Goal: Task Accomplishment & Management: Use online tool/utility

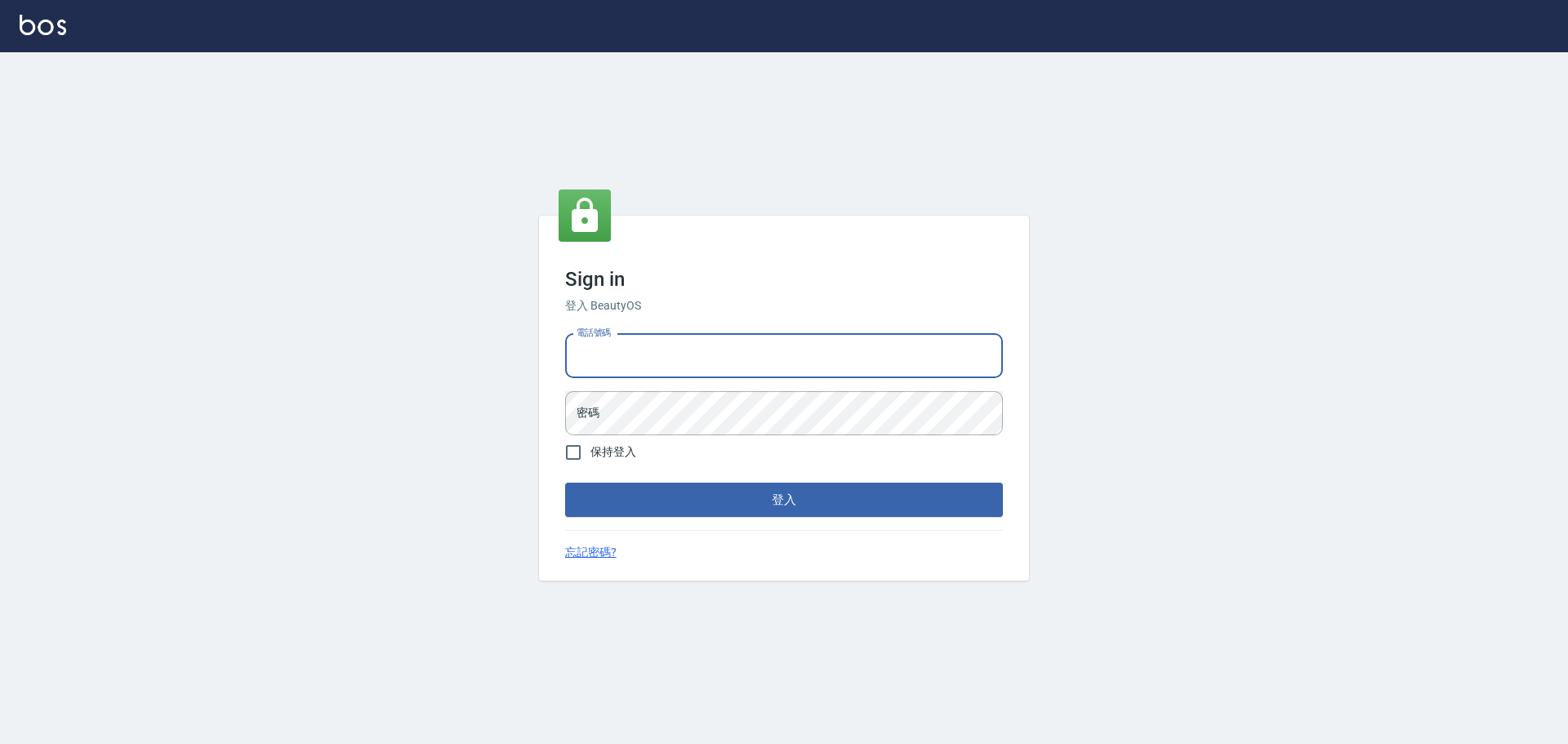
type input "0989189977"
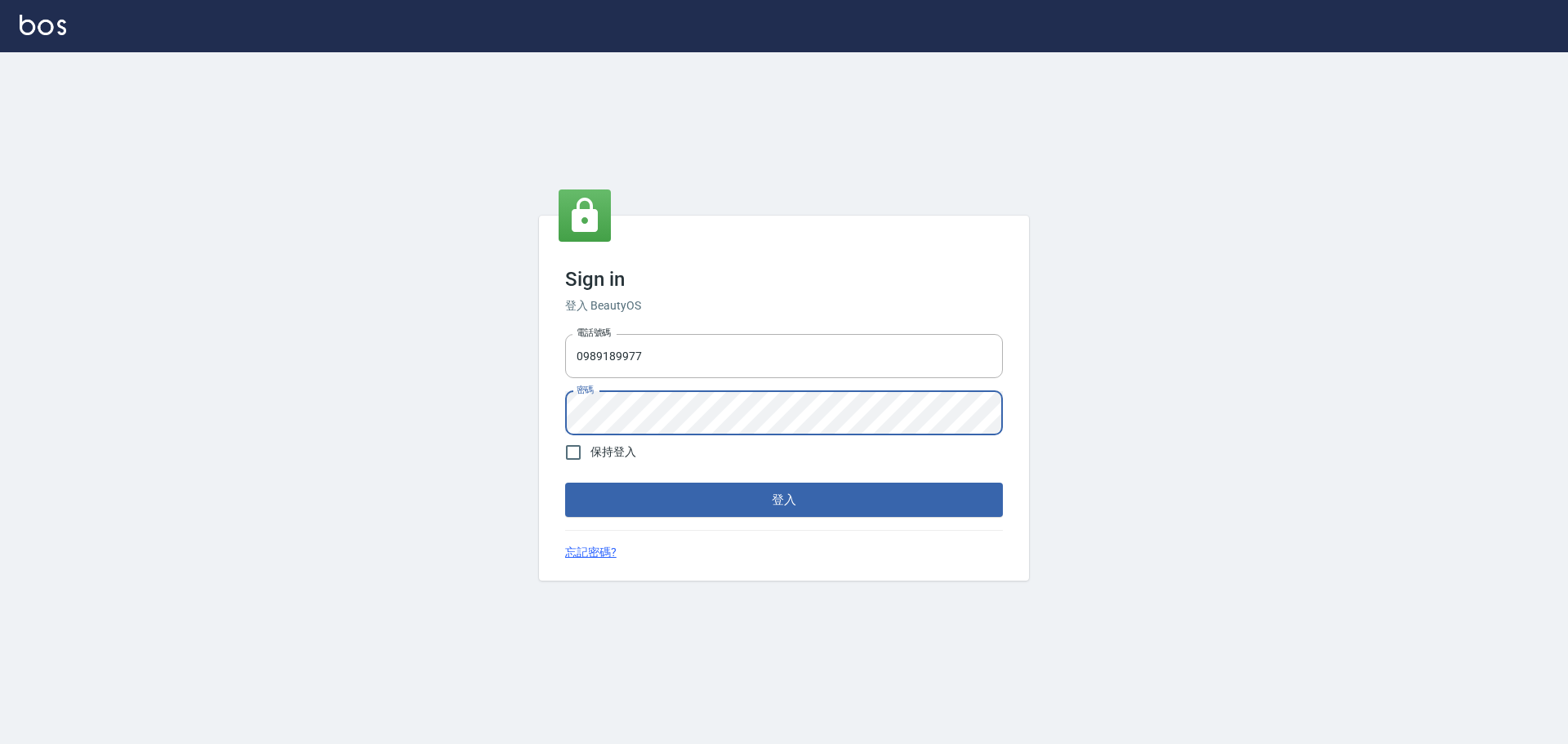
click at [565, 483] on button "登入" at bounding box center [784, 500] width 437 height 34
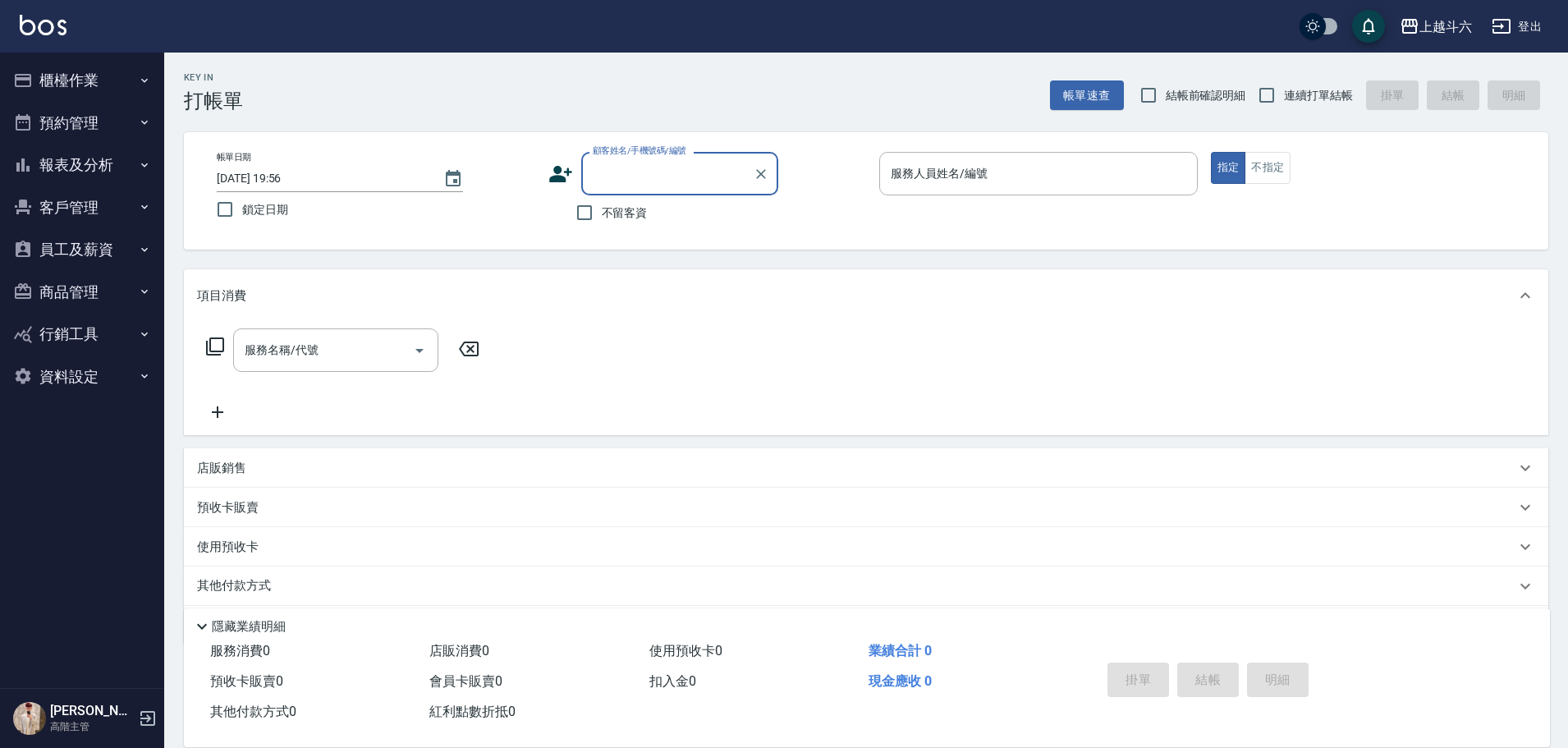
click at [636, 218] on span "不留客資" at bounding box center [624, 214] width 46 height 18
click at [602, 218] on input "不留客資" at bounding box center [584, 212] width 34 height 34
checkbox input "true"
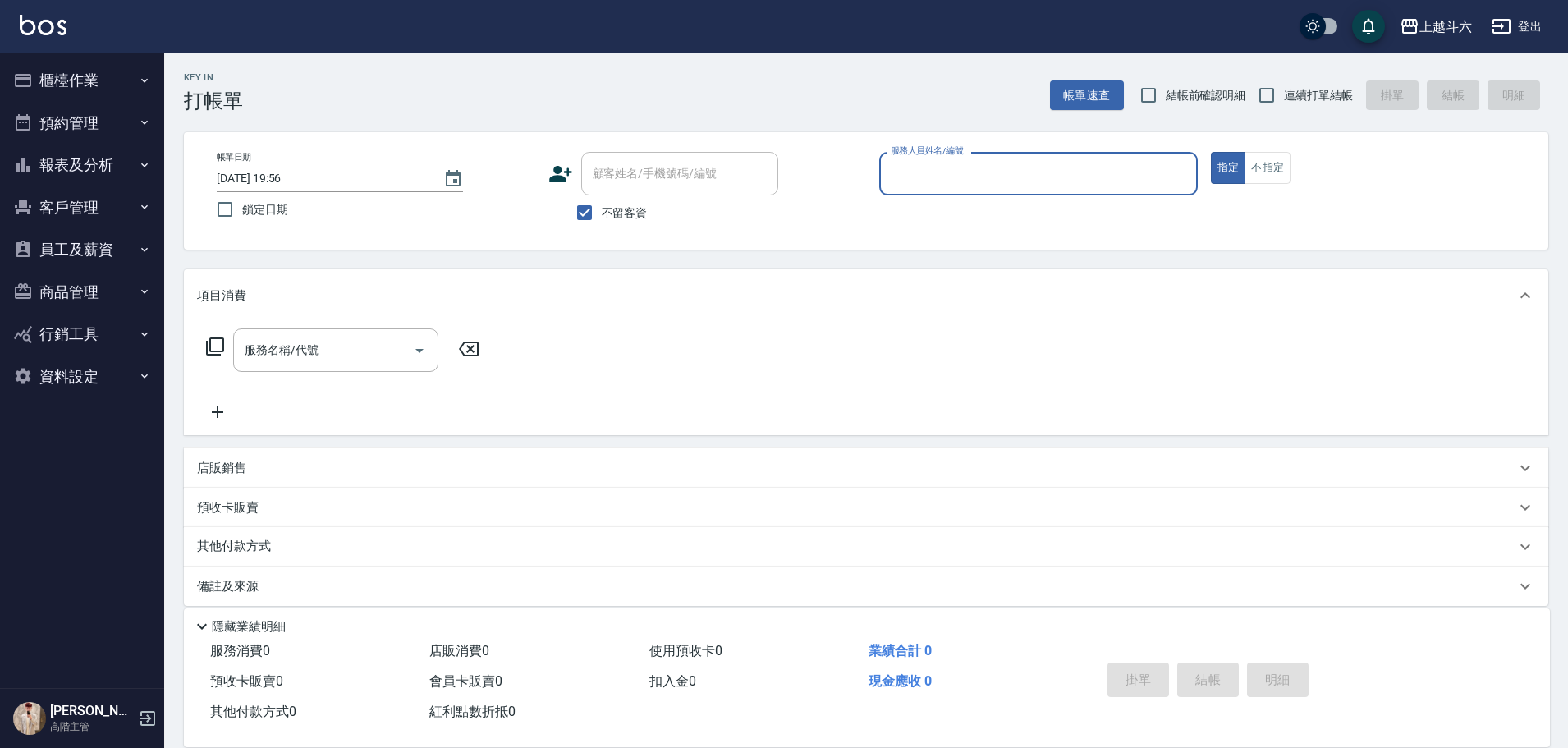
click at [1360, 105] on div "帳單速查 結帳前確認明細 連續打單結帳 掛單 結帳 明細" at bounding box center [1299, 95] width 498 height 34
drag, startPoint x: 1337, startPoint y: 105, endPoint x: 1306, endPoint y: 110, distance: 31.4
click at [1334, 105] on label "連續打單結帳" at bounding box center [1302, 95] width 103 height 34
drag, startPoint x: 1277, startPoint y: 101, endPoint x: 1255, endPoint y: 108, distance: 23.1
click at [1278, 100] on input "連續打單結帳" at bounding box center [1267, 95] width 34 height 34
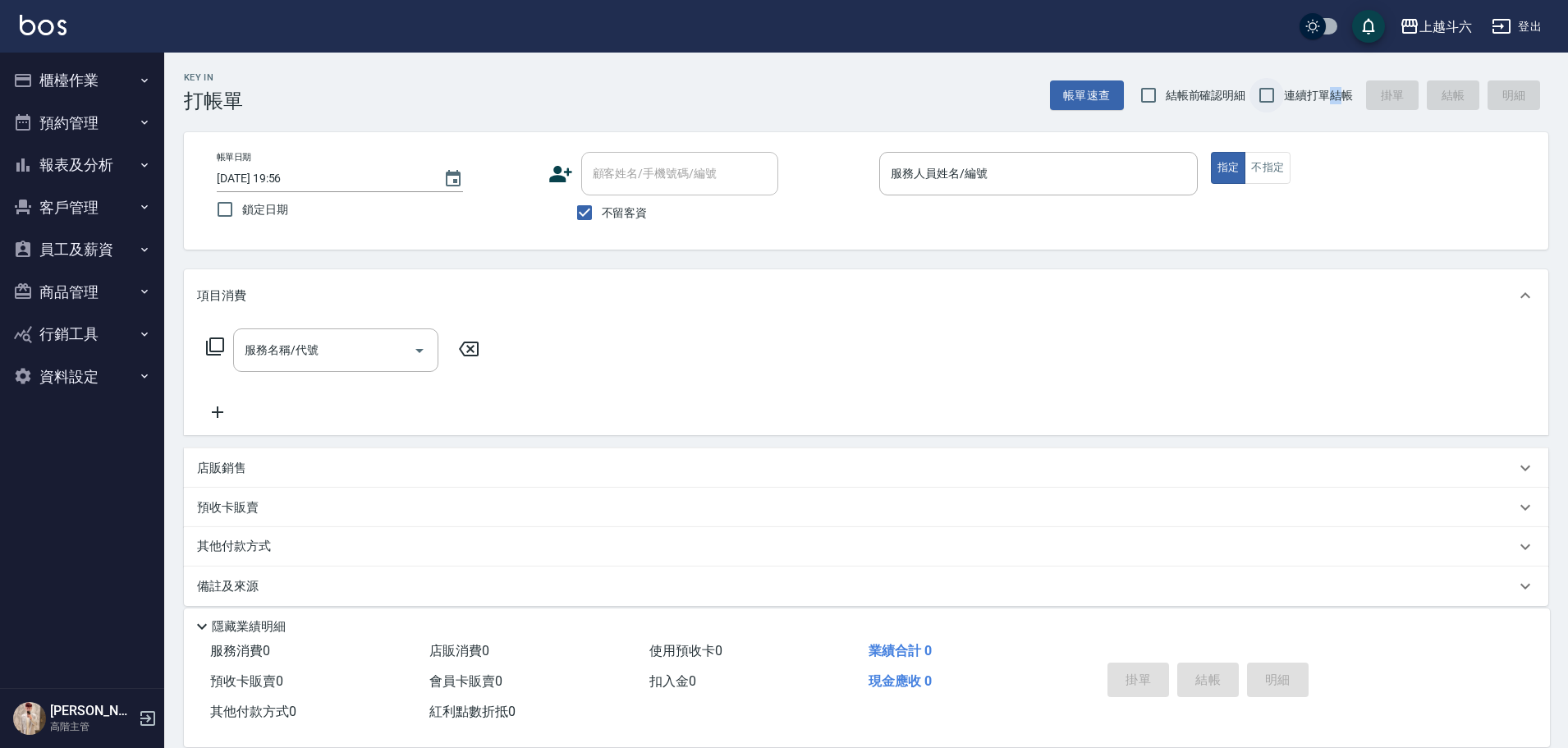
checkbox input "true"
click at [1089, 159] on div "服務人員姓名/編號" at bounding box center [1039, 174] width 319 height 44
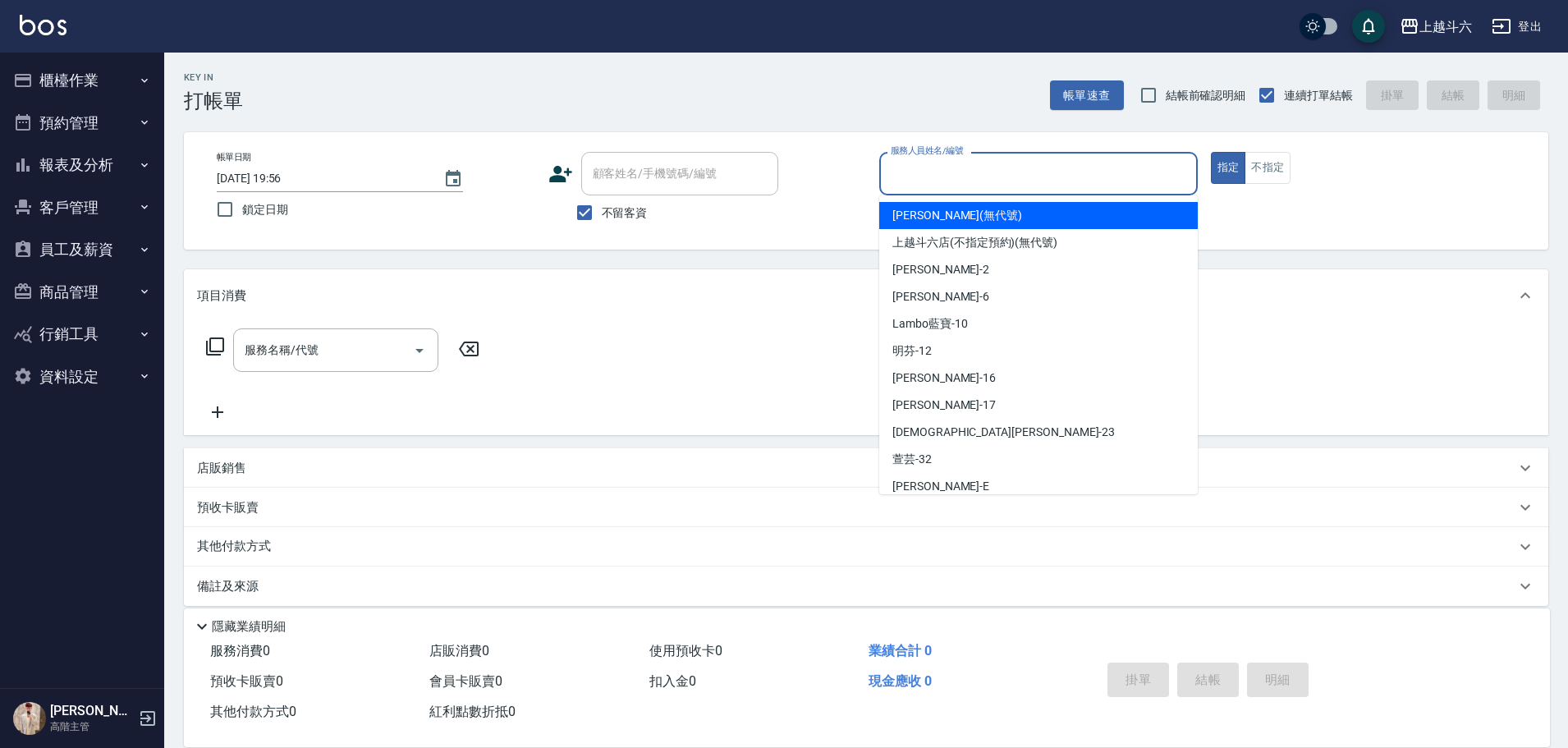
click at [1093, 161] on input "服務人員姓名/編號" at bounding box center [1039, 173] width 304 height 28
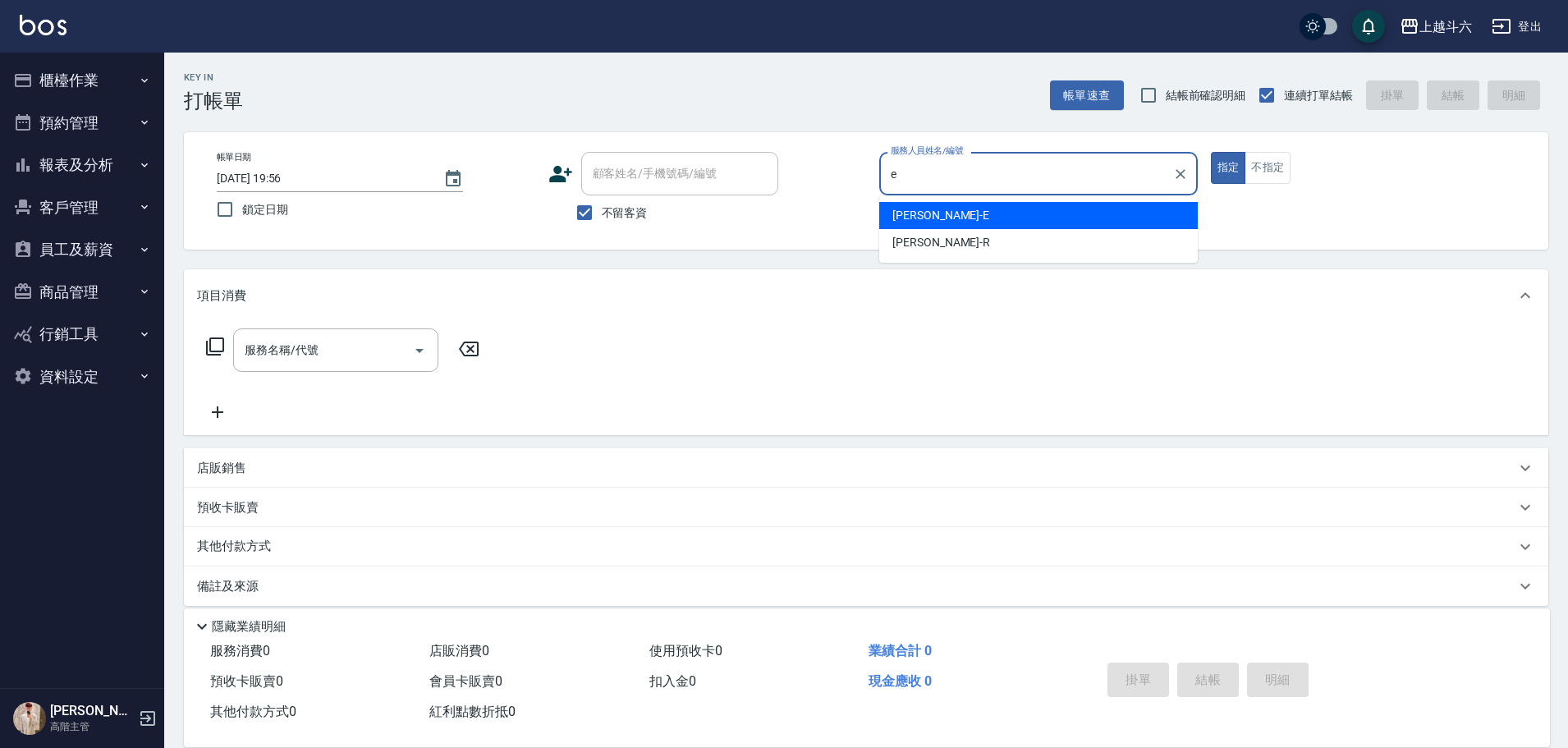
type input "[PERSON_NAME]"
type button "true"
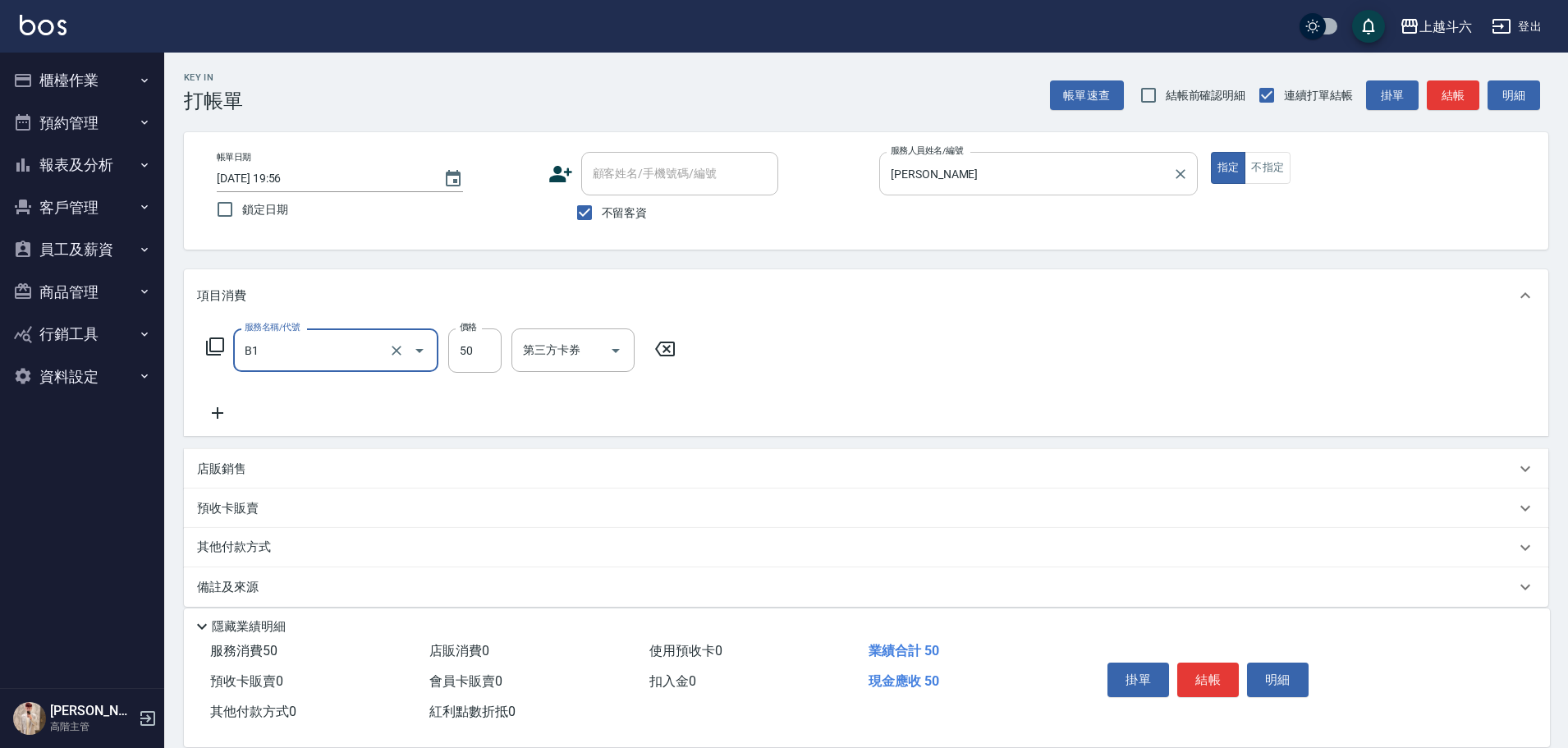
type input "剪髮(B1)"
type input "300"
click at [1191, 663] on button "結帳" at bounding box center [1208, 680] width 61 height 34
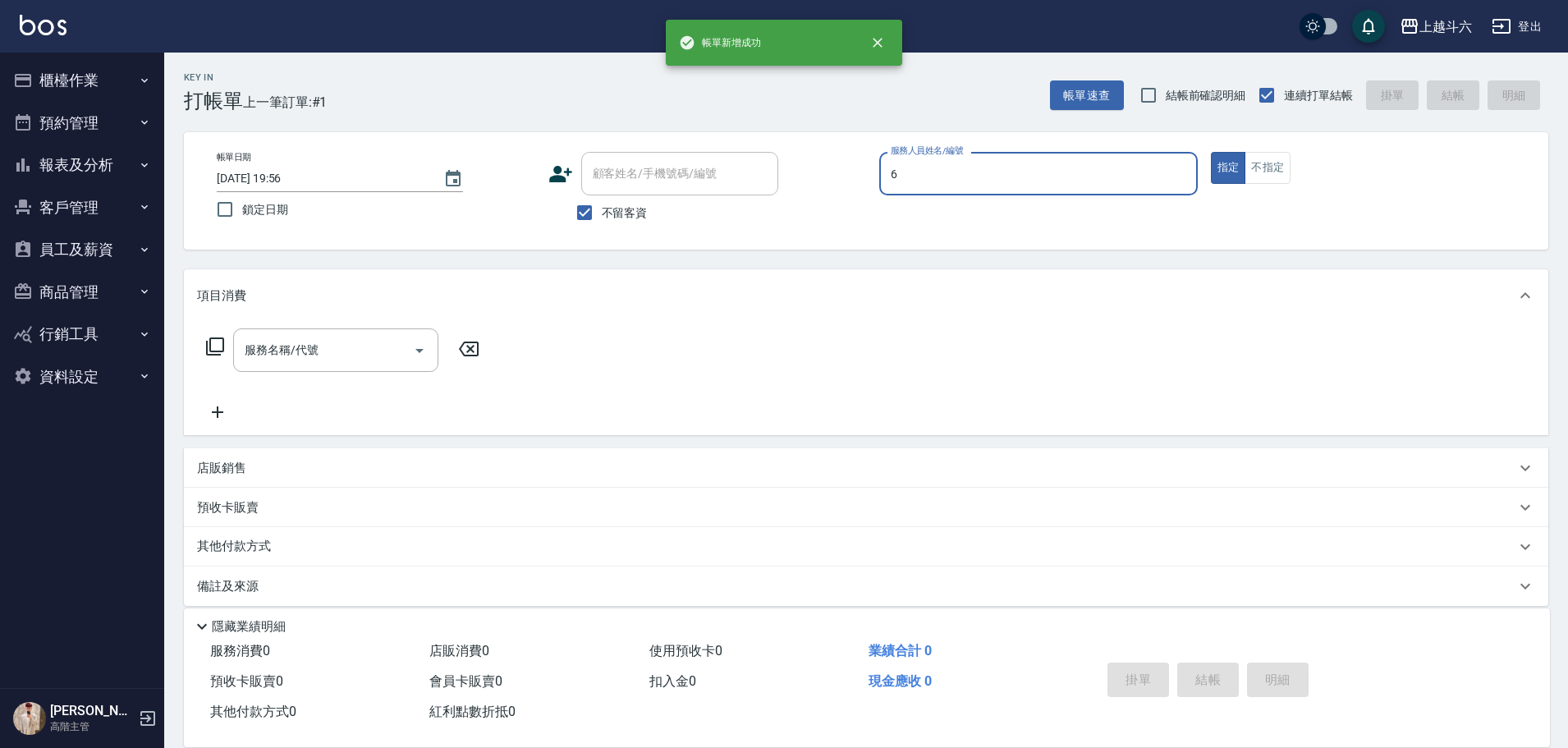
type input "[PERSON_NAME]-6"
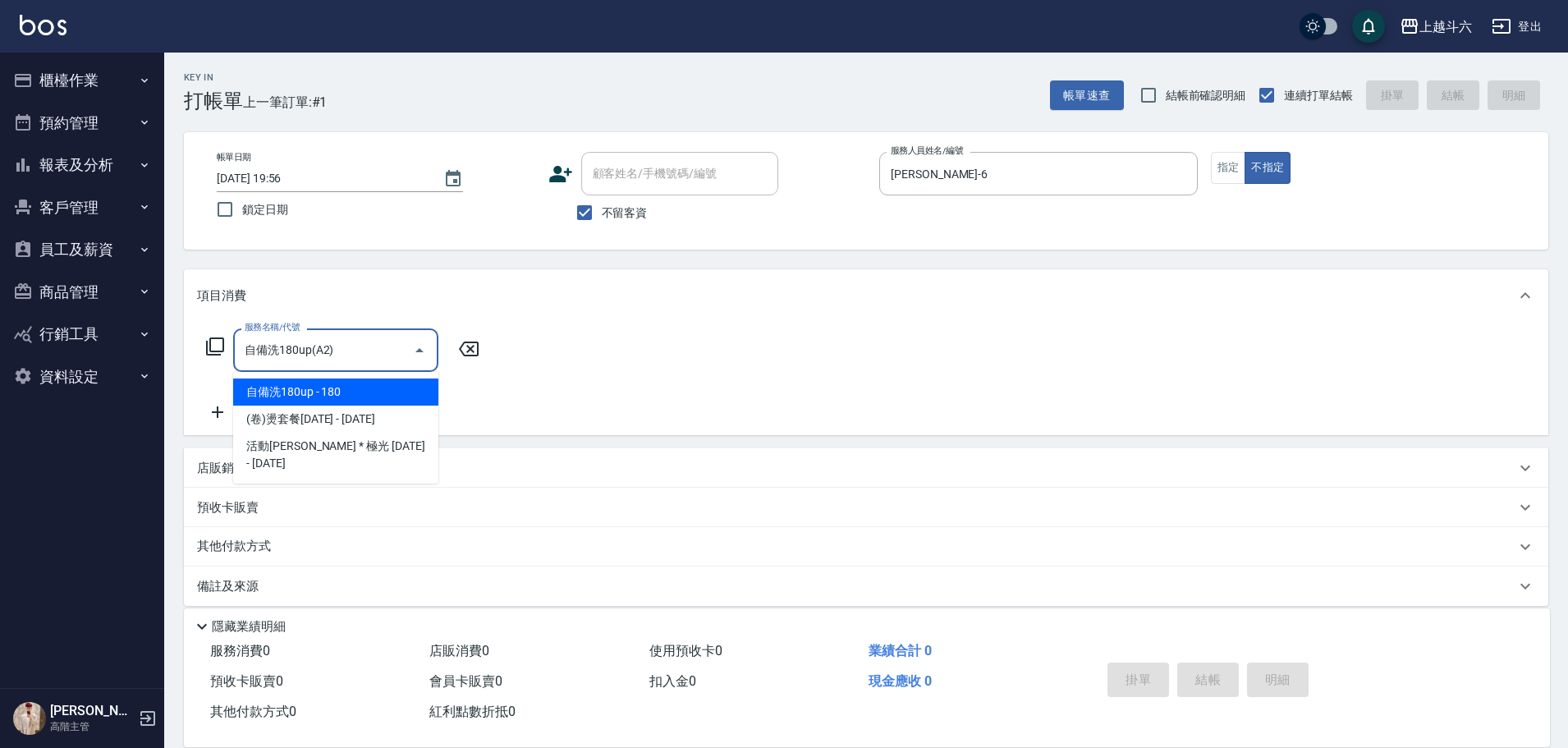
type input "自備洗180up(A2)"
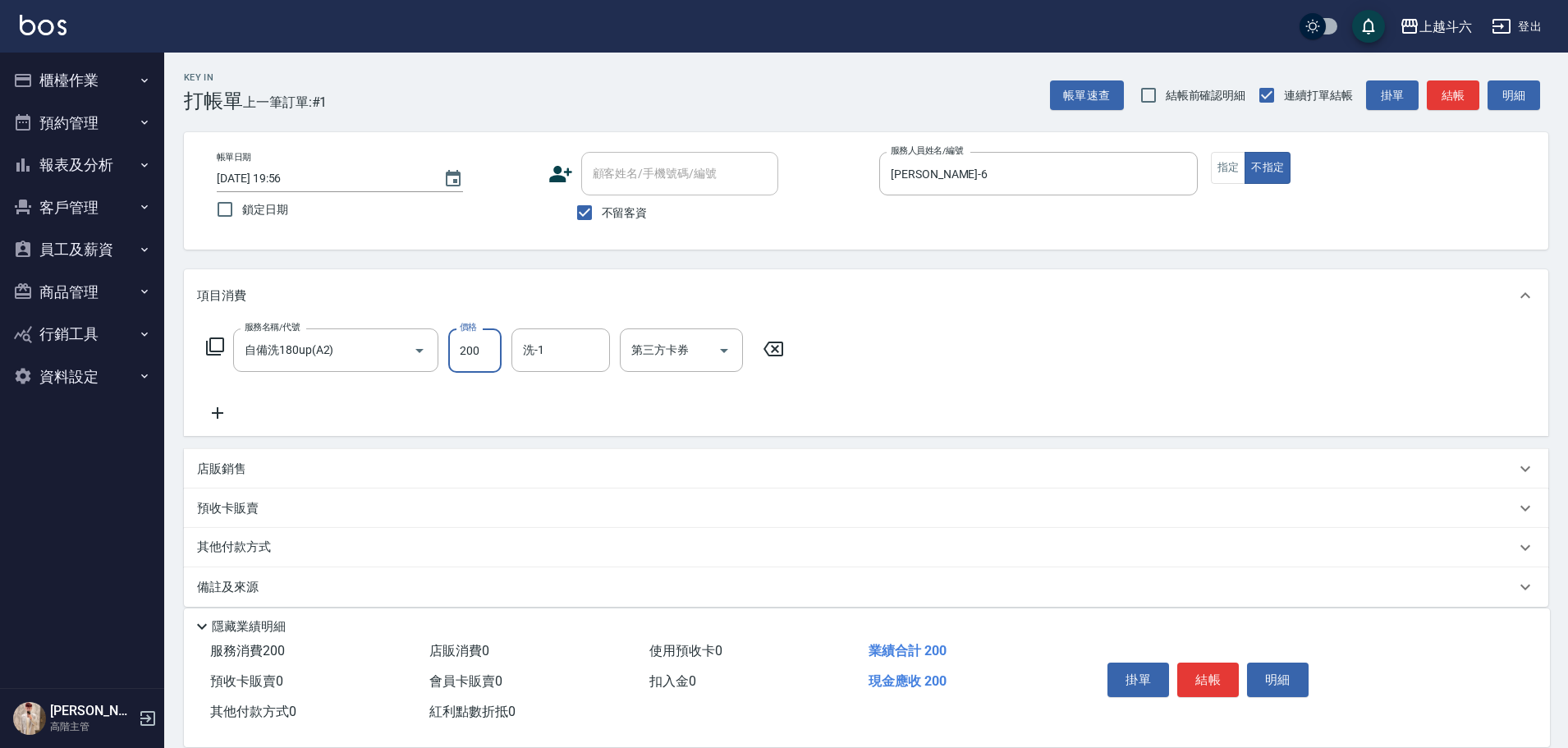
type input "200"
type input "萱芸-32"
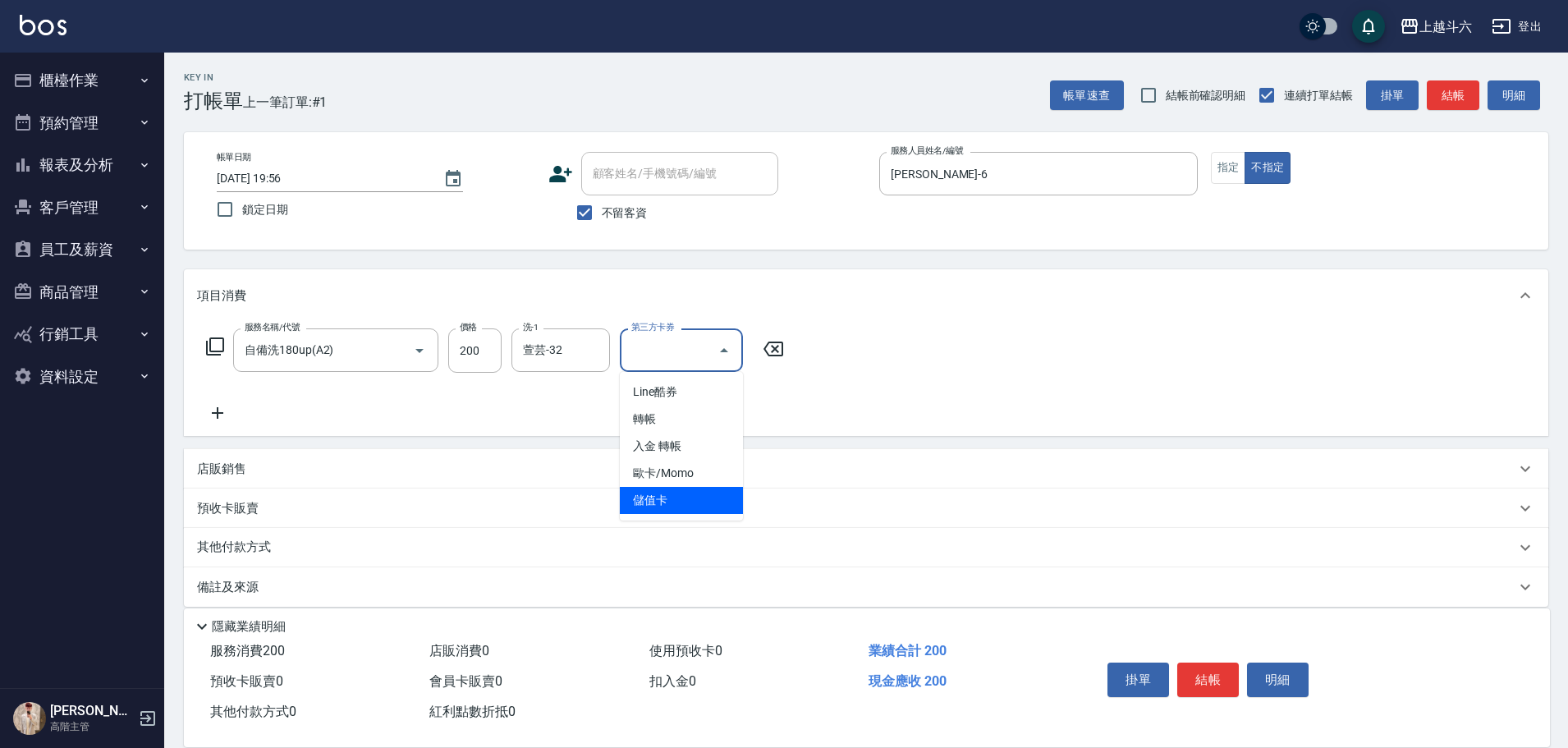
type input "儲值卡"
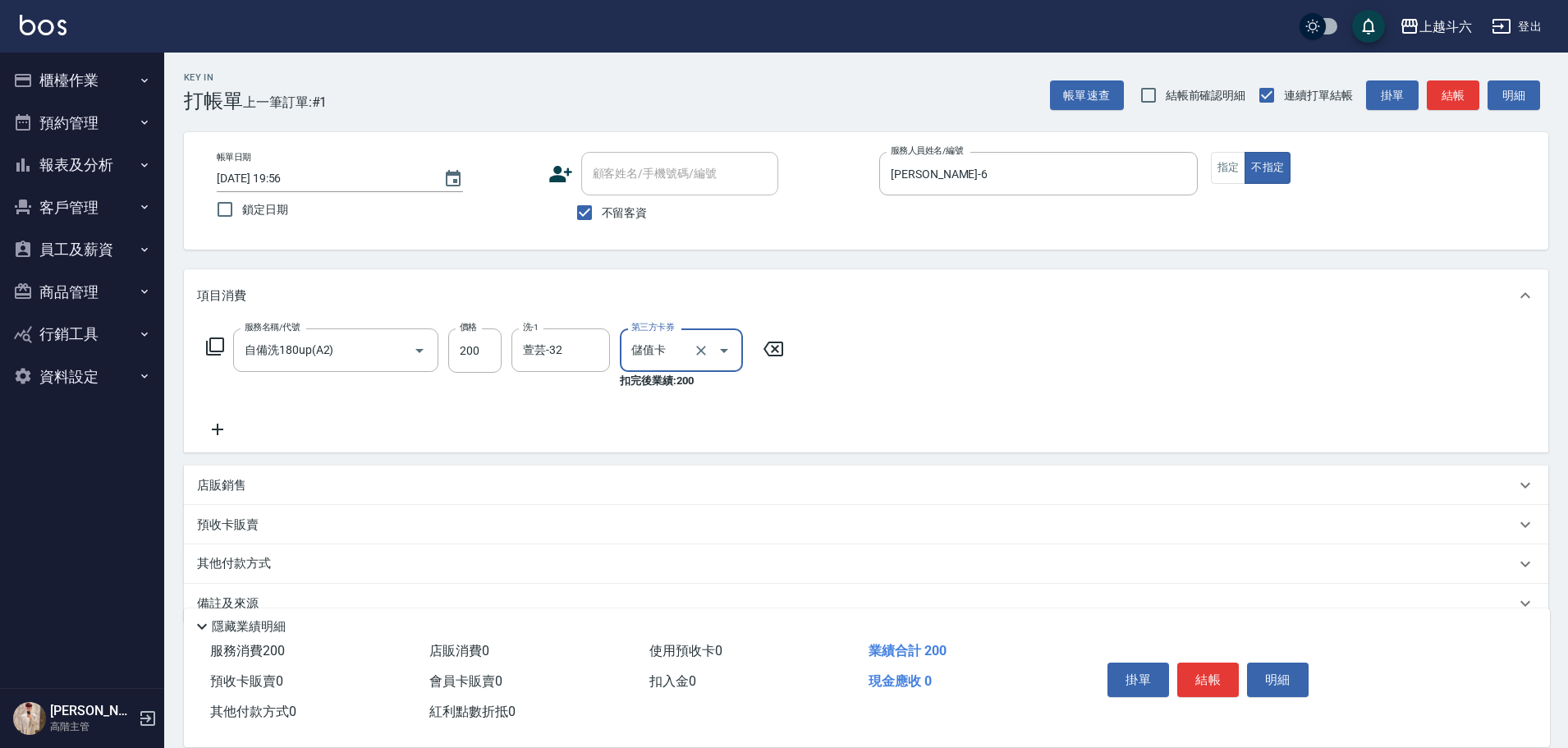
click at [1187, 663] on button "結帳" at bounding box center [1208, 680] width 61 height 34
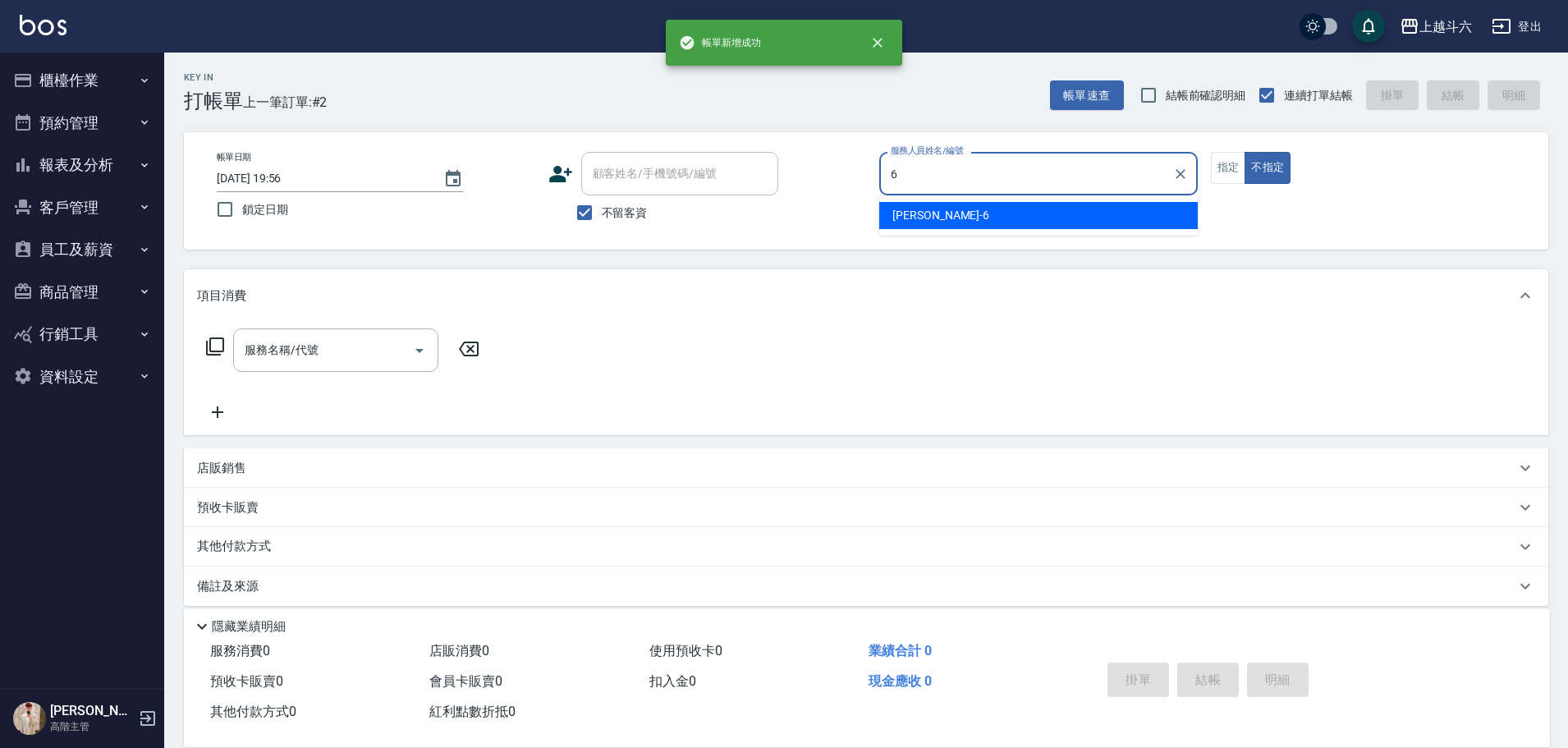
type input "[PERSON_NAME]-6"
type button "false"
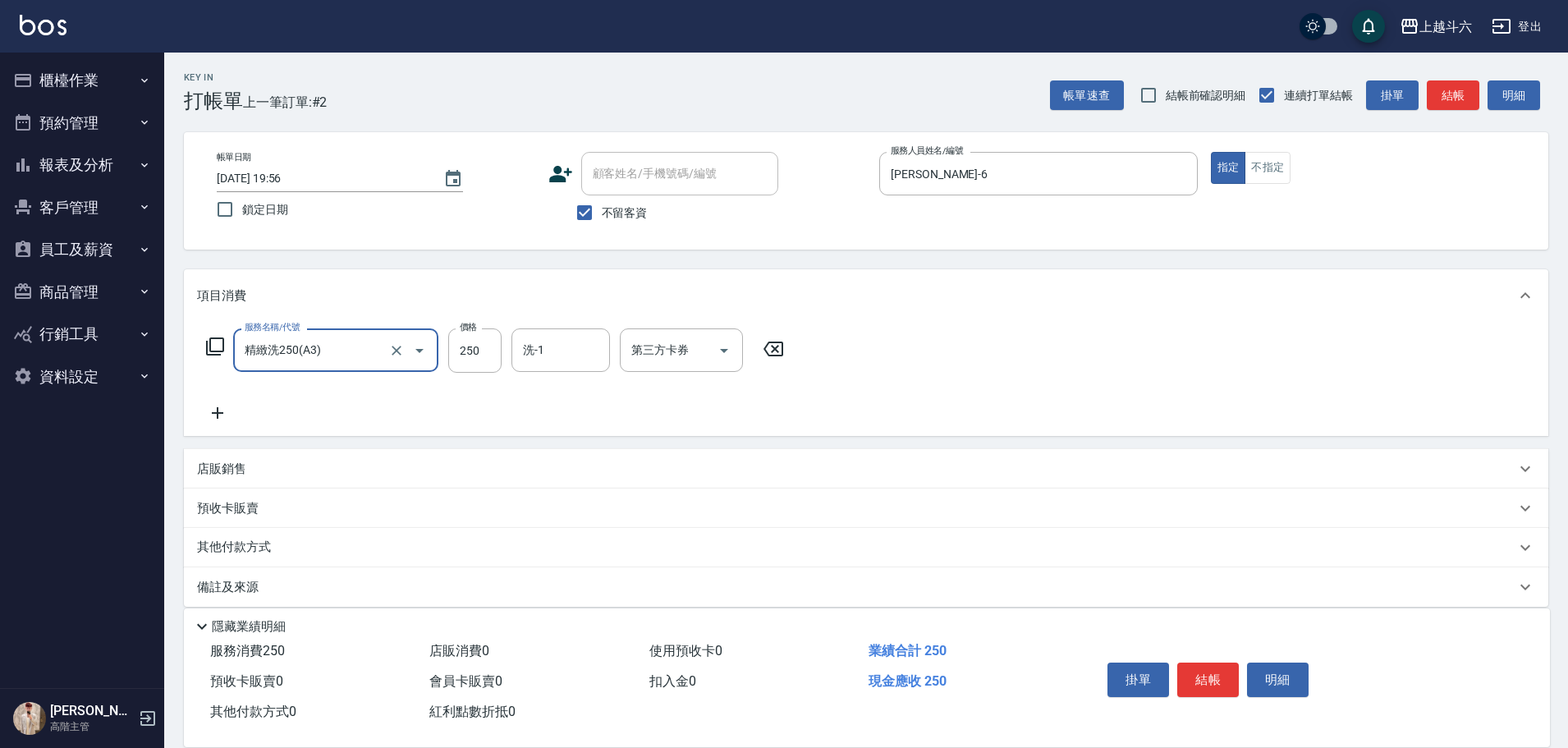
type input "精緻洗250(A3)"
type input "萱芸-32"
click at [218, 405] on icon at bounding box center [217, 413] width 41 height 20
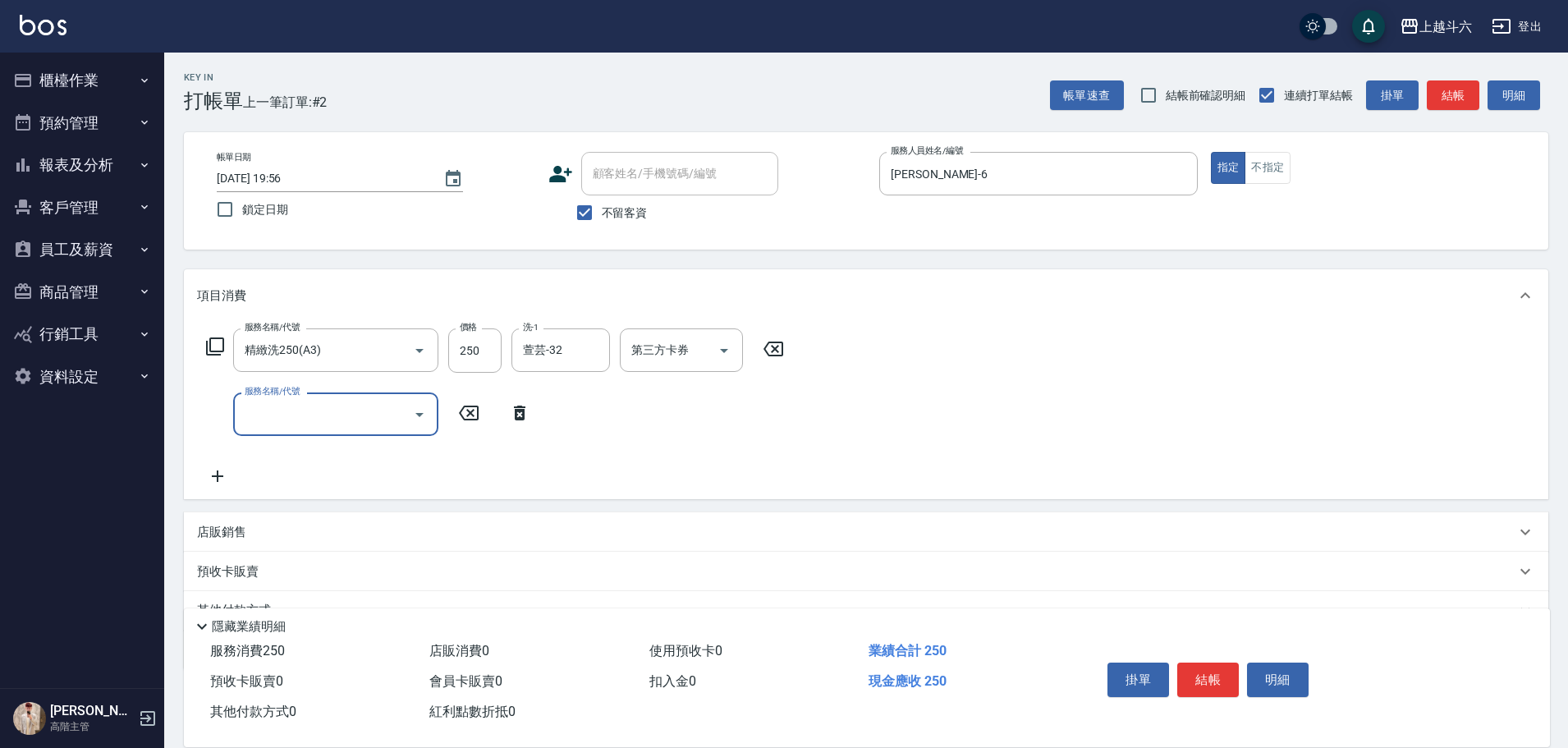
drag, startPoint x: 218, startPoint y: 405, endPoint x: 260, endPoint y: 413, distance: 42.8
click at [258, 413] on input "服務名稱/代號" at bounding box center [324, 413] width 166 height 28
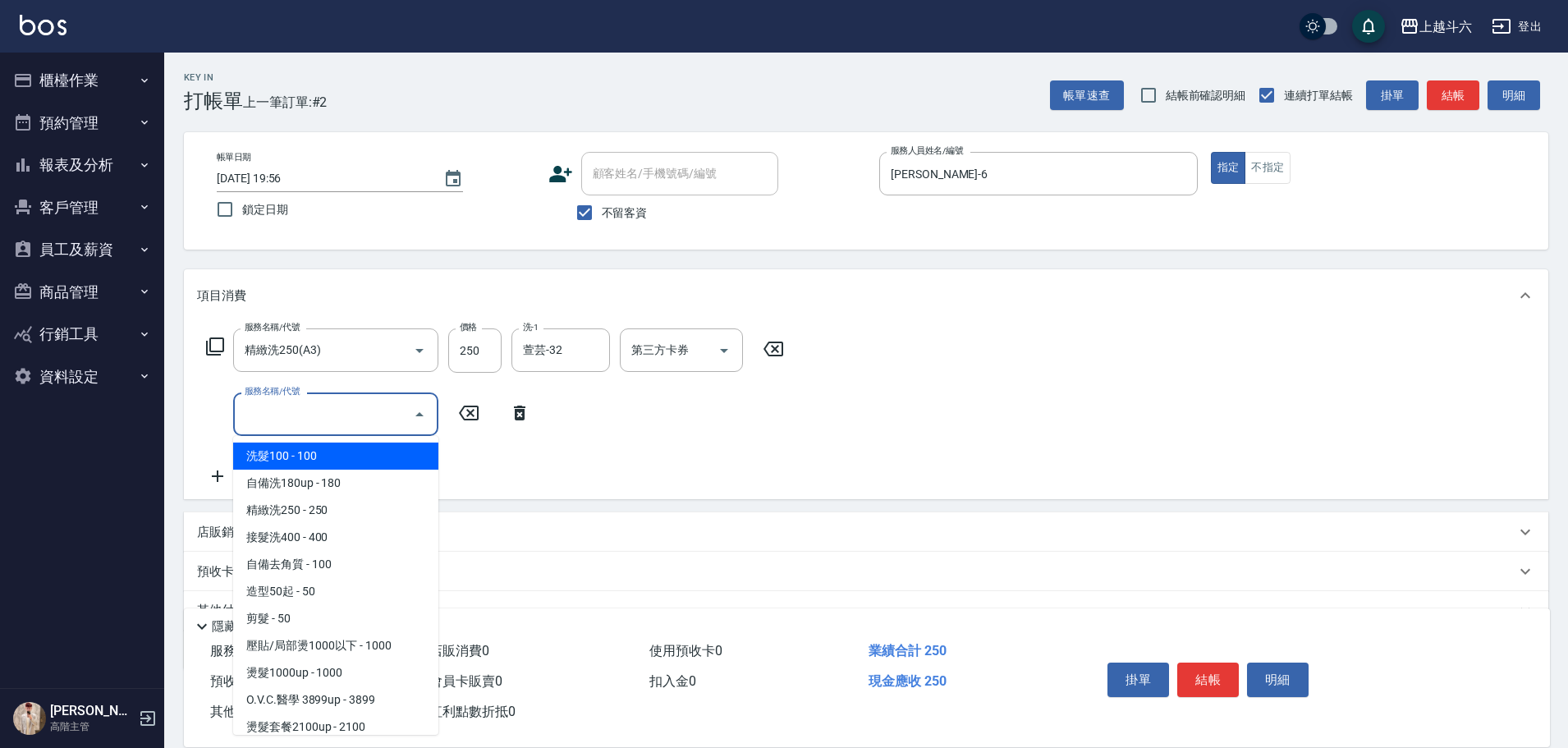
type input "r"
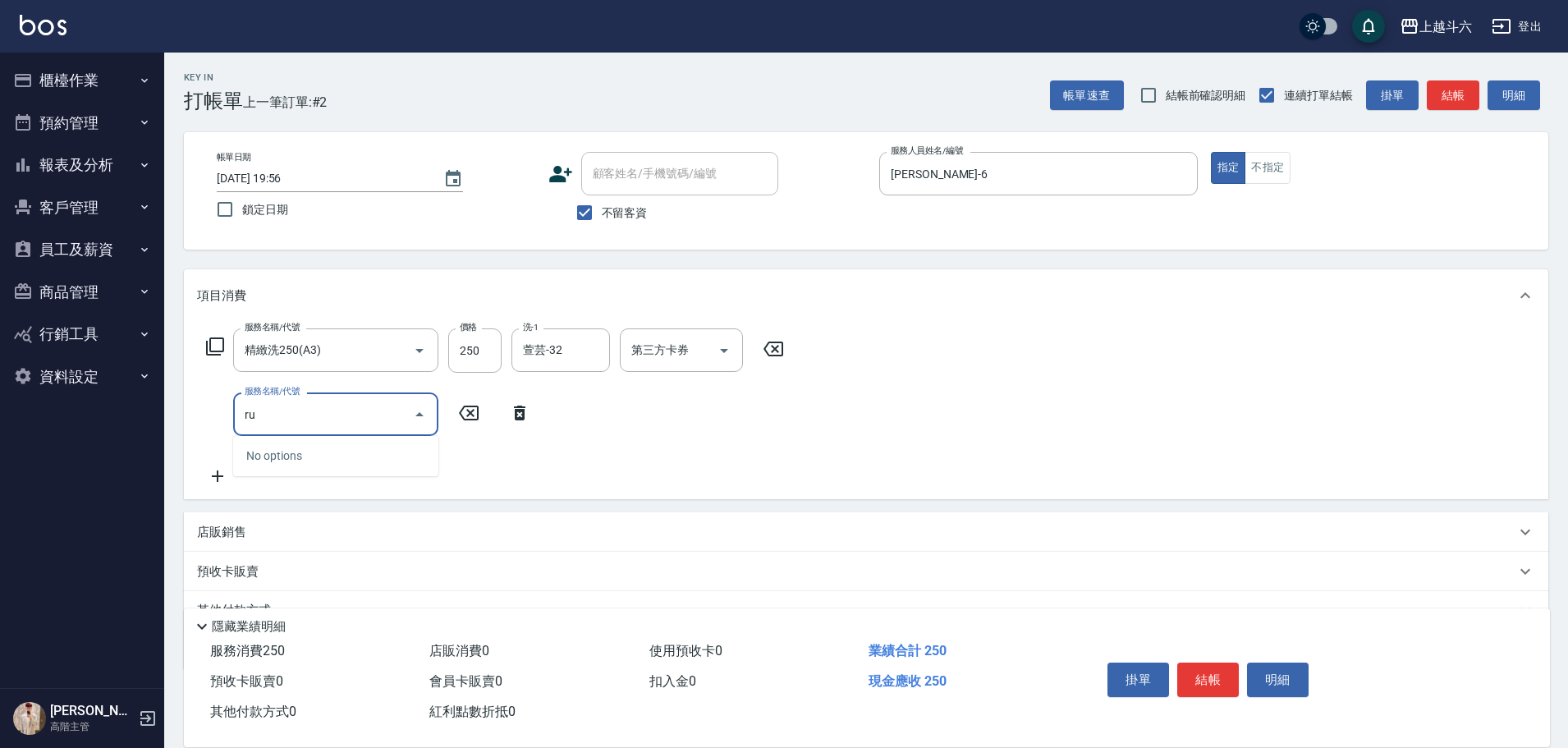
type input "r"
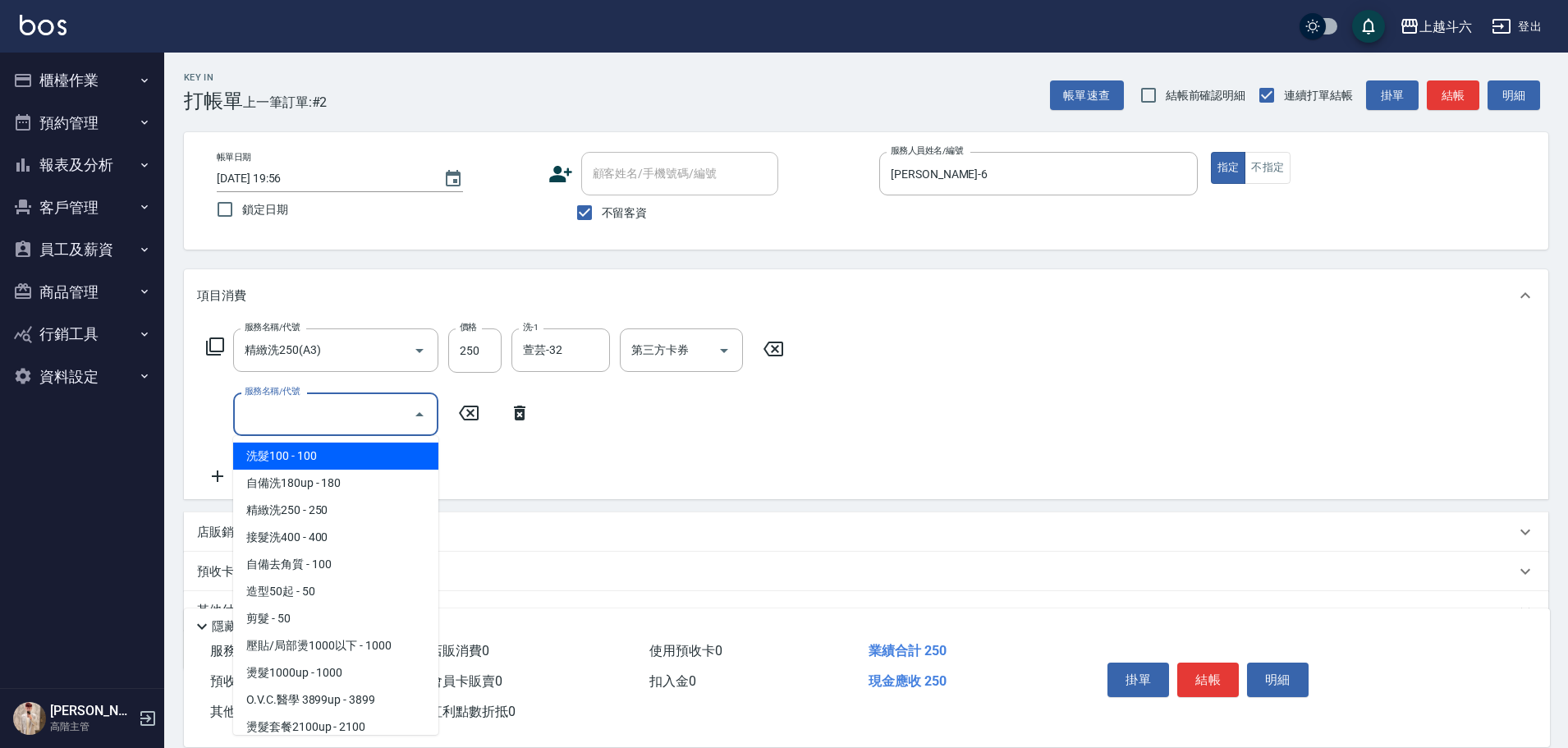
type input "c"
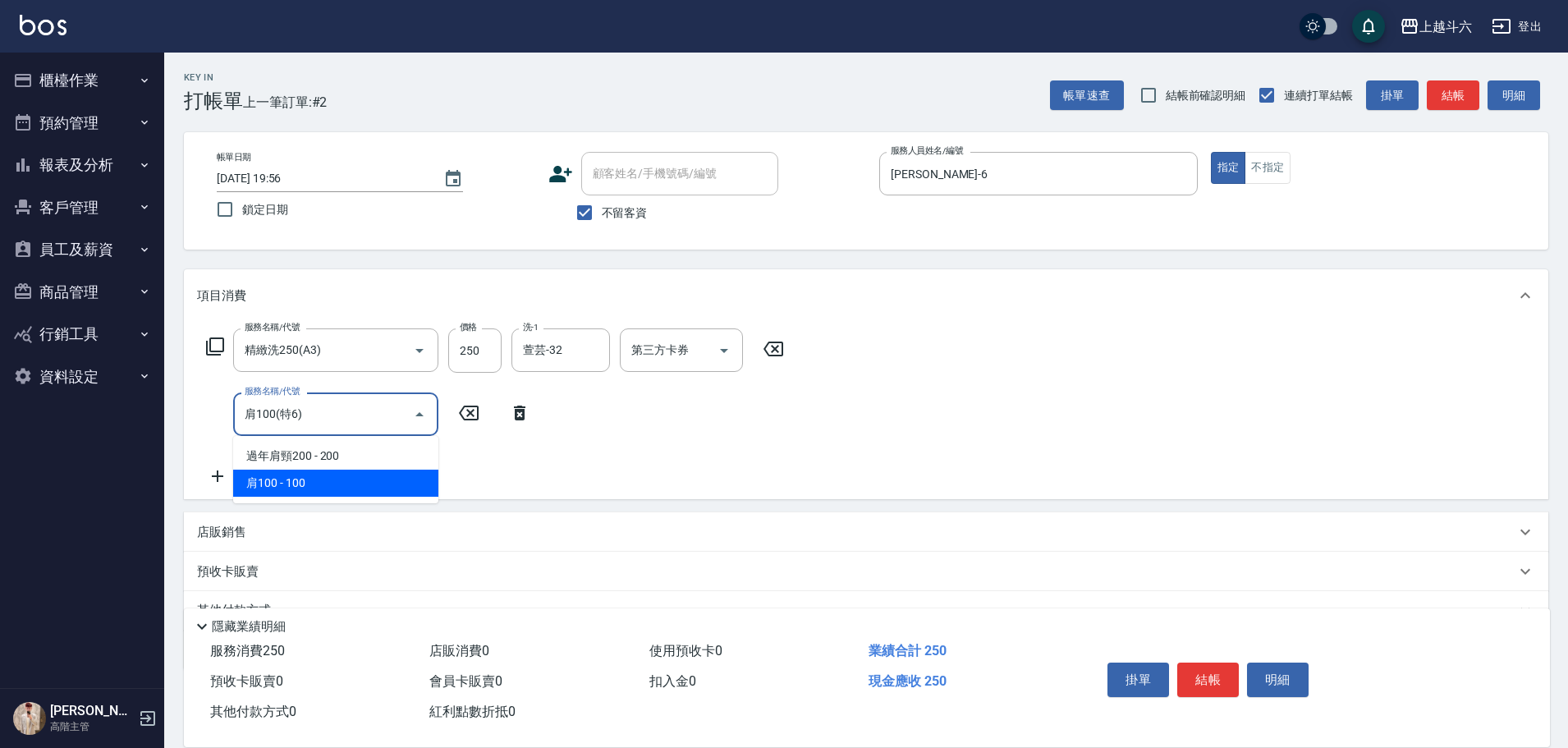
type input "肩100(特6)"
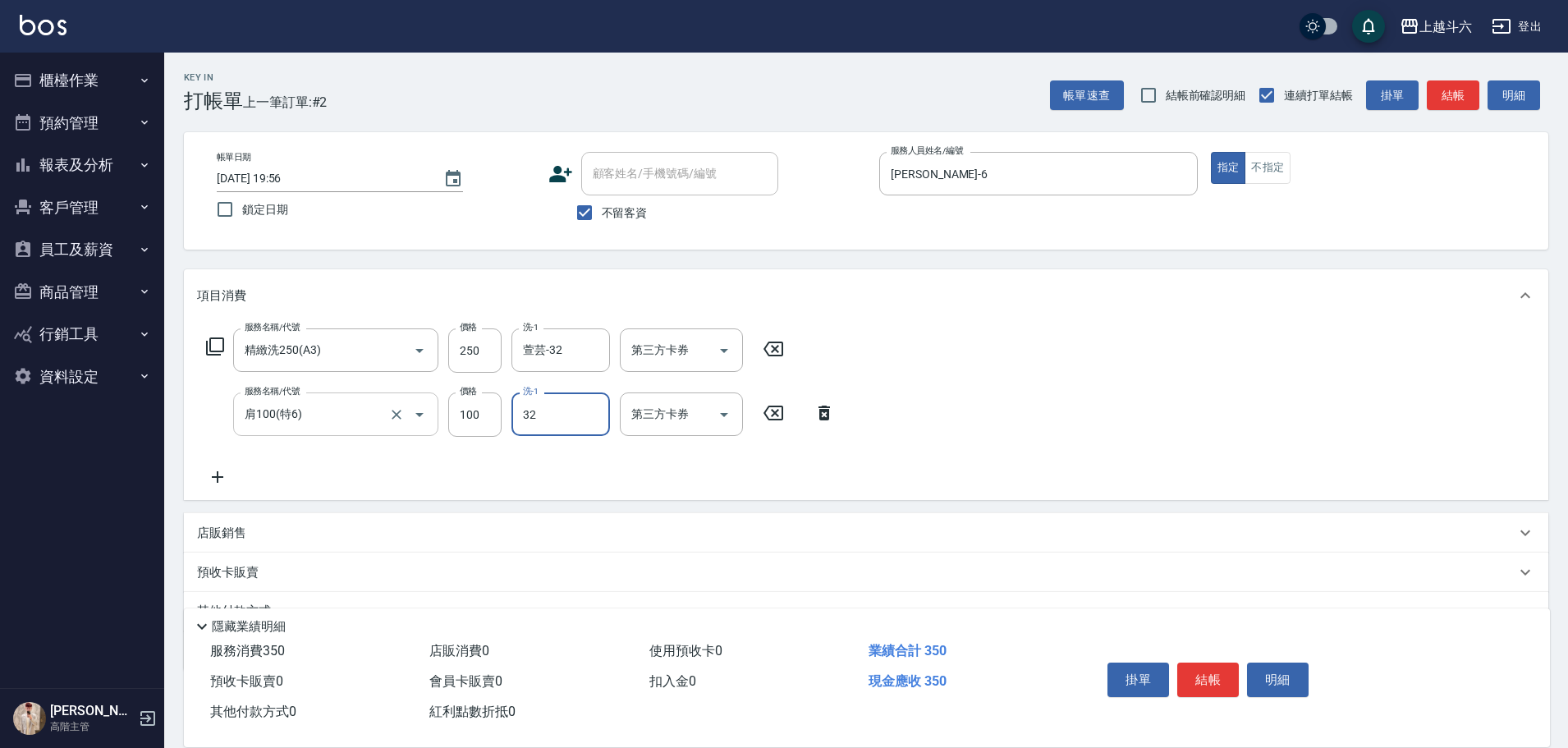
type input "萱芸-32"
click at [1203, 667] on button "結帳" at bounding box center [1208, 680] width 61 height 34
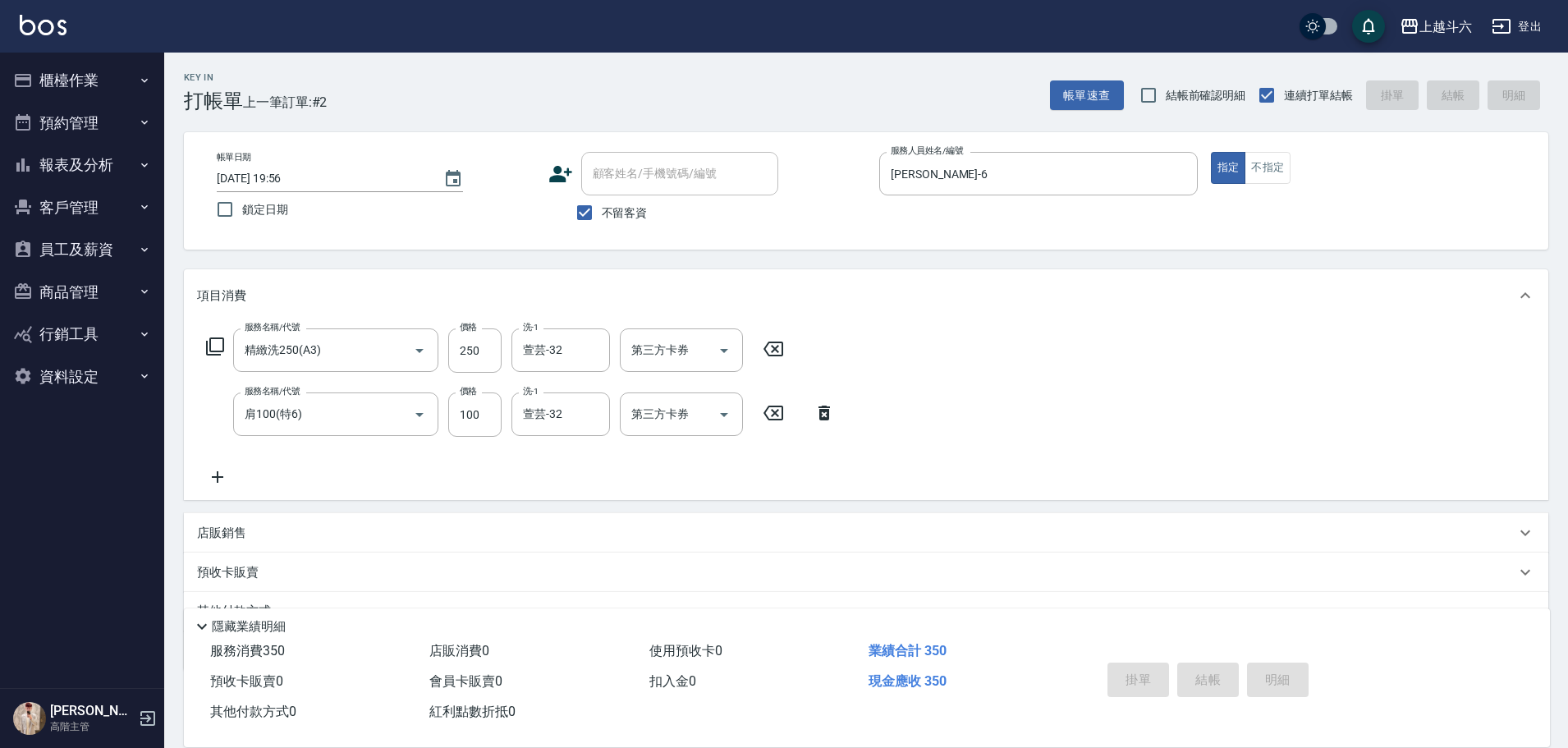
type input "[DATE] 19:57"
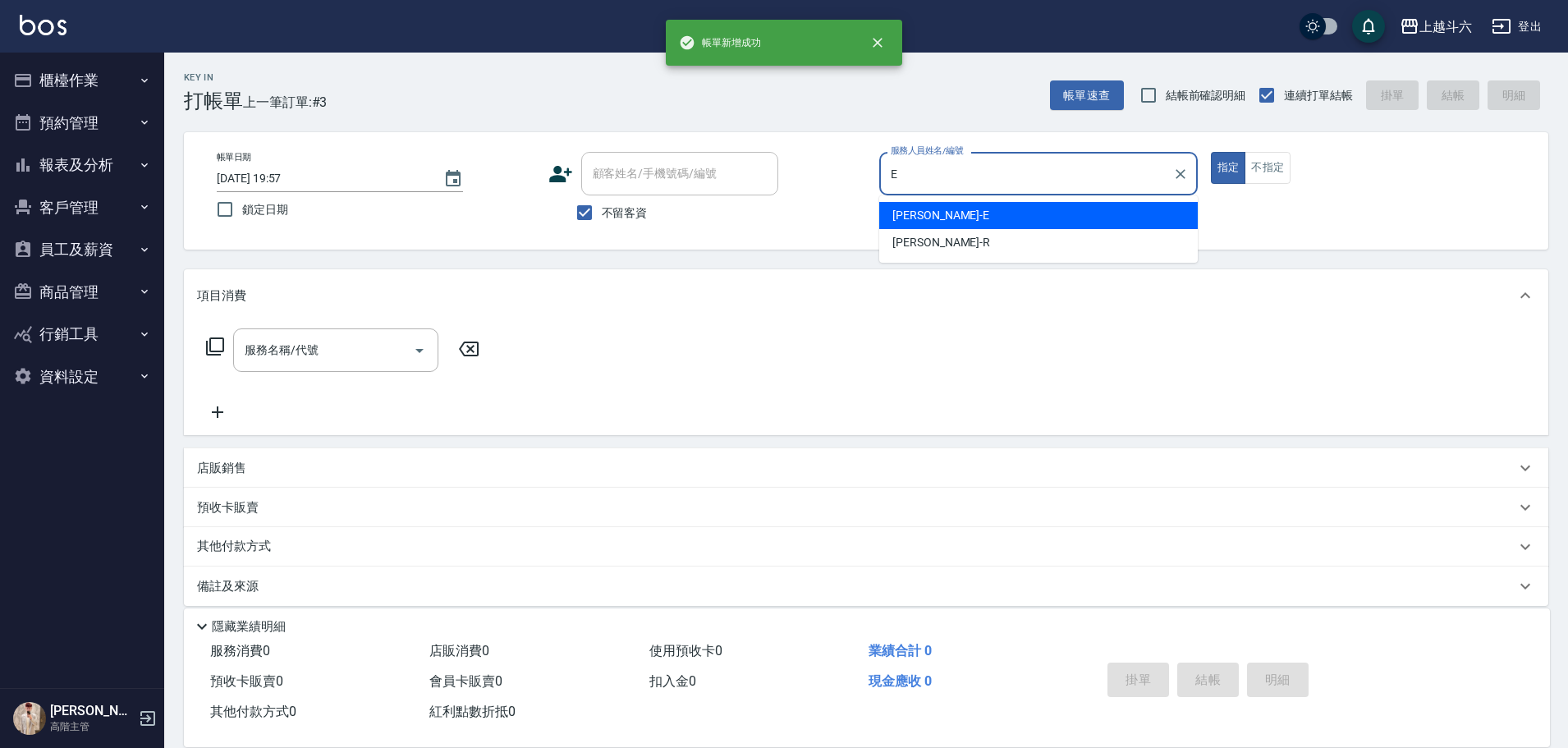
type input "[PERSON_NAME]"
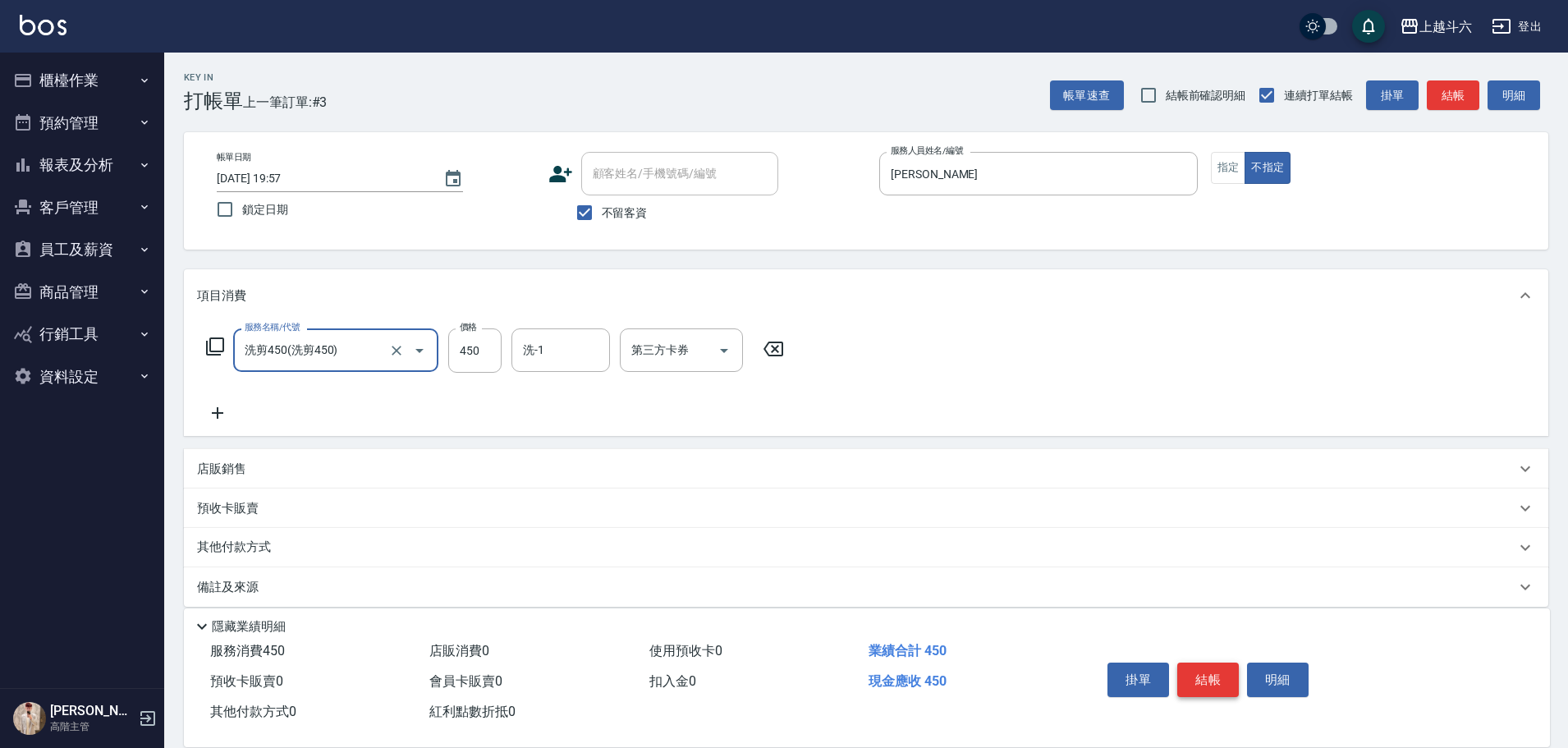
type input "洗剪450"
type input "萱芸-32"
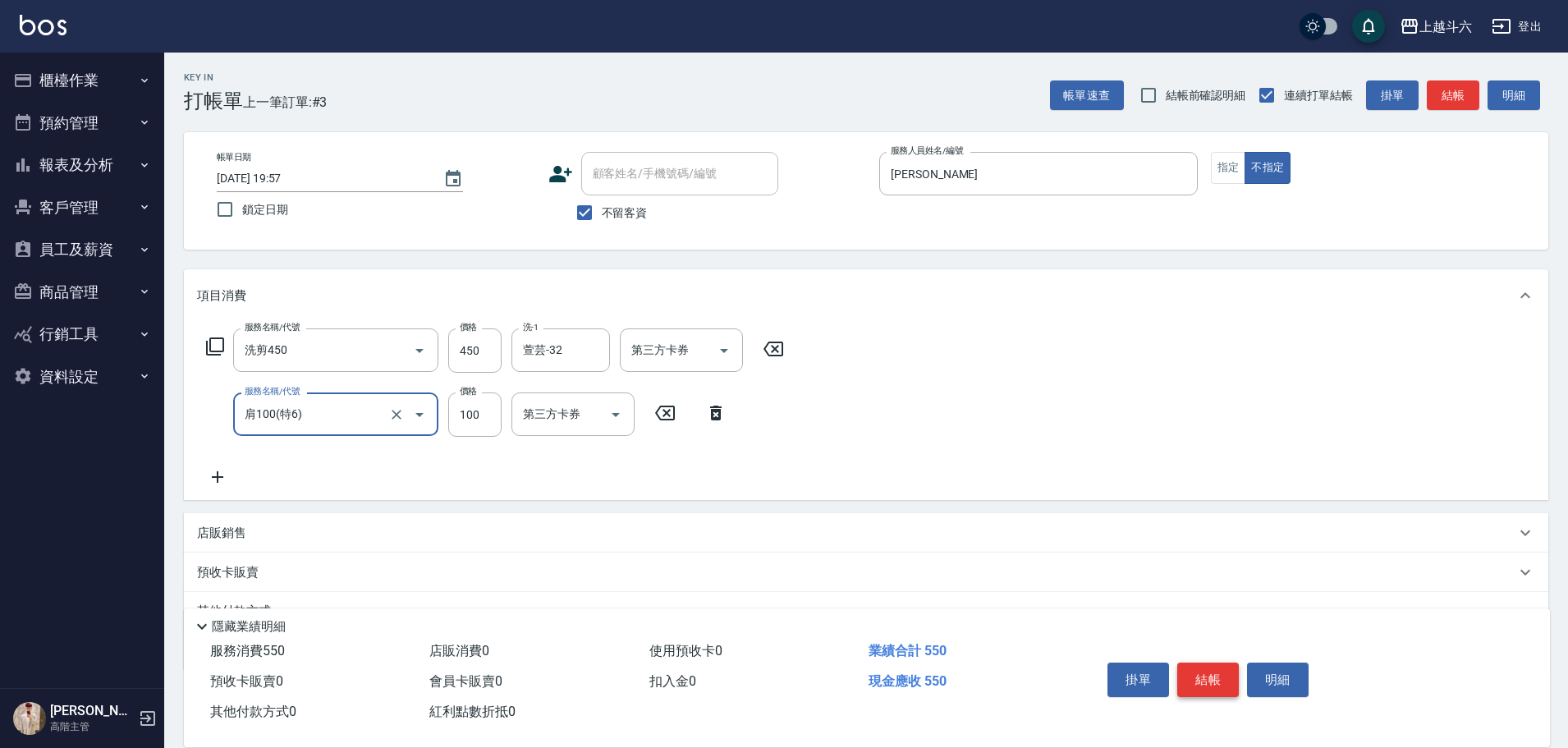
type input "肩100(特6)"
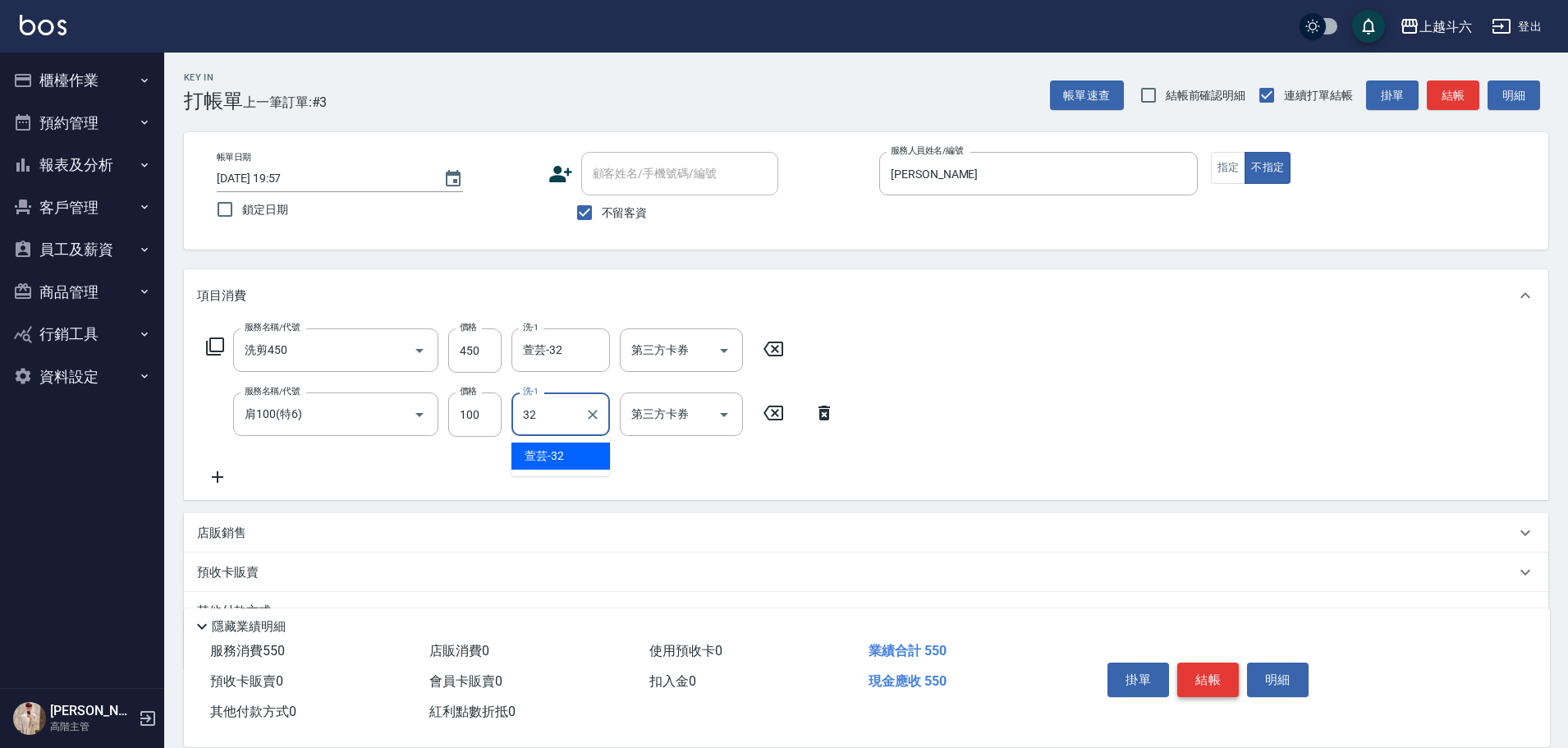
type input "萱芸-32"
click at [1204, 667] on button "結帳" at bounding box center [1208, 680] width 61 height 34
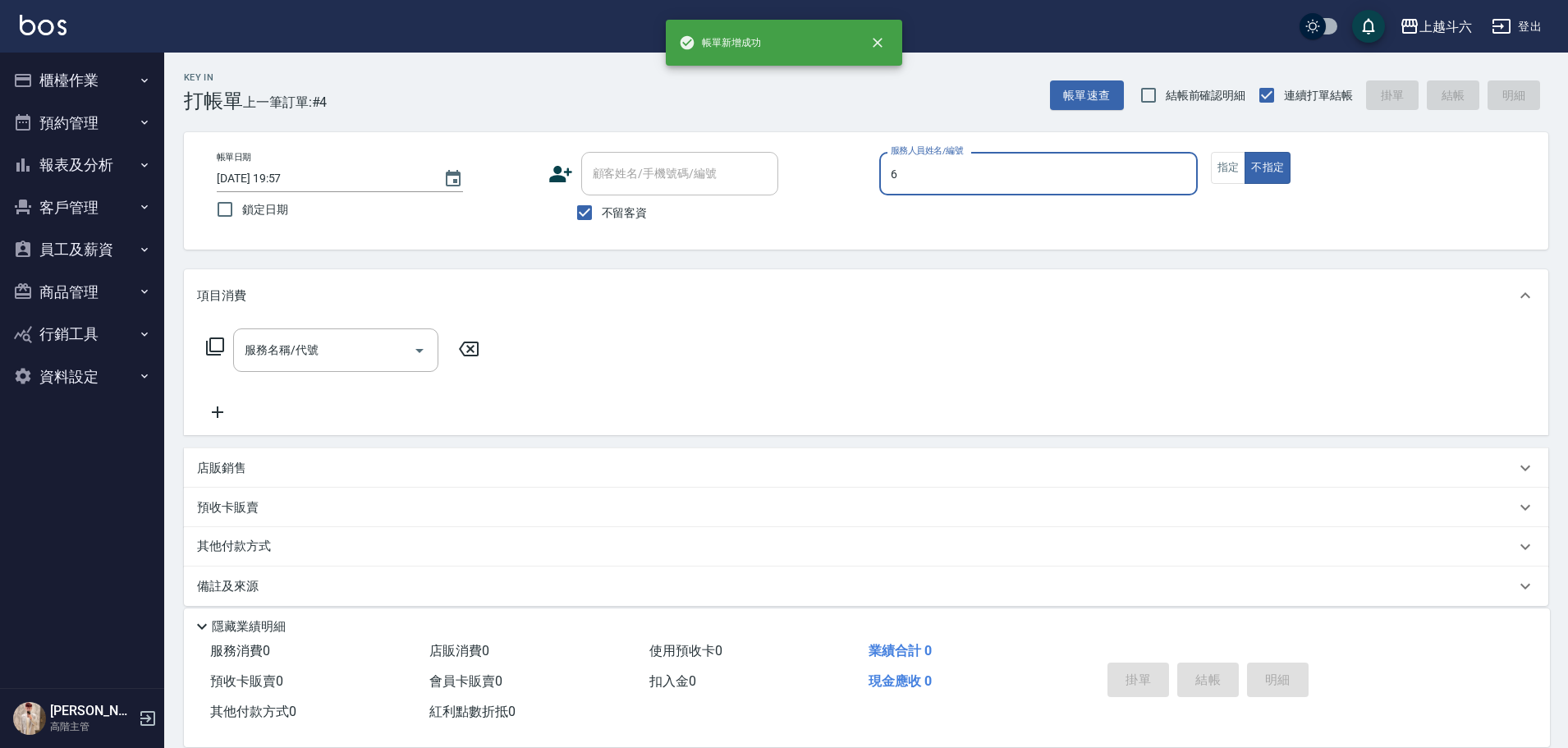
type input "[PERSON_NAME]-6"
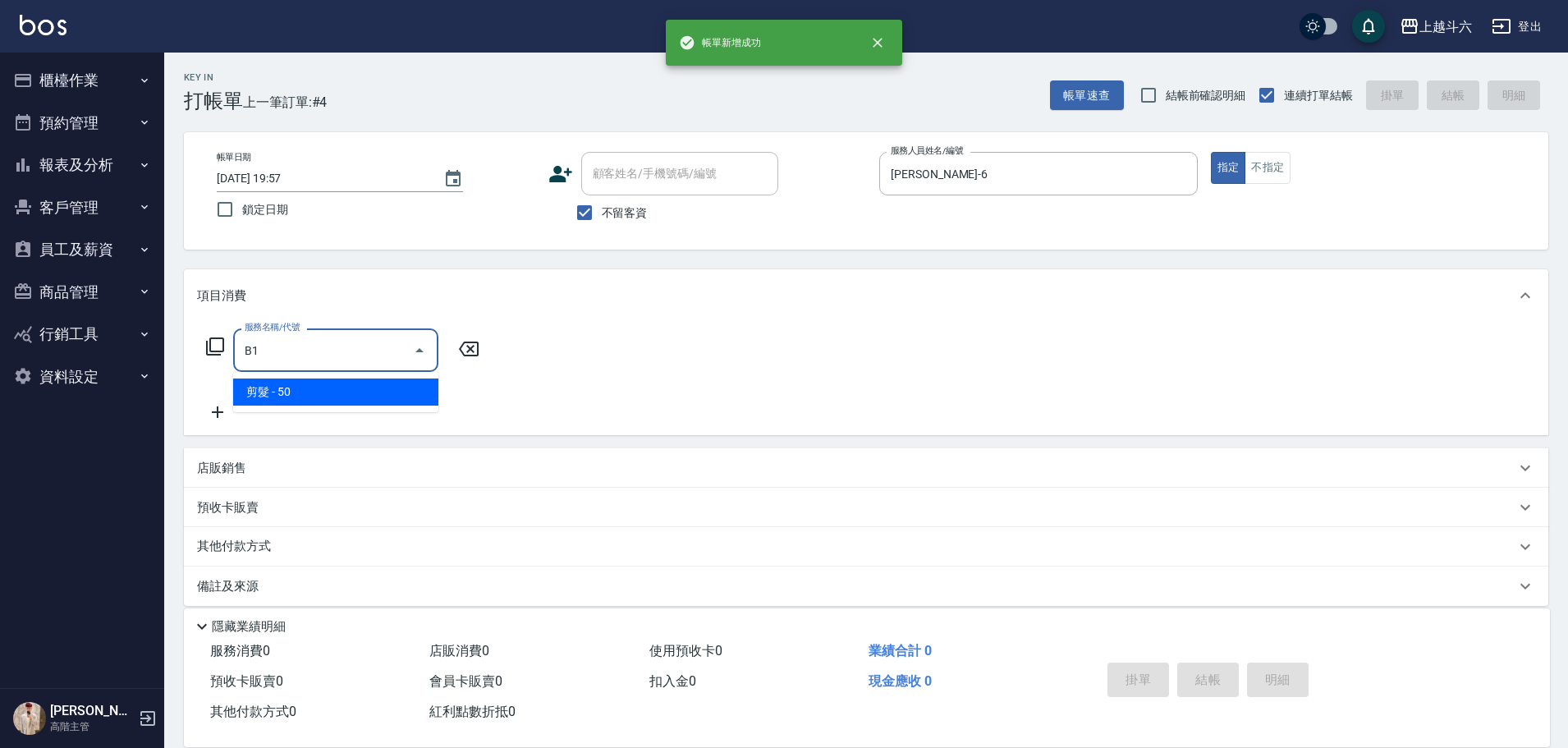
type input "剪髮(B1)"
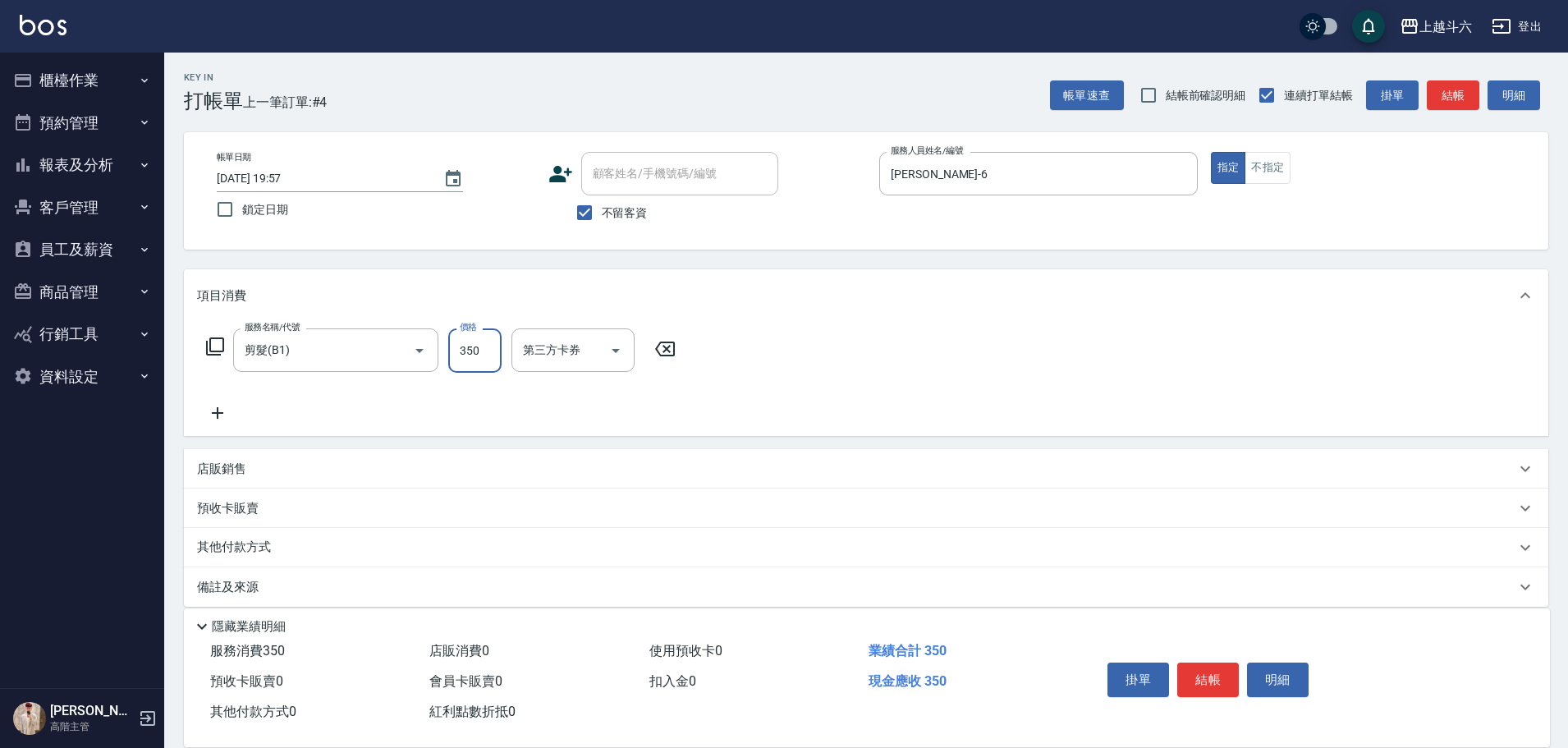
type input "350"
click at [1184, 665] on button "結帳" at bounding box center [1208, 680] width 61 height 34
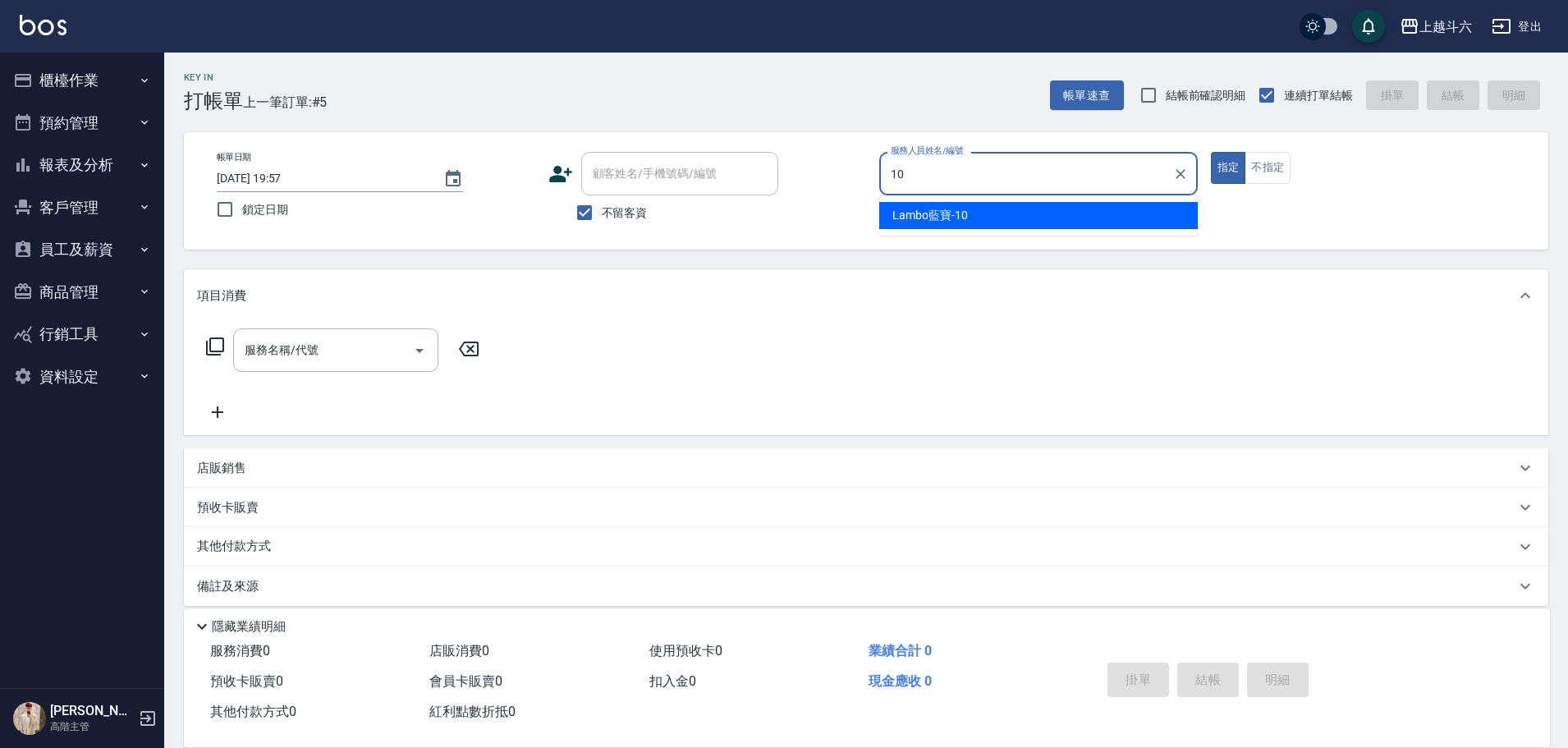
type input "Lambo藍寶-10"
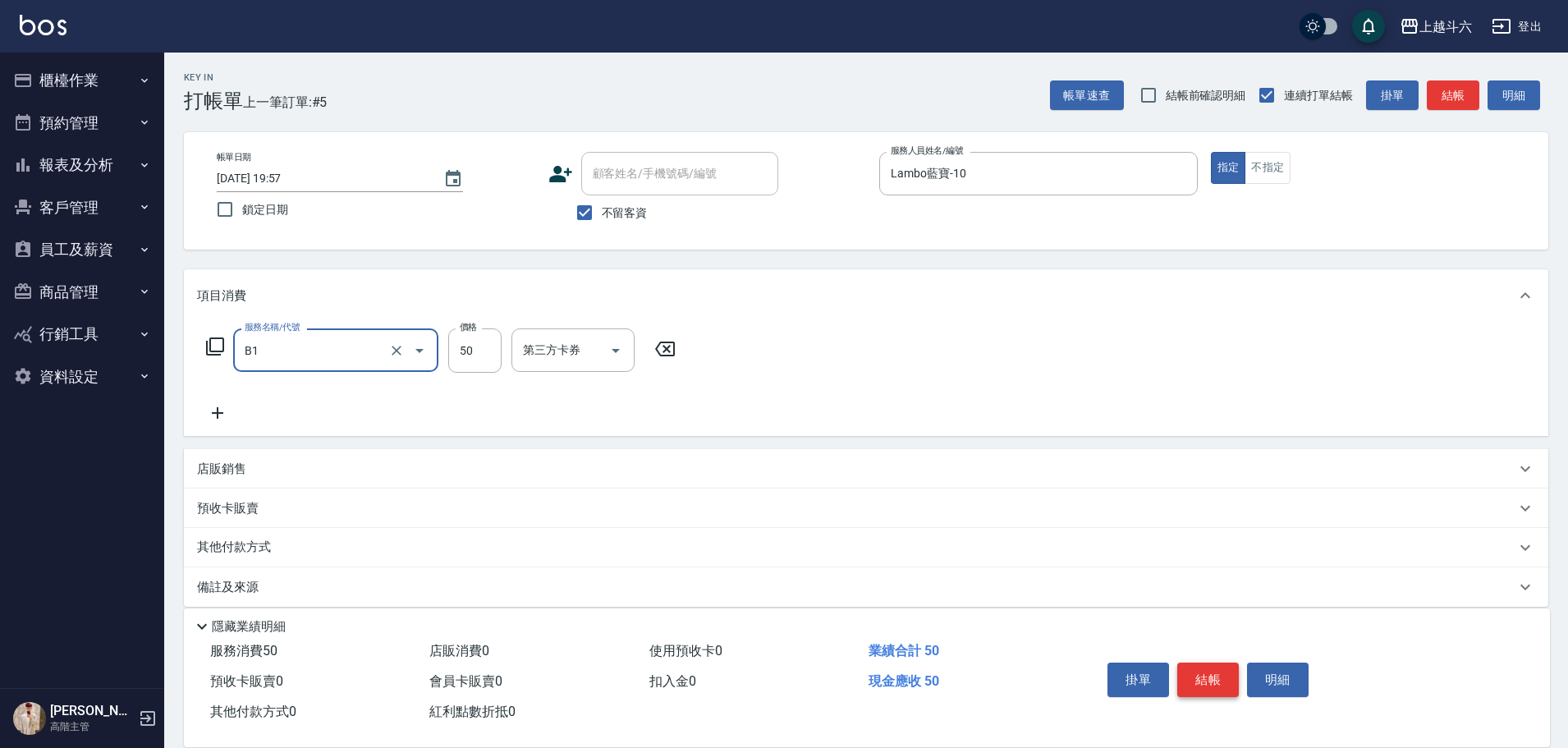
type input "剪髮(B1)"
type input "300"
click at [1184, 664] on button "結帳" at bounding box center [1208, 680] width 61 height 34
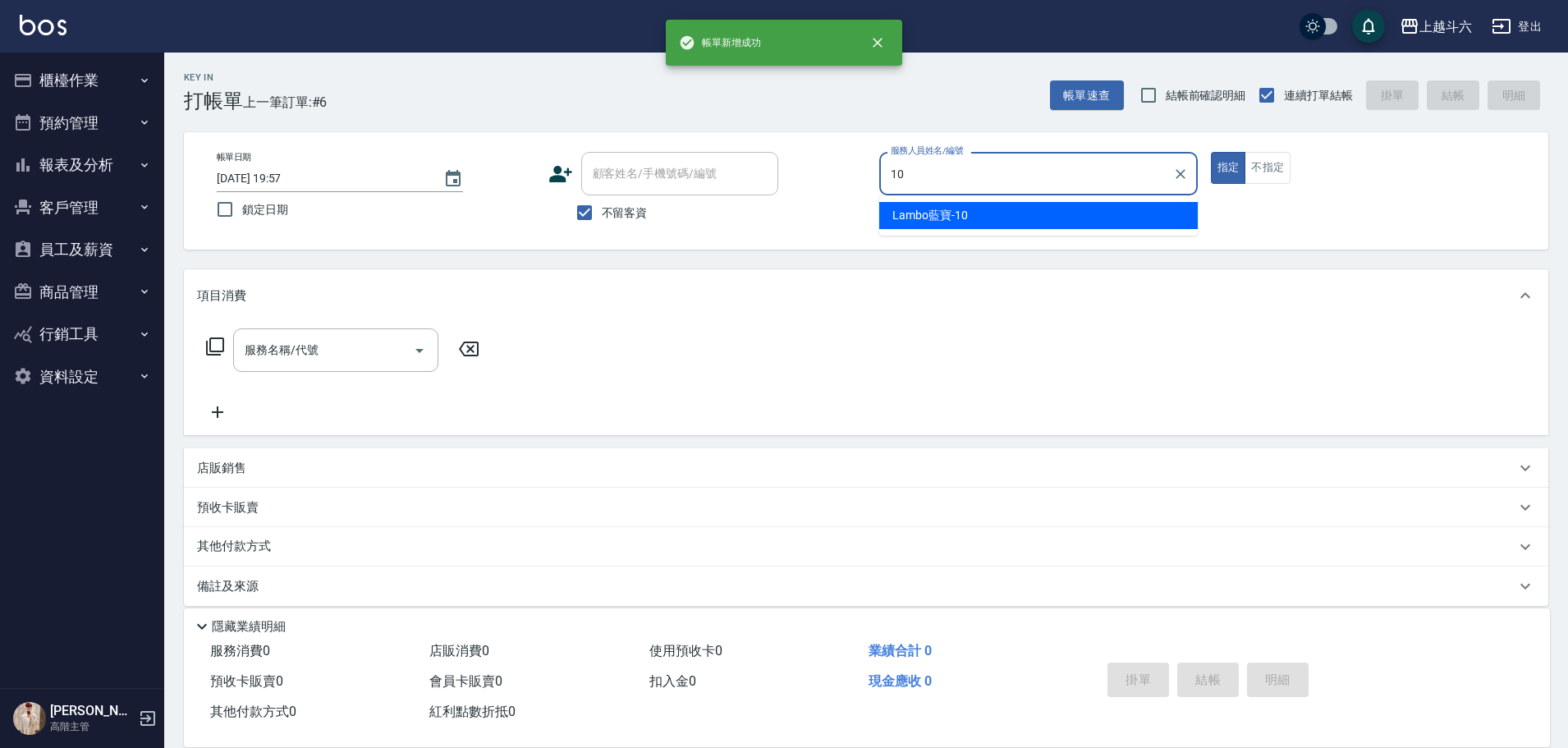
type input "Lambo藍寶-10"
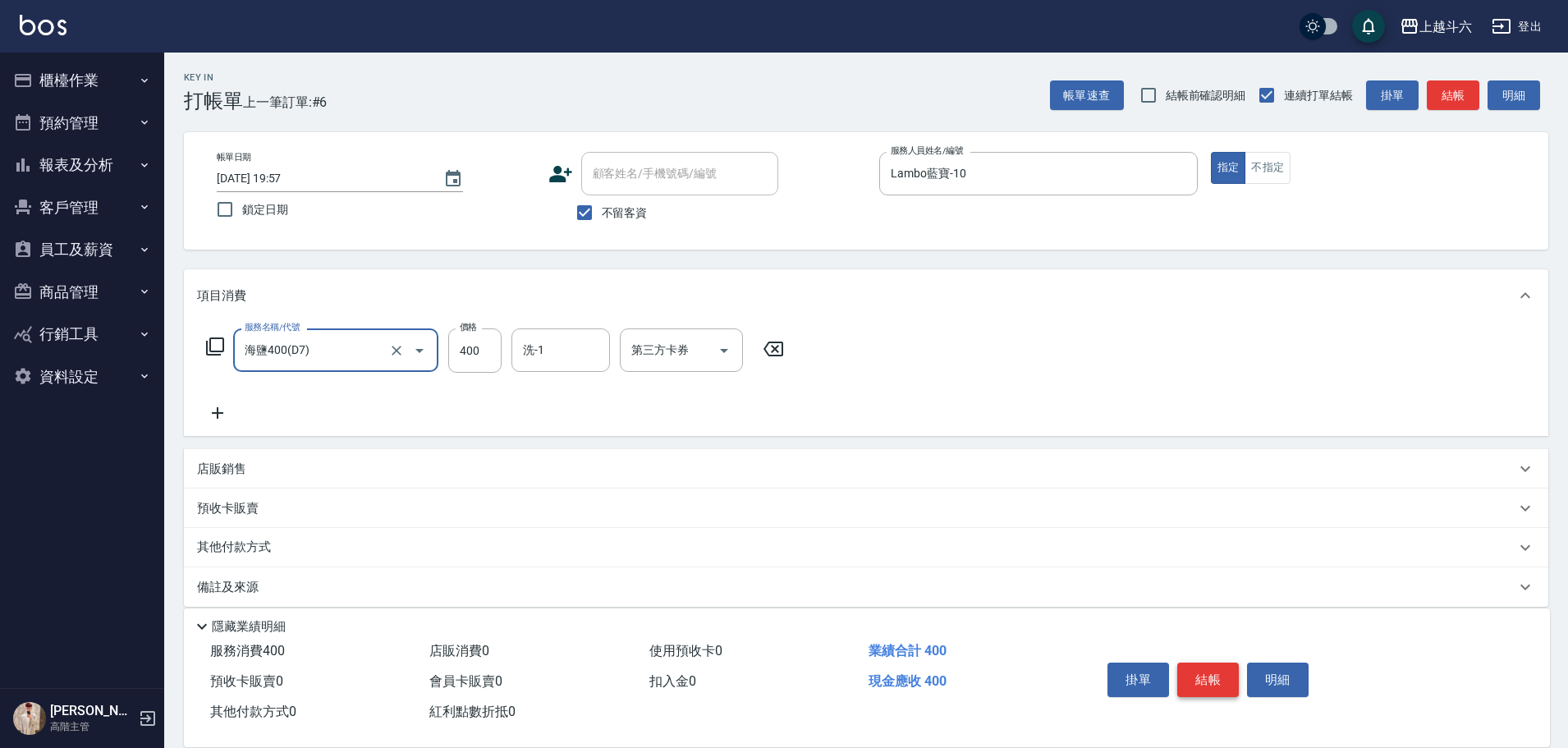
type input "海鹽400(D7)"
type input "萱芸-32"
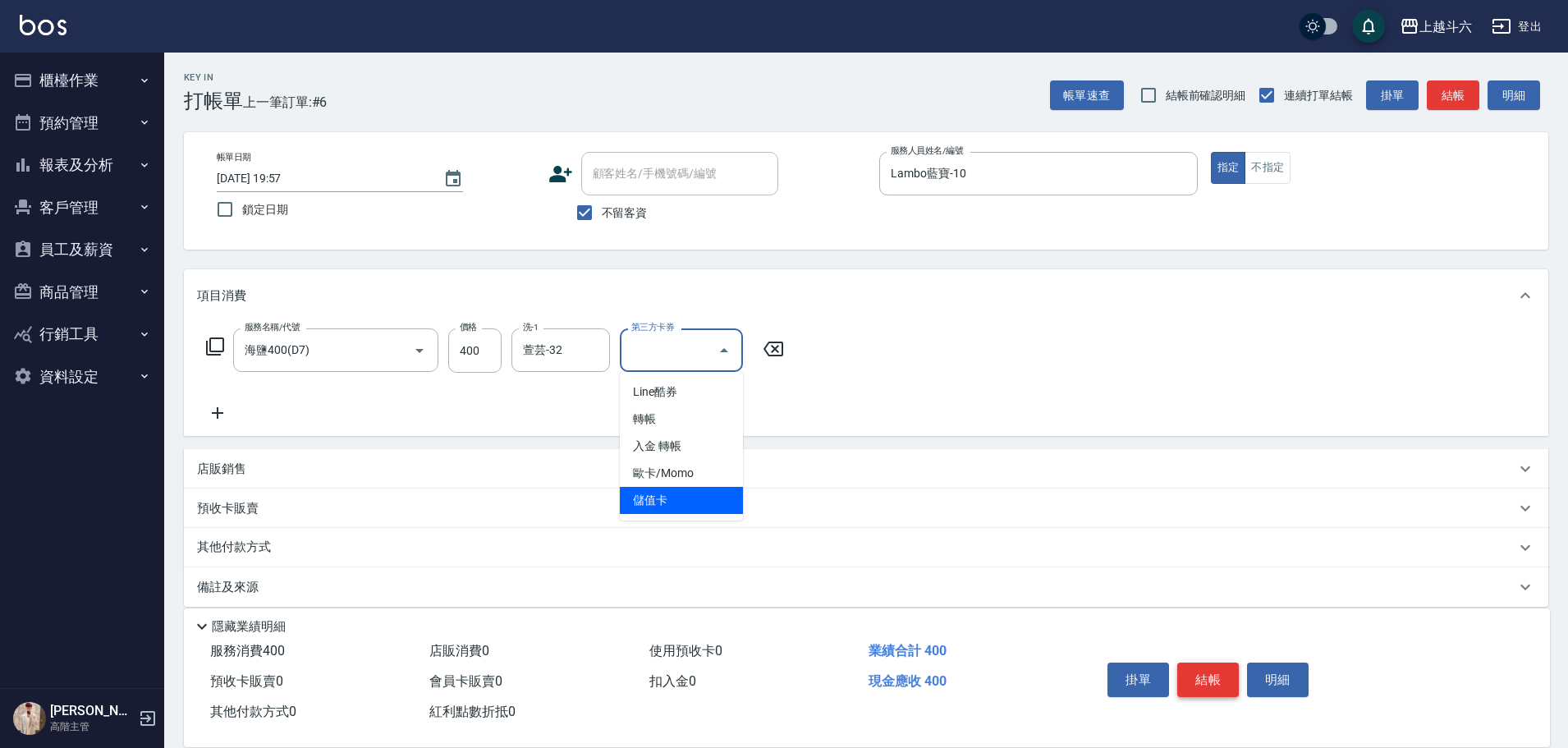
type input "儲值卡"
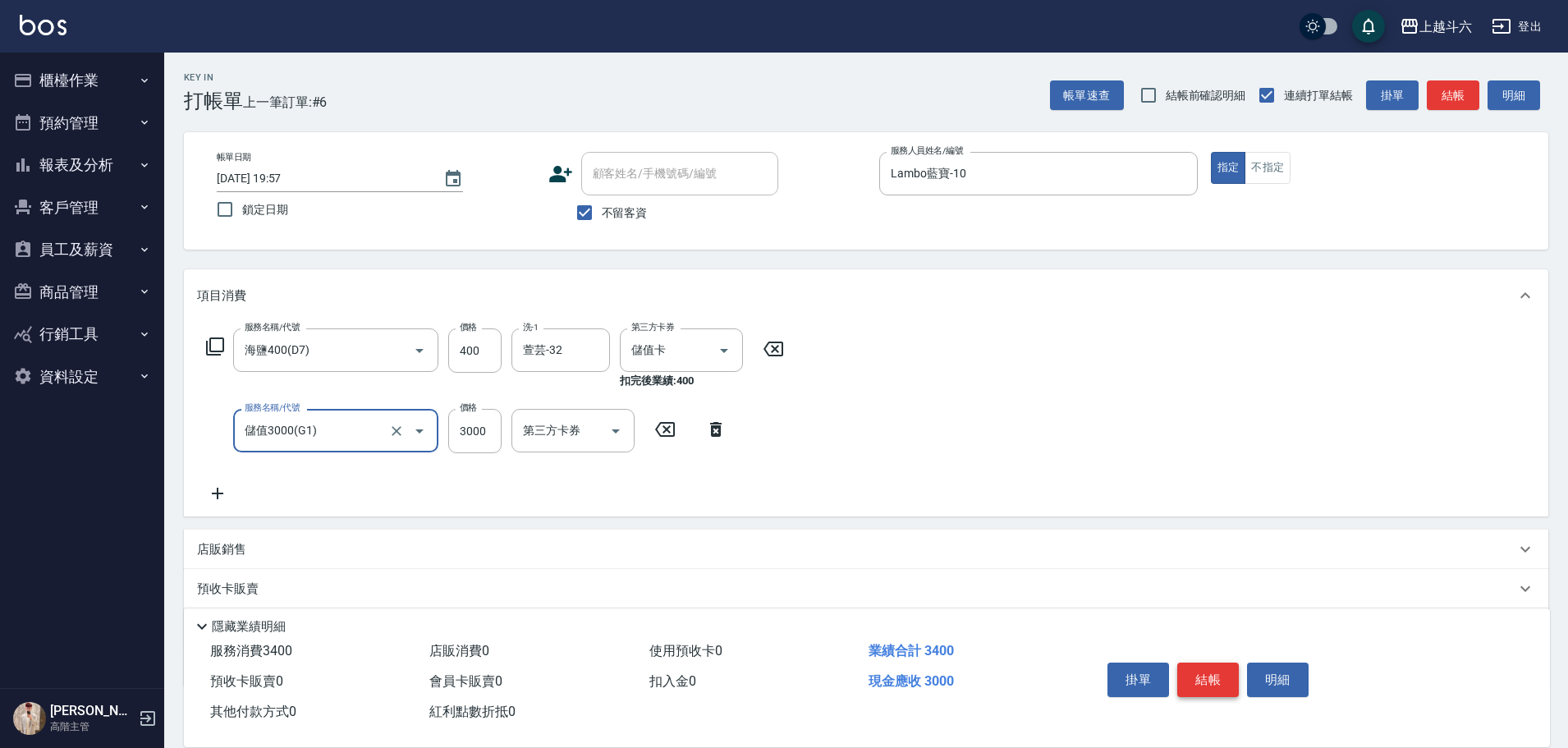
type input "儲值3000(G1)"
type input "446"
click at [216, 487] on icon at bounding box center [217, 493] width 41 height 20
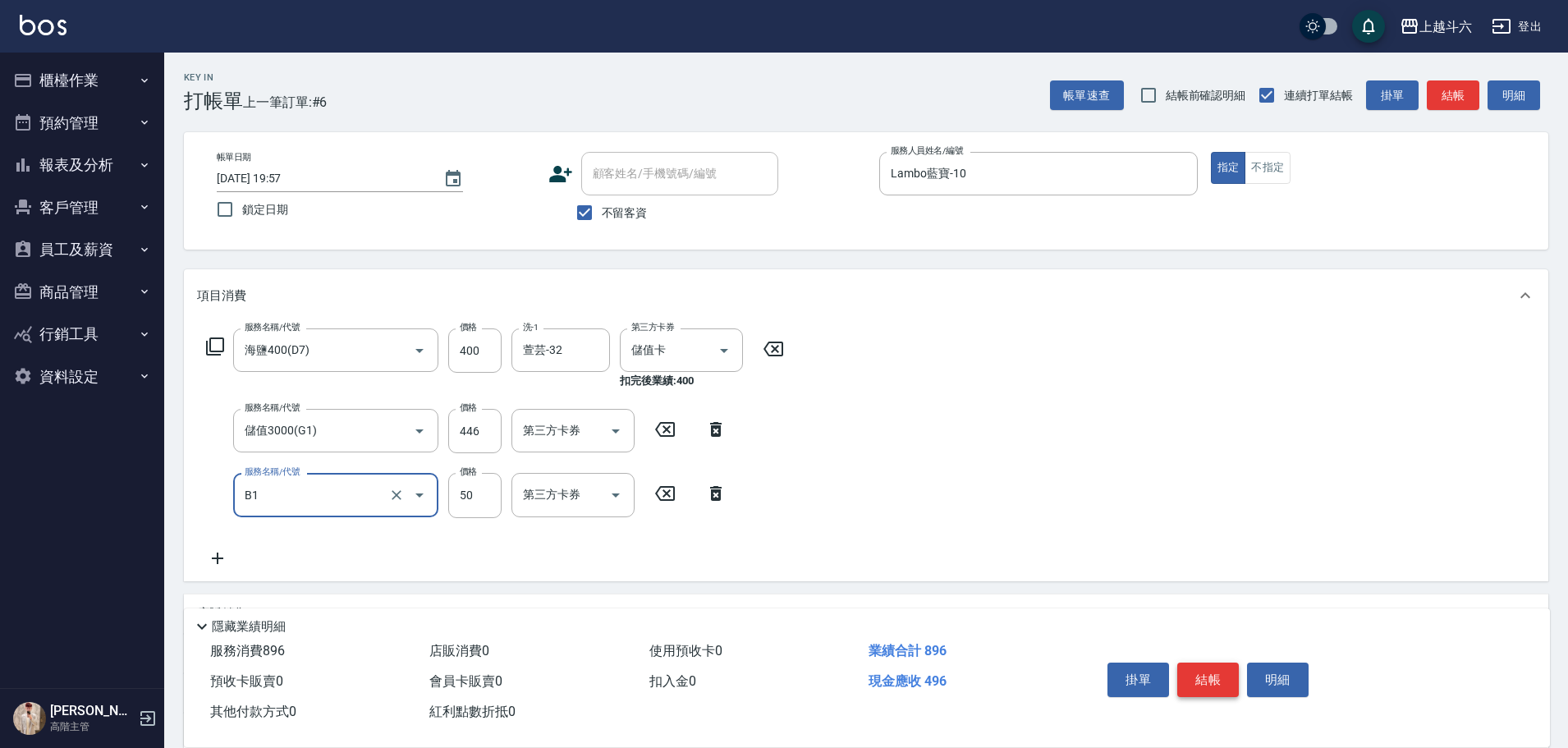
type input "剪髮(B1)"
click at [619, 492] on icon "Open" at bounding box center [615, 495] width 20 height 20
type input "270"
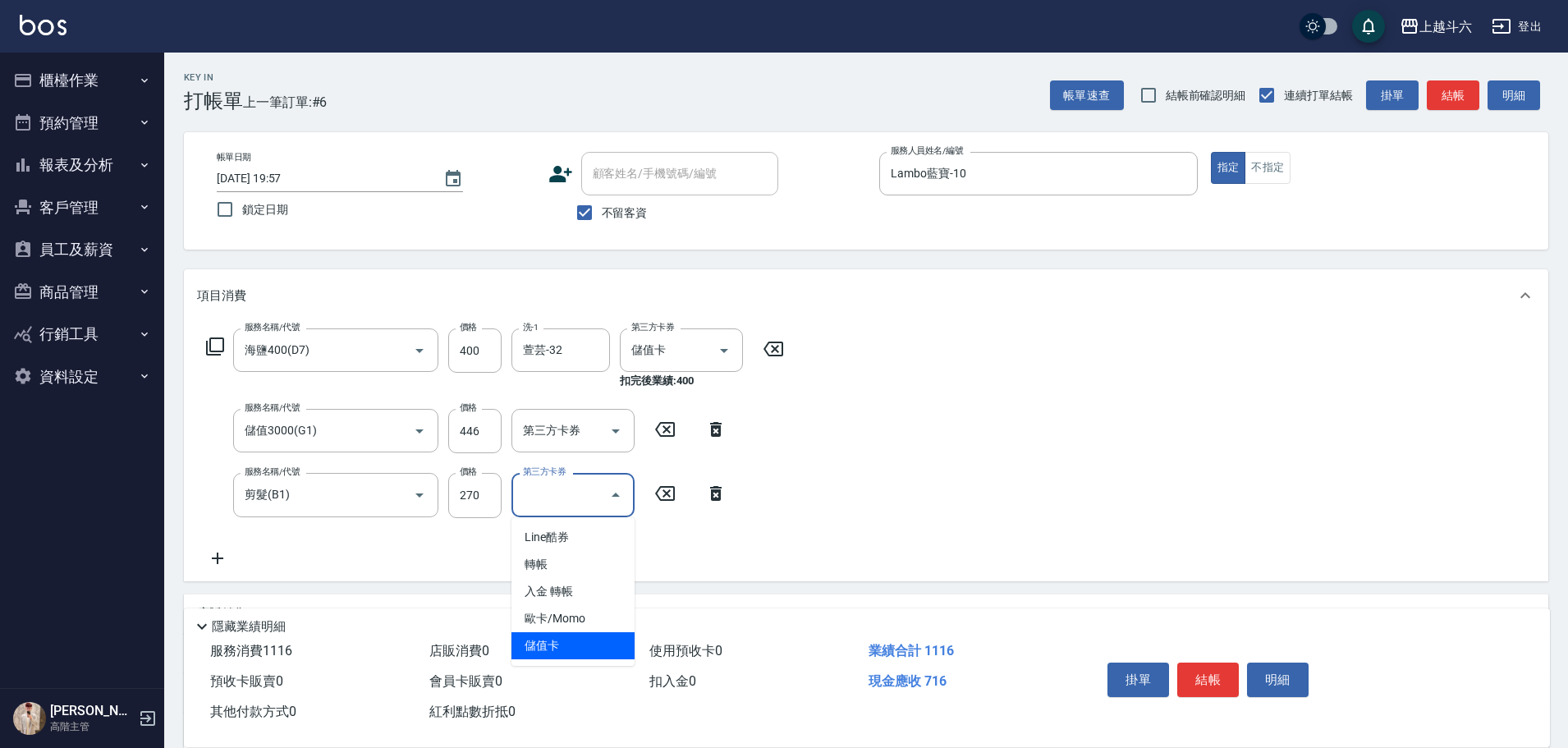
click at [593, 648] on span "儲值卡" at bounding box center [573, 646] width 123 height 27
type input "儲值卡"
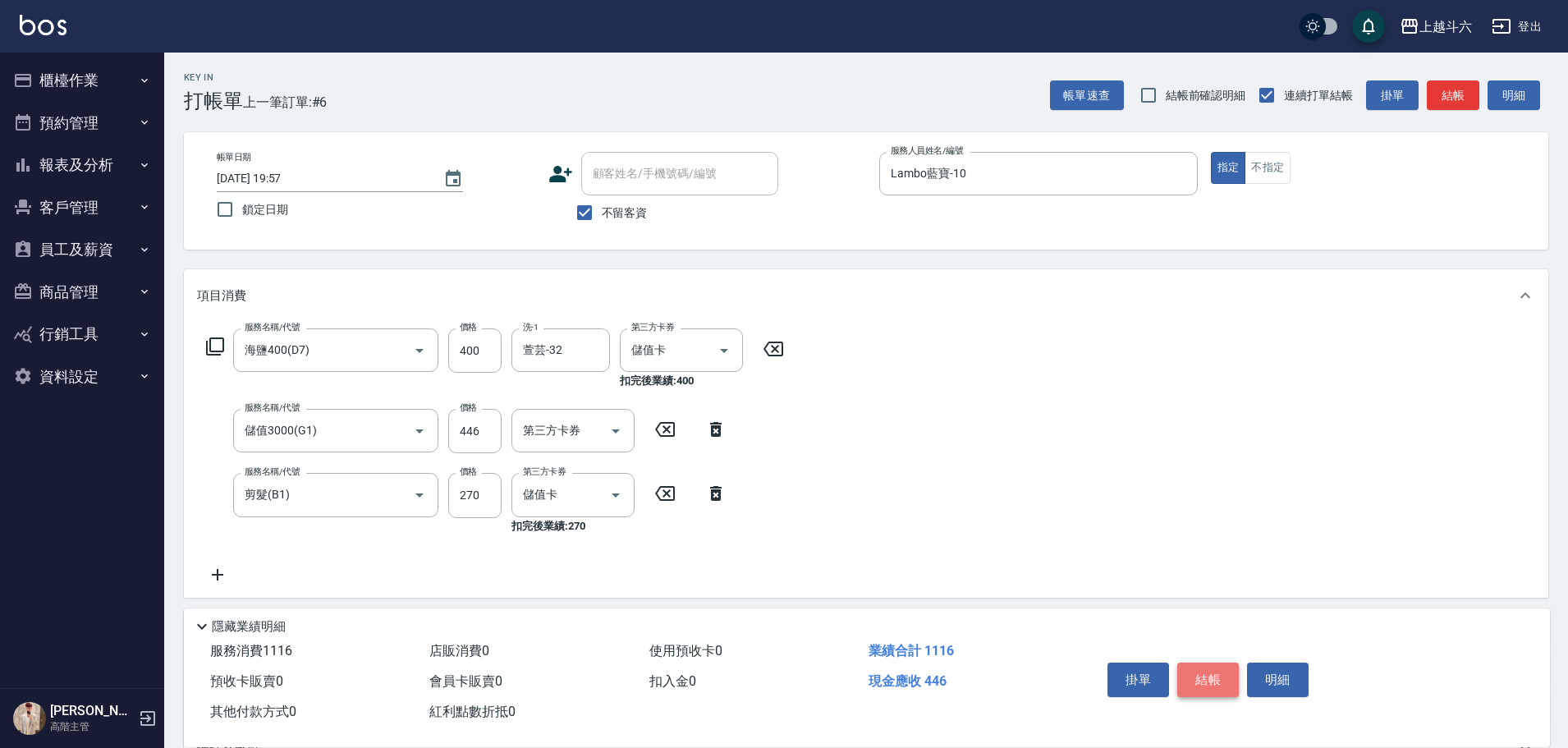
click at [1197, 664] on button "結帳" at bounding box center [1208, 680] width 61 height 34
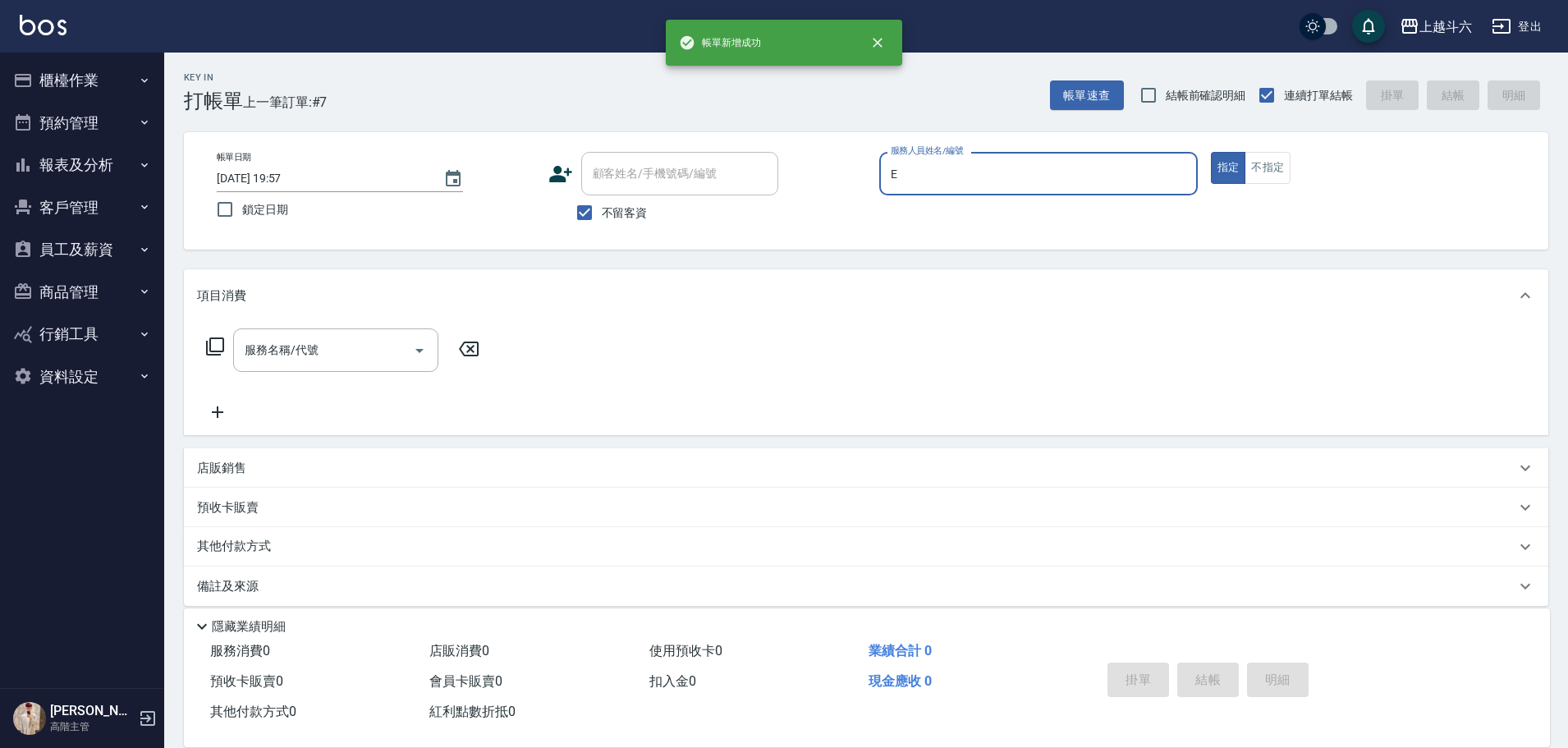
type input "[PERSON_NAME]"
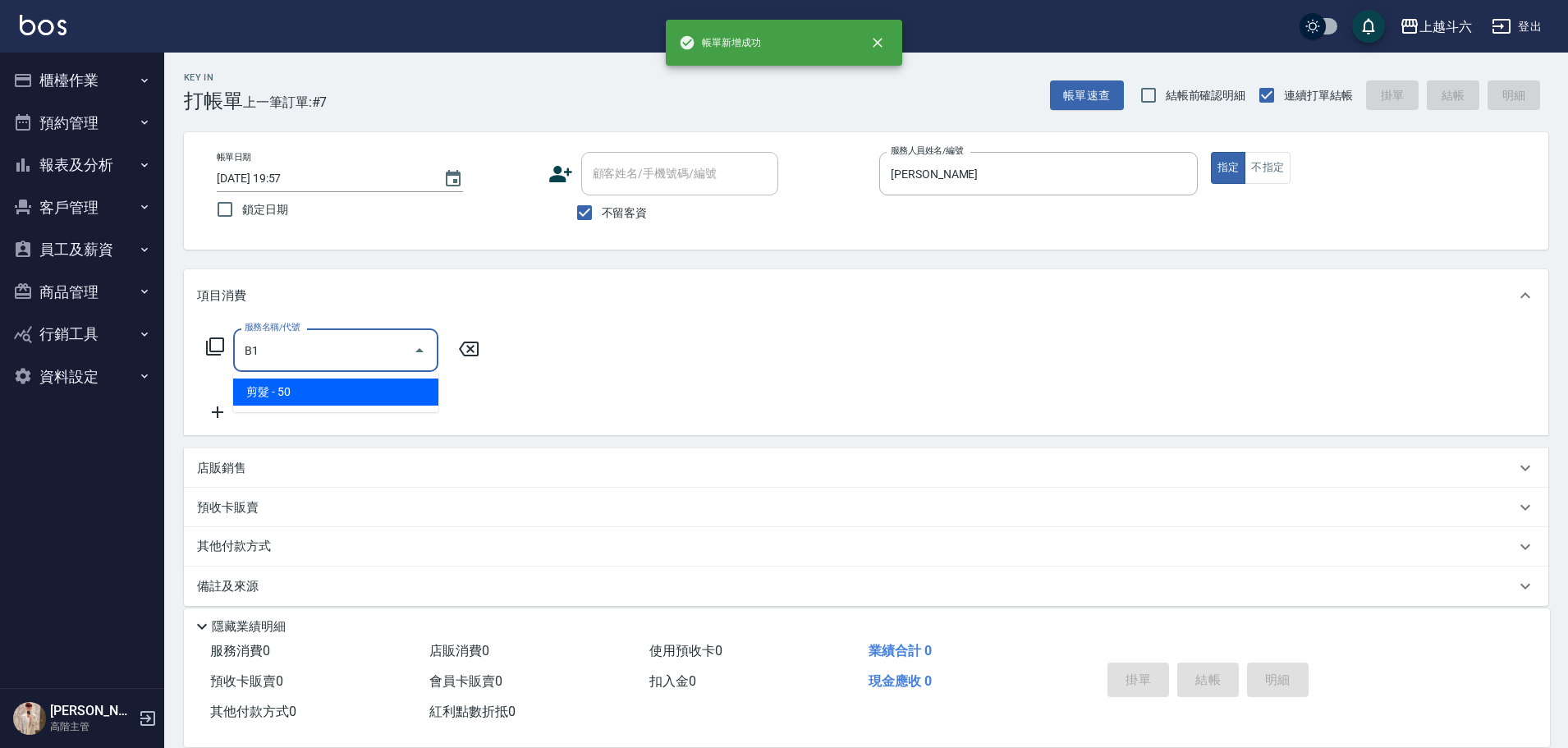
type input "剪髮(B1)"
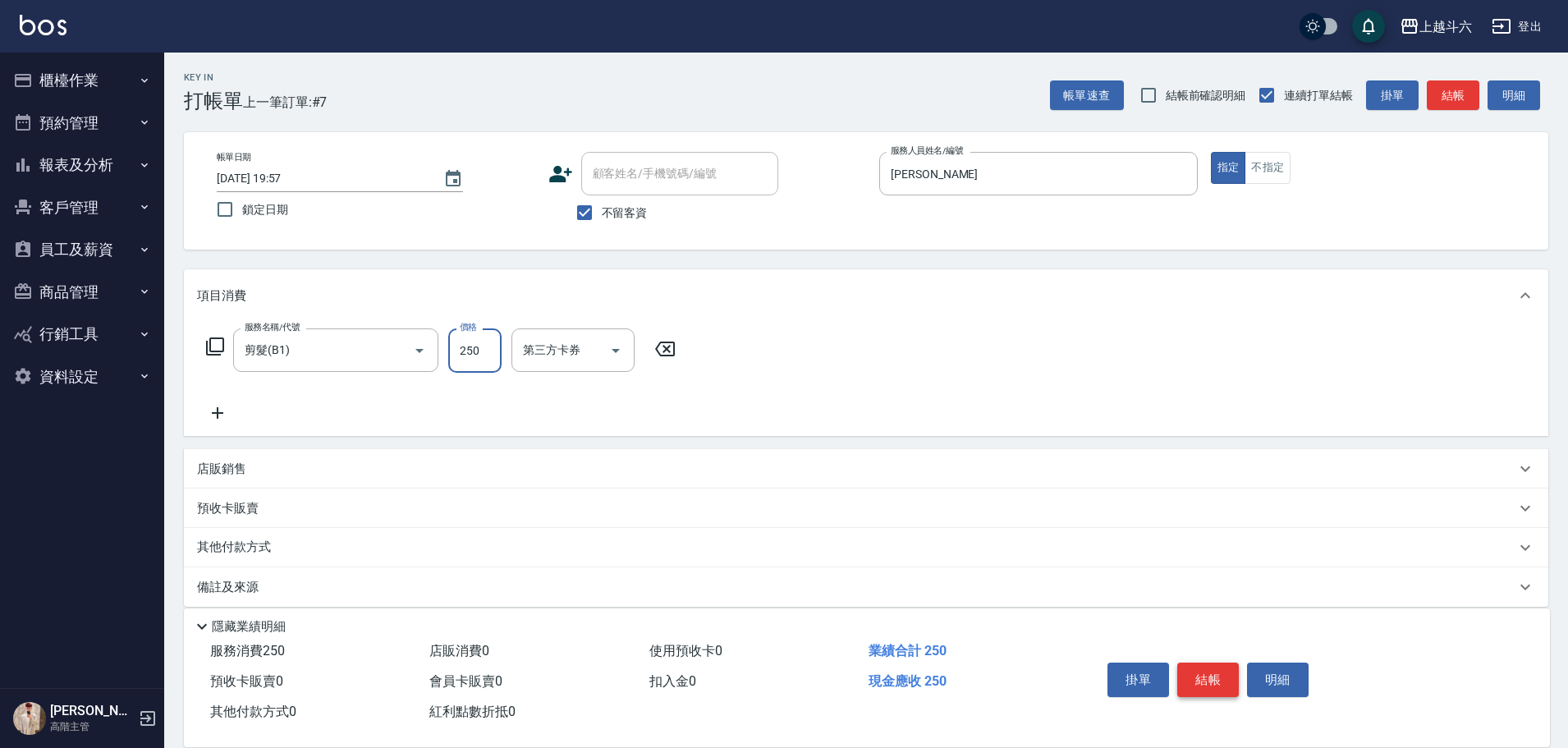
type input "250"
click at [1197, 664] on button "結帳" at bounding box center [1208, 680] width 61 height 34
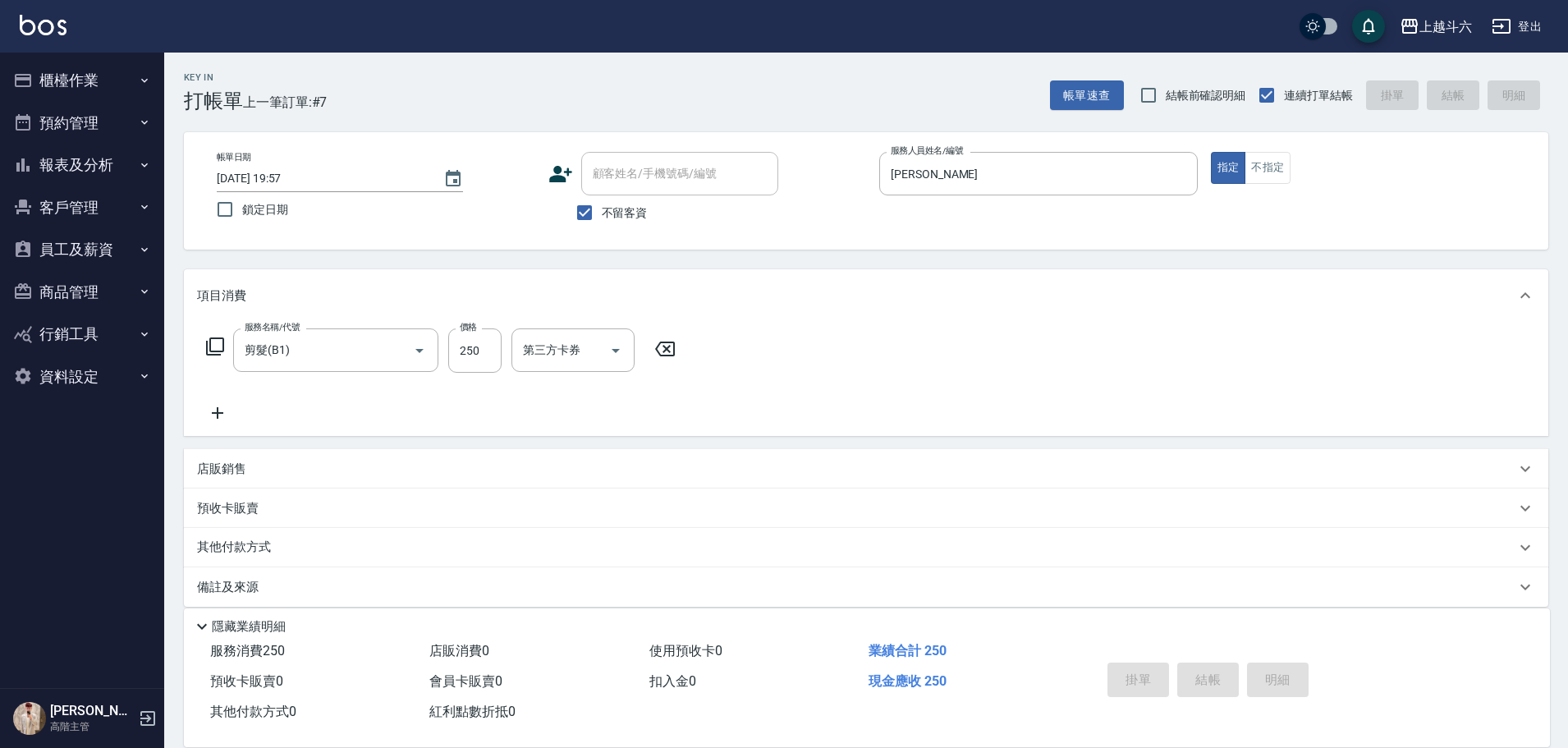
type input "[DATE] 19:58"
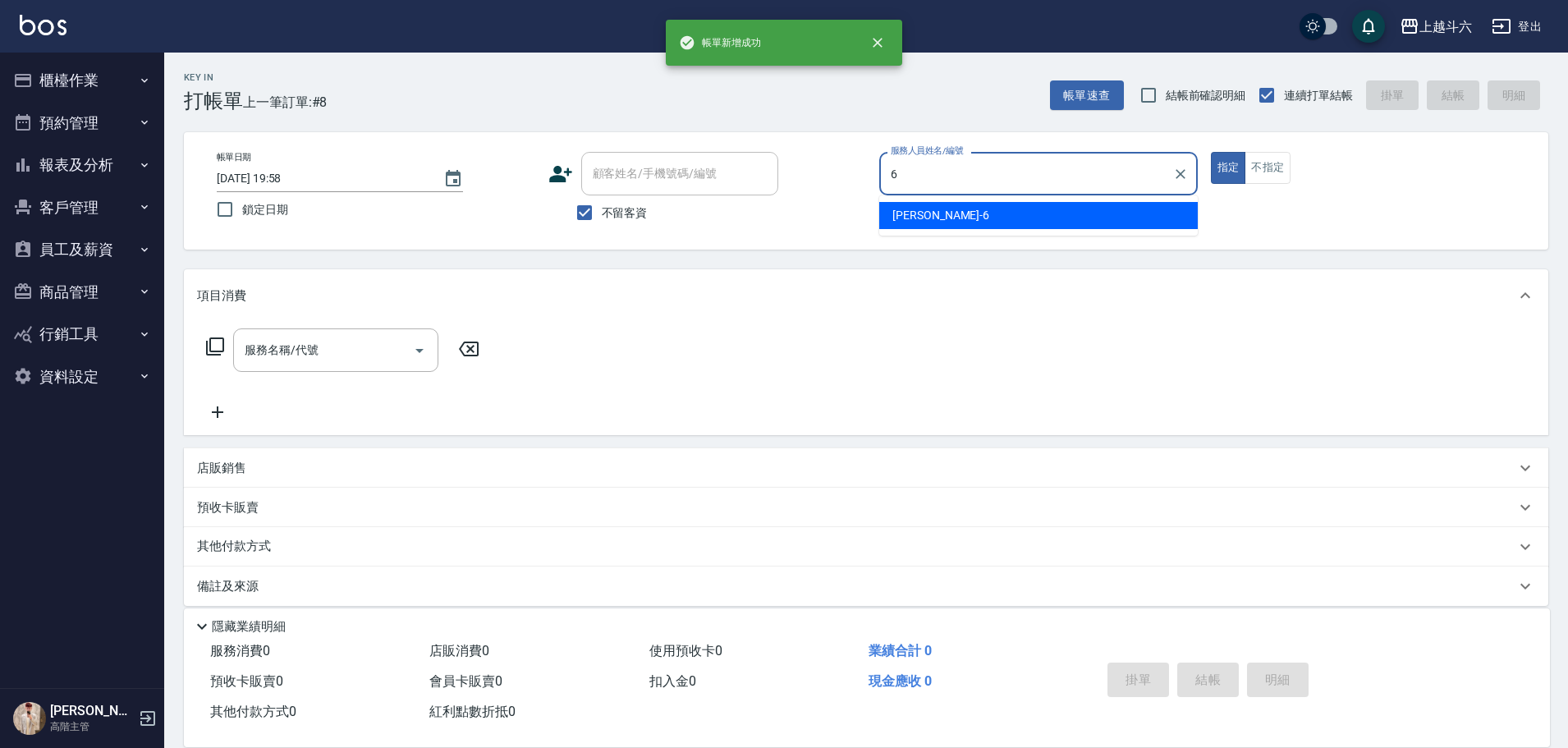
type input "[PERSON_NAME]-6"
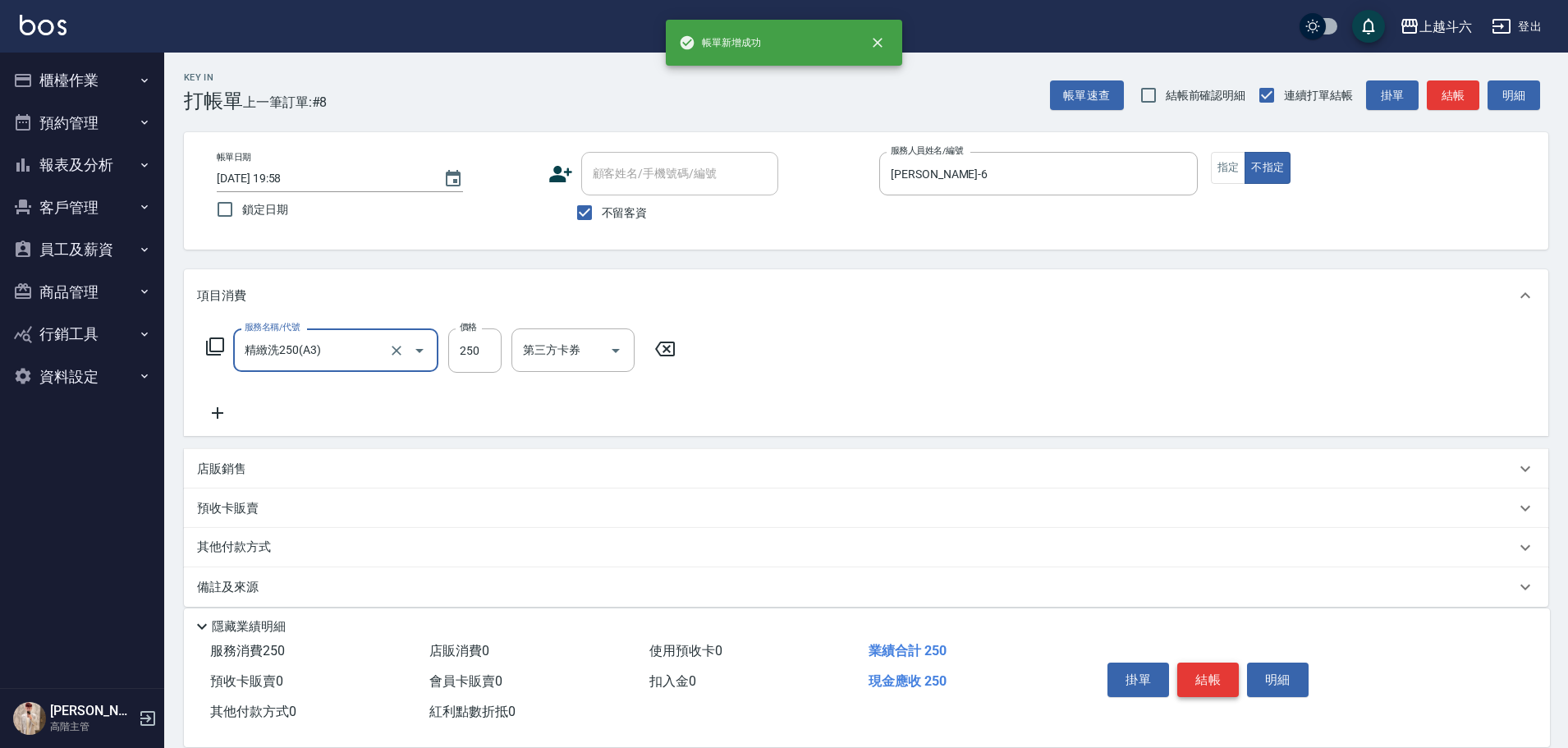
type input "精緻洗250(A3)"
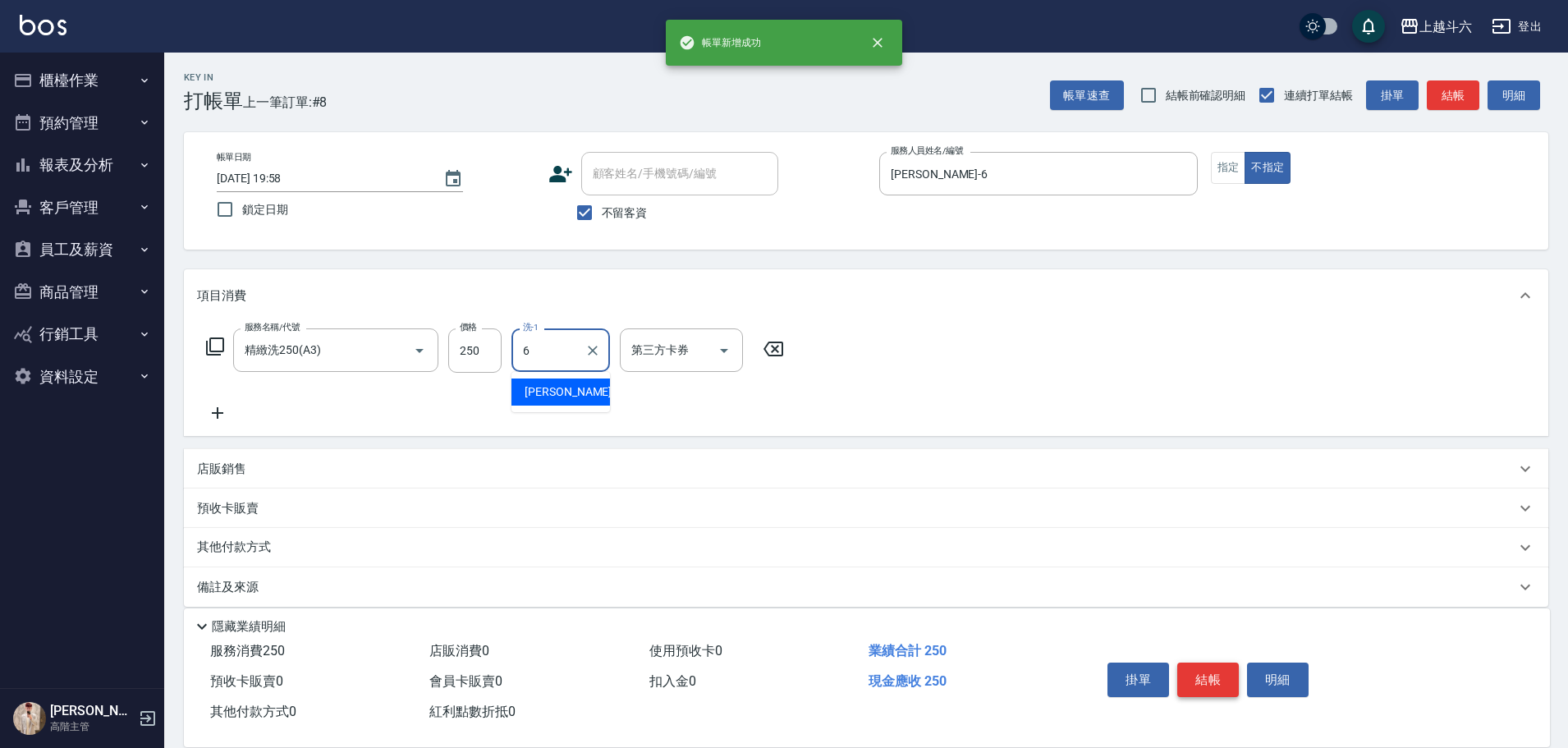
type input "[PERSON_NAME]-6"
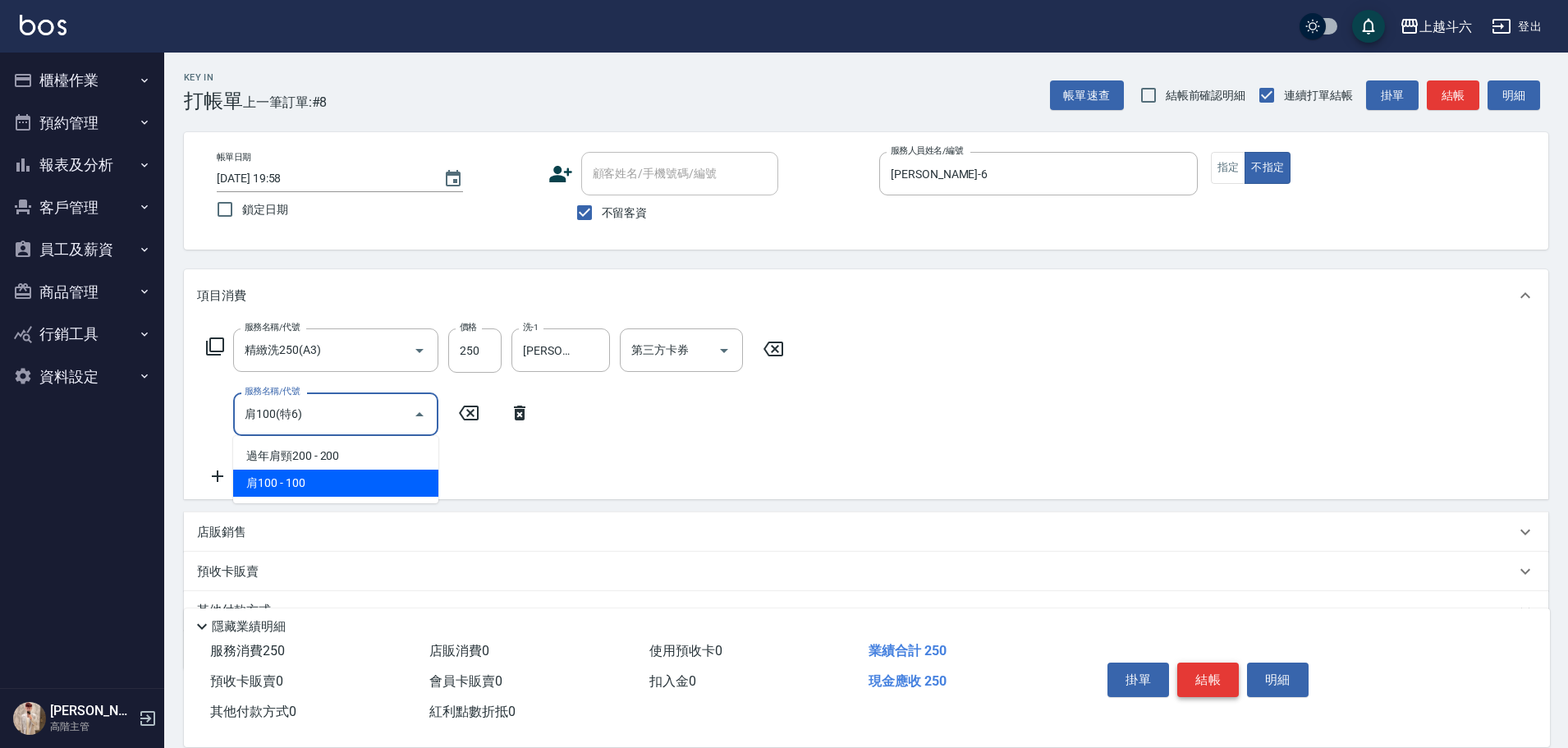
type input "肩100(特6)"
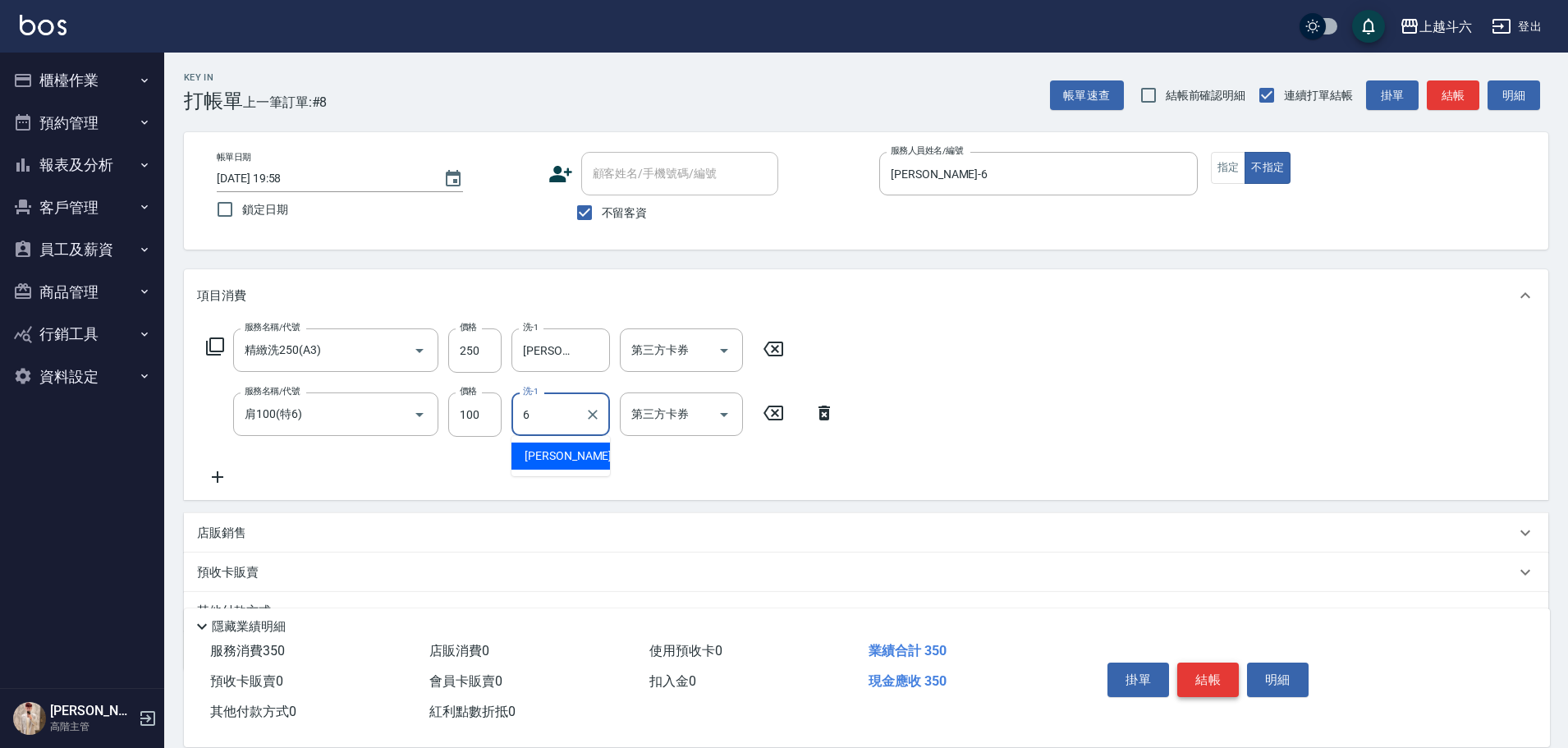
type input "[PERSON_NAME]-6"
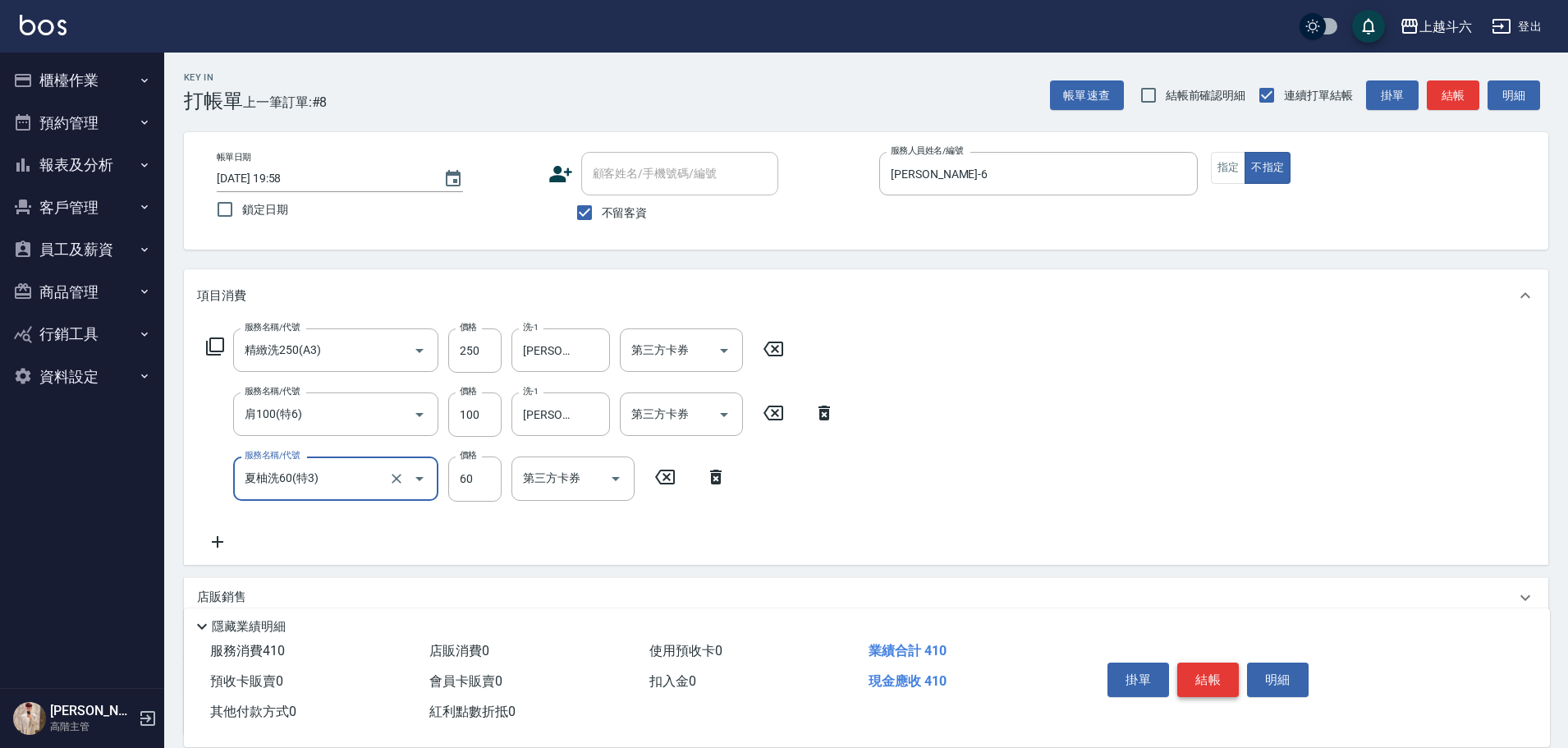
type input "夏柚洗60(特3)"
type input "[PERSON_NAME]-6"
click at [1196, 663] on button "結帳" at bounding box center [1208, 680] width 61 height 34
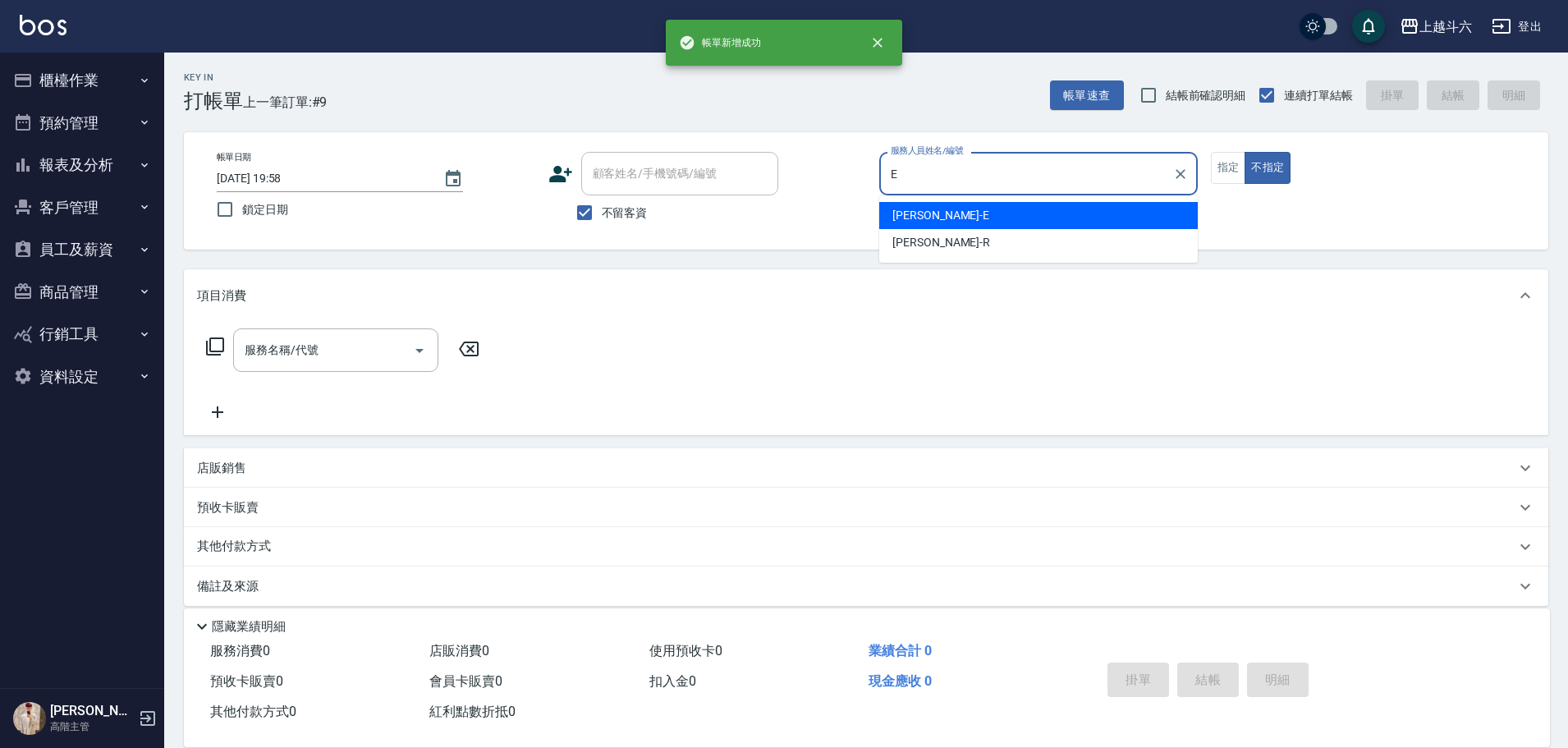
type input "[PERSON_NAME]"
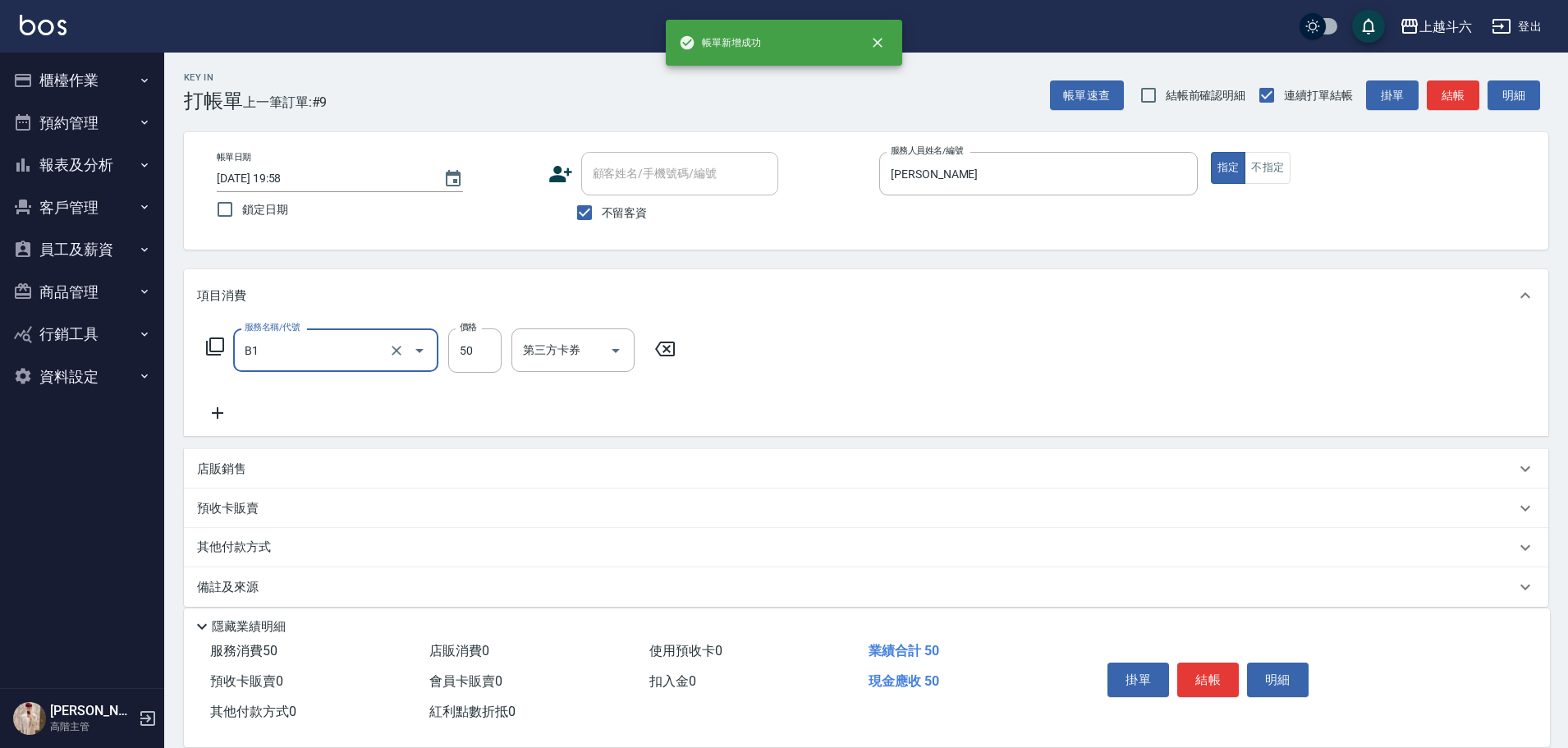
type input "剪髮(B1)"
type input "250"
click at [1192, 663] on button "結帳" at bounding box center [1208, 680] width 61 height 34
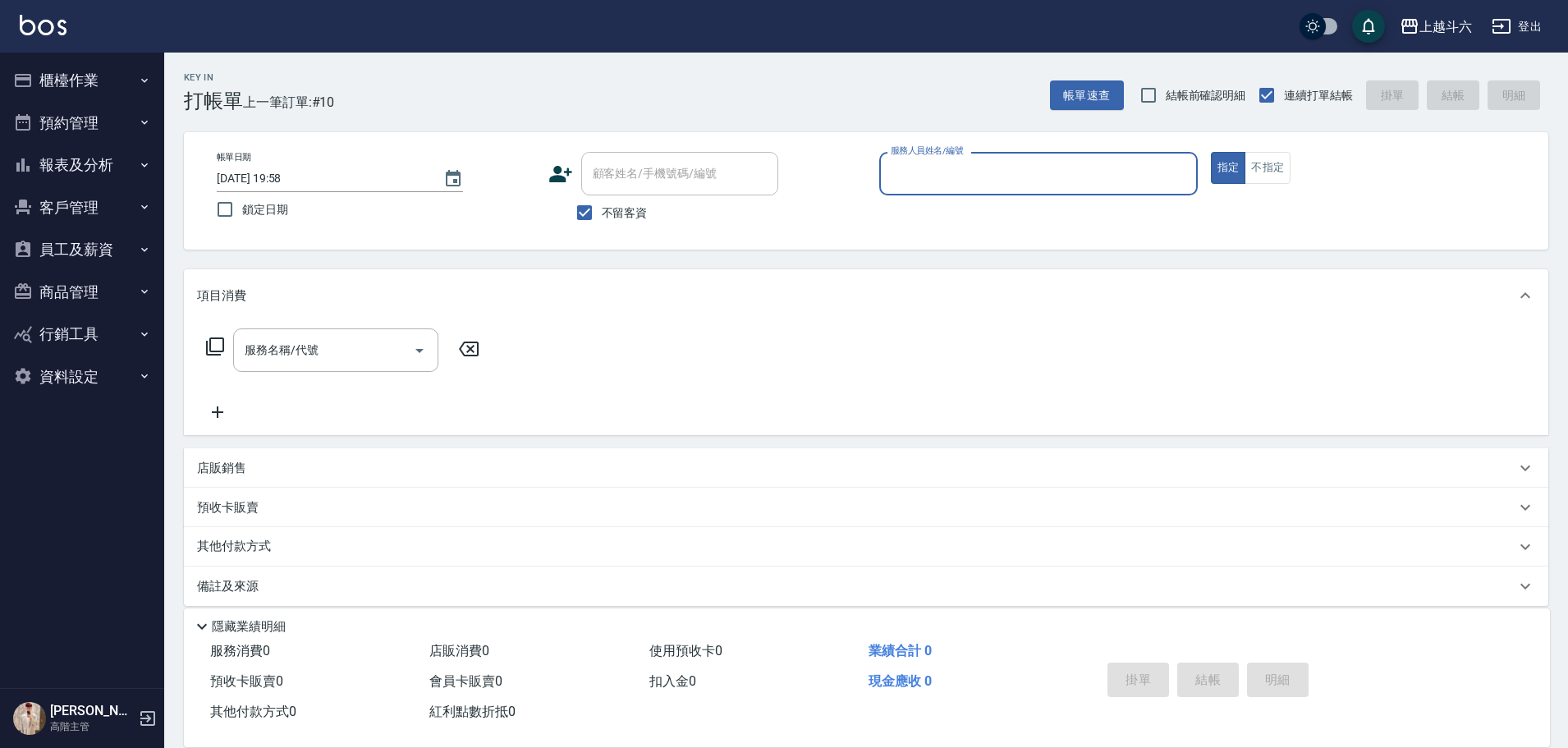
click at [118, 154] on button "報表及分析" at bounding box center [82, 165] width 151 height 43
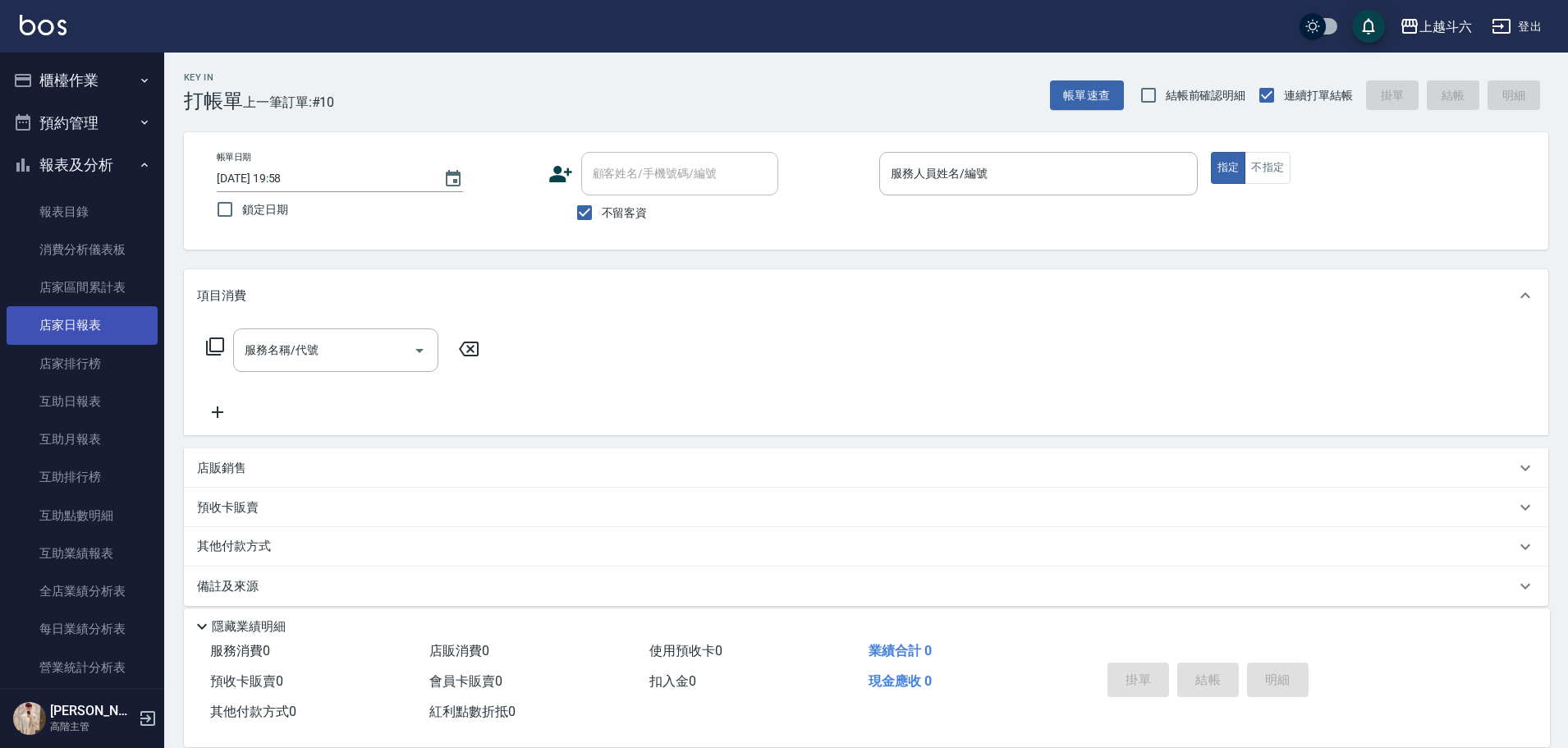
click at [115, 320] on link "店家日報表" at bounding box center [82, 325] width 151 height 38
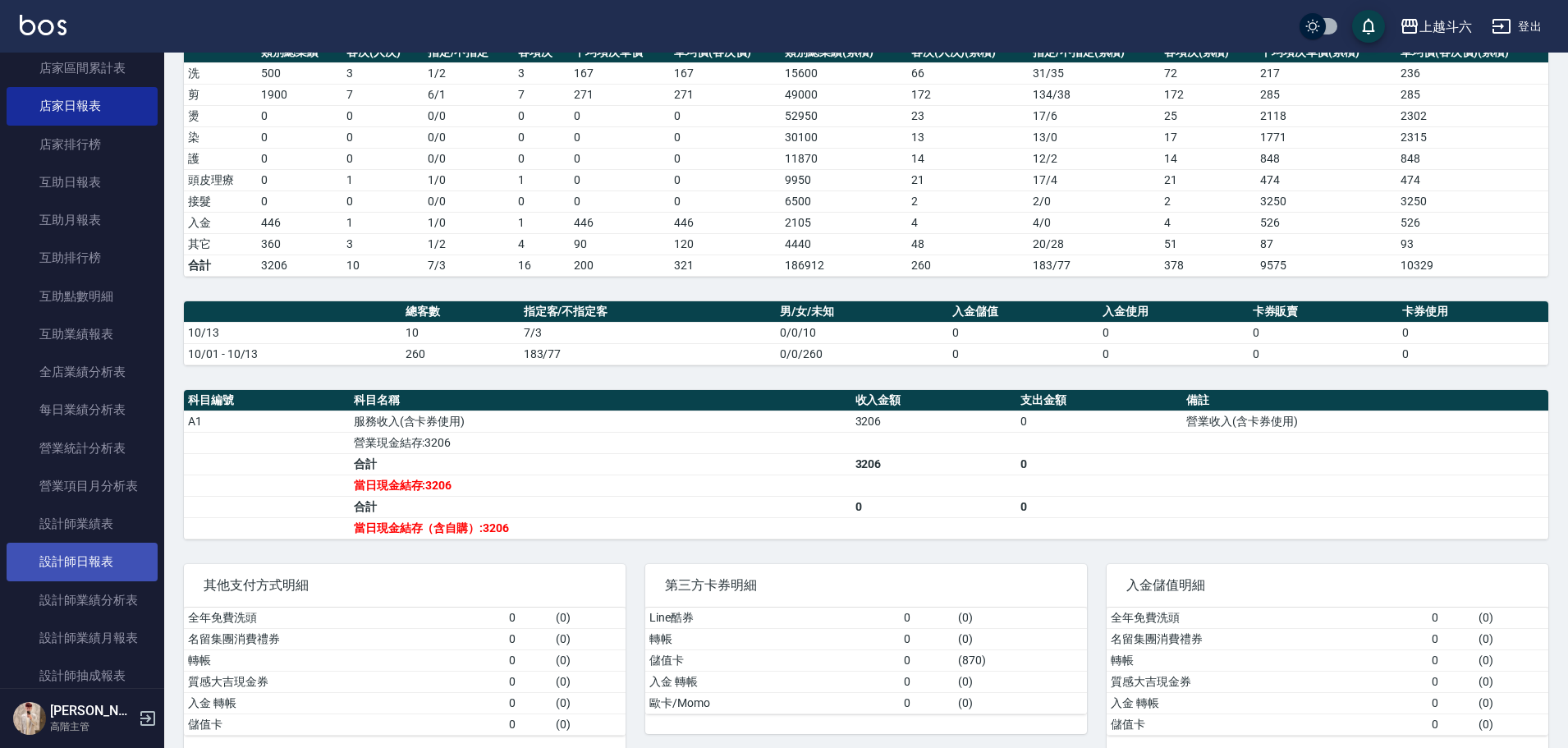
scroll to position [247, 0]
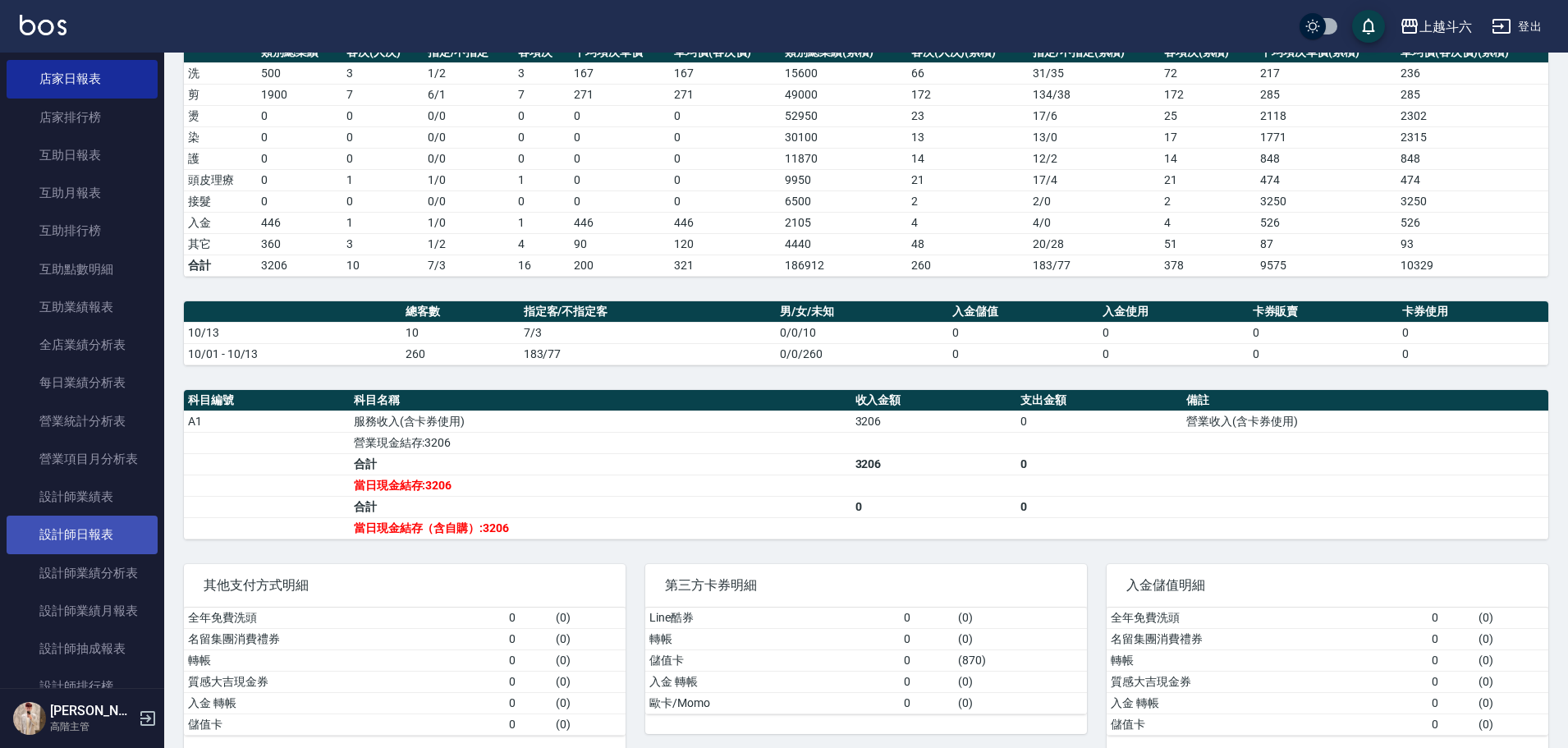
click at [112, 541] on link "設計師日報表" at bounding box center [82, 534] width 151 height 38
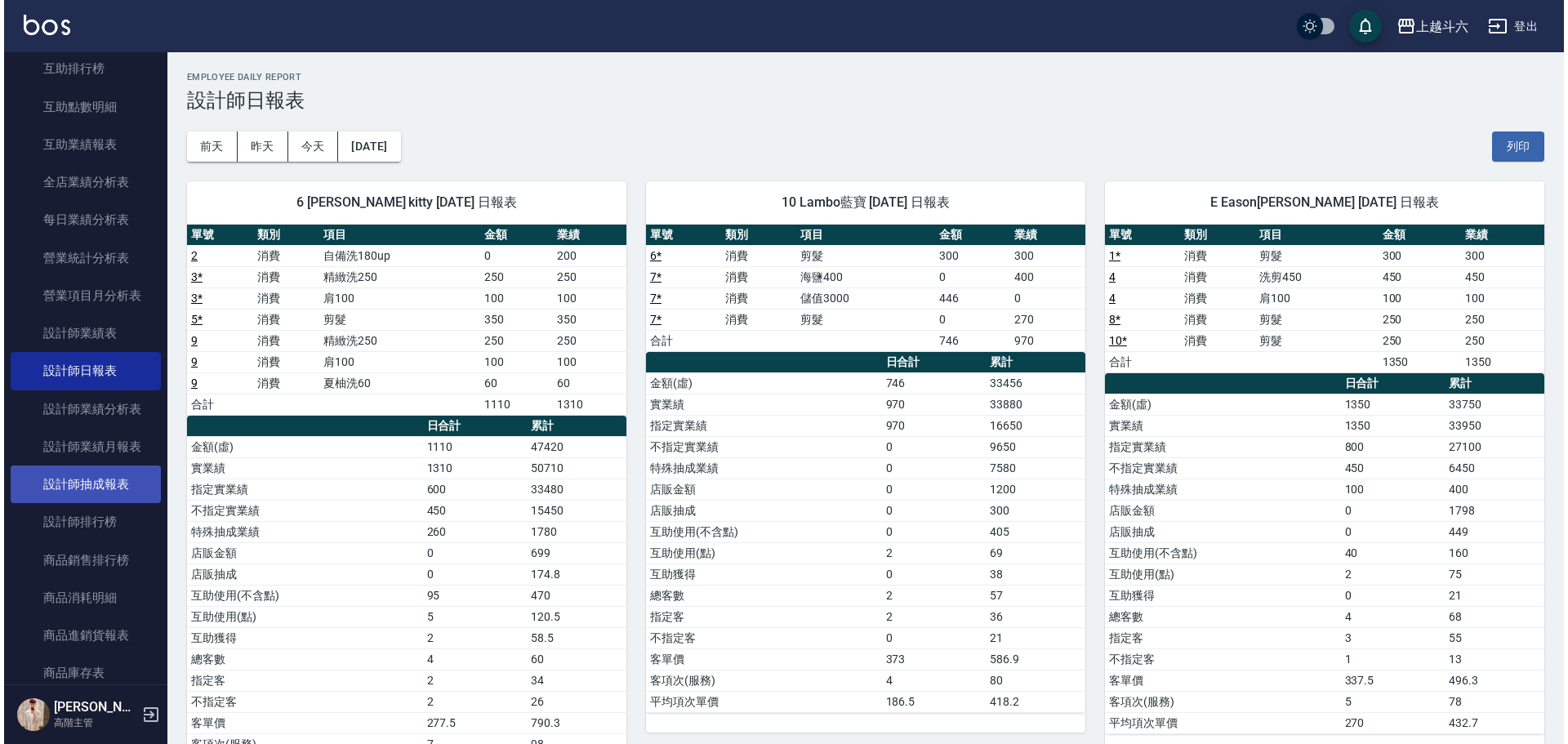
scroll to position [408, 0]
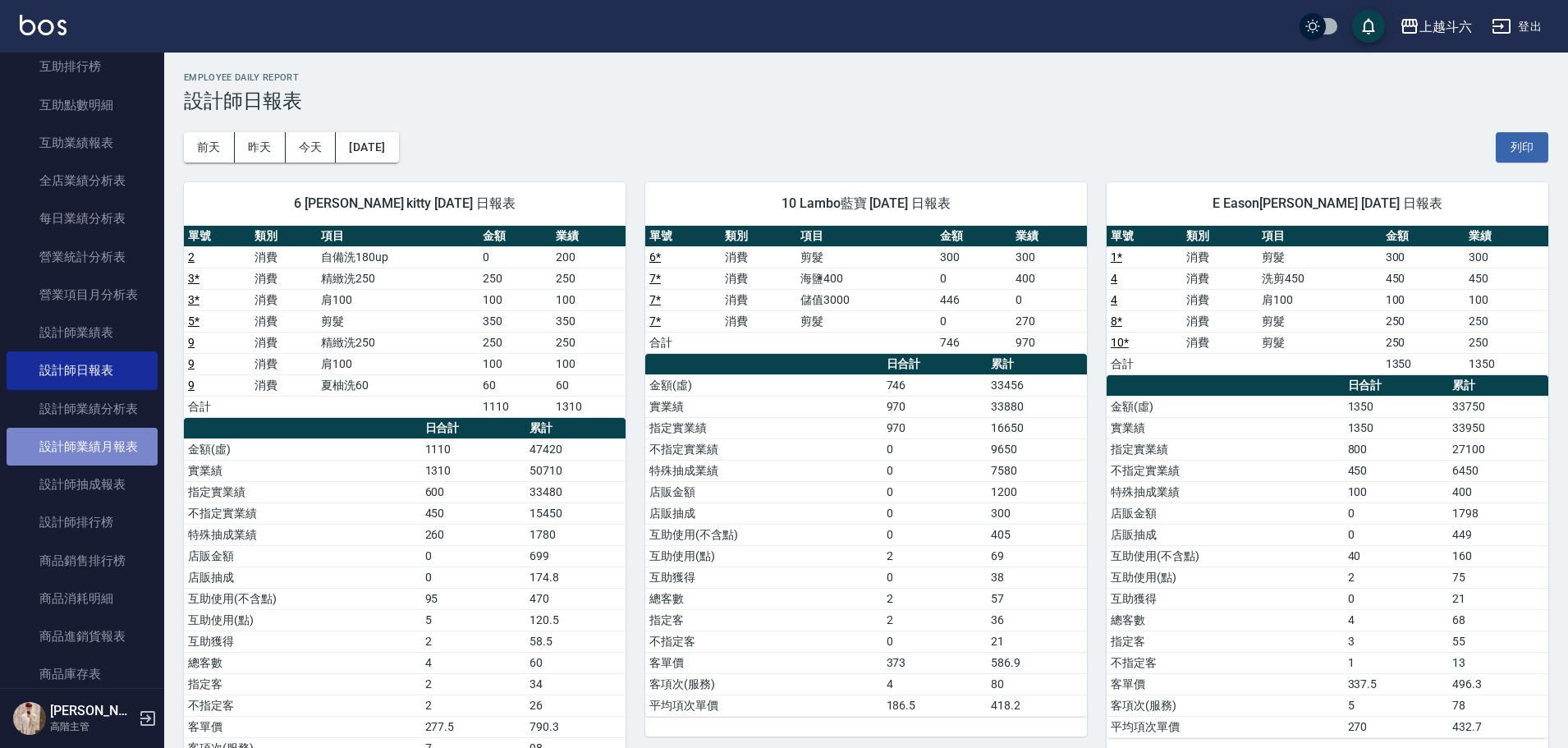
click at [119, 450] on link "設計師業績月報表" at bounding box center [82, 447] width 151 height 38
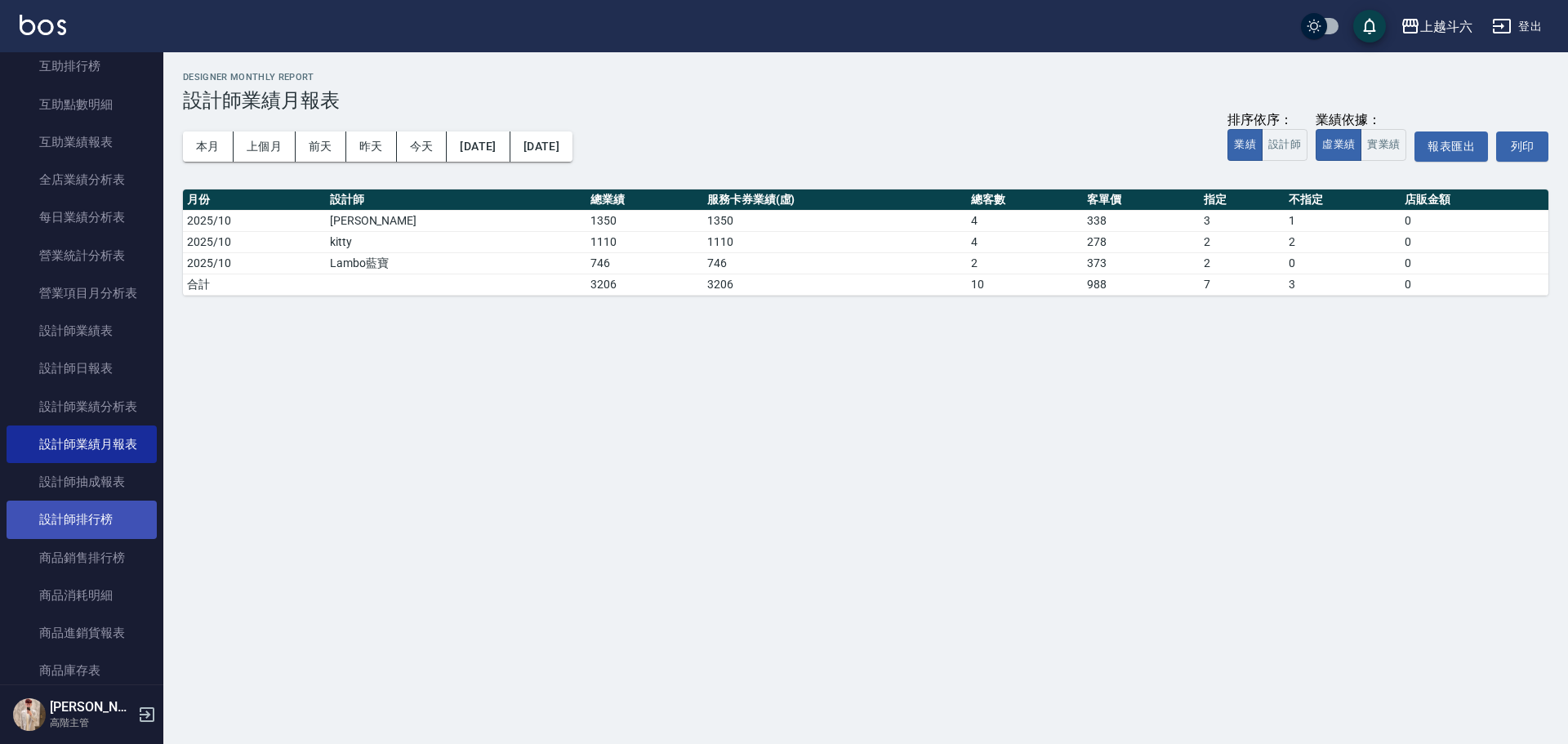
click at [124, 519] on link "設計師排行榜" at bounding box center [81, 519] width 150 height 38
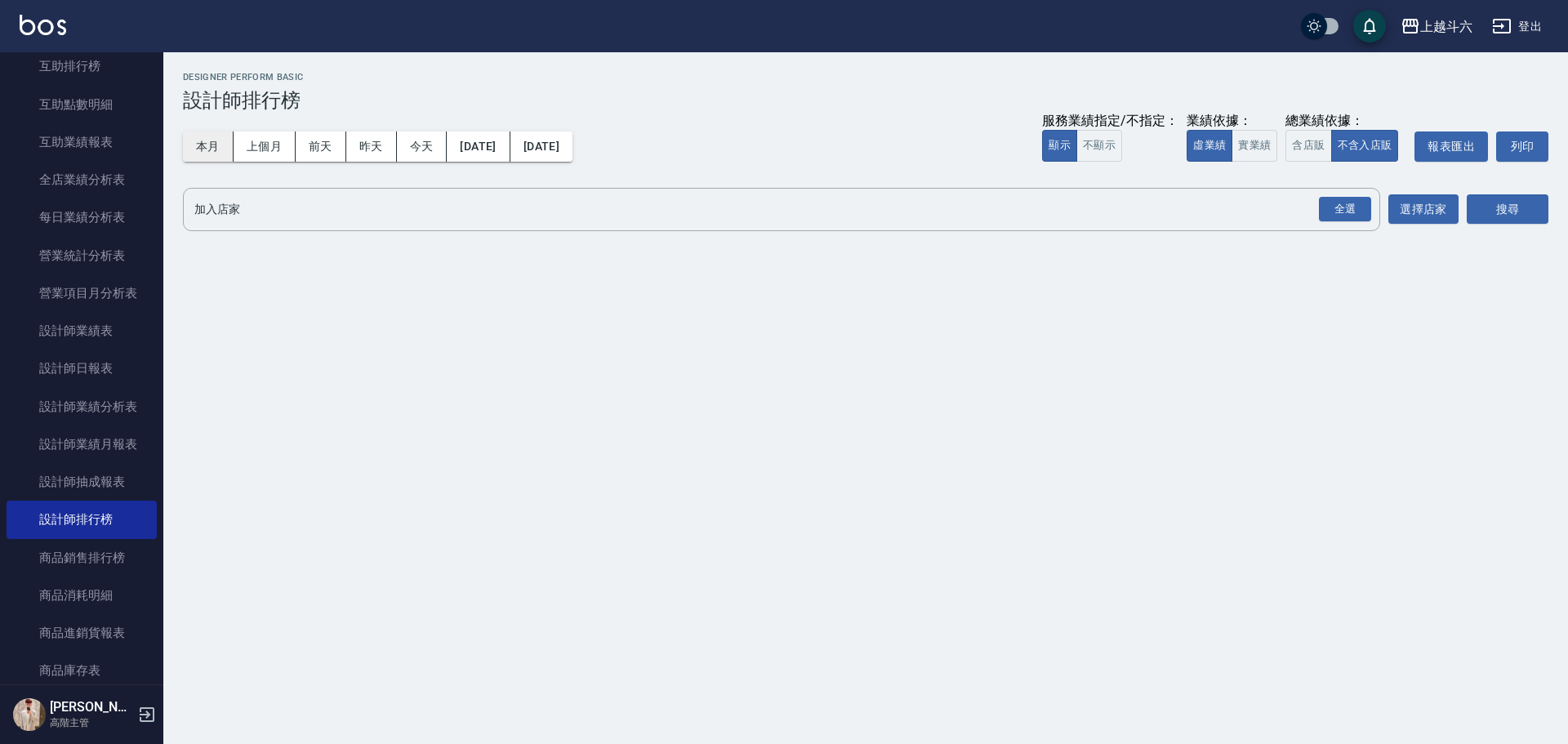
click at [222, 140] on button "本月" at bounding box center [208, 146] width 50 height 30
click at [1238, 149] on button "實業績" at bounding box center [1254, 146] width 46 height 32
click at [1361, 212] on div "全選" at bounding box center [1345, 210] width 52 height 25
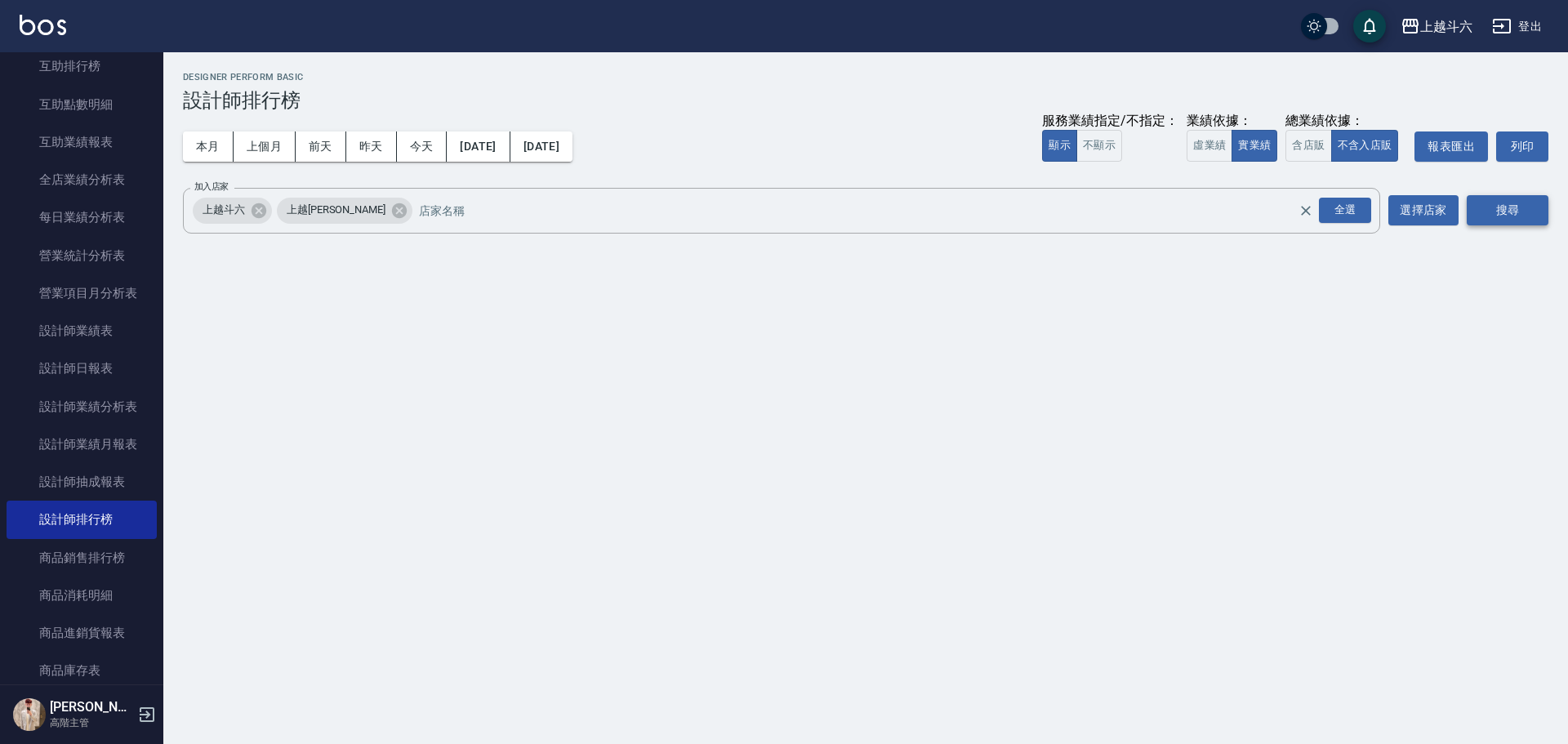
click at [1483, 211] on button "搜尋" at bounding box center [1507, 210] width 81 height 30
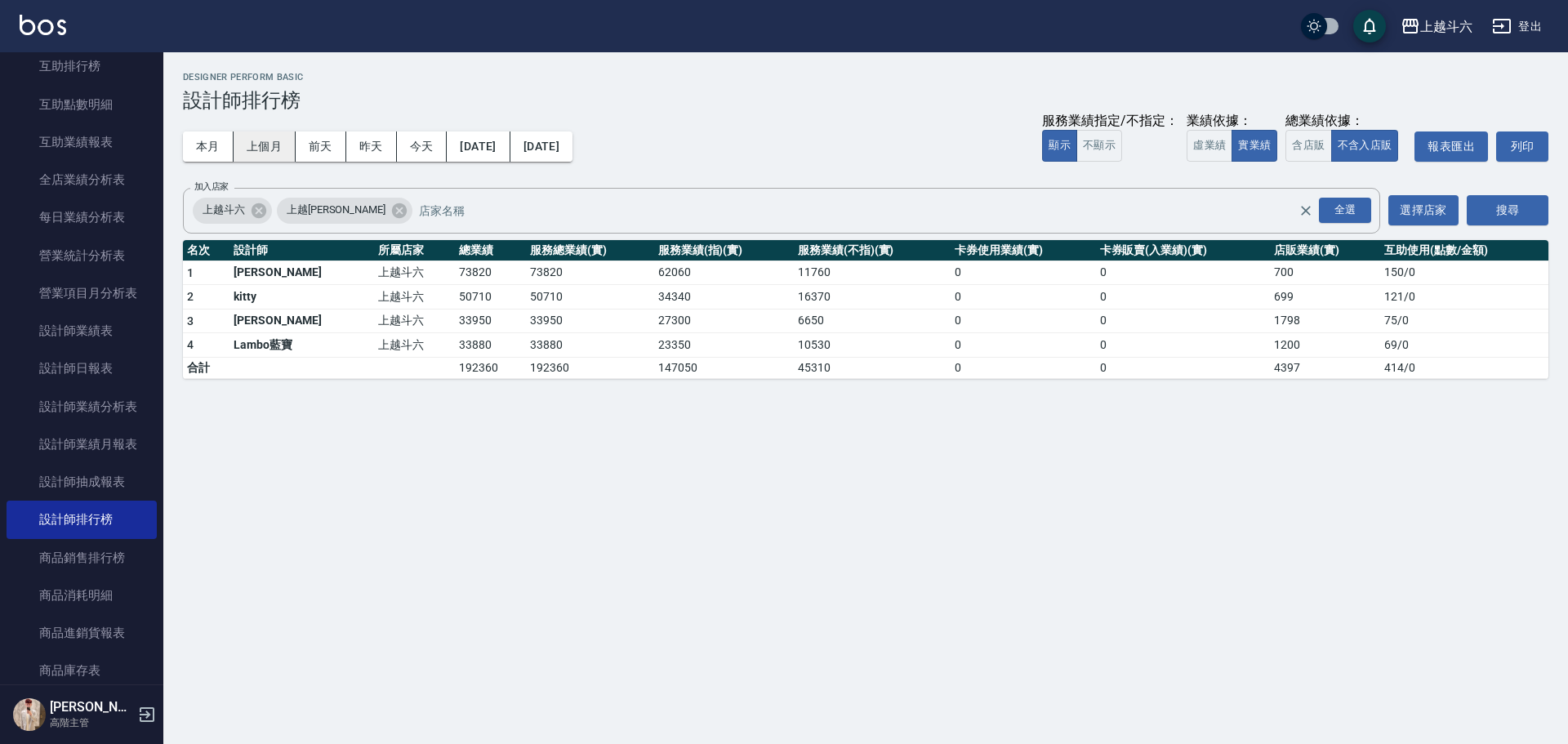
click at [267, 150] on button "上個月" at bounding box center [265, 146] width 62 height 30
click at [572, 147] on button "[DATE]" at bounding box center [541, 146] width 62 height 30
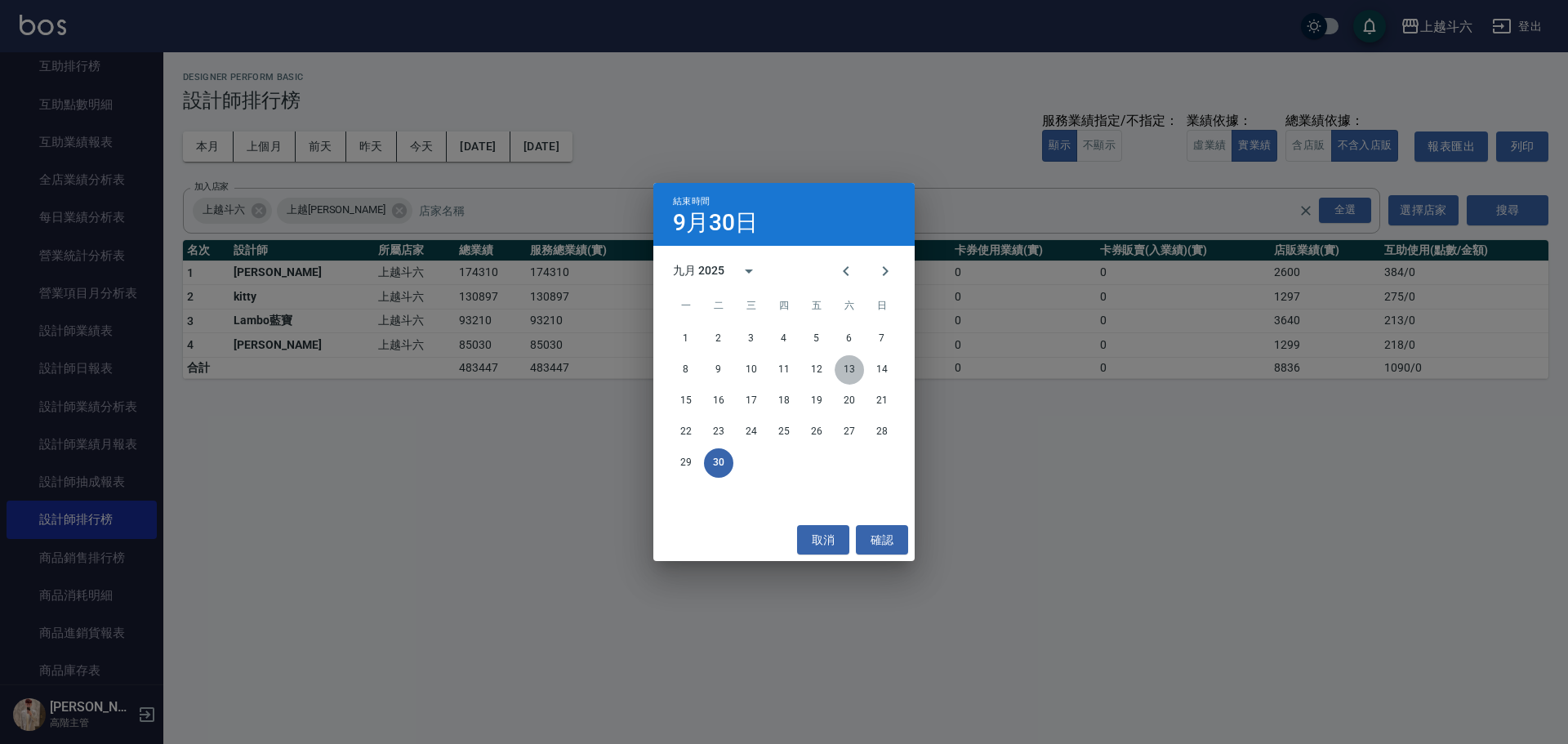
click at [855, 373] on button "13" at bounding box center [849, 370] width 29 height 29
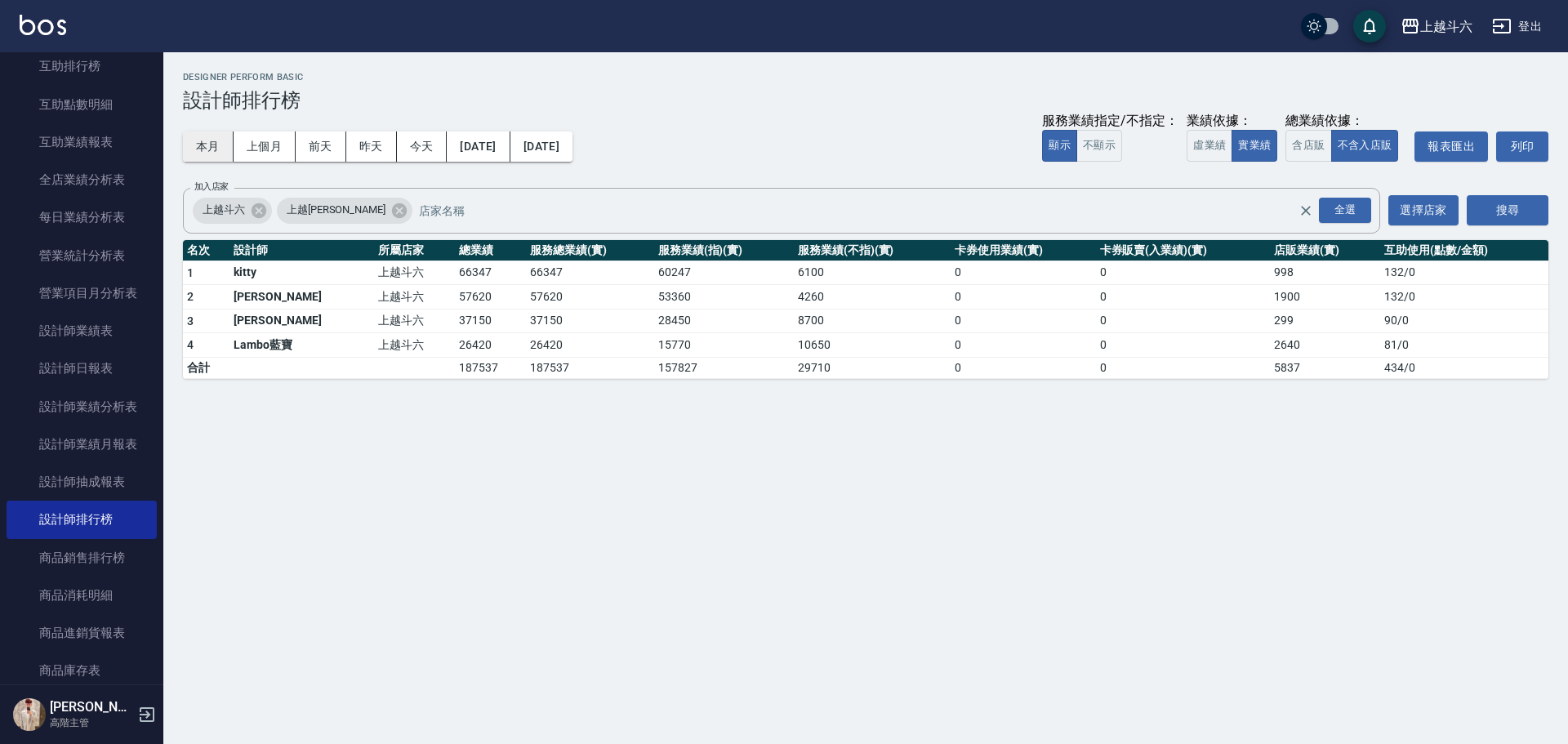
click at [214, 145] on button "本月" at bounding box center [208, 146] width 50 height 30
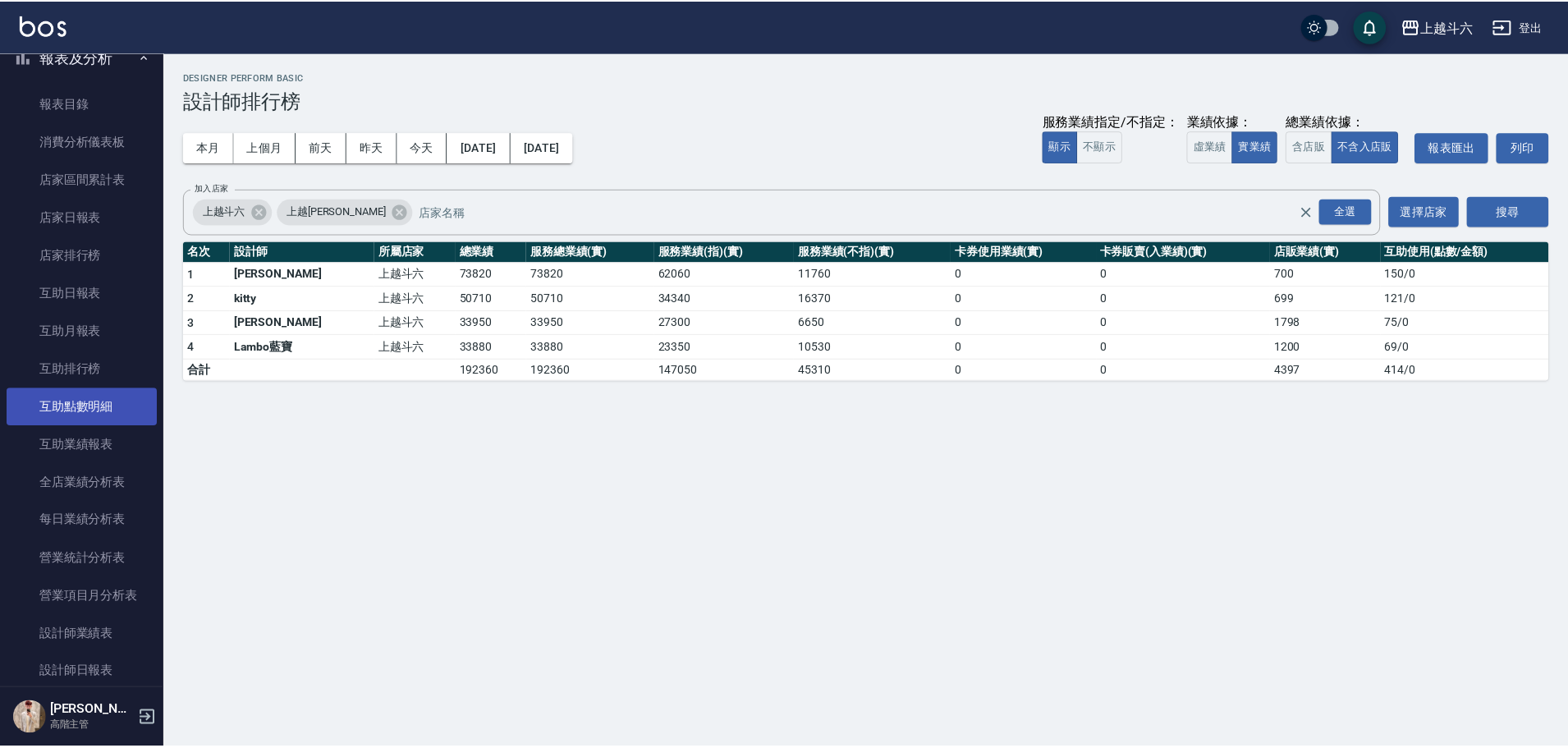
scroll to position [82, 0]
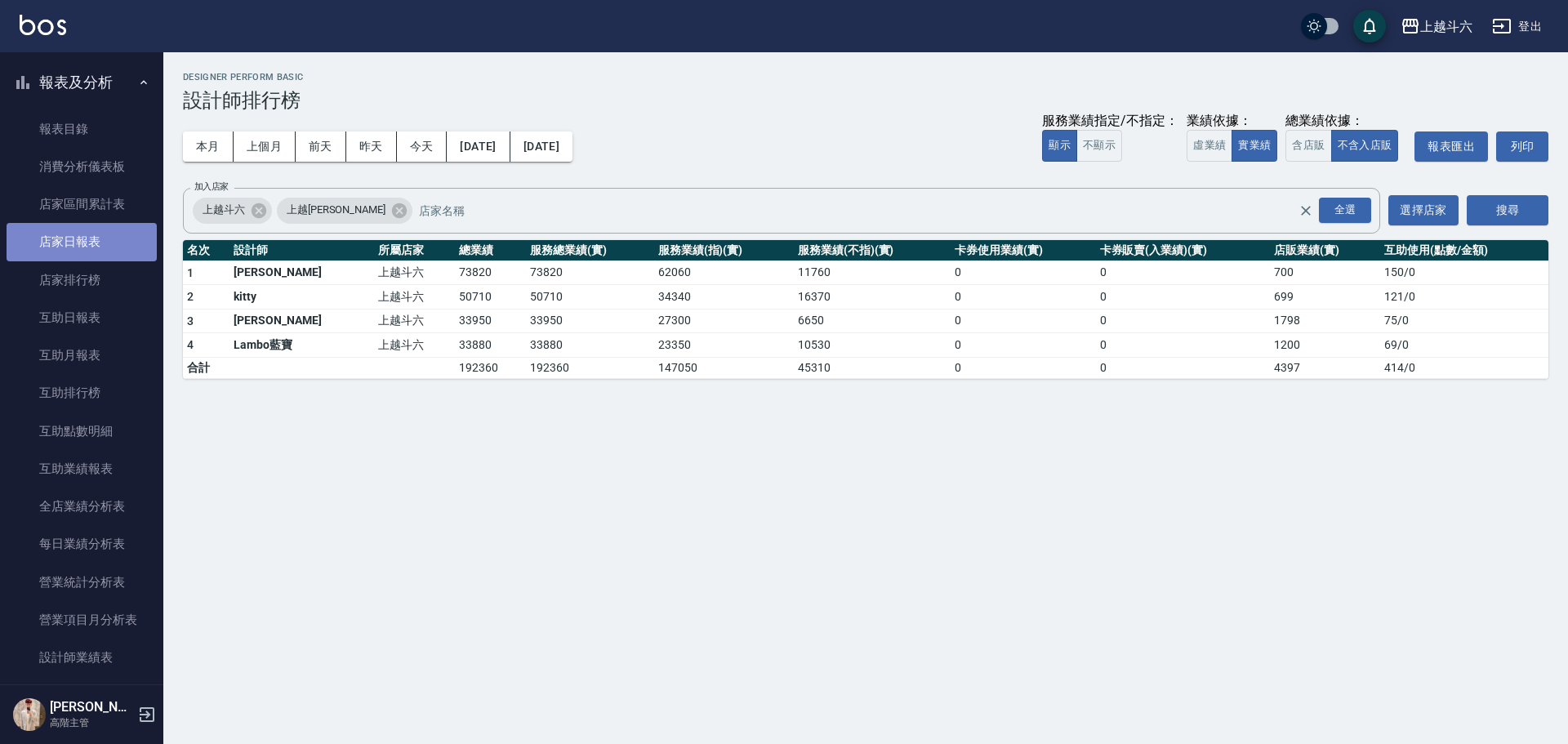
click at [100, 244] on link "店家日報表" at bounding box center [81, 242] width 150 height 38
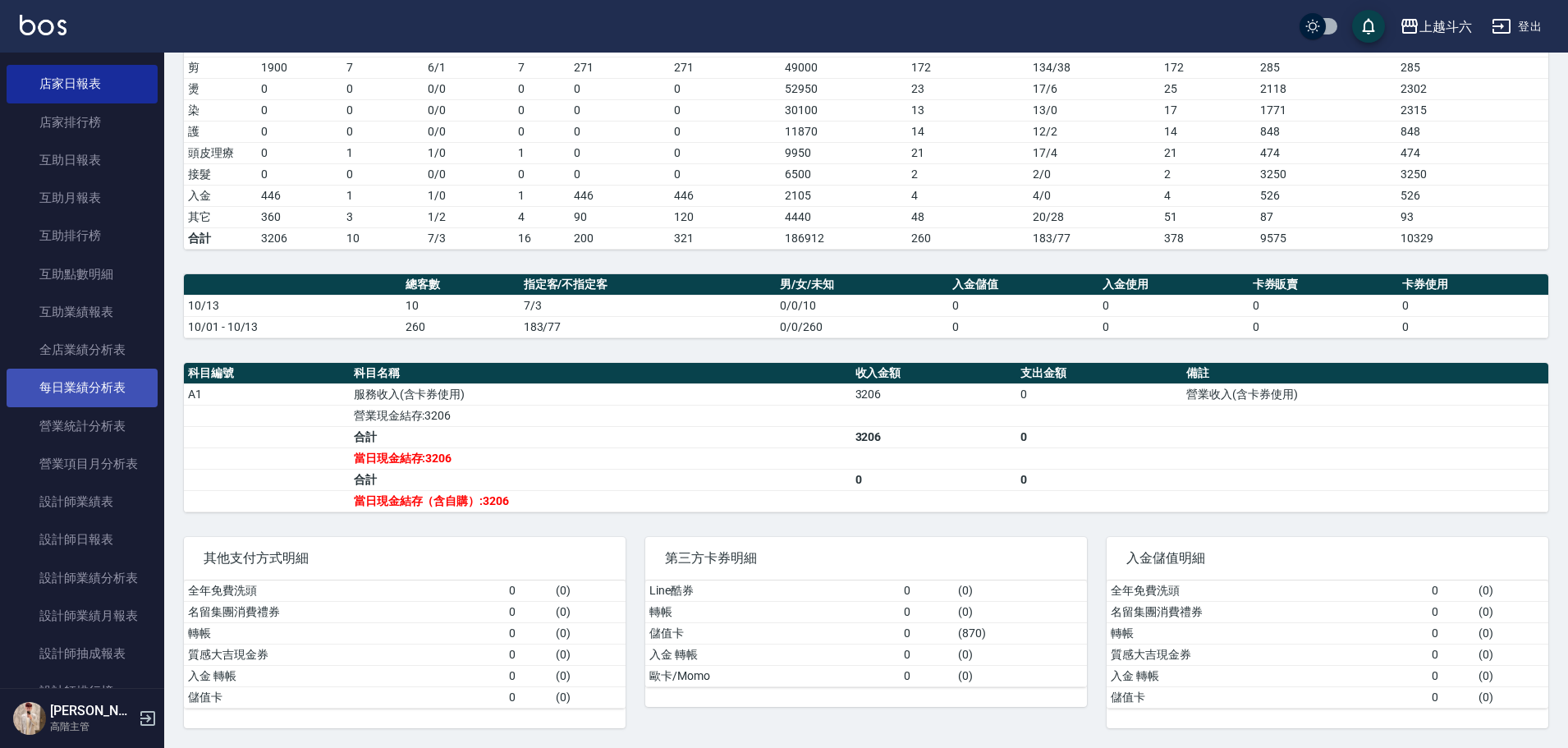
scroll to position [247, 0]
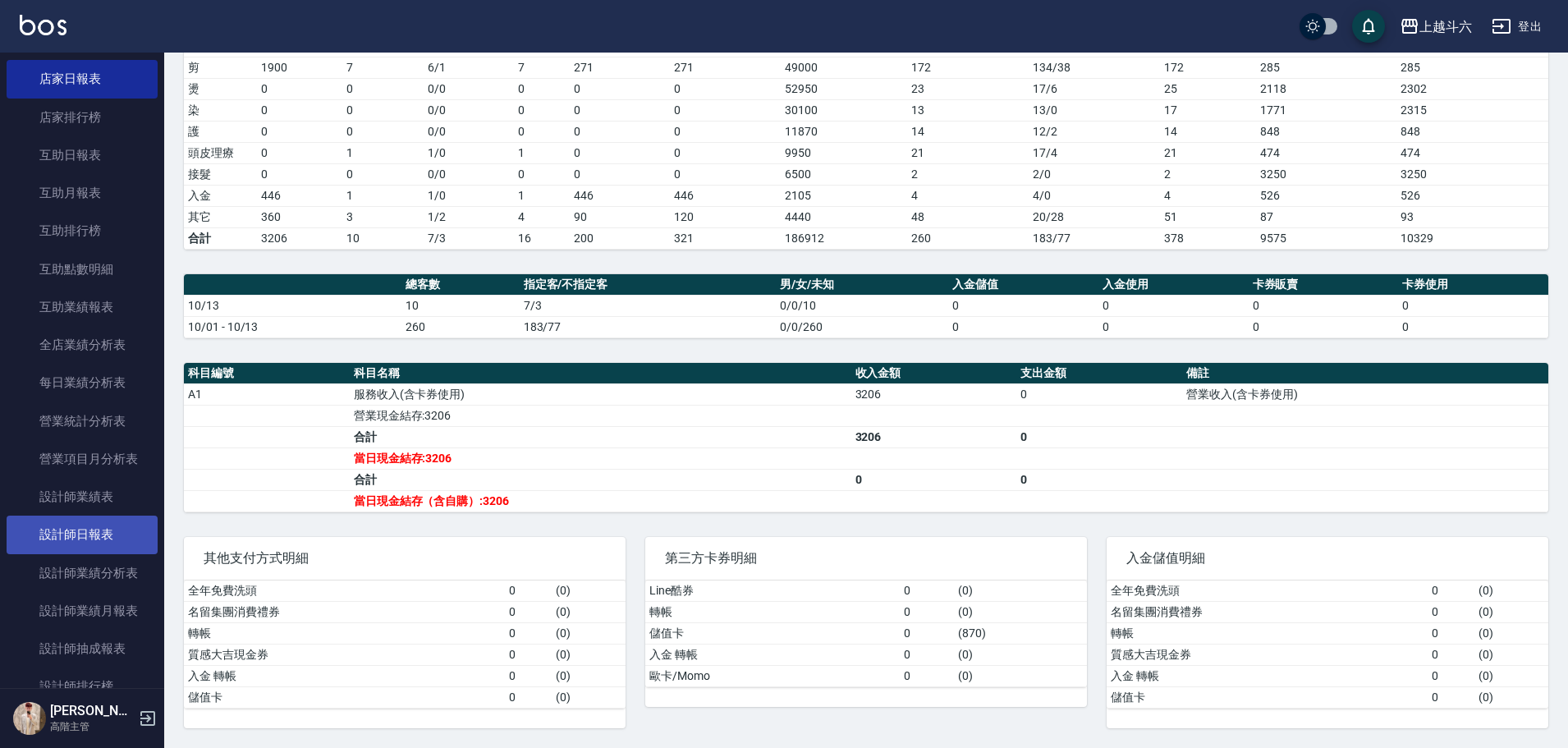
click at [130, 538] on link "設計師日報表" at bounding box center [82, 534] width 151 height 38
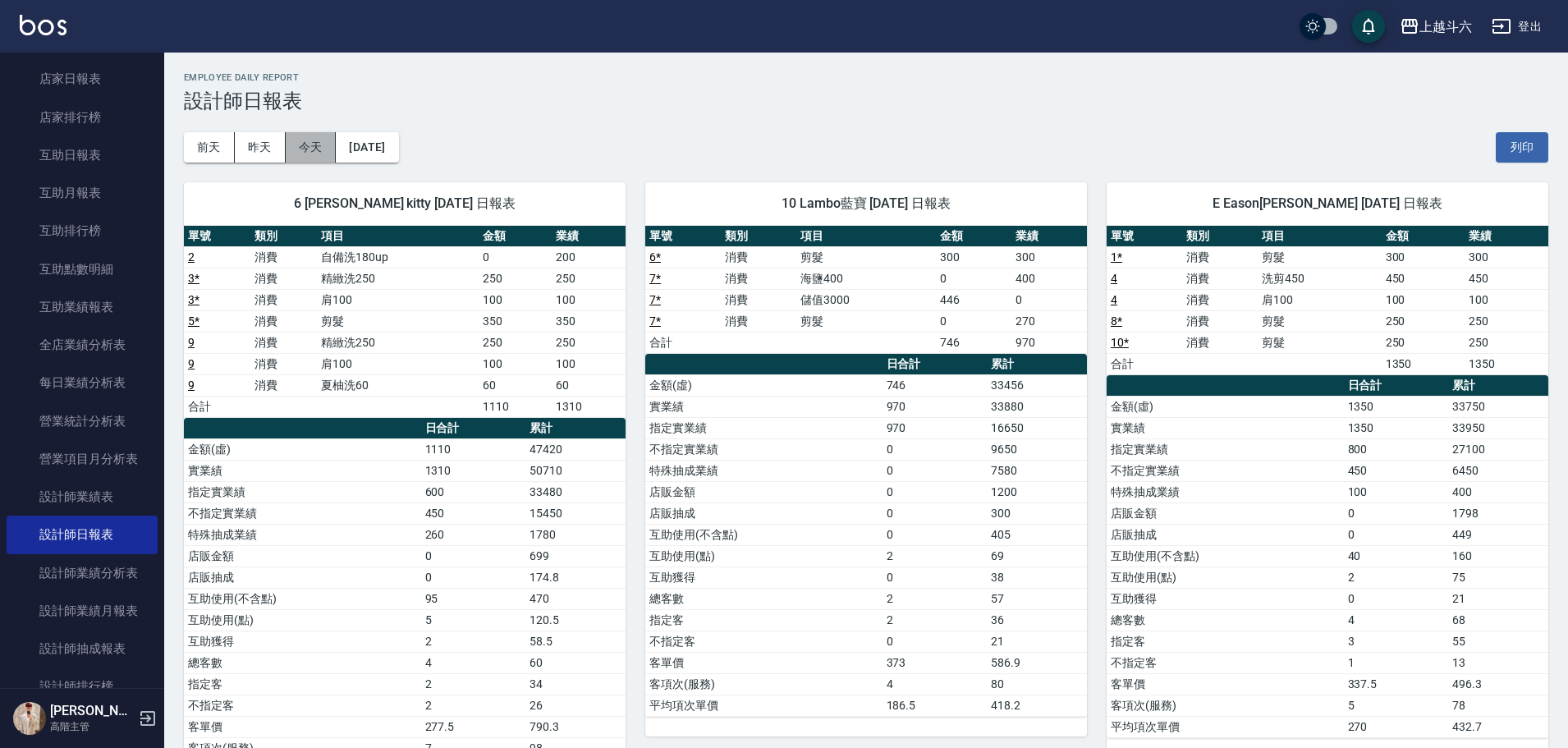
click at [327, 144] on button "今天" at bounding box center [311, 147] width 51 height 30
click at [65, 23] on img at bounding box center [43, 24] width 47 height 20
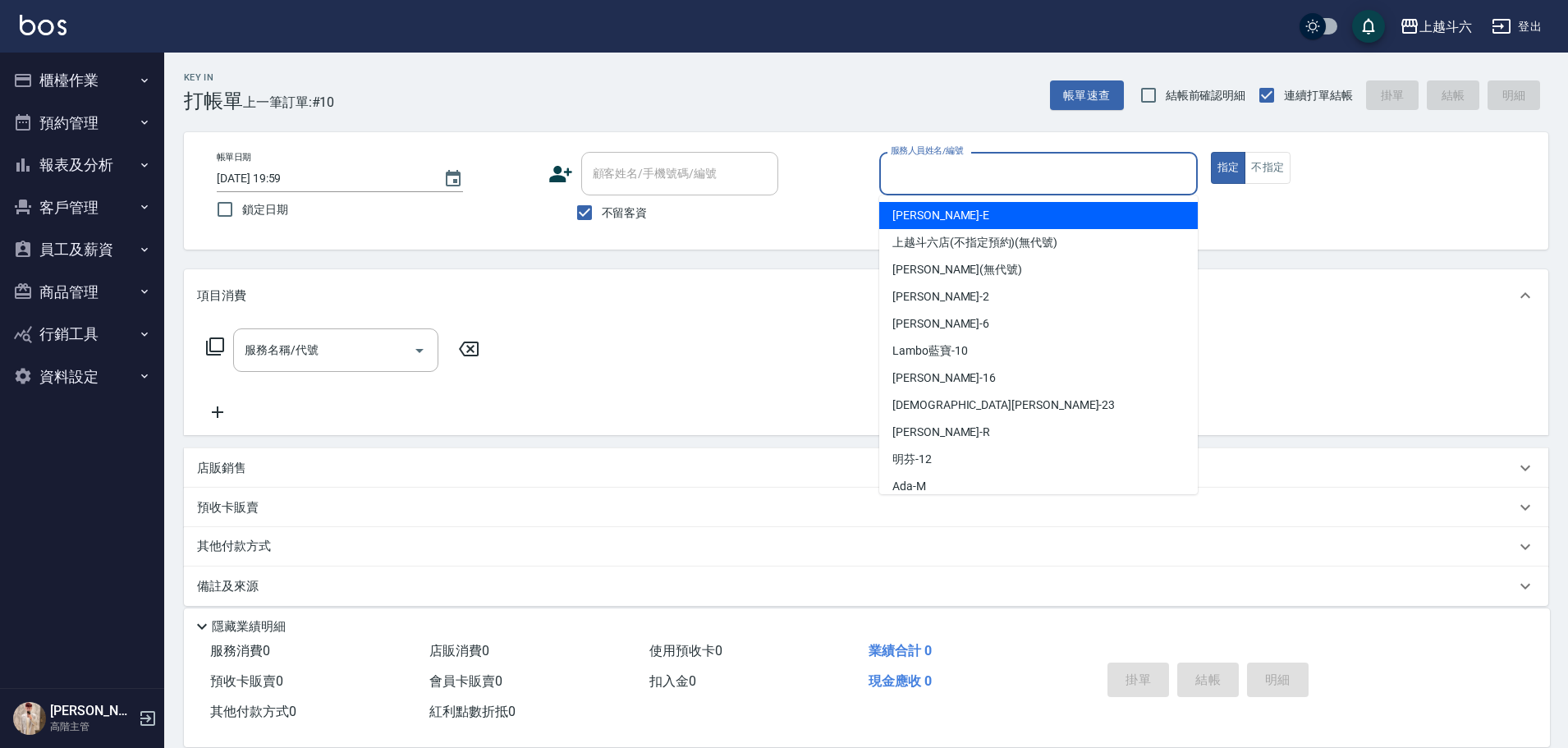
click at [936, 169] on input "服務人員姓名/編號" at bounding box center [1039, 173] width 304 height 28
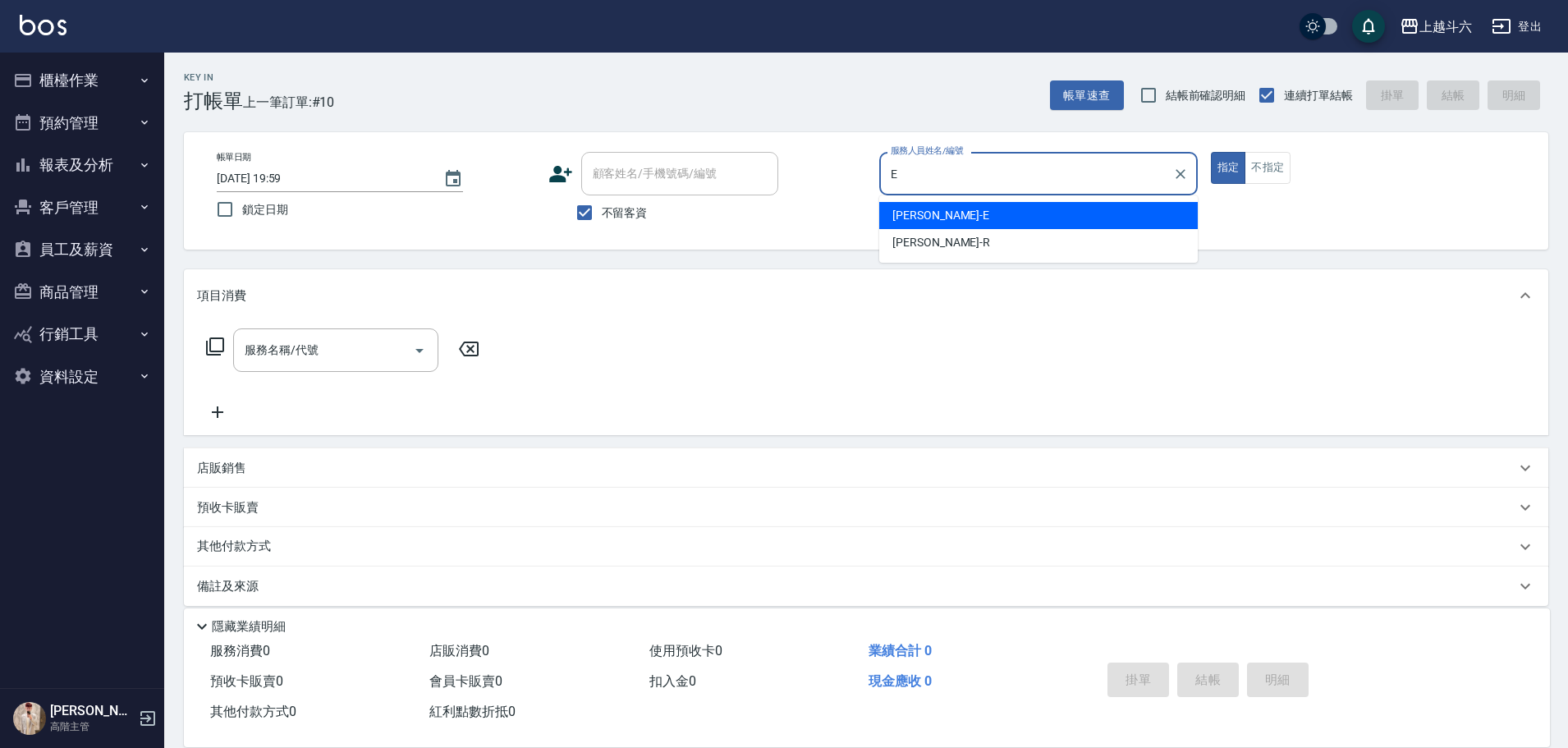
type input "[PERSON_NAME]"
type button "true"
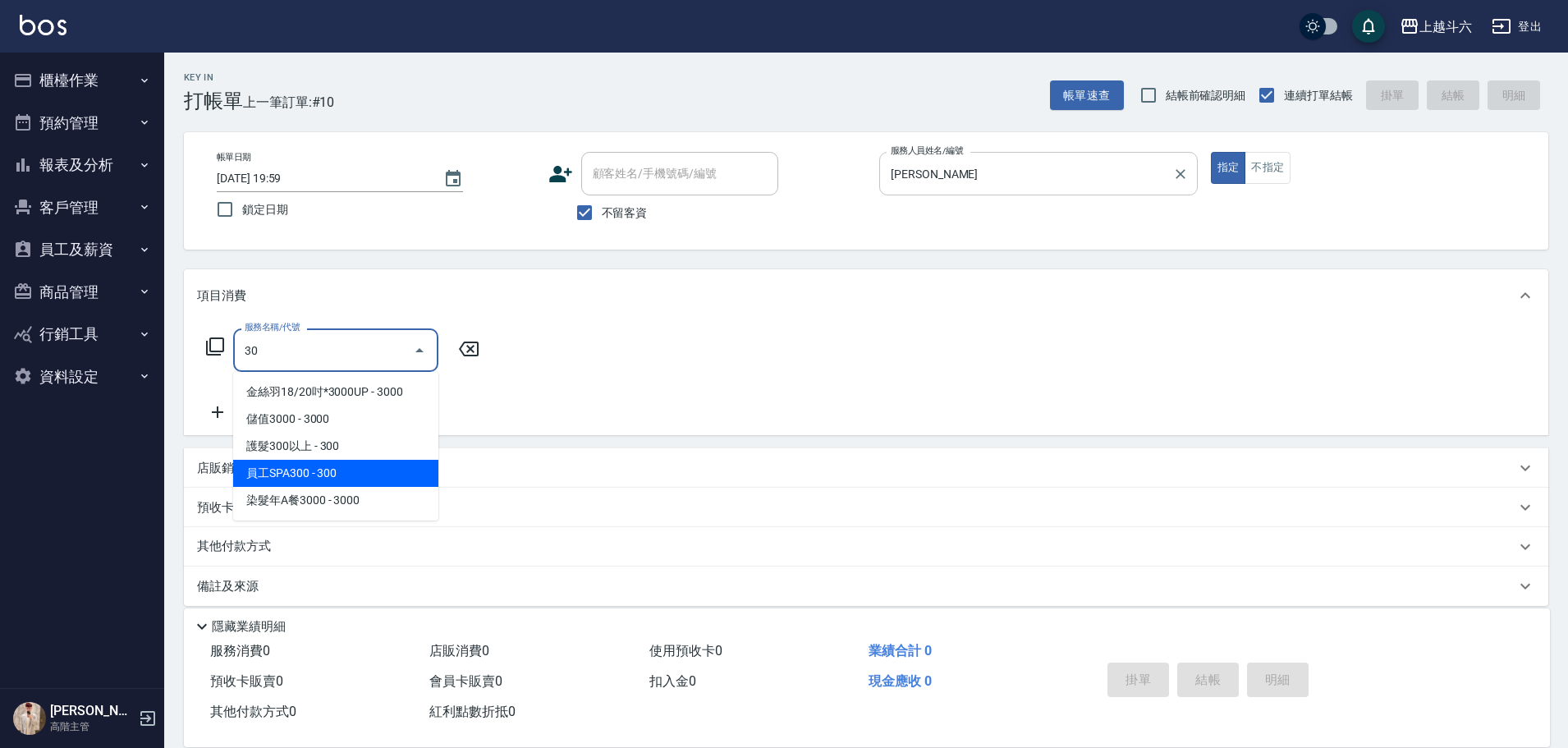
type input "3"
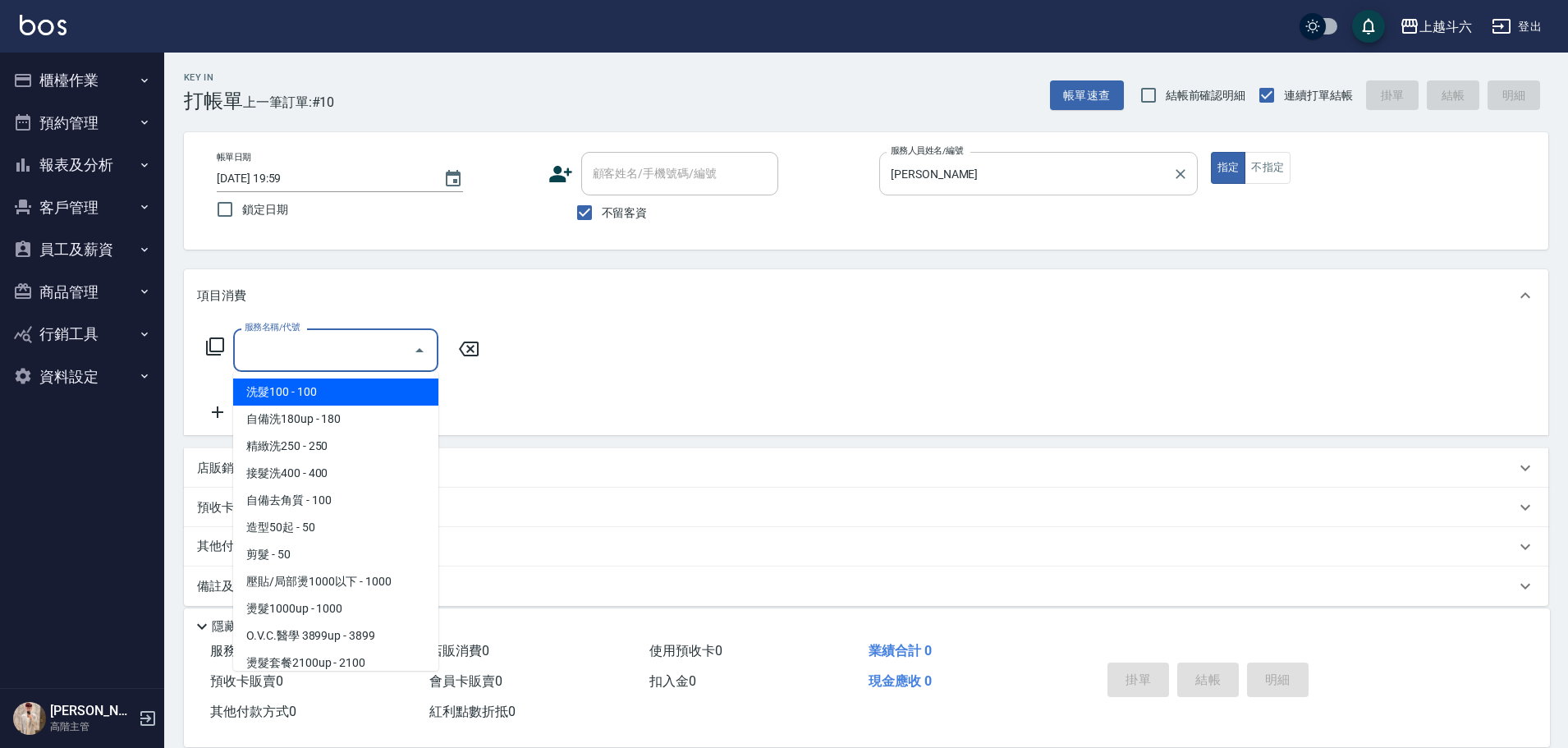
type input "ㄍ"
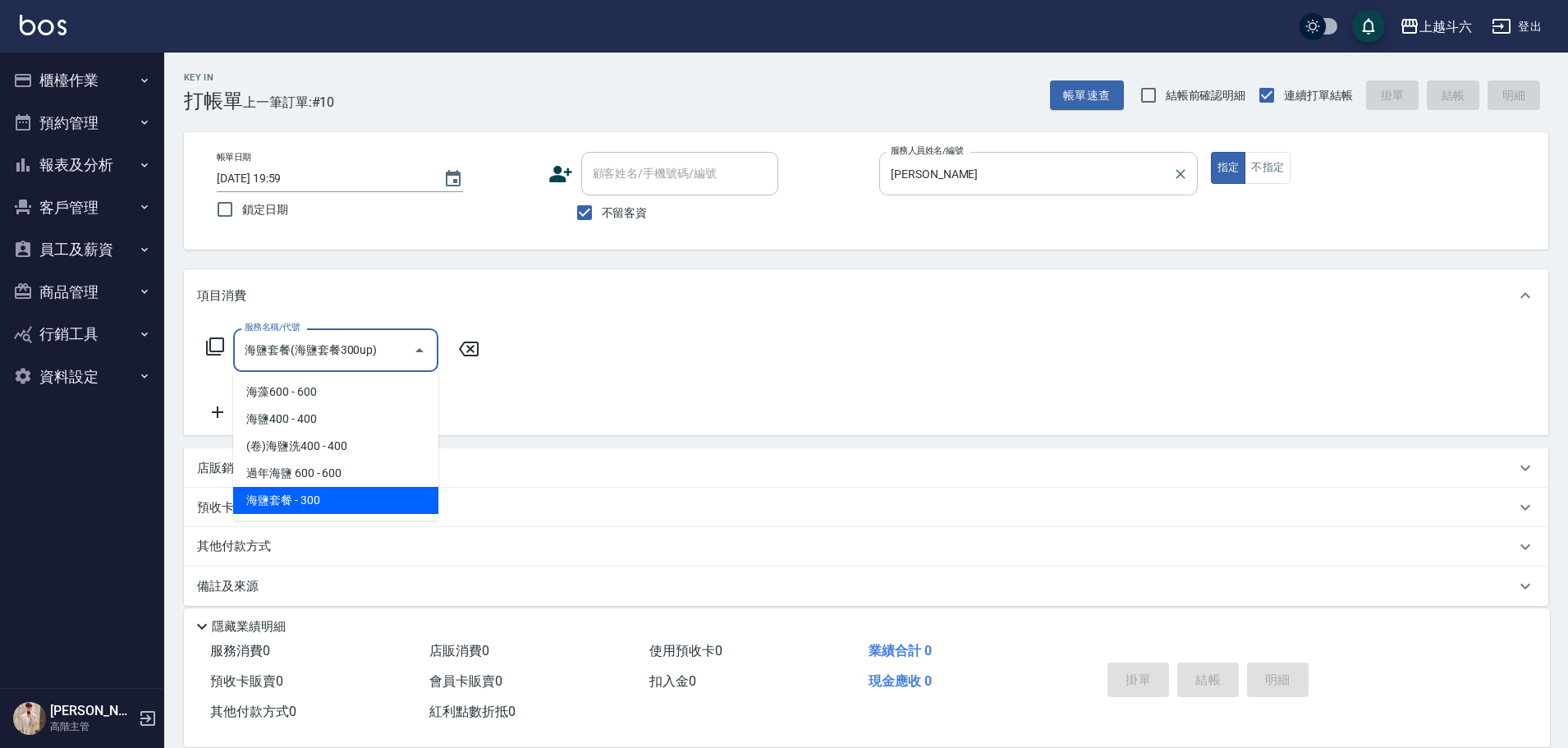
type input "海鹽套餐(海鹽套餐300up)"
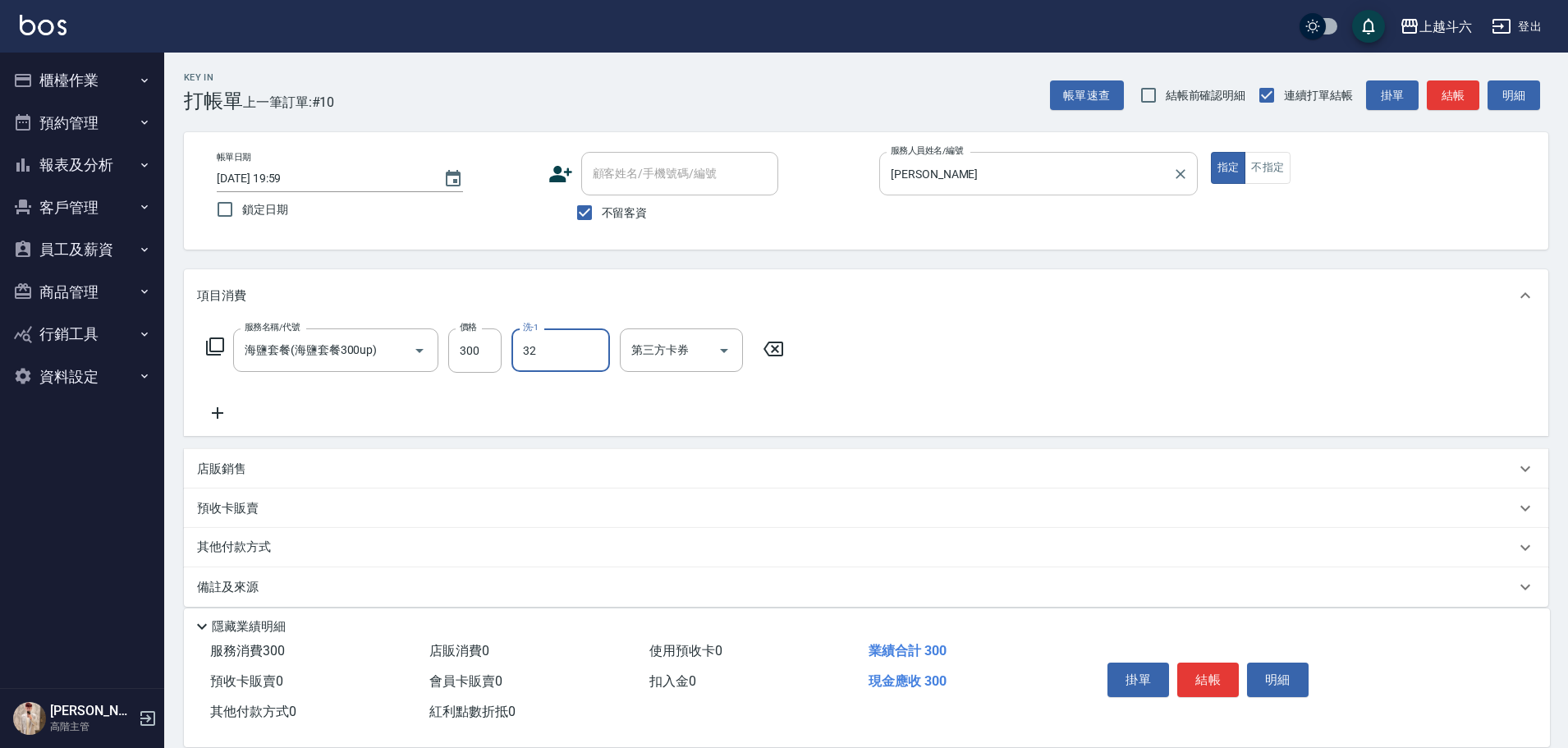
type input "萱芸-32"
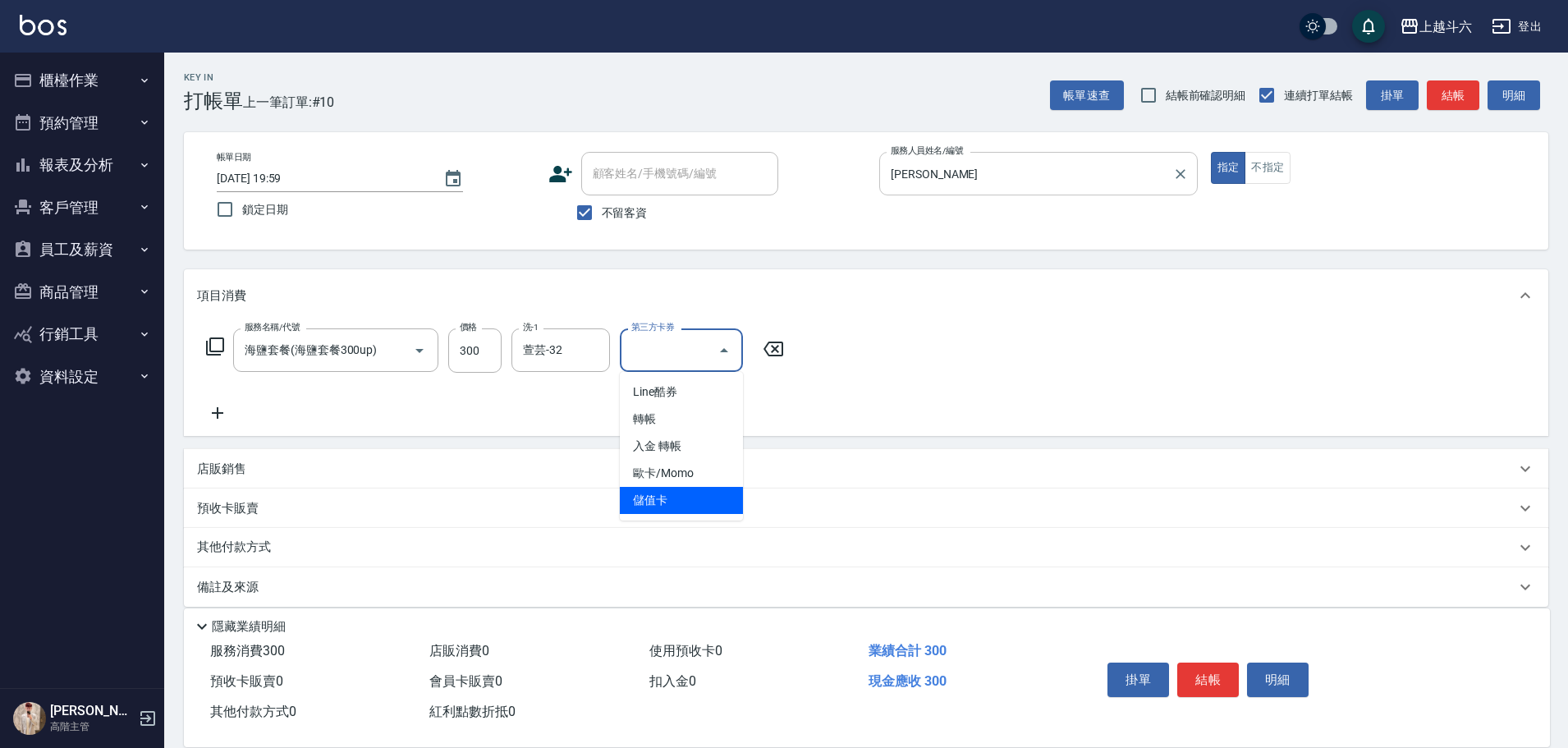
type input "儲值卡"
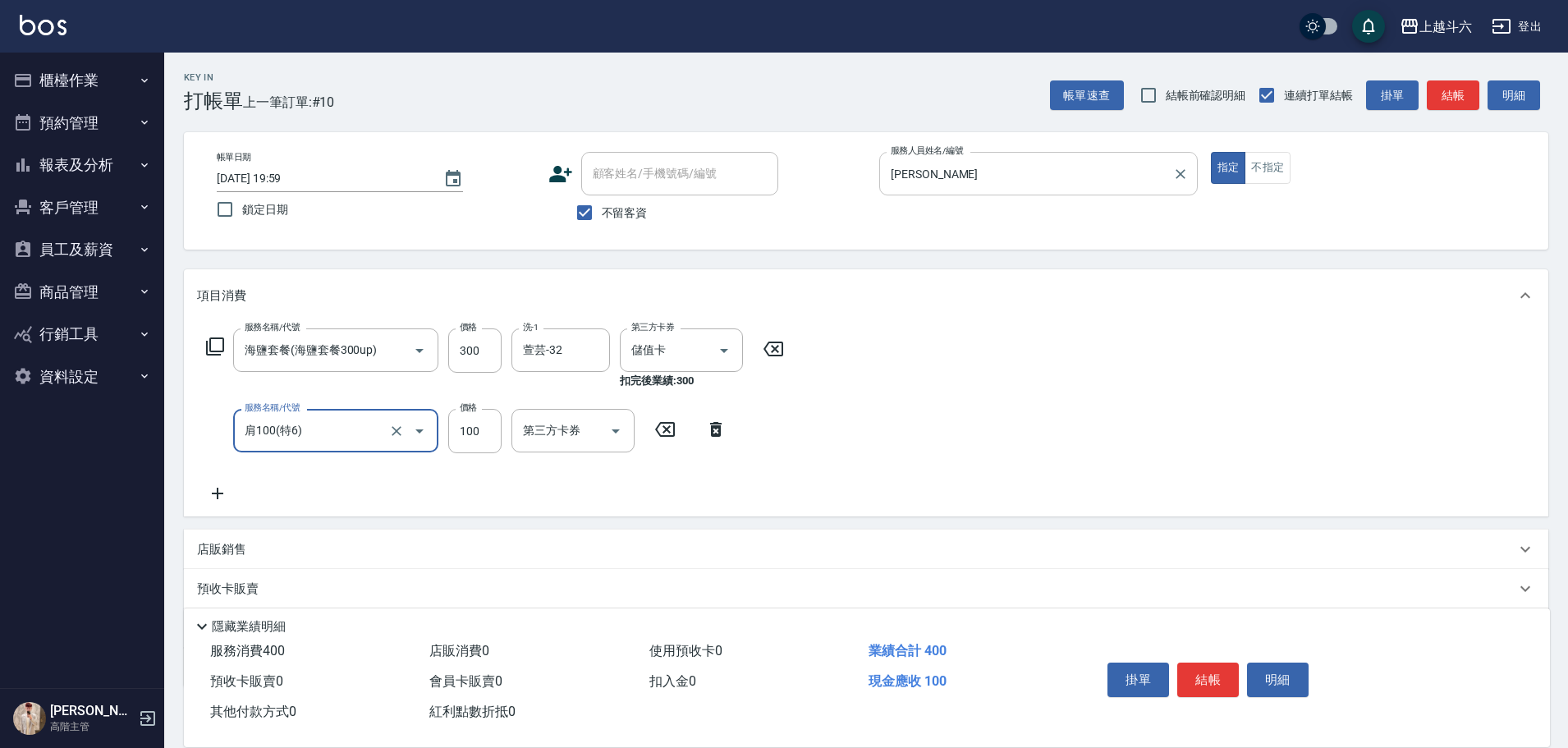
type input "肩100(特6)"
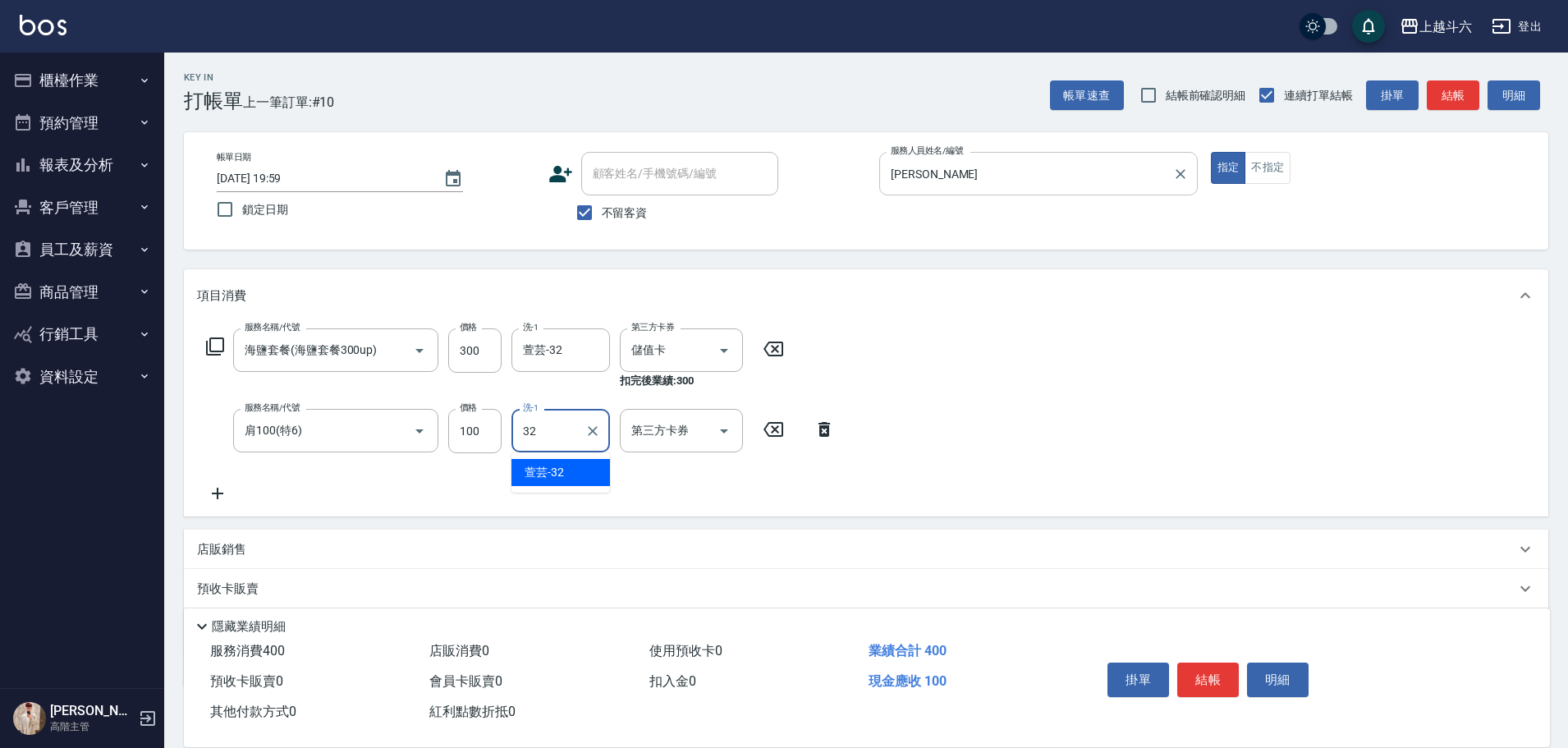
type input "萱芸-32"
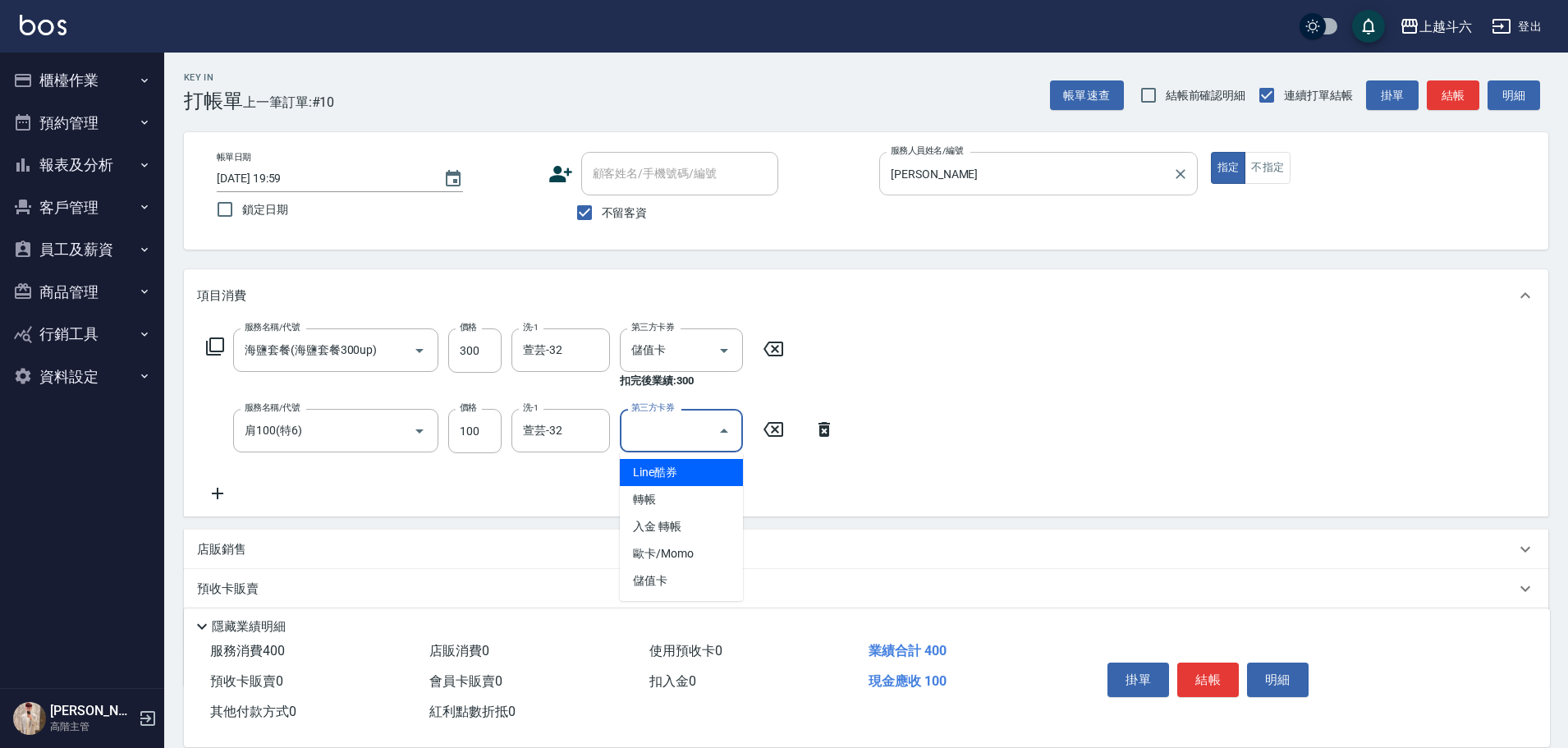
type input "儲值卡"
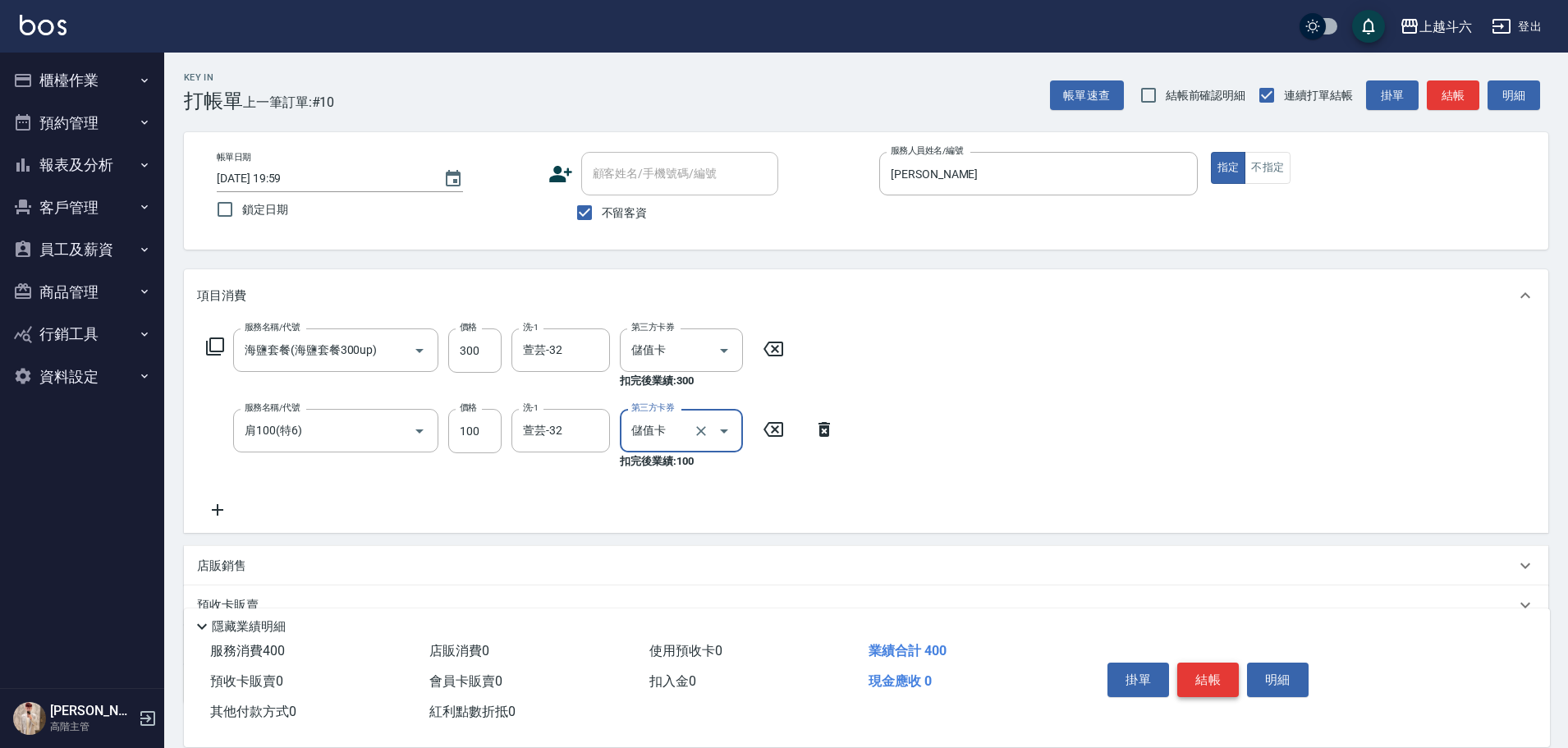
click at [1194, 680] on button "結帳" at bounding box center [1208, 680] width 61 height 34
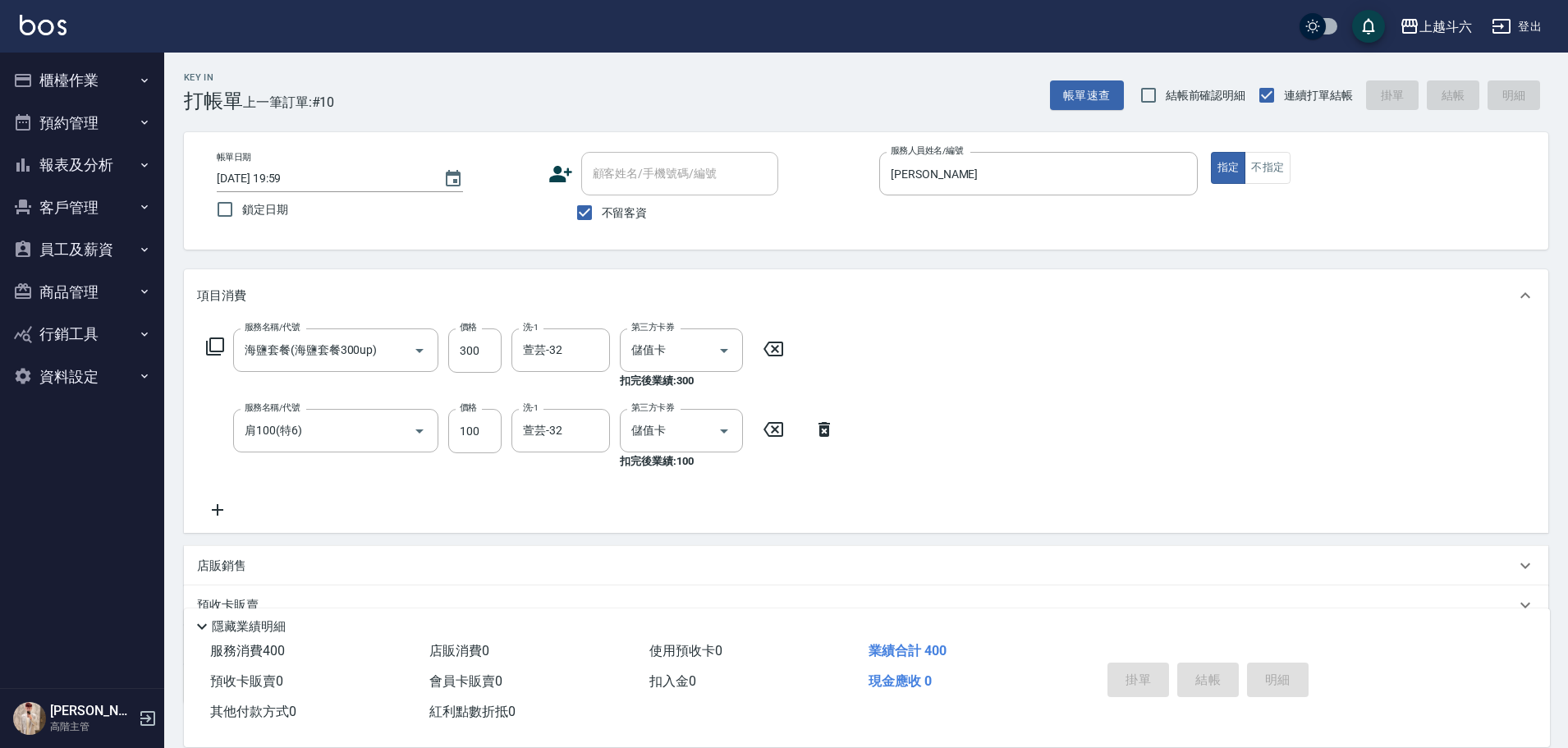
type input "[DATE] 20:10"
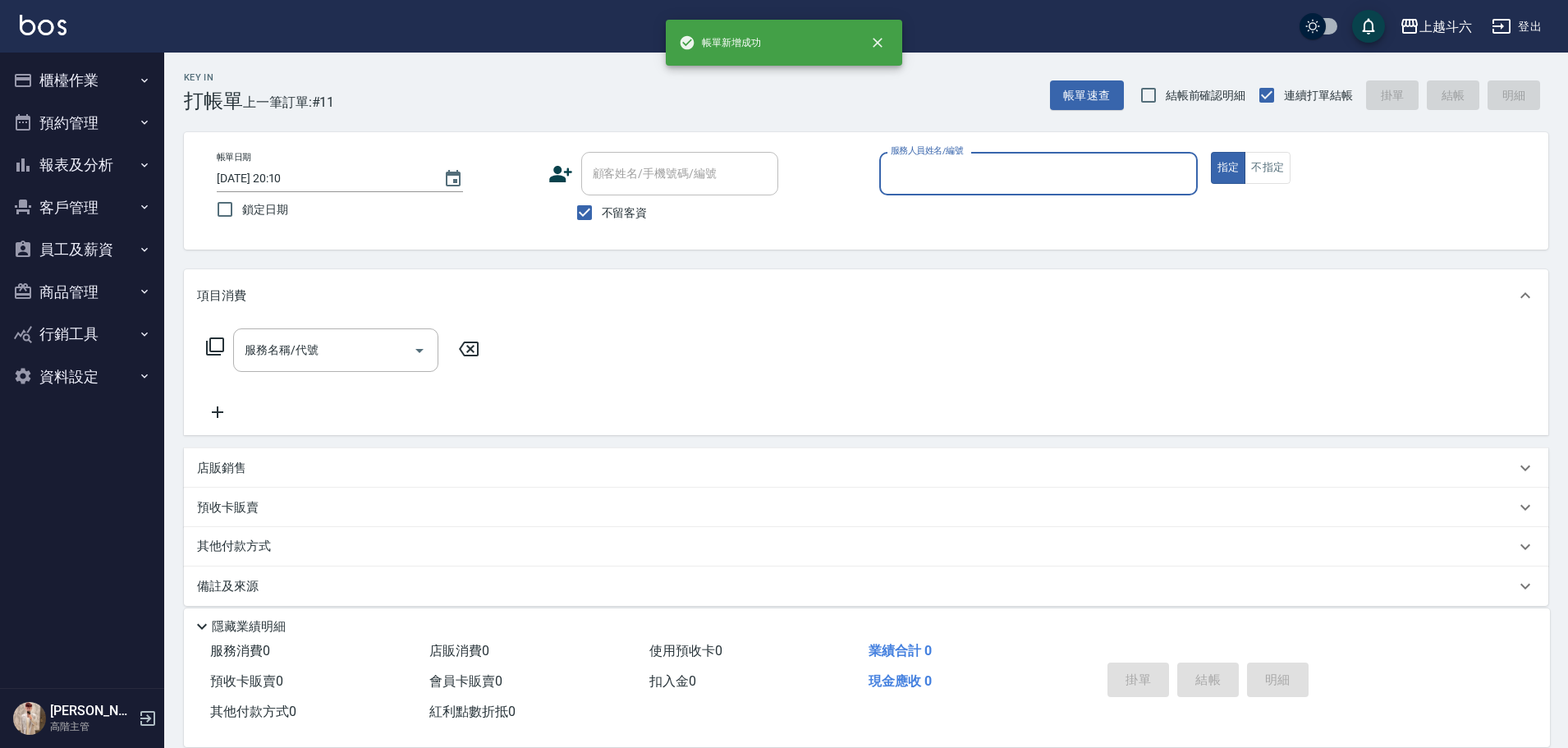
click at [122, 159] on button "報表及分析" at bounding box center [82, 165] width 151 height 43
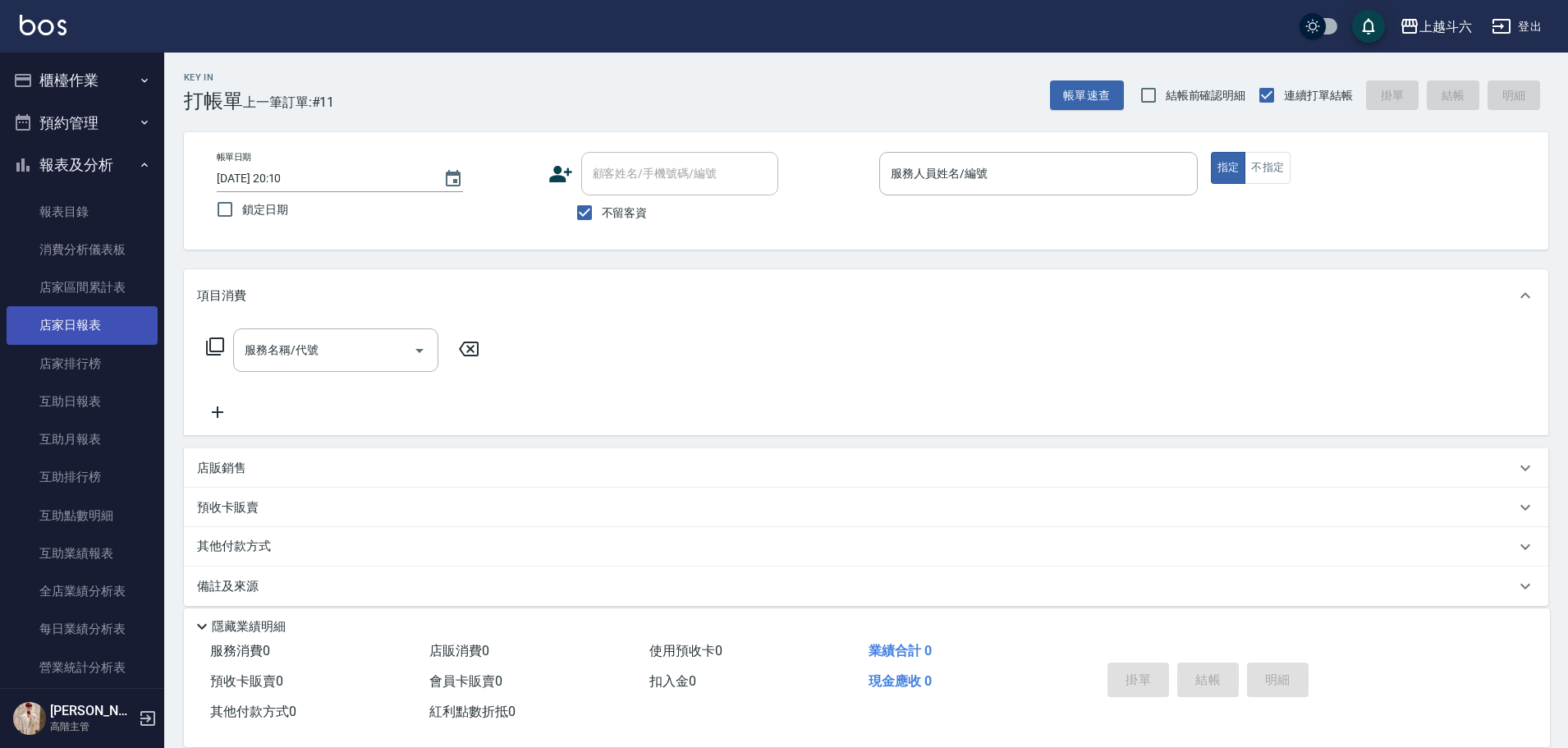
click at [122, 315] on link "店家日報表" at bounding box center [82, 325] width 151 height 38
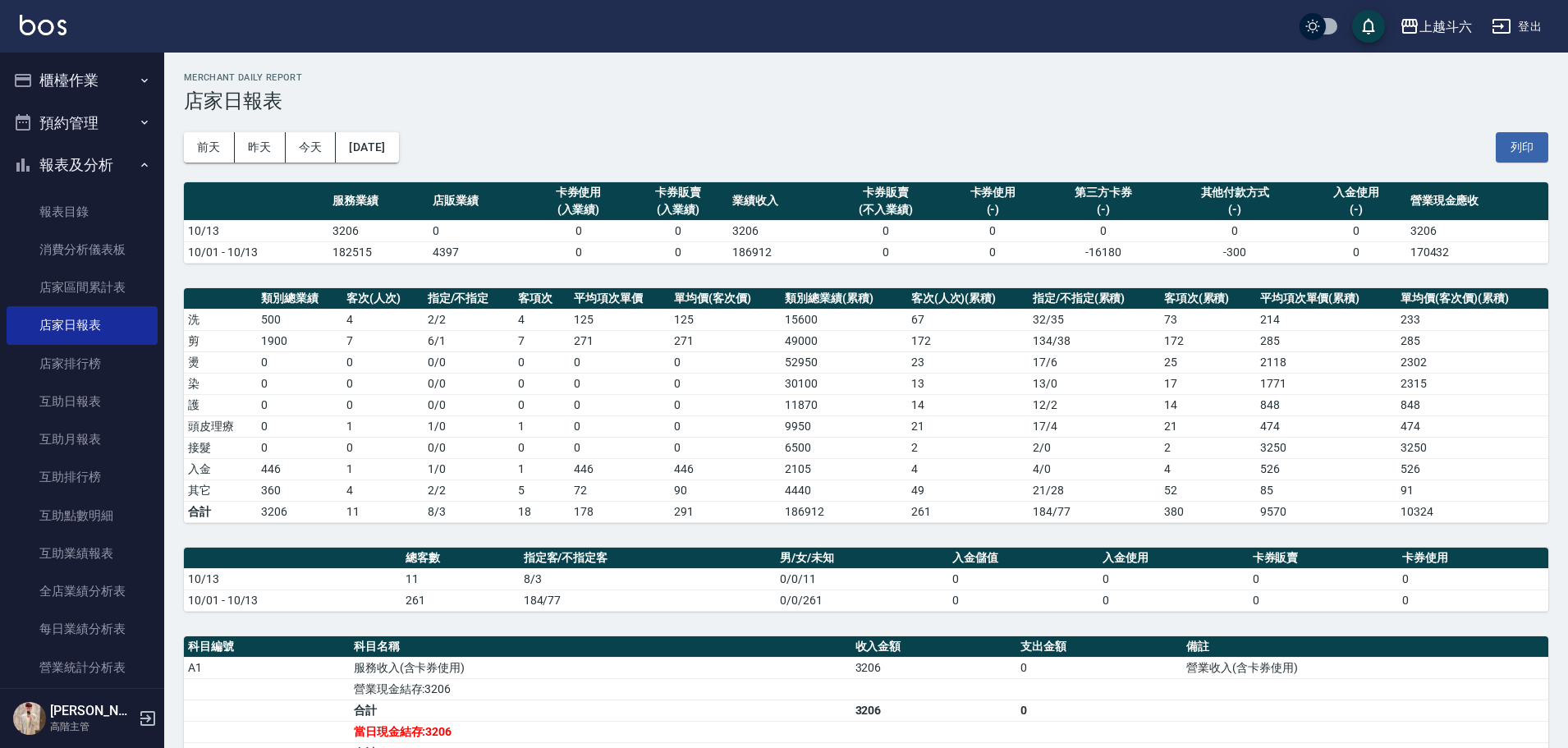
click at [113, 84] on button "櫃檯作業" at bounding box center [82, 81] width 151 height 43
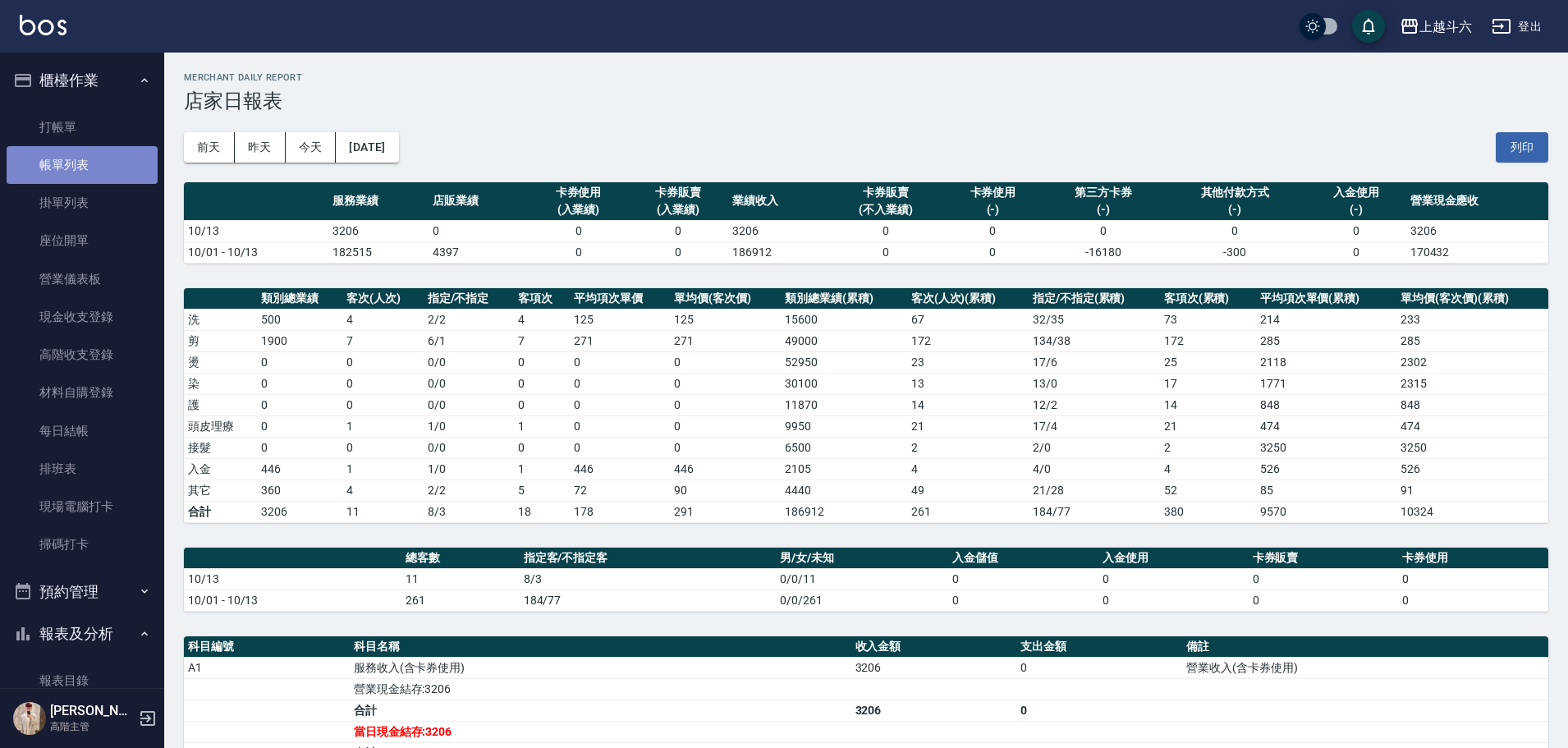
click at [91, 172] on link "帳單列表" at bounding box center [82, 165] width 151 height 38
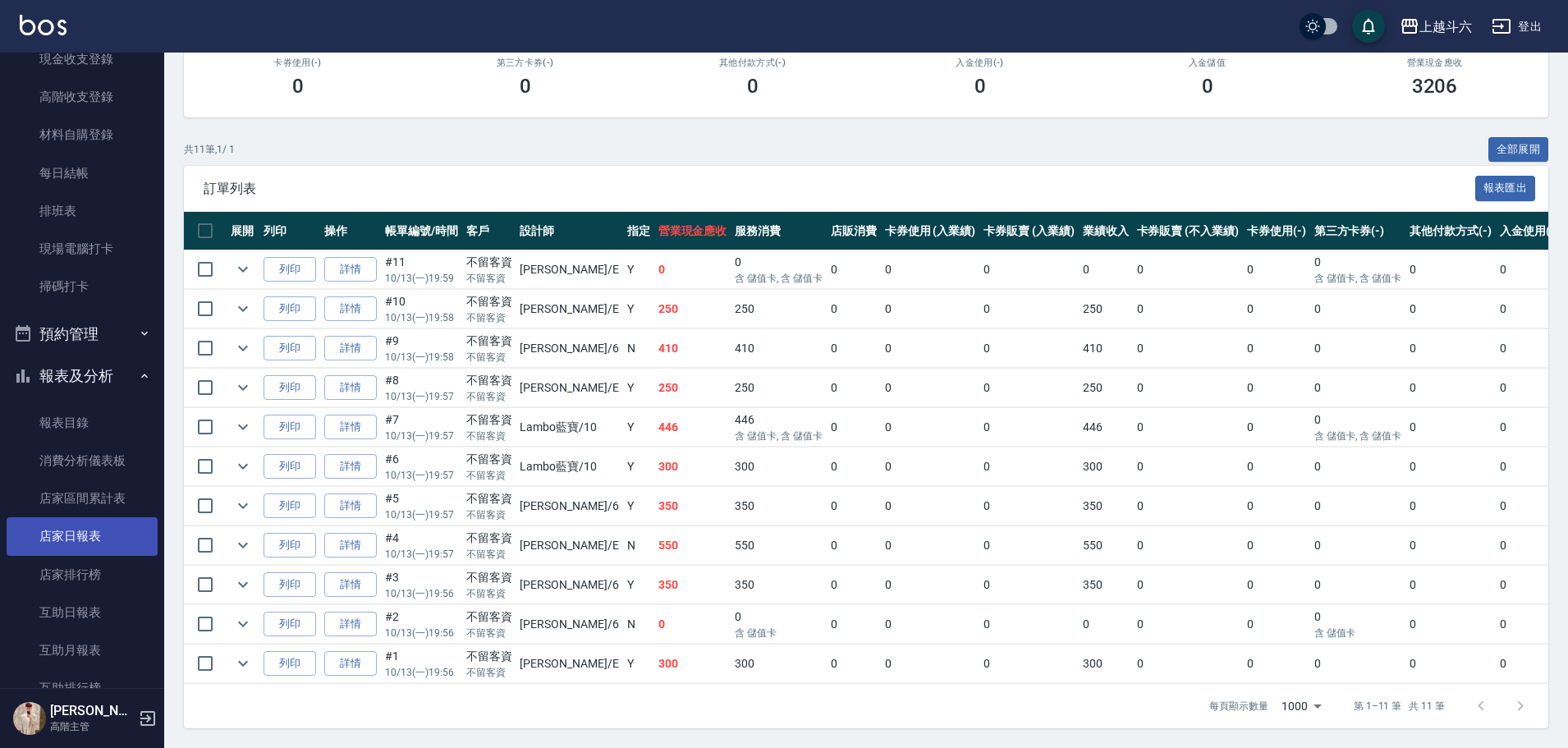
scroll to position [329, 0]
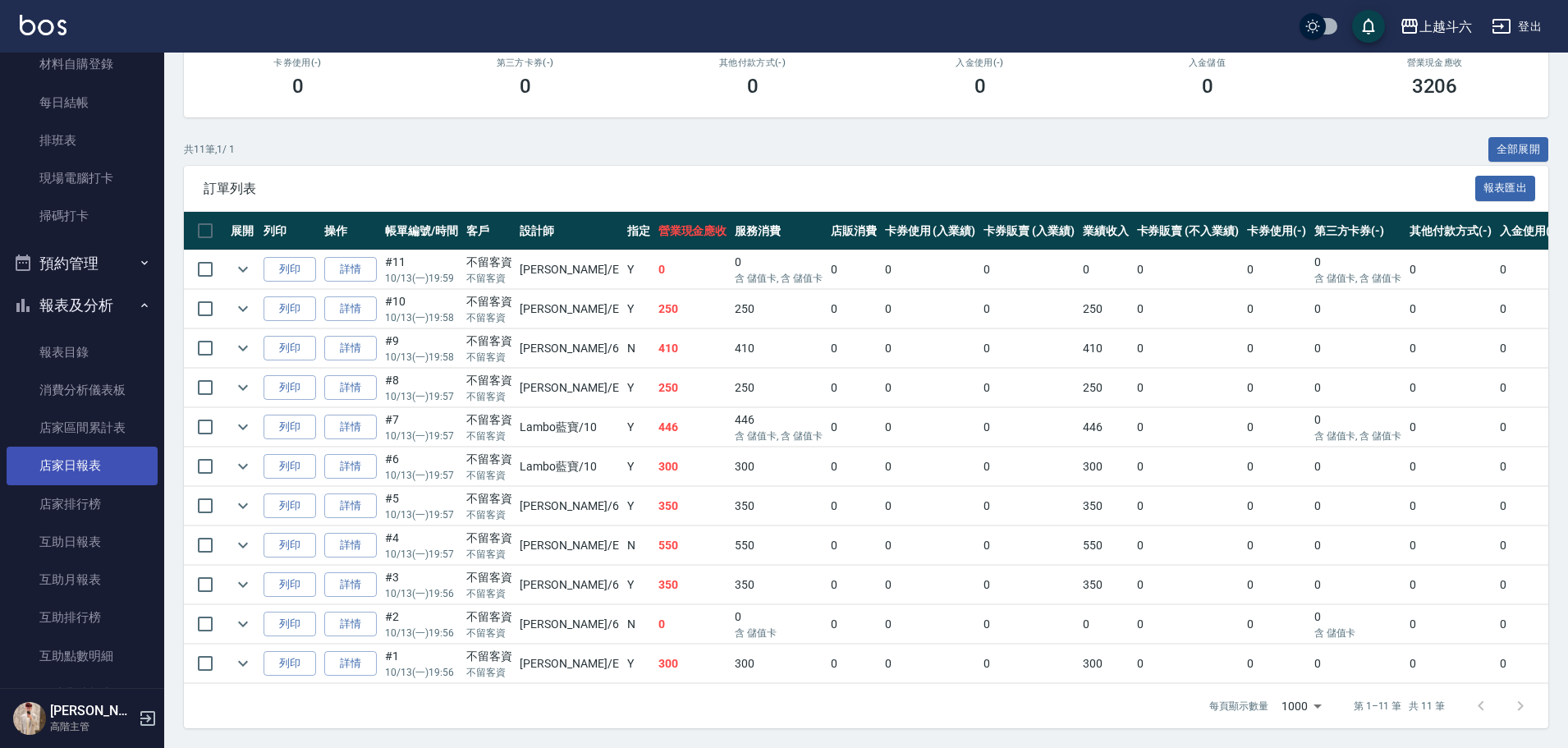
click at [108, 468] on link "店家日報表" at bounding box center [82, 465] width 151 height 38
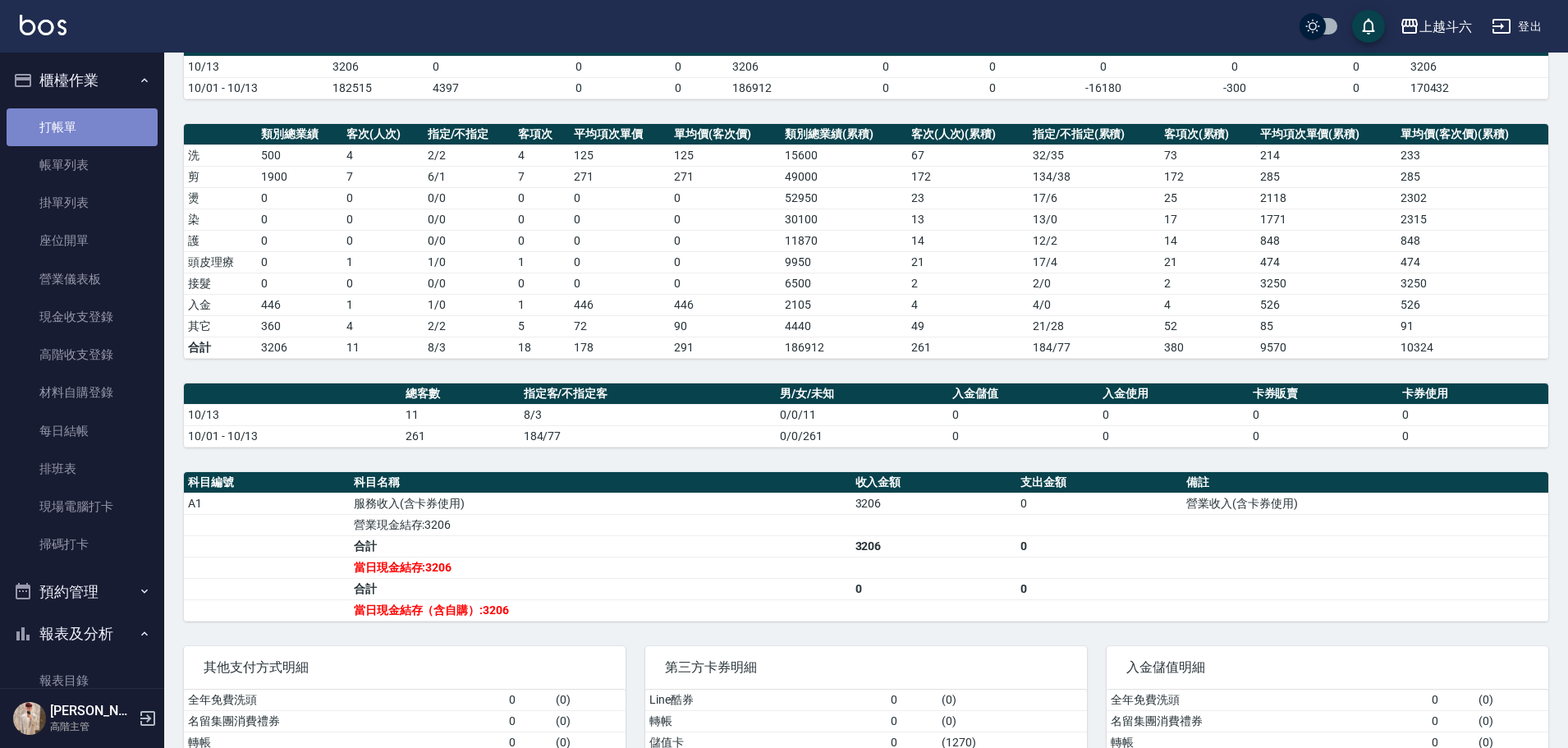
click at [115, 129] on link "打帳單" at bounding box center [82, 127] width 151 height 38
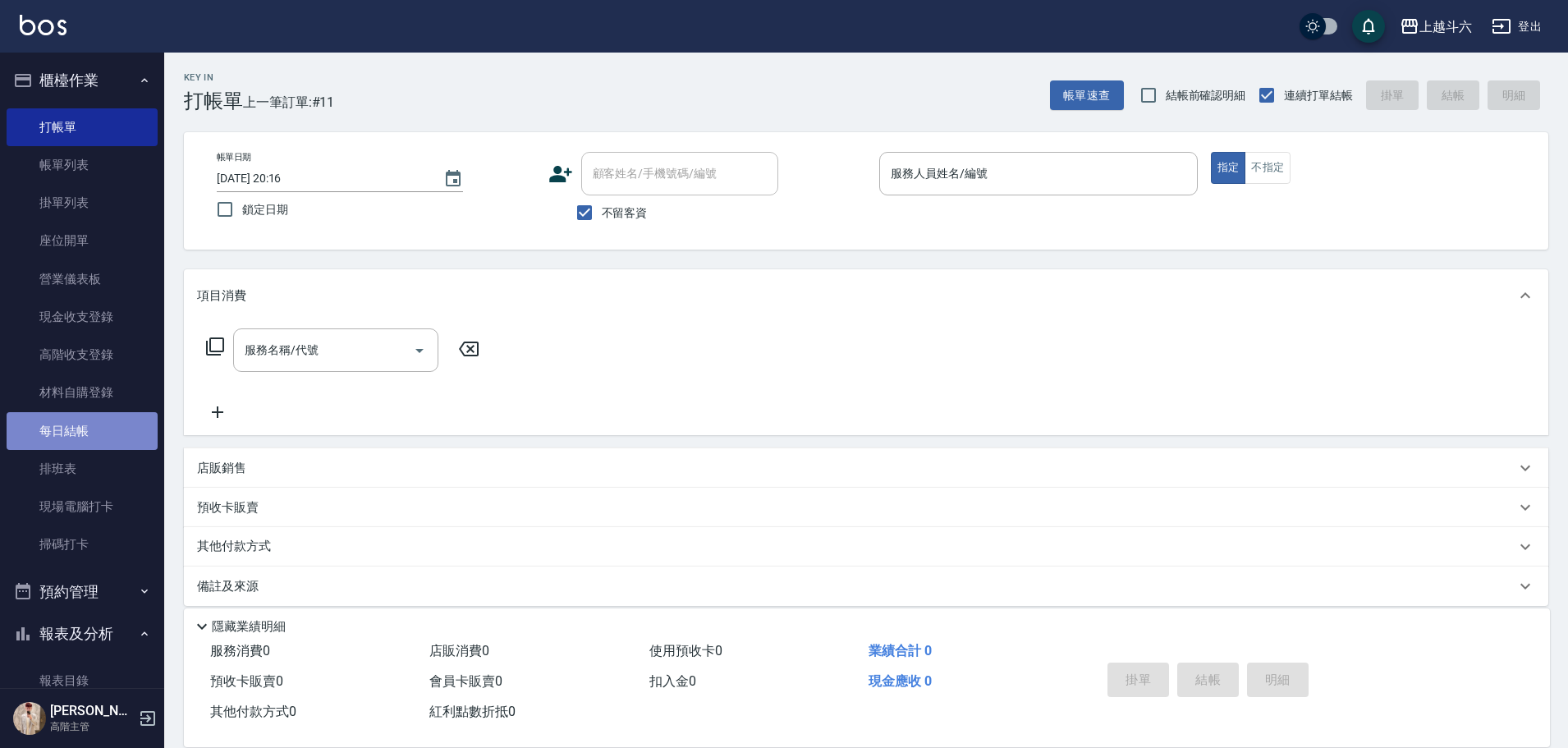
click at [117, 421] on link "每日結帳" at bounding box center [82, 431] width 151 height 38
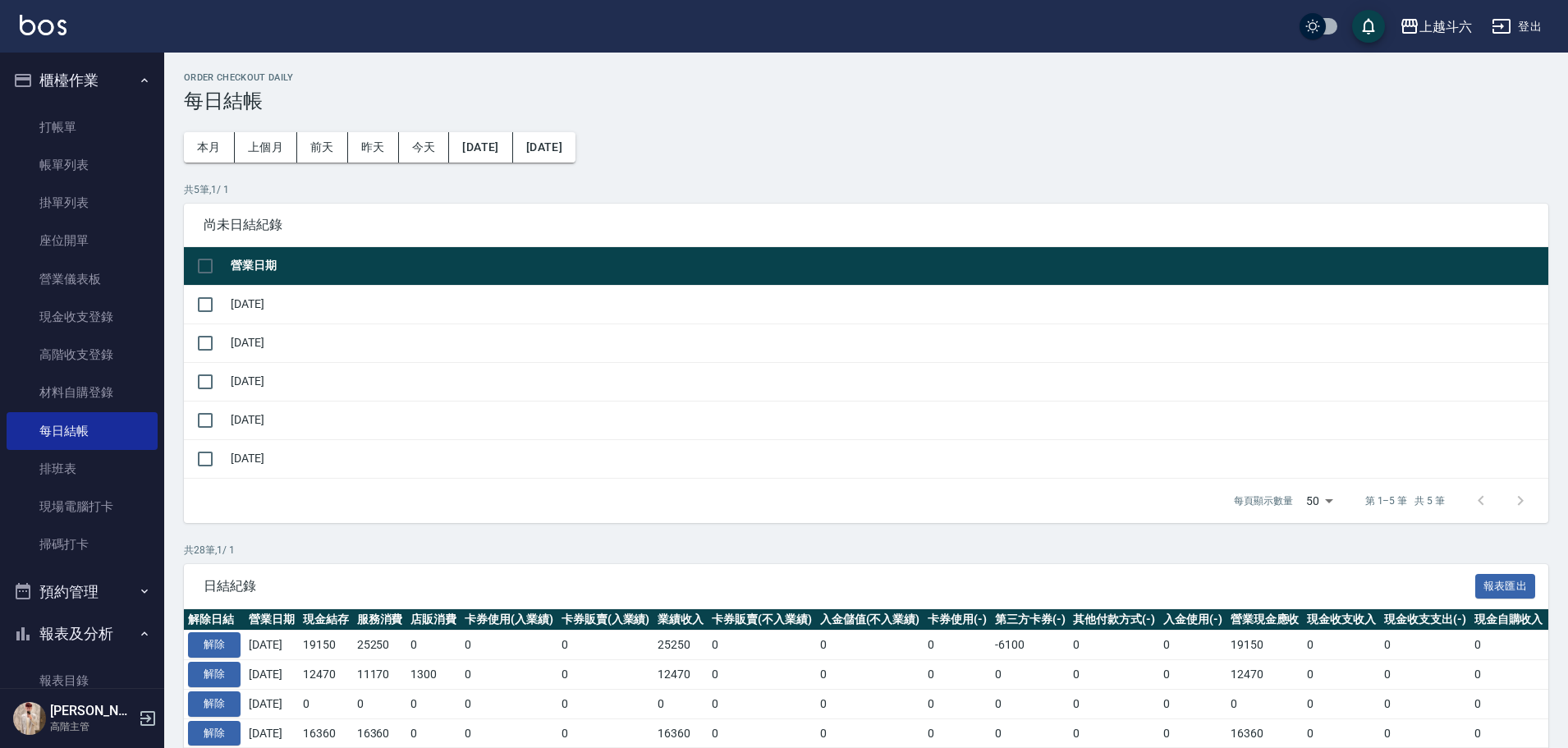
click at [118, 82] on button "櫃檯作業" at bounding box center [82, 81] width 151 height 43
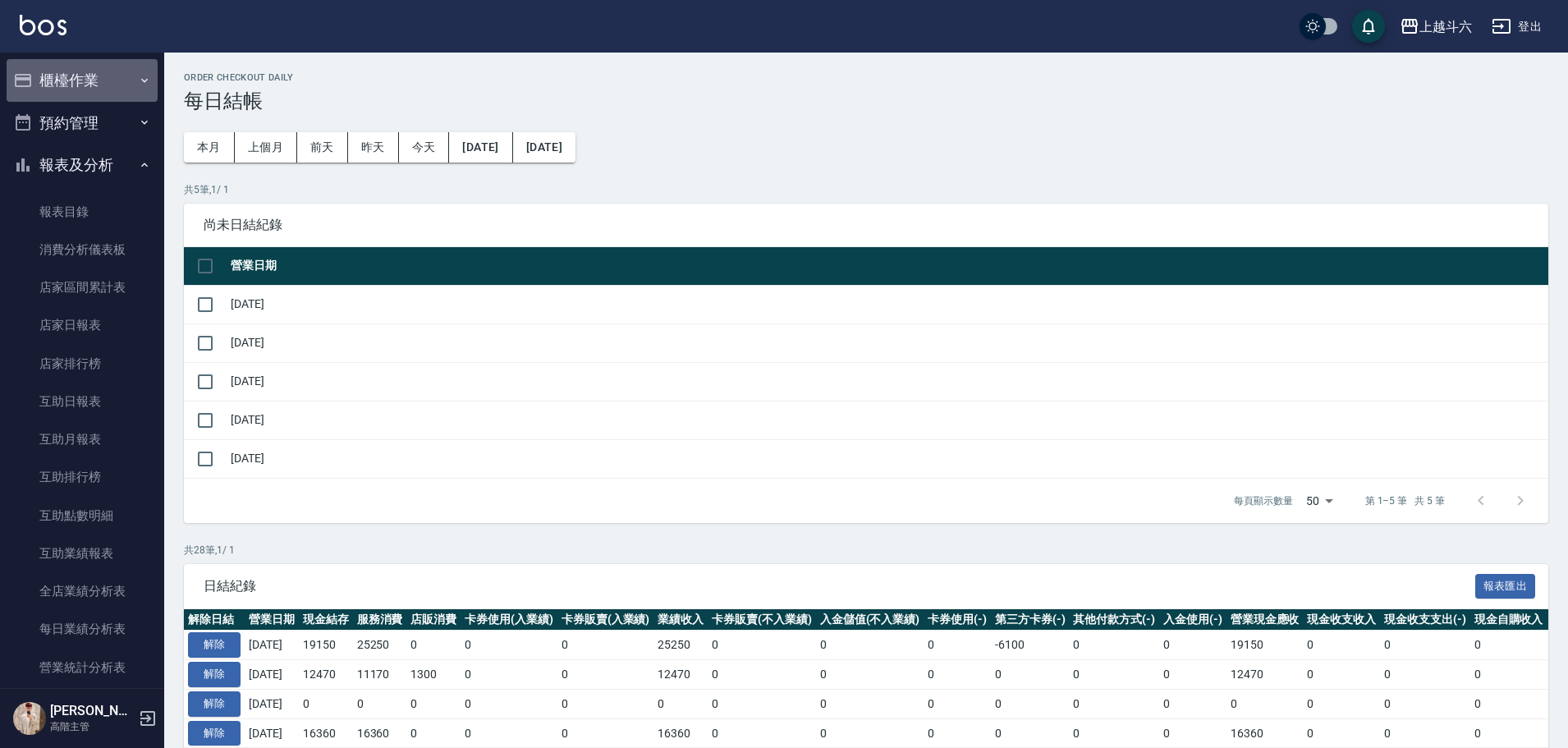
click at [118, 82] on button "櫃檯作業" at bounding box center [82, 81] width 151 height 43
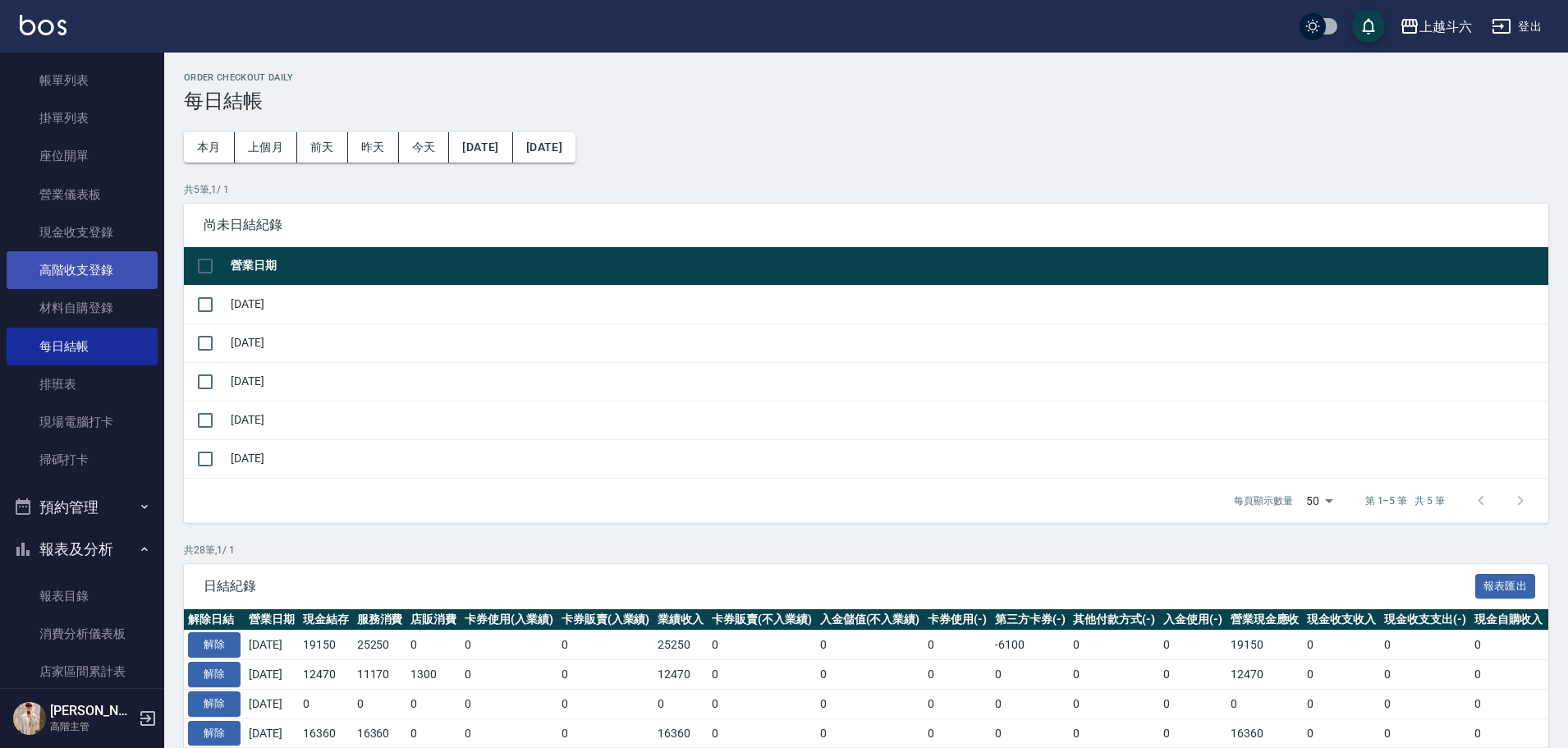
scroll to position [82, 0]
click at [125, 256] on link "高階收支登錄" at bounding box center [82, 272] width 151 height 38
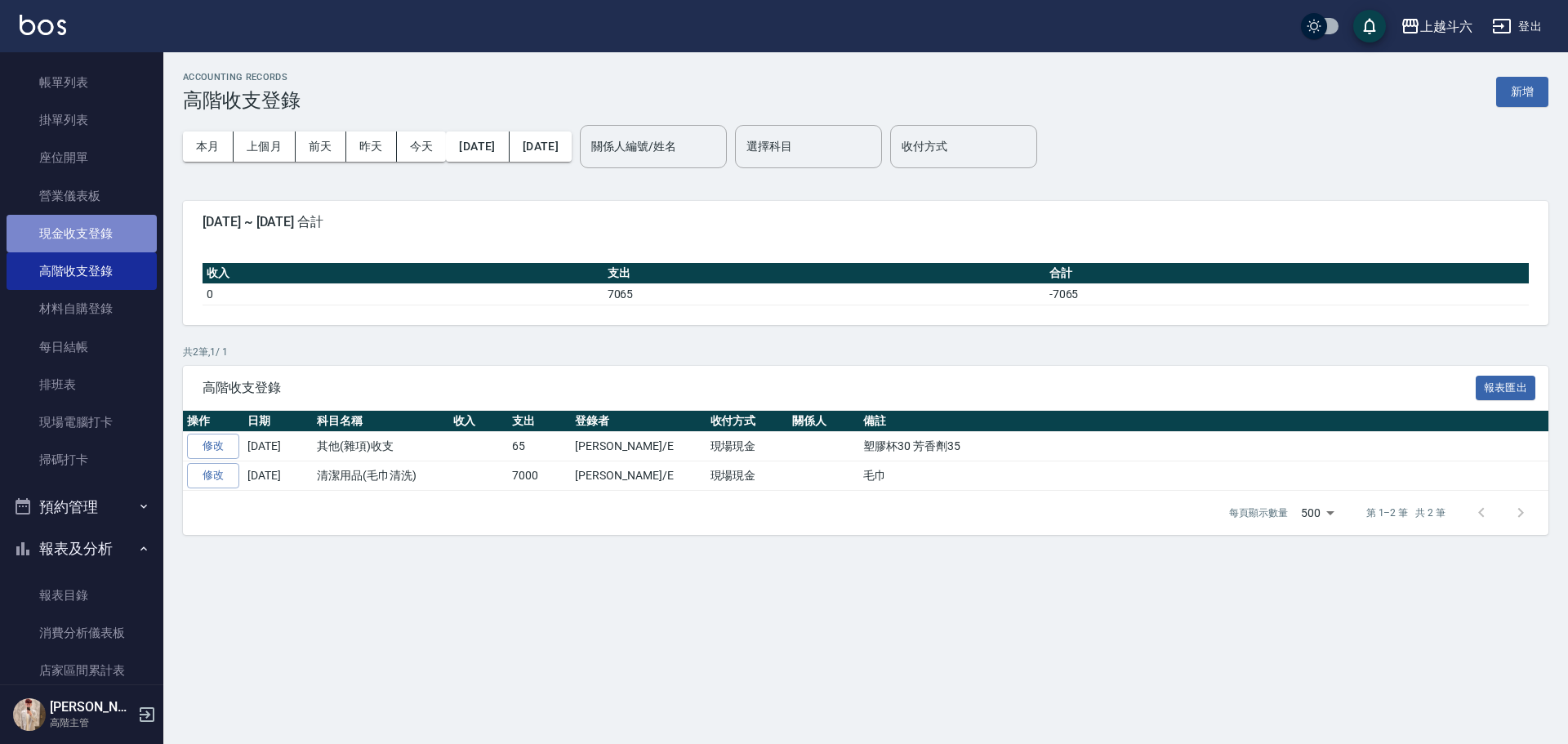
click at [127, 235] on link "現金收支登錄" at bounding box center [81, 233] width 150 height 38
click at [1386, 154] on div "本月 上個月 [DATE] [DATE] [DATE] [DATE] [DATE] 關係人編號/姓名 關係人編號/姓名 選擇科目 選擇科目" at bounding box center [866, 146] width 1365 height 70
click at [87, 271] on link "高階收支登錄" at bounding box center [81, 271] width 150 height 38
click at [93, 227] on link "現金收支登錄" at bounding box center [81, 233] width 150 height 38
click at [102, 266] on link "高階收支登錄" at bounding box center [81, 271] width 150 height 38
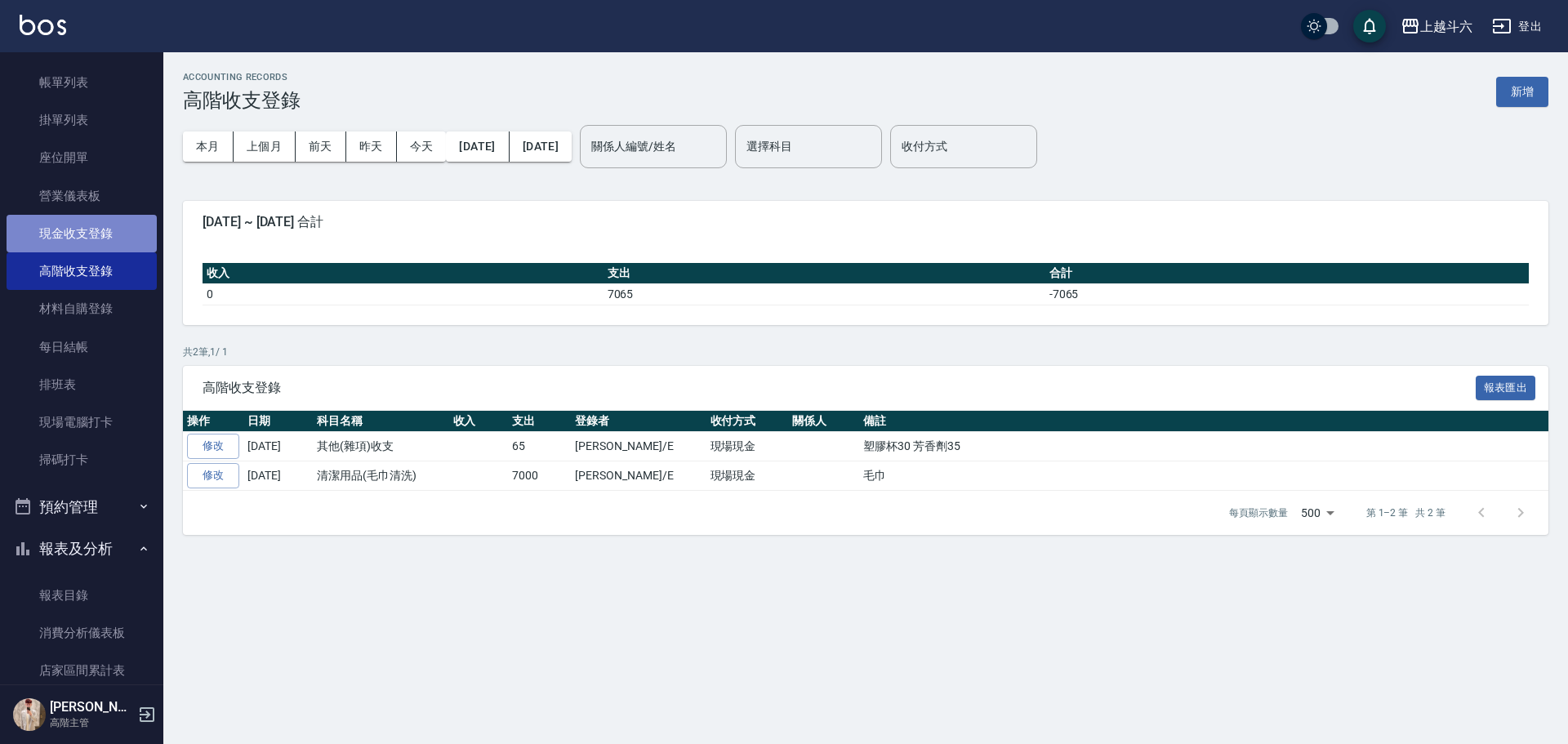
click at [119, 236] on link "現金收支登錄" at bounding box center [81, 233] width 150 height 38
click at [119, 261] on link "高階收支登錄" at bounding box center [81, 271] width 150 height 38
click at [108, 232] on link "現金收支登錄" at bounding box center [81, 233] width 150 height 38
click at [96, 266] on link "高階收支登錄" at bounding box center [81, 271] width 150 height 38
click at [1519, 97] on button "新增" at bounding box center [1522, 91] width 52 height 30
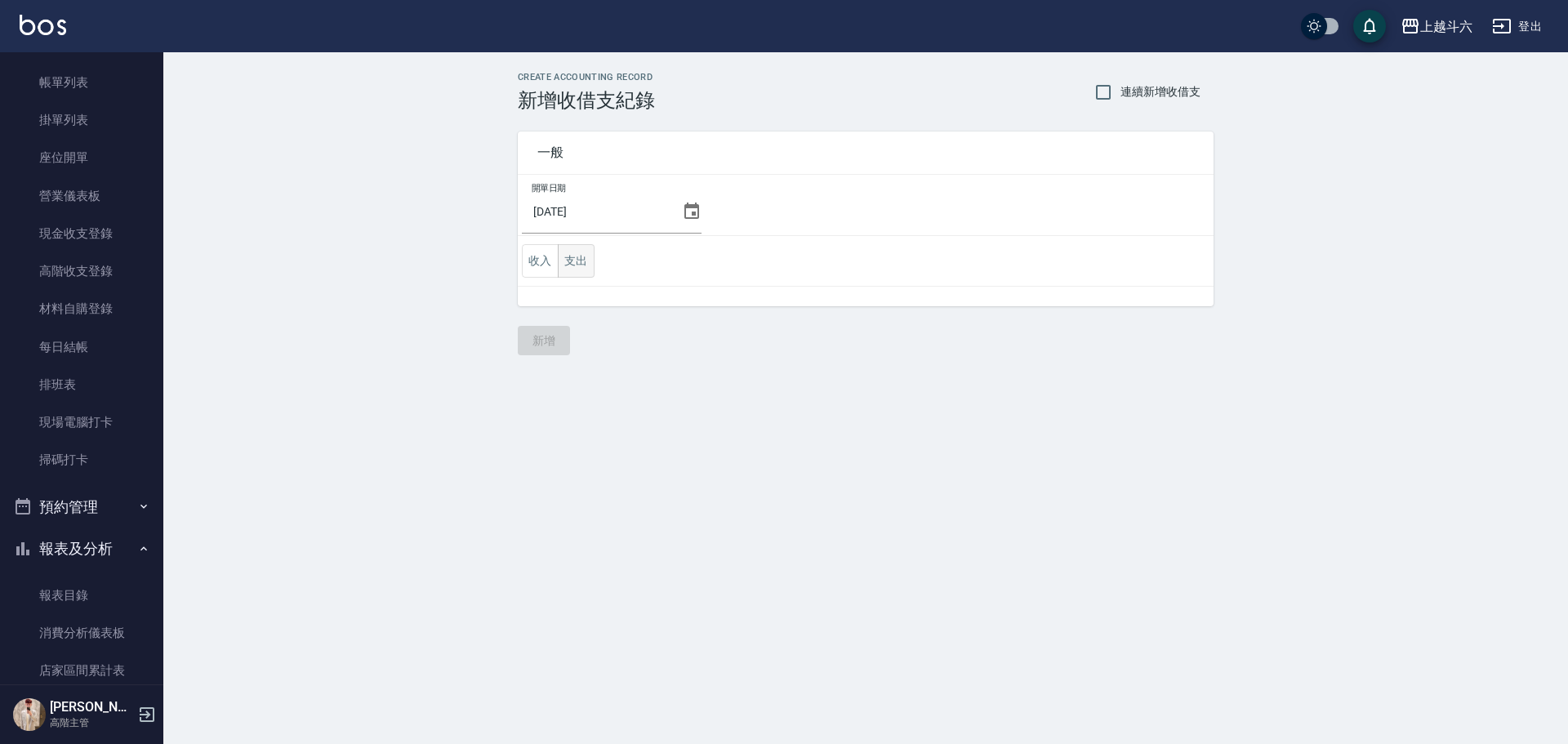
click at [571, 254] on button "支出" at bounding box center [576, 261] width 37 height 34
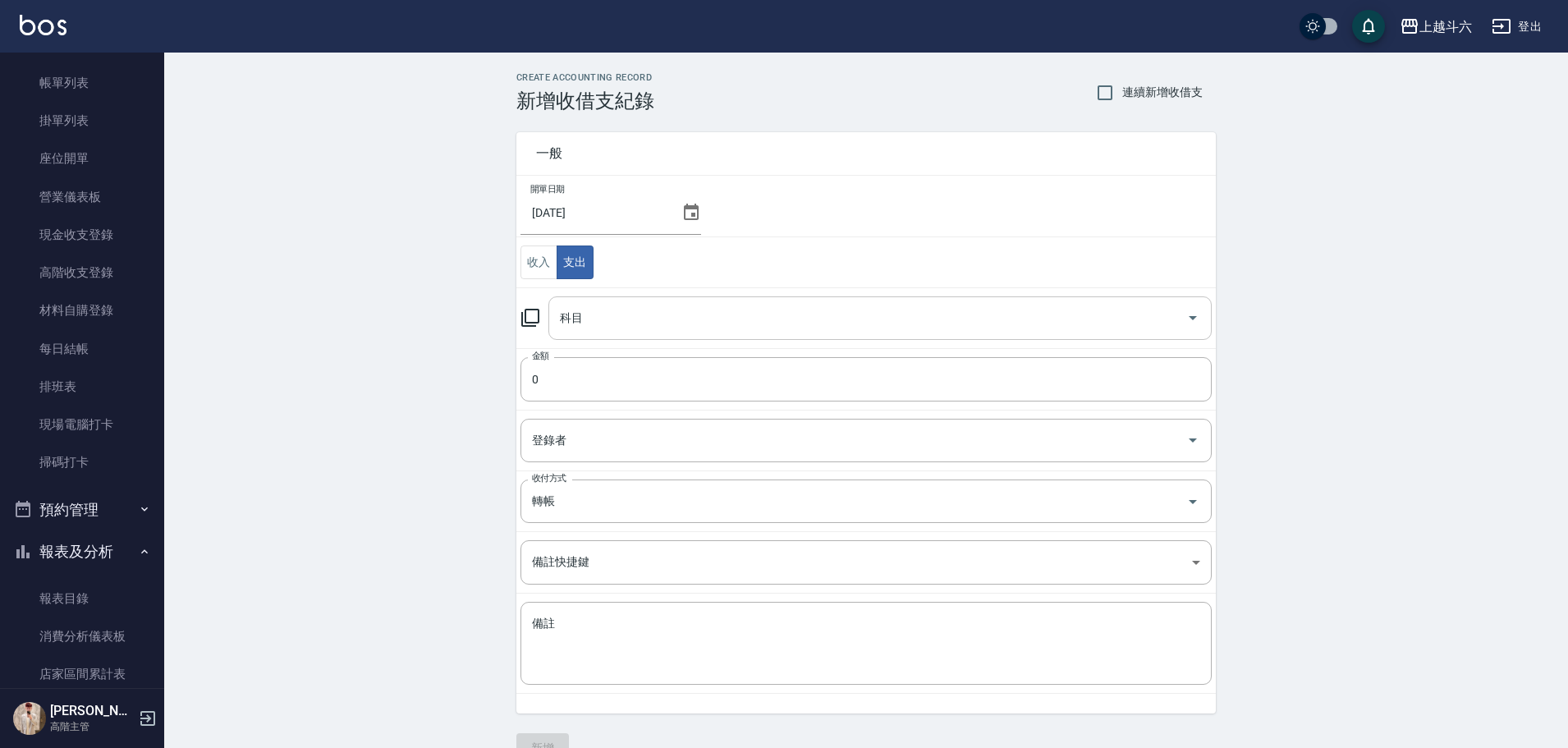
drag, startPoint x: 548, startPoint y: 257, endPoint x: 590, endPoint y: 311, distance: 68.4
click at [549, 257] on button "收入" at bounding box center [539, 262] width 37 height 34
click at [608, 335] on div "科目" at bounding box center [881, 318] width 663 height 44
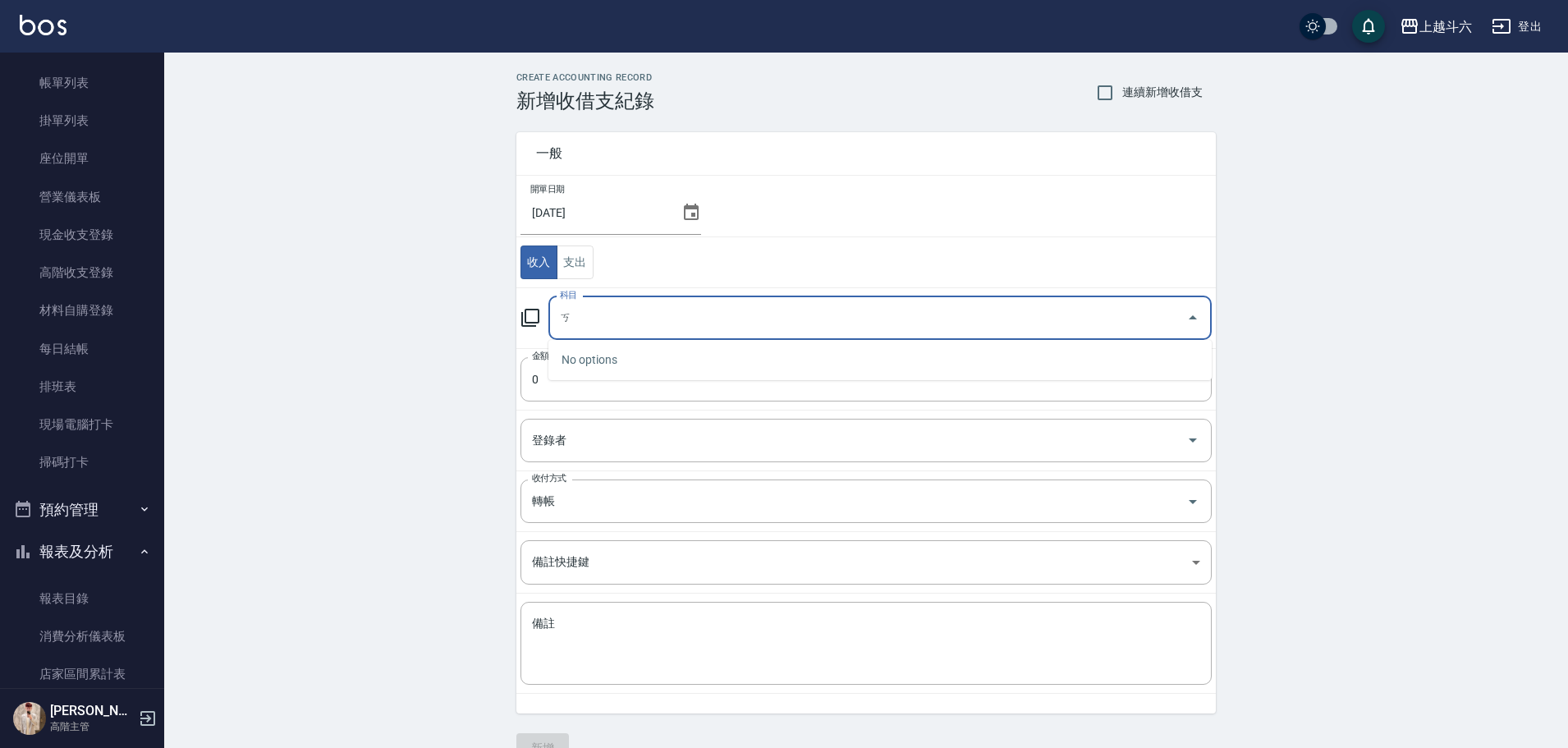
type input "\"
type input "ㄎ"
type input "其"
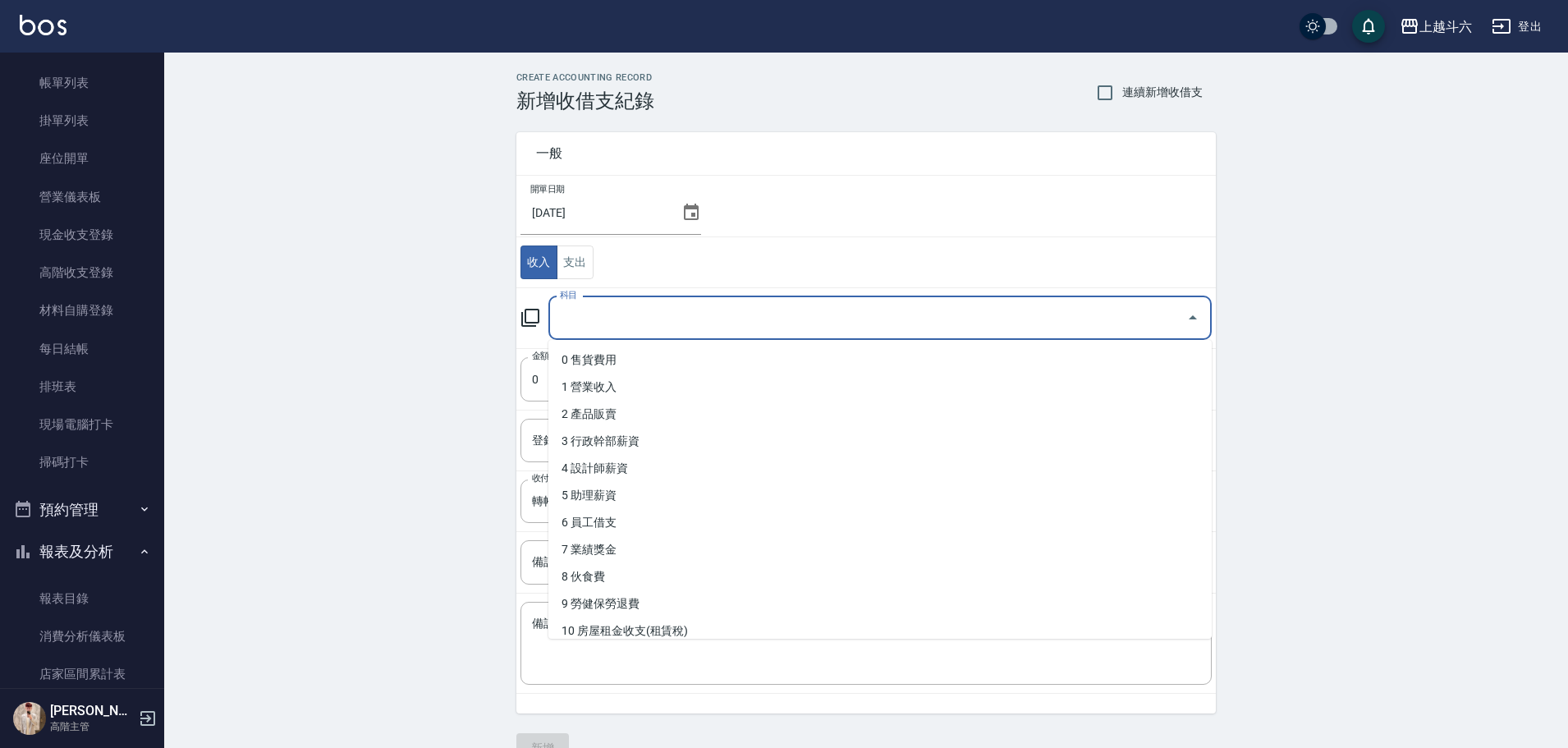
type input "ㄐ"
type input "ㄍ"
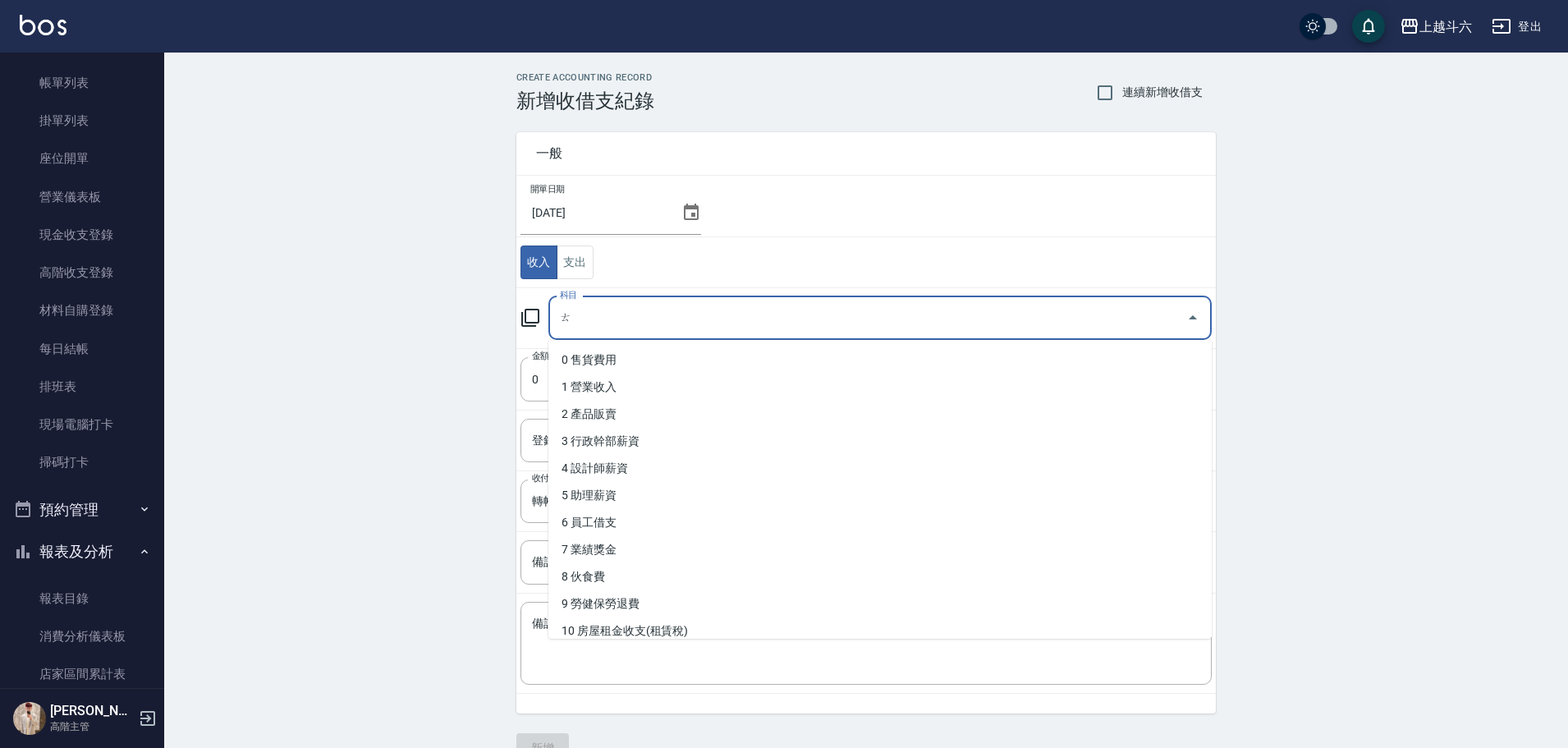
type input "ㄐ"
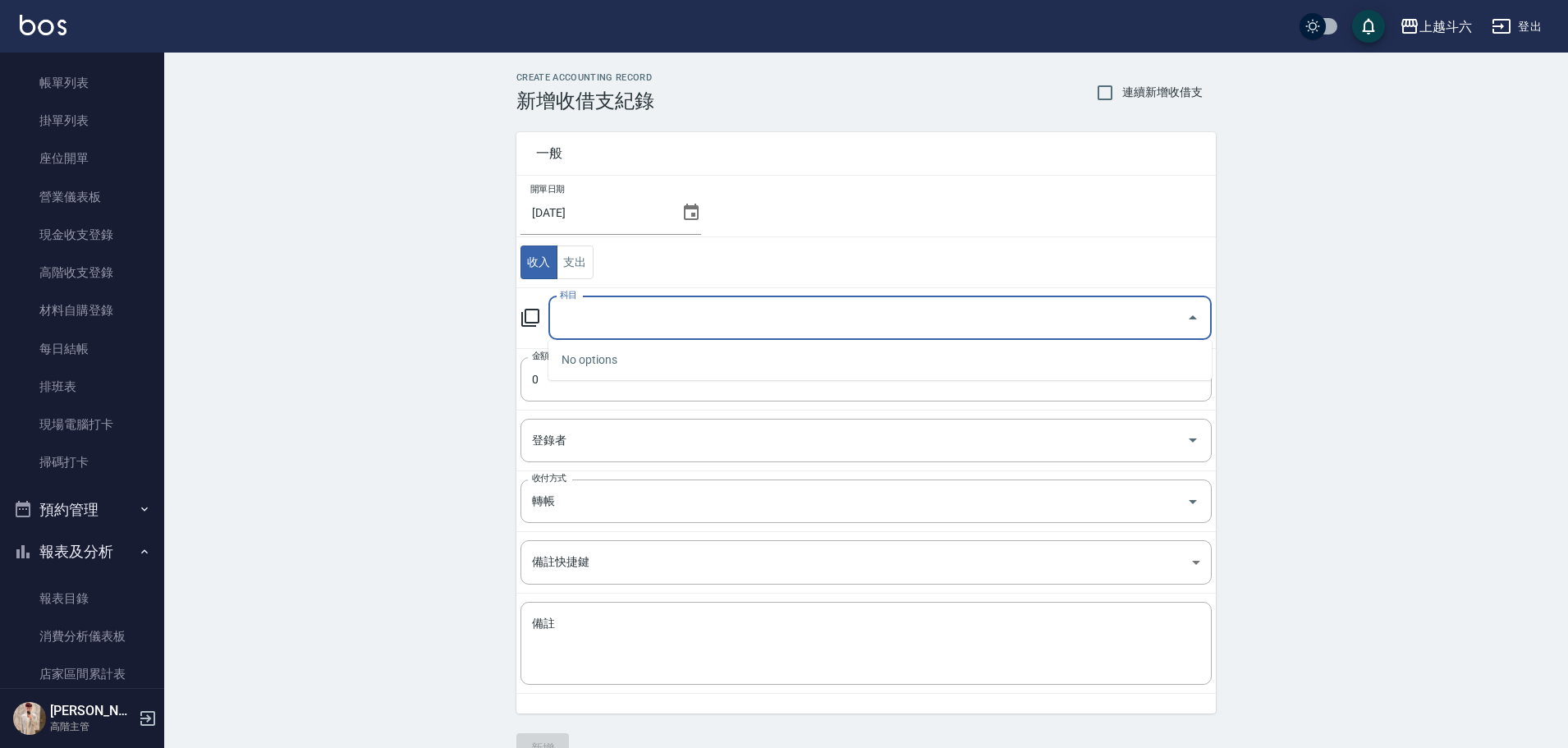
type input "ㄐ"
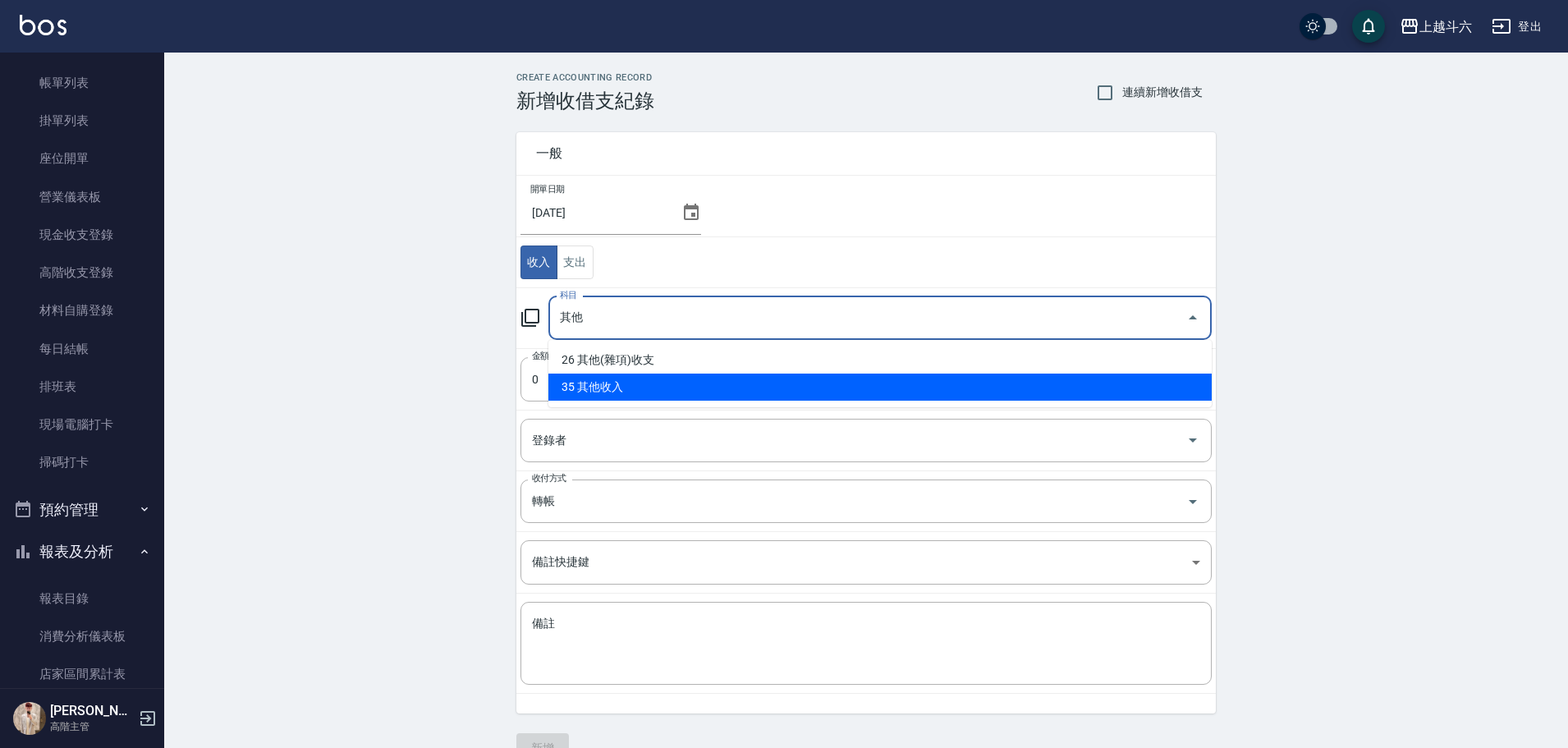
type input "35 其他收入"
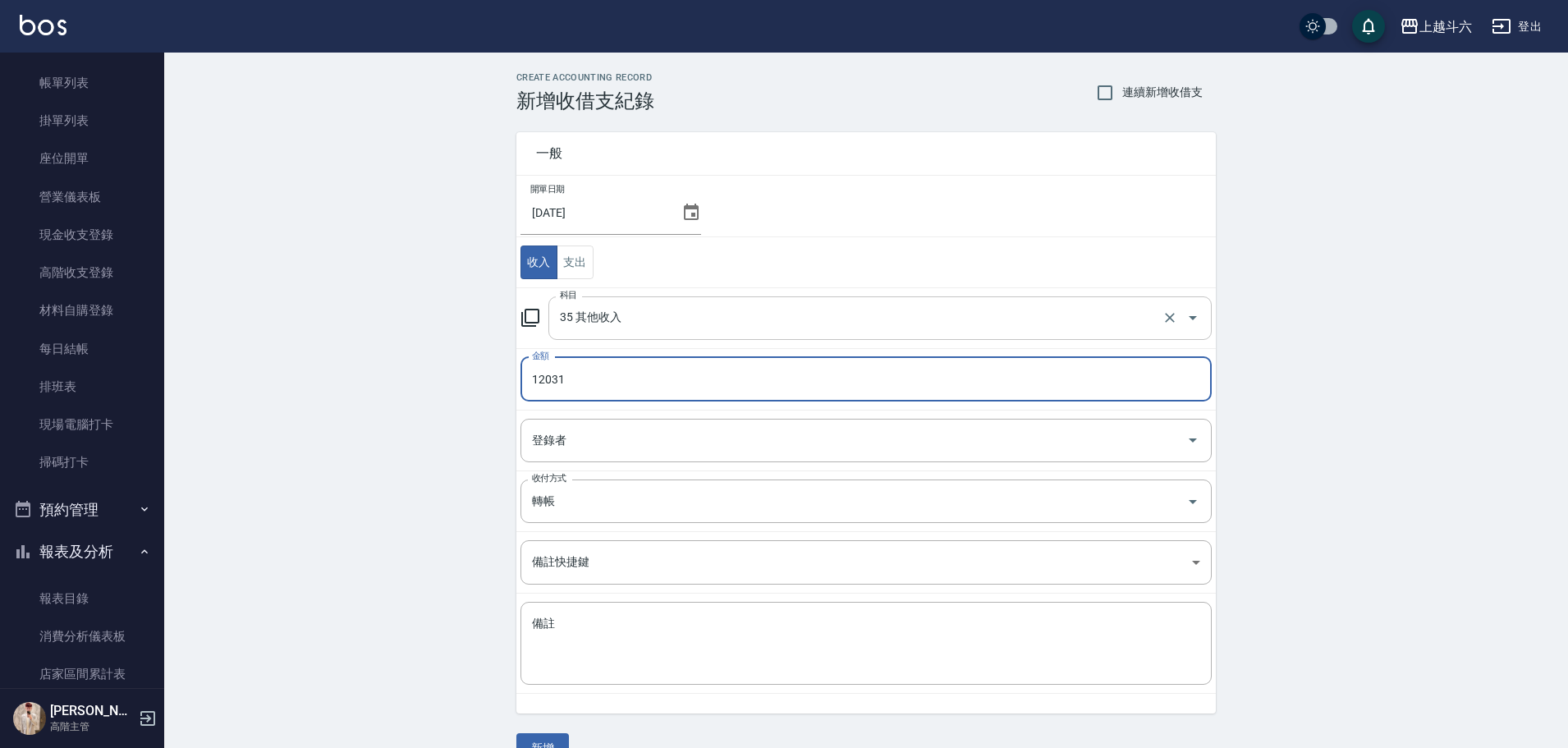
type input "12031"
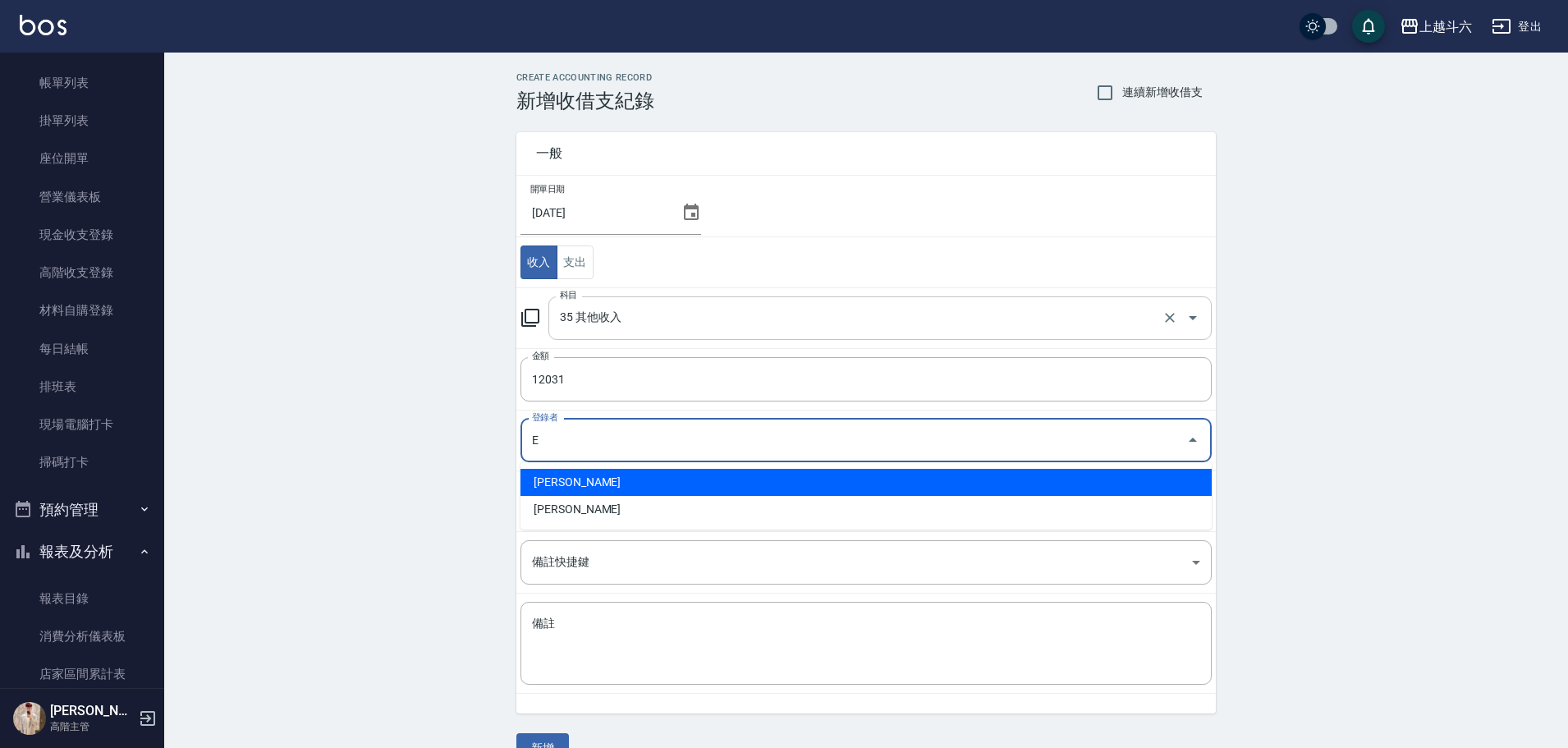
type input "[PERSON_NAME]"
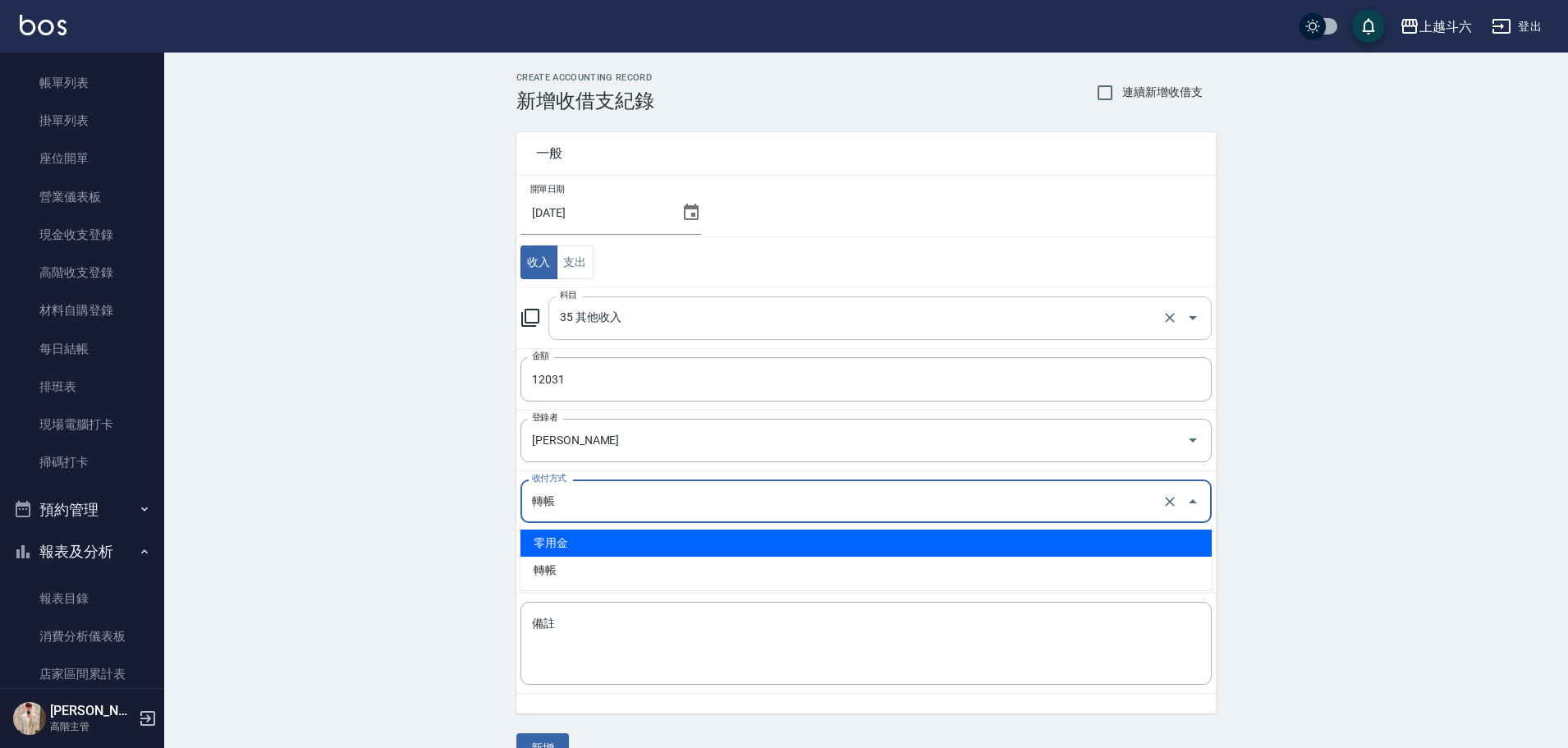
type input "零用金"
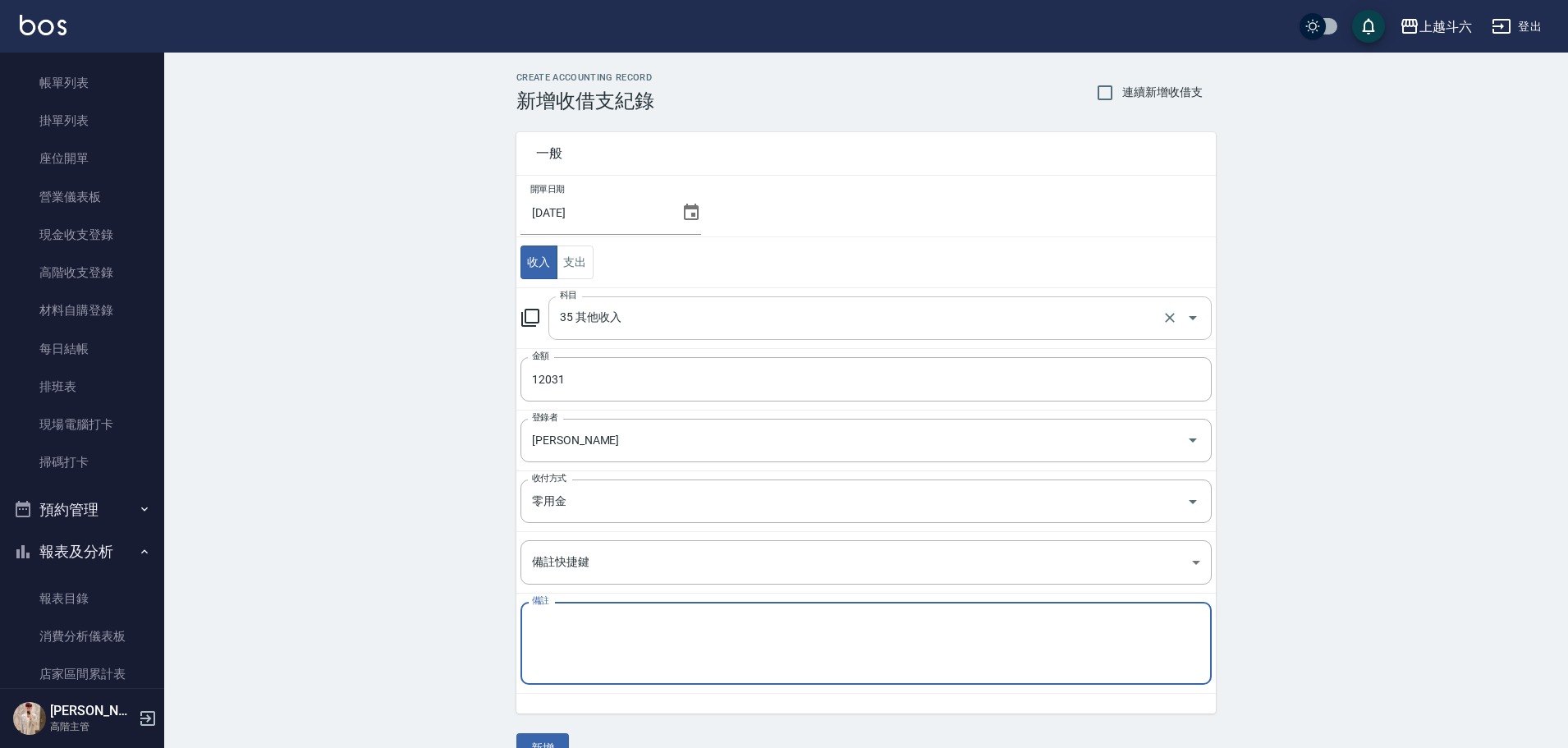
type textarea "e"
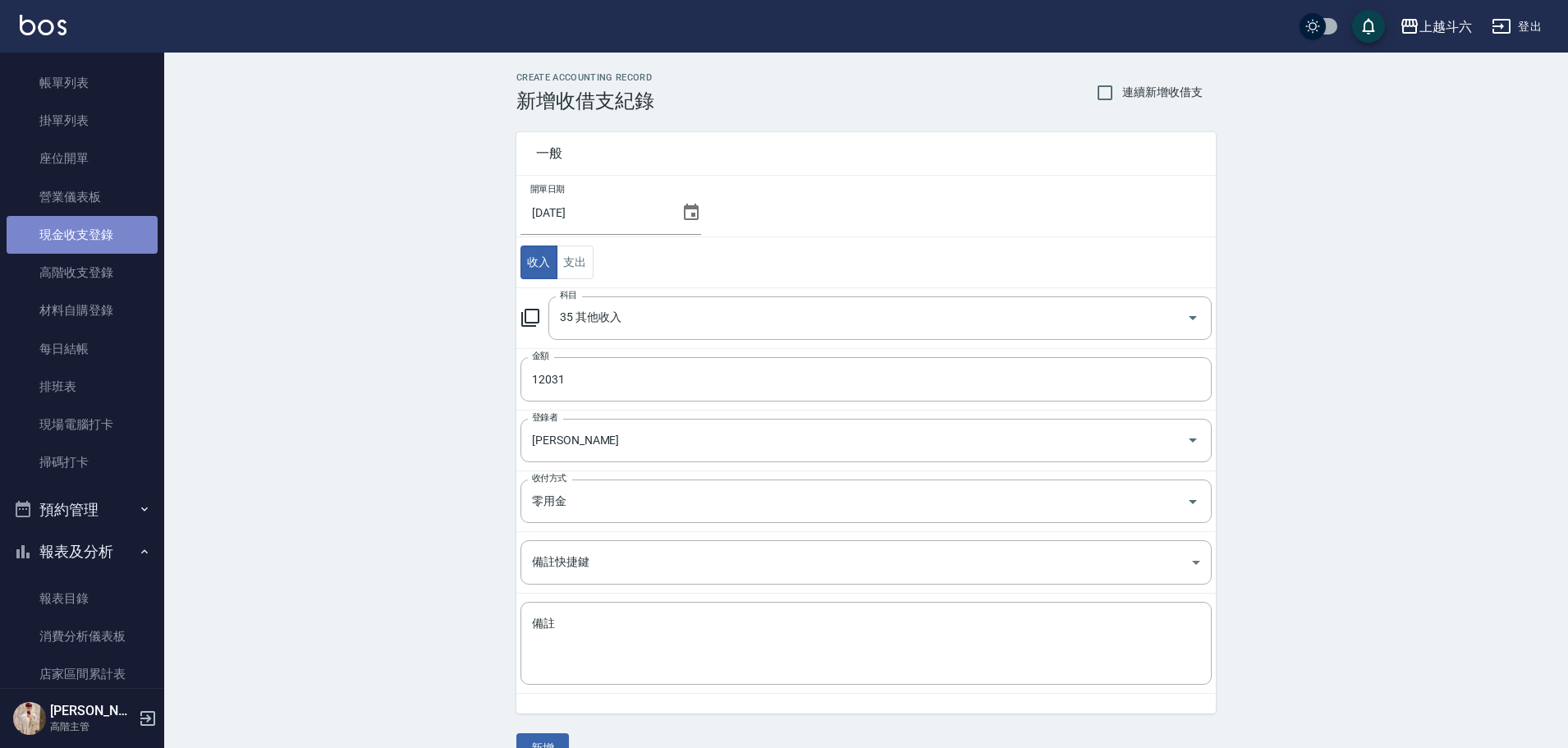
click at [116, 236] on link "現金收支登錄" at bounding box center [82, 234] width 151 height 38
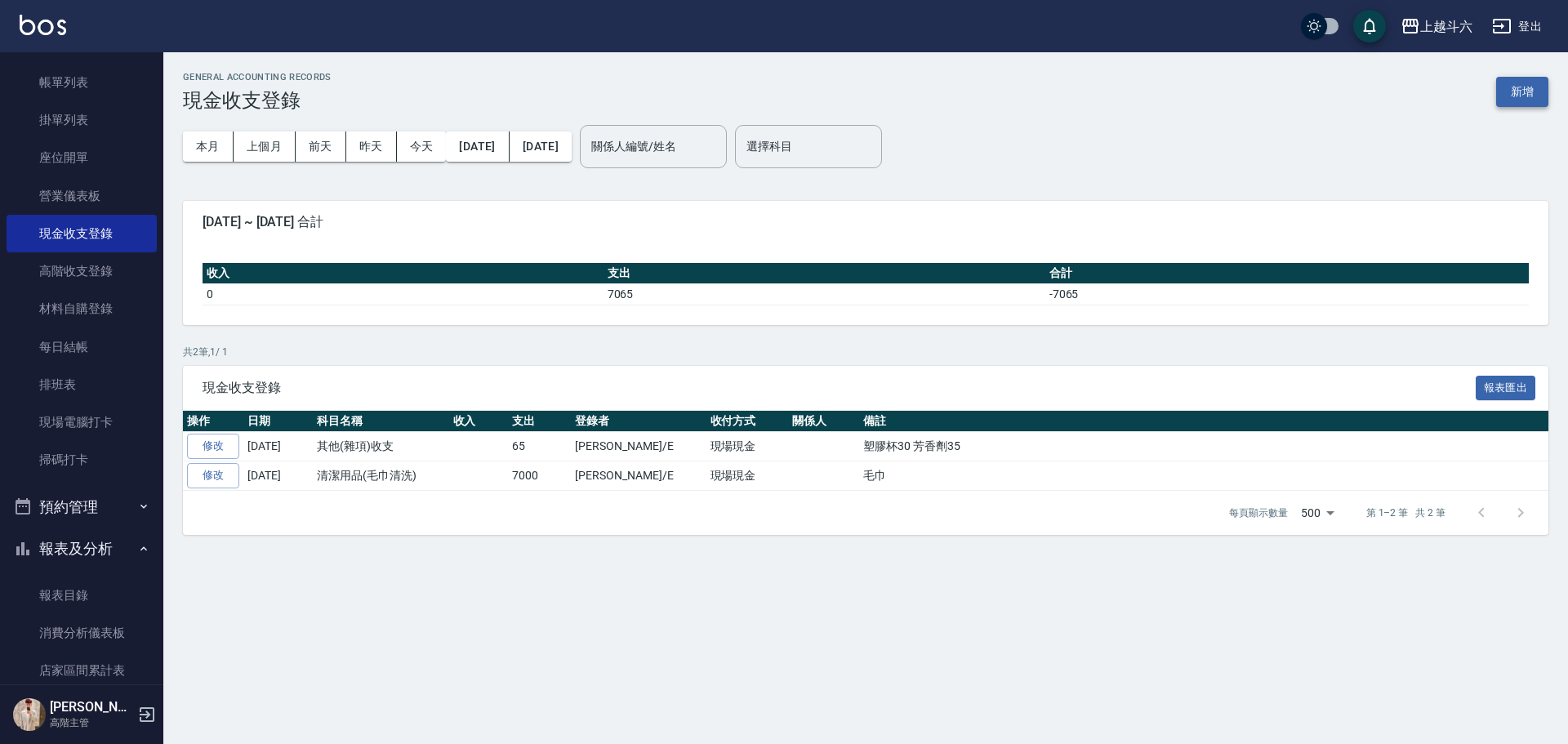
click at [1515, 96] on button "新增" at bounding box center [1522, 91] width 52 height 30
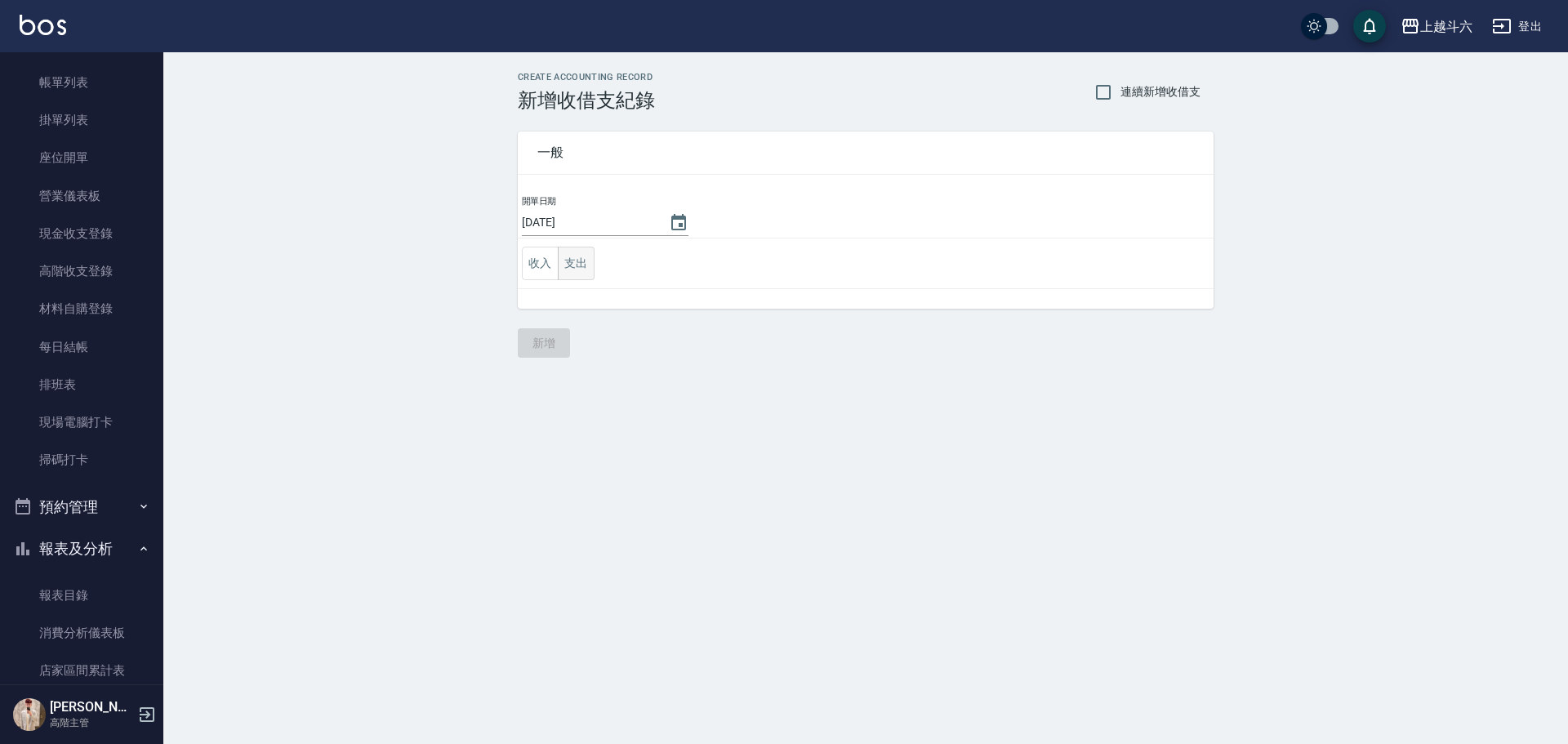
click at [593, 266] on button "支出" at bounding box center [576, 263] width 37 height 34
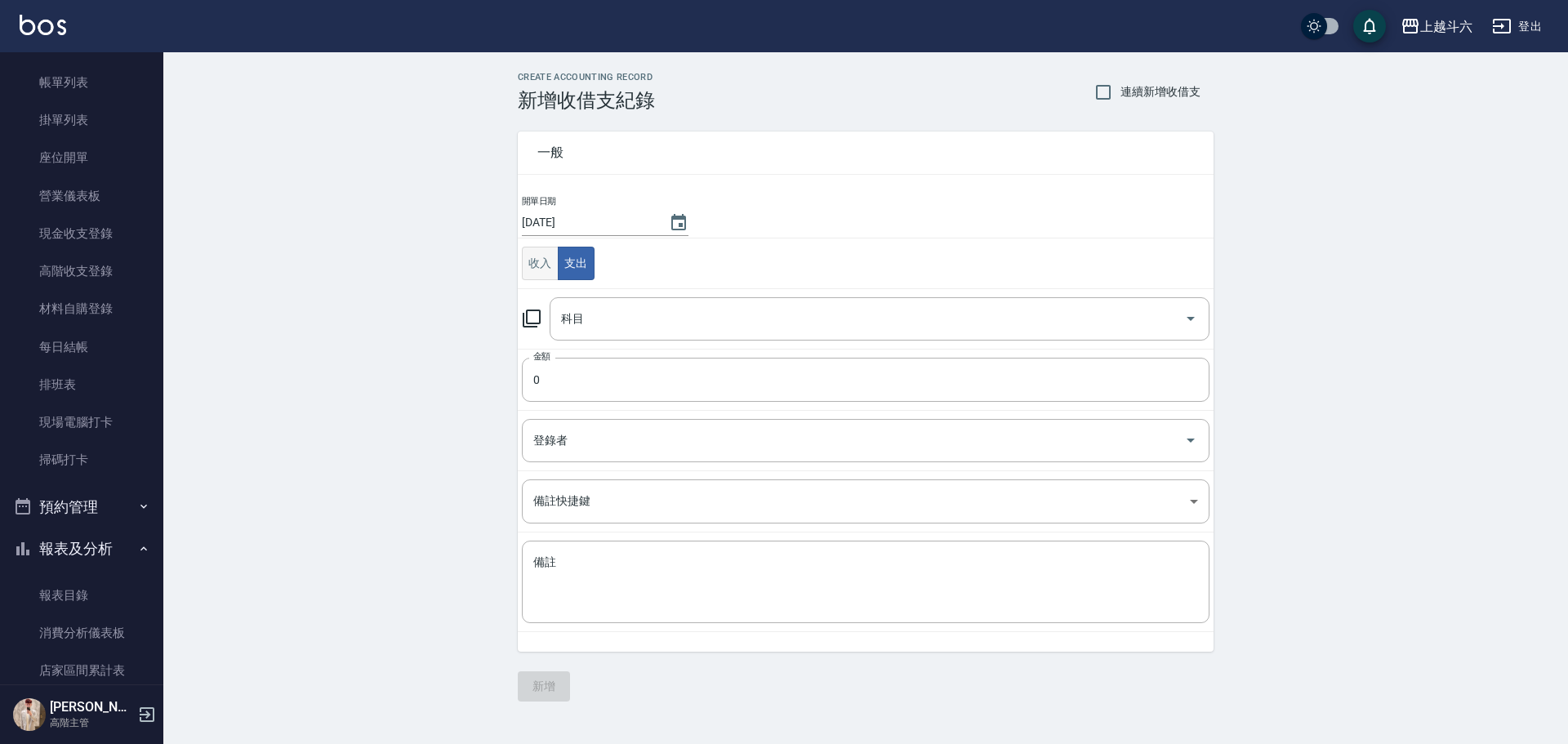
click at [540, 263] on button "收入" at bounding box center [540, 263] width 37 height 34
click at [601, 301] on div "科目" at bounding box center [880, 319] width 659 height 44
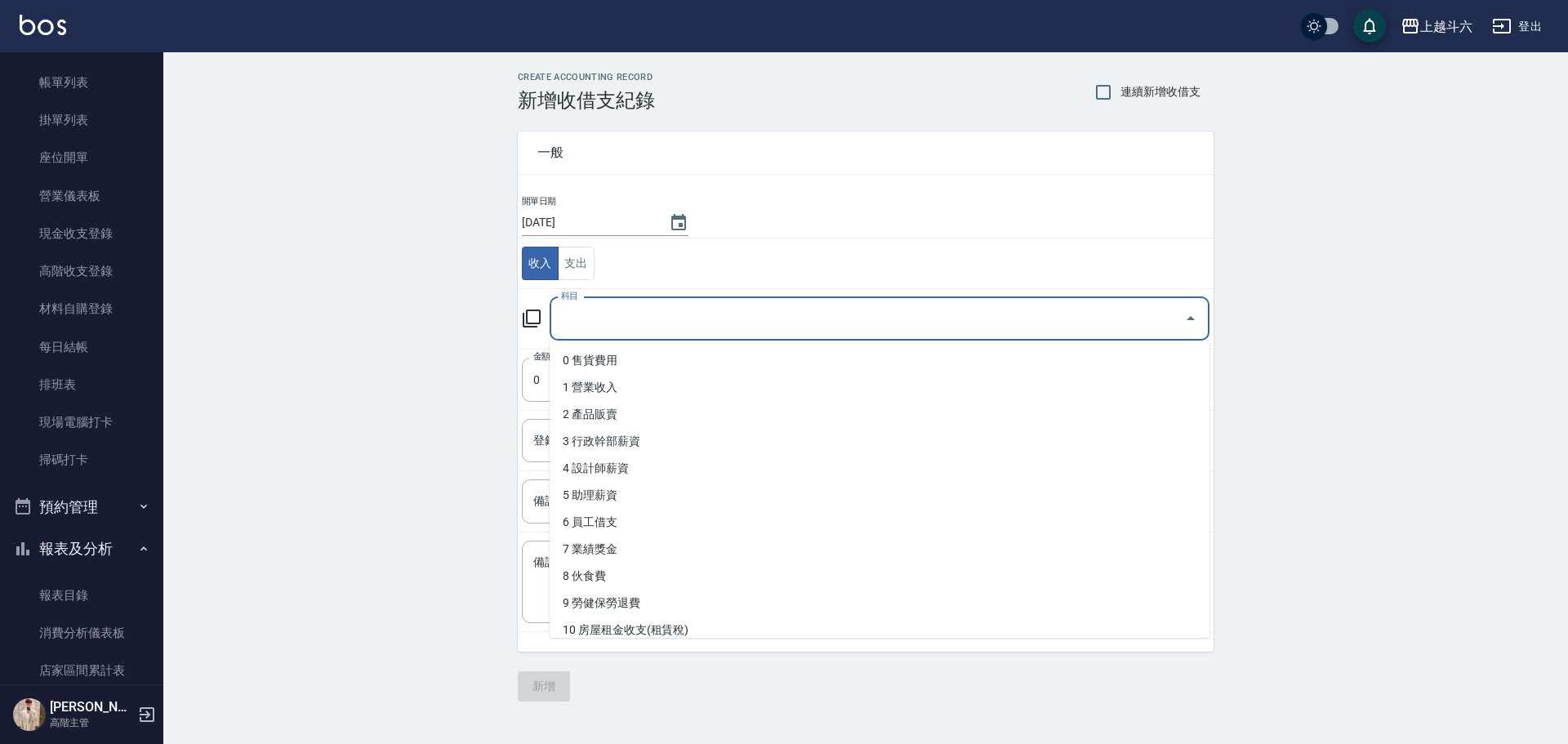
type input "e"
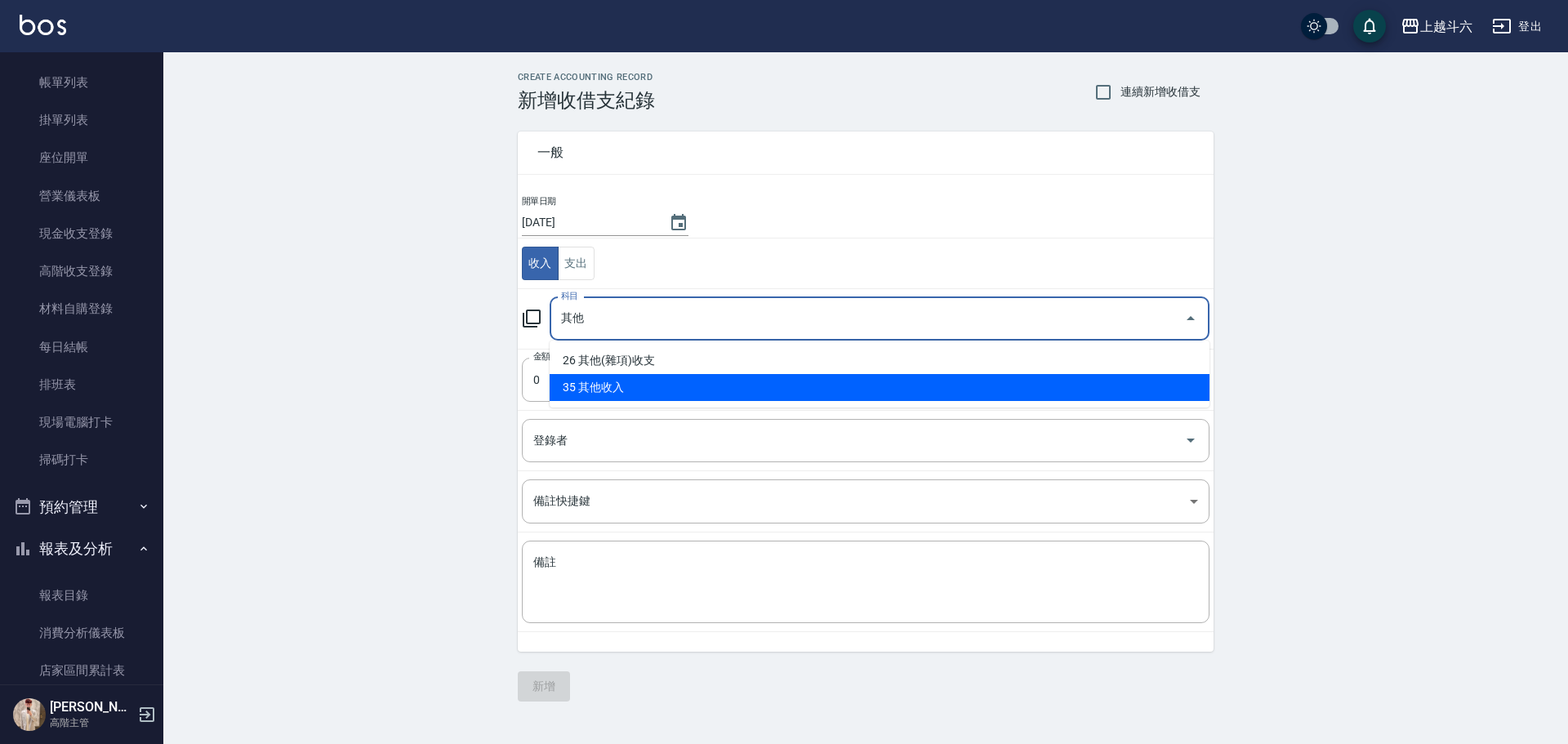
type input "35 其他收入"
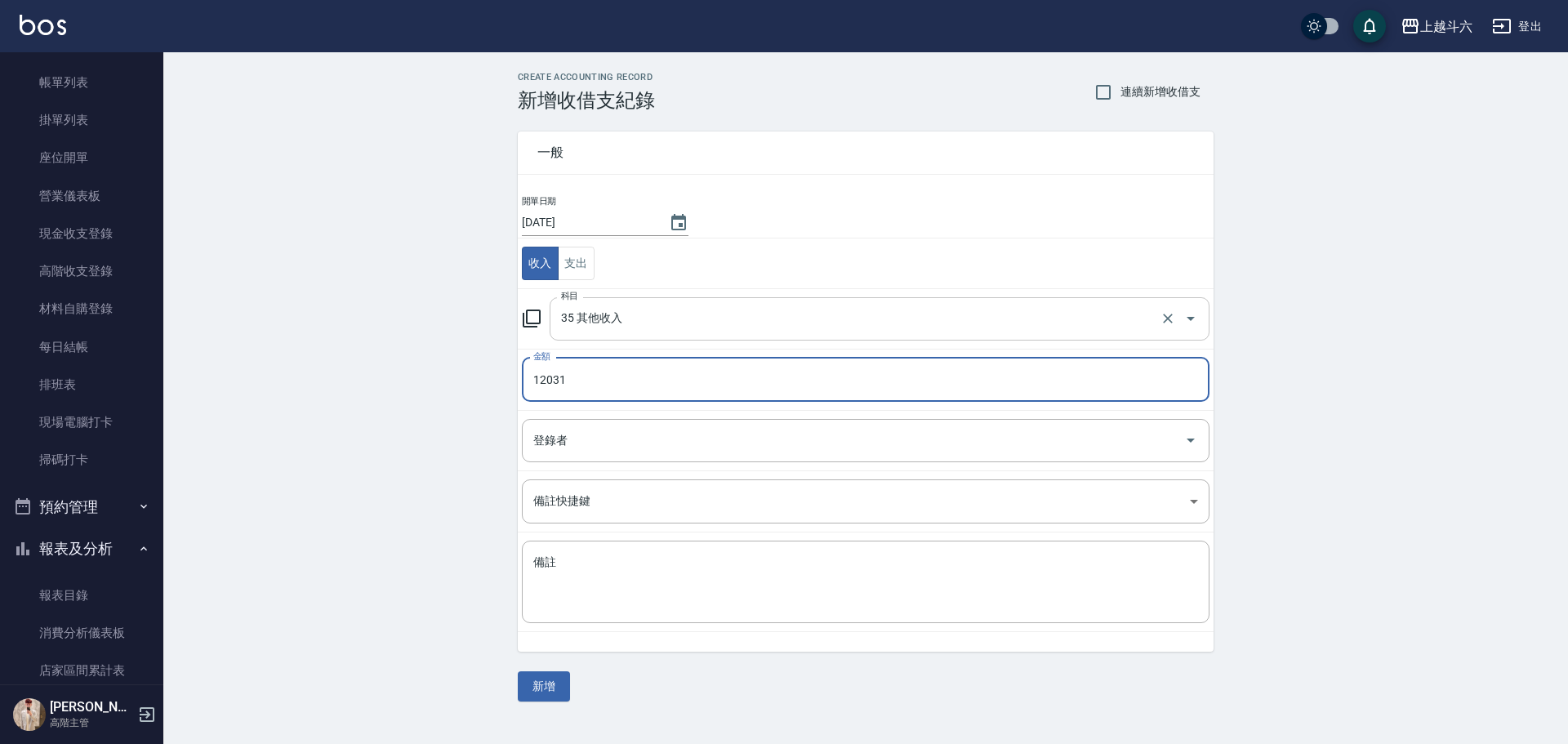
type input "12031"
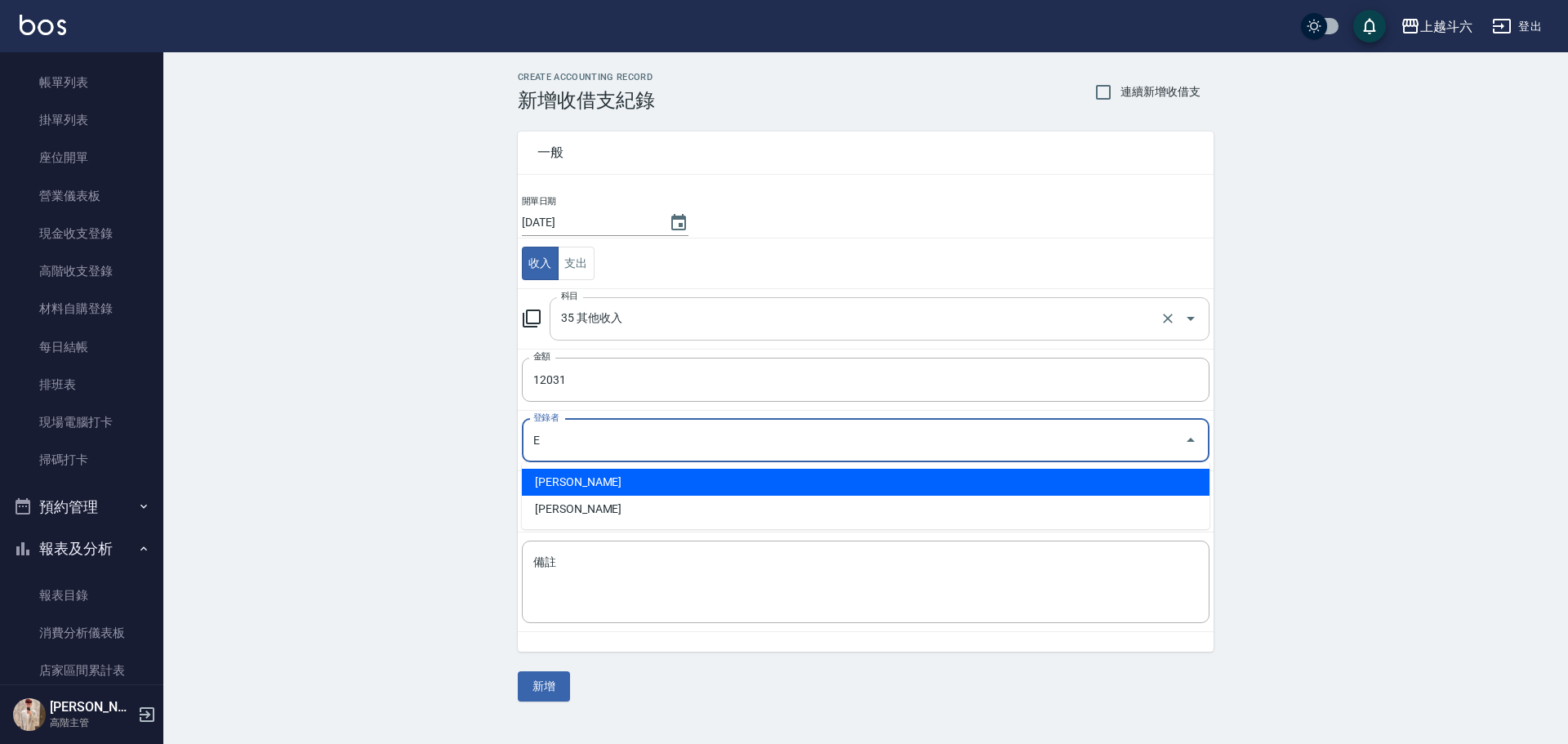
type input "[PERSON_NAME]"
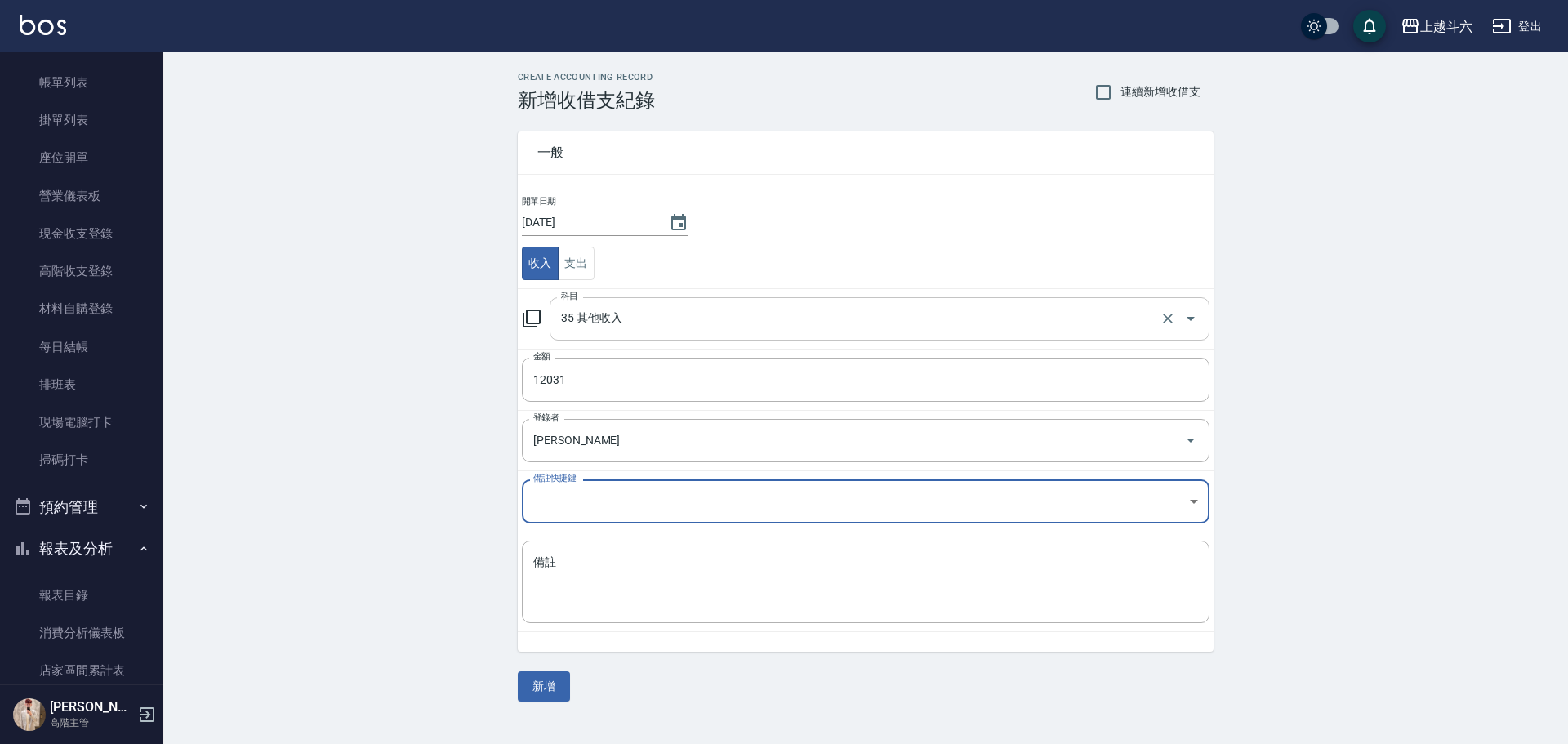
type textarea "e"
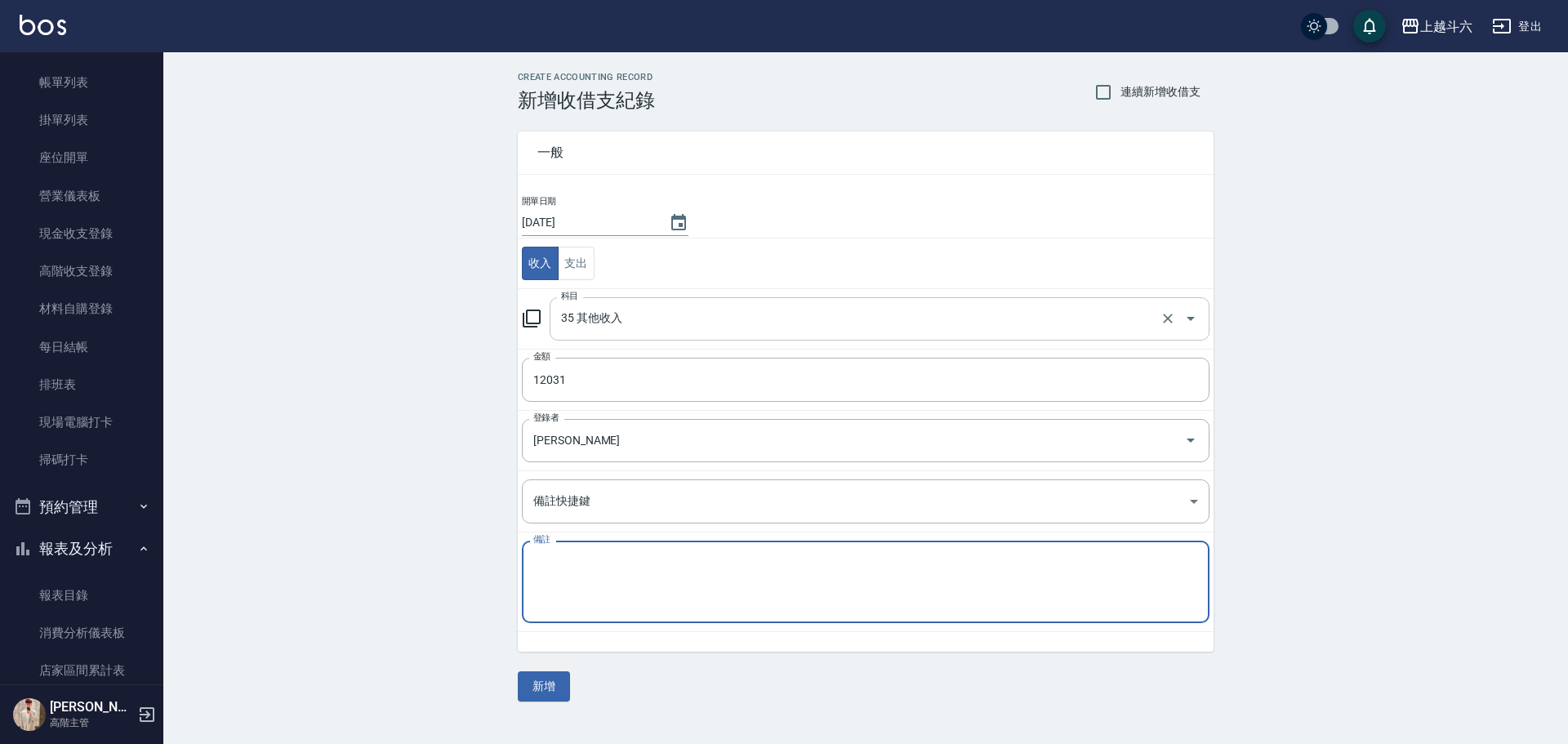
type textarea "ㄏ"
type textarea "他"
click at [560, 566] on textarea "其他收入" at bounding box center [865, 582] width 664 height 55
type textarea "其他收入"
click at [553, 679] on button "新增" at bounding box center [544, 686] width 52 height 30
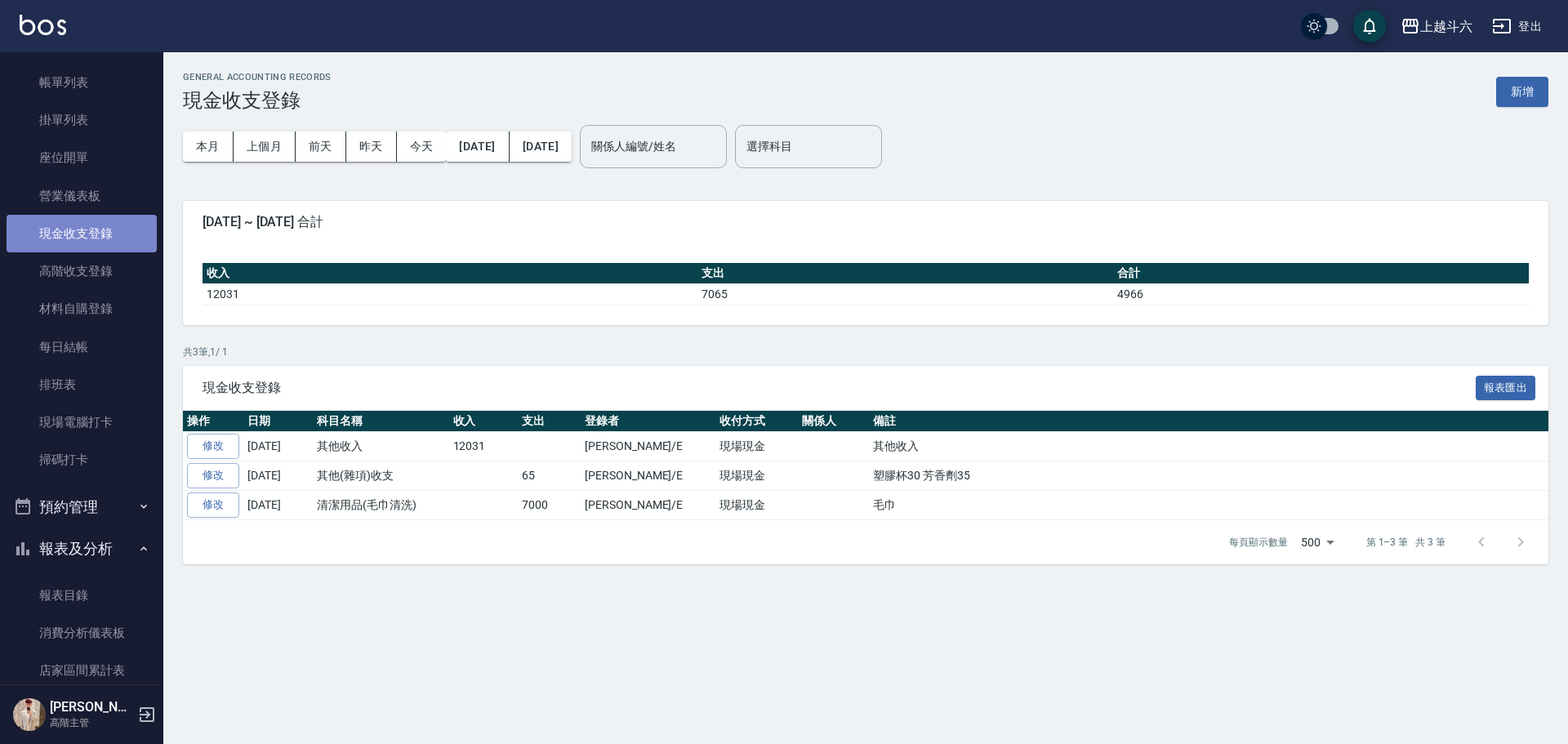
click at [106, 230] on link "現金收支登錄" at bounding box center [81, 233] width 150 height 38
click at [267, 152] on button "上個月" at bounding box center [265, 146] width 62 height 30
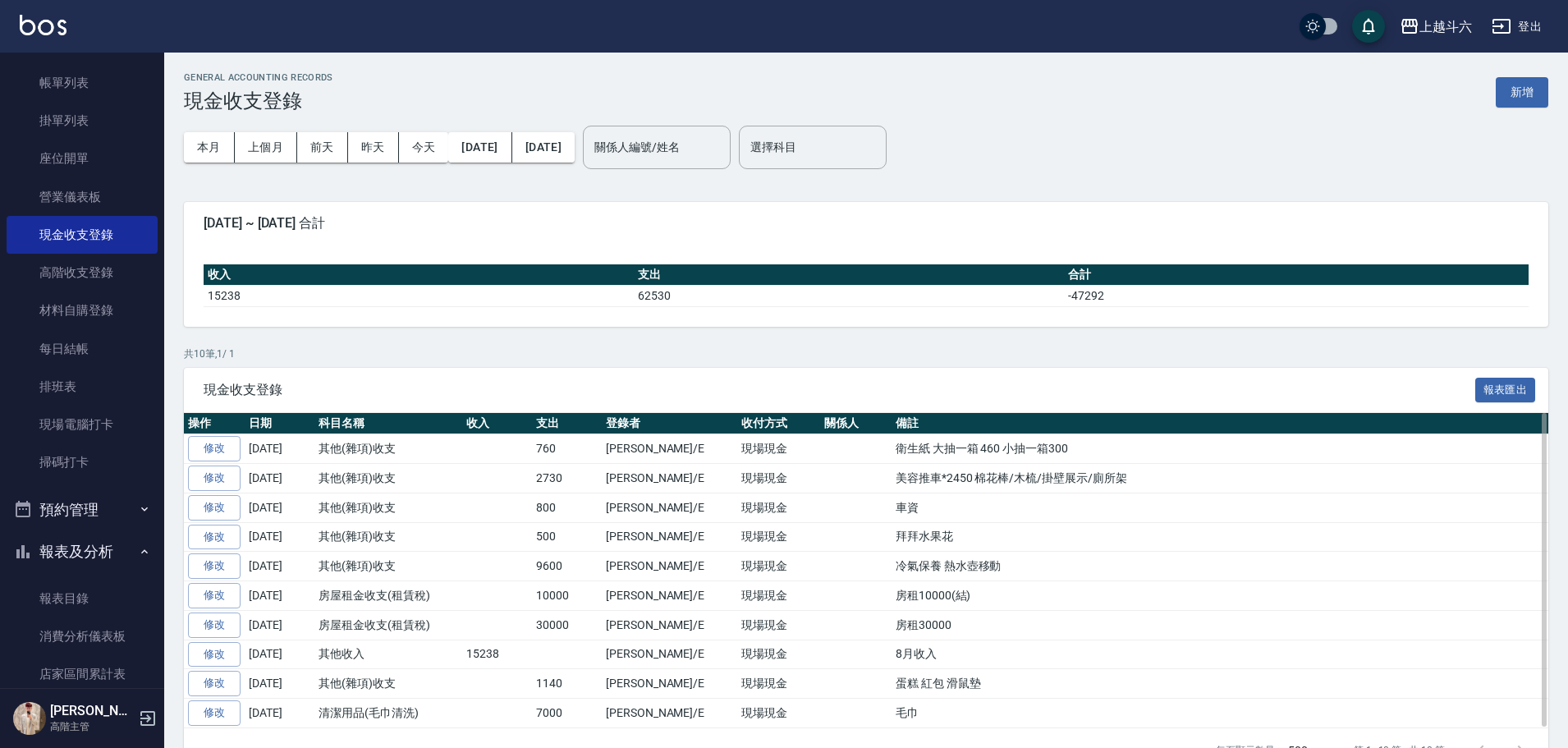
scroll to position [44, 0]
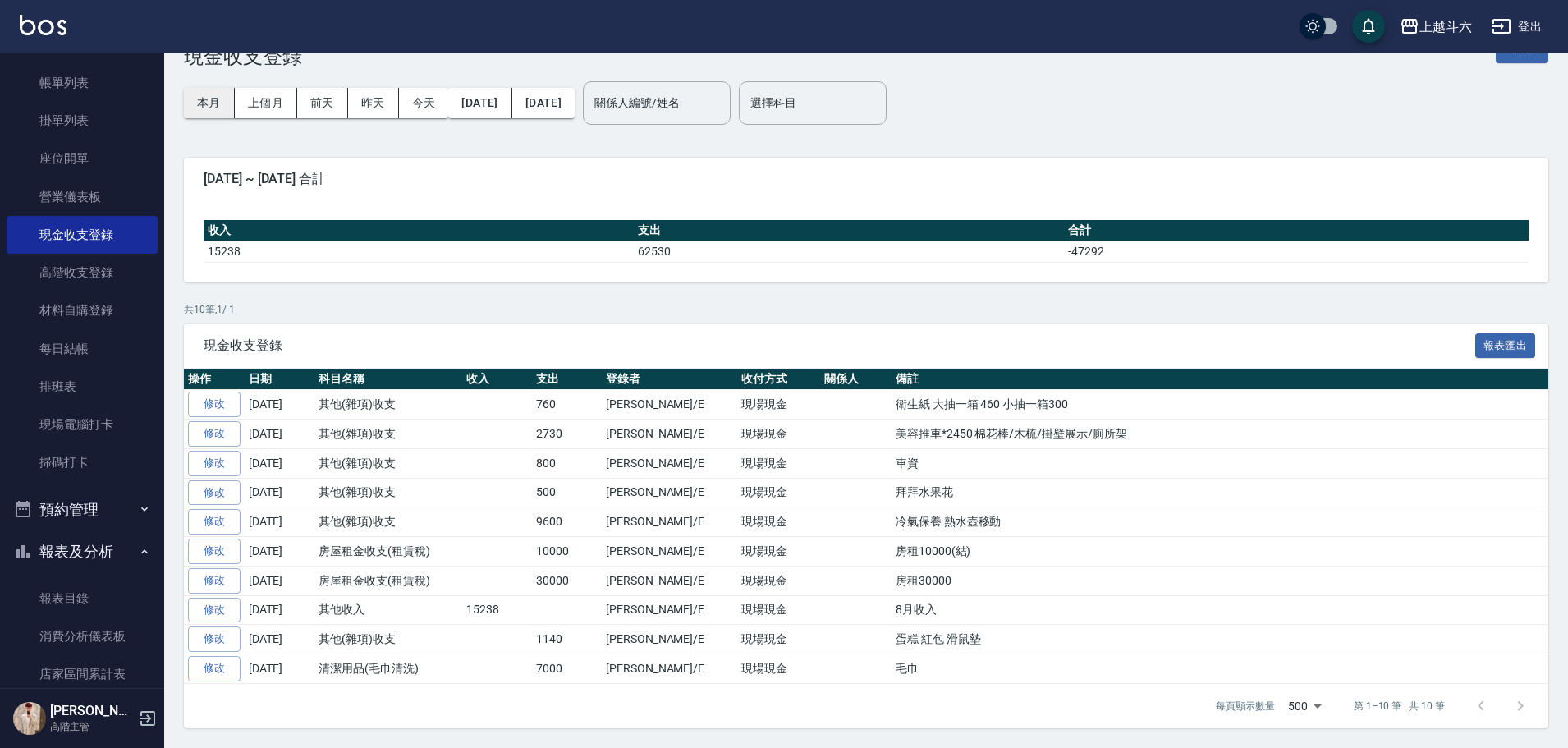
click at [222, 98] on button "本月" at bounding box center [210, 102] width 51 height 30
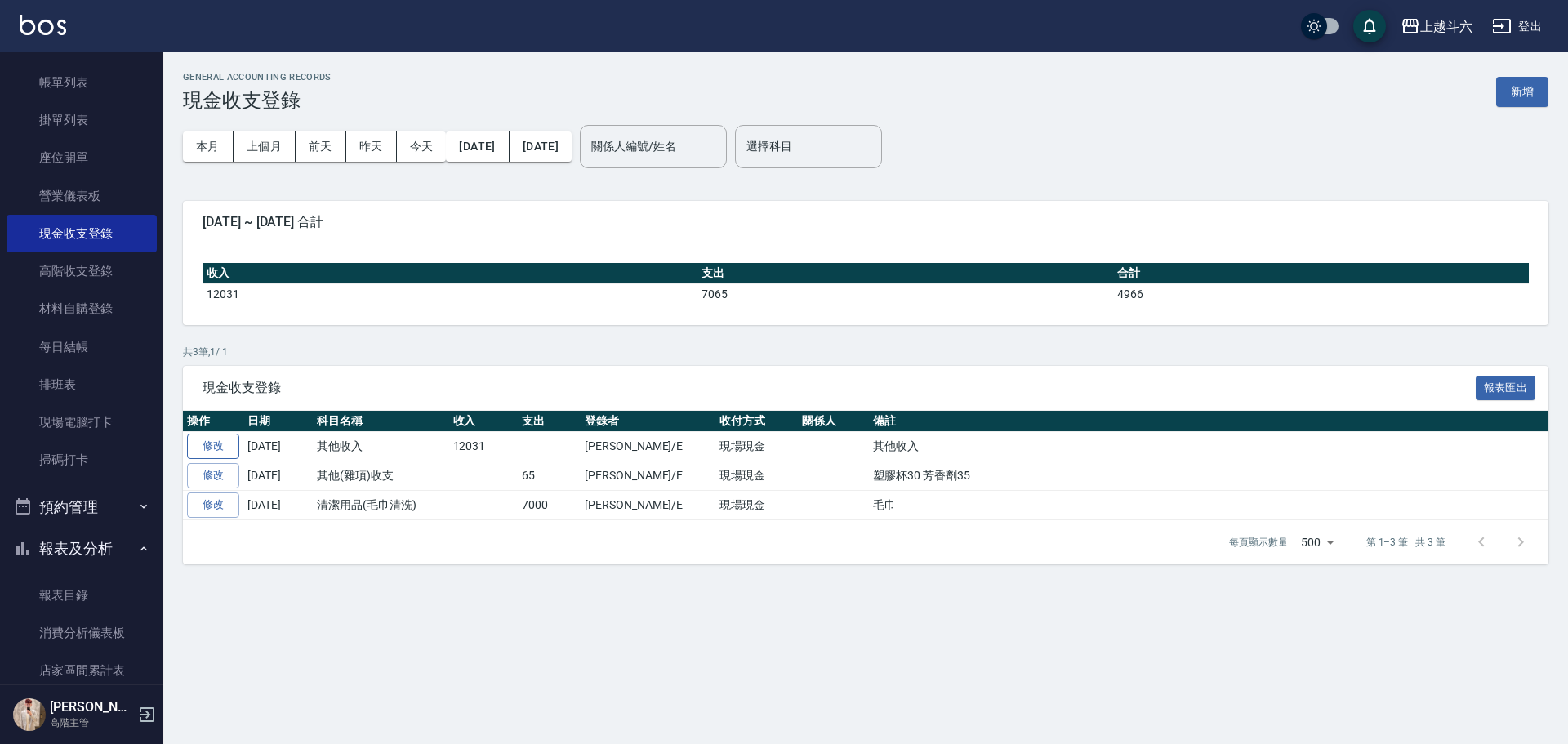
click at [225, 437] on link "修改" at bounding box center [213, 446] width 52 height 25
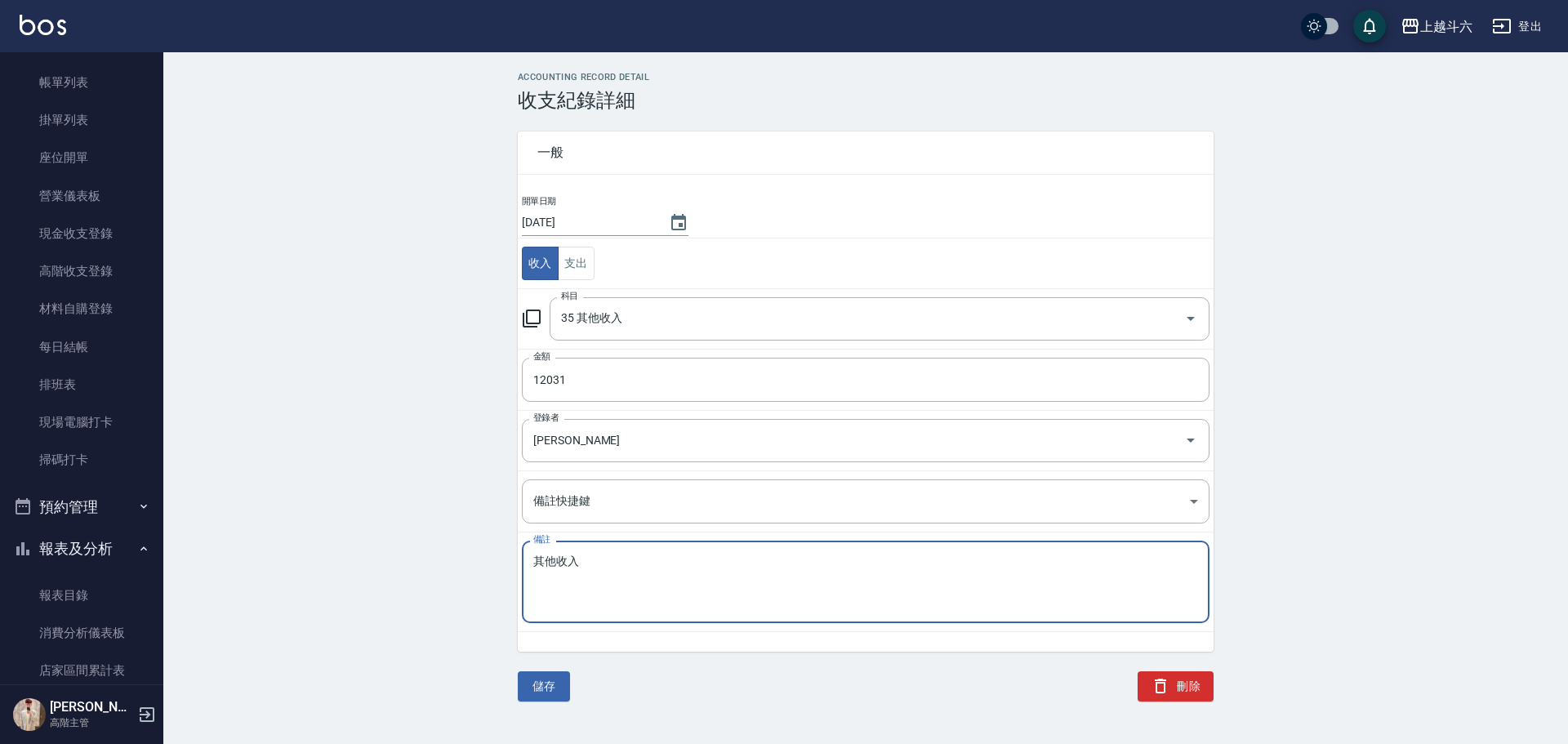
click at [535, 564] on textarea "其他收入" at bounding box center [865, 582] width 664 height 55
type textarea "9月其他收入"
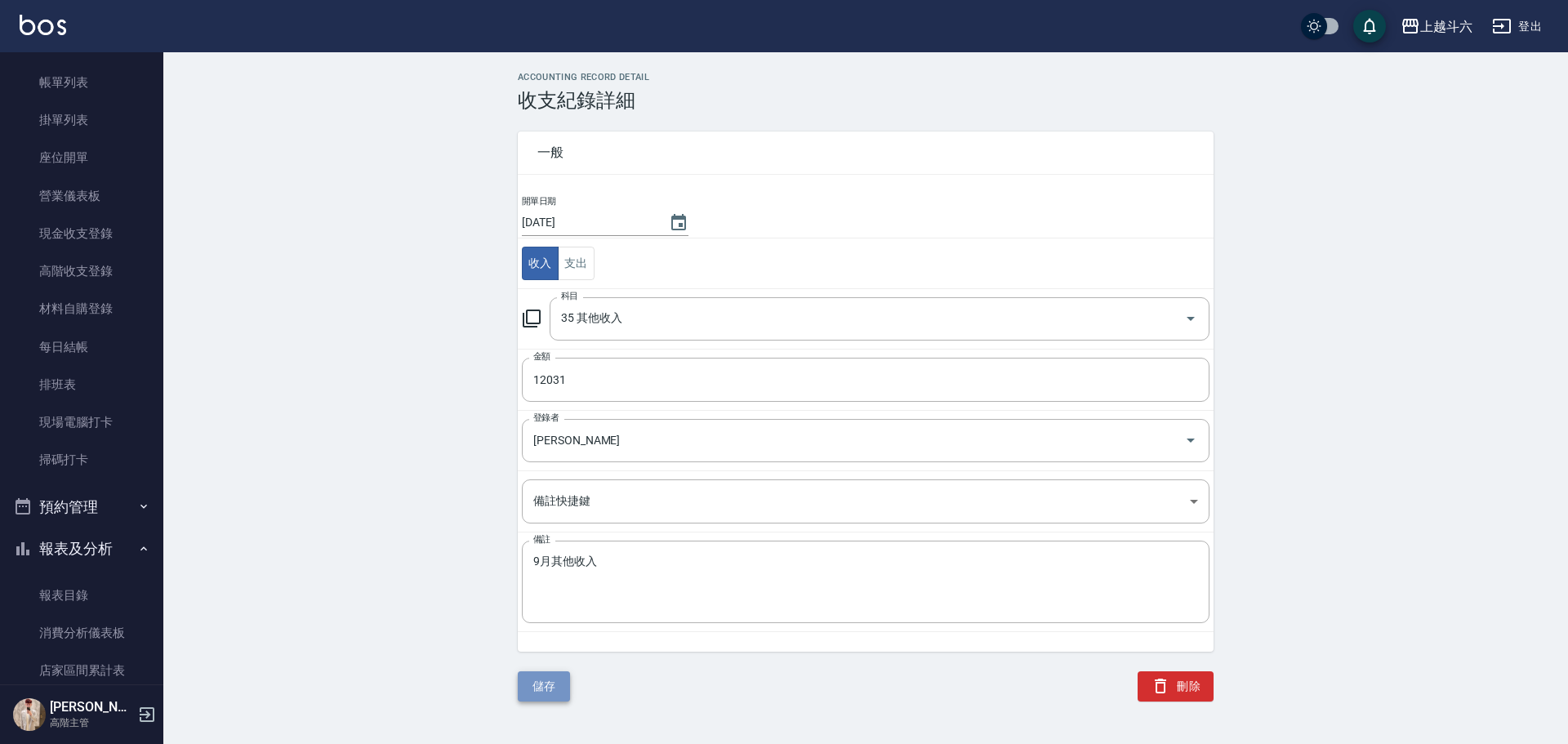
click at [535, 691] on button "儲存" at bounding box center [544, 686] width 52 height 30
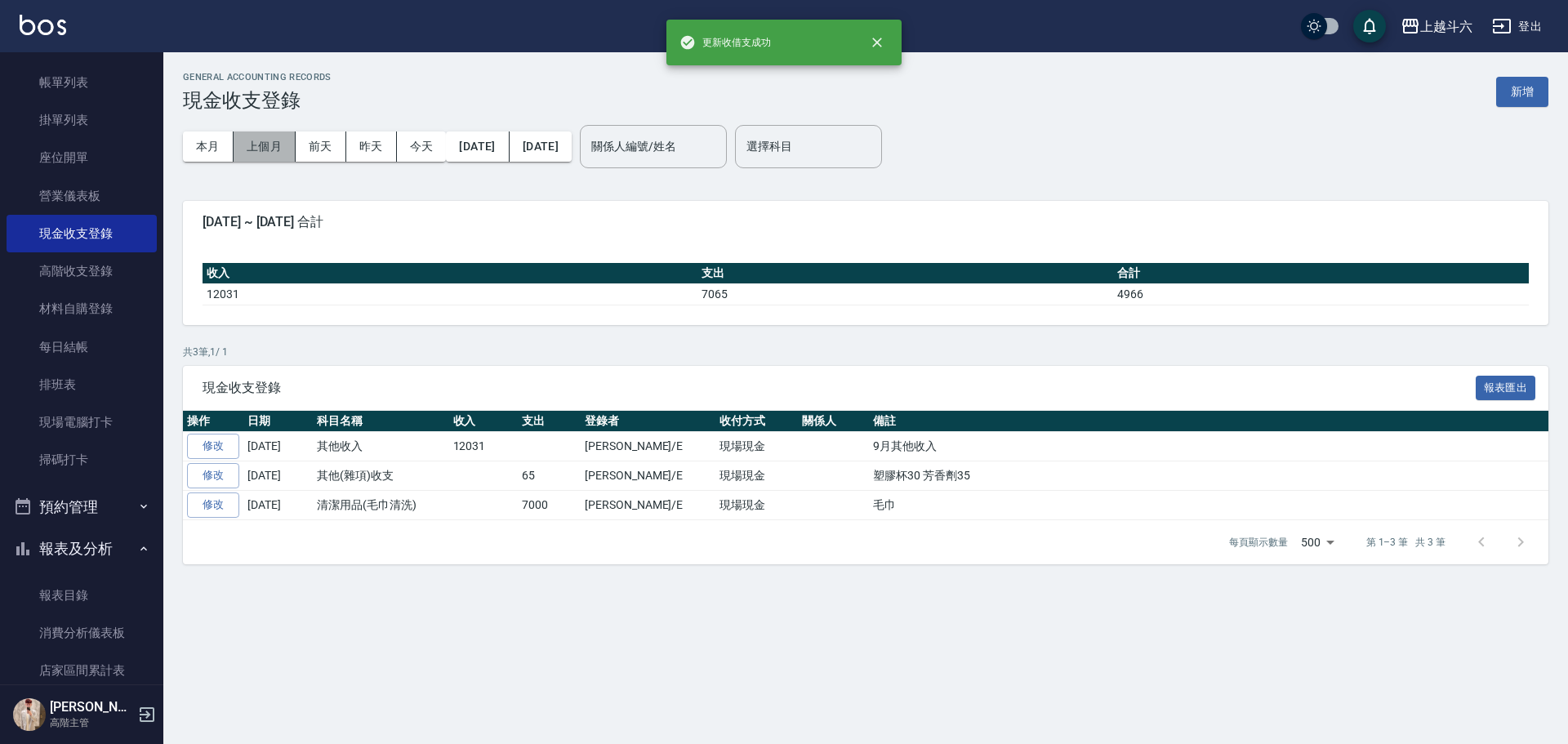
click at [258, 156] on button "上個月" at bounding box center [265, 146] width 62 height 30
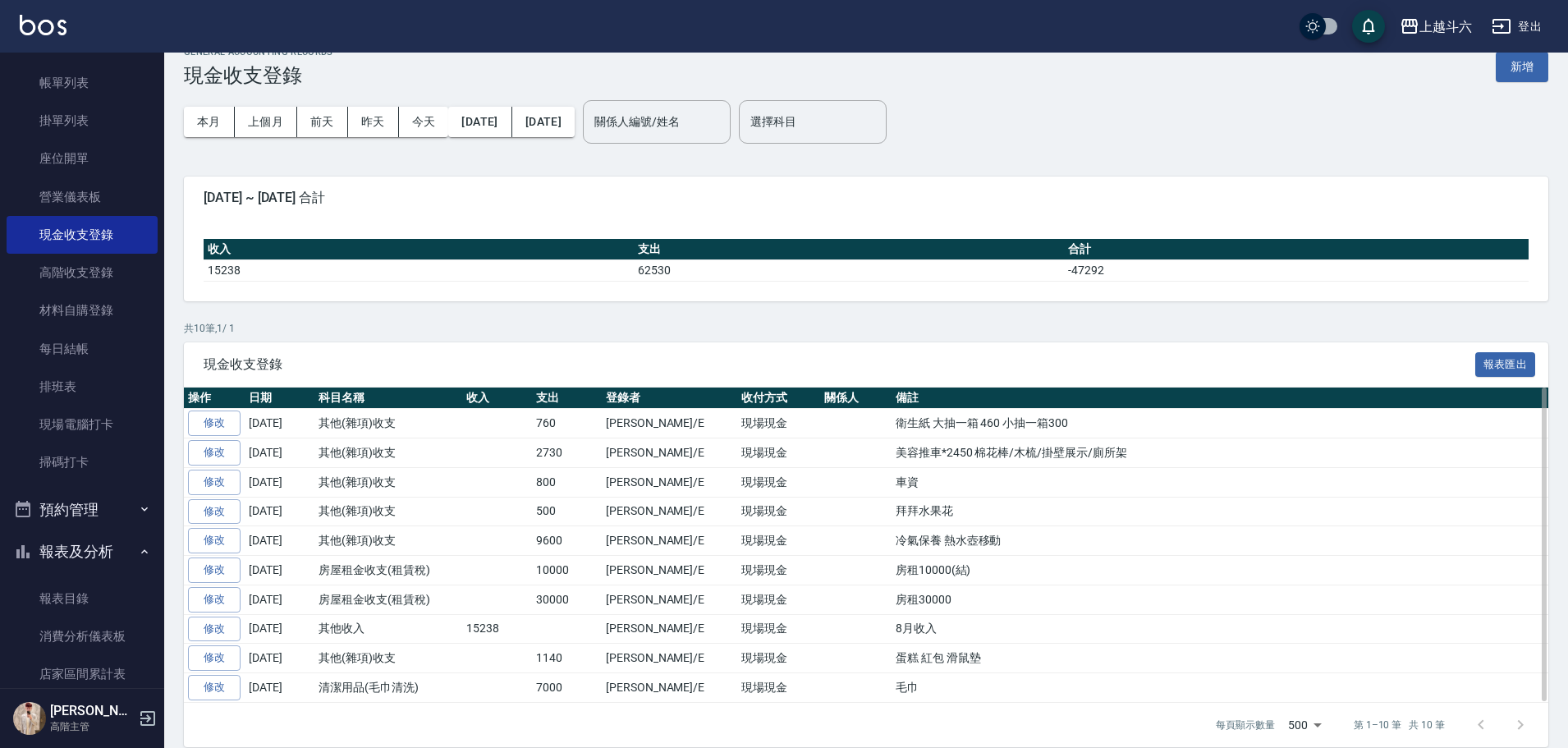
scroll to position [44, 0]
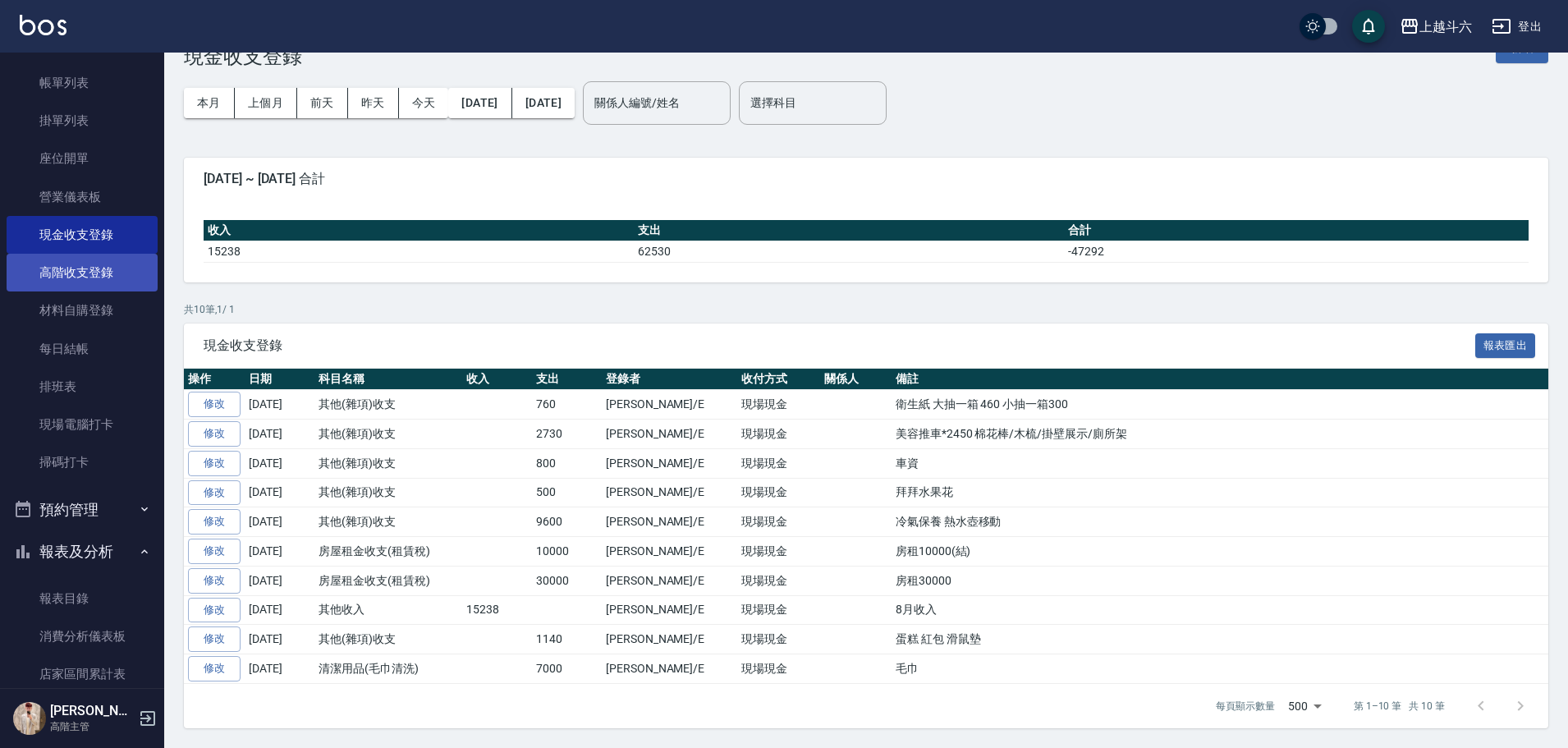
click at [103, 272] on link "高階收支登錄" at bounding box center [82, 272] width 151 height 38
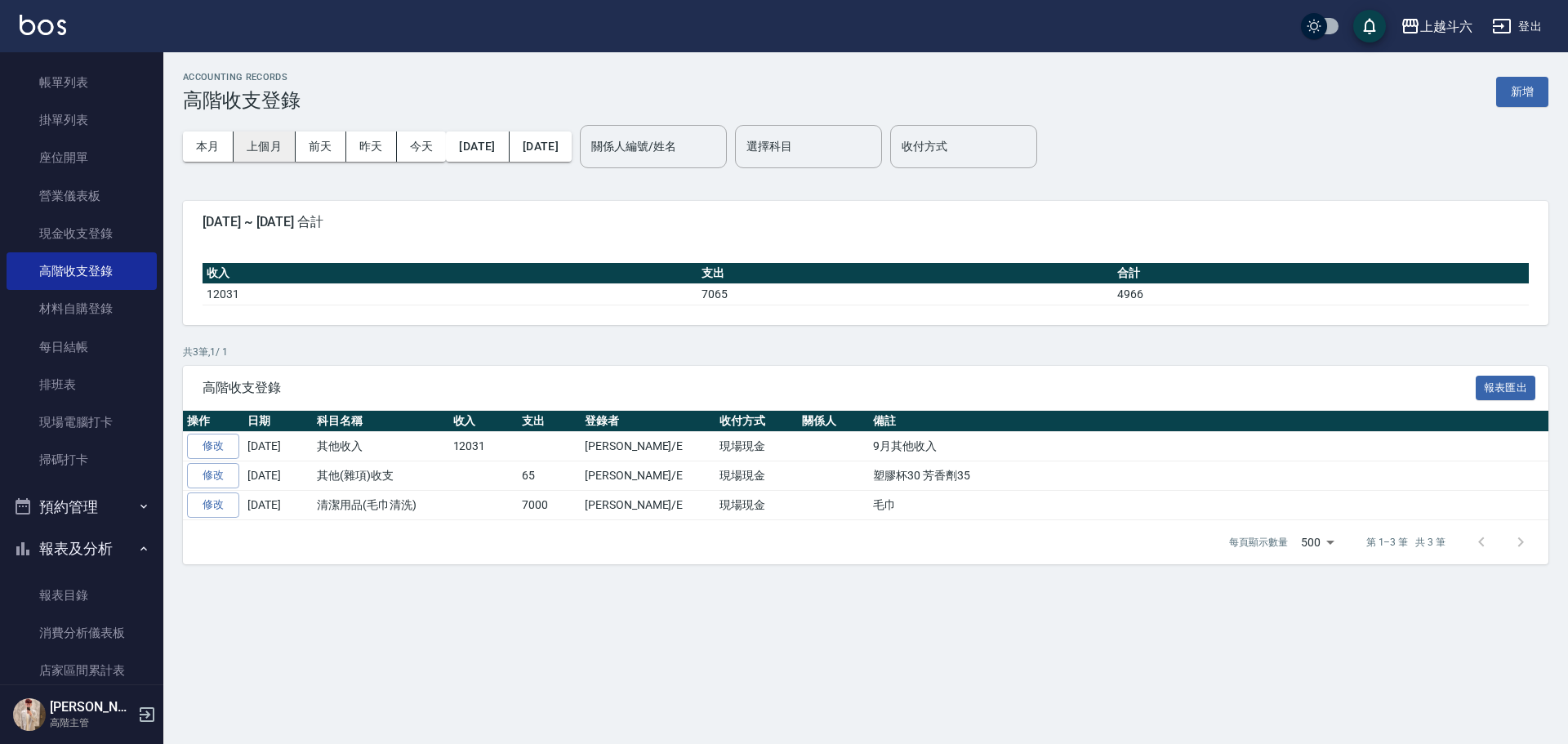
click at [273, 149] on button "上個月" at bounding box center [265, 146] width 62 height 30
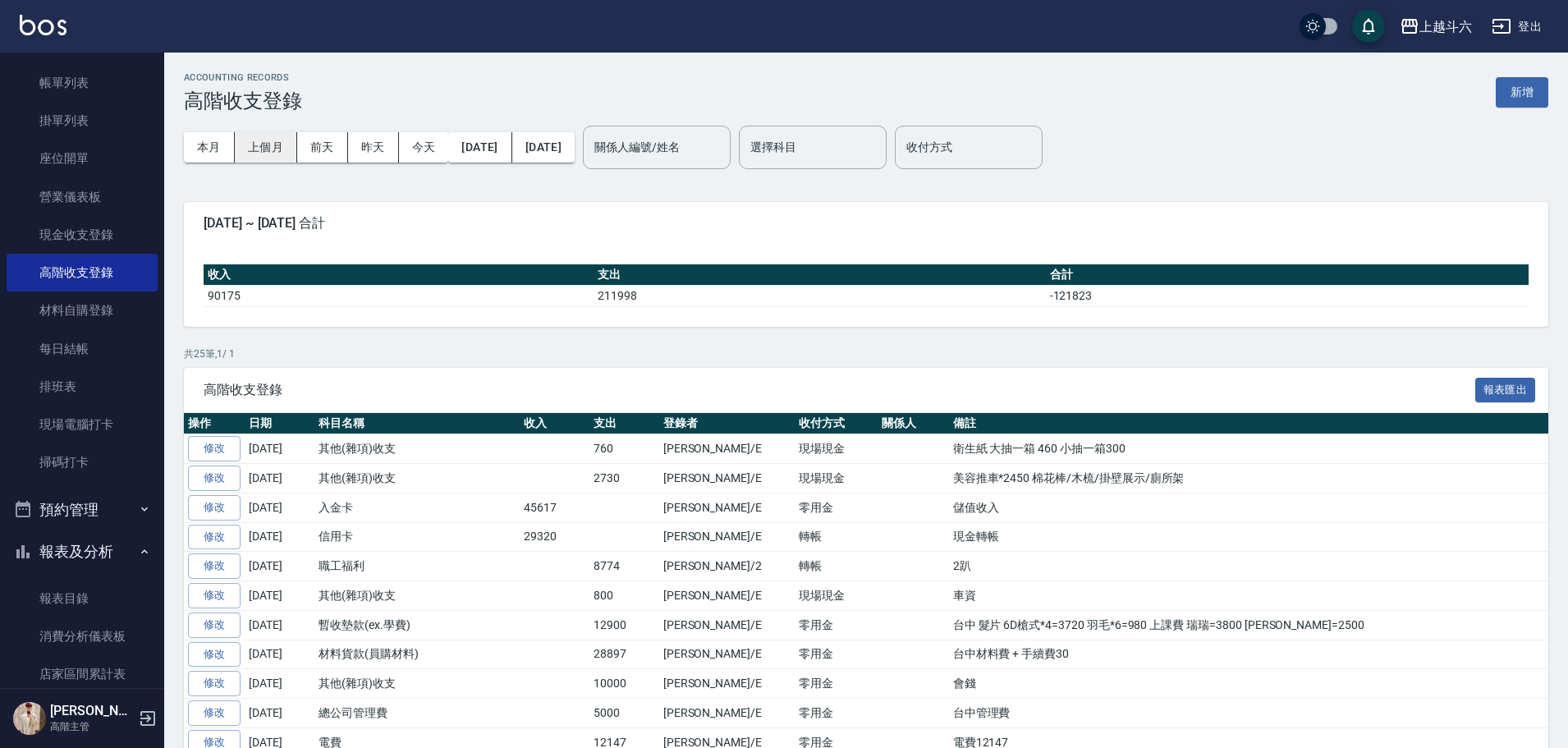
click at [277, 150] on button "上個月" at bounding box center [266, 147] width 62 height 30
click at [195, 144] on button "本月" at bounding box center [210, 147] width 51 height 30
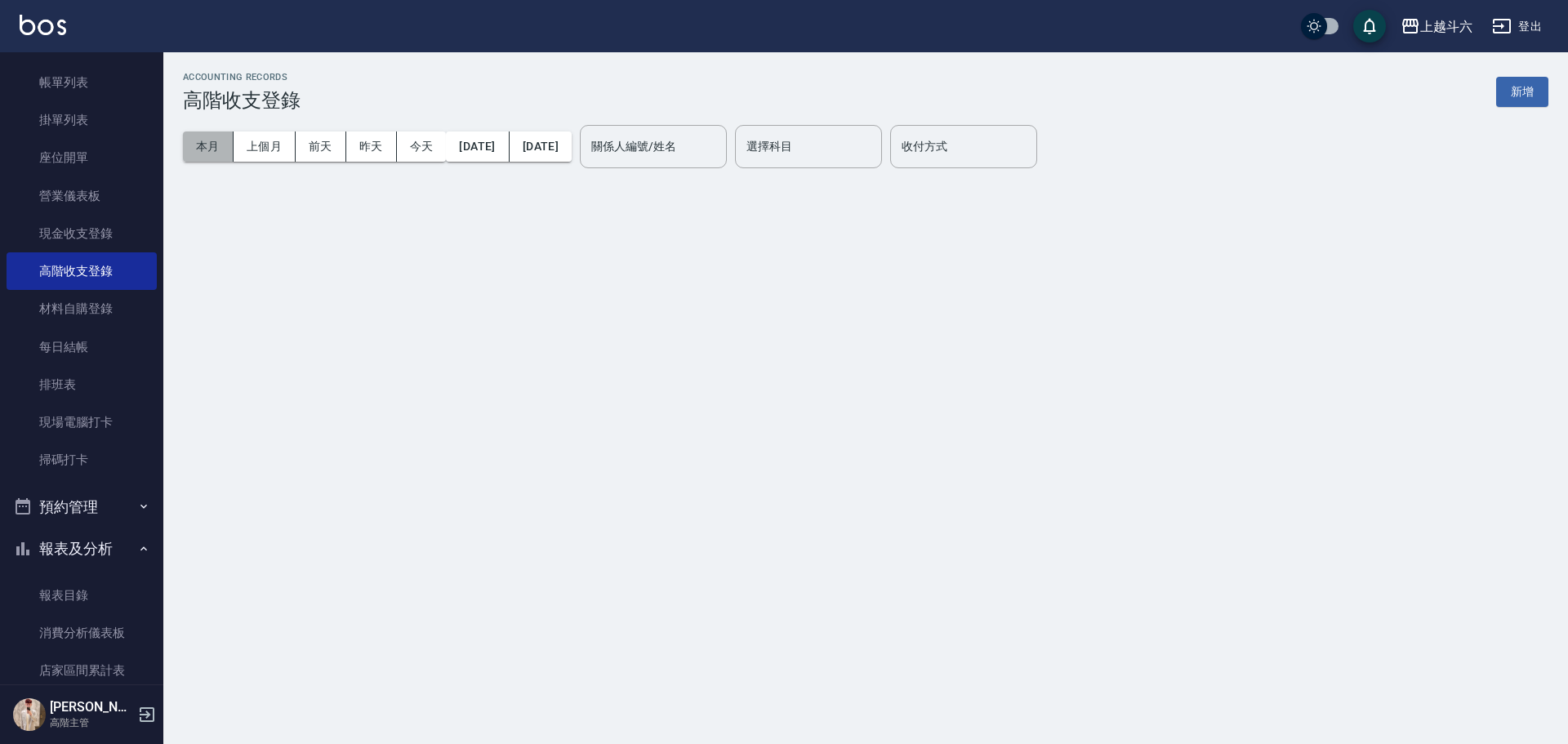
click at [194, 144] on button "本月" at bounding box center [208, 146] width 50 height 30
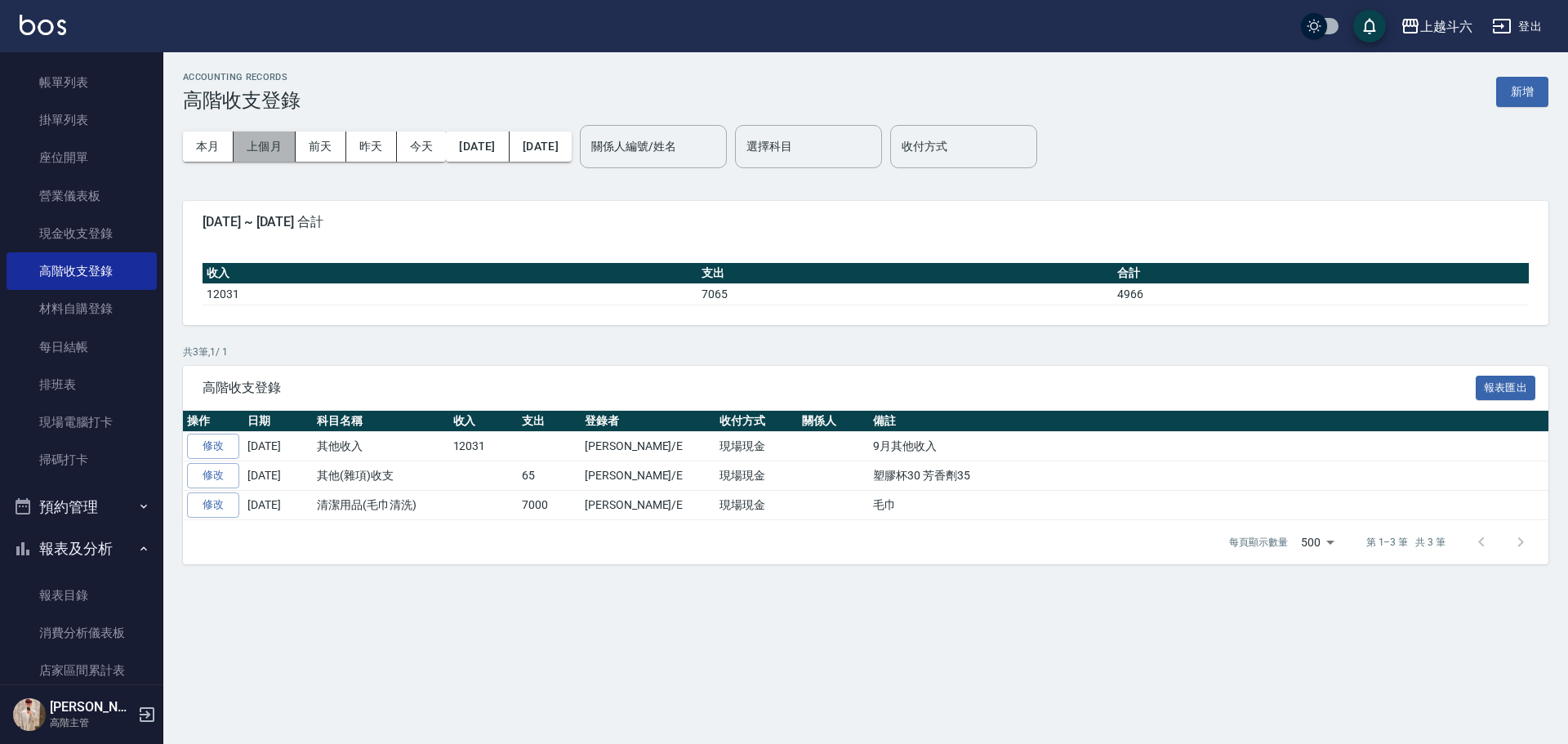
click at [278, 147] on button "上個月" at bounding box center [265, 146] width 62 height 30
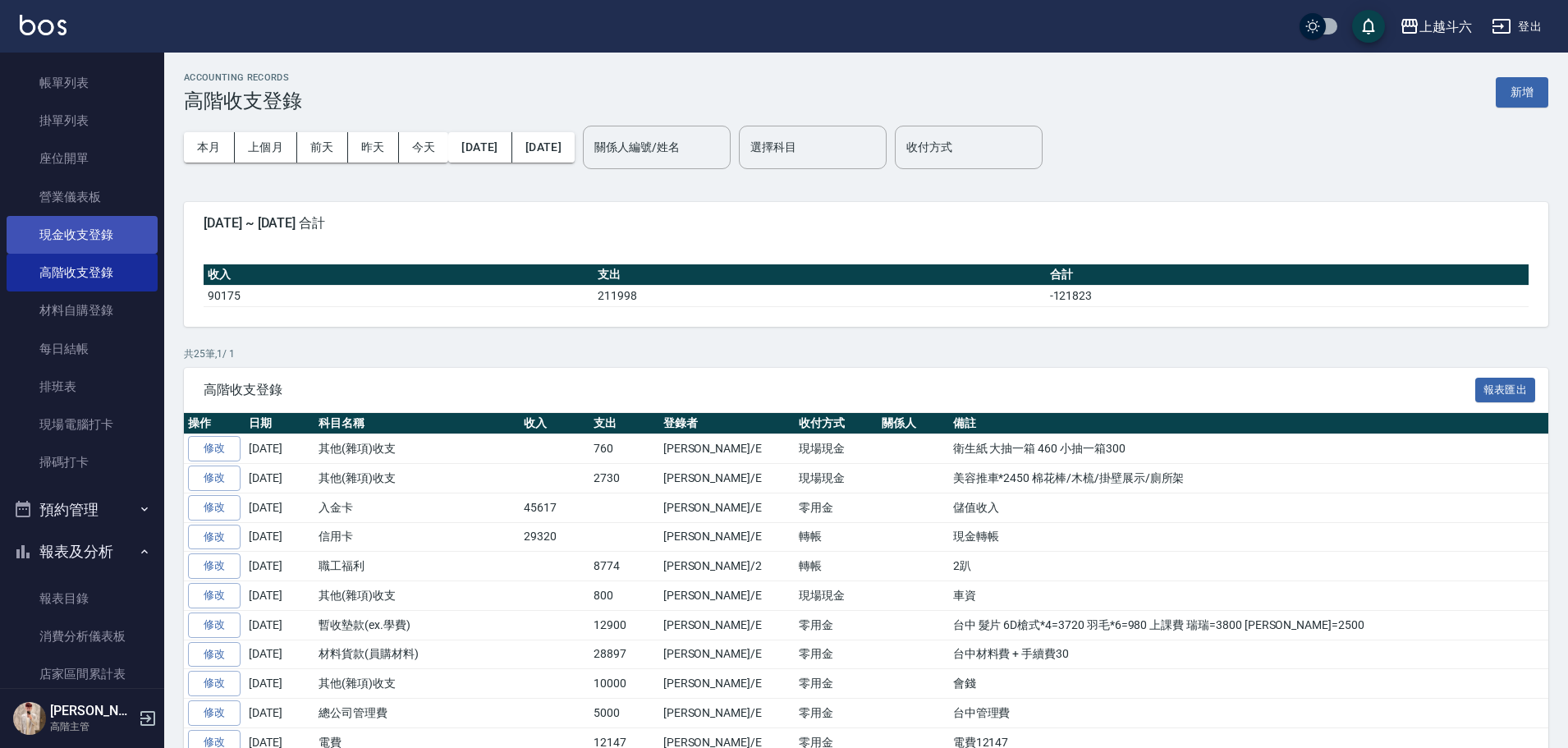
click at [122, 239] on link "現金收支登錄" at bounding box center [82, 234] width 151 height 38
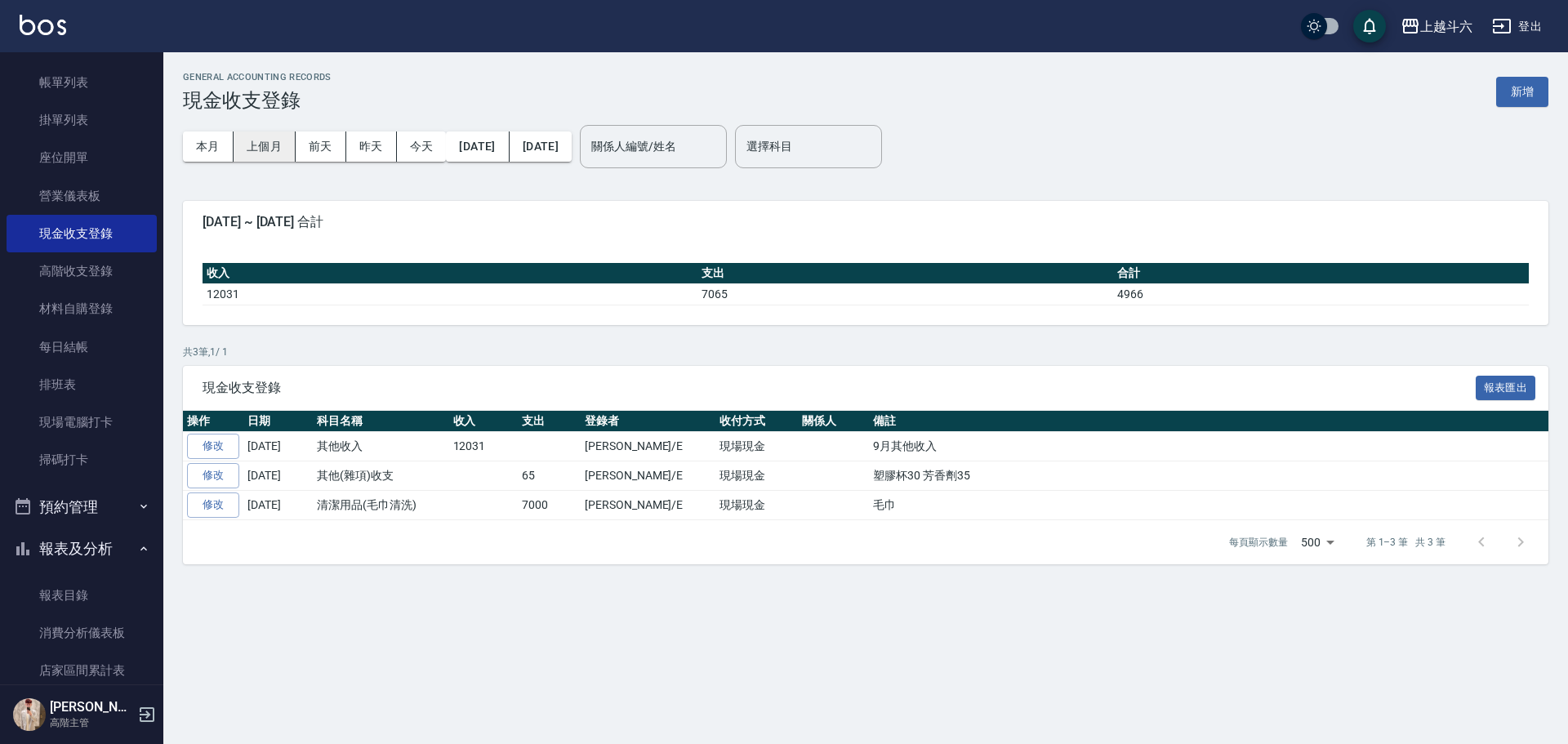
click at [270, 146] on button "上個月" at bounding box center [265, 146] width 62 height 30
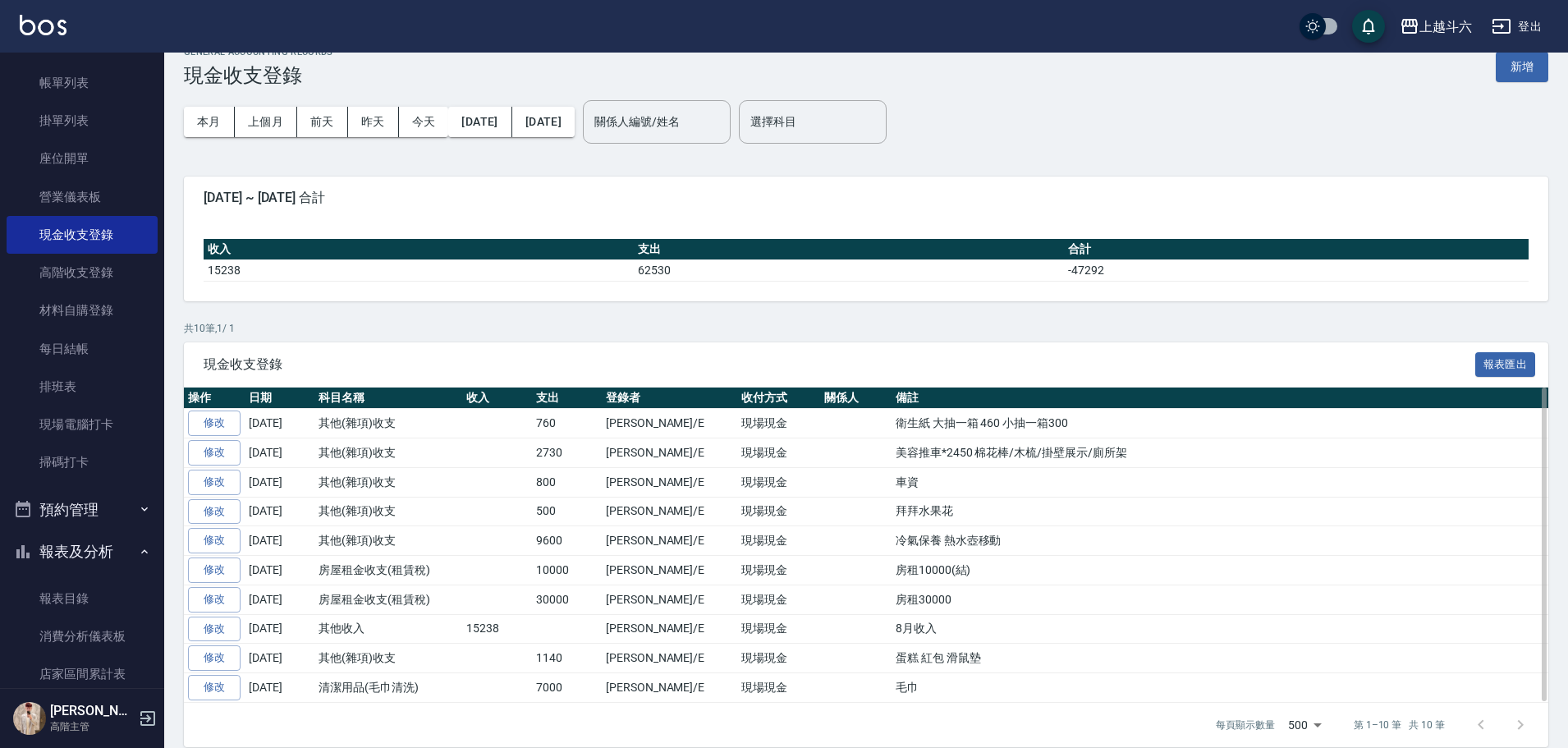
scroll to position [44, 0]
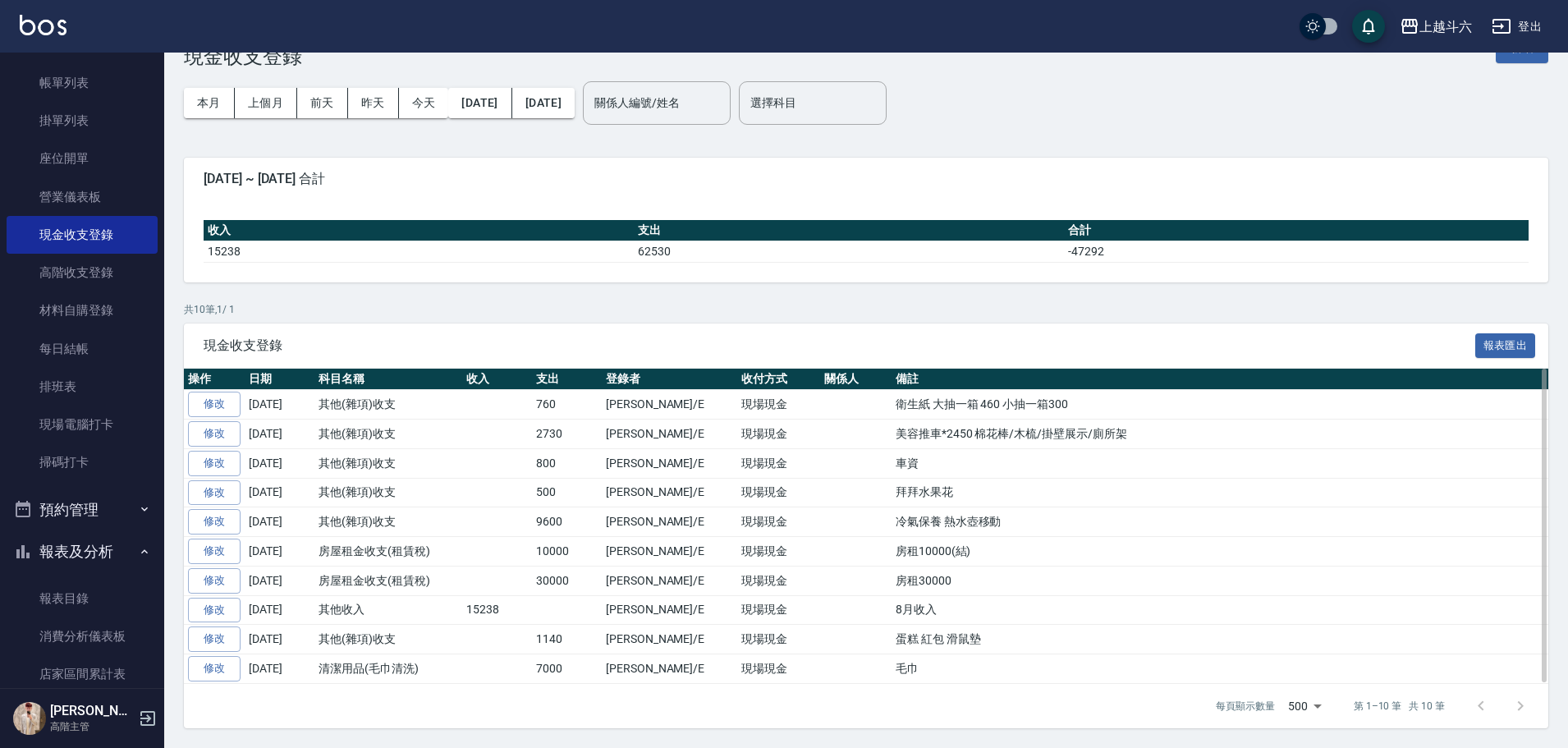
drag, startPoint x: 219, startPoint y: 104, endPoint x: 565, endPoint y: 463, distance: 498.6
click at [492, 456] on div "GENERAL ACCOUNTING RECORDS 現金收支登錄 新增 本月 上個月 [DATE] [DATE] [DATE] [DATE] [DATE] …" at bounding box center [866, 377] width 1404 height 740
click at [214, 97] on button "本月" at bounding box center [210, 102] width 51 height 30
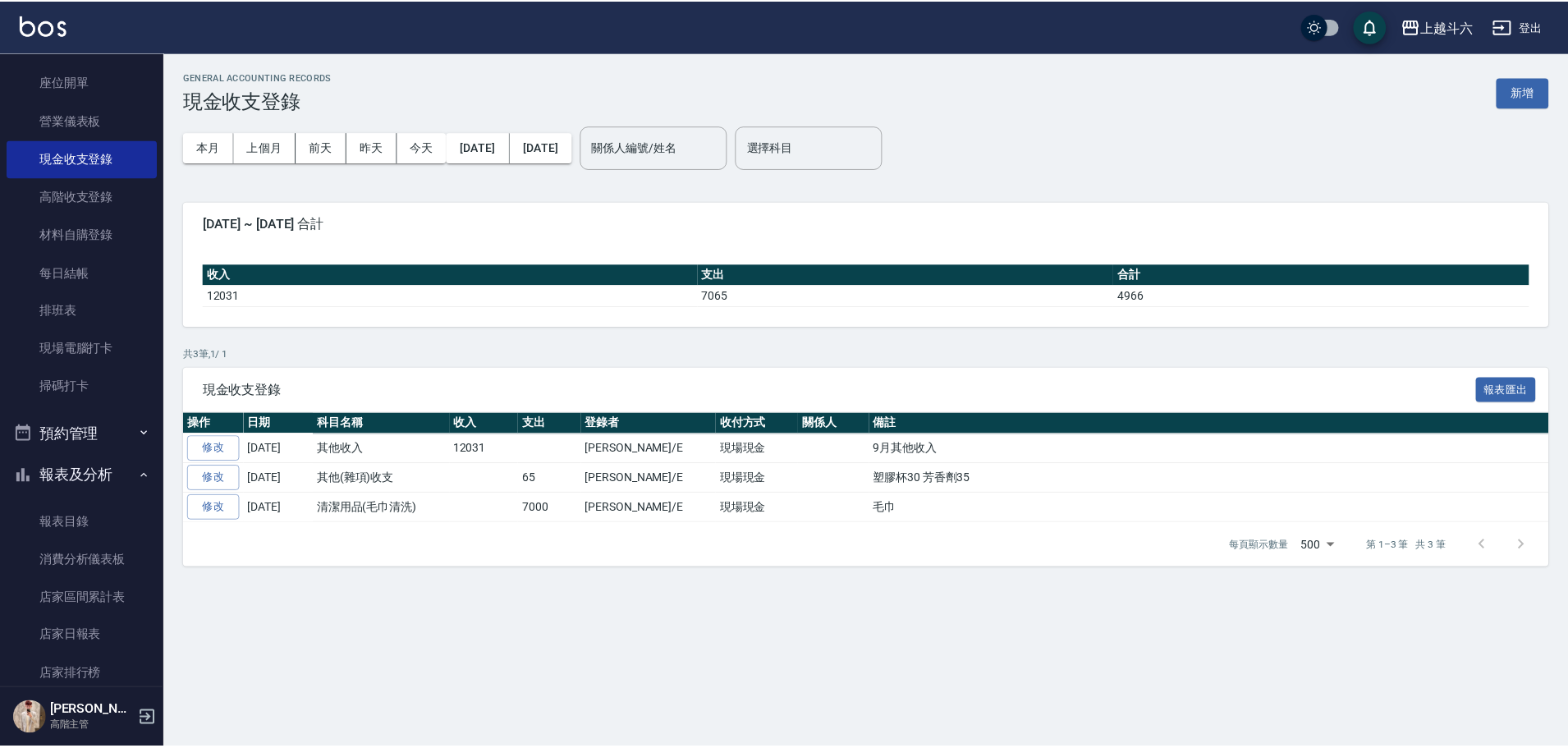
scroll to position [329, 0]
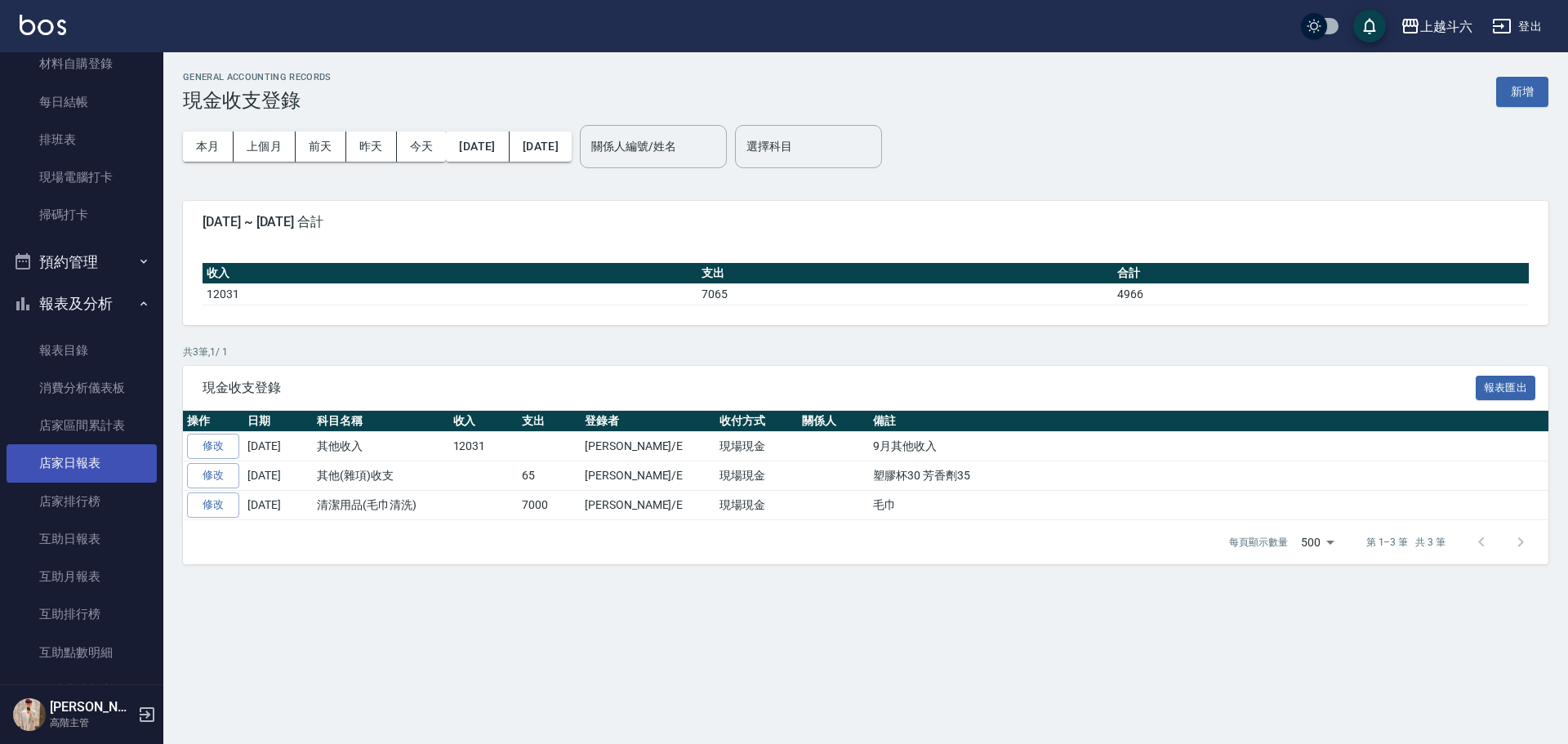
click at [101, 483] on link "店家排行榜" at bounding box center [81, 501] width 150 height 38
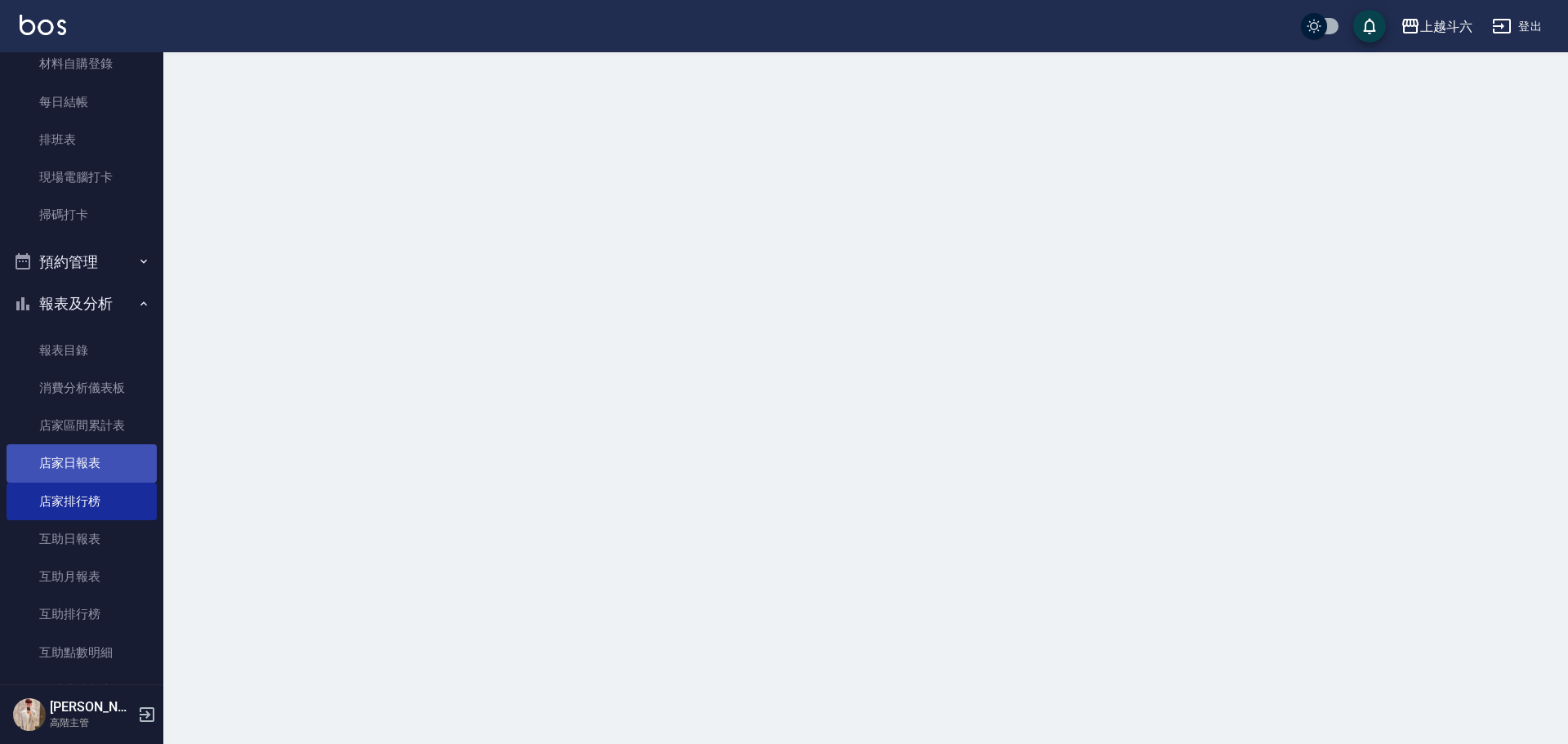
click at [102, 469] on link "店家日報表" at bounding box center [81, 463] width 150 height 38
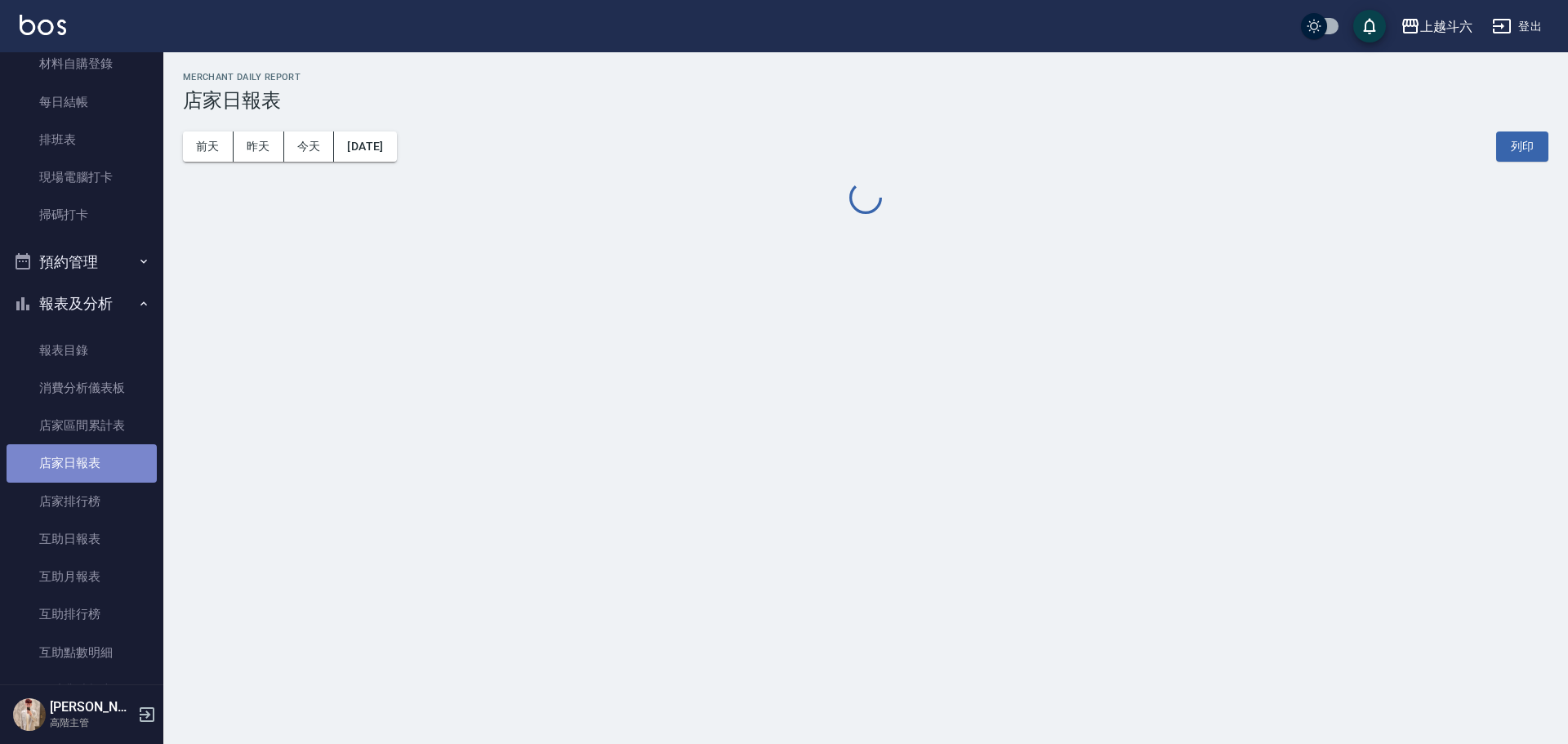
click at [102, 469] on link "店家日報表" at bounding box center [81, 463] width 150 height 38
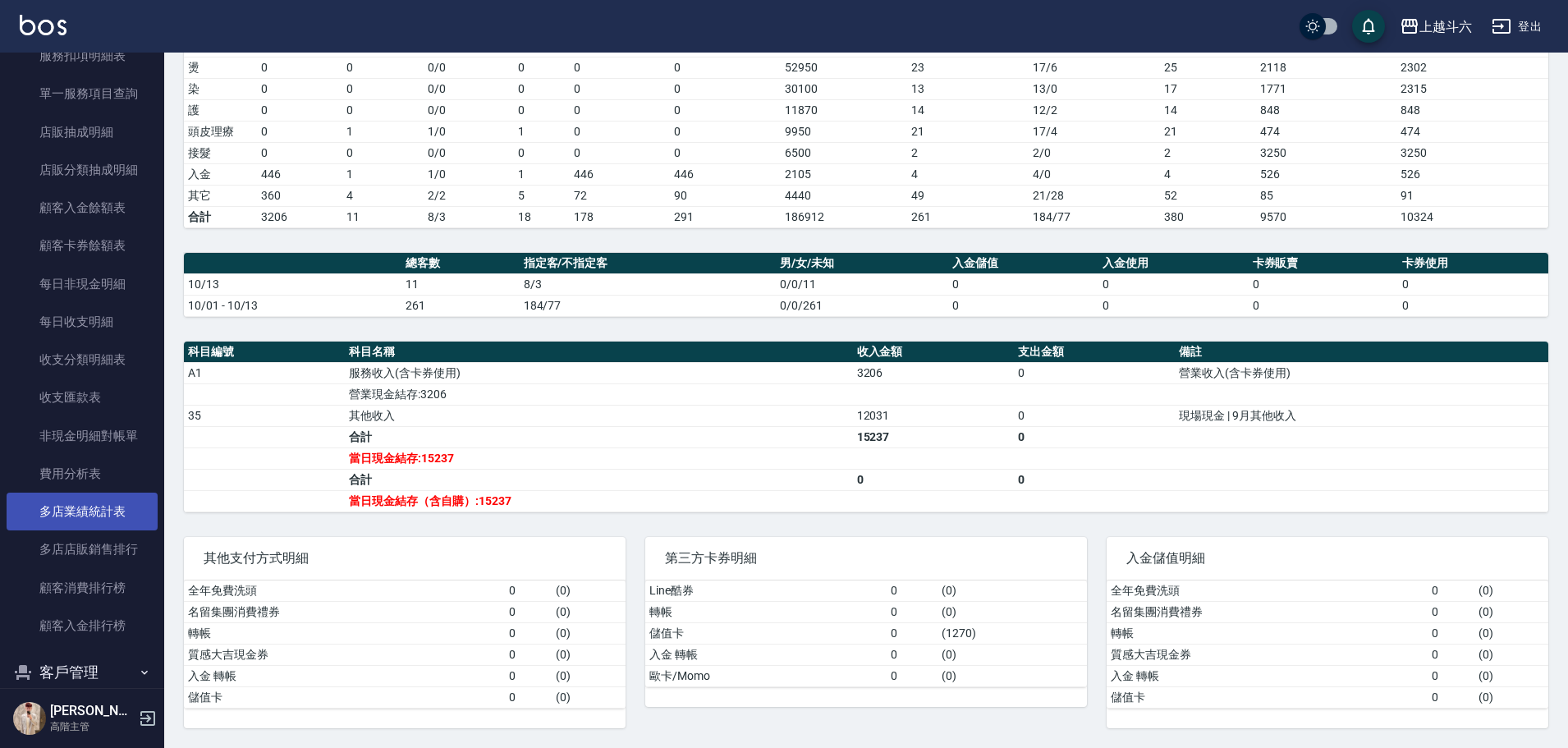
scroll to position [1642, 0]
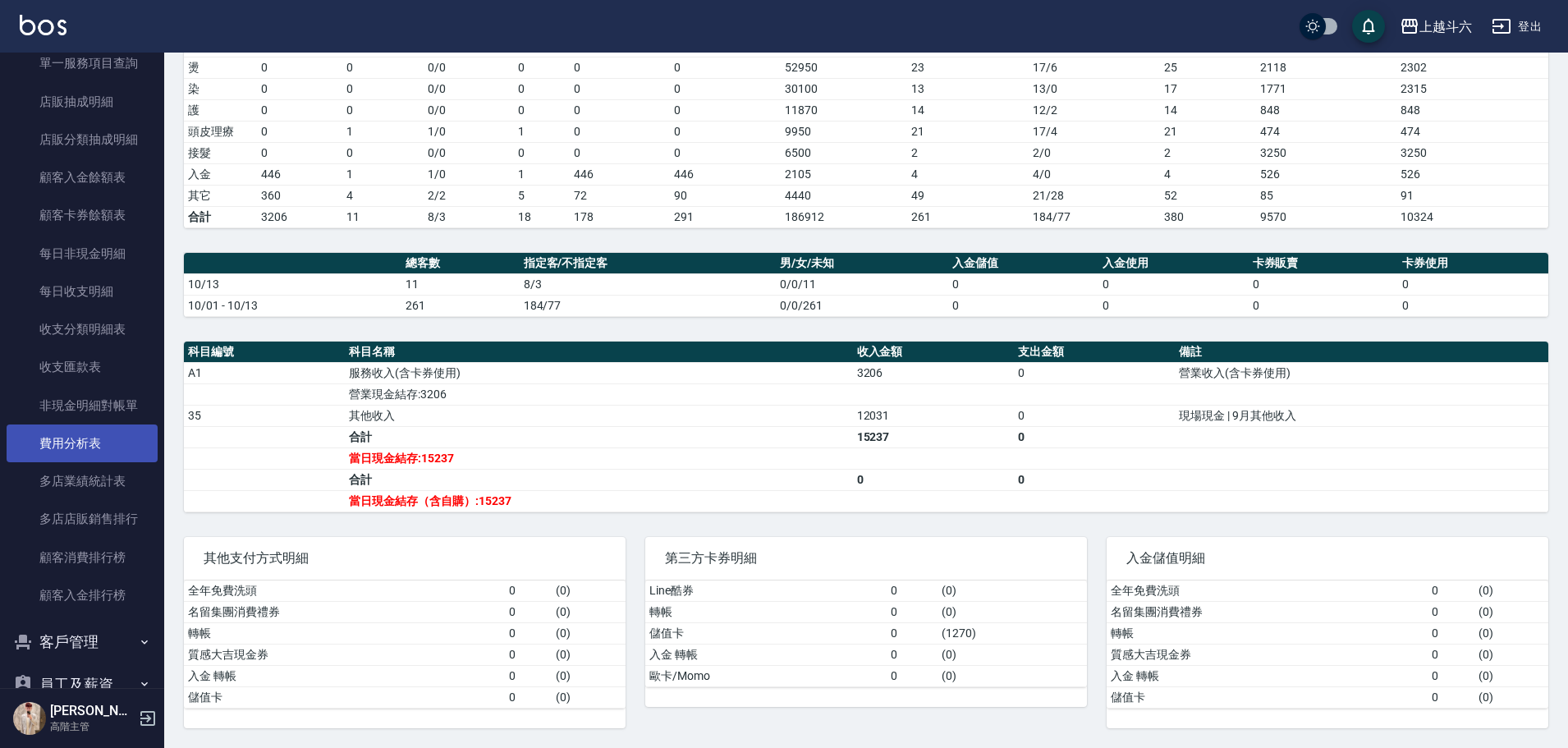
click at [93, 443] on link "費用分析表" at bounding box center [82, 443] width 151 height 38
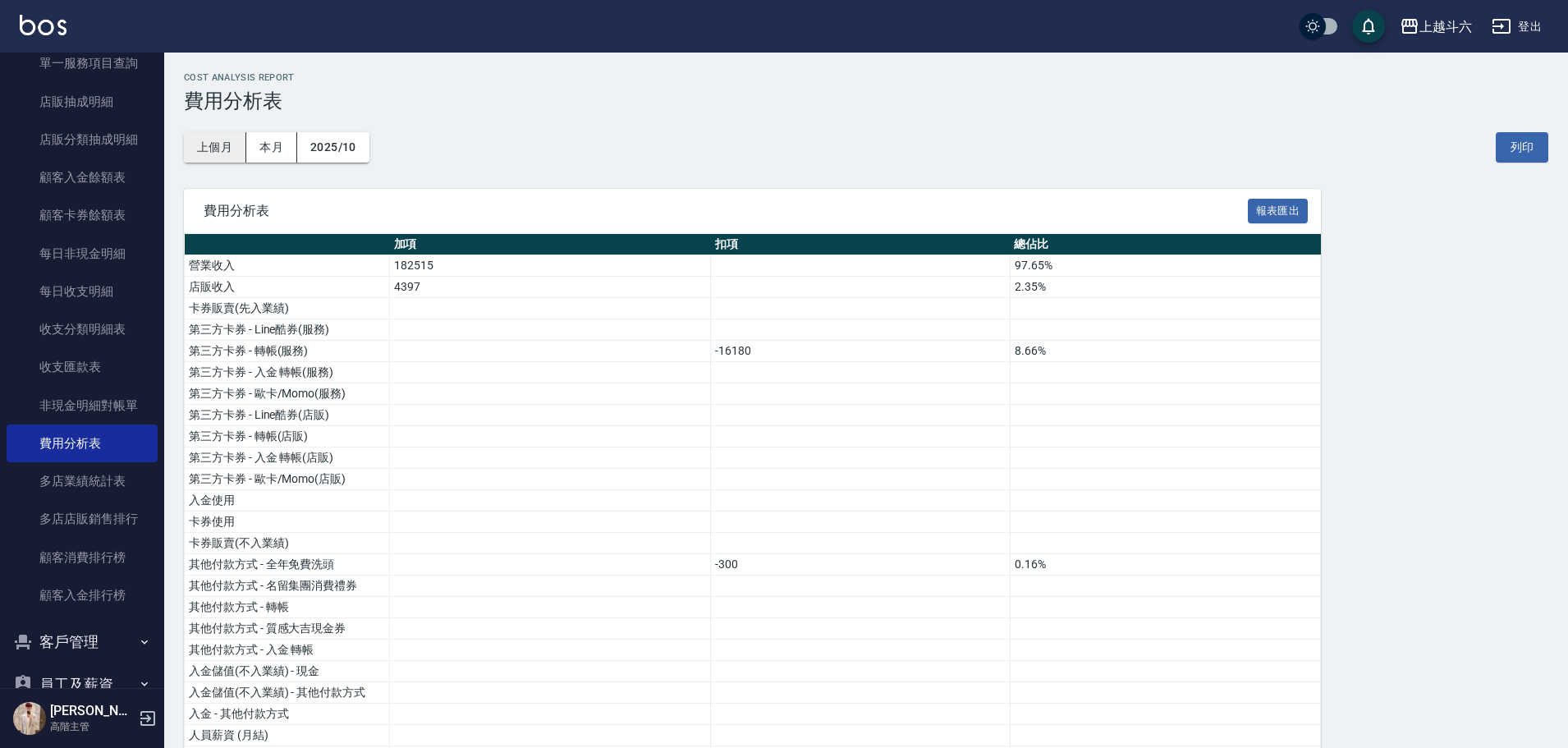
click at [225, 150] on button "上個月" at bounding box center [216, 147] width 62 height 30
click at [352, 158] on button "2025/09" at bounding box center [333, 147] width 72 height 30
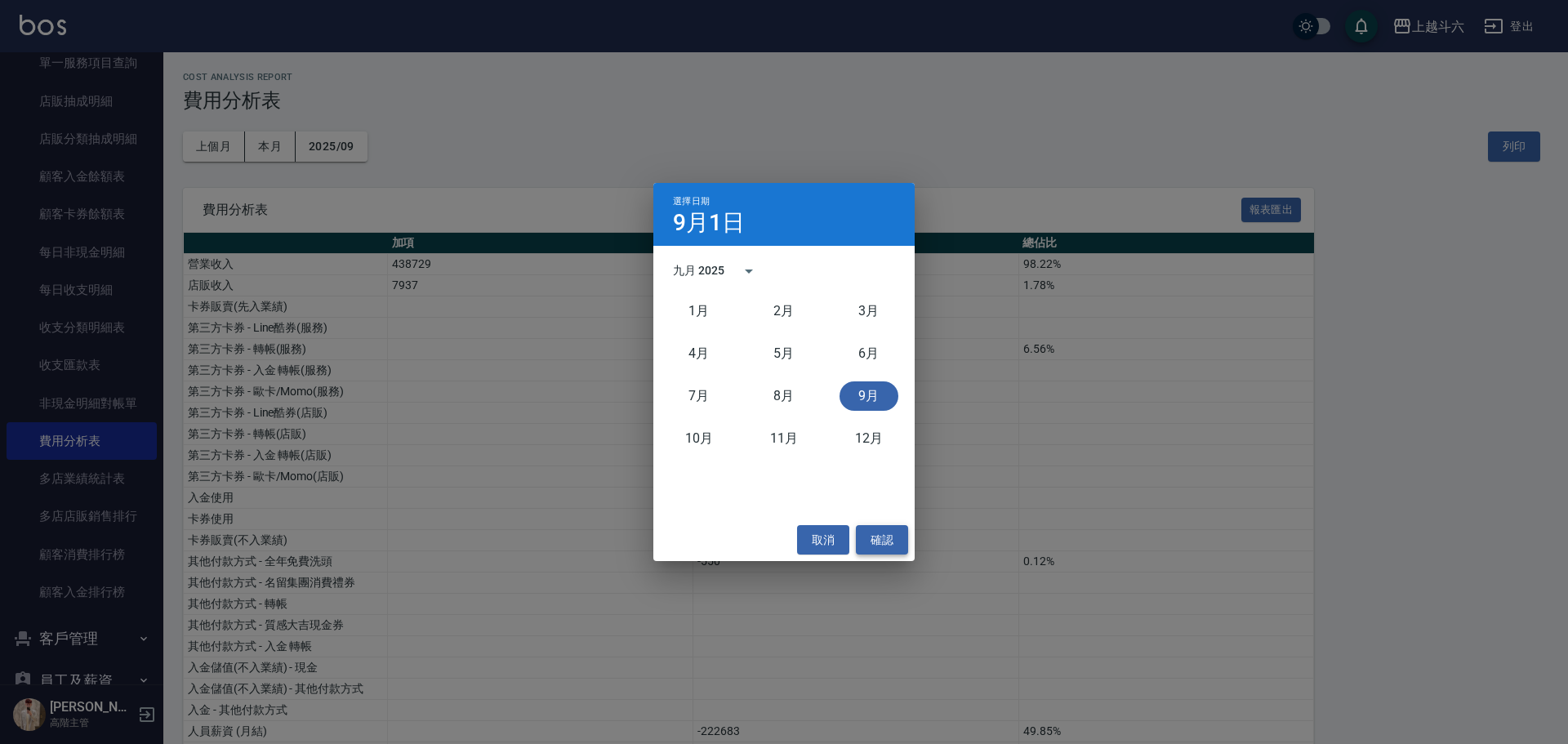
click at [893, 544] on button "確認" at bounding box center [882, 539] width 52 height 30
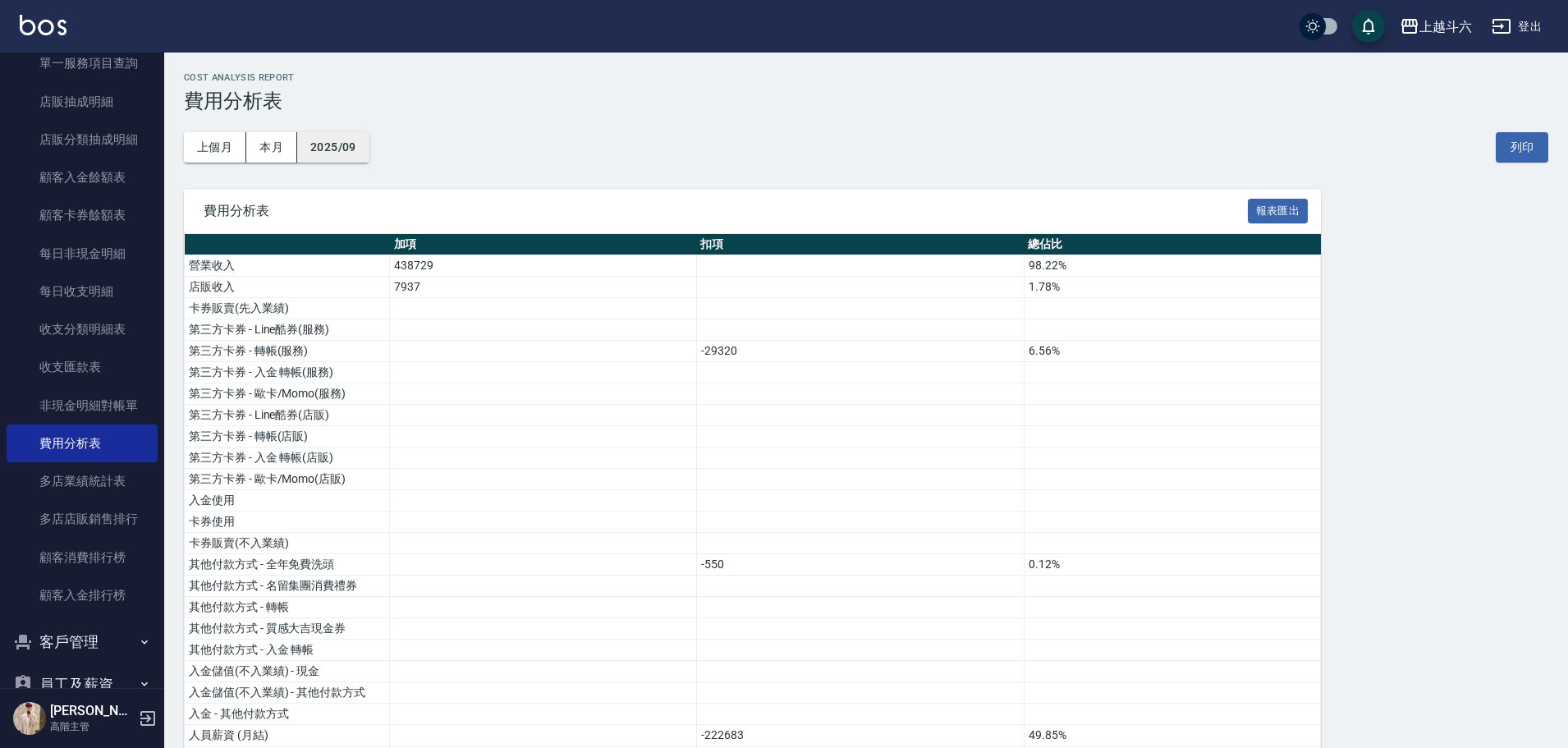
click at [341, 150] on button "2025/09" at bounding box center [333, 147] width 72 height 30
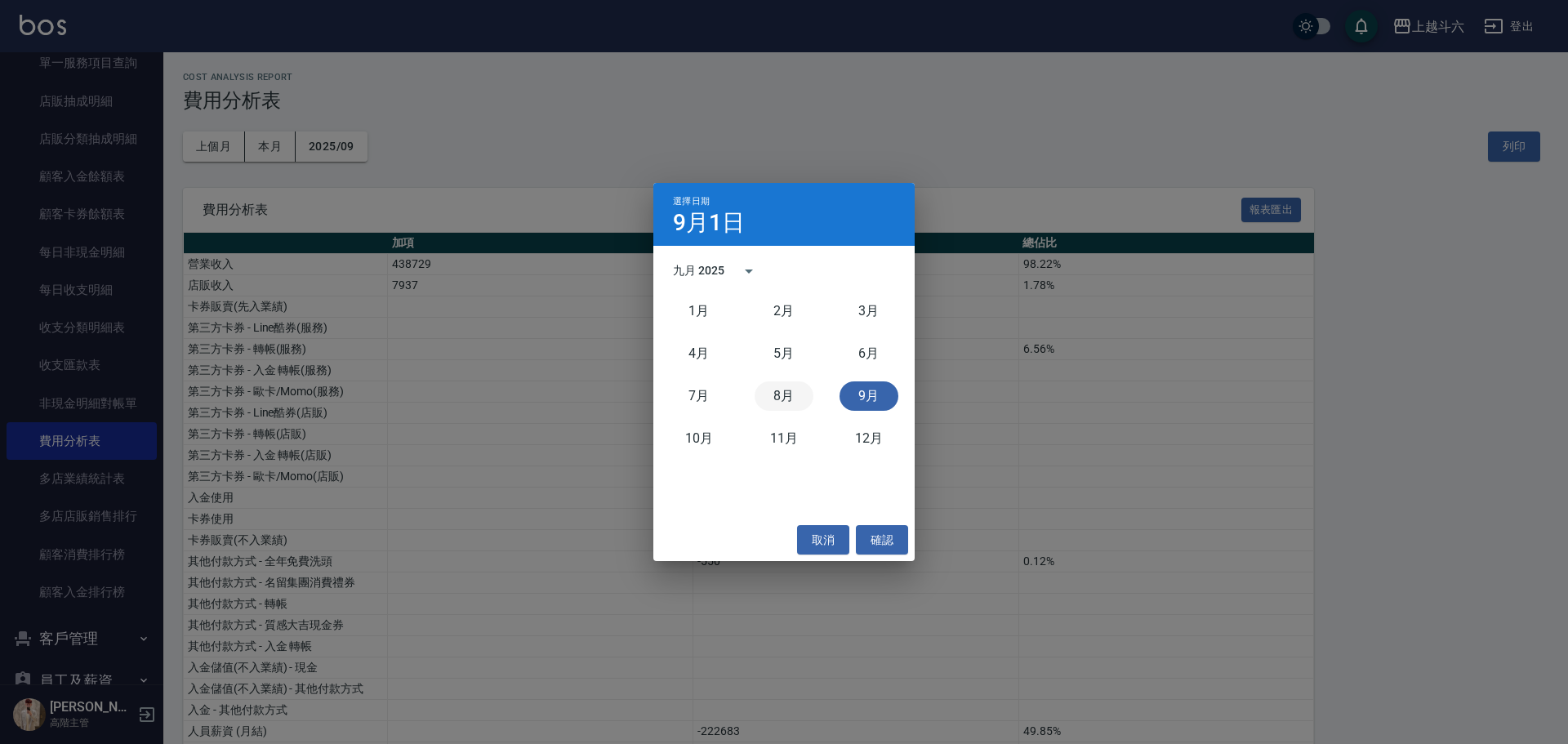
click at [800, 391] on button "8月" at bounding box center [784, 396] width 59 height 29
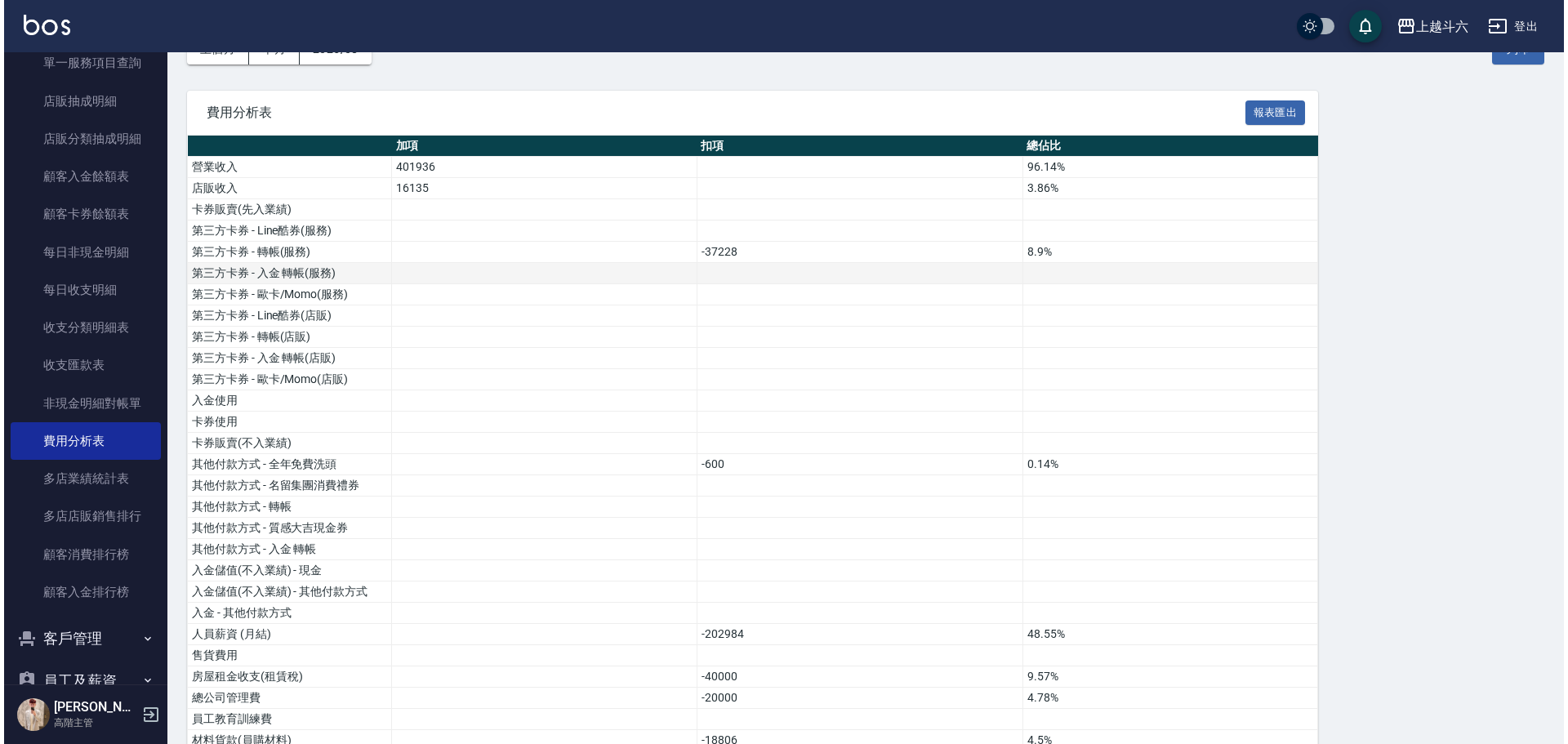
scroll to position [91, 0]
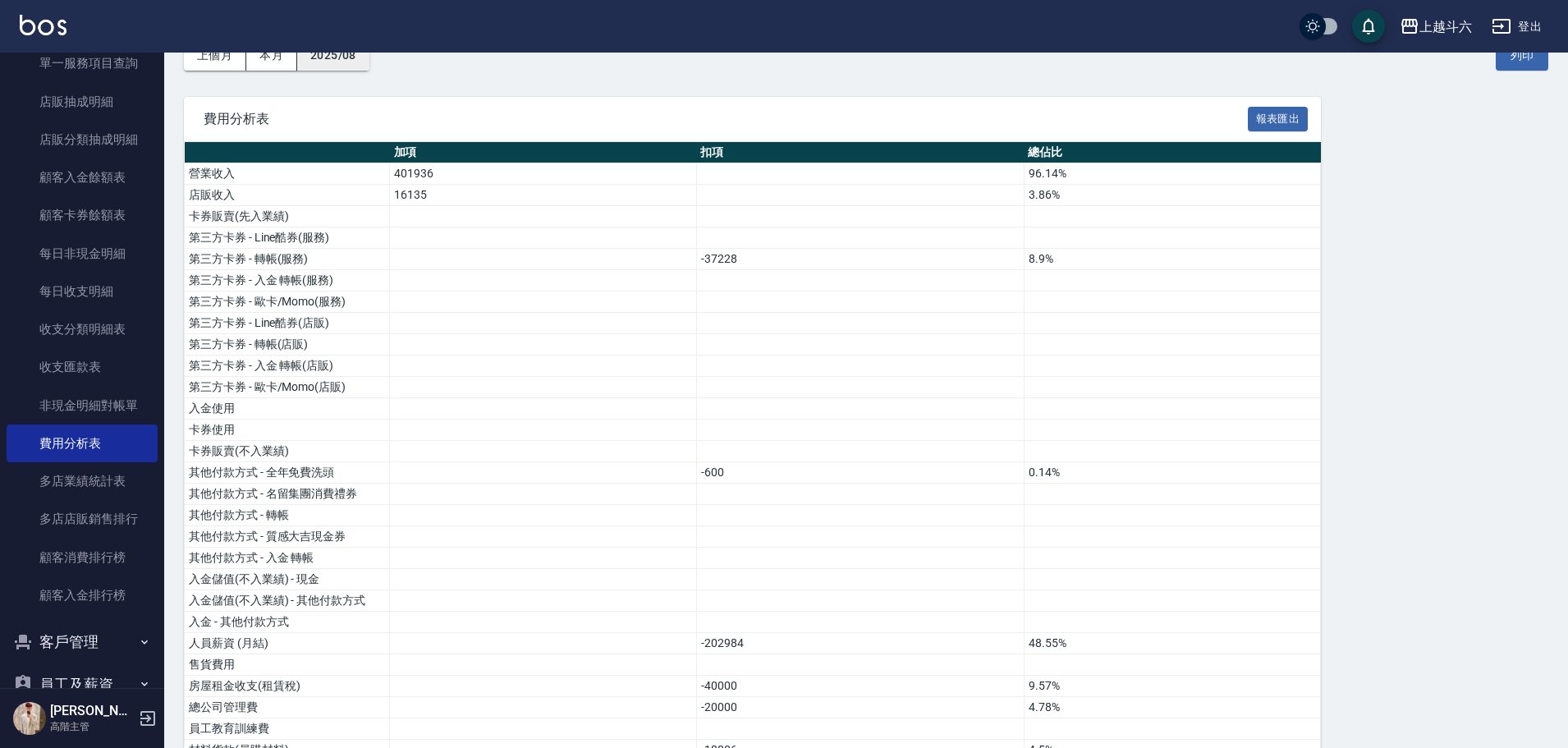
click at [331, 53] on button "2025/08" at bounding box center [333, 55] width 72 height 30
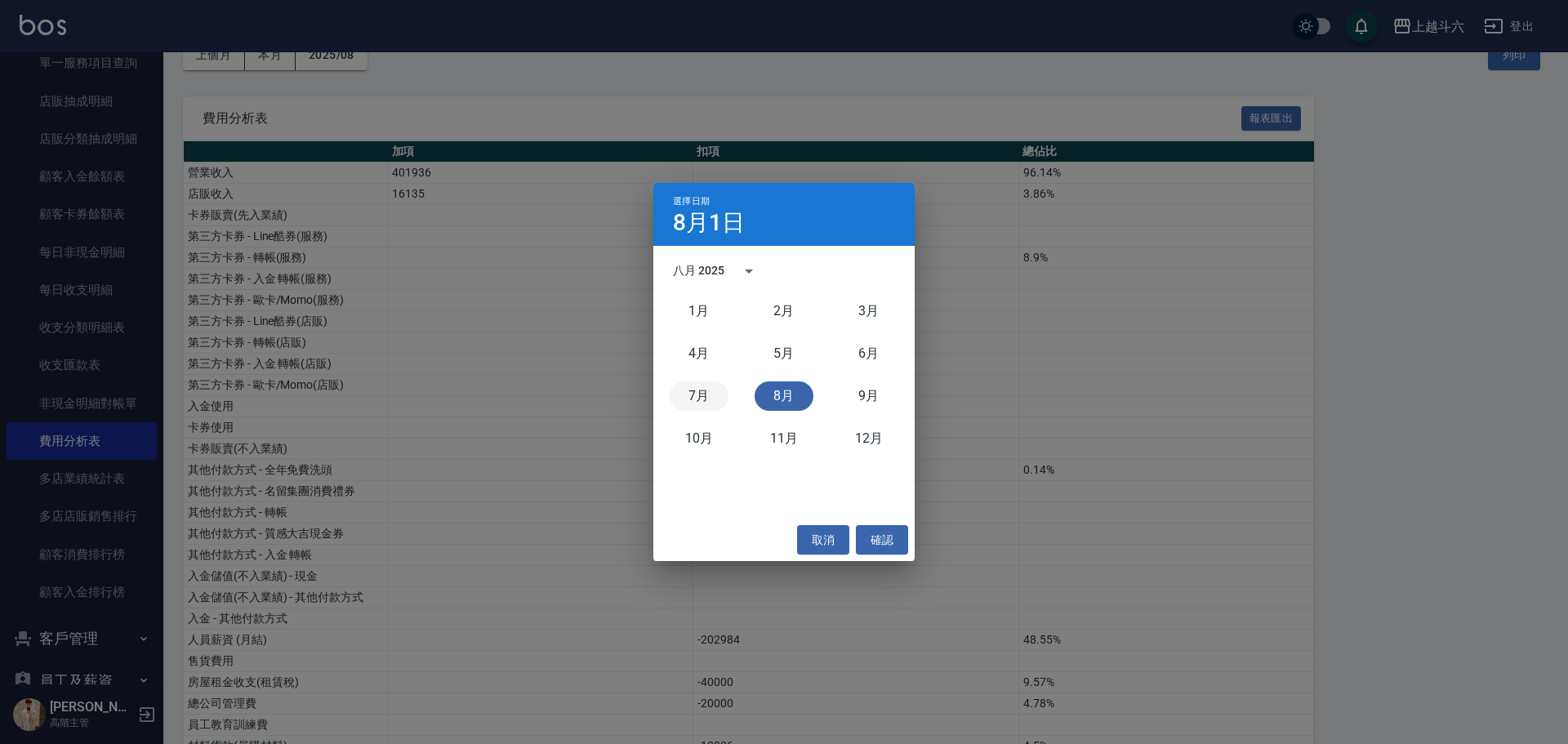
click at [695, 396] on button "7月" at bounding box center [699, 396] width 59 height 29
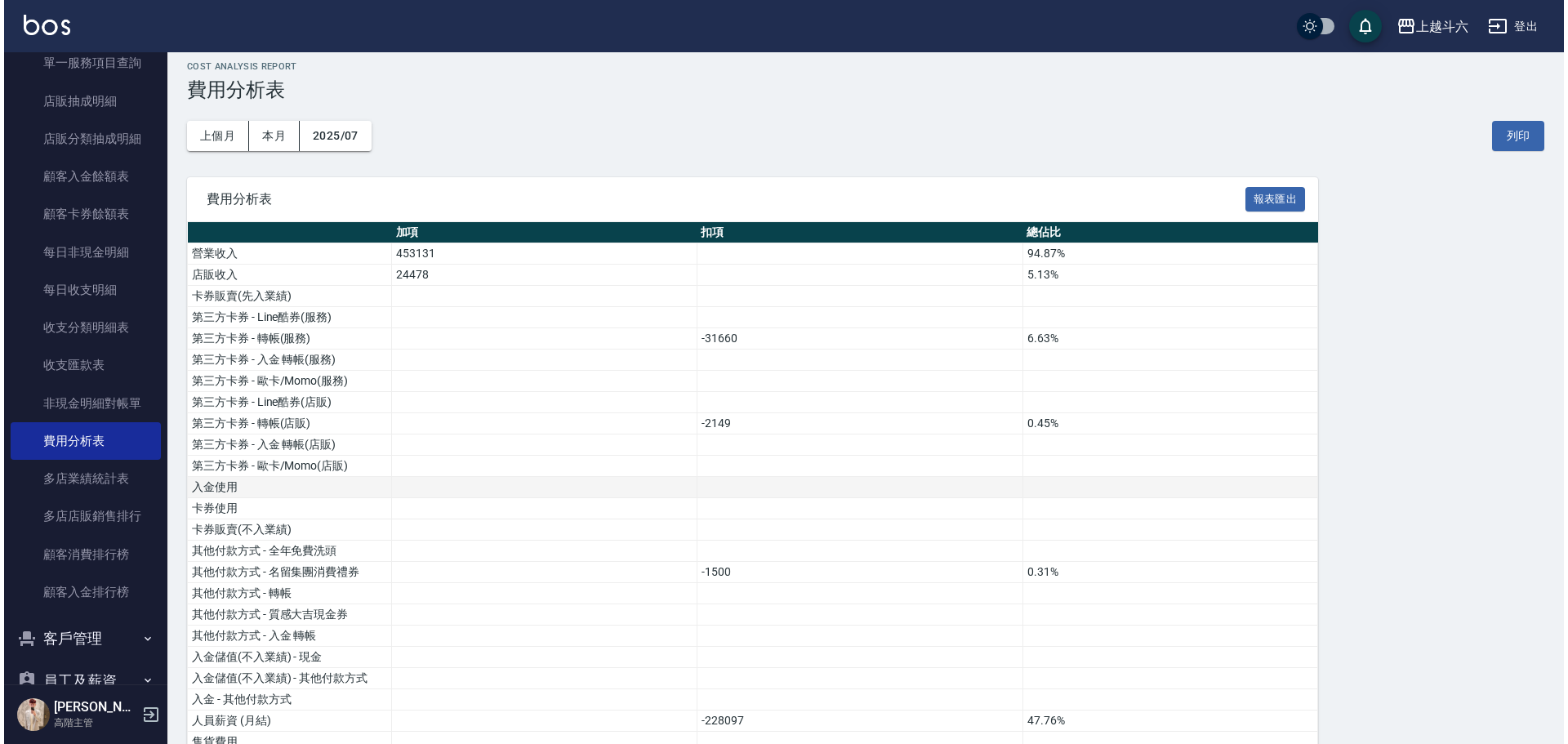
scroll to position [10, 0]
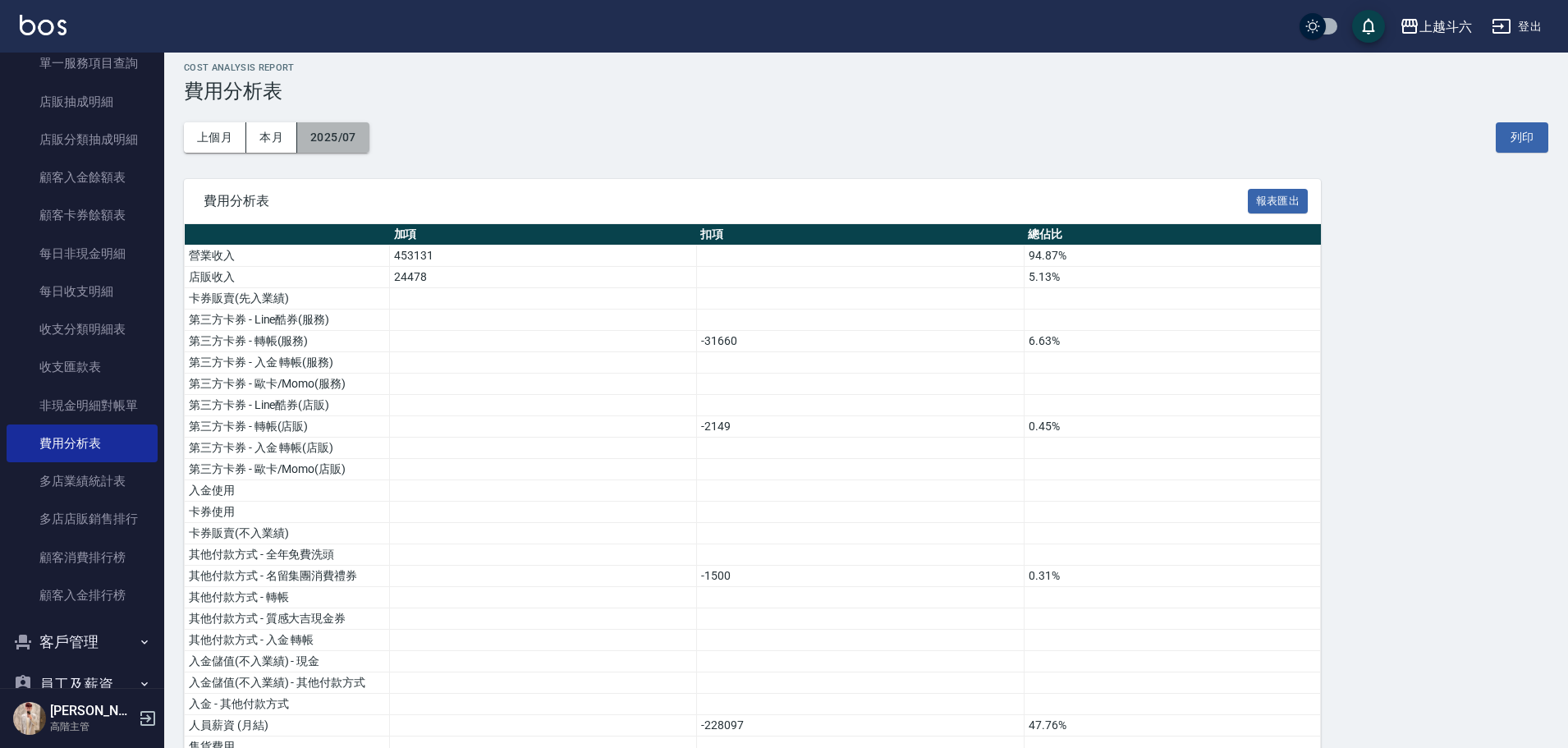
click at [347, 138] on button "2025/07" at bounding box center [333, 137] width 72 height 30
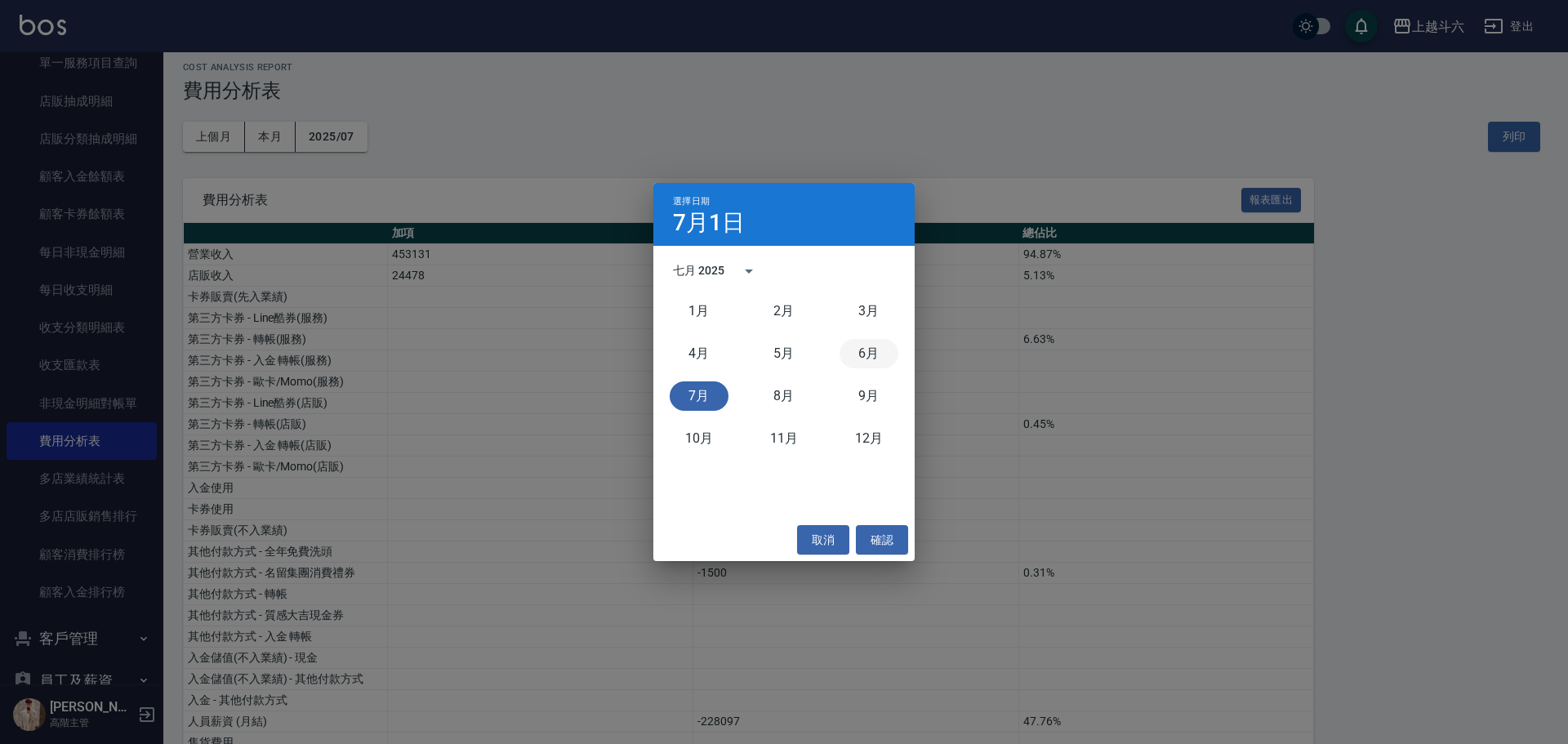
click at [867, 347] on button "6月" at bounding box center [869, 353] width 59 height 29
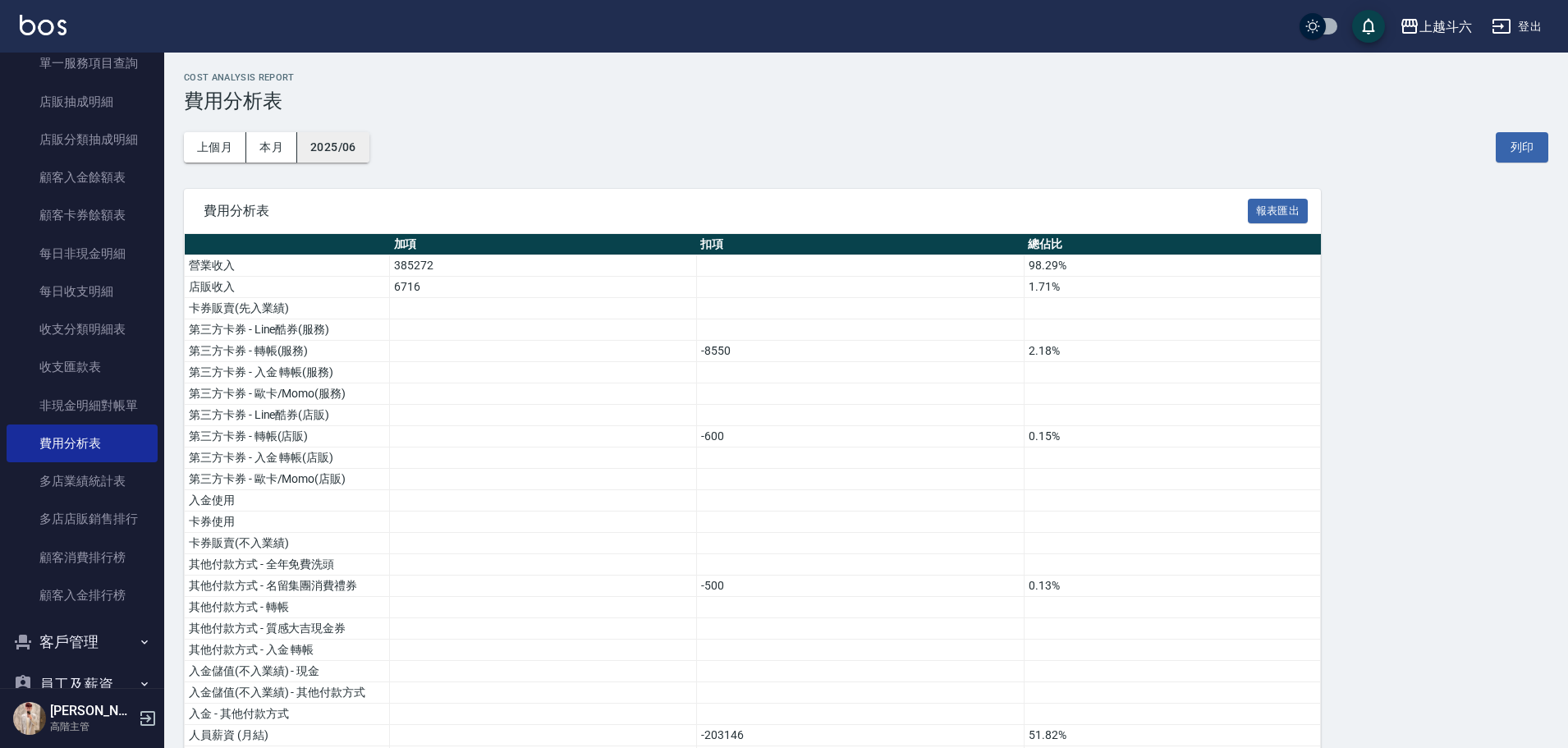
click at [355, 140] on button "2025/06" at bounding box center [333, 147] width 72 height 30
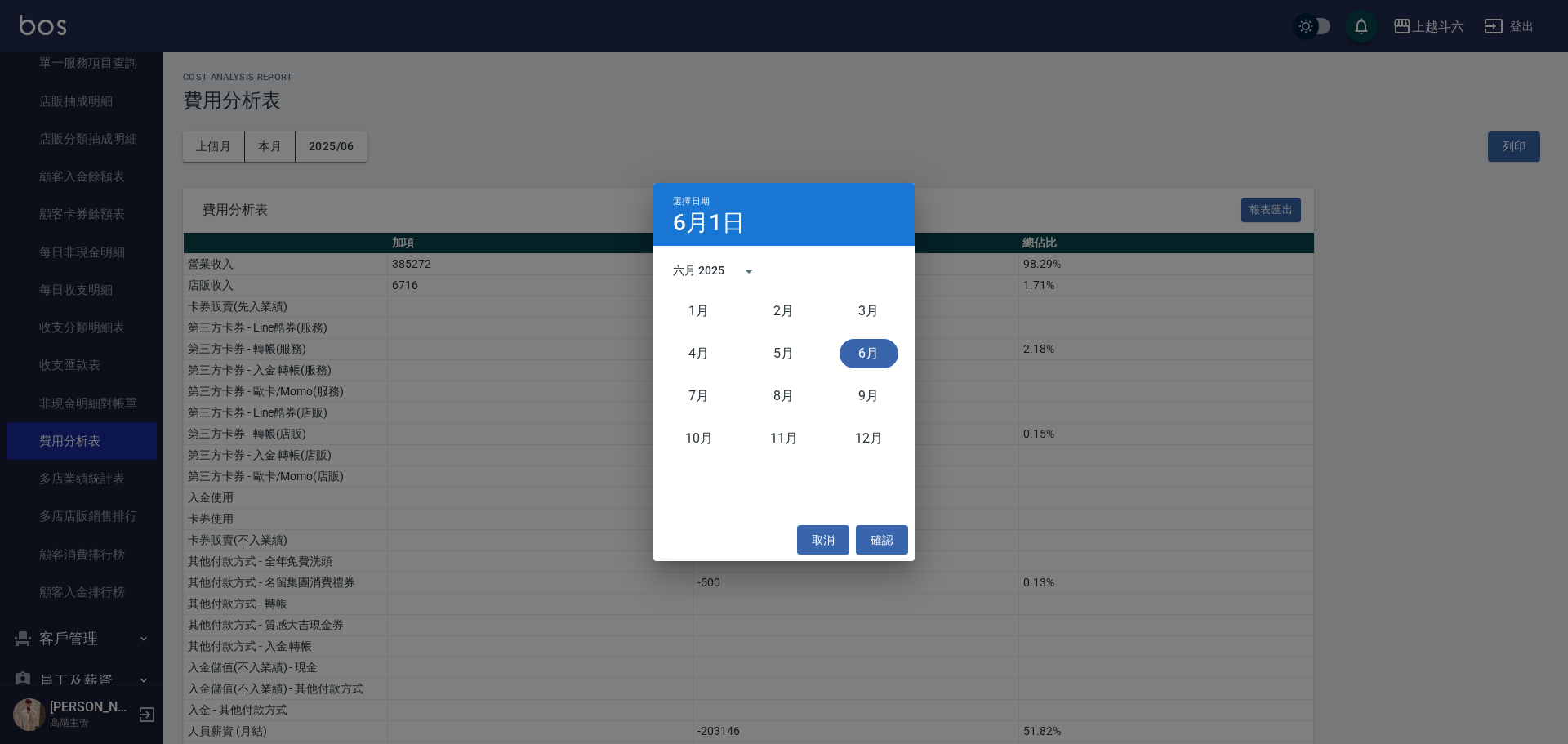
click at [717, 272] on div "六月 2025" at bounding box center [698, 271] width 51 height 17
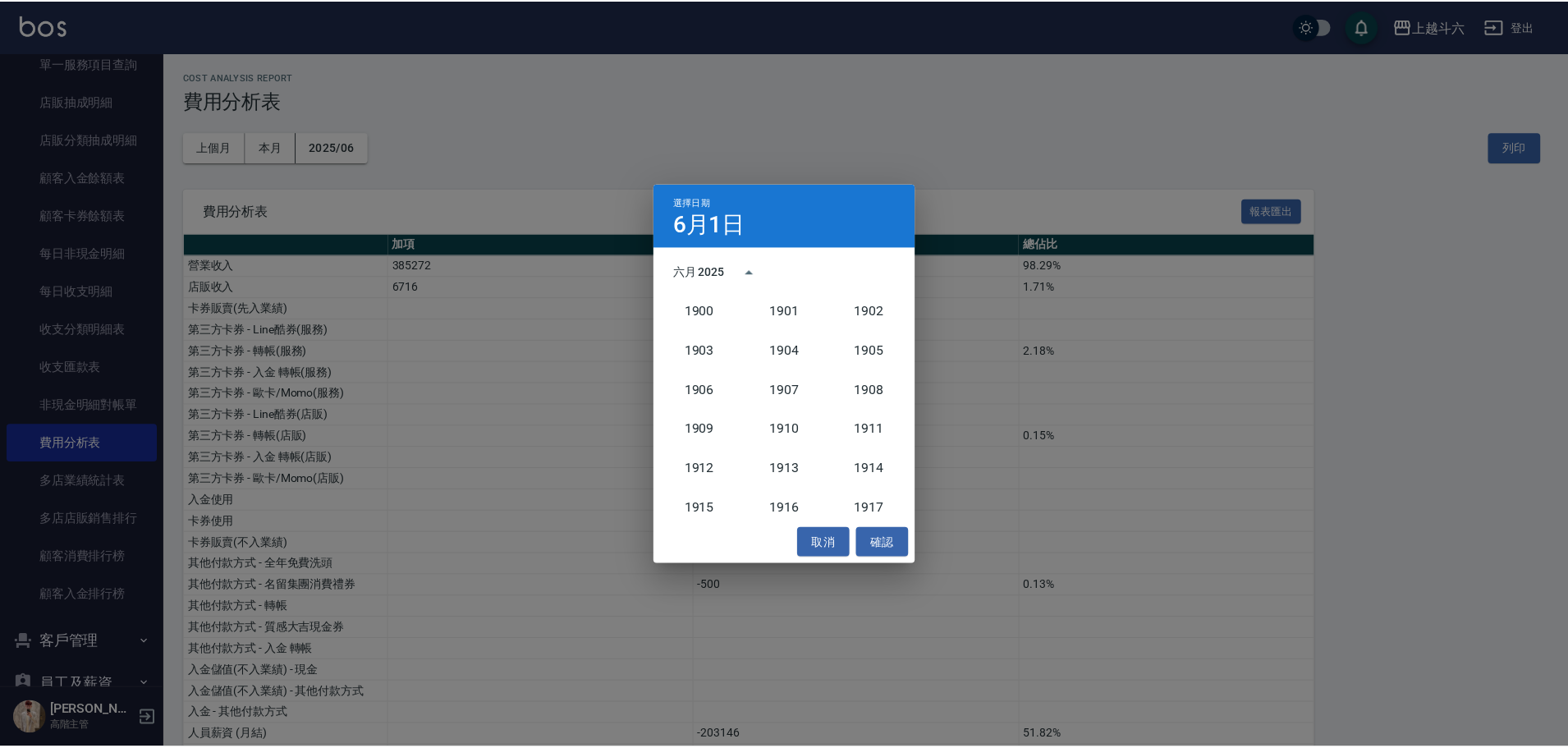
scroll to position [1521, 0]
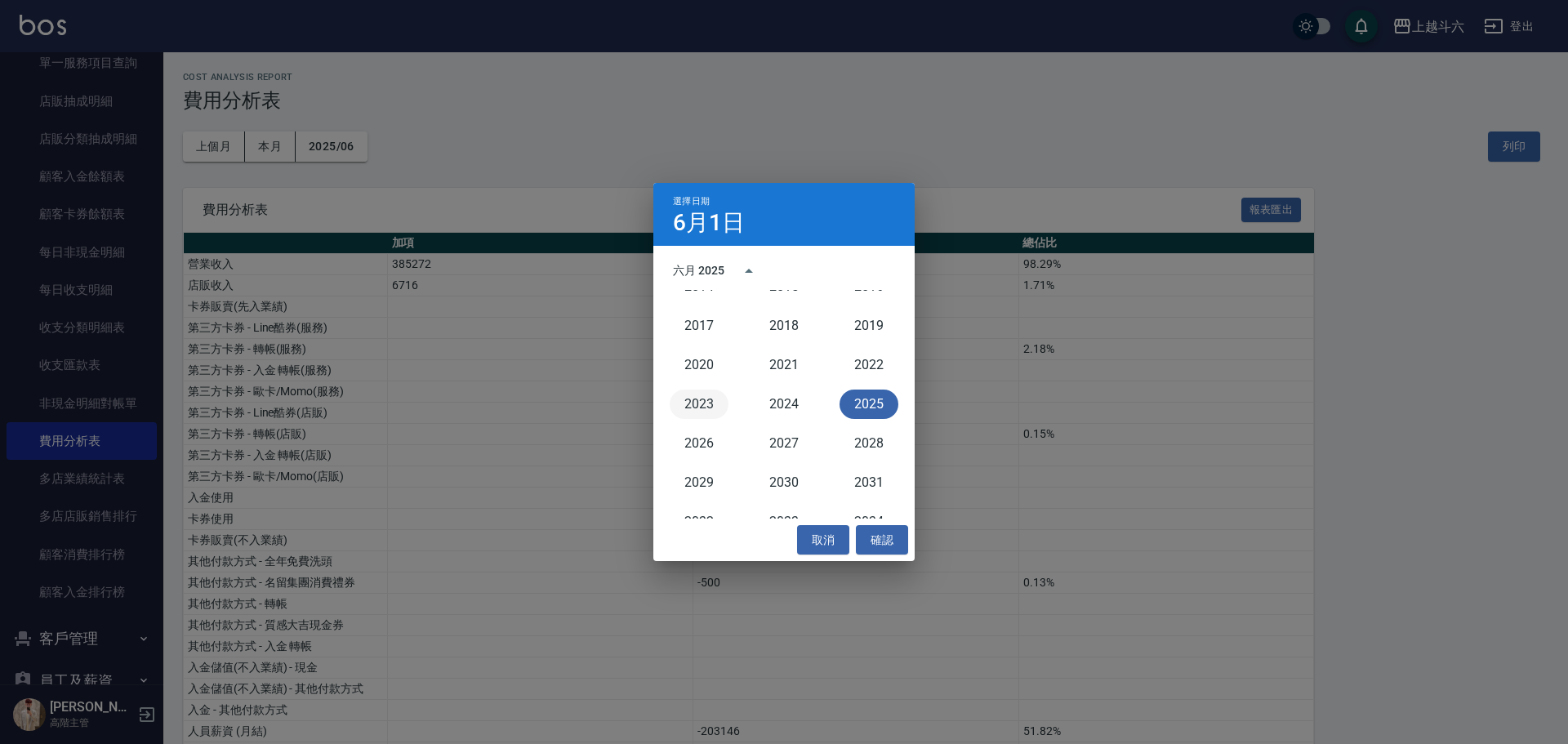
click at [696, 402] on button "2023" at bounding box center [699, 404] width 59 height 29
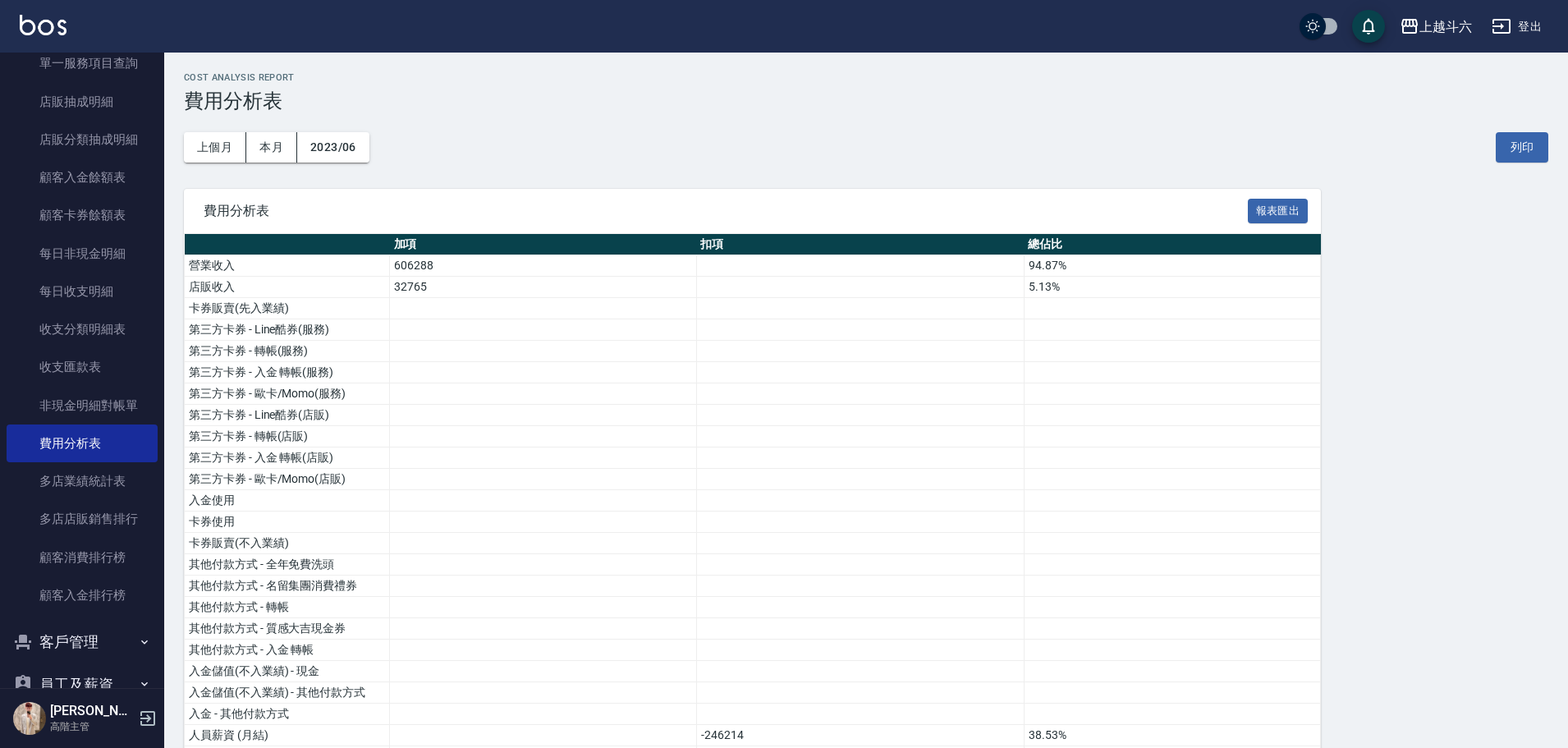
click at [349, 154] on button "2023/06" at bounding box center [333, 147] width 72 height 30
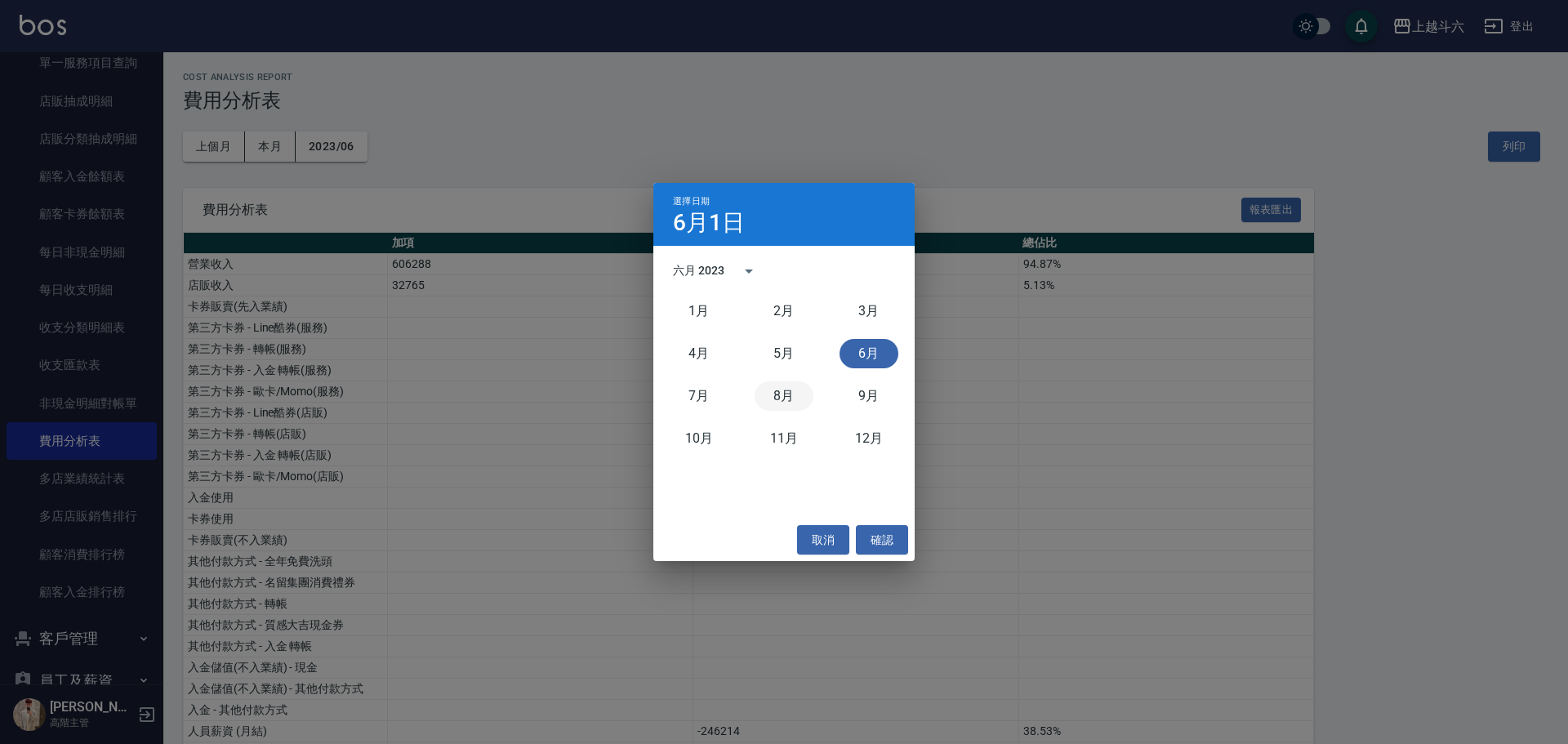
click at [777, 401] on button "8月" at bounding box center [784, 396] width 59 height 29
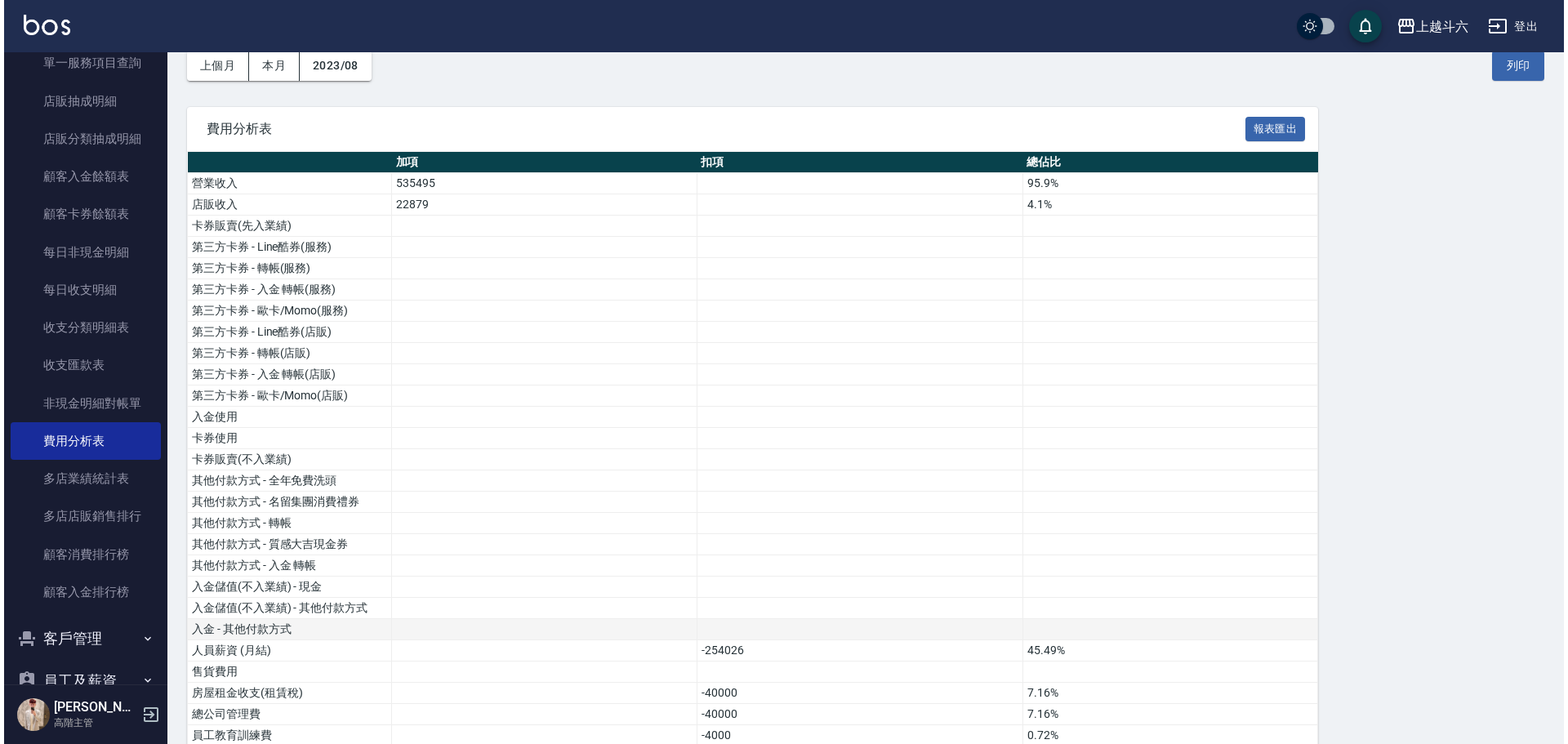
scroll to position [49, 0]
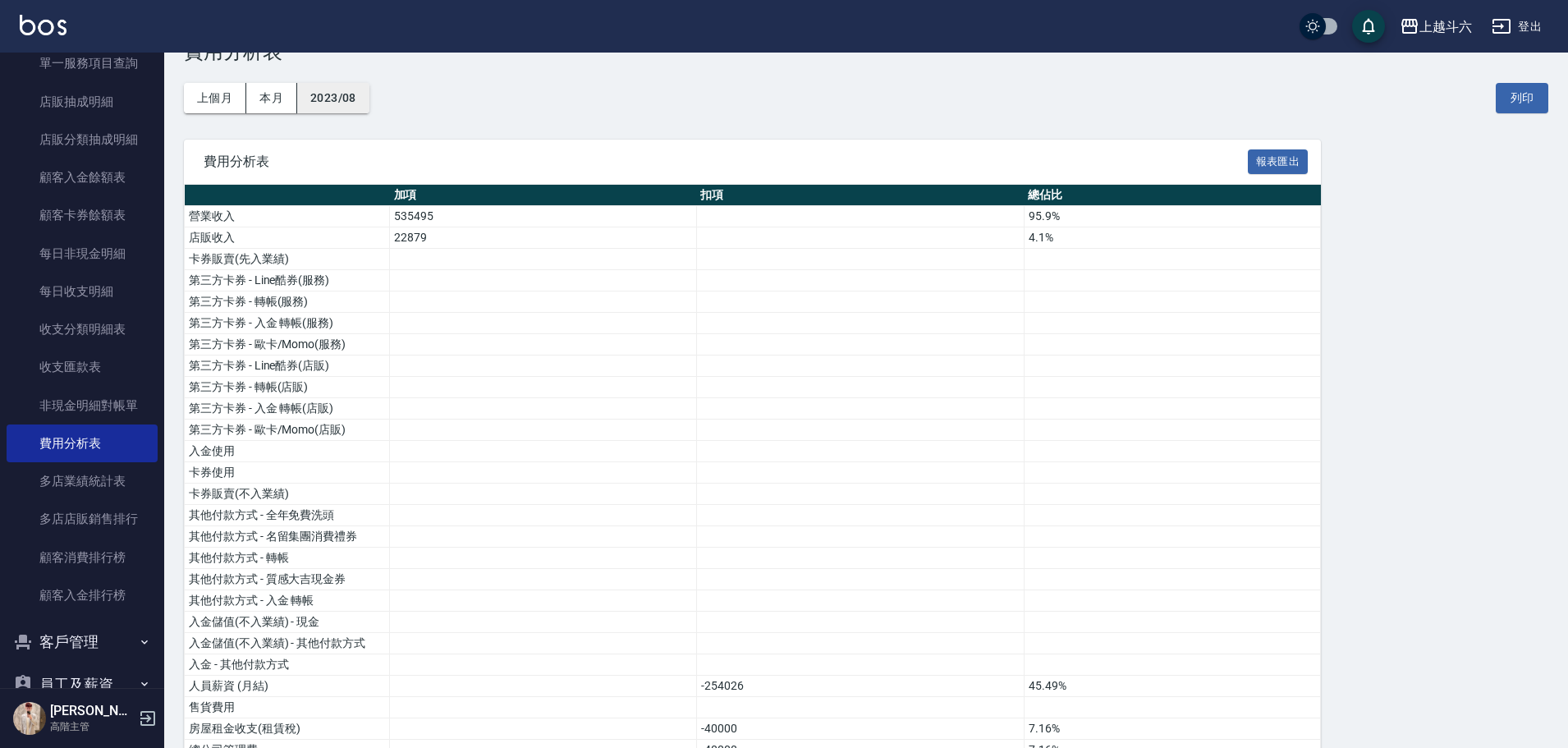
click at [354, 97] on button "2023/08" at bounding box center [333, 98] width 72 height 30
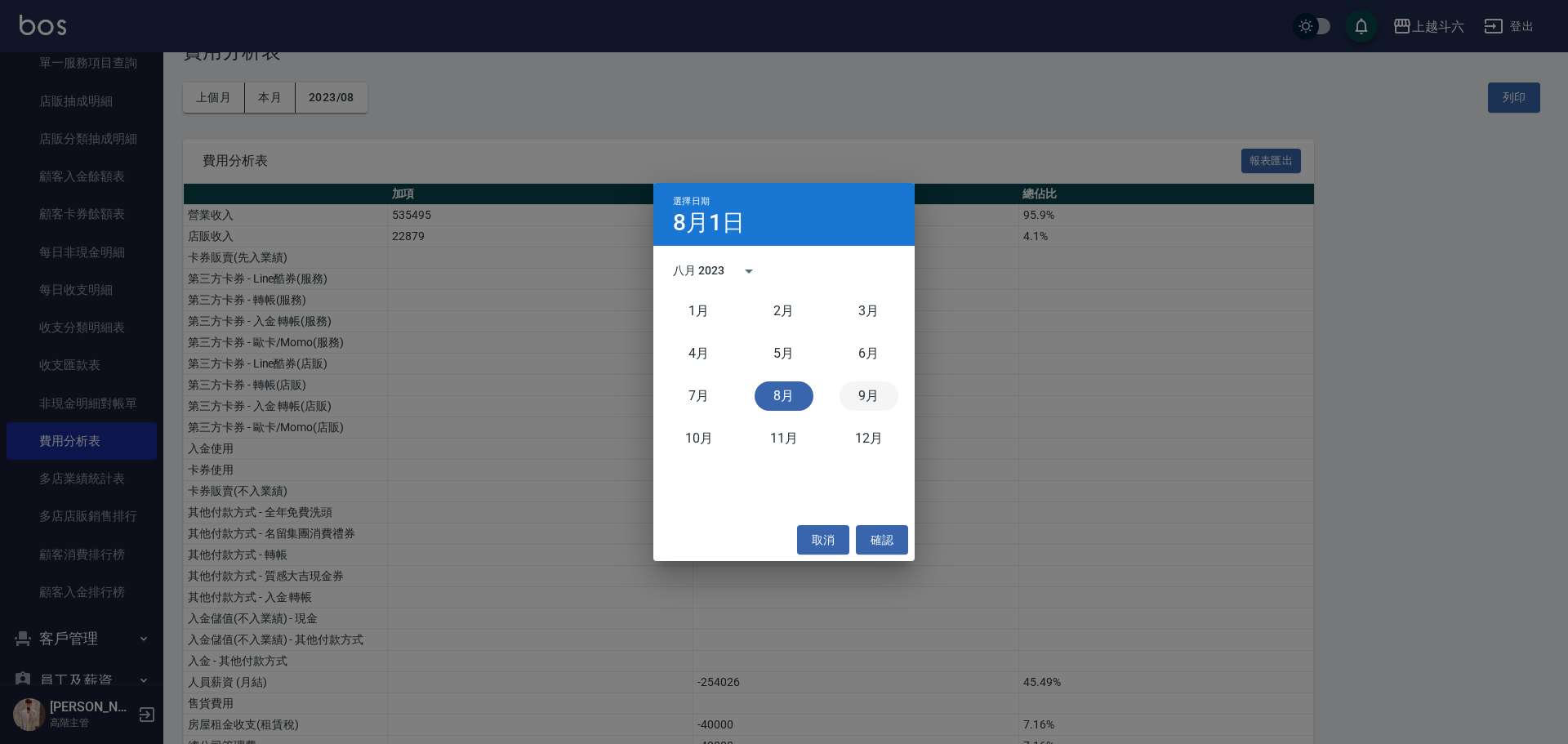
click at [860, 389] on button "9月" at bounding box center [869, 396] width 59 height 29
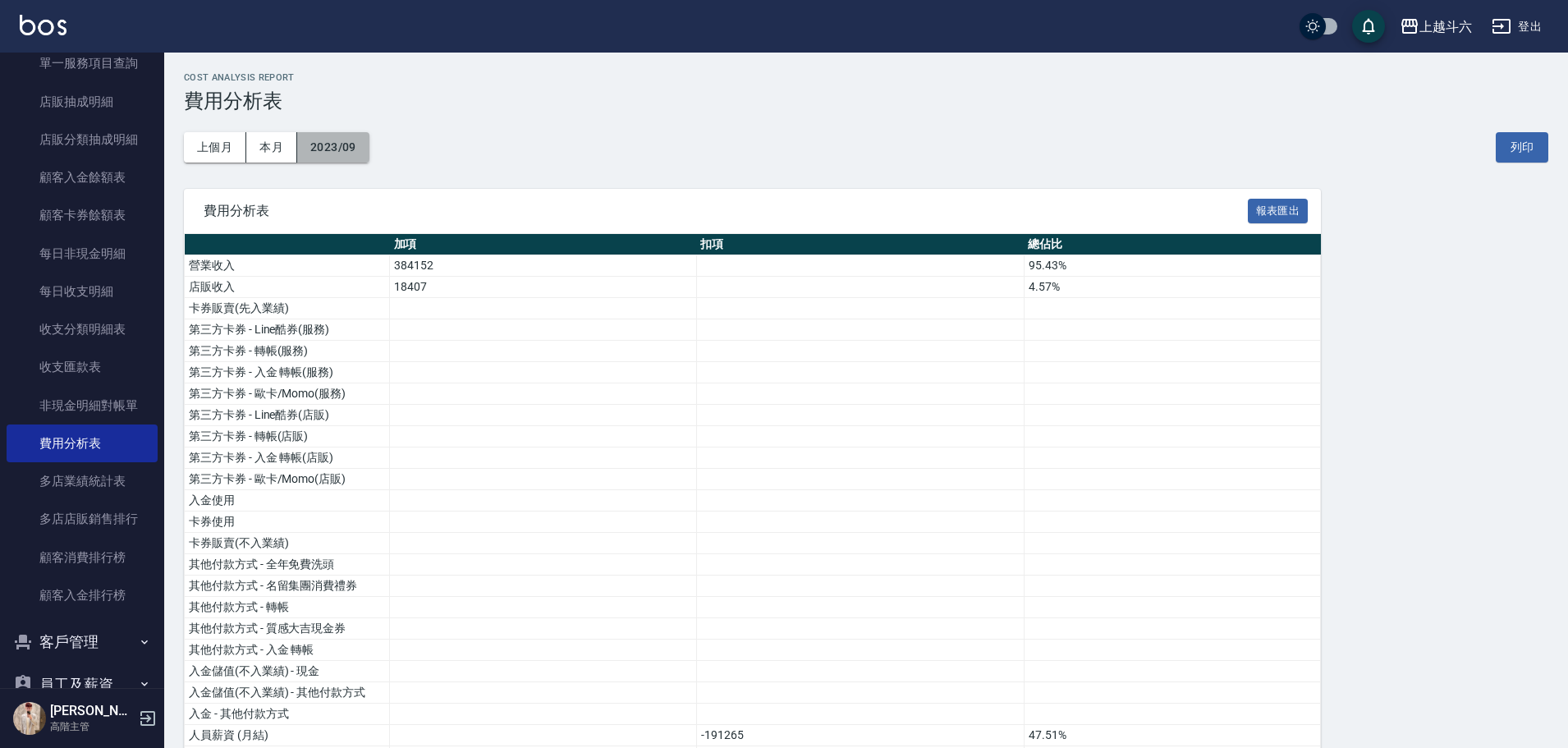
click at [335, 147] on button "2023/09" at bounding box center [333, 147] width 72 height 30
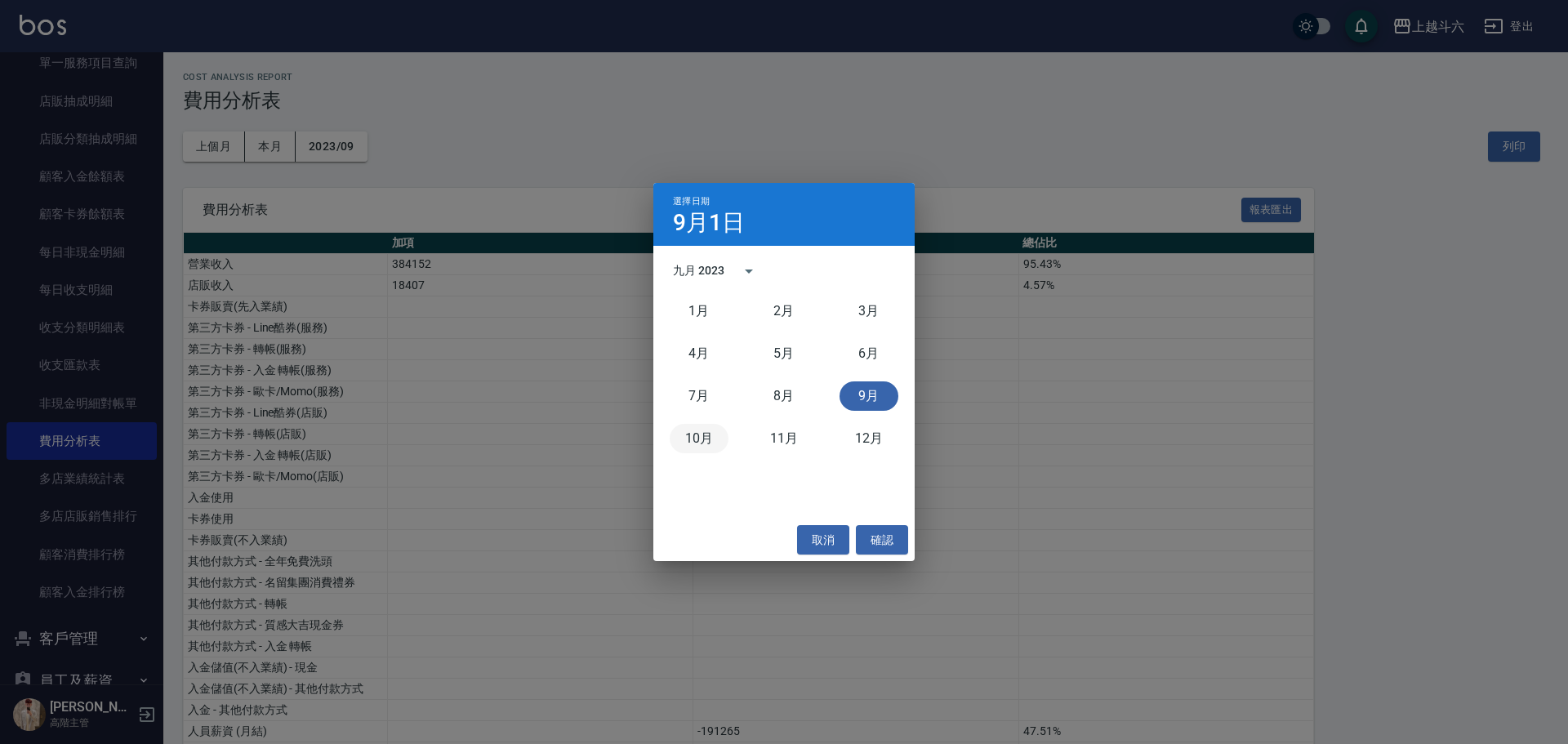
click at [703, 436] on button "10月" at bounding box center [699, 438] width 59 height 29
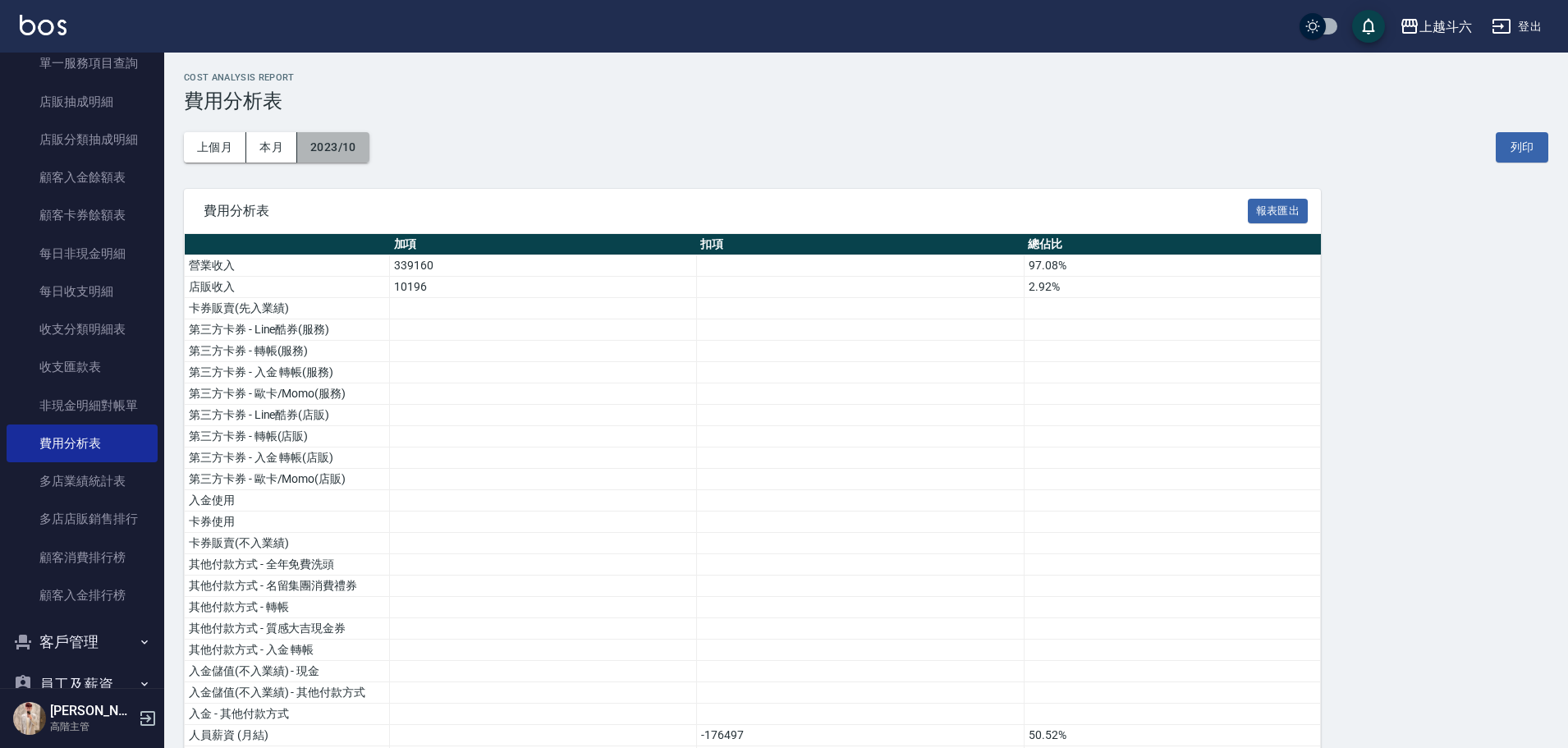
click at [351, 156] on button "2023/10" at bounding box center [333, 147] width 72 height 30
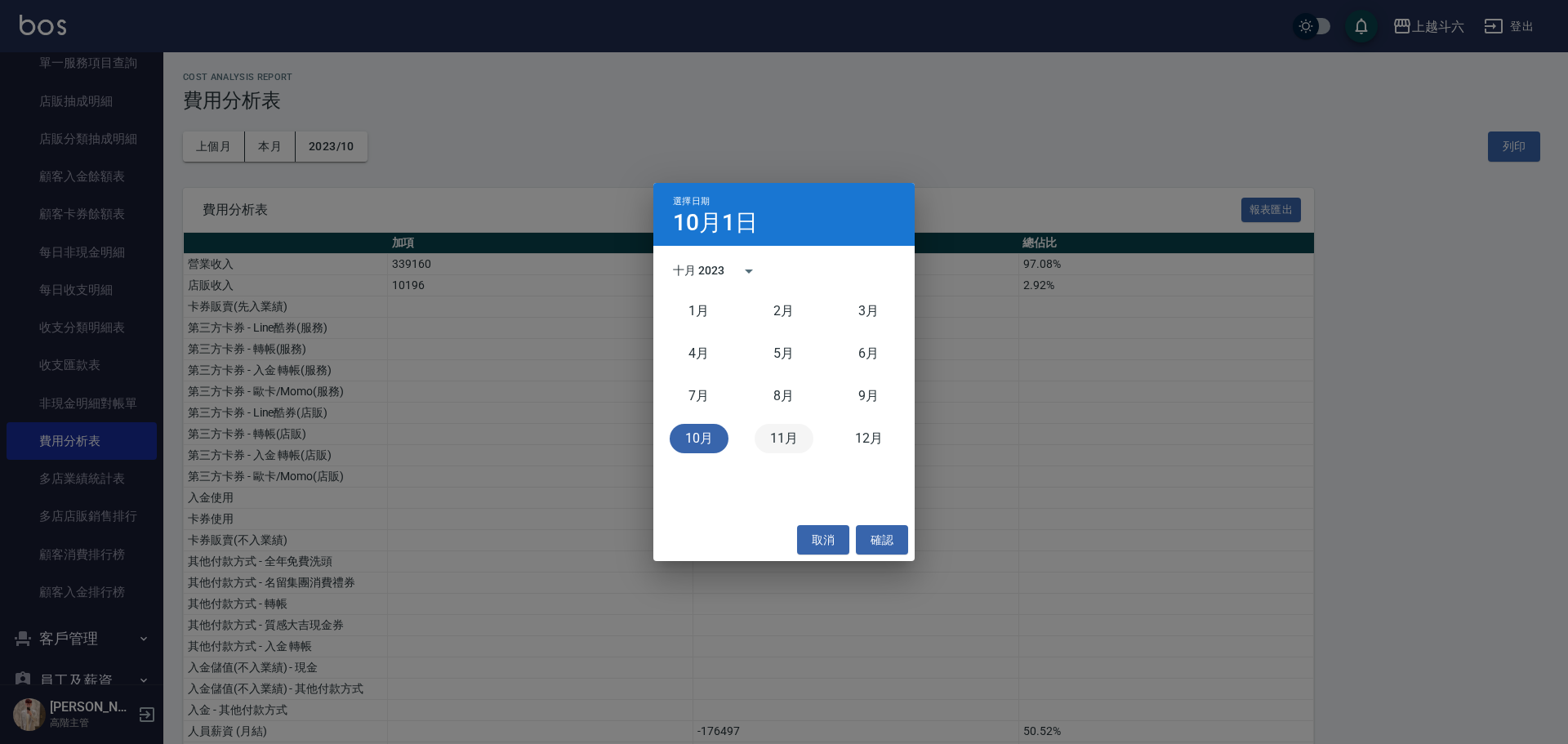
click at [790, 439] on button "11月" at bounding box center [784, 438] width 59 height 29
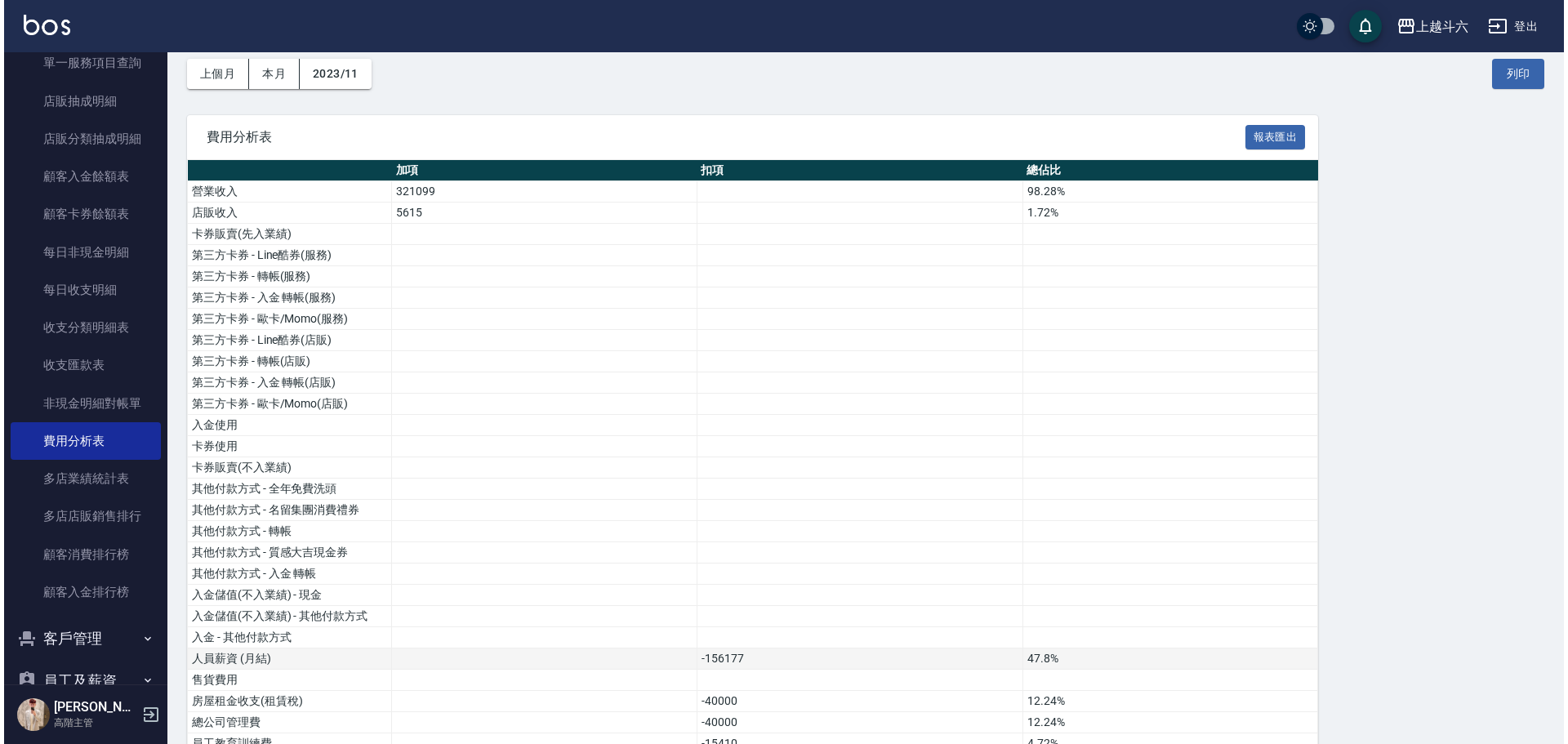
scroll to position [70, 0]
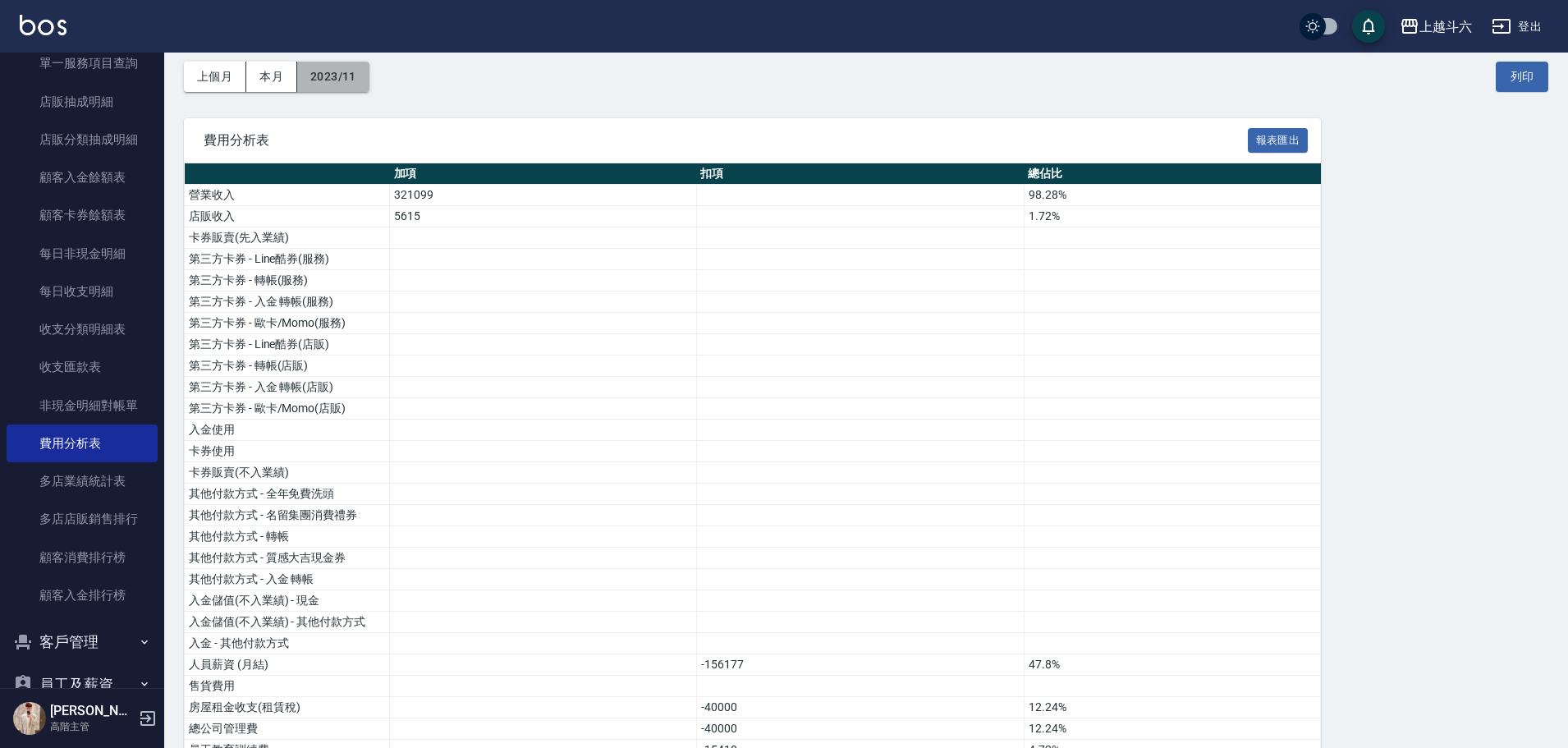
click at [342, 77] on button "2023/11" at bounding box center [333, 76] width 72 height 30
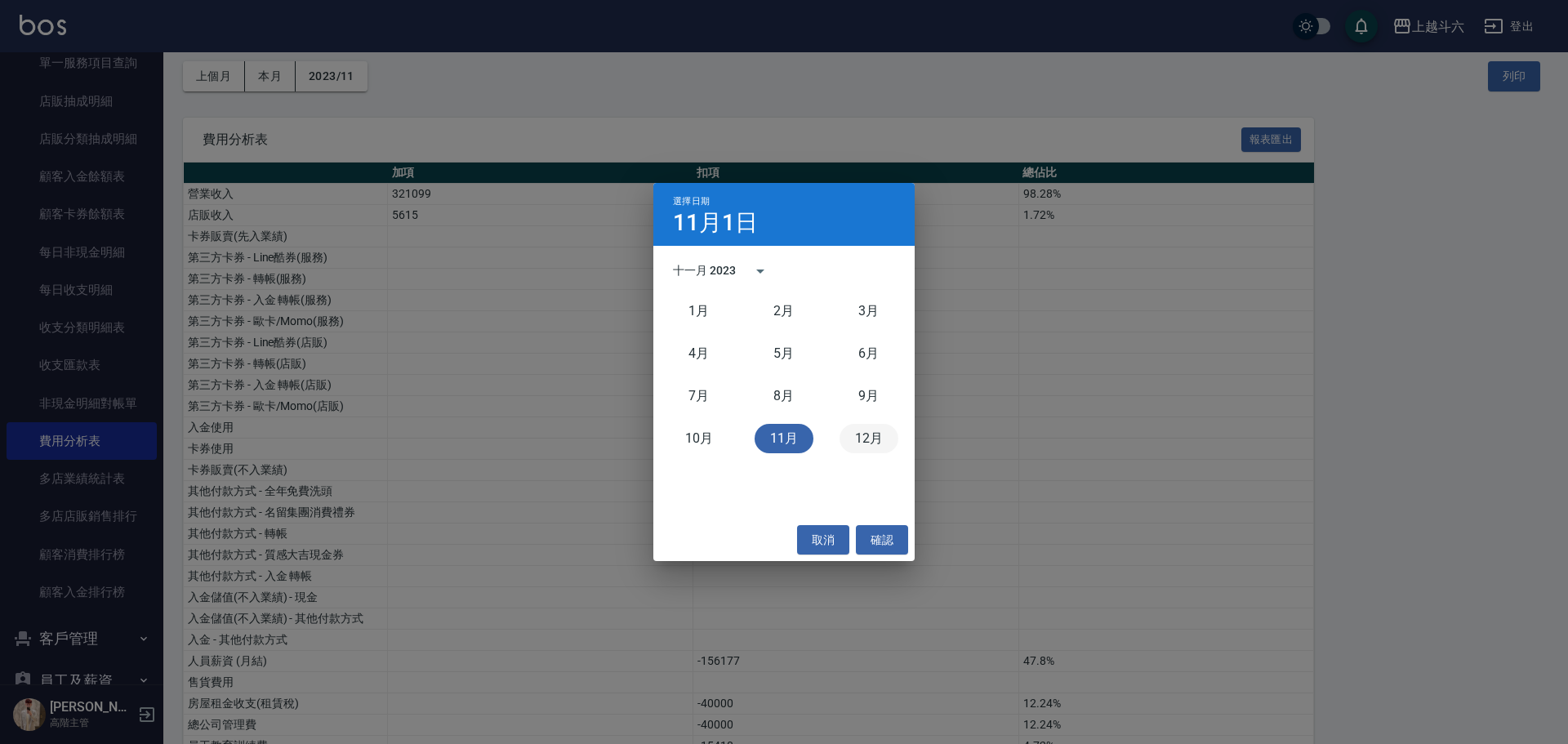
click at [866, 429] on button "12月" at bounding box center [869, 438] width 59 height 29
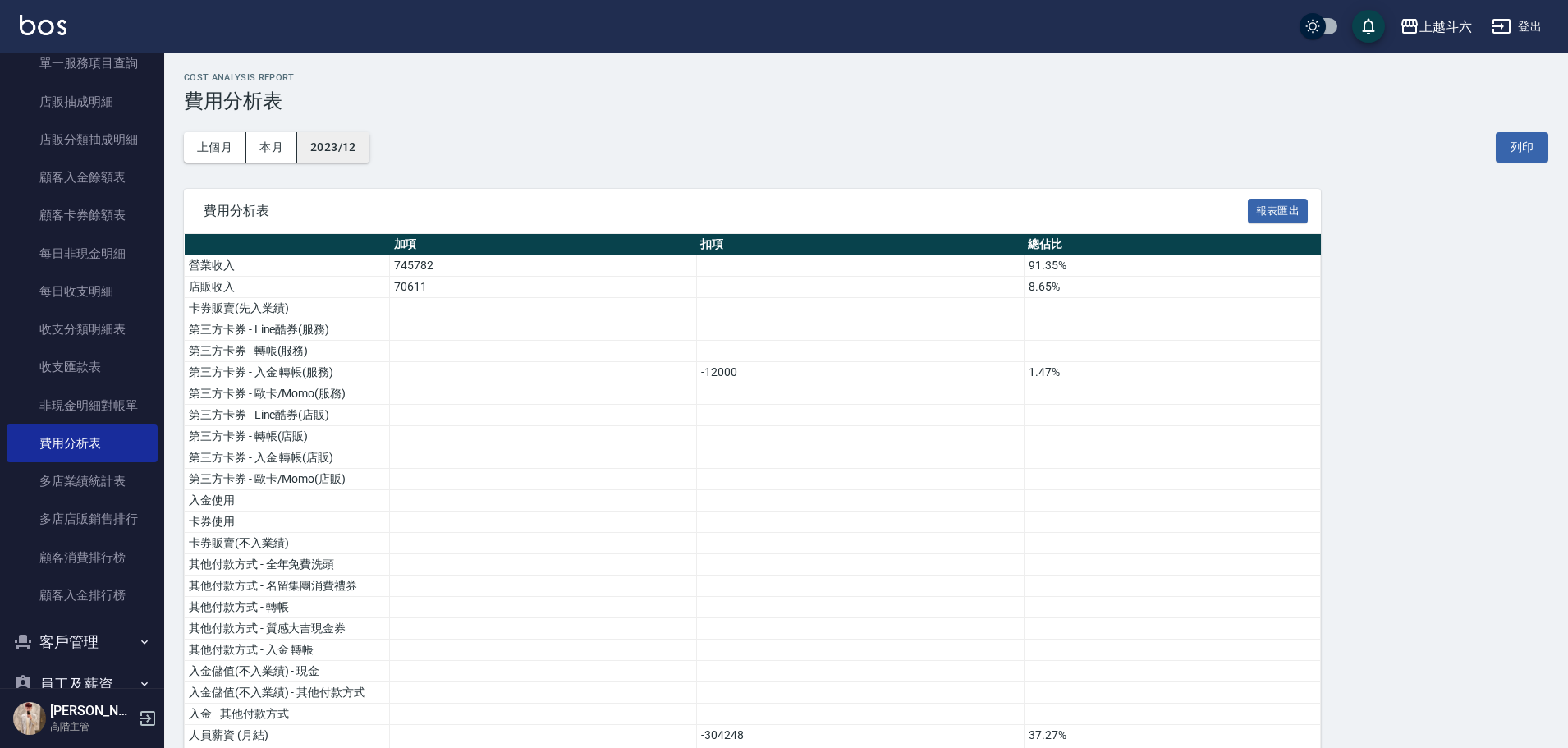
click at [334, 148] on button "2023/12" at bounding box center [333, 147] width 72 height 30
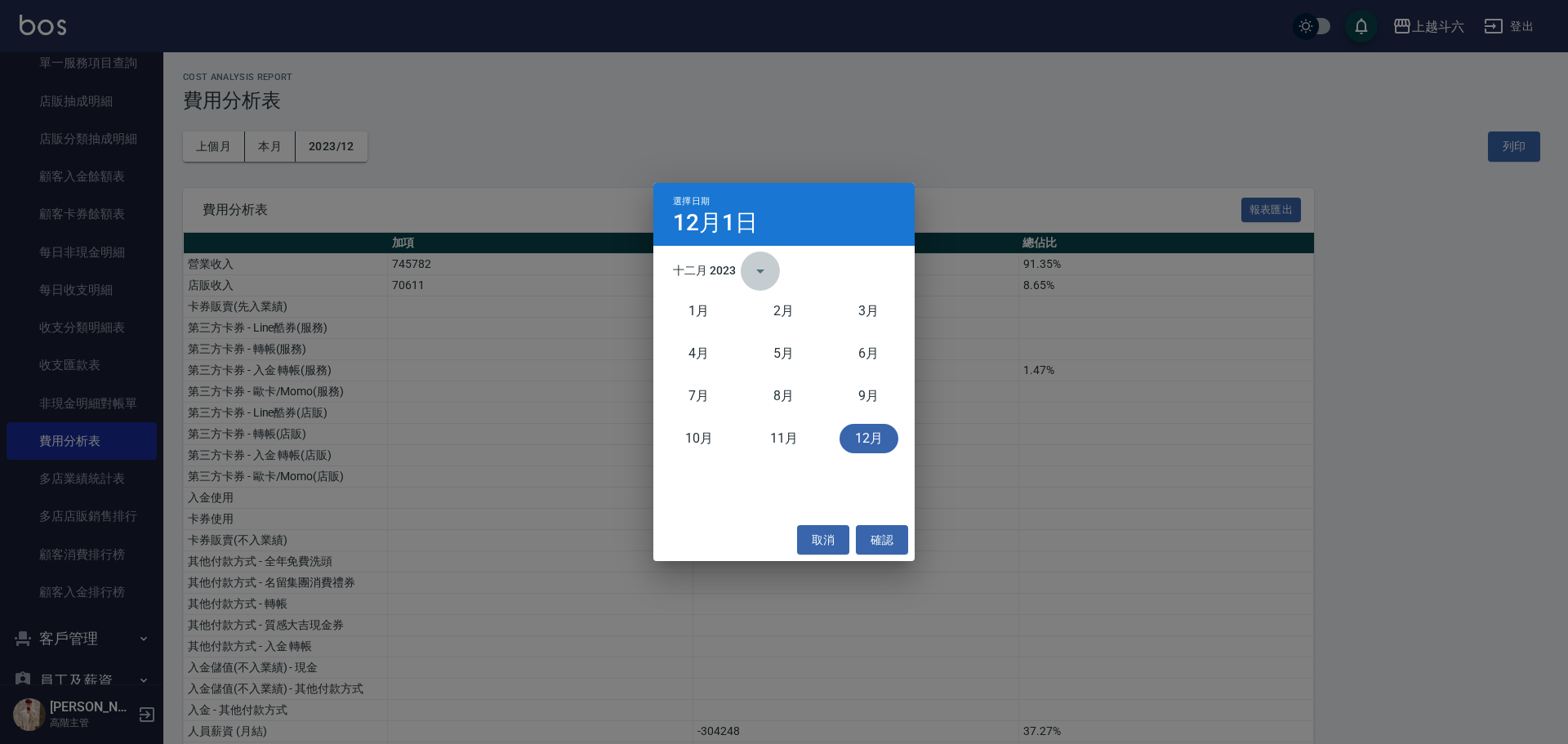
click at [752, 270] on icon "calendar view is open, switch to year view" at bounding box center [760, 271] width 19 height 19
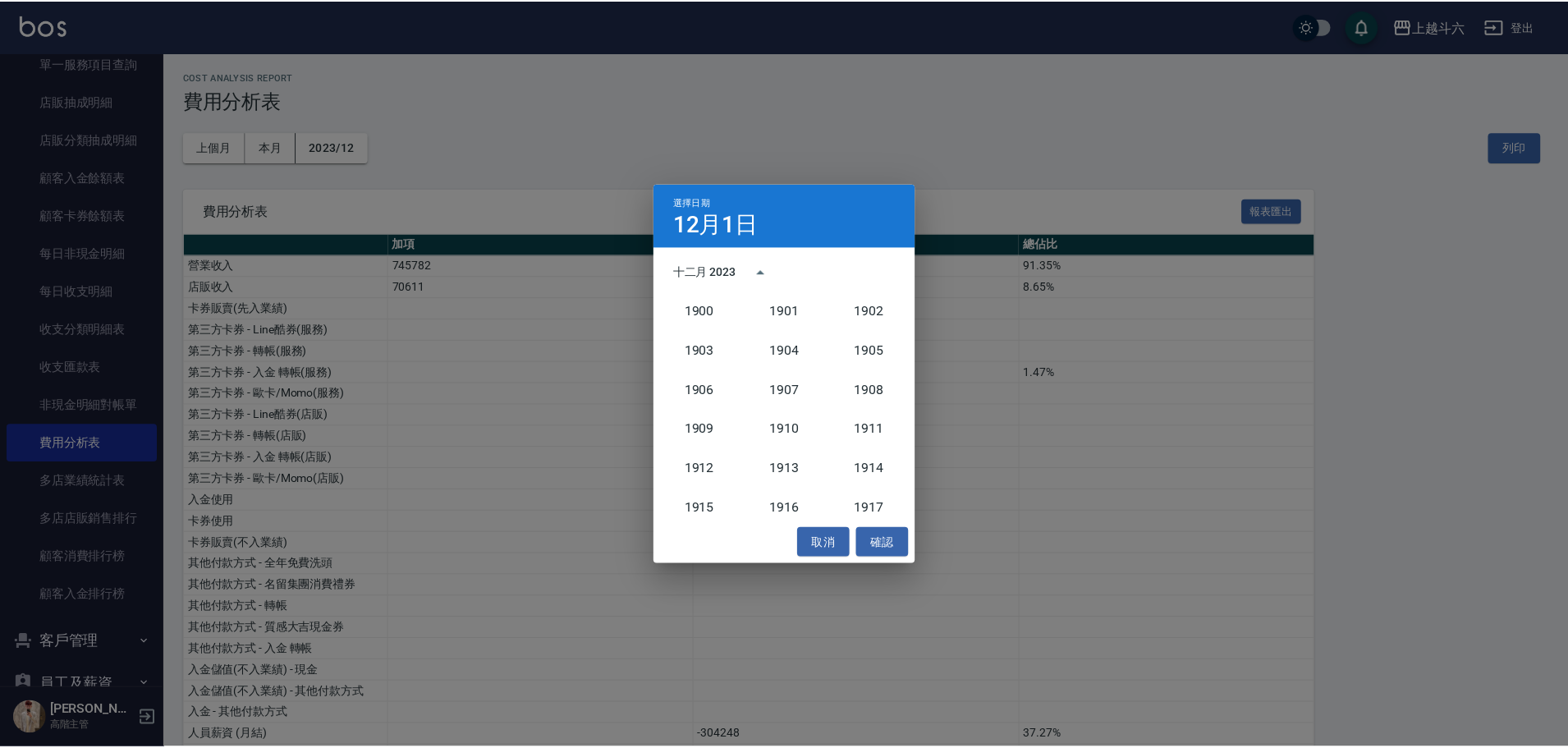
scroll to position [1521, 0]
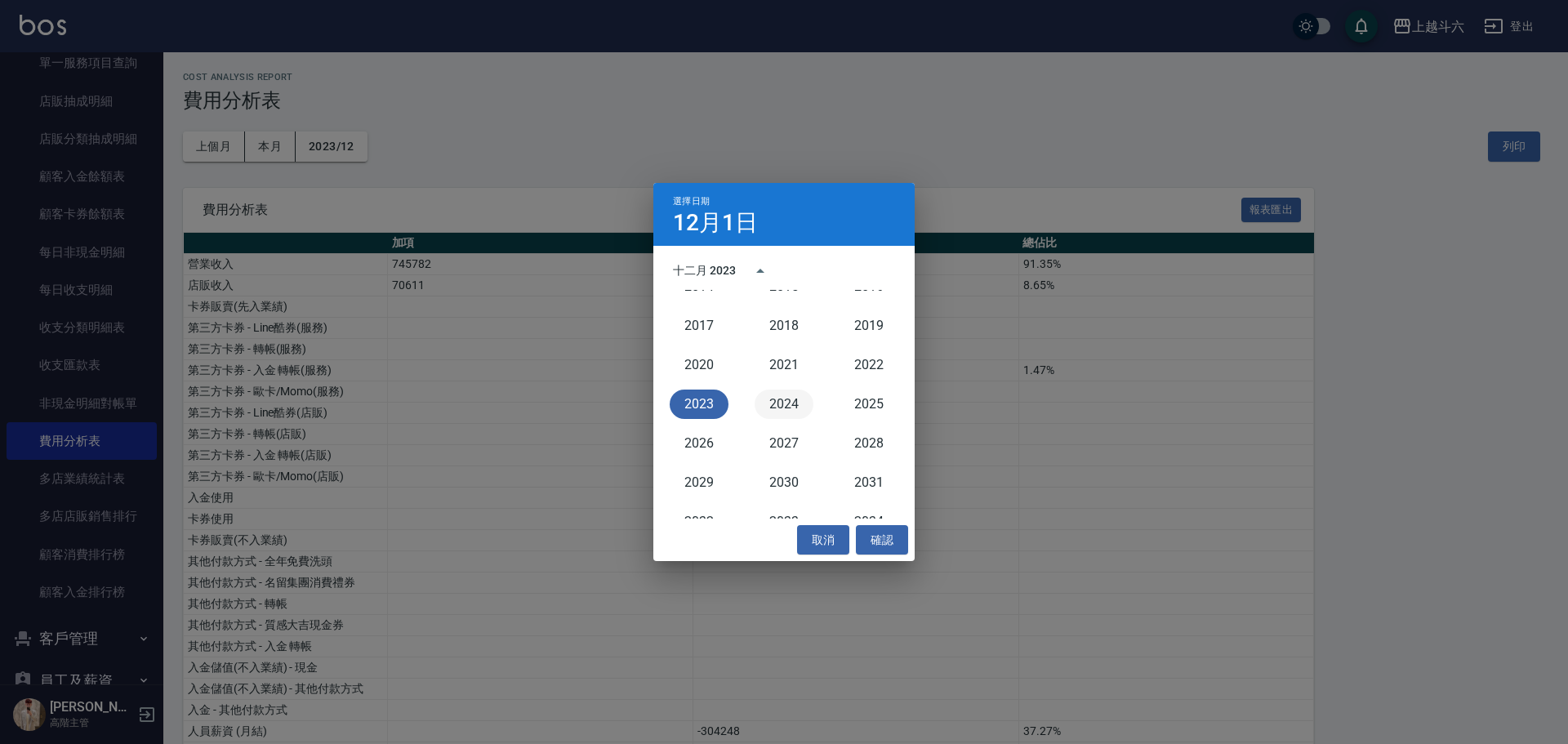
click at [768, 402] on button "2024" at bounding box center [784, 404] width 59 height 29
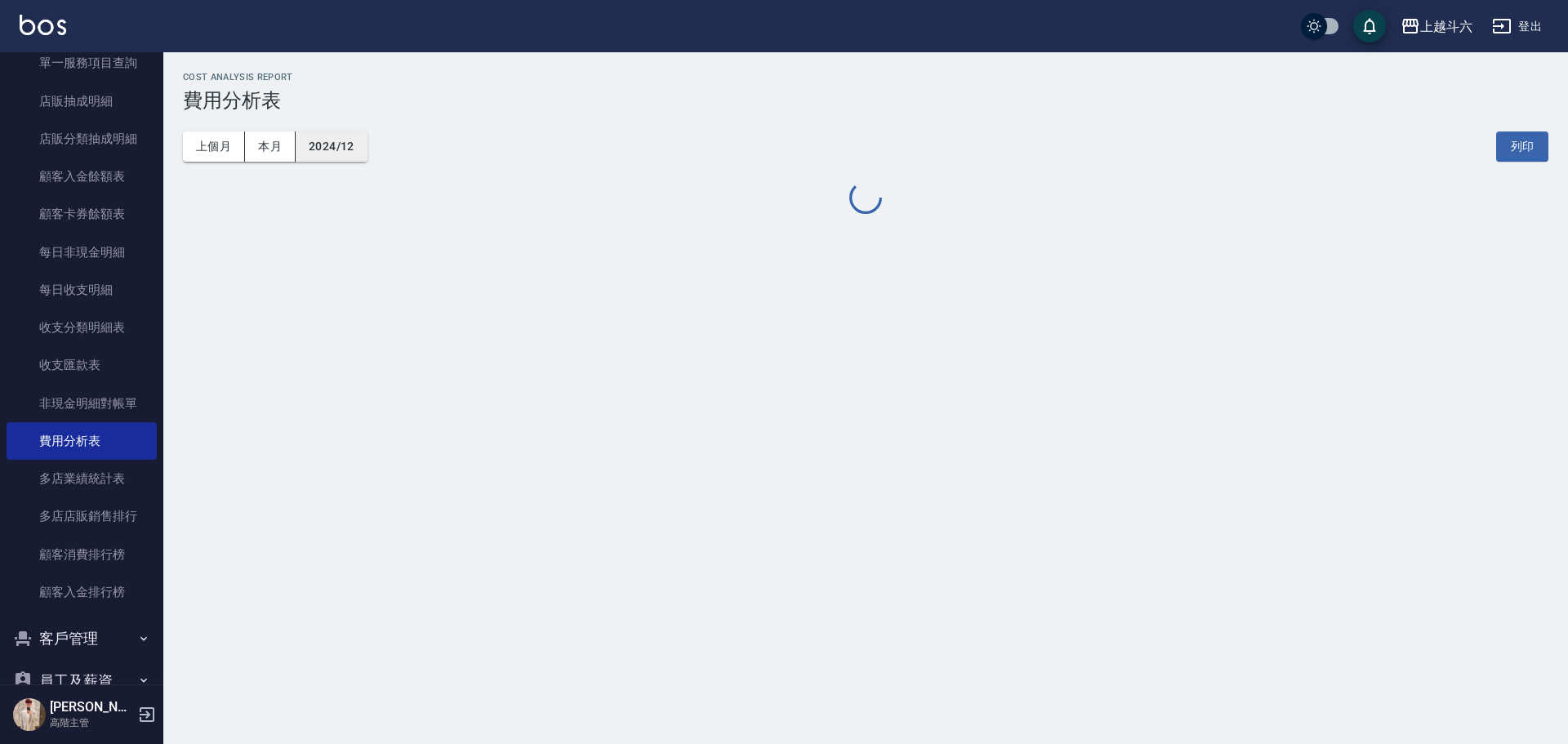
click at [338, 138] on button "2024/12" at bounding box center [332, 146] width 72 height 30
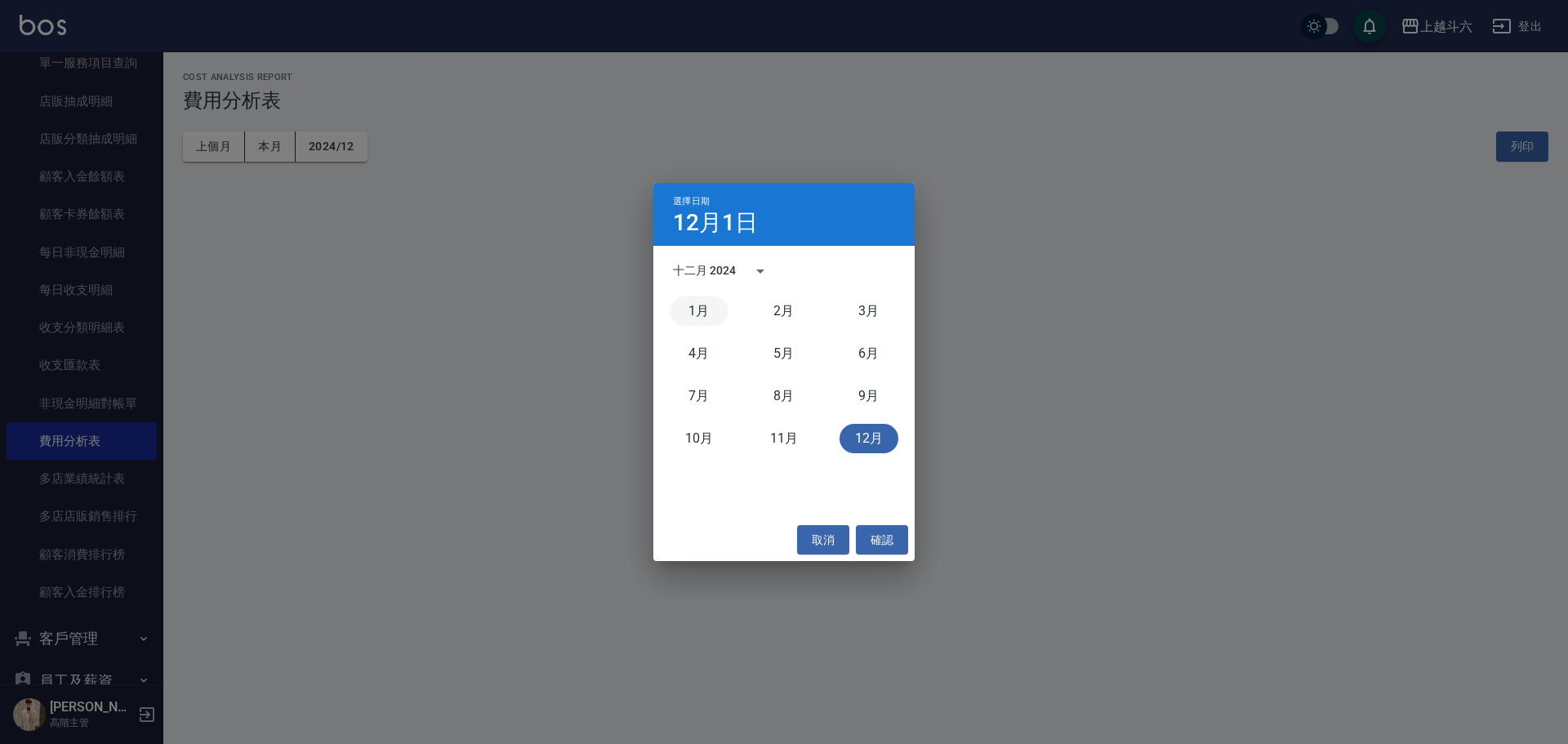
click at [713, 314] on button "1月" at bounding box center [699, 311] width 59 height 29
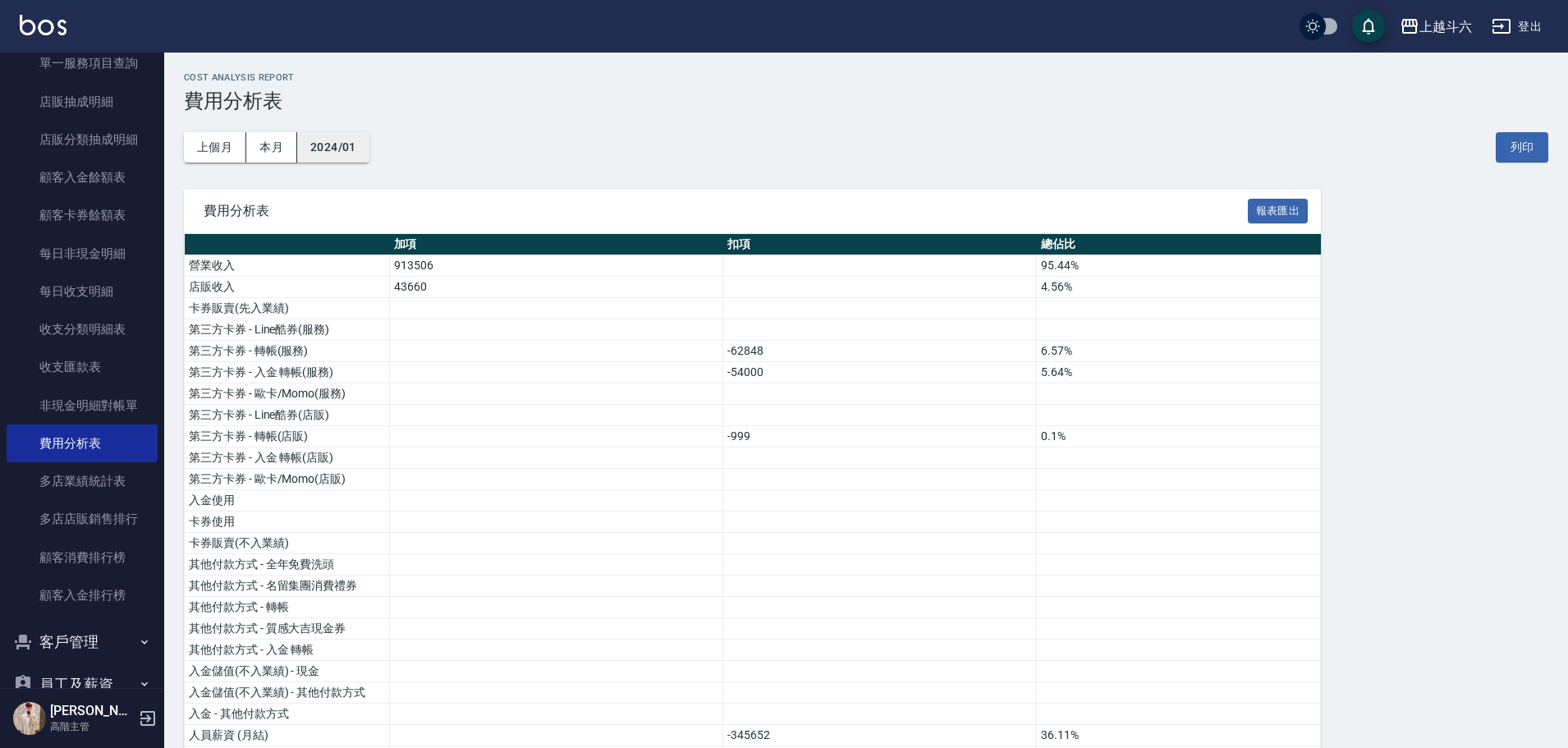
click at [339, 147] on button "2024/01" at bounding box center [333, 147] width 72 height 30
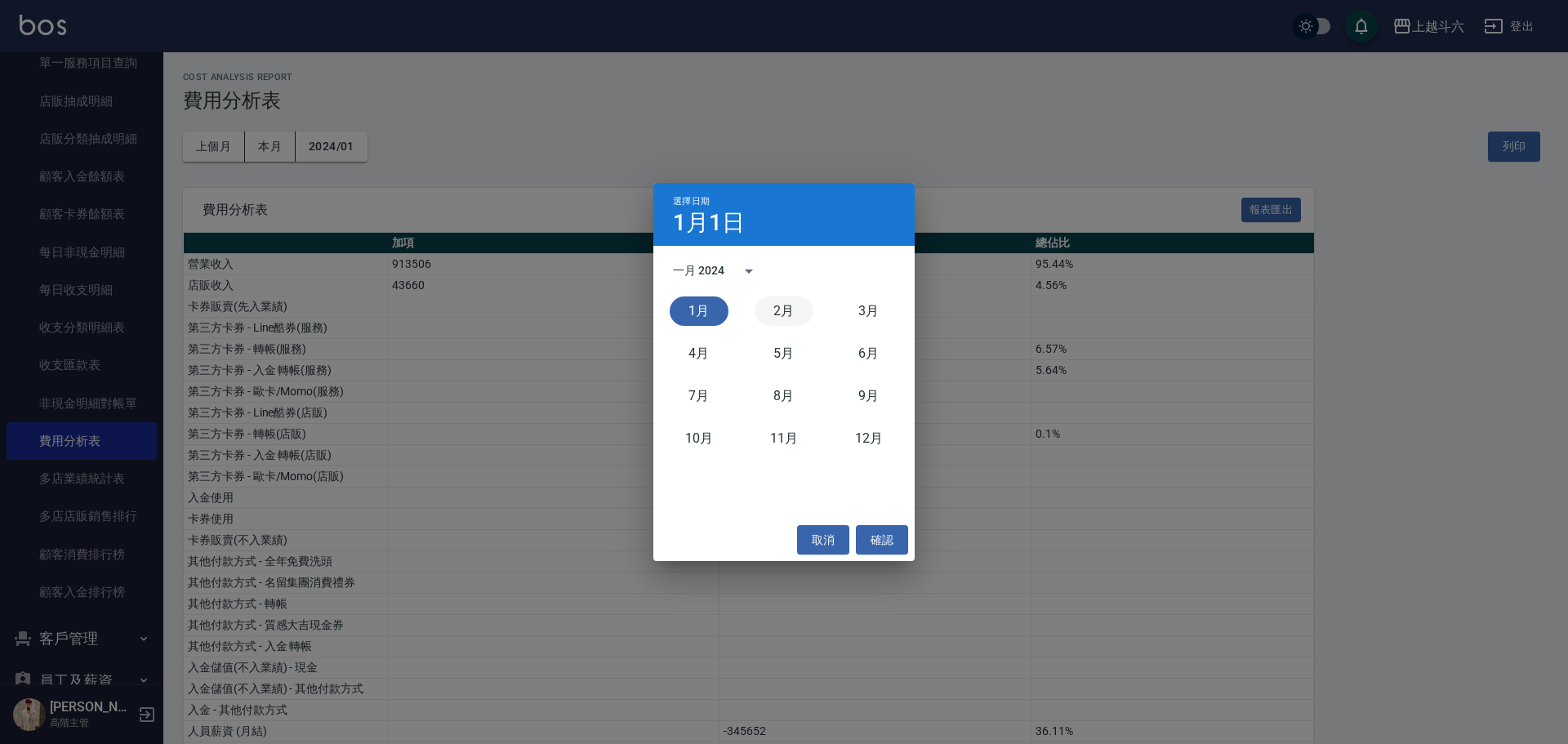
click at [768, 315] on button "2月" at bounding box center [784, 311] width 59 height 29
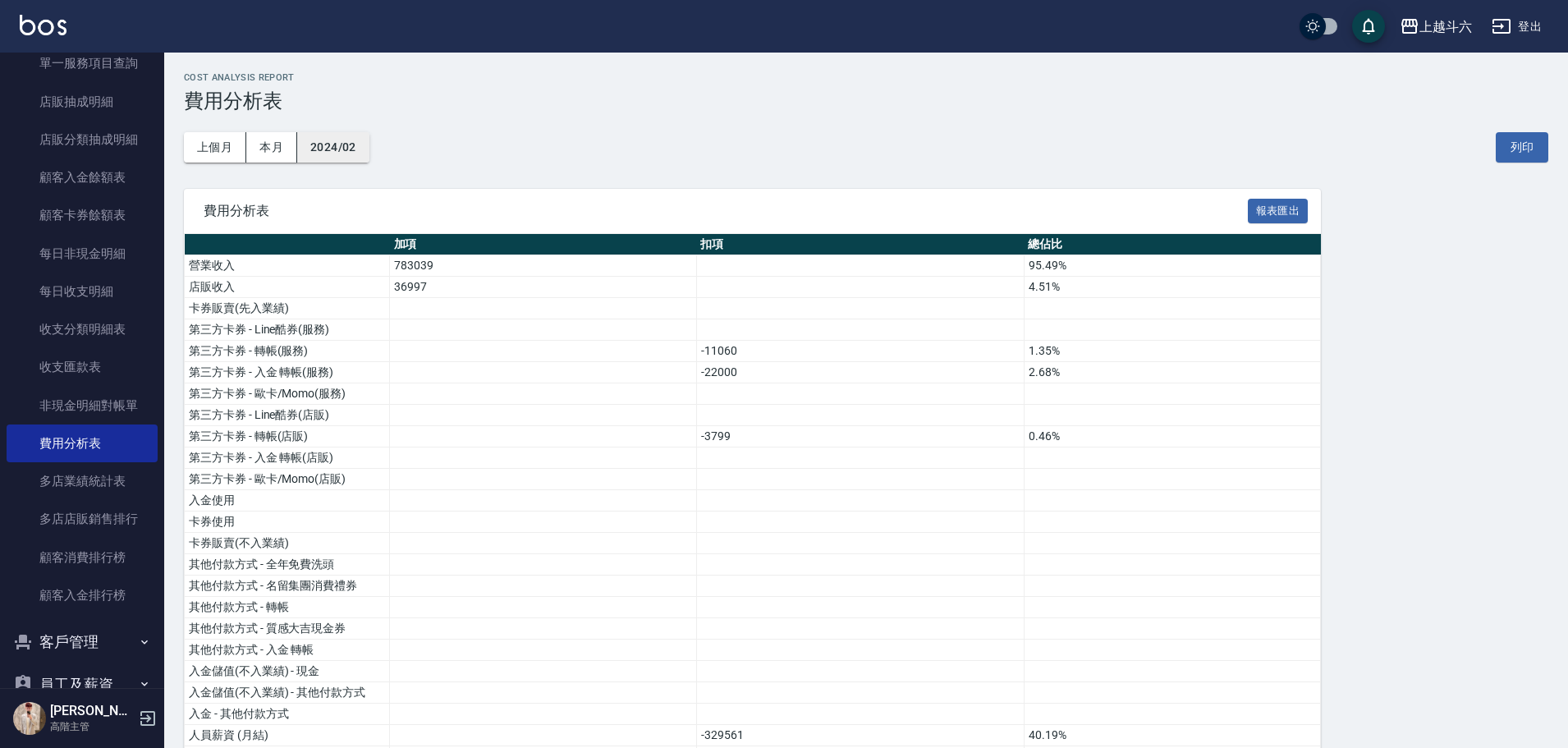
click at [357, 155] on button "2024/02" at bounding box center [333, 147] width 72 height 30
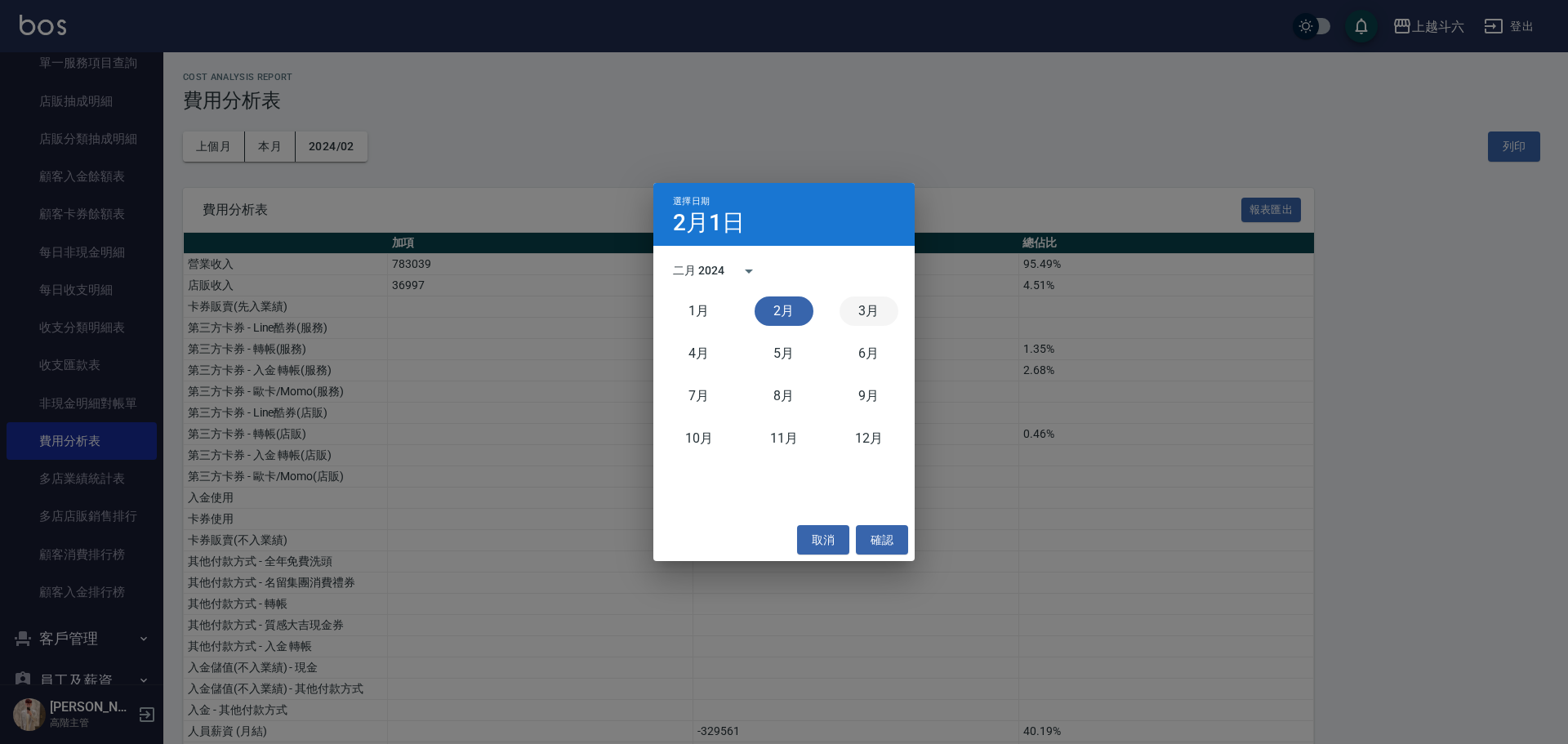
click at [870, 318] on button "3月" at bounding box center [869, 311] width 59 height 29
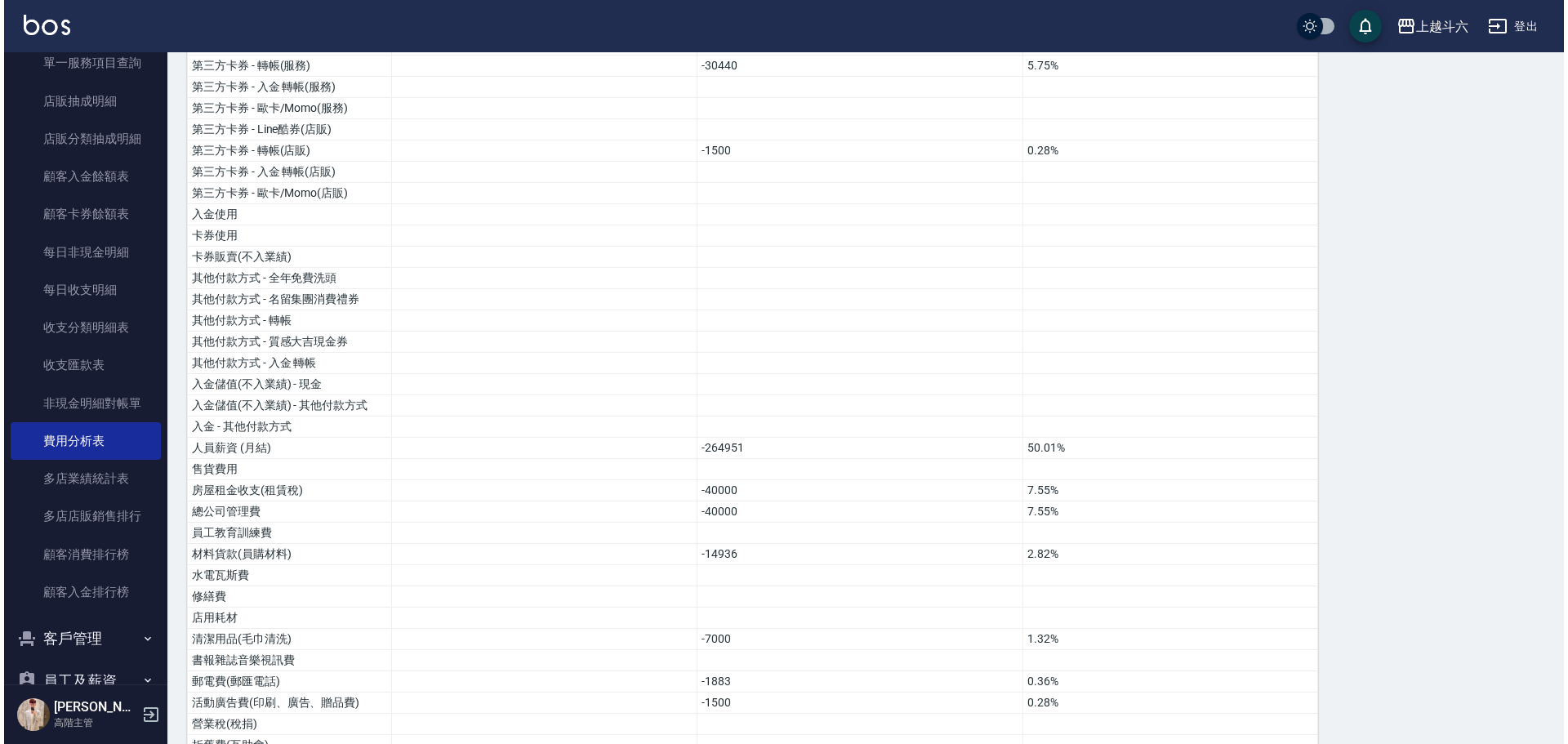
scroll to position [10, 0]
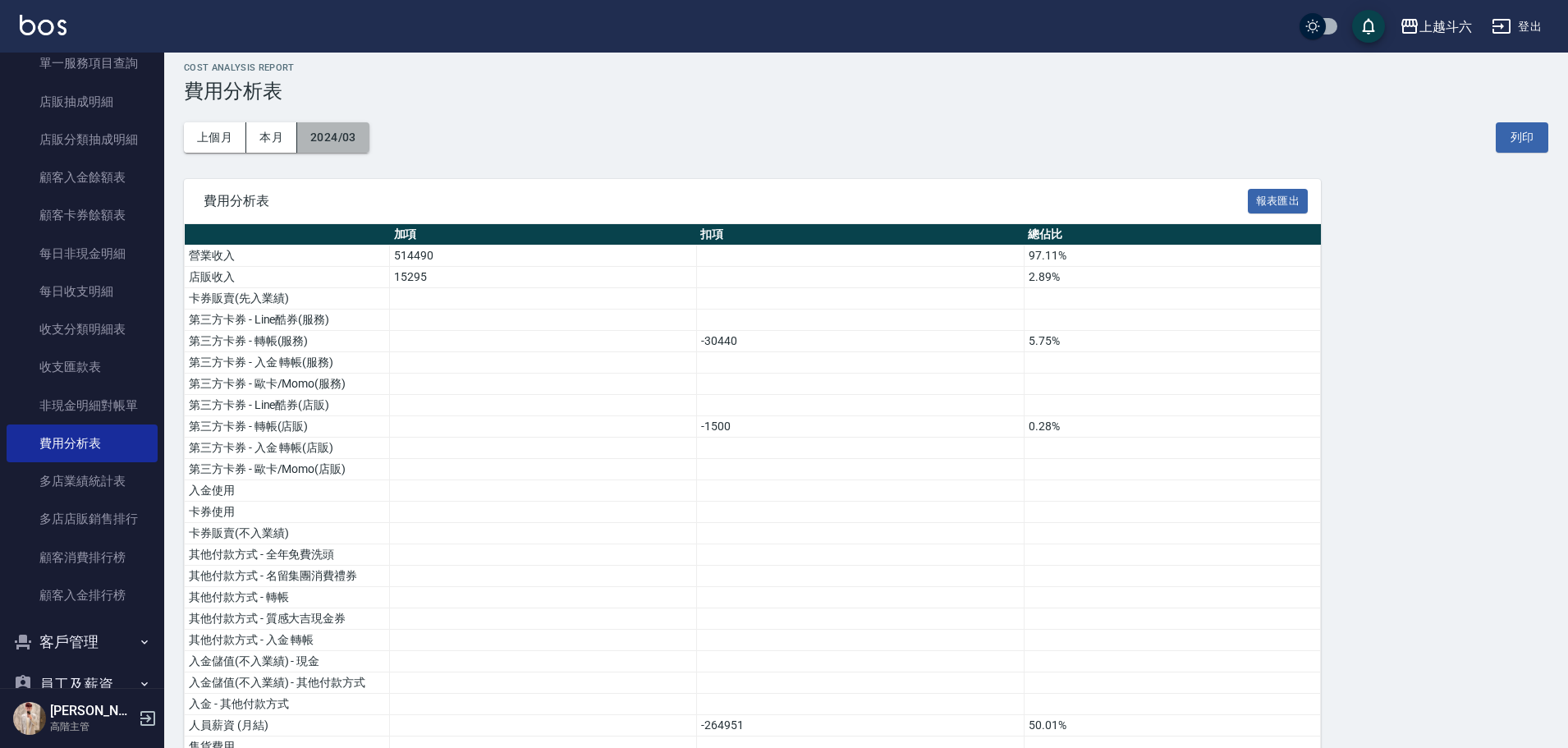
click at [346, 132] on button "2024/03" at bounding box center [333, 137] width 72 height 30
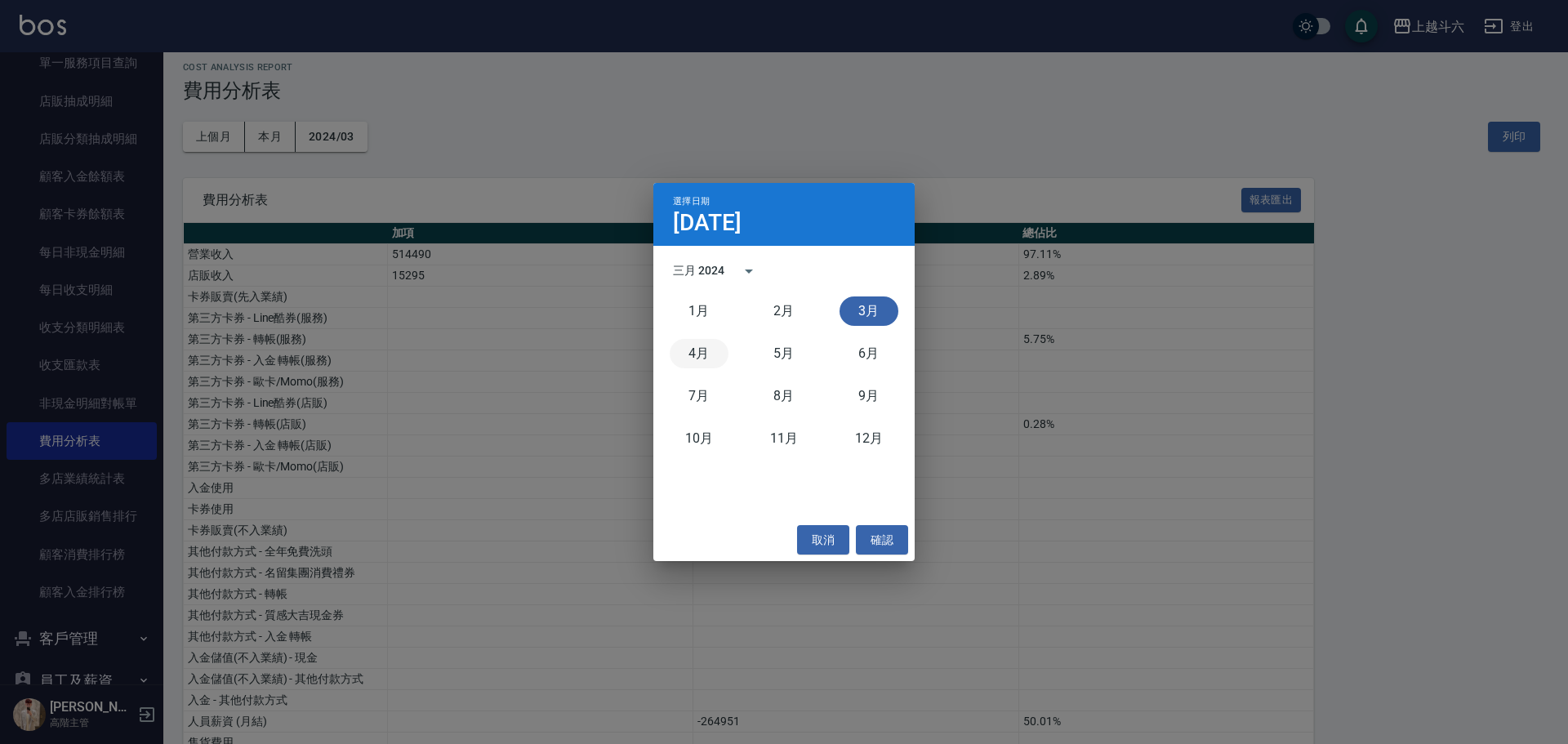
click at [695, 352] on button "4月" at bounding box center [699, 353] width 59 height 29
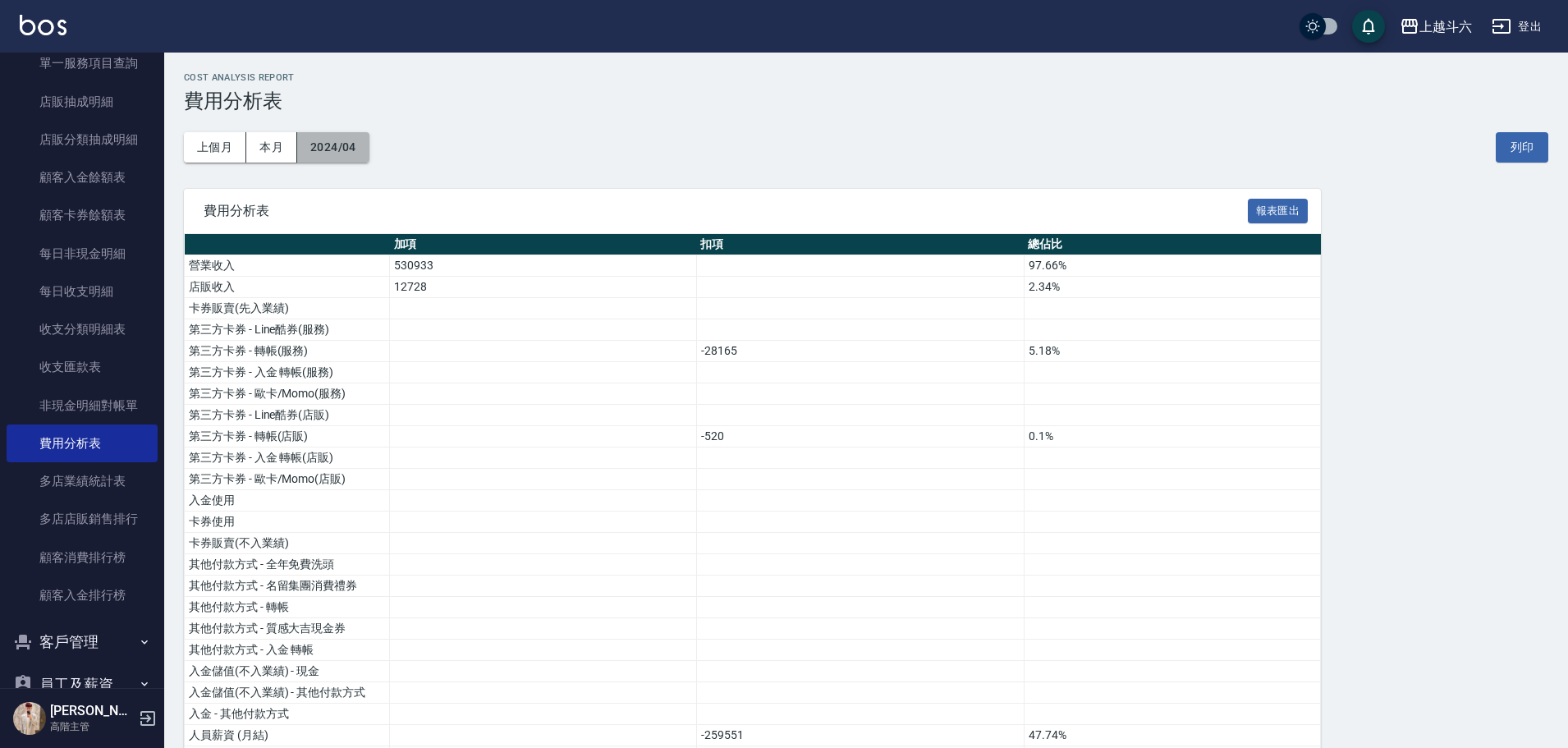
click at [344, 143] on button "2024/04" at bounding box center [333, 147] width 72 height 30
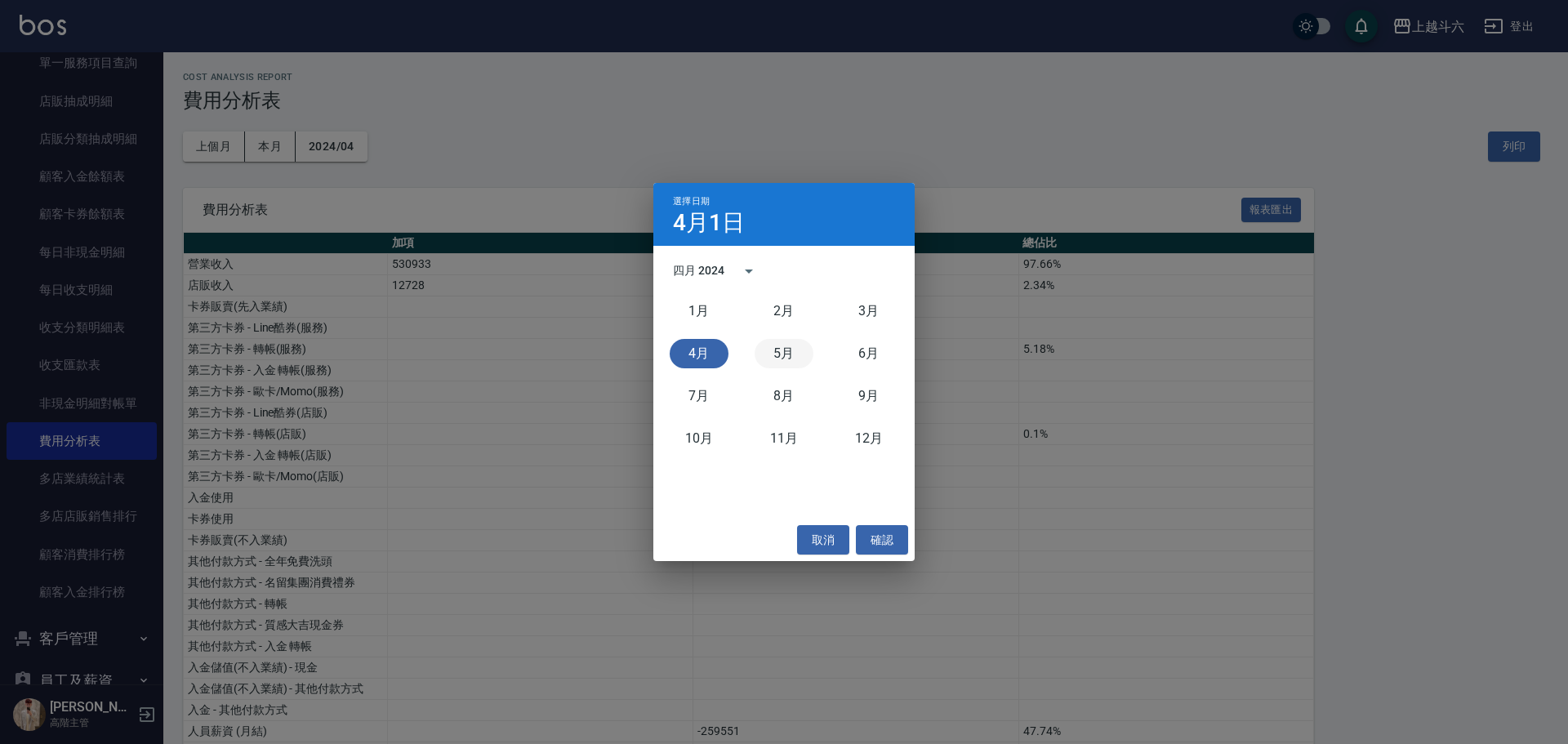
click at [784, 353] on button "5月" at bounding box center [784, 353] width 59 height 29
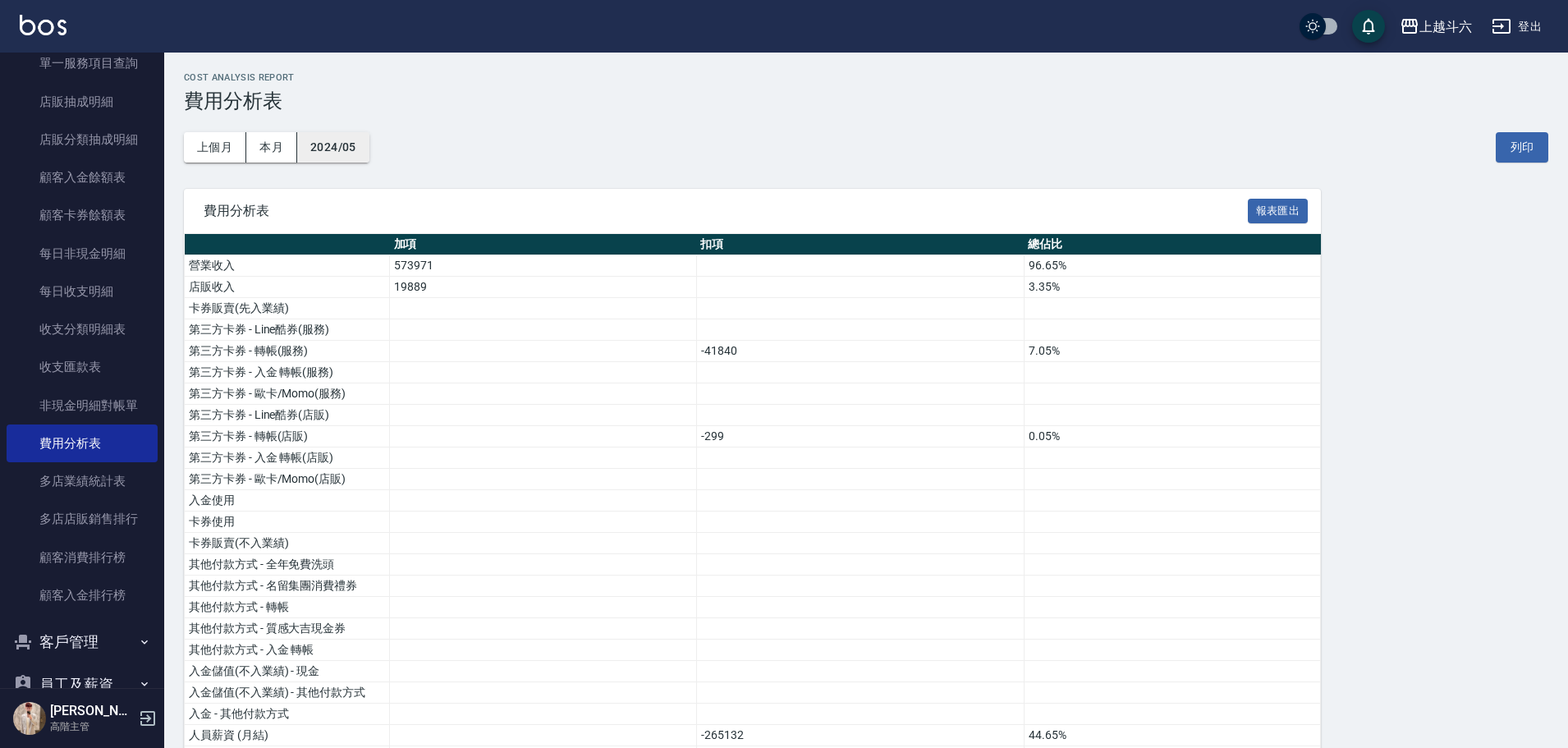
drag, startPoint x: 335, startPoint y: 128, endPoint x: 353, endPoint y: 138, distance: 20.6
click at [340, 131] on div "上個月 本月 2024/05 列印" at bounding box center [867, 147] width 1365 height 70
drag, startPoint x: 406, startPoint y: 174, endPoint x: 393, endPoint y: 175, distance: 13.0
click at [406, 176] on div "上個月 本月 2024/05 列印" at bounding box center [867, 147] width 1365 height 70
click at [362, 159] on button "2024/05" at bounding box center [333, 147] width 72 height 30
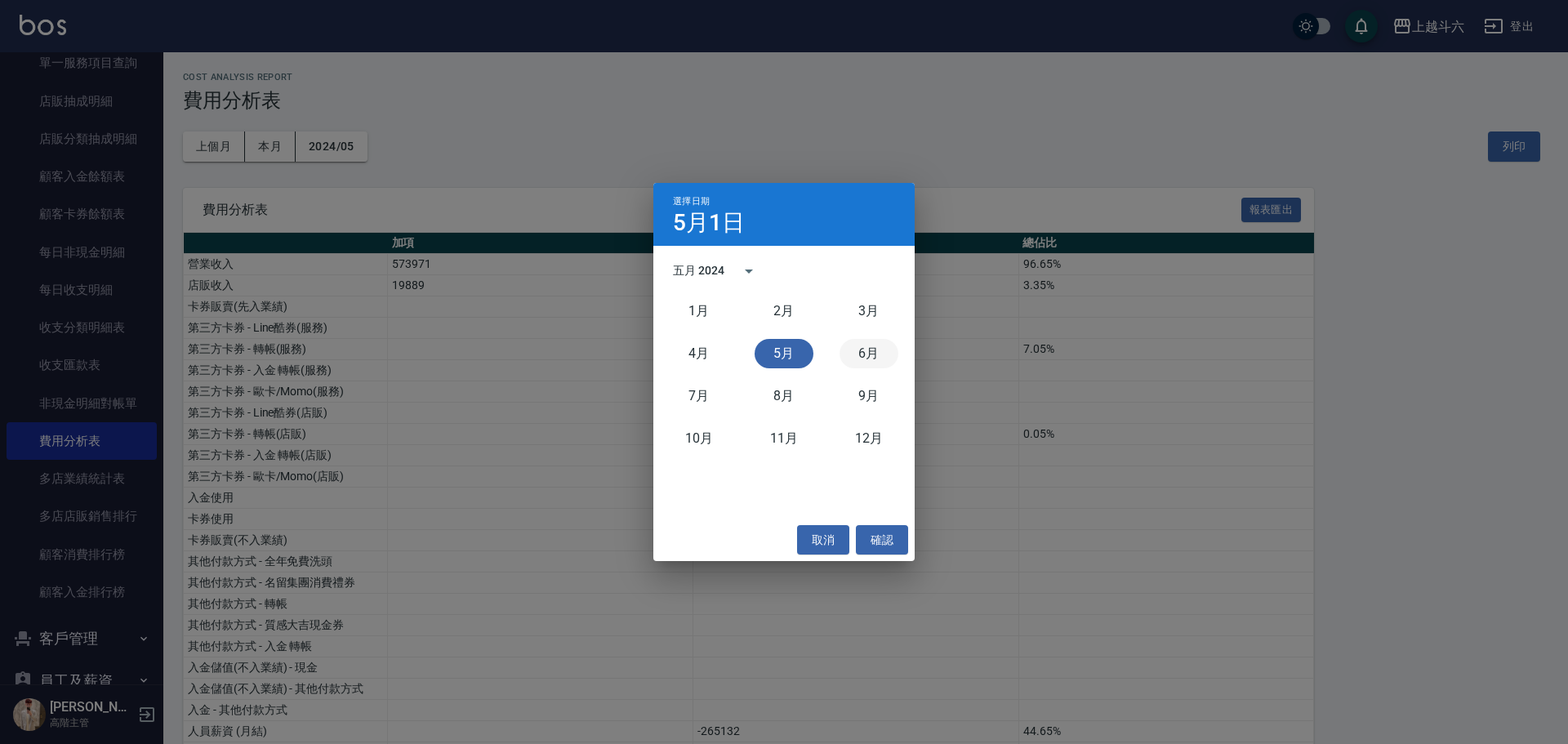
click at [872, 364] on button "6月" at bounding box center [869, 353] width 59 height 29
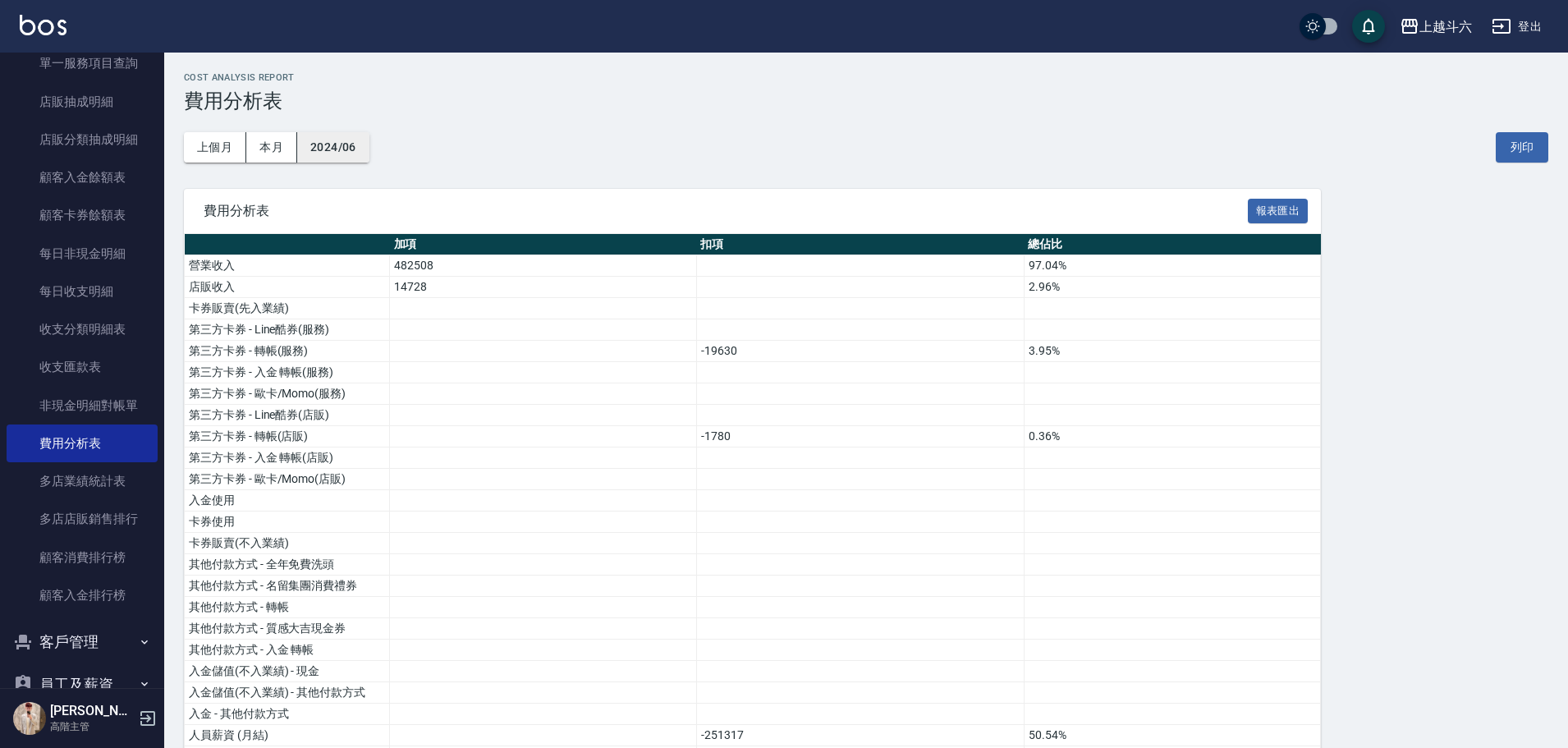
click at [351, 144] on button "2024/06" at bounding box center [333, 147] width 72 height 30
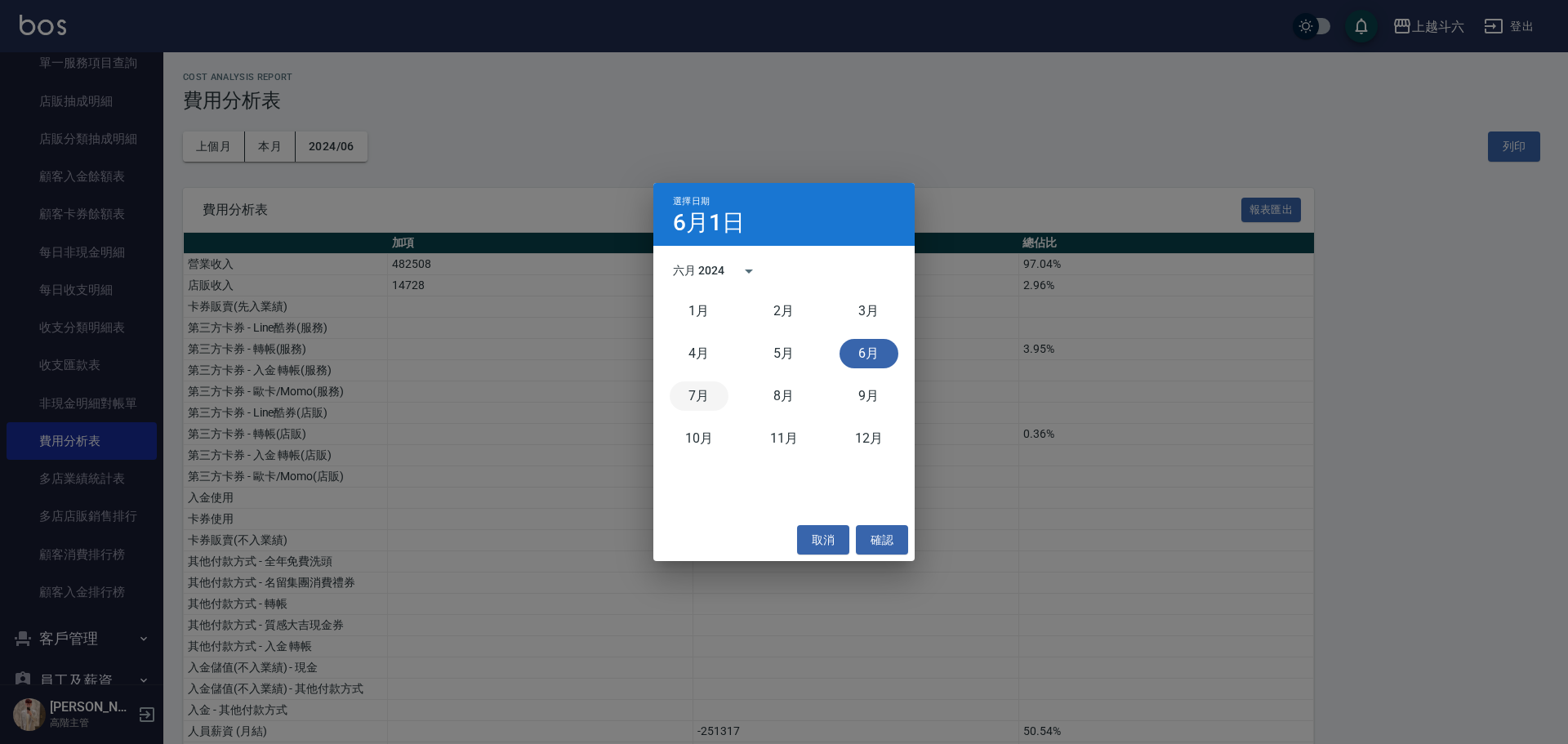
click at [695, 396] on button "7月" at bounding box center [699, 396] width 59 height 29
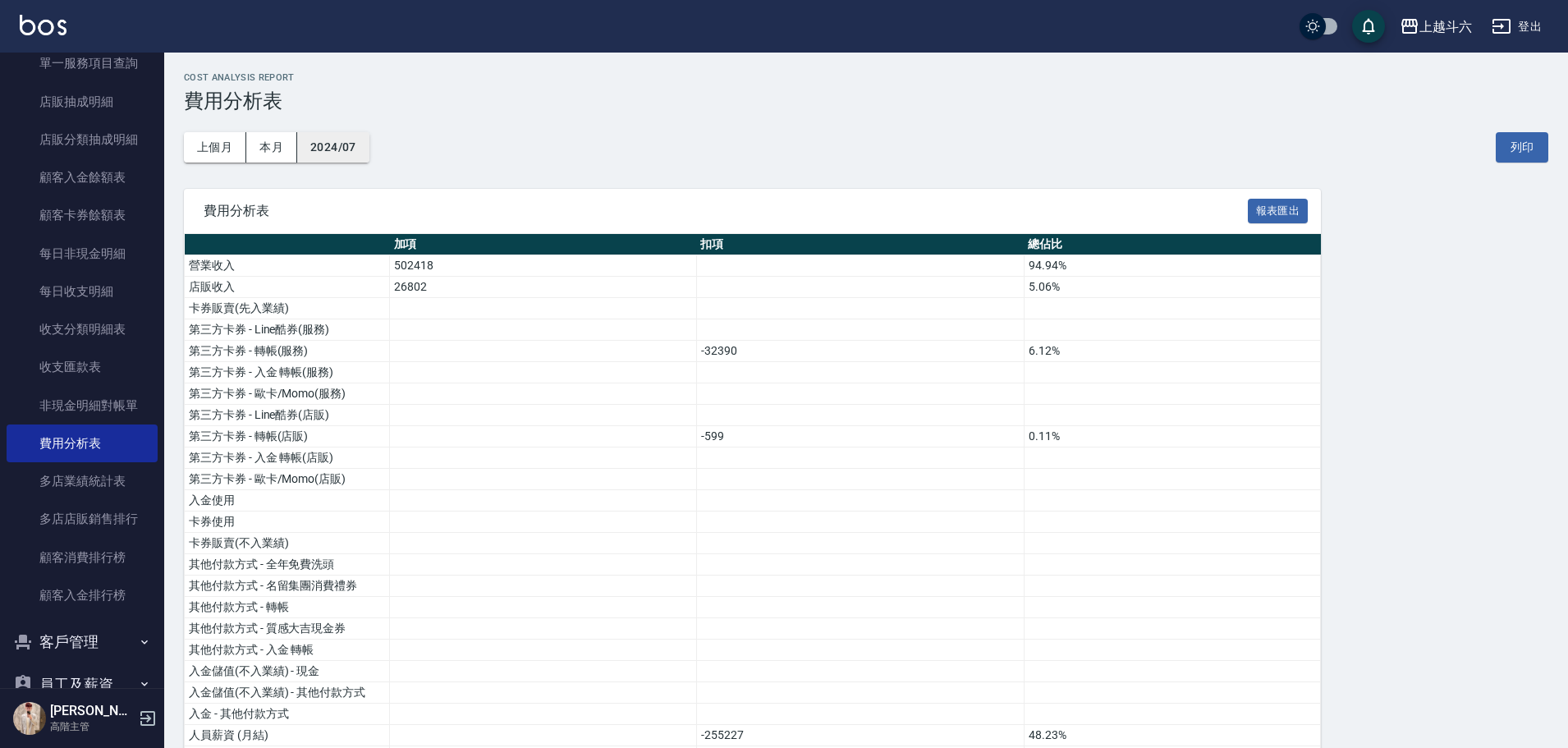
click at [361, 150] on button "2024/07" at bounding box center [333, 147] width 72 height 30
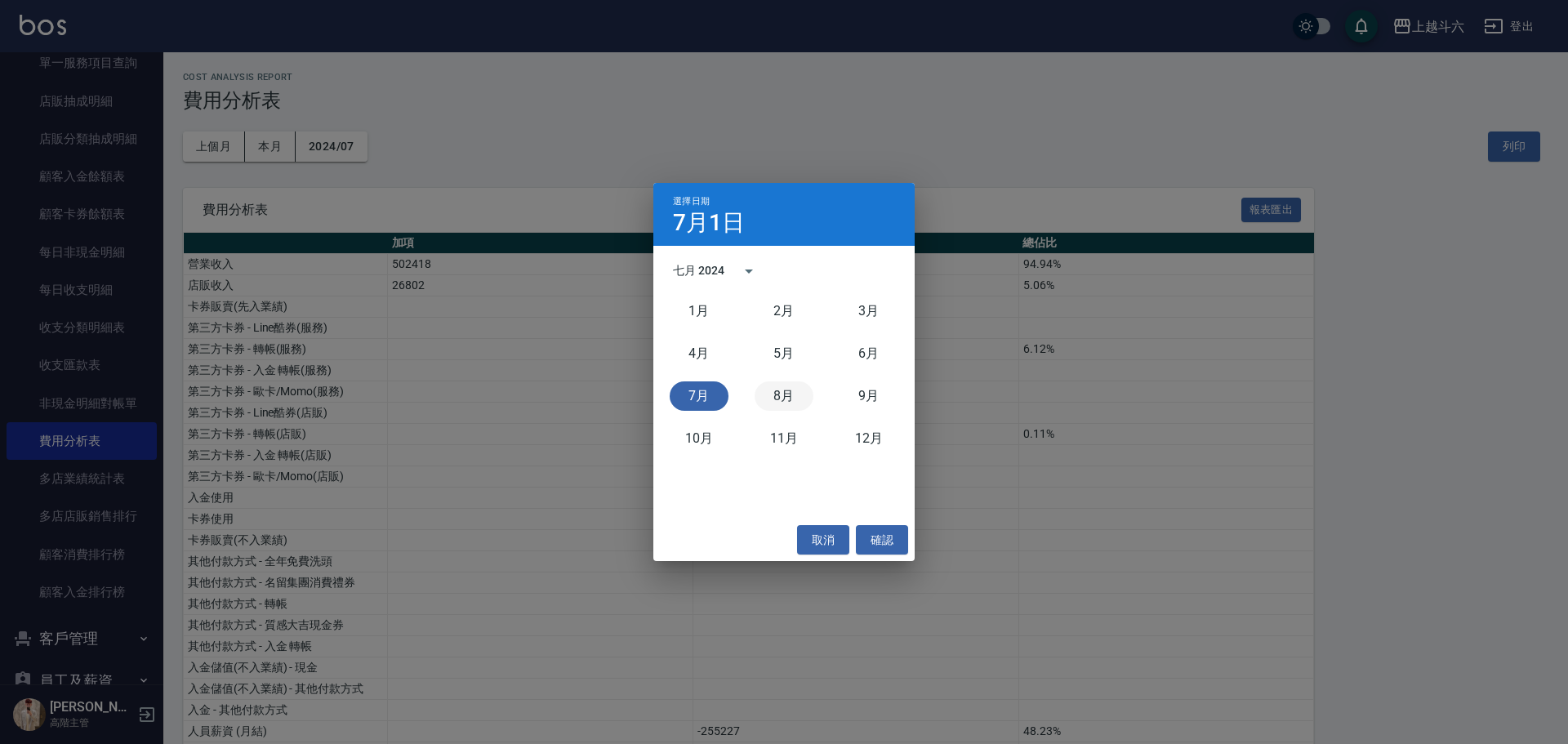
click at [782, 391] on button "8月" at bounding box center [784, 396] width 59 height 29
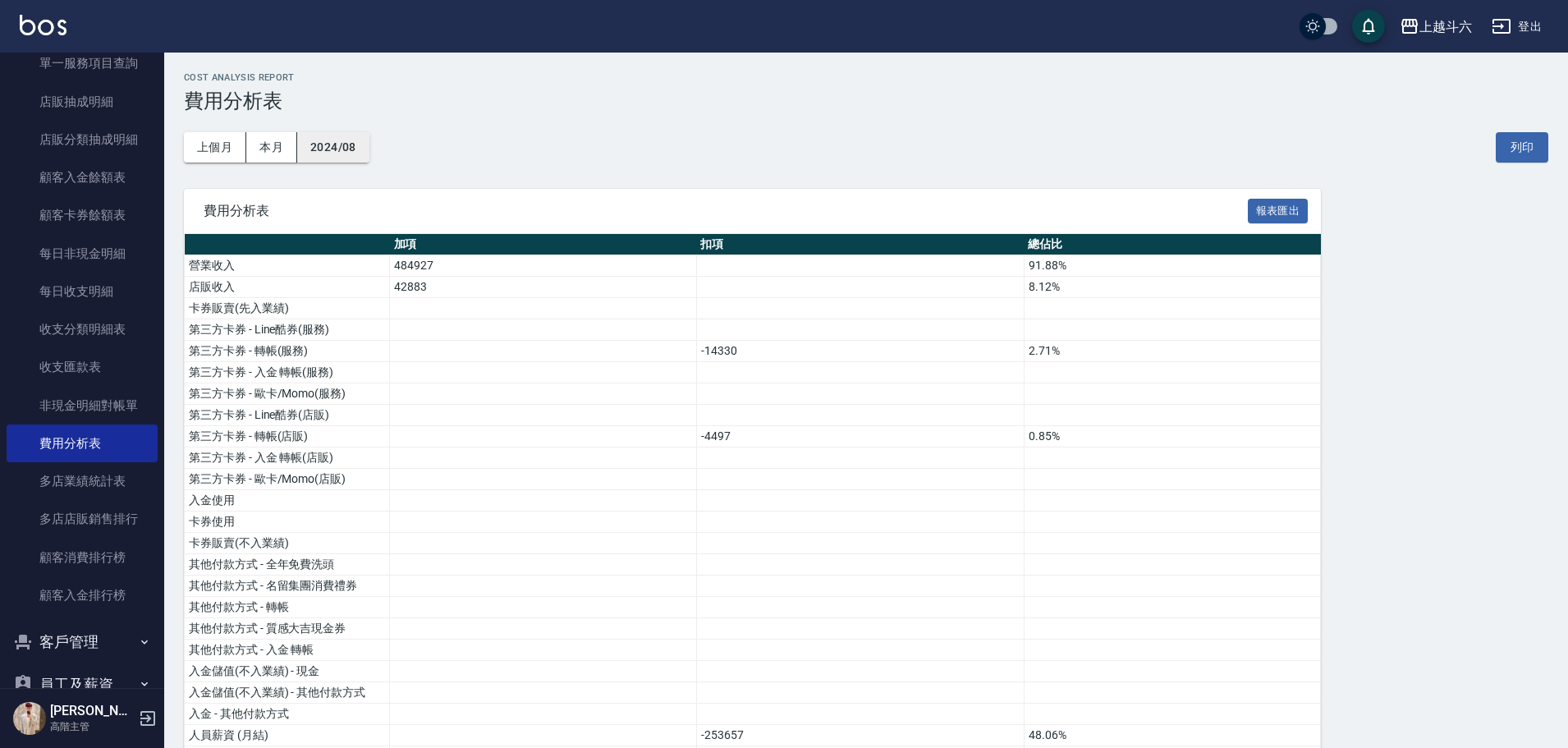
click at [356, 143] on button "2024/08" at bounding box center [333, 147] width 72 height 30
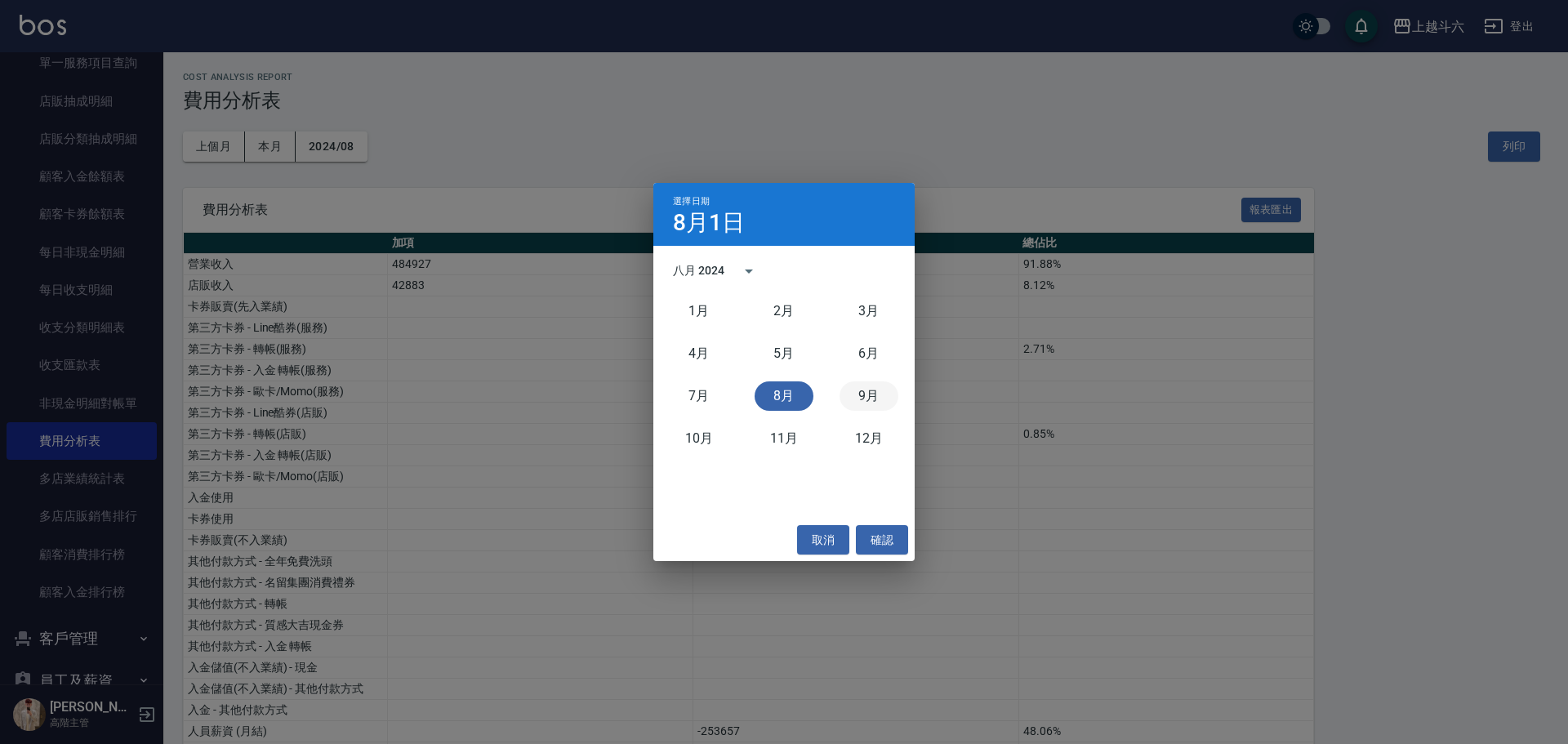
click at [880, 390] on button "9月" at bounding box center [869, 396] width 59 height 29
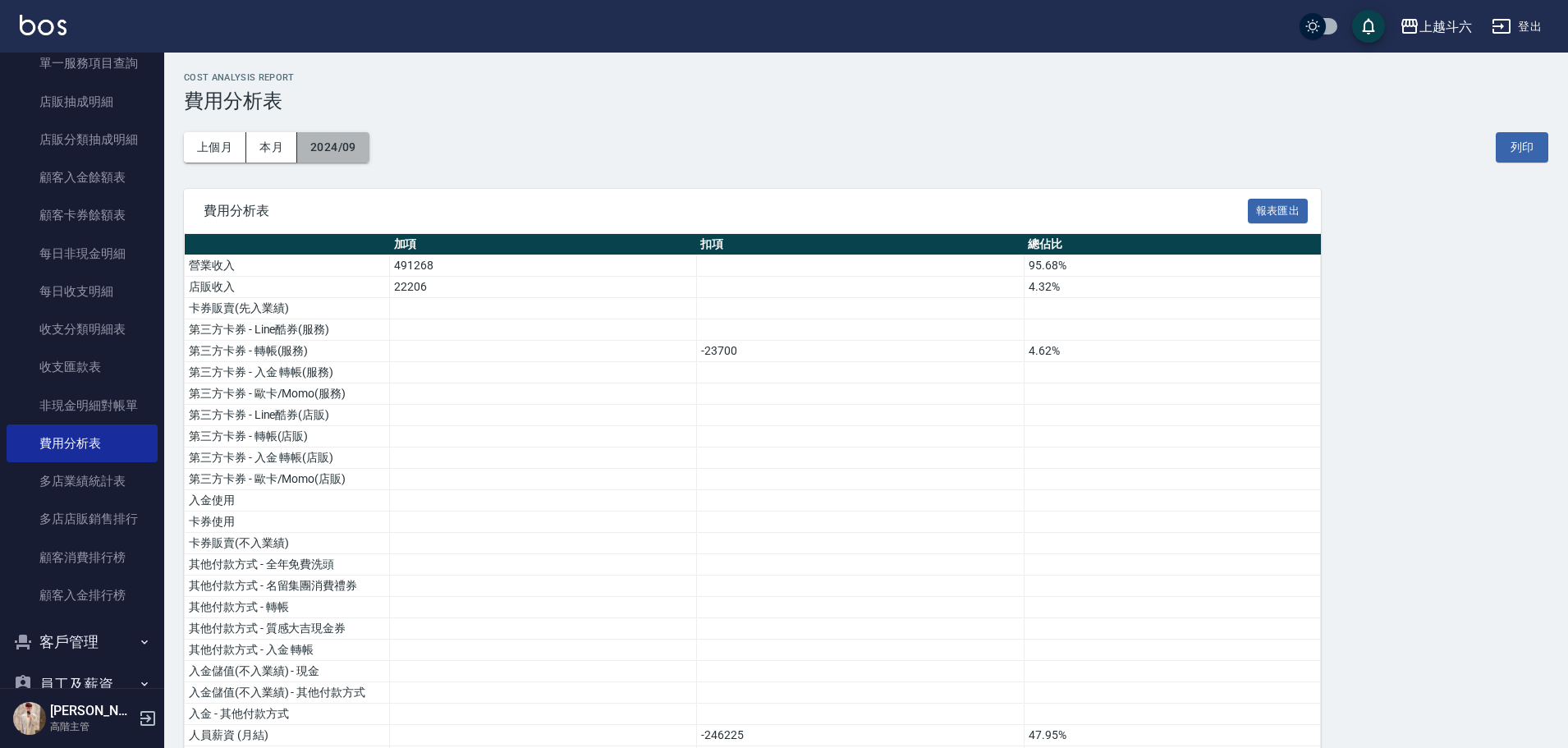
click at [344, 143] on button "2024/09" at bounding box center [333, 147] width 72 height 30
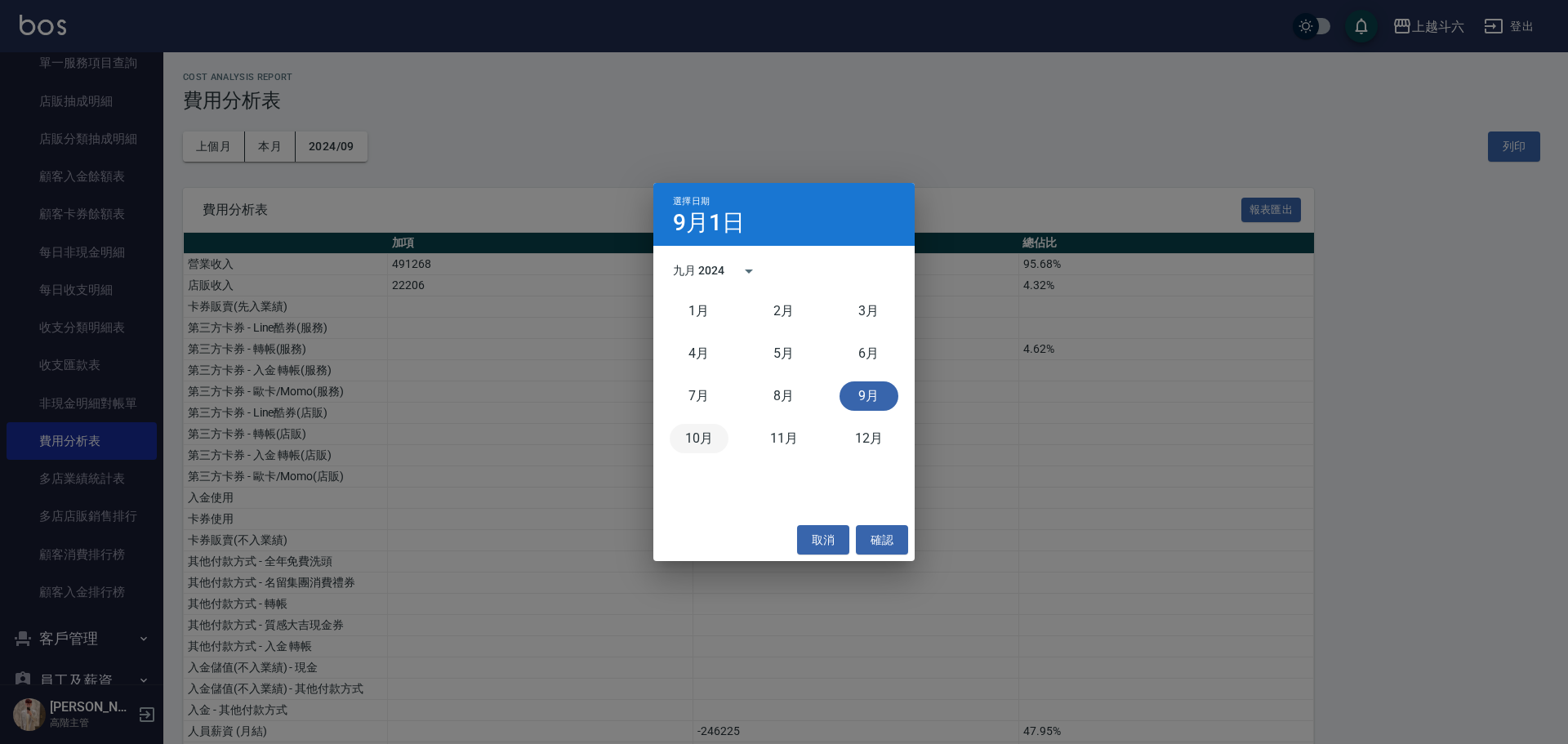
click at [702, 430] on button "10月" at bounding box center [699, 438] width 59 height 29
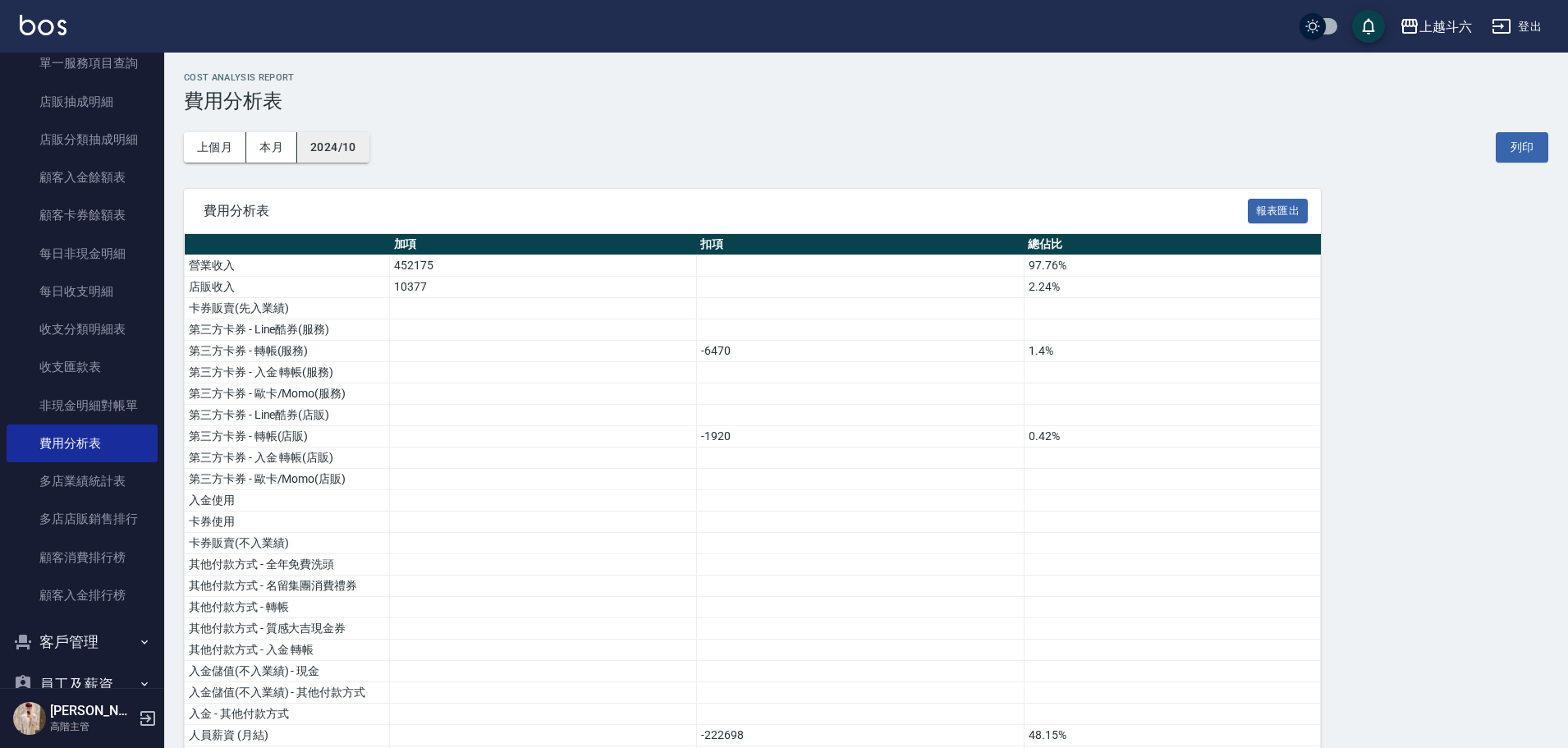
click at [342, 138] on button "2024/10" at bounding box center [333, 147] width 72 height 30
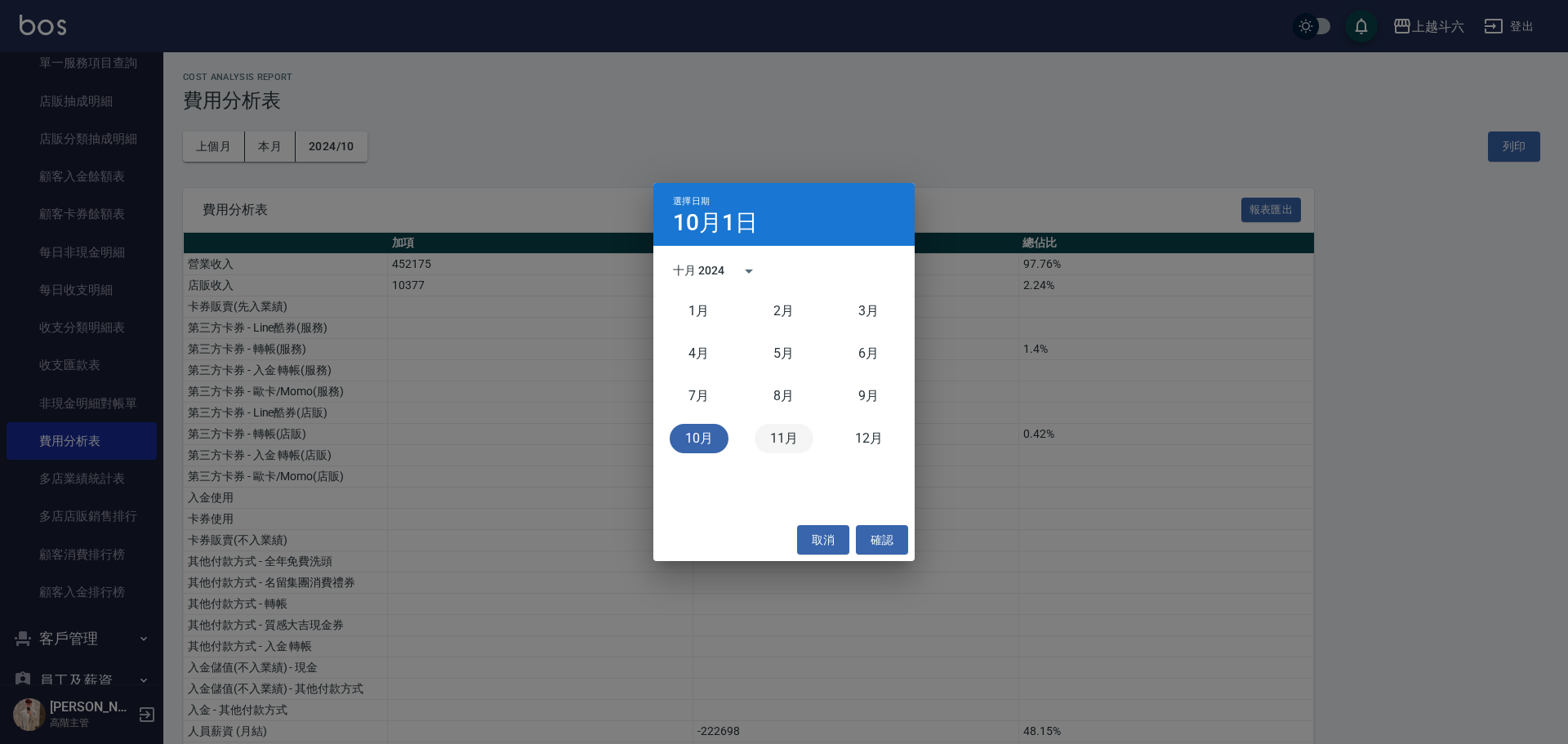
click at [787, 447] on button "11月" at bounding box center [784, 438] width 59 height 29
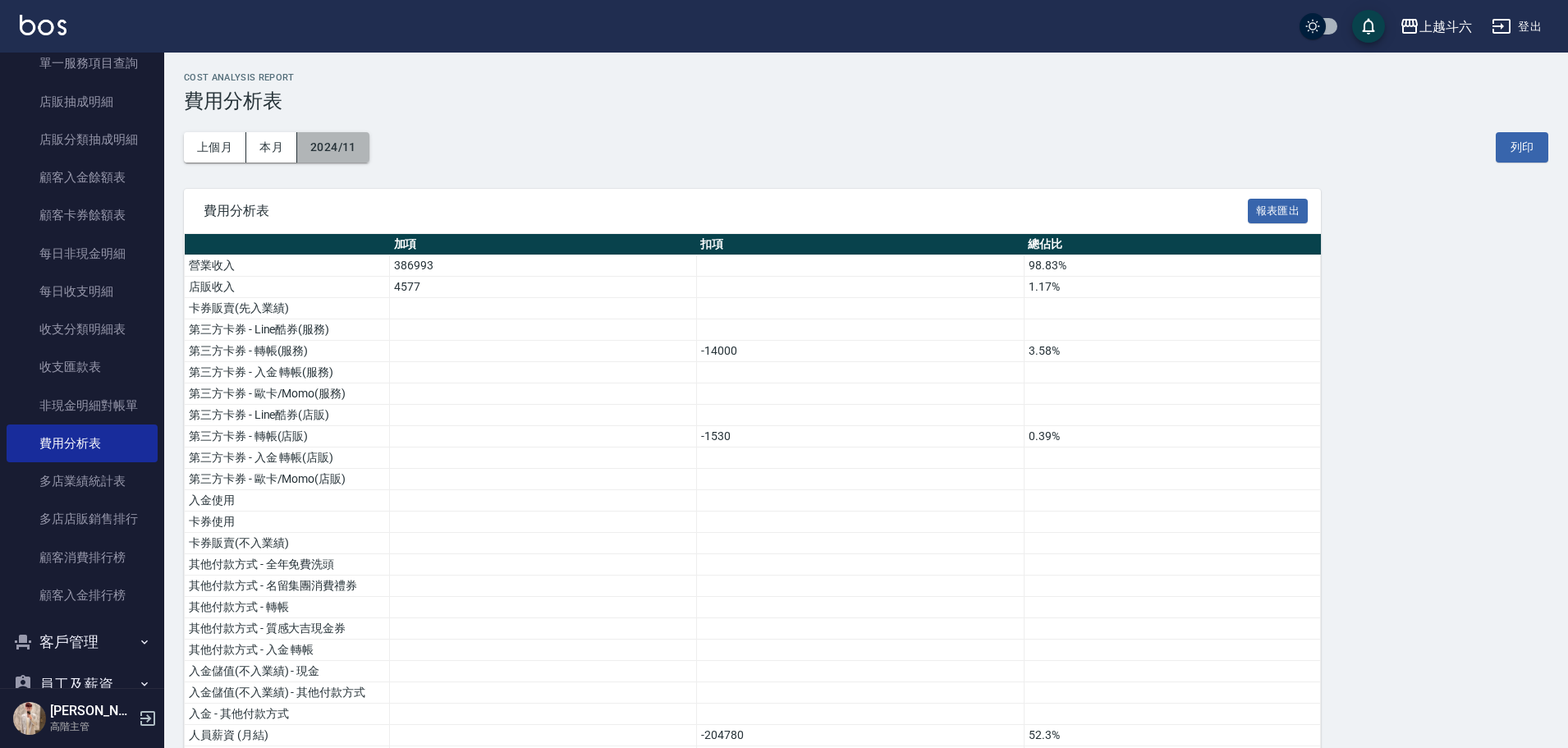
click at [361, 155] on button "2024/11" at bounding box center [333, 147] width 72 height 30
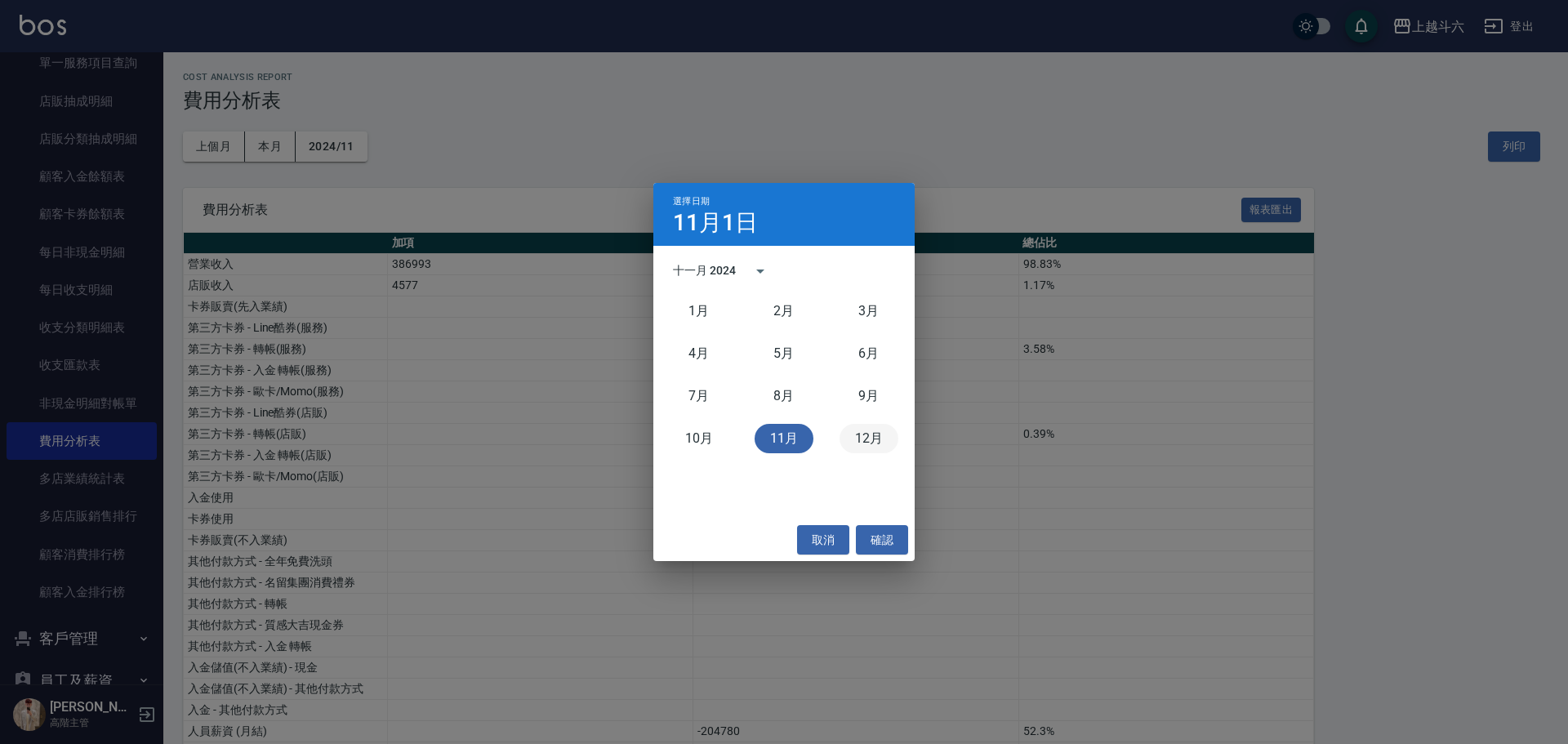
click at [865, 435] on button "12月" at bounding box center [869, 438] width 59 height 29
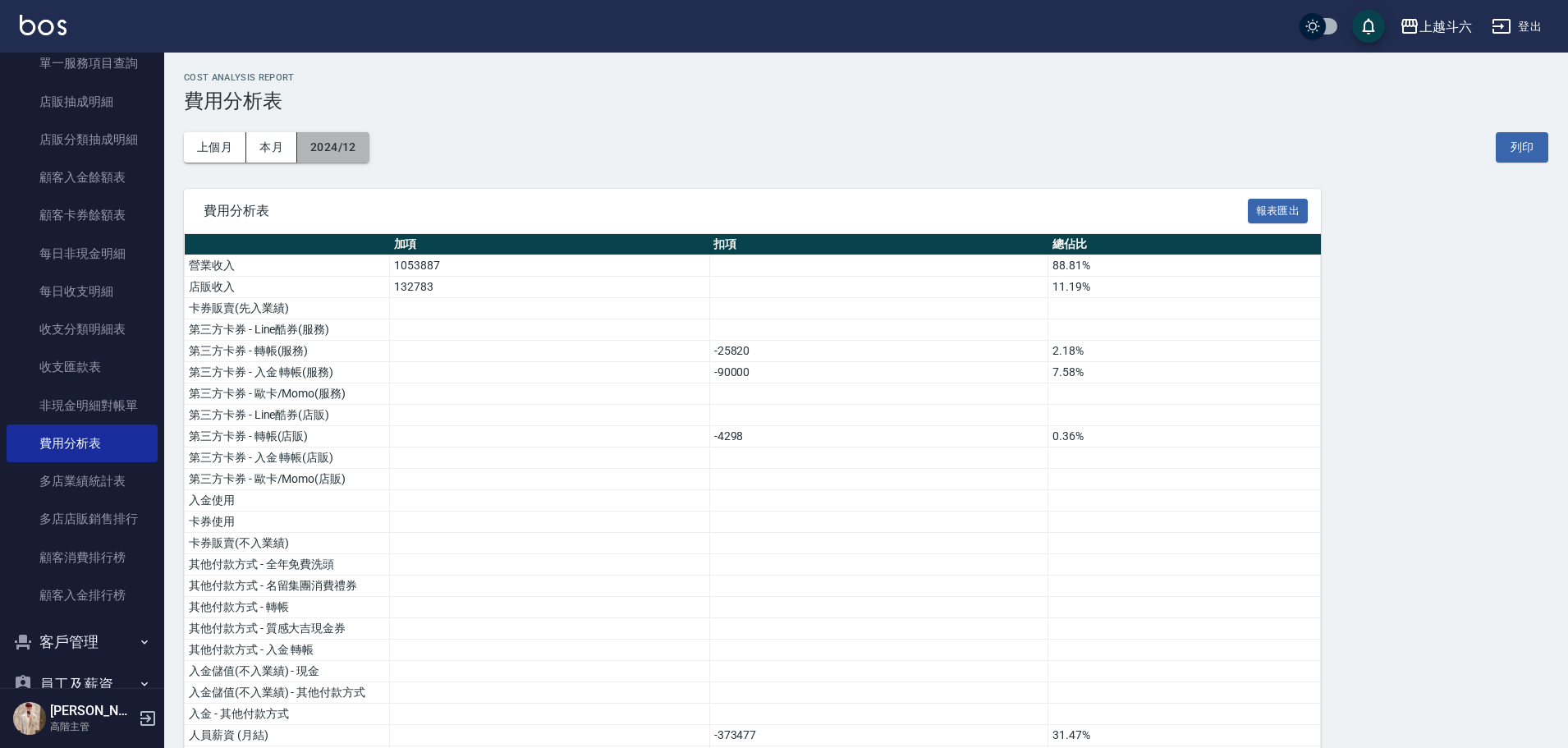
click at [344, 136] on button "2024/12" at bounding box center [333, 147] width 72 height 30
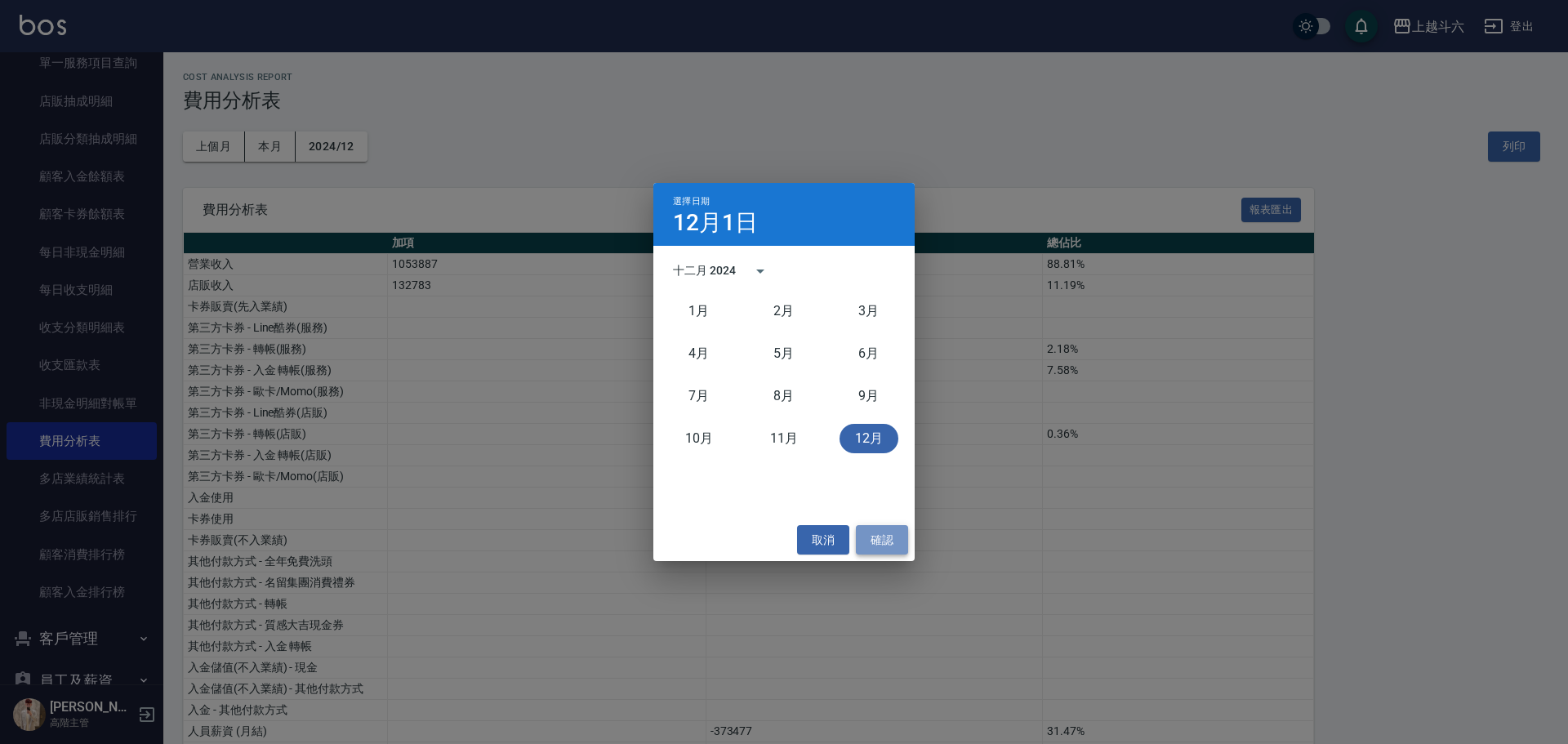
click at [883, 538] on button "確認" at bounding box center [882, 539] width 52 height 30
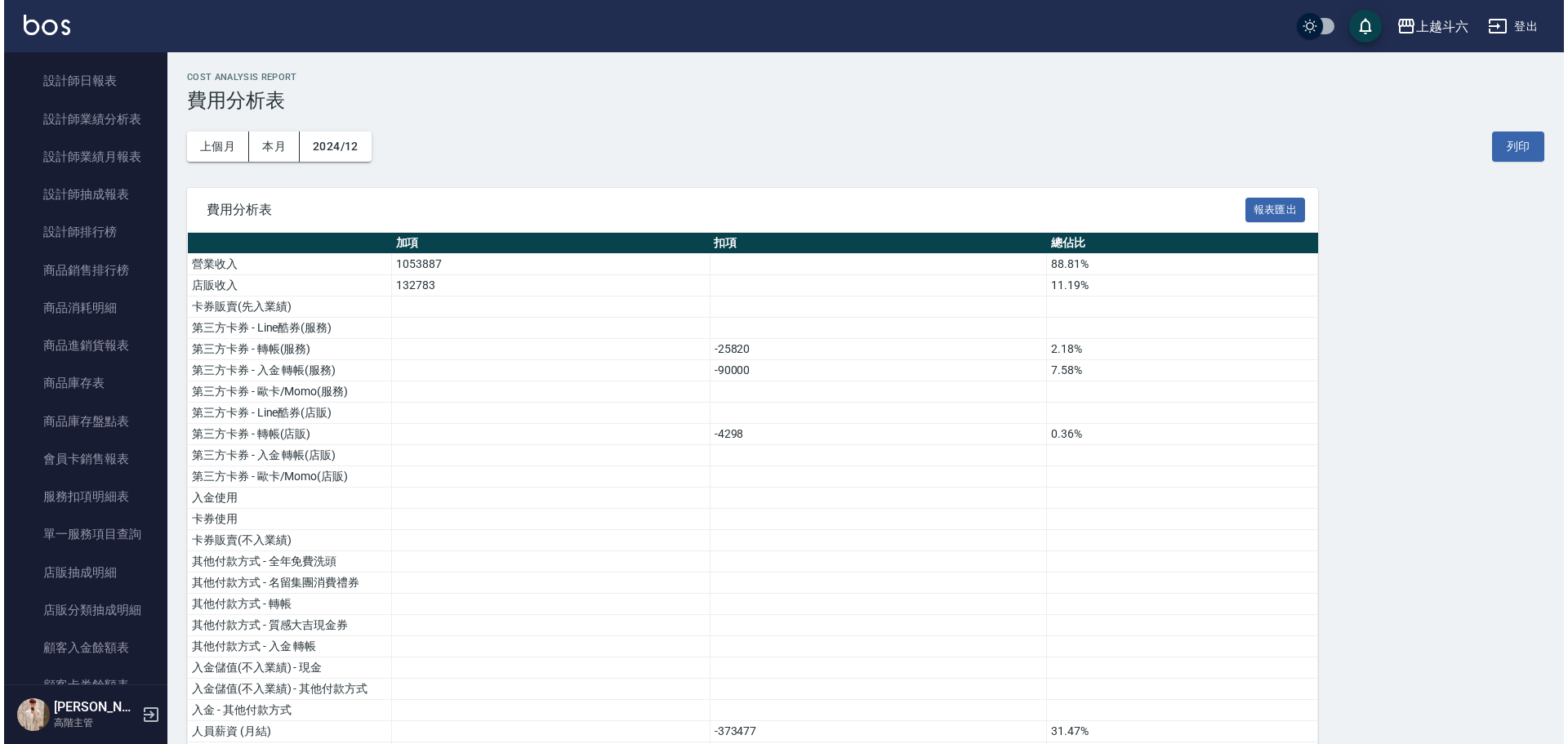
scroll to position [1062, 0]
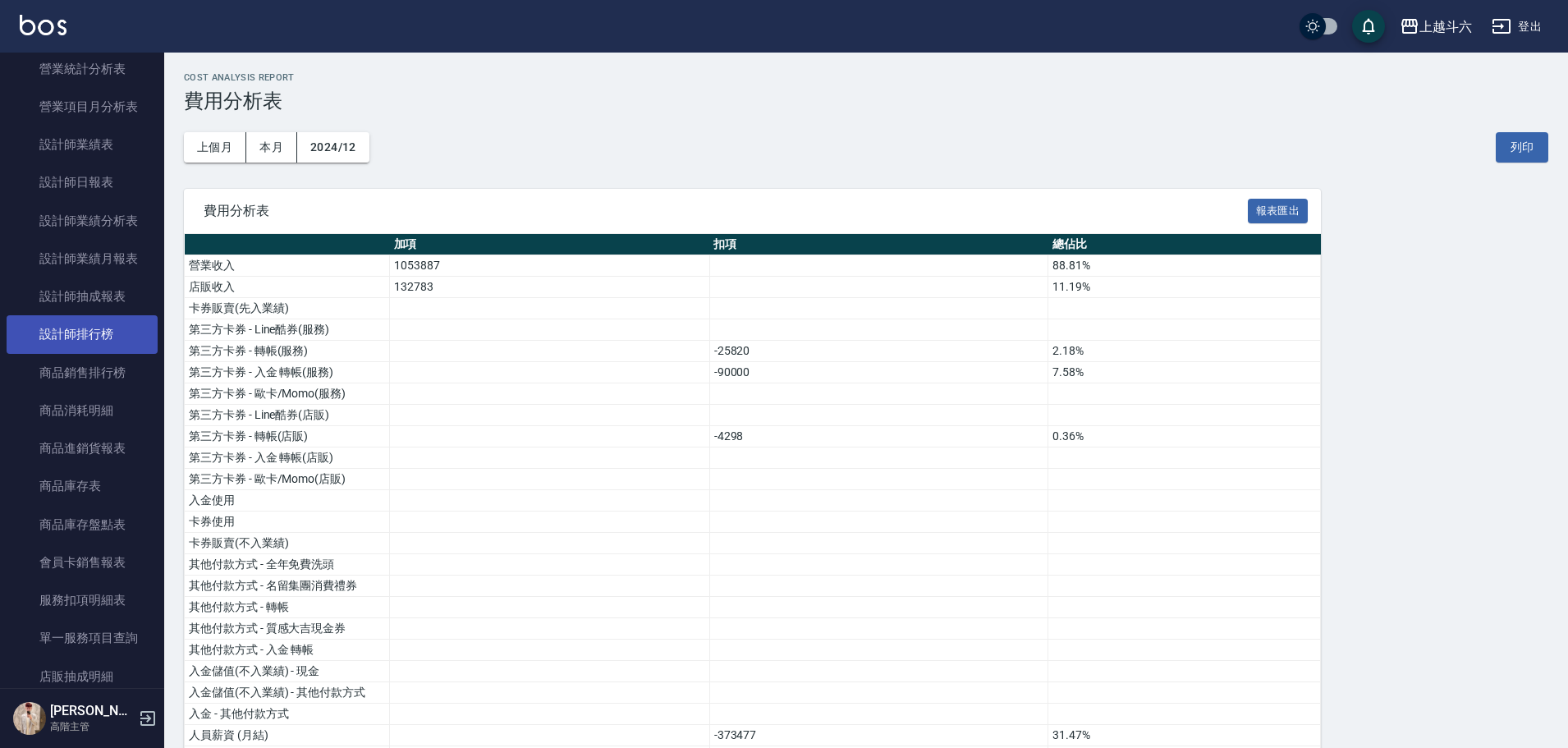
click at [102, 343] on link "設計師排行榜" at bounding box center [82, 334] width 151 height 38
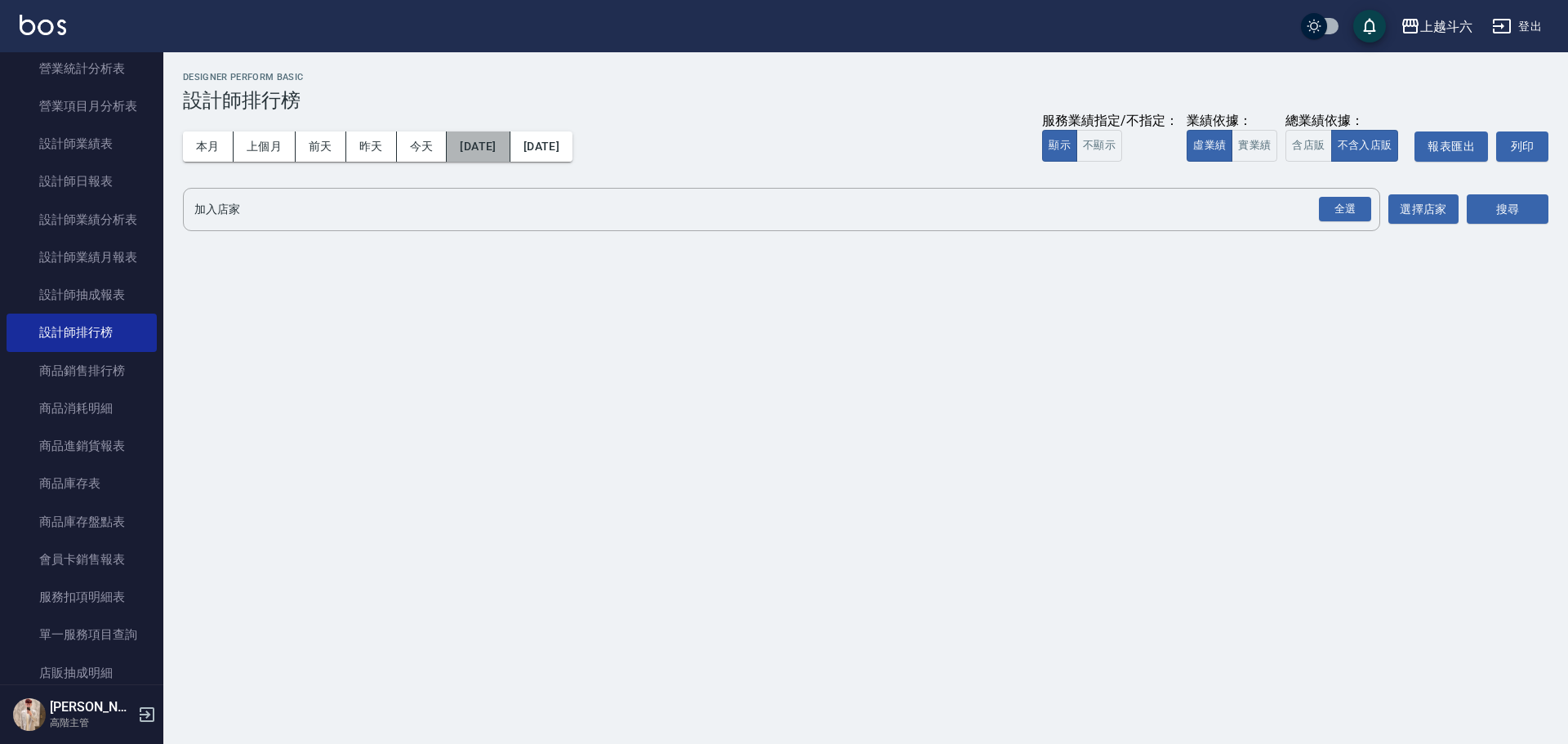
click at [509, 150] on button "[DATE]" at bounding box center [478, 146] width 63 height 30
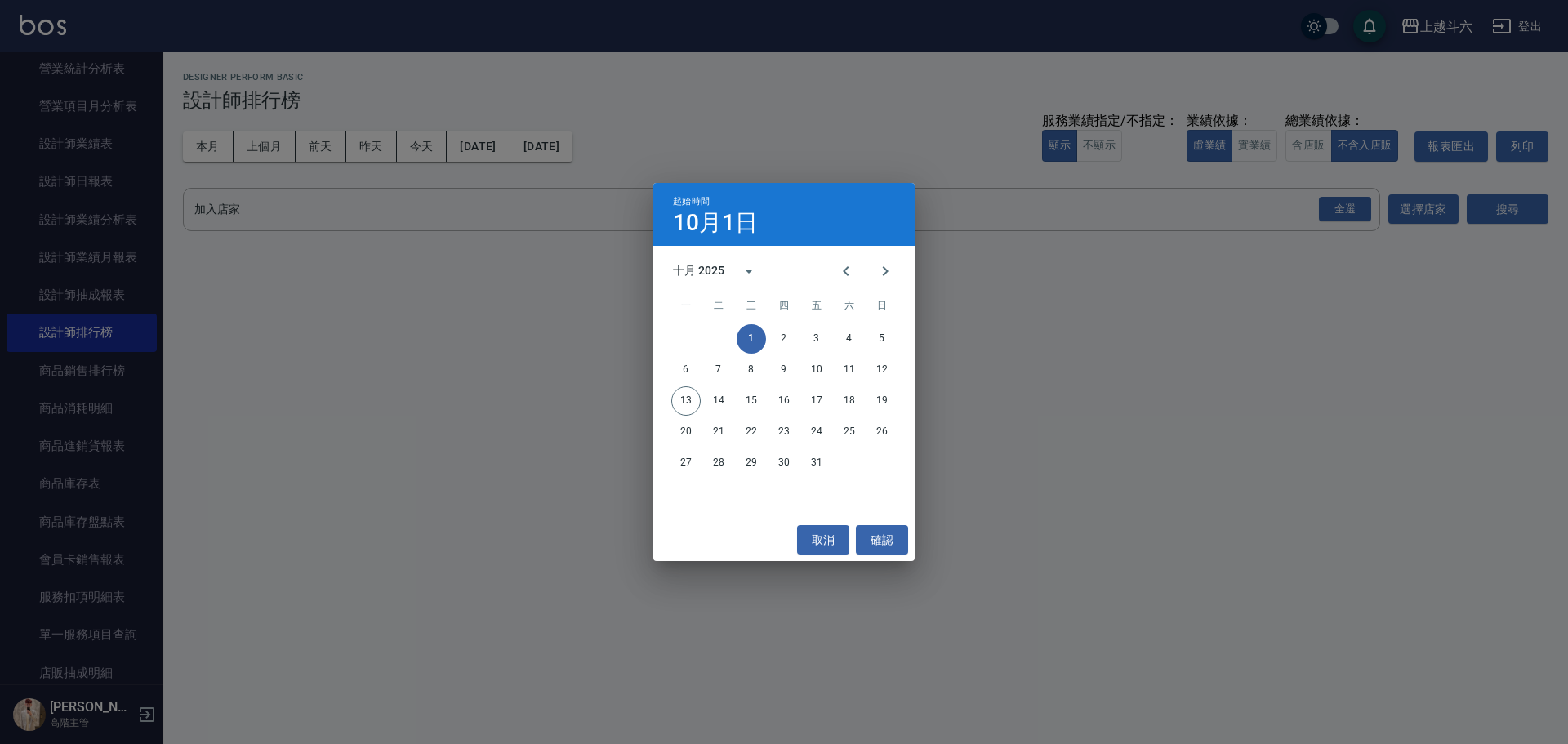
click at [721, 264] on div "十月 2025" at bounding box center [698, 271] width 51 height 17
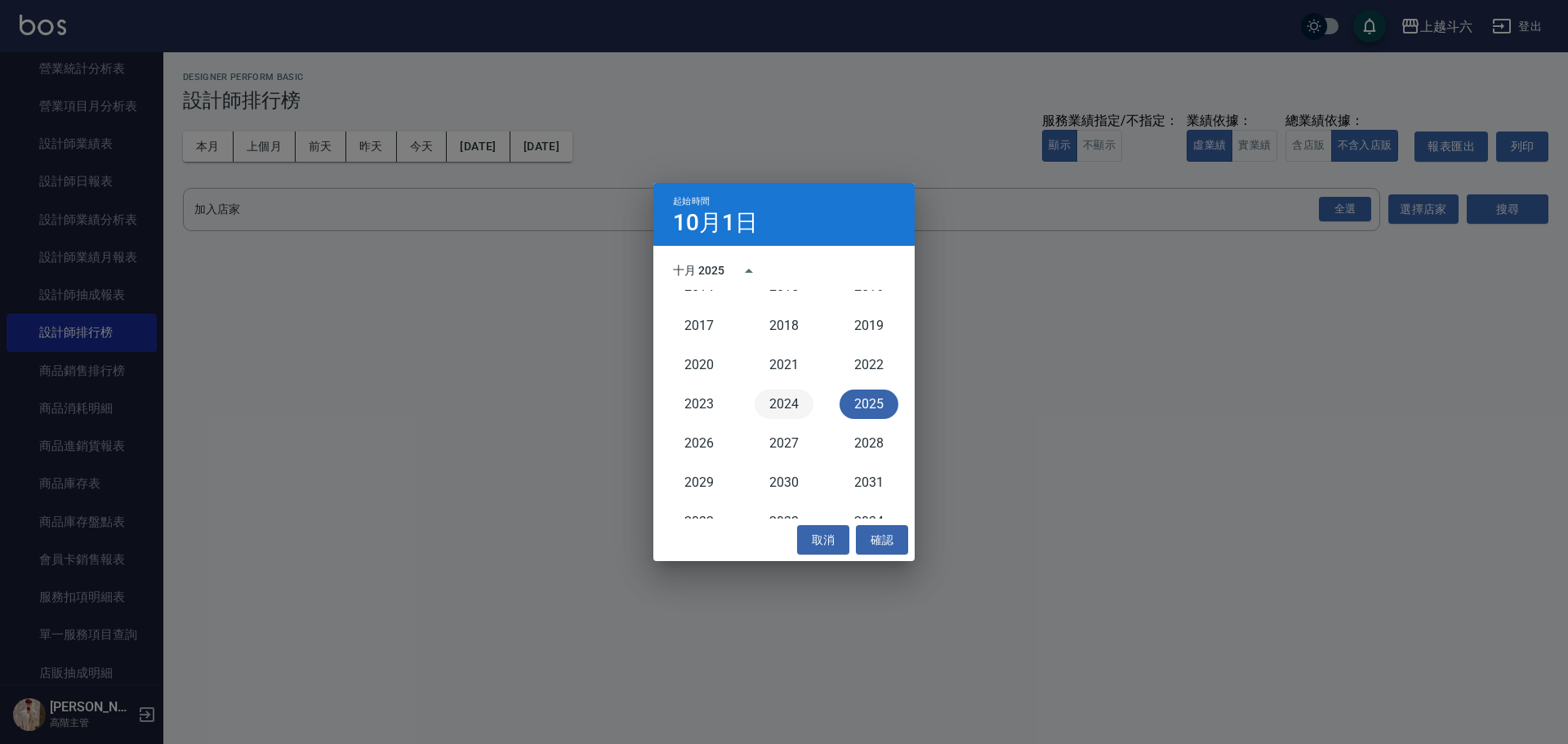
click at [784, 407] on button "2024" at bounding box center [784, 404] width 59 height 29
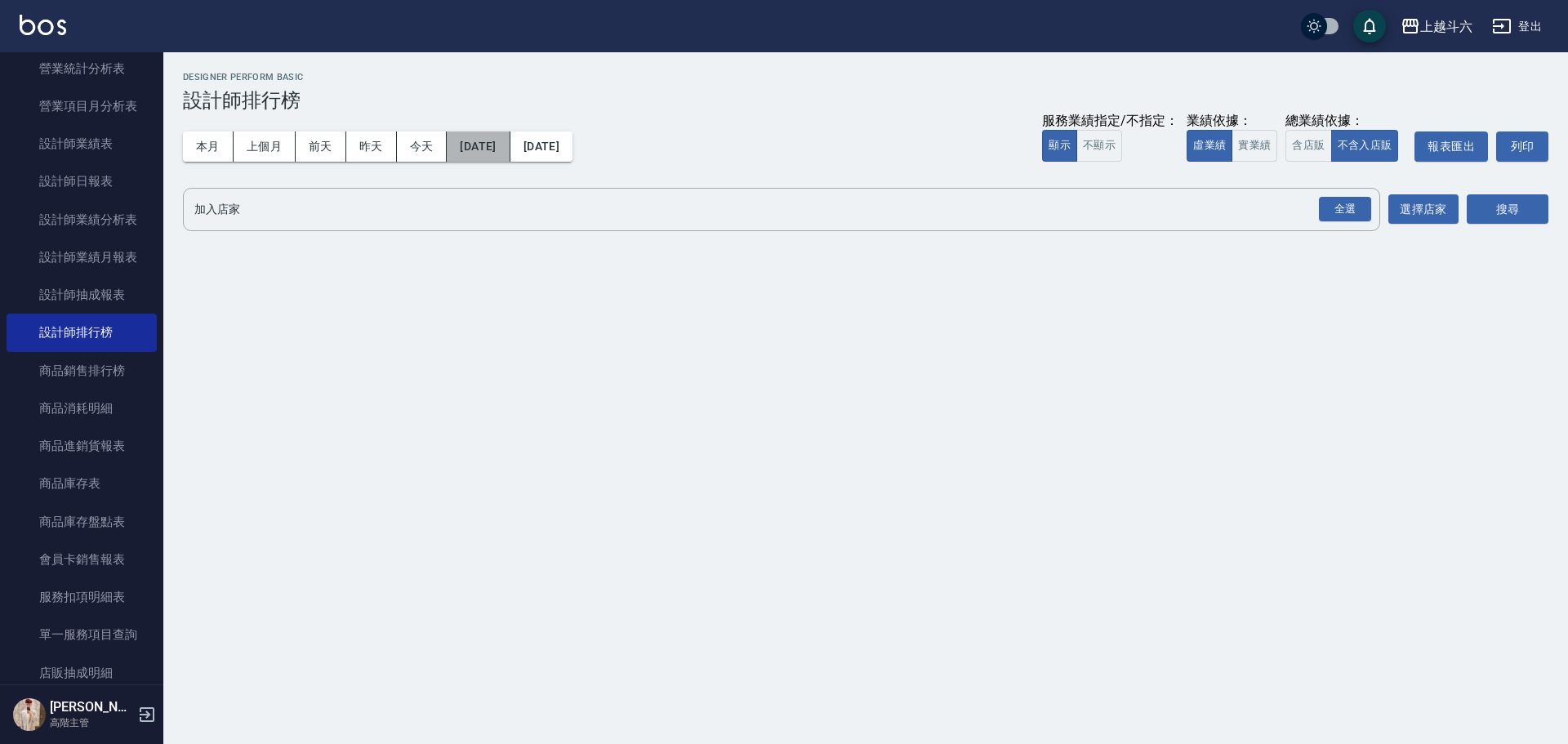
click at [509, 145] on button "[DATE]" at bounding box center [478, 146] width 63 height 30
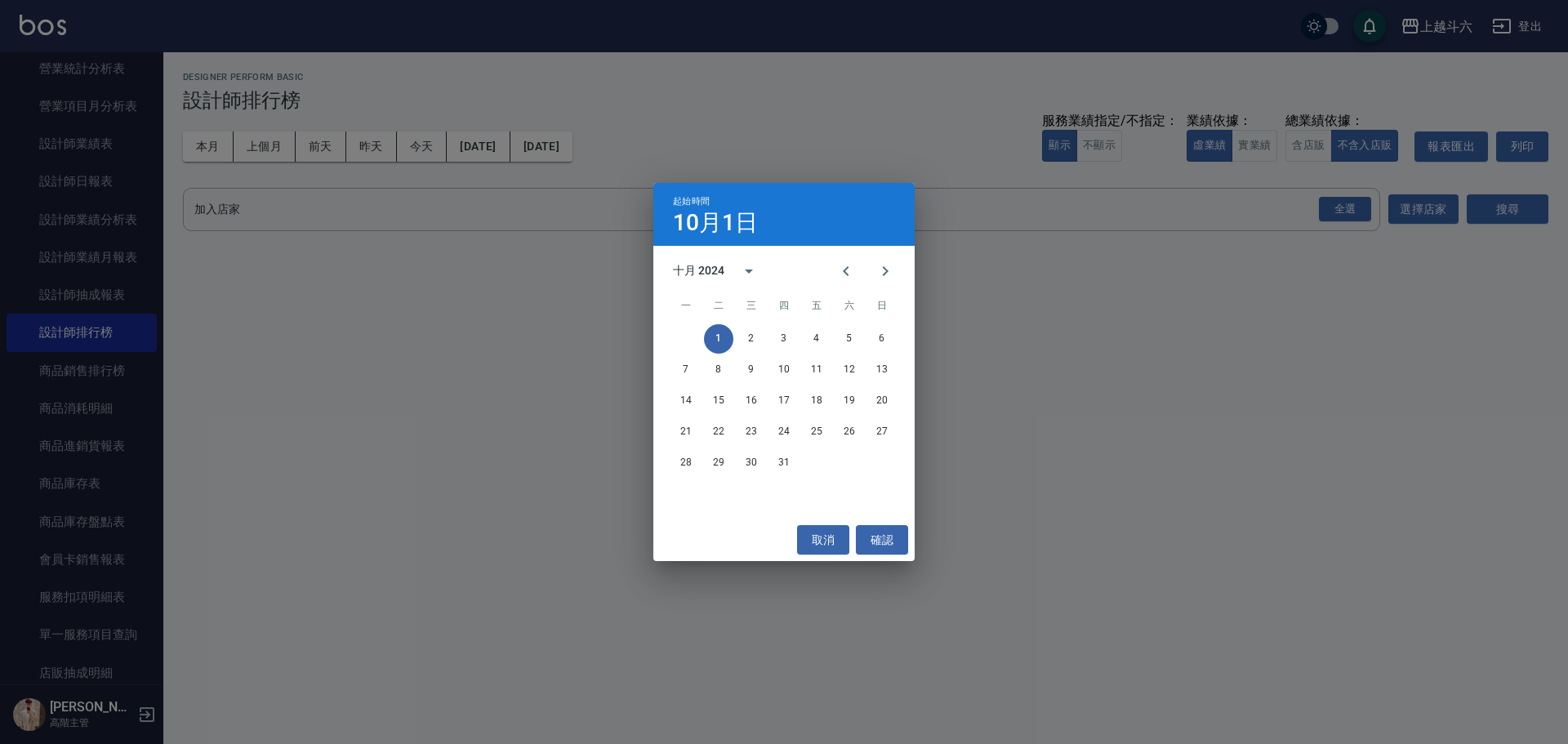
click at [713, 344] on button "1" at bounding box center [719, 339] width 29 height 29
click at [830, 541] on button "取消" at bounding box center [823, 539] width 52 height 30
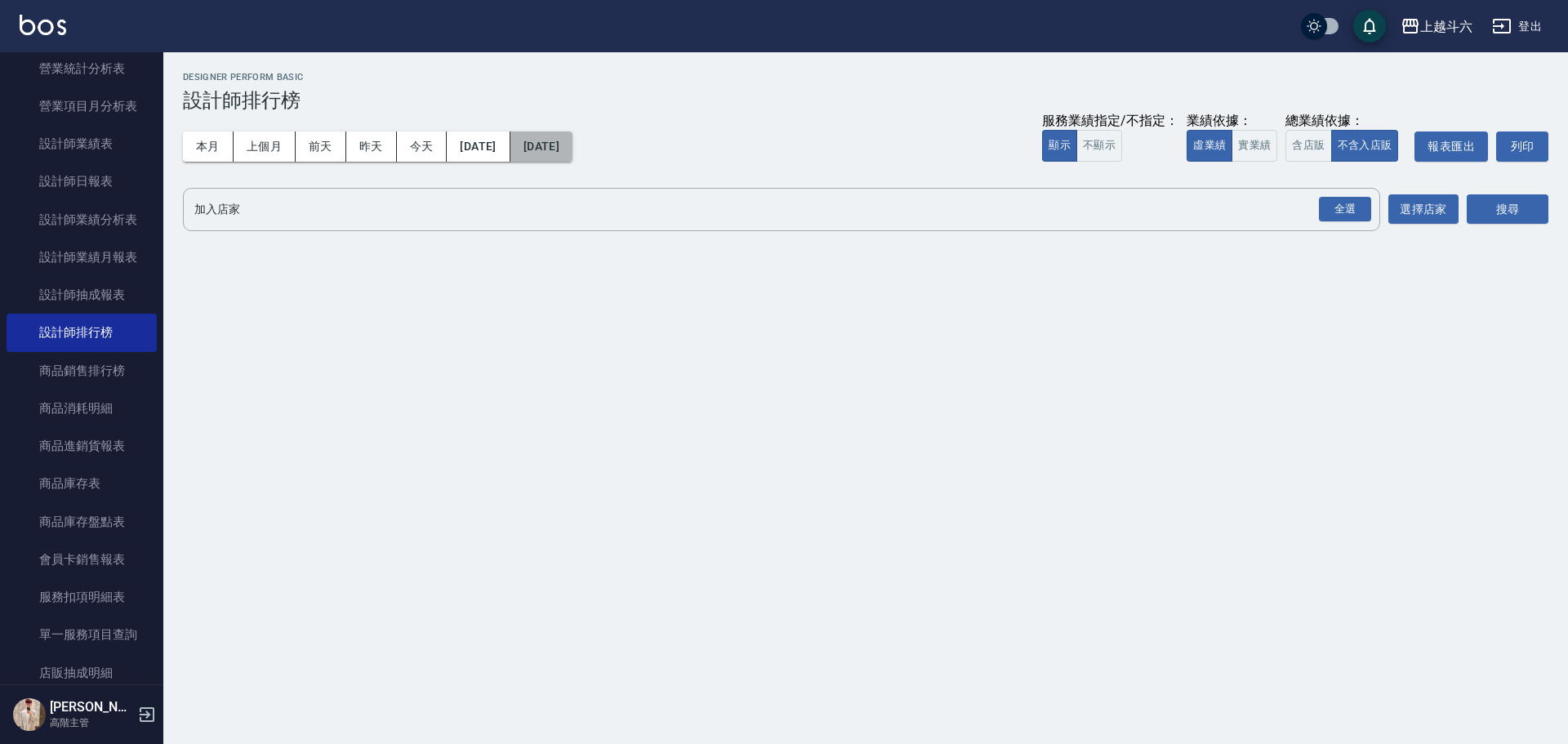
click at [562, 149] on button "[DATE]" at bounding box center [541, 146] width 62 height 30
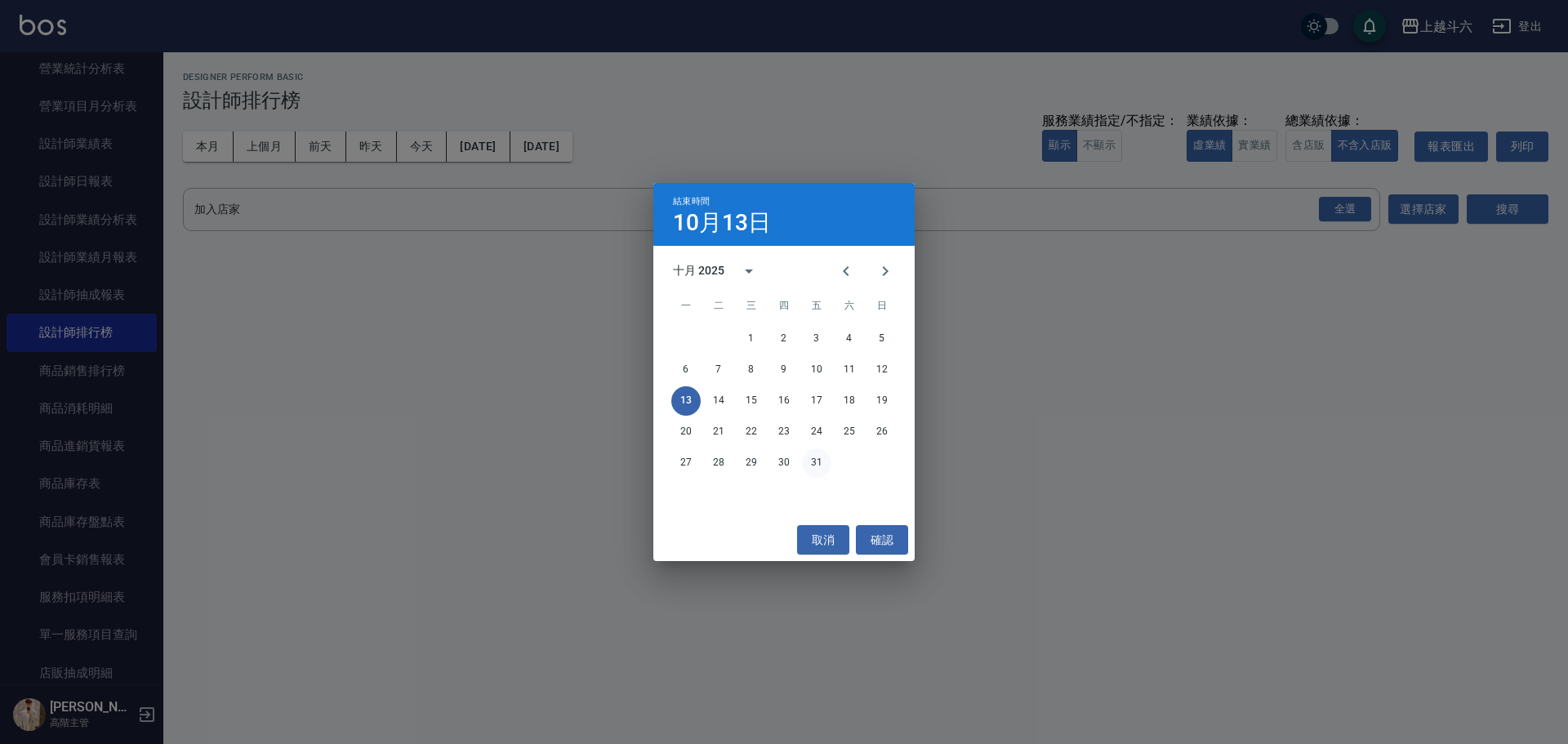
click at [809, 467] on button "31" at bounding box center [816, 463] width 29 height 29
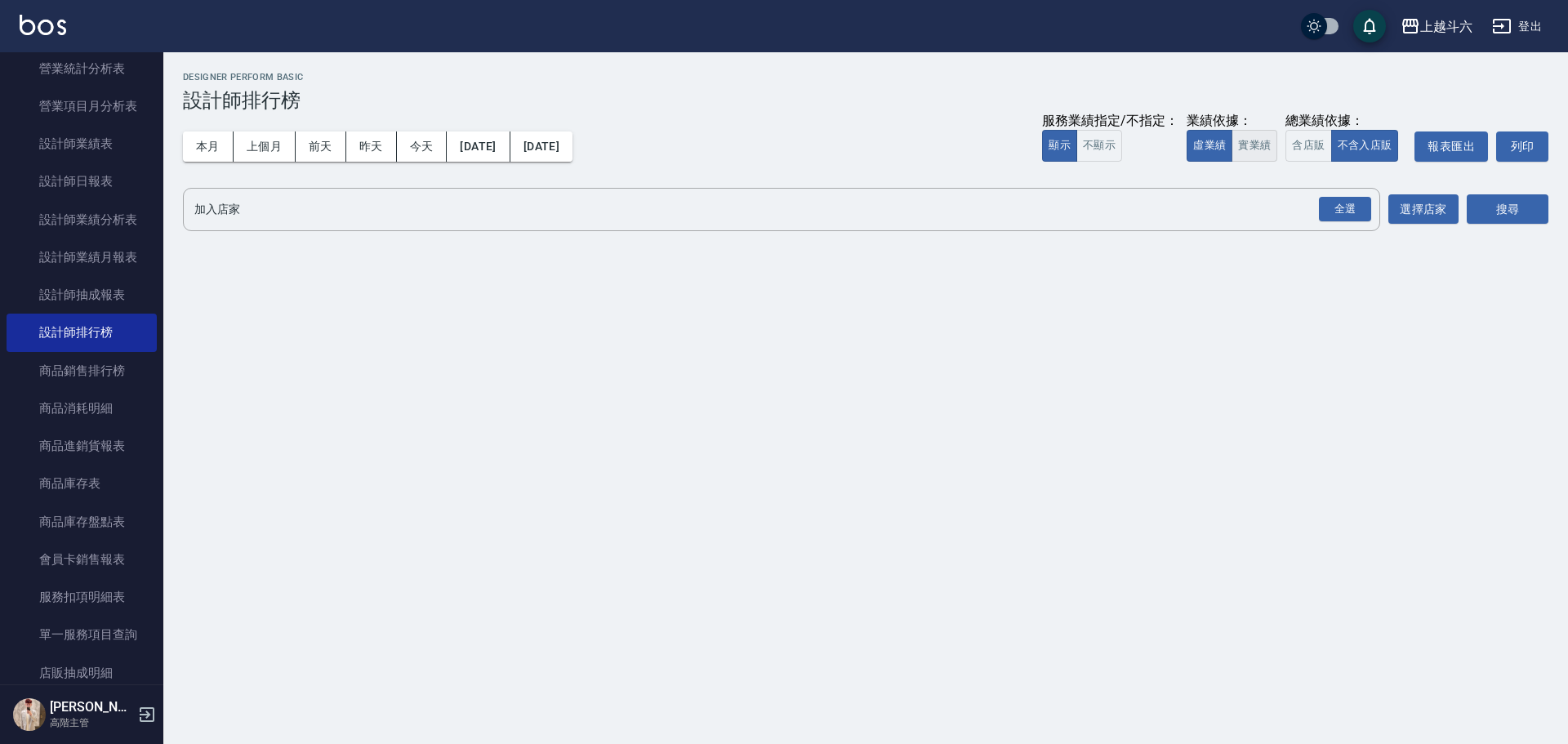
click at [1274, 146] on div "服務業績指定/不指定： 顯示 不顯示 業績依據： 虛業績 實業績 總業績依據： 含店販 不含入店販 報表匯出 列印" at bounding box center [1296, 146] width 506 height 30
click at [1269, 141] on button "實業績" at bounding box center [1254, 146] width 46 height 32
drag, startPoint x: 1335, startPoint y: 214, endPoint x: 1448, endPoint y: 214, distance: 113.0
click at [1337, 215] on div "全選" at bounding box center [1345, 210] width 52 height 25
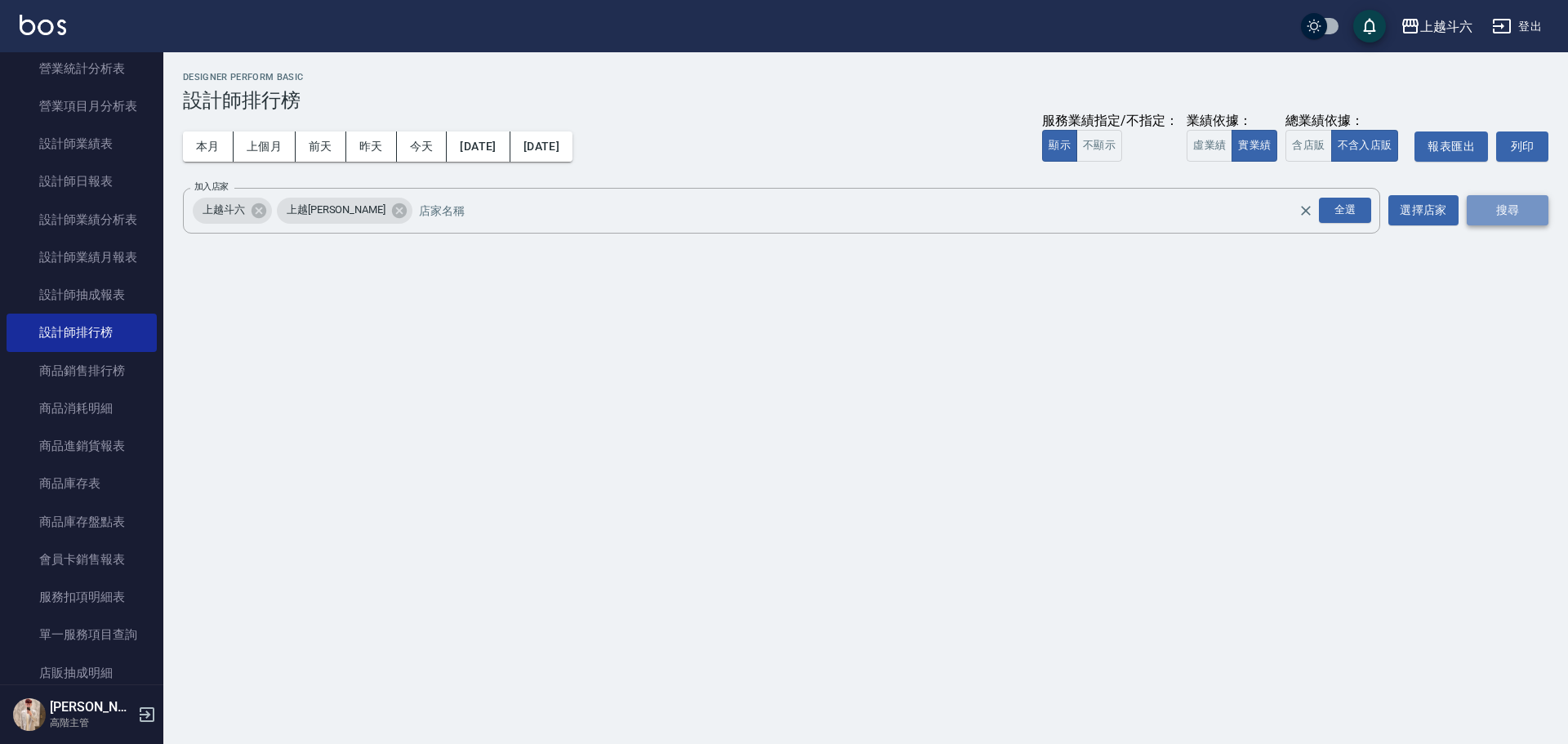
click at [1511, 210] on button "搜尋" at bounding box center [1507, 210] width 81 height 30
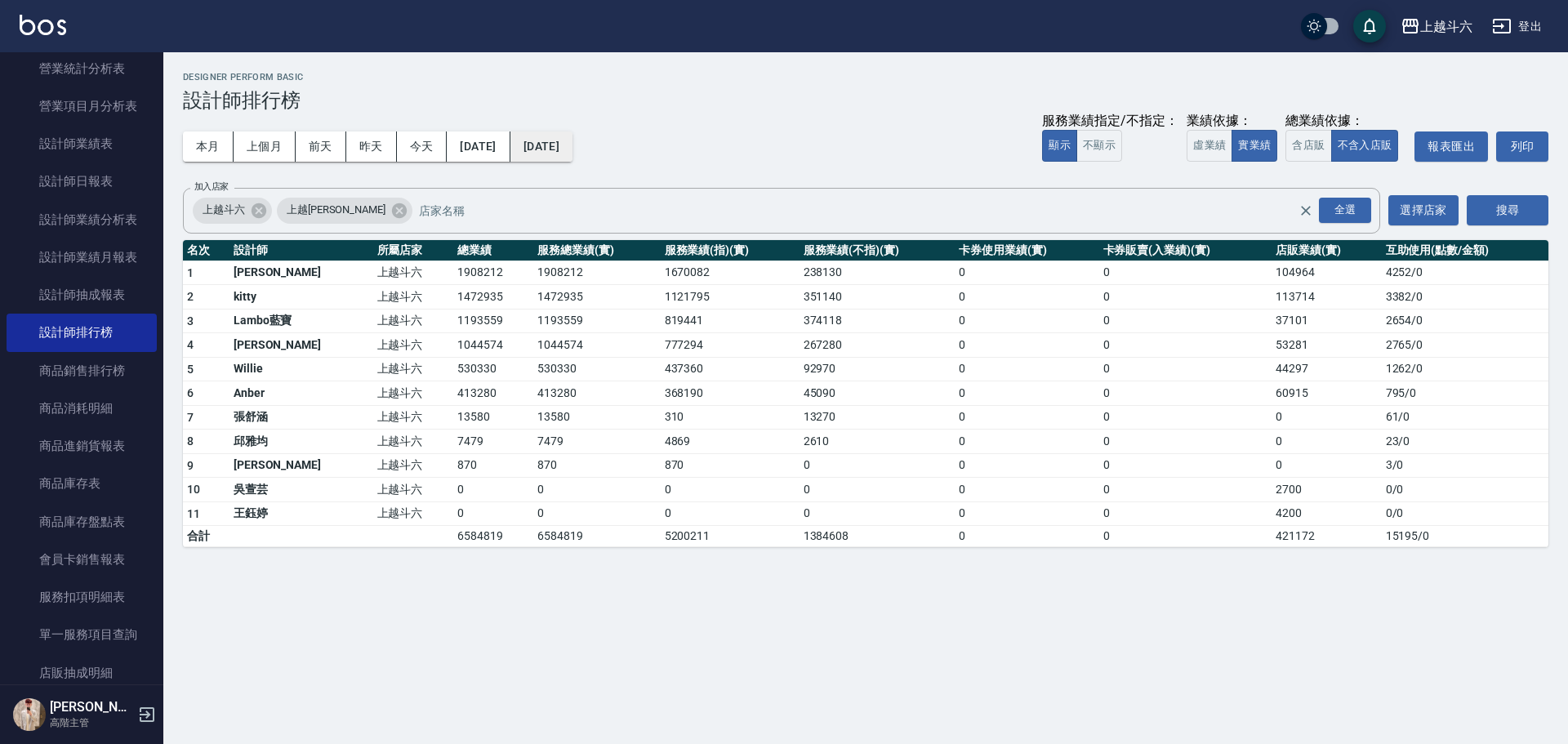
click at [572, 152] on button "[DATE]" at bounding box center [541, 146] width 62 height 30
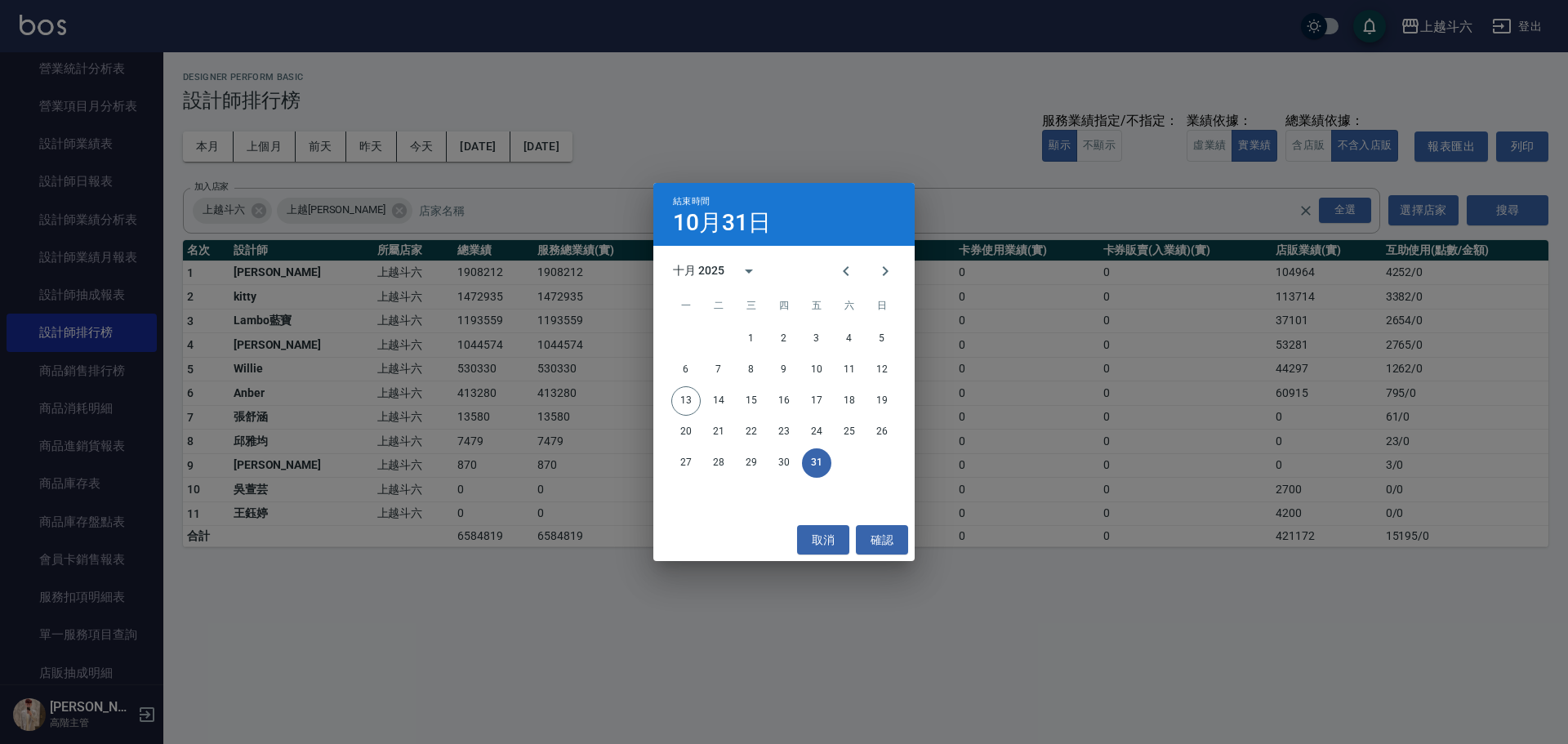
click at [694, 267] on div "十月 2025" at bounding box center [698, 271] width 51 height 17
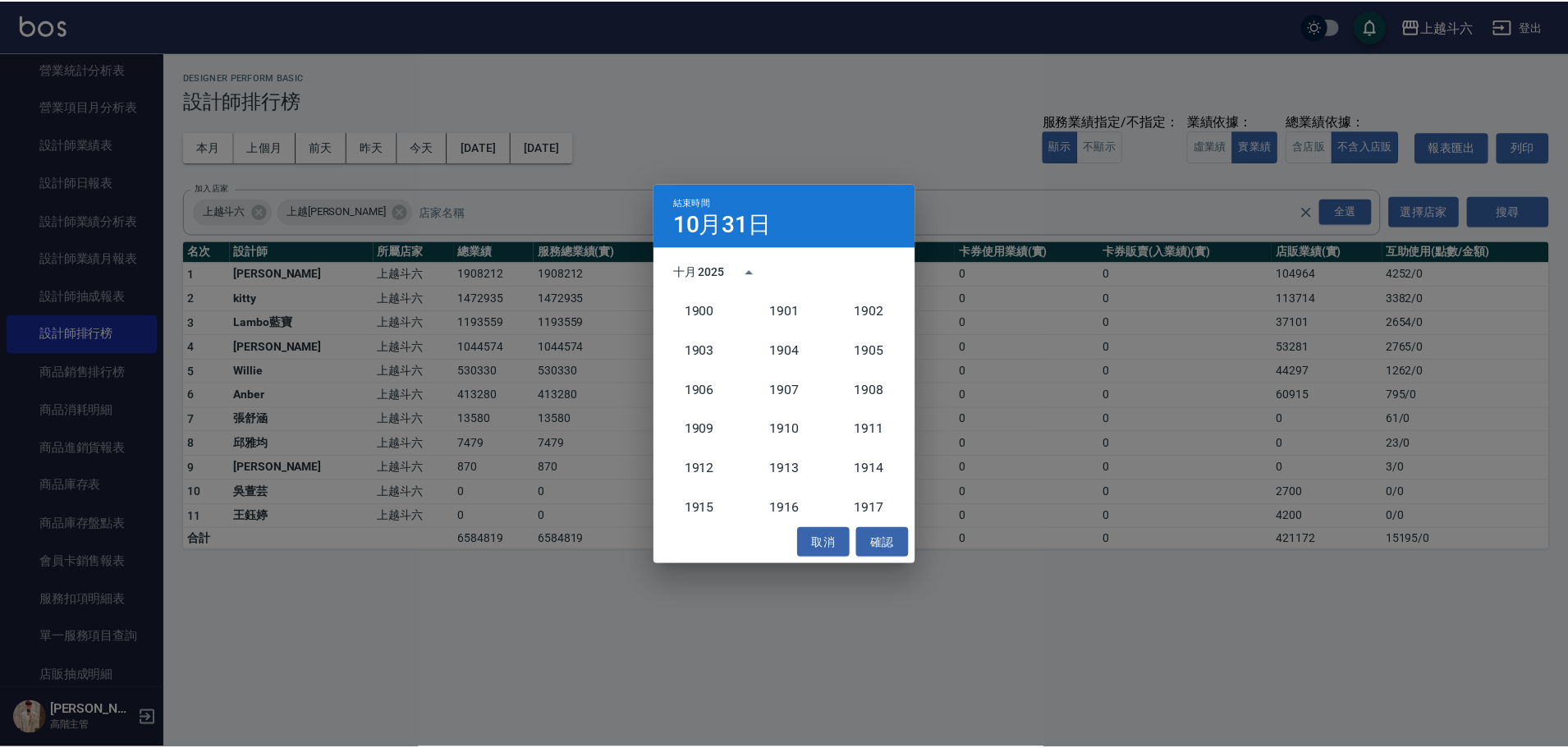
scroll to position [1521, 0]
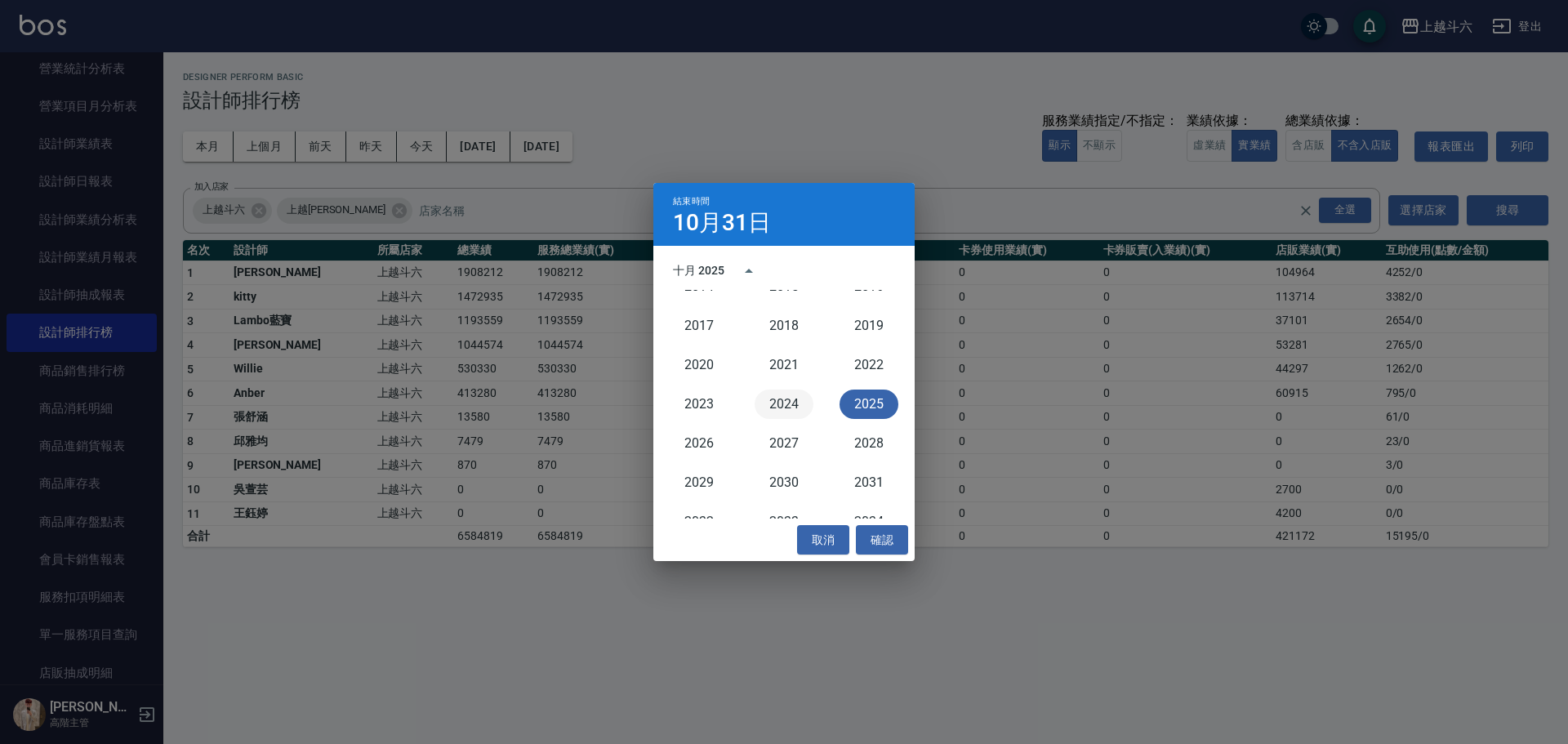
click at [782, 401] on button "2024" at bounding box center [784, 404] width 59 height 29
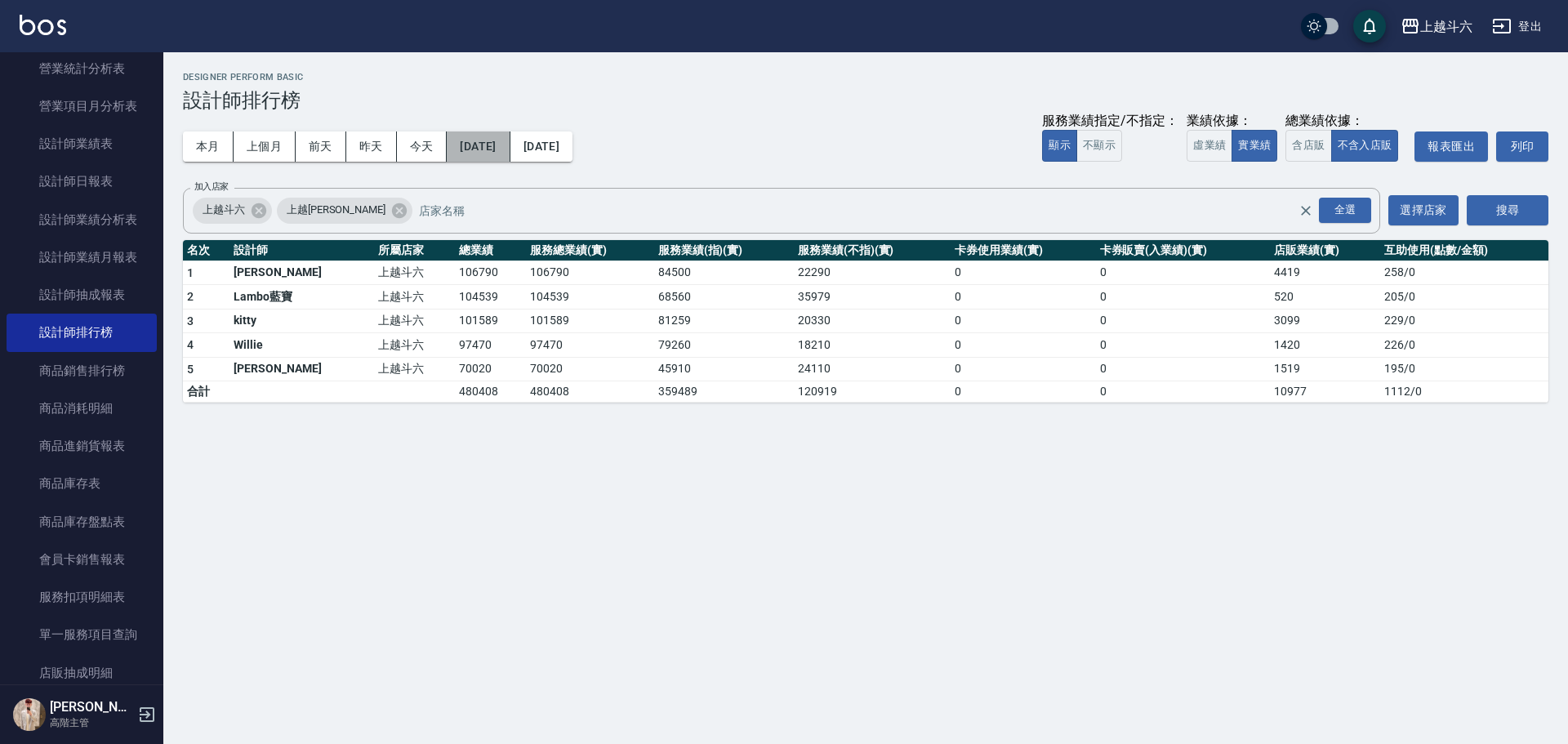
click at [499, 152] on button "[DATE]" at bounding box center [478, 146] width 63 height 30
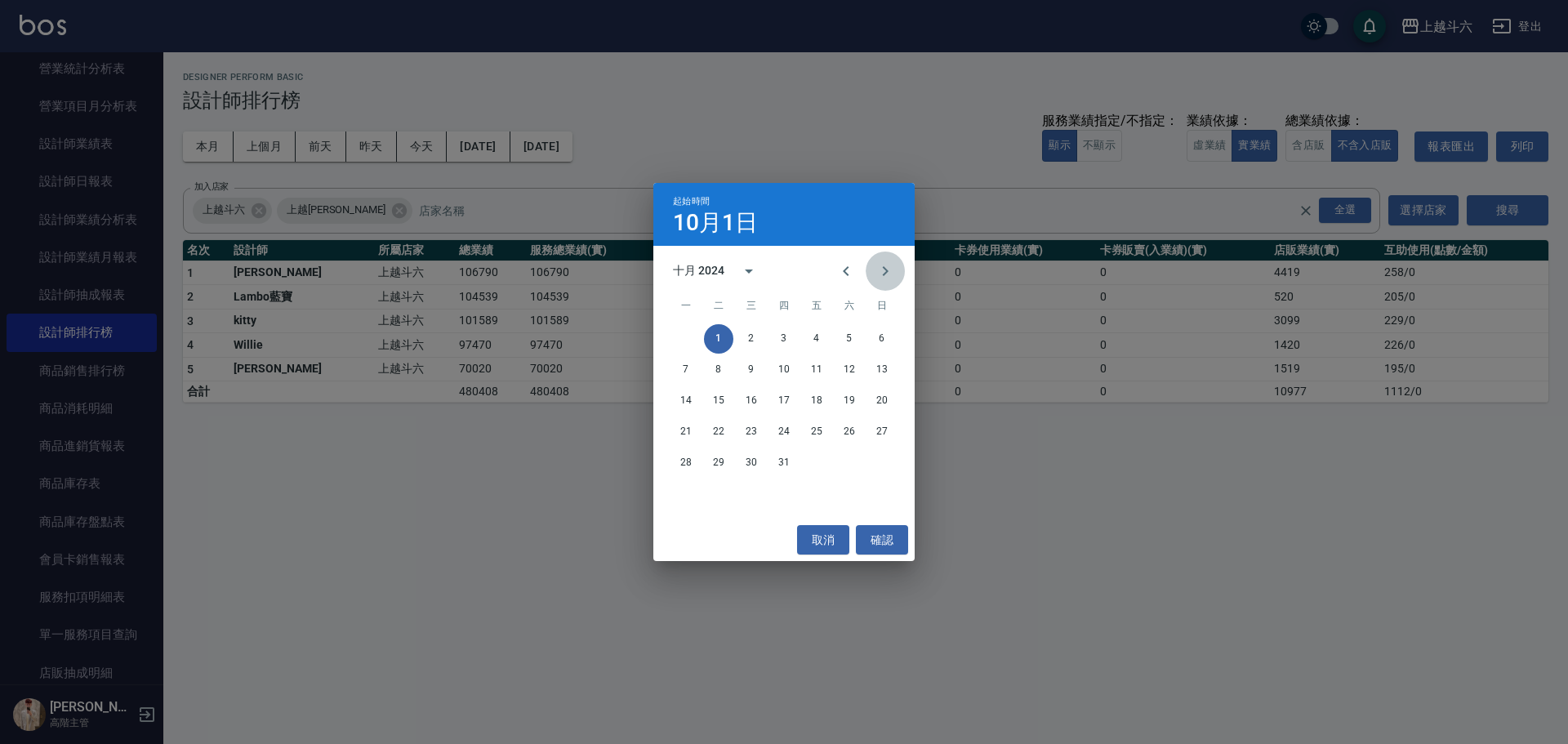
click at [884, 275] on icon "Next month" at bounding box center [885, 272] width 6 height 10
click at [817, 336] on button "1" at bounding box center [816, 339] width 29 height 29
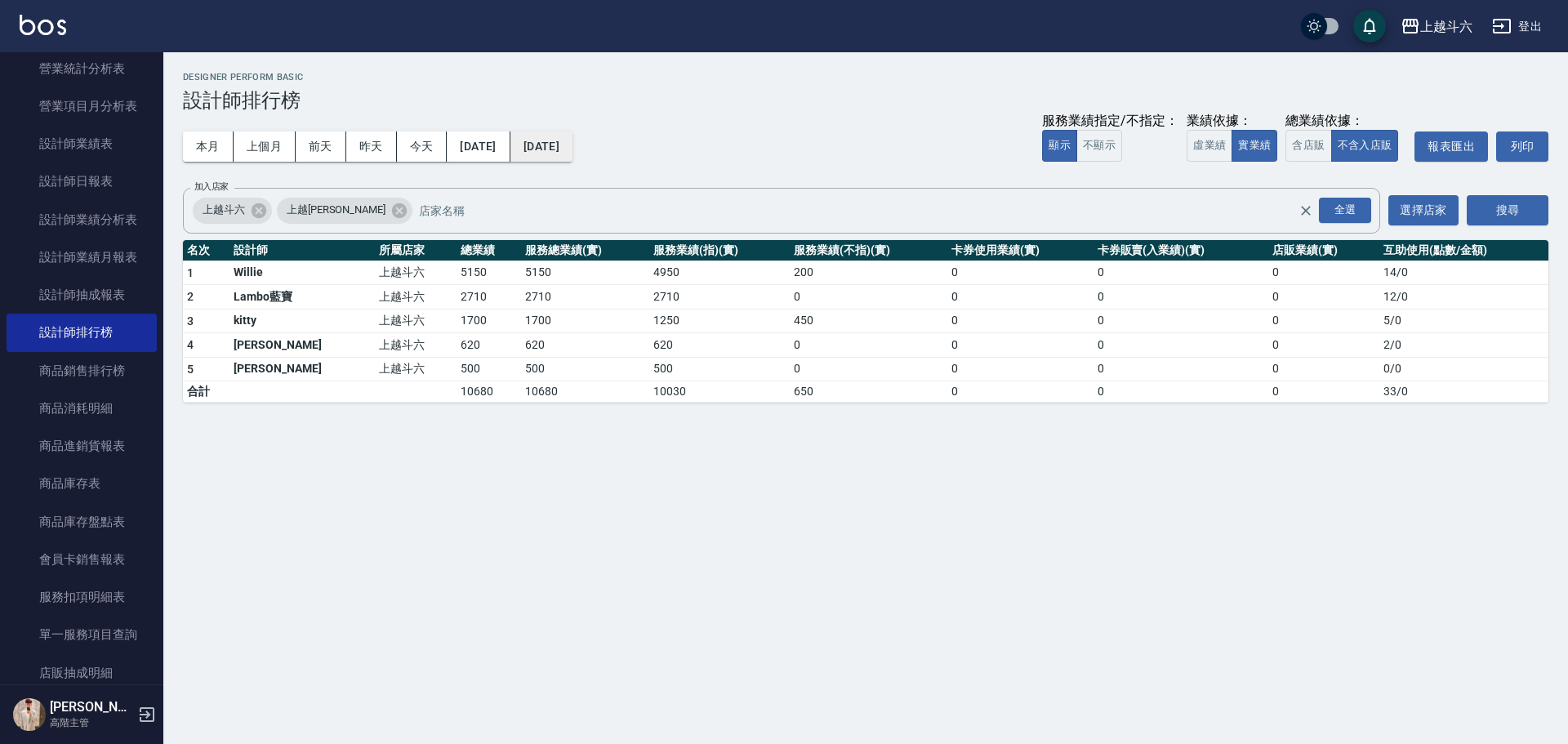
click at [572, 144] on button "[DATE]" at bounding box center [541, 146] width 62 height 30
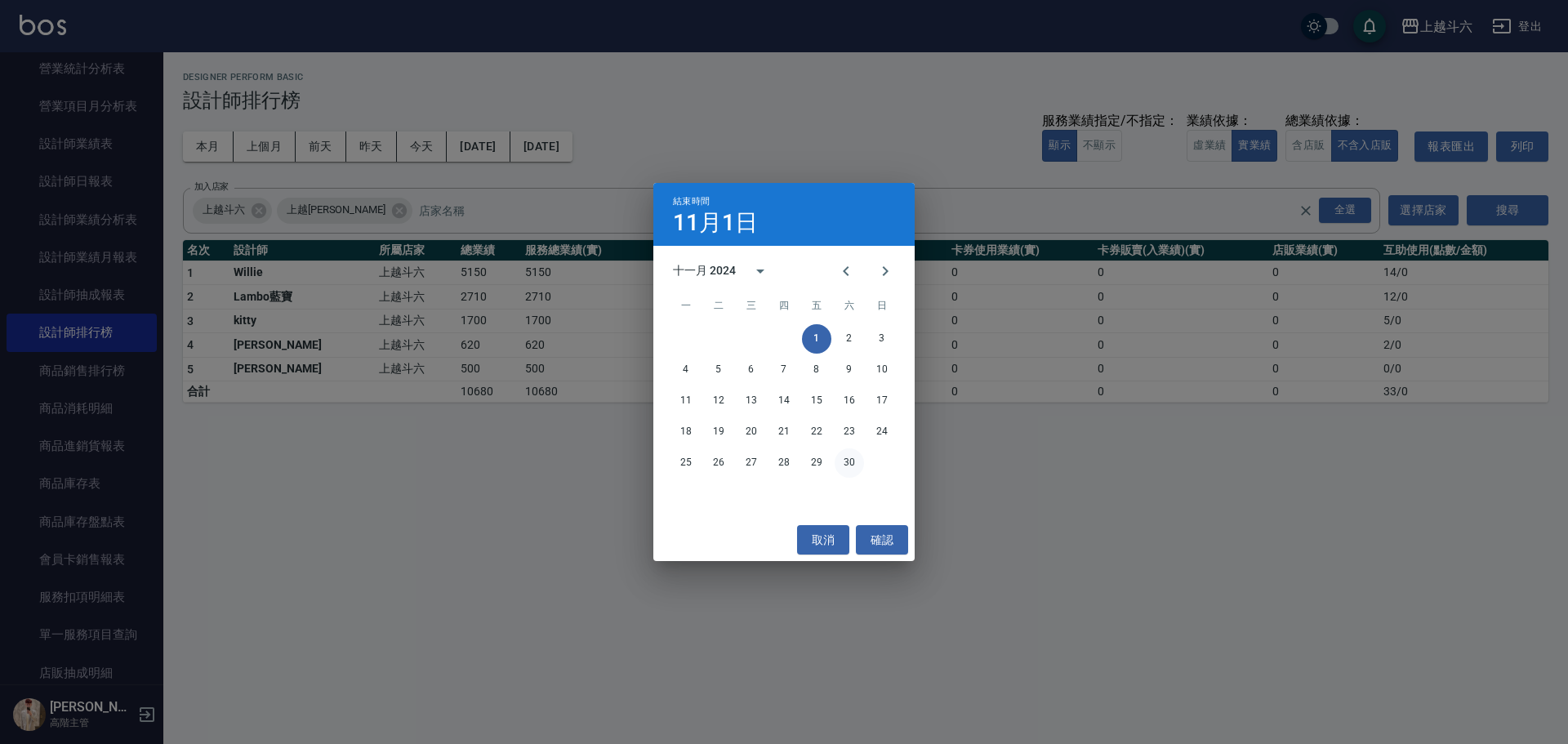
click at [835, 465] on button "30" at bounding box center [849, 463] width 29 height 29
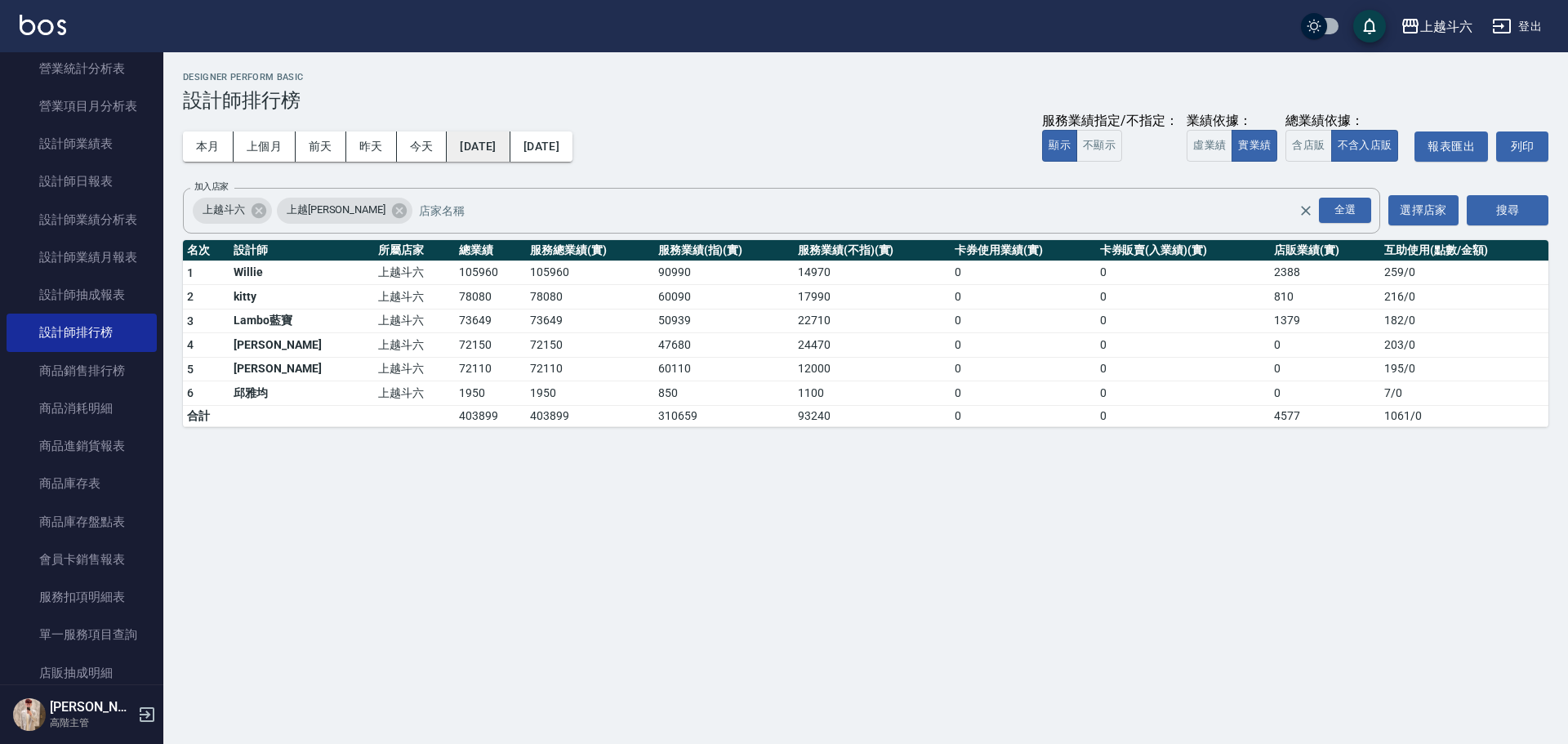
click at [509, 150] on button "[DATE]" at bounding box center [478, 146] width 63 height 30
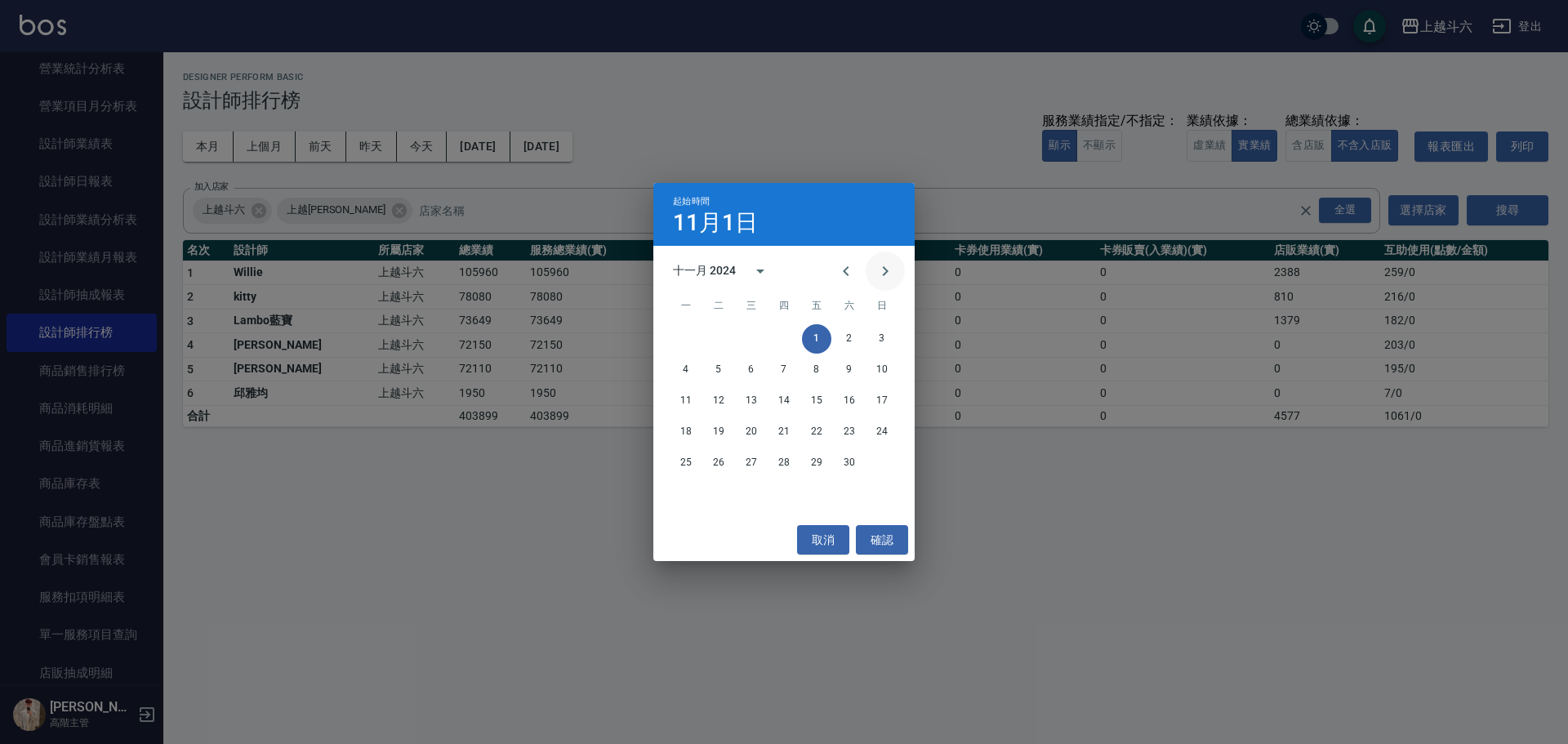
click at [883, 272] on icon "Next month" at bounding box center [885, 271] width 19 height 19
click at [882, 342] on button "1" at bounding box center [881, 339] width 29 height 29
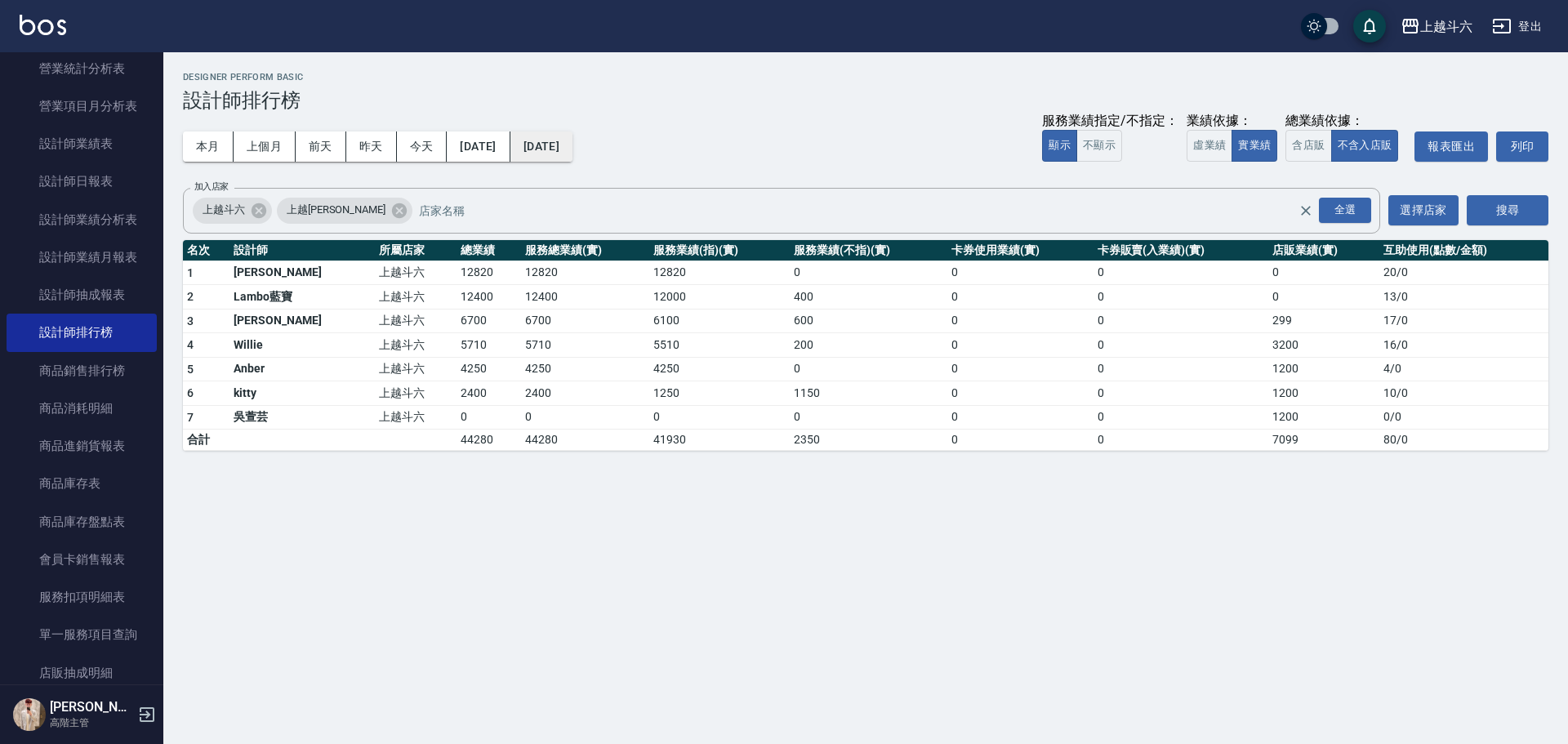
click at [572, 146] on button "[DATE]" at bounding box center [541, 146] width 62 height 30
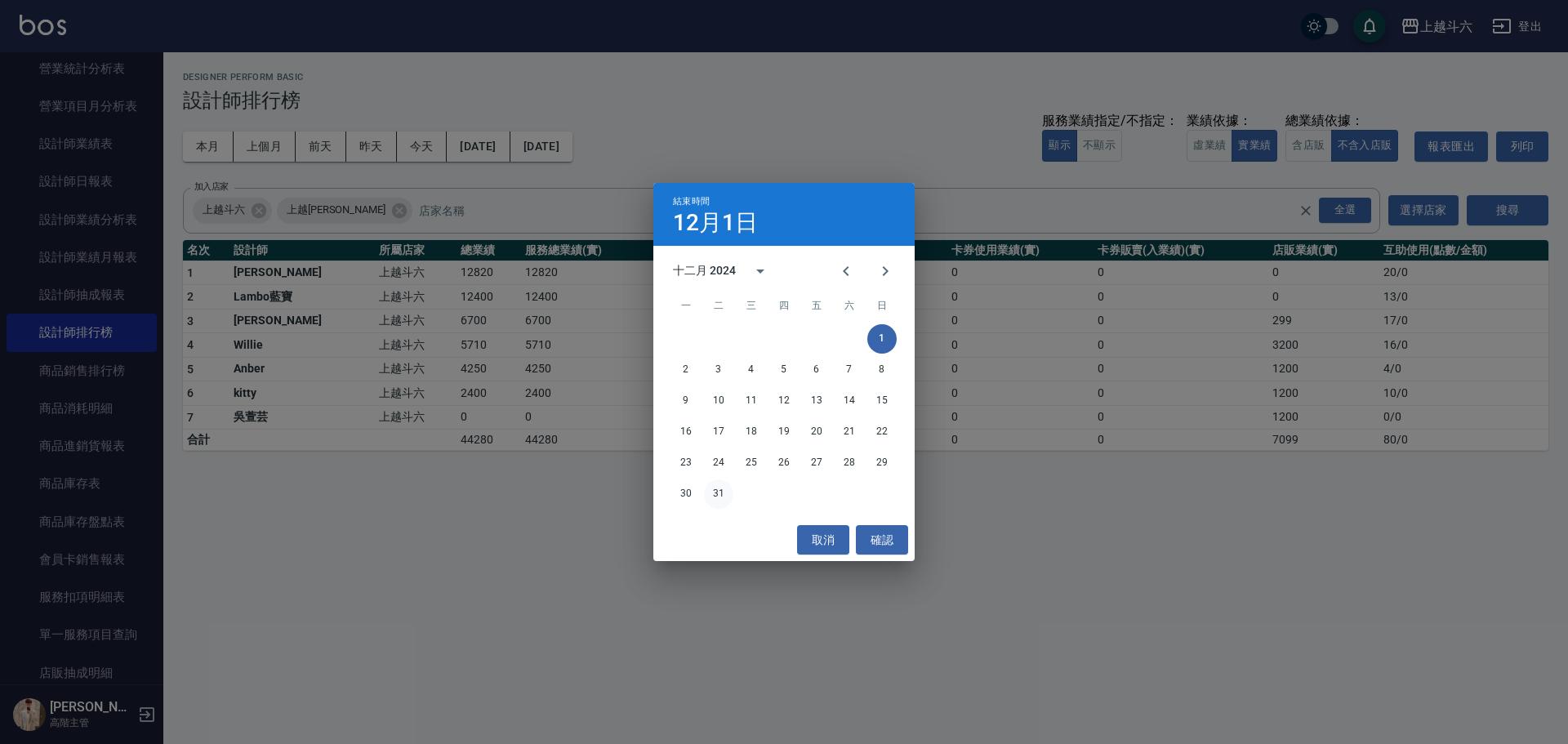
click at [715, 491] on button "31" at bounding box center [719, 494] width 29 height 29
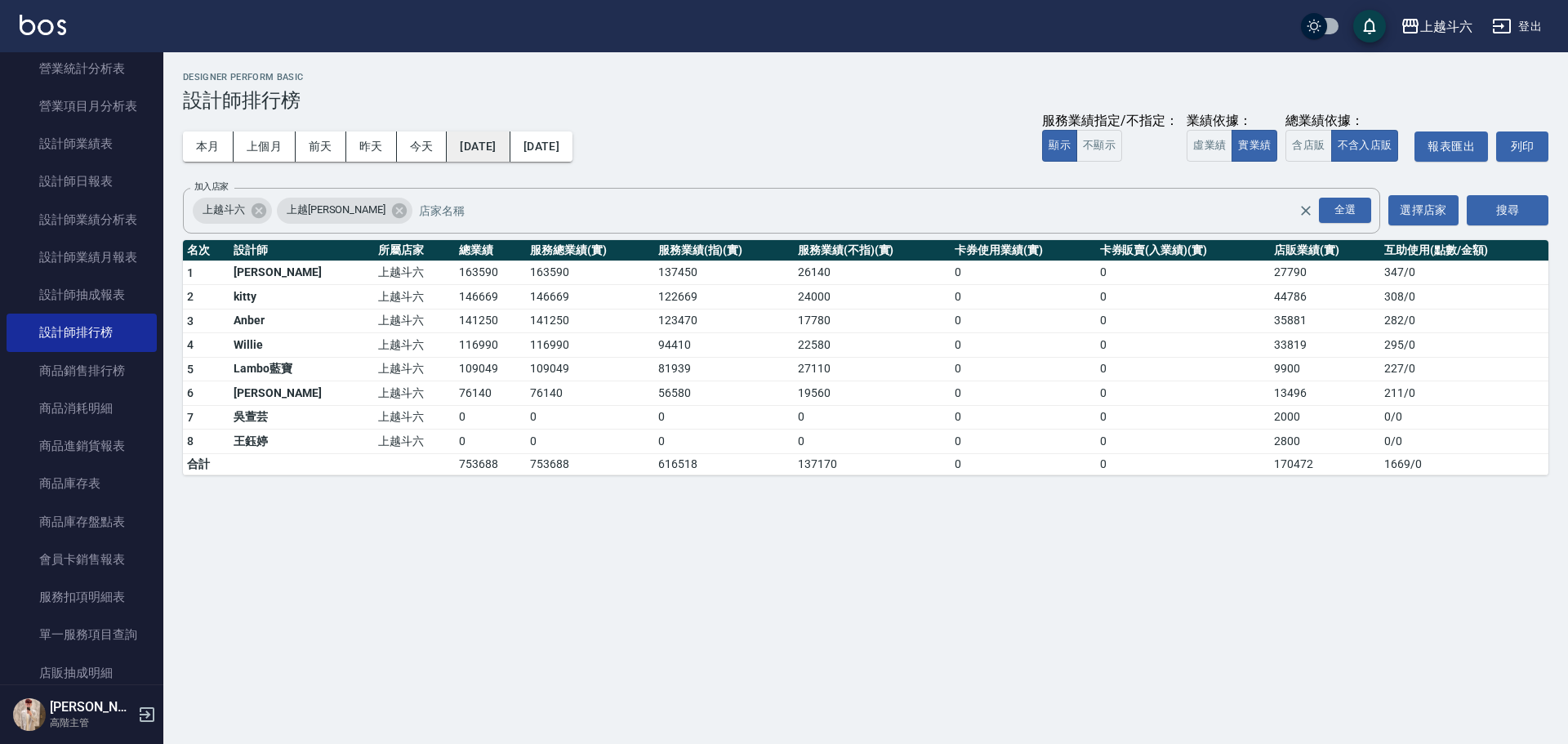
click at [502, 148] on button "[DATE]" at bounding box center [478, 146] width 63 height 30
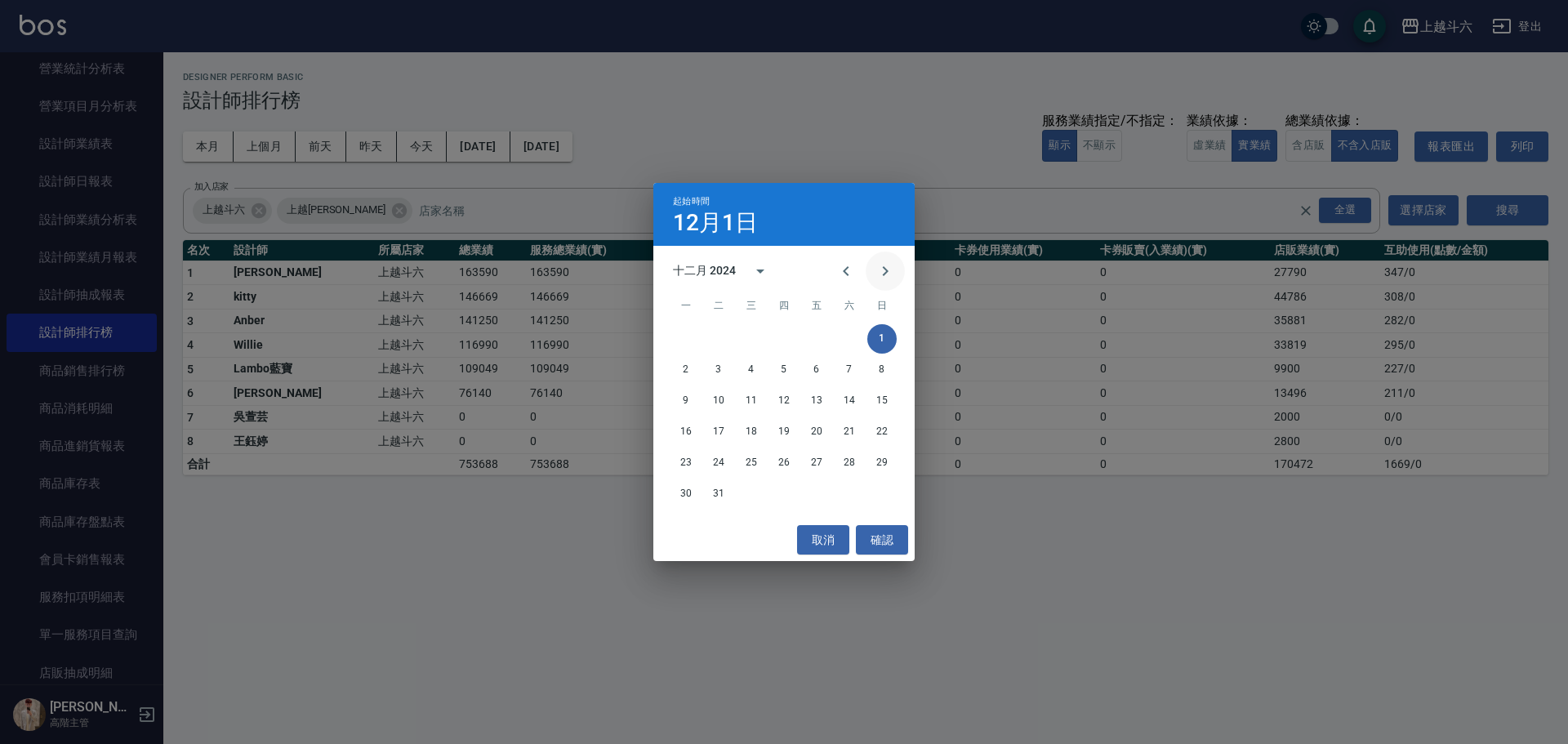
click at [892, 270] on icon "Next month" at bounding box center [885, 271] width 19 height 19
click at [751, 337] on button "1" at bounding box center [752, 339] width 29 height 29
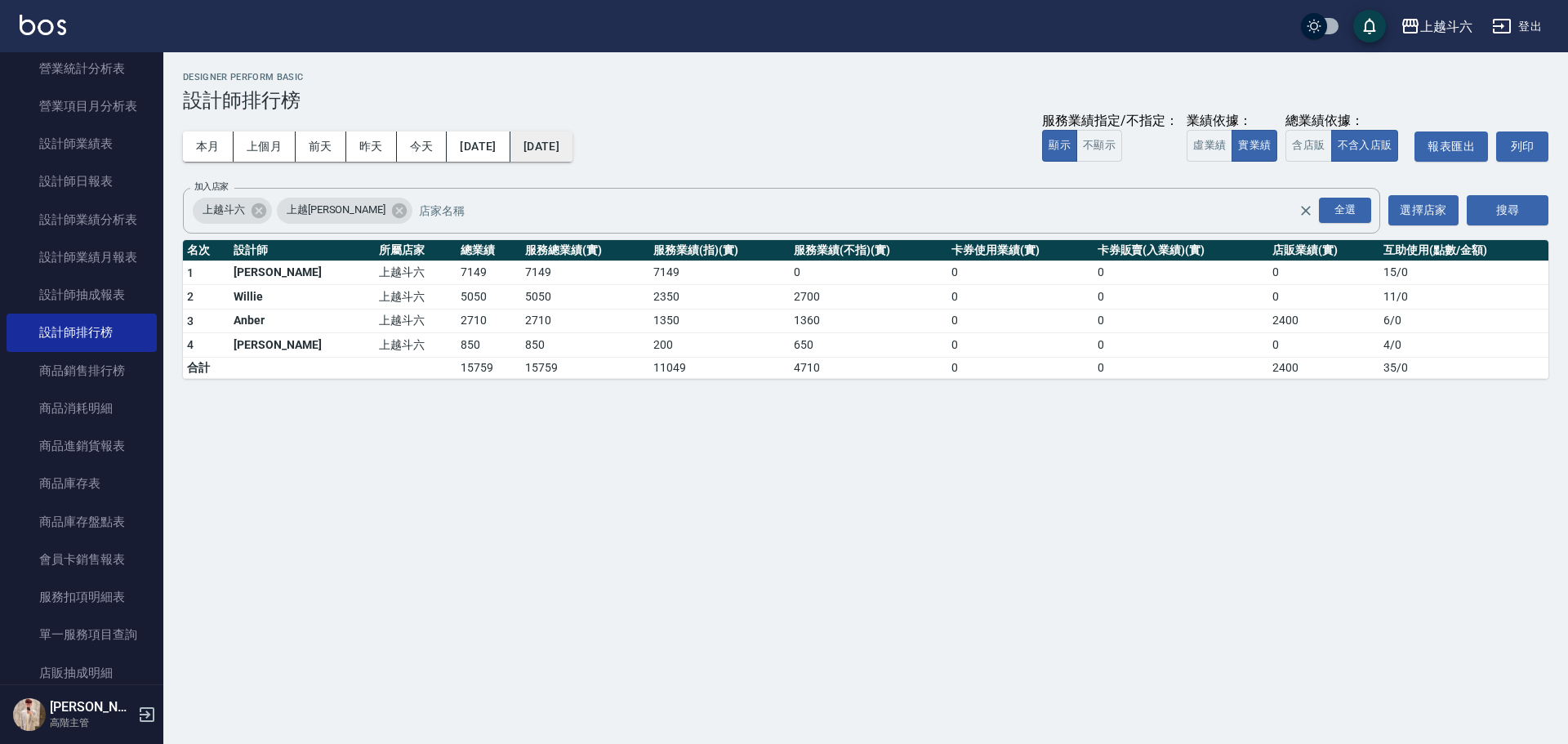
click at [572, 147] on button "[DATE]" at bounding box center [541, 146] width 62 height 30
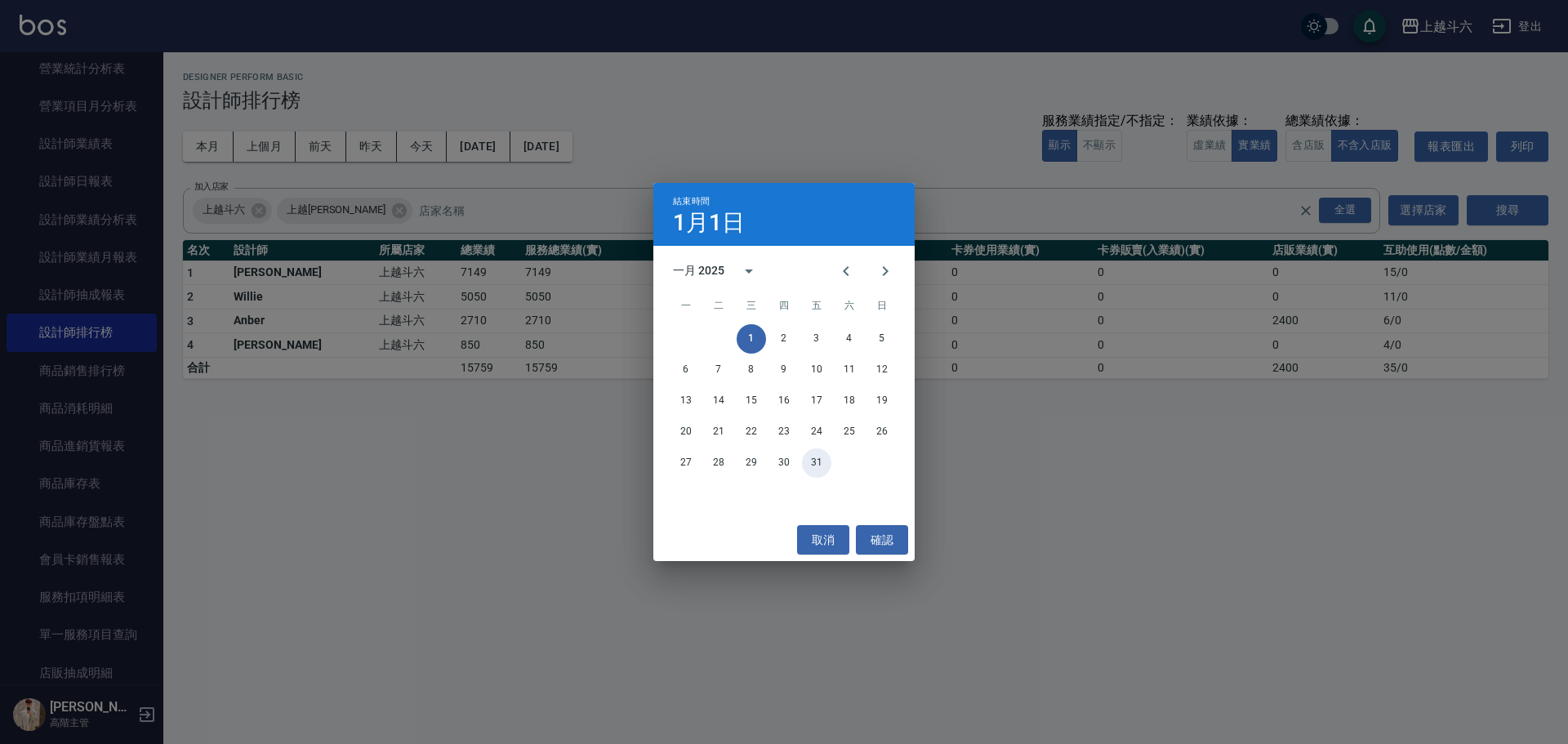
click at [815, 463] on button "31" at bounding box center [816, 463] width 29 height 29
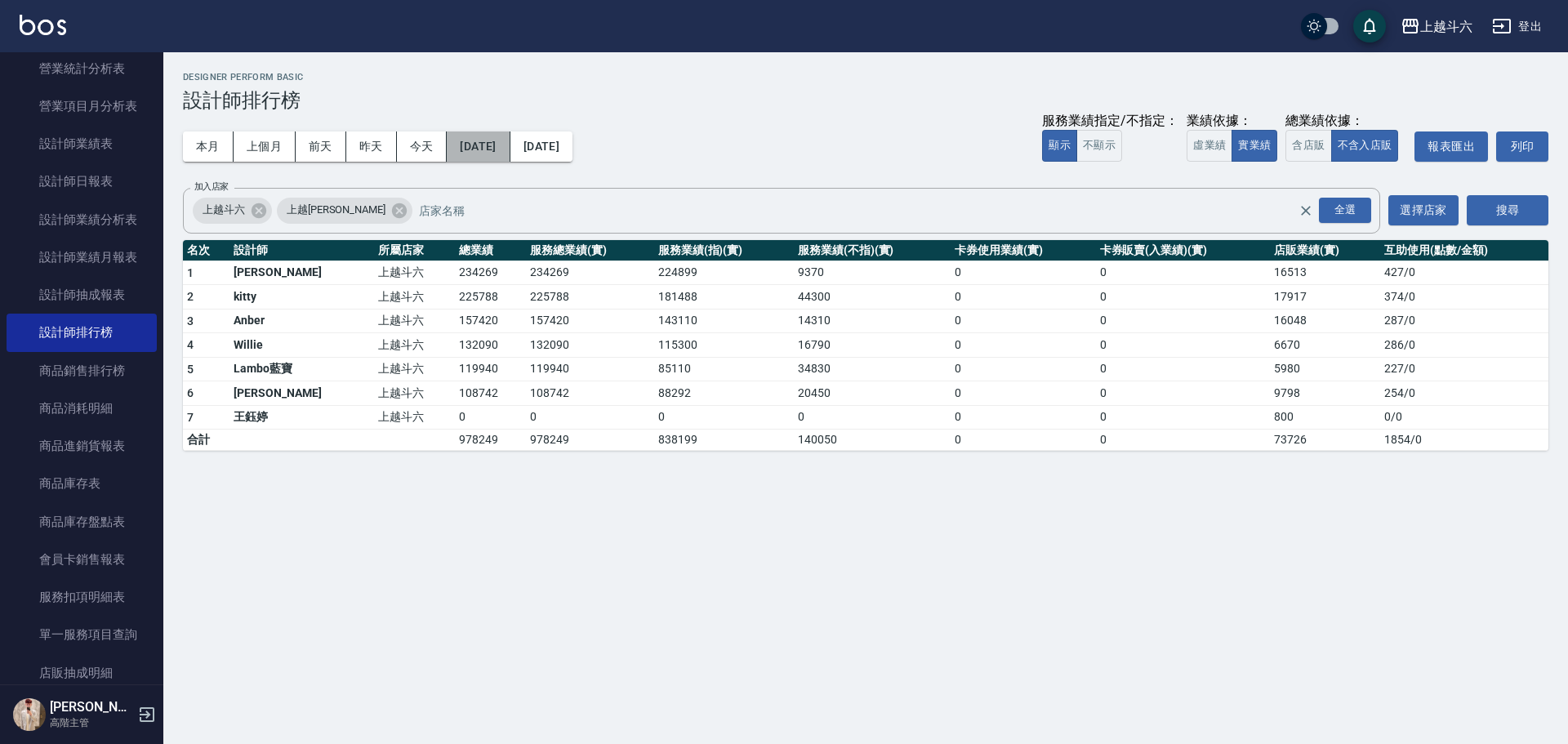
click at [497, 144] on button "[DATE]" at bounding box center [478, 146] width 63 height 30
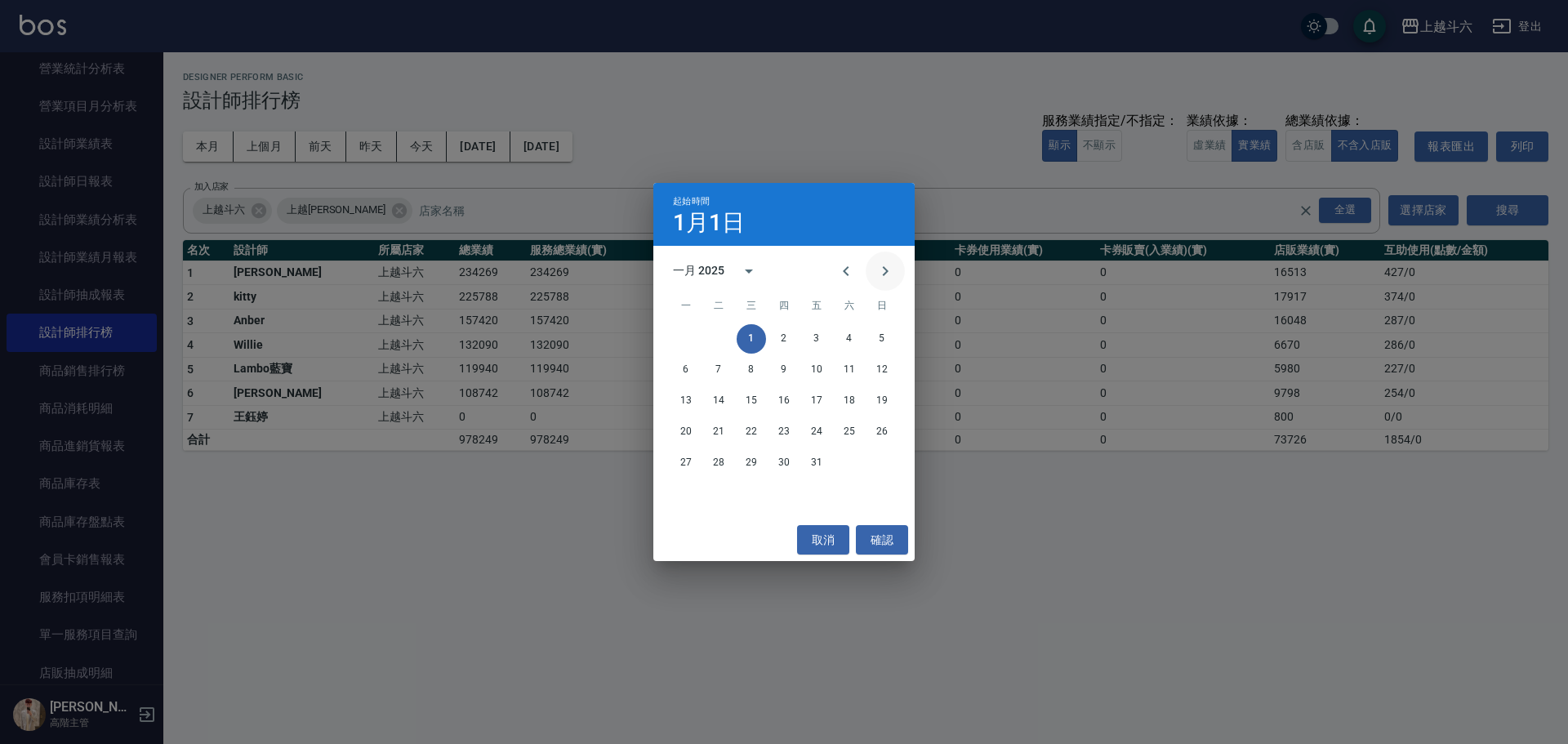
click at [887, 269] on icon "Next month" at bounding box center [885, 271] width 19 height 19
click at [860, 331] on button "1" at bounding box center [849, 339] width 29 height 29
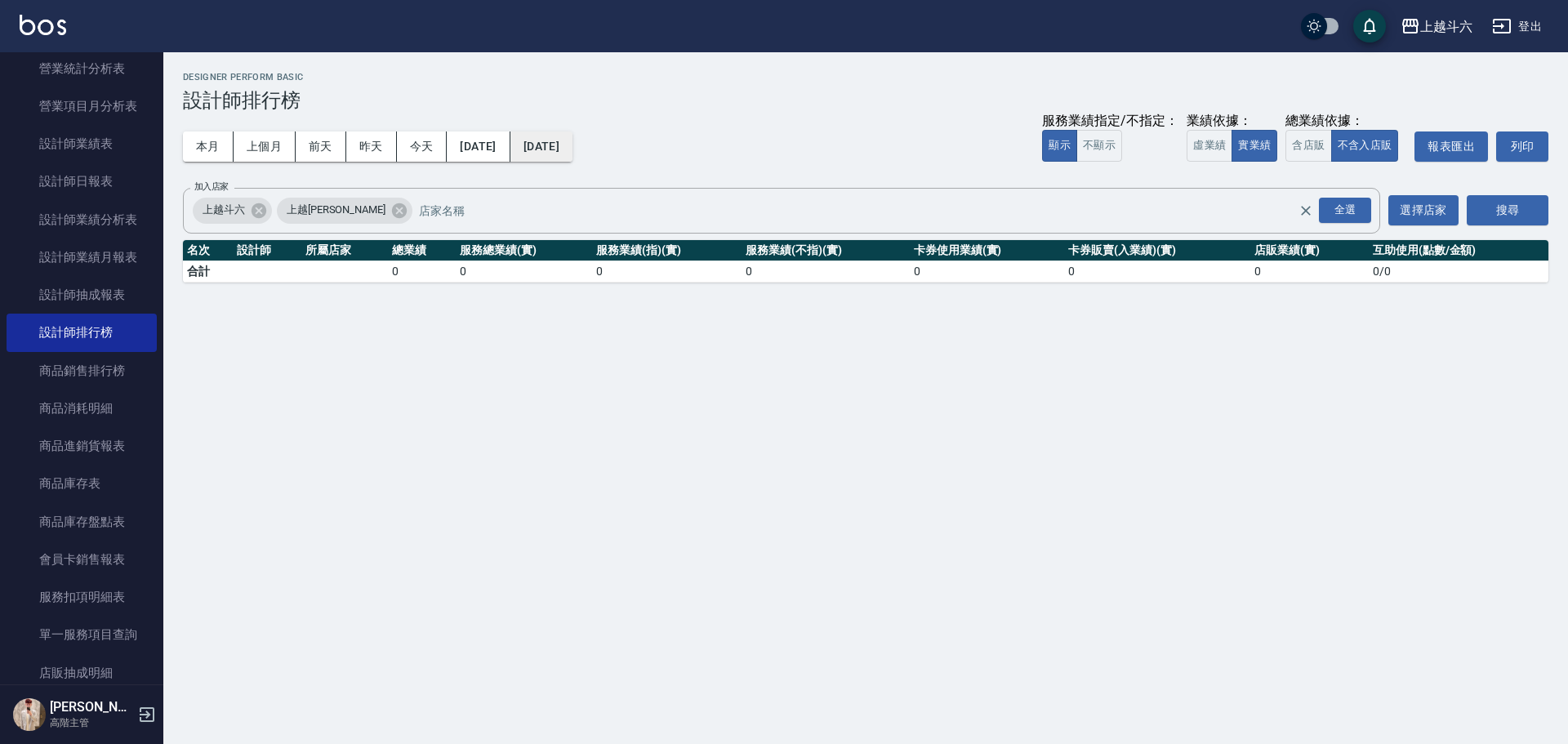
click at [572, 137] on button "[DATE]" at bounding box center [541, 146] width 62 height 30
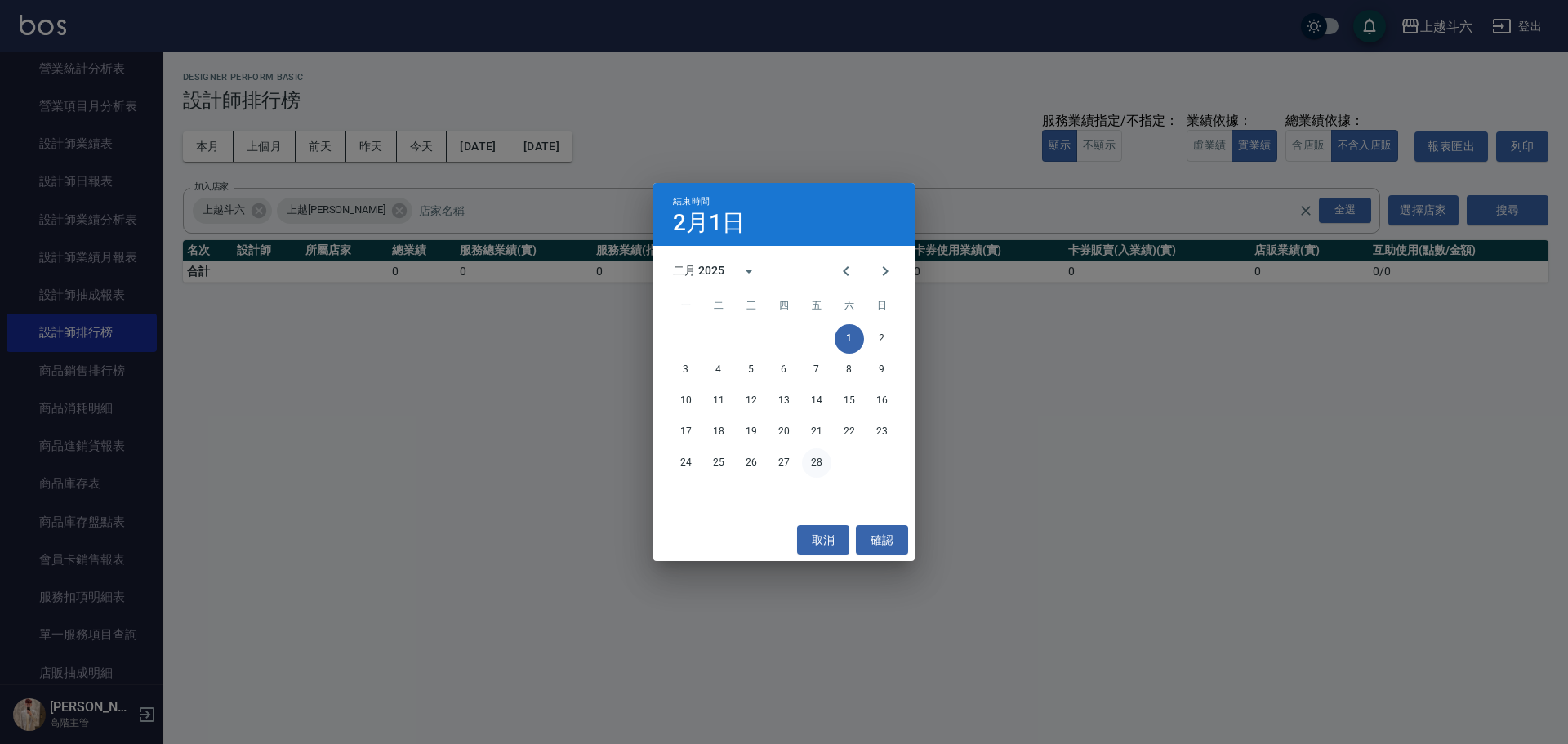
click at [805, 456] on button "28" at bounding box center [816, 463] width 29 height 29
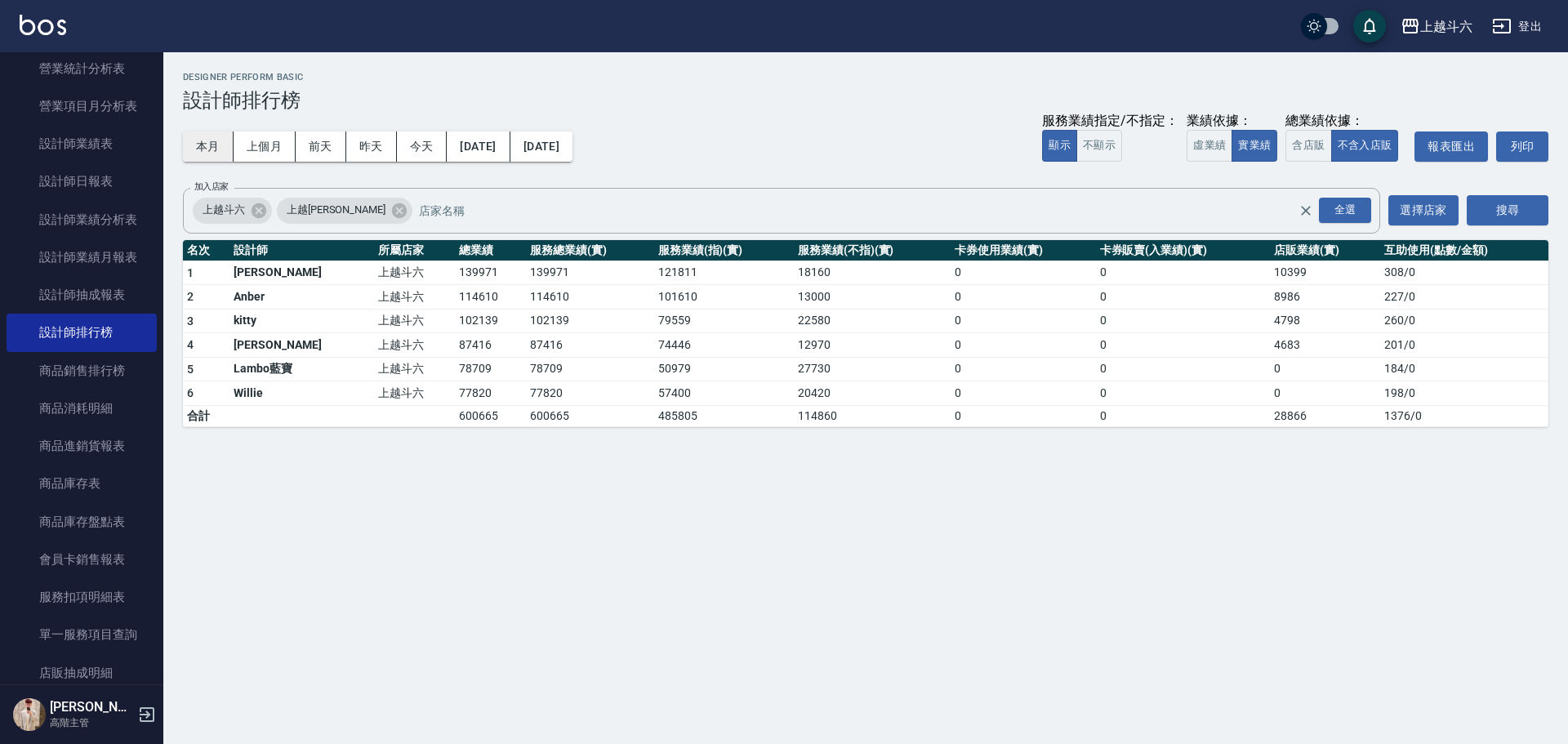
click at [198, 137] on button "本月" at bounding box center [208, 146] width 50 height 30
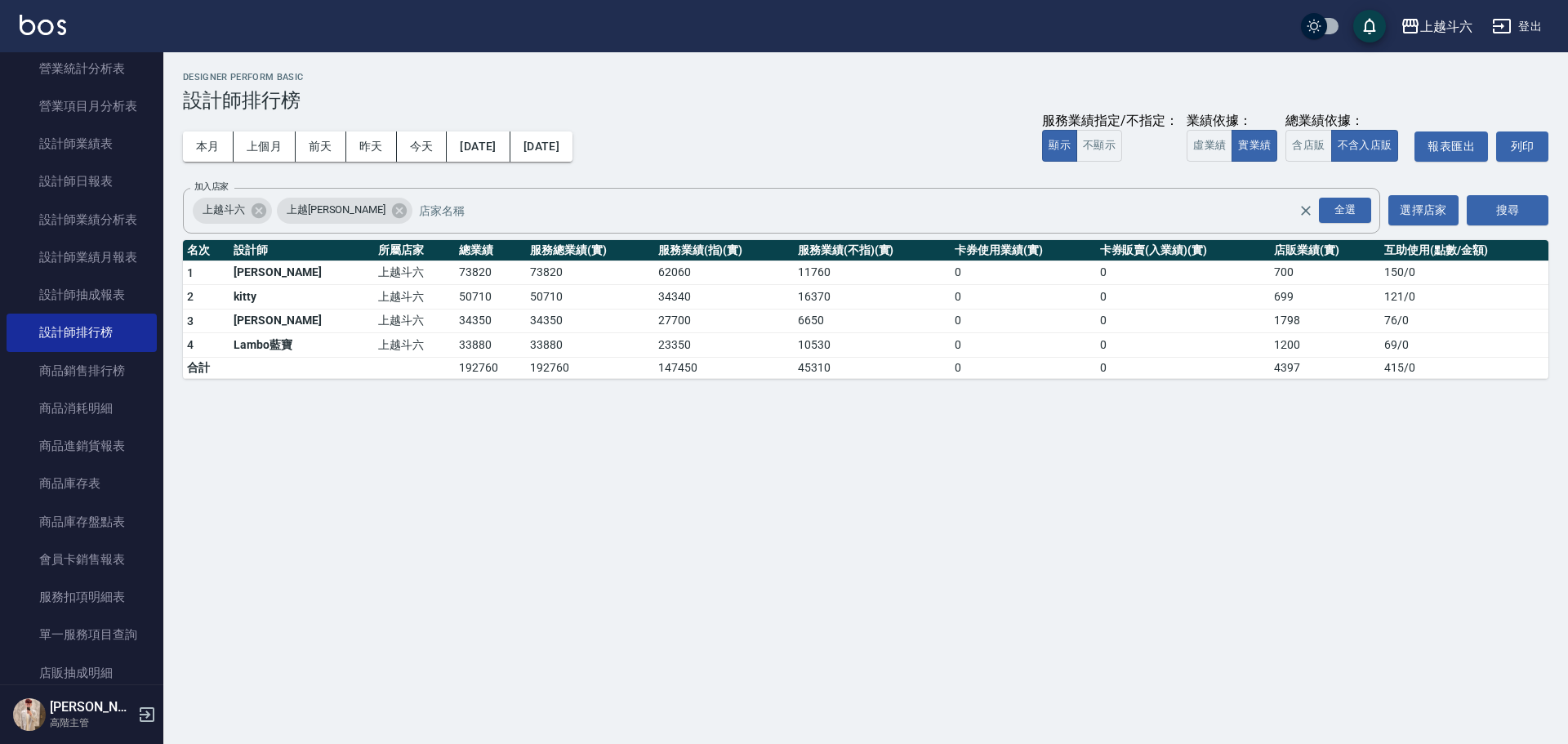
click at [41, 28] on img at bounding box center [43, 24] width 47 height 20
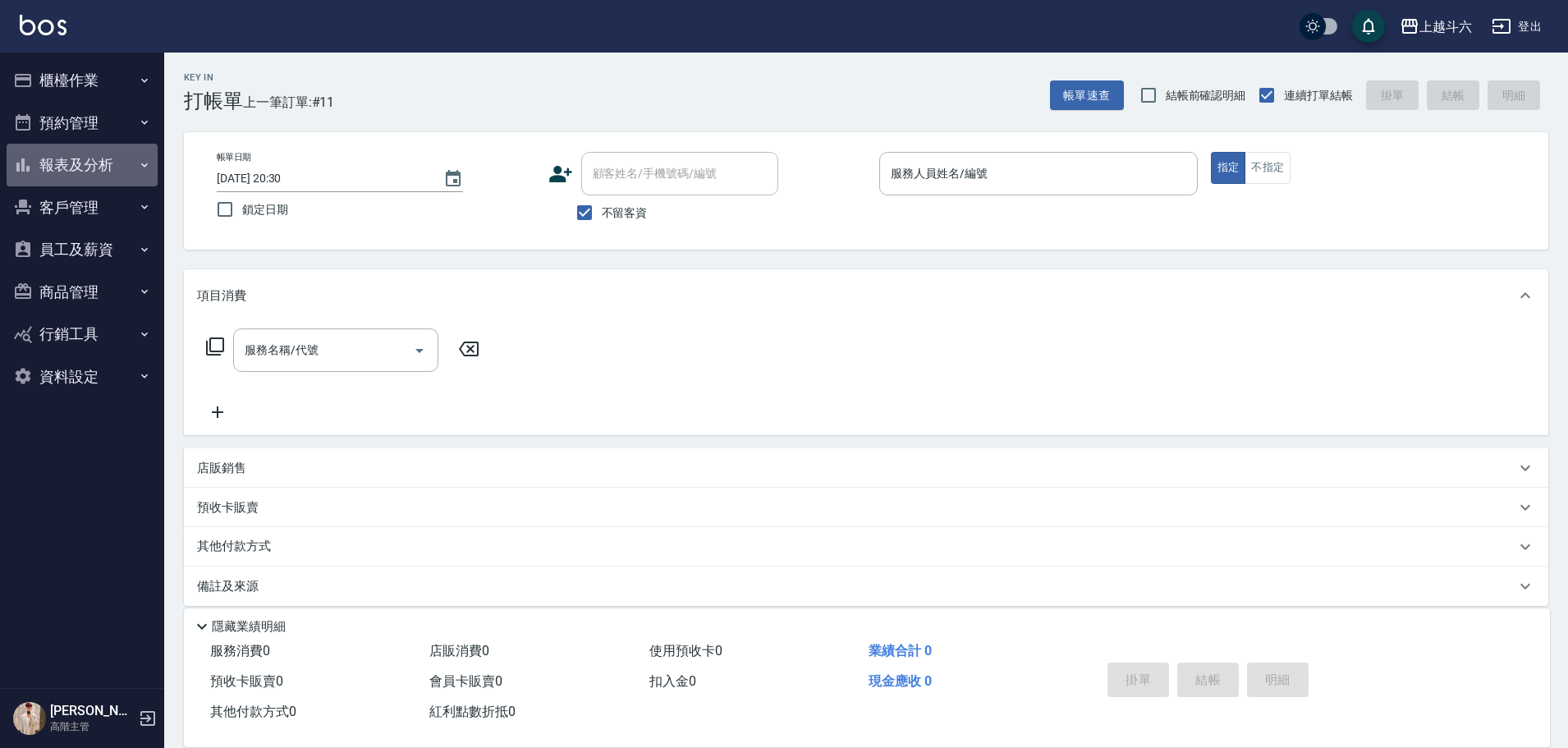
click at [114, 170] on button "報表及分析" at bounding box center [82, 165] width 151 height 43
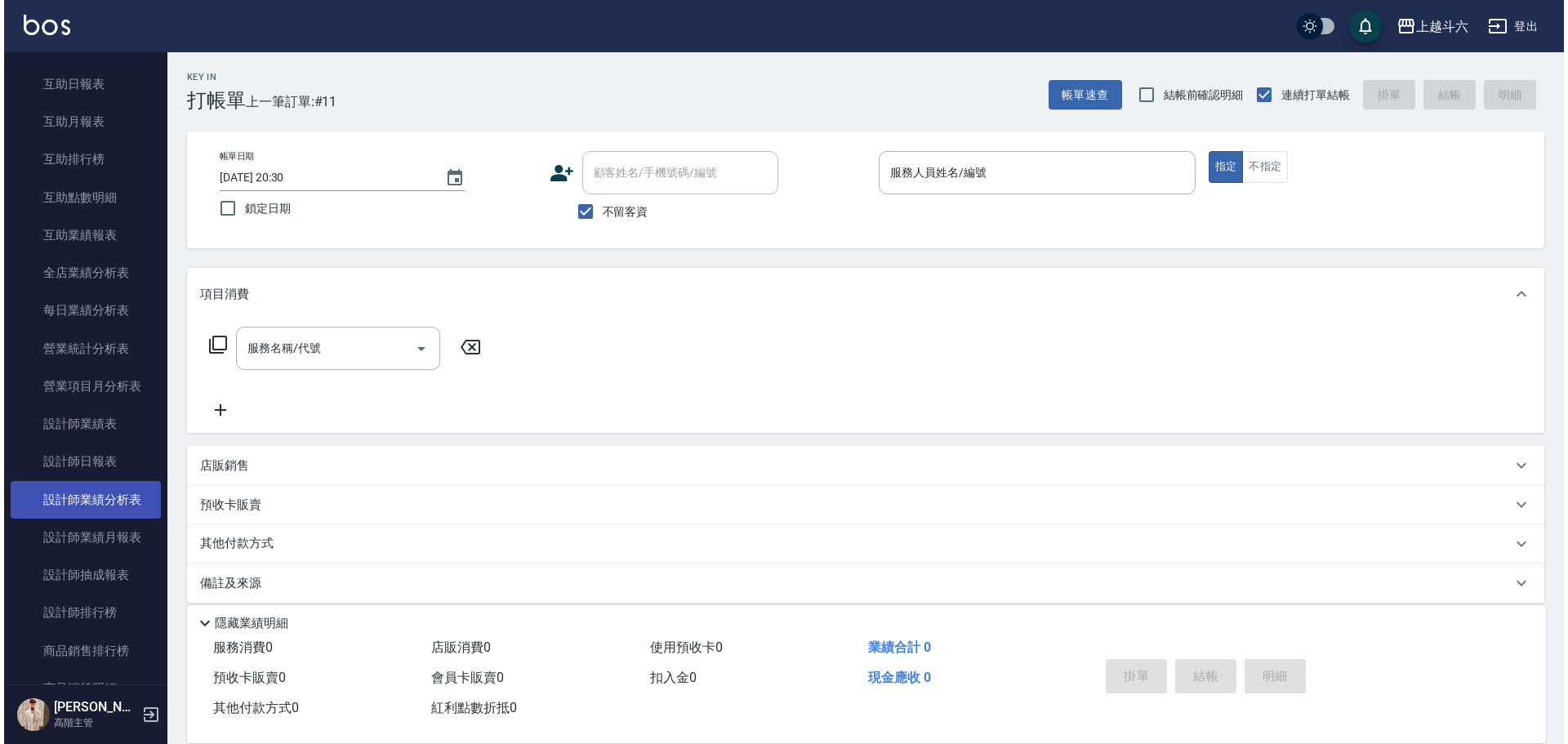
scroll to position [327, 0]
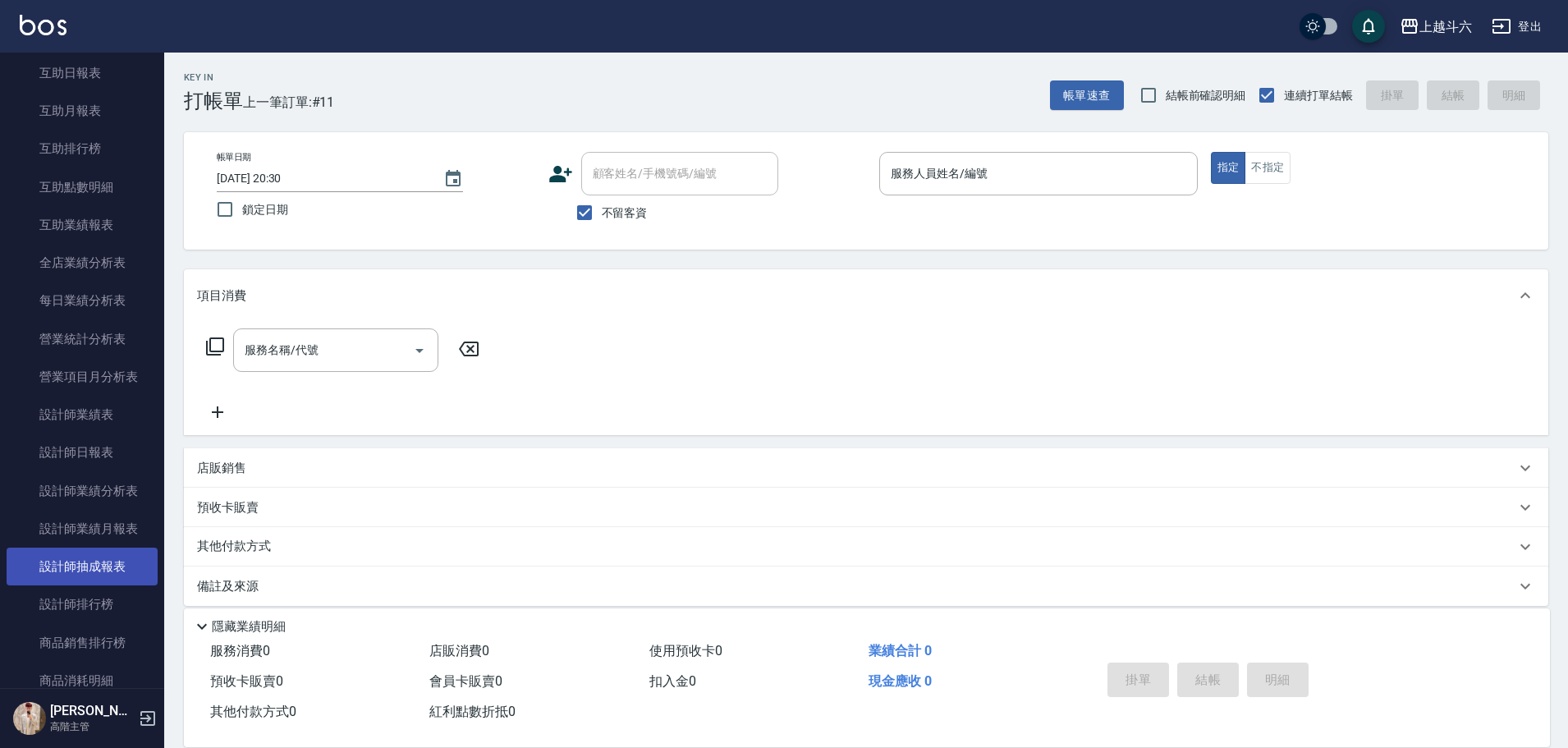
click at [110, 585] on link "設計師抽成報表" at bounding box center [82, 567] width 151 height 38
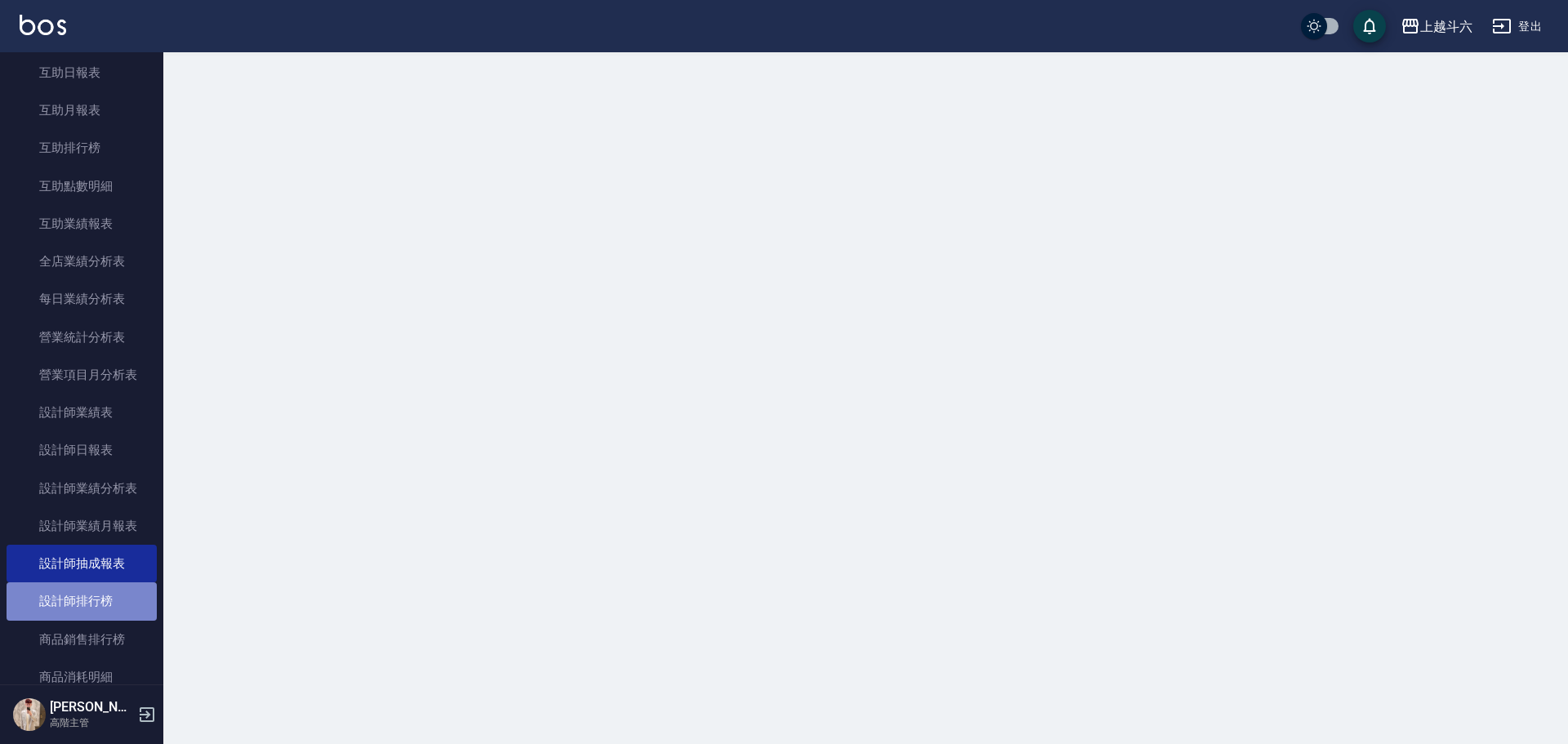
click at [105, 597] on link "設計師排行榜" at bounding box center [81, 600] width 150 height 38
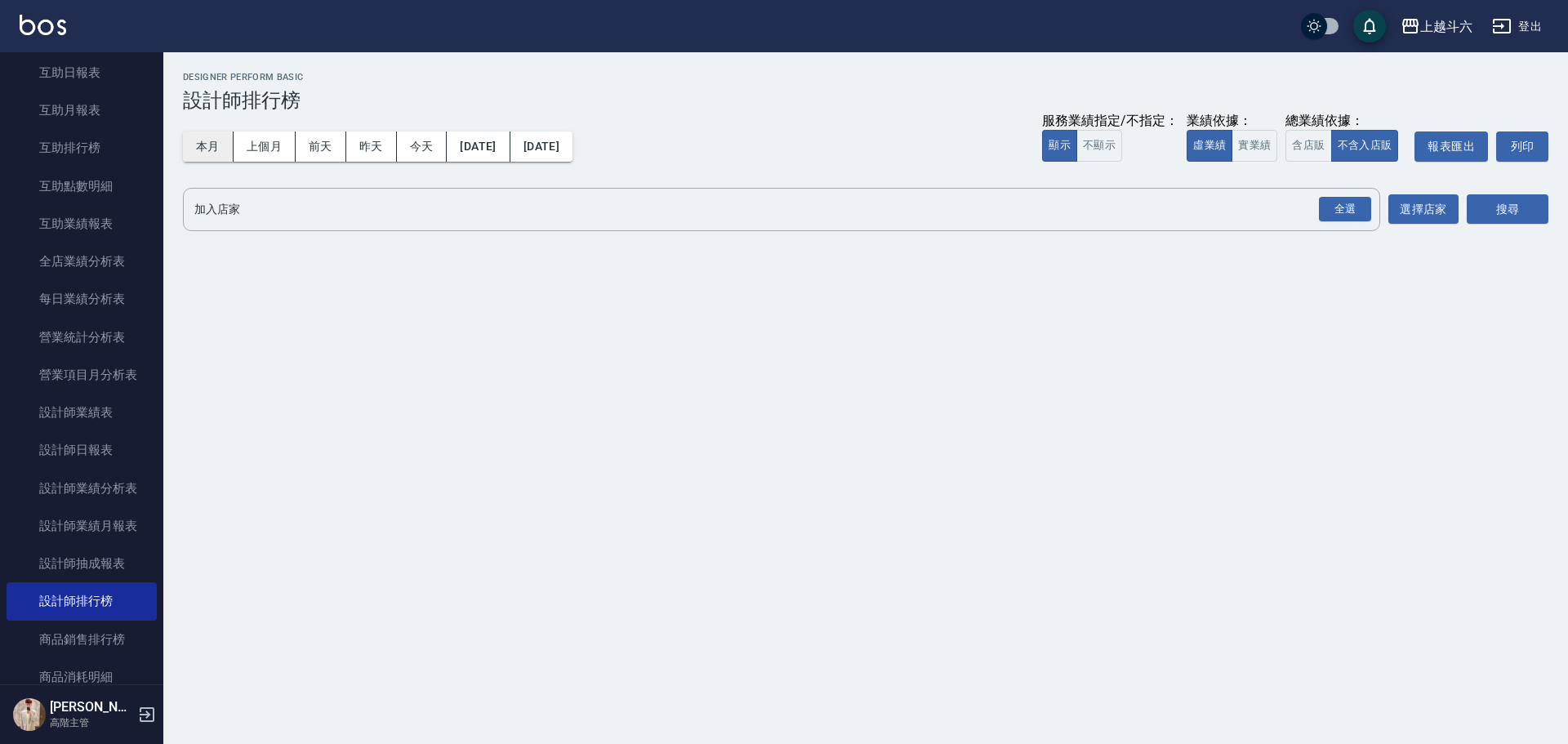
click at [215, 152] on button "本月" at bounding box center [208, 146] width 50 height 30
click at [268, 146] on button "上個月" at bounding box center [265, 146] width 62 height 30
click at [1264, 146] on button "實業績" at bounding box center [1254, 146] width 46 height 32
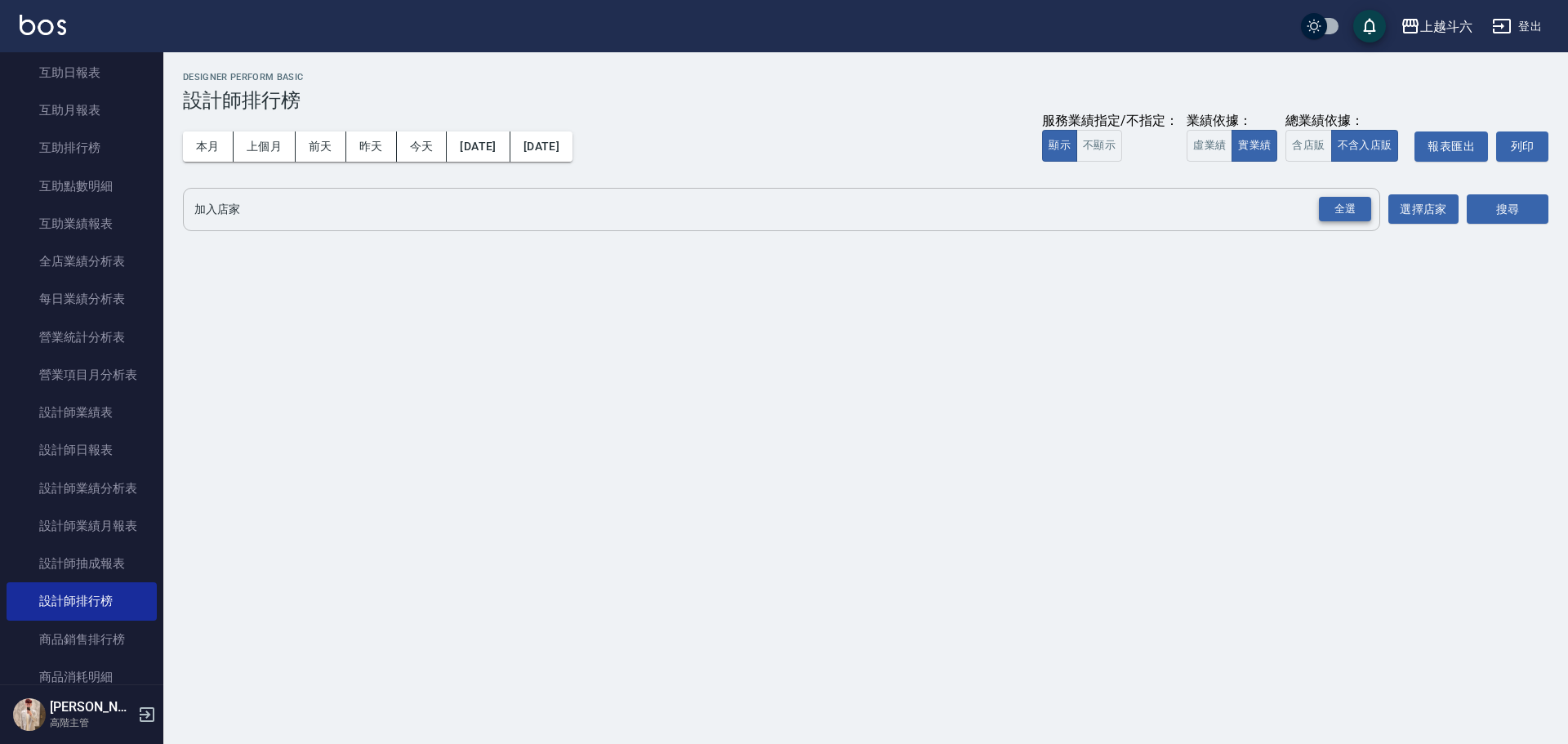
click at [1337, 208] on div "全選" at bounding box center [1345, 210] width 52 height 25
click at [1537, 214] on button "搜尋" at bounding box center [1507, 210] width 81 height 30
click at [1538, 215] on button "搜尋" at bounding box center [1507, 210] width 81 height 30
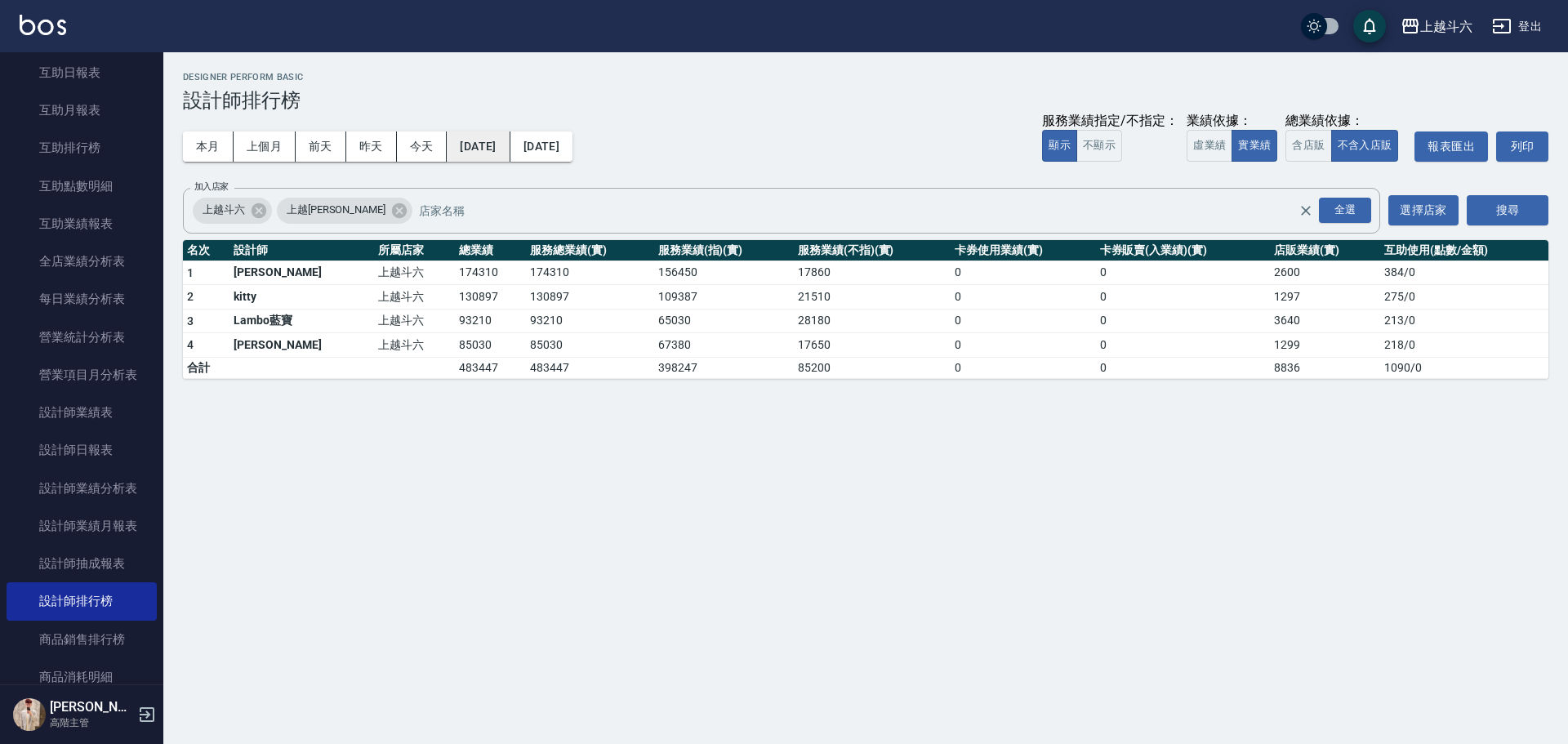
click at [509, 152] on button "[DATE]" at bounding box center [478, 146] width 63 height 30
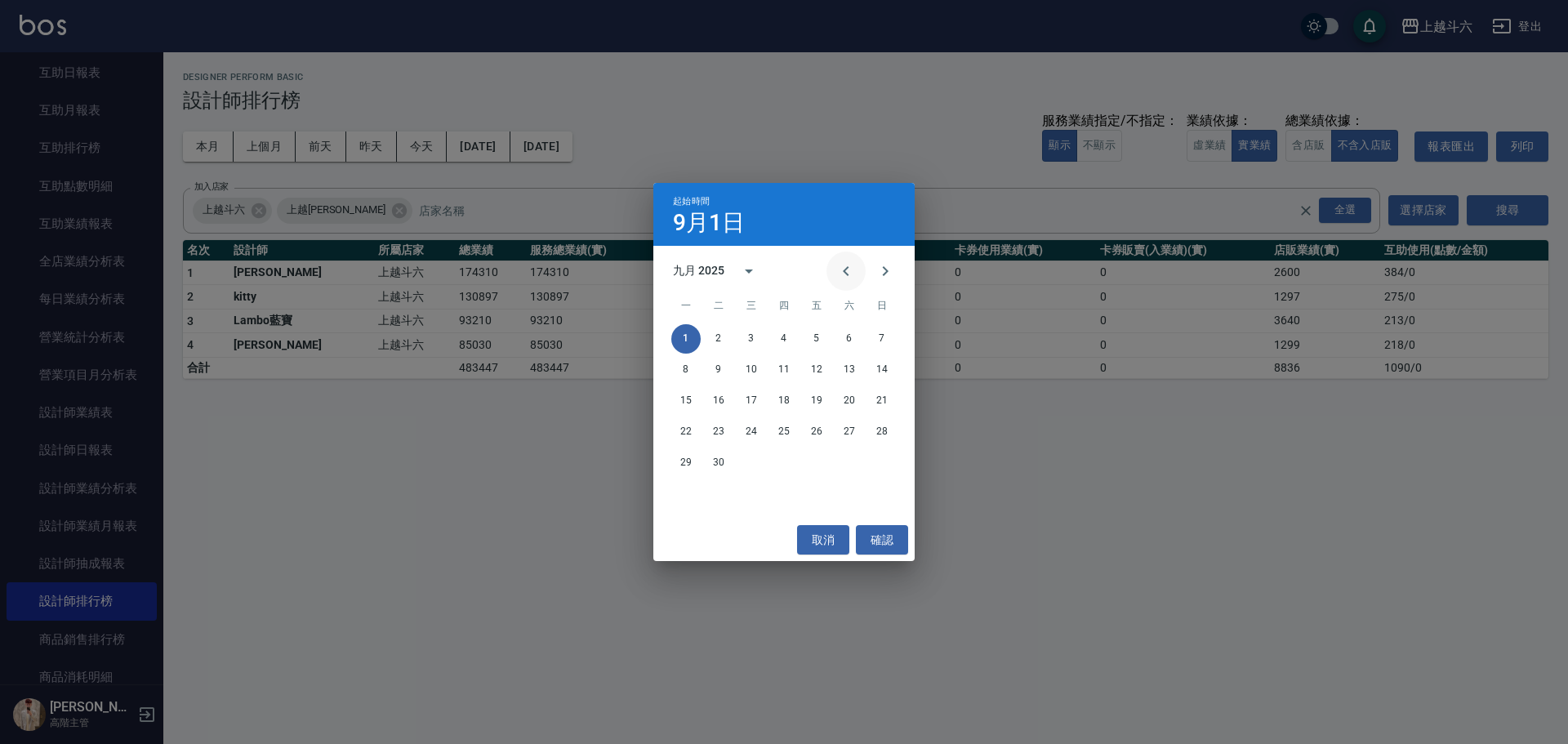
click at [841, 272] on icon "Previous month" at bounding box center [846, 271] width 19 height 19
drag, startPoint x: 822, startPoint y: 337, endPoint x: 816, endPoint y: 331, distance: 8.5
click at [822, 335] on button "1" at bounding box center [816, 339] width 29 height 29
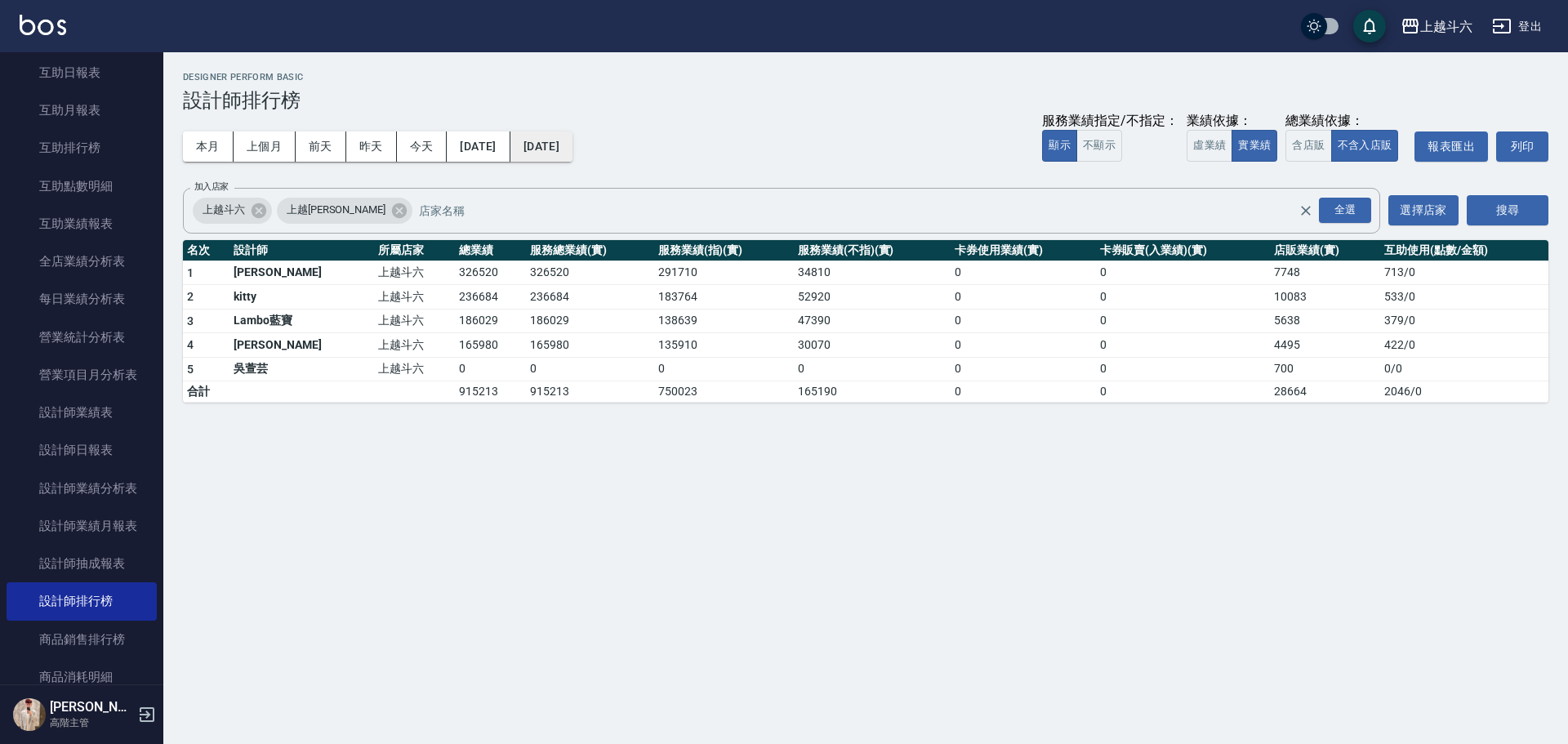
click at [572, 142] on button "[DATE]" at bounding box center [541, 146] width 62 height 30
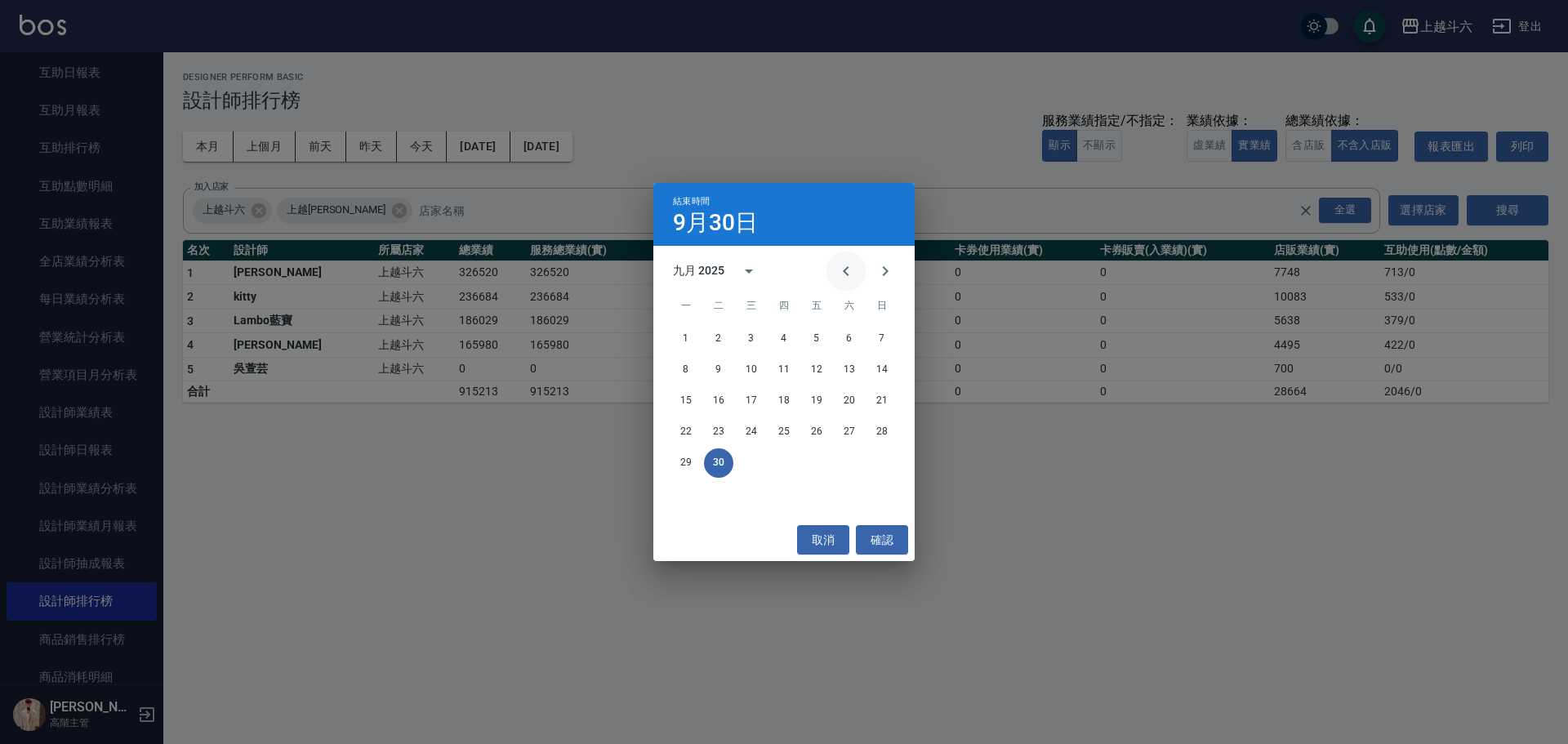
click at [838, 275] on icon "Previous month" at bounding box center [846, 271] width 19 height 19
click at [885, 461] on button "31" at bounding box center [881, 463] width 29 height 29
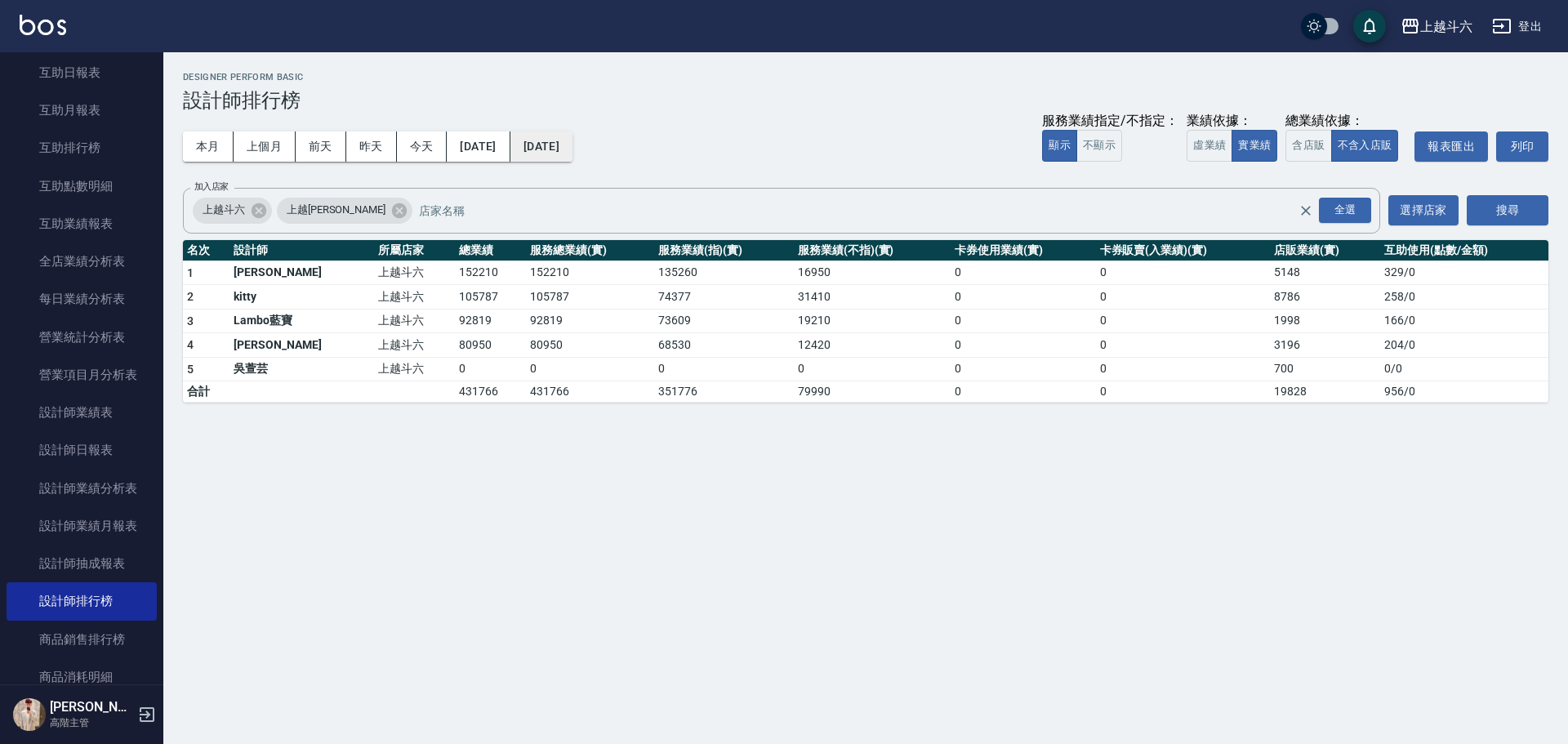
click at [572, 147] on button "[DATE]" at bounding box center [541, 146] width 62 height 30
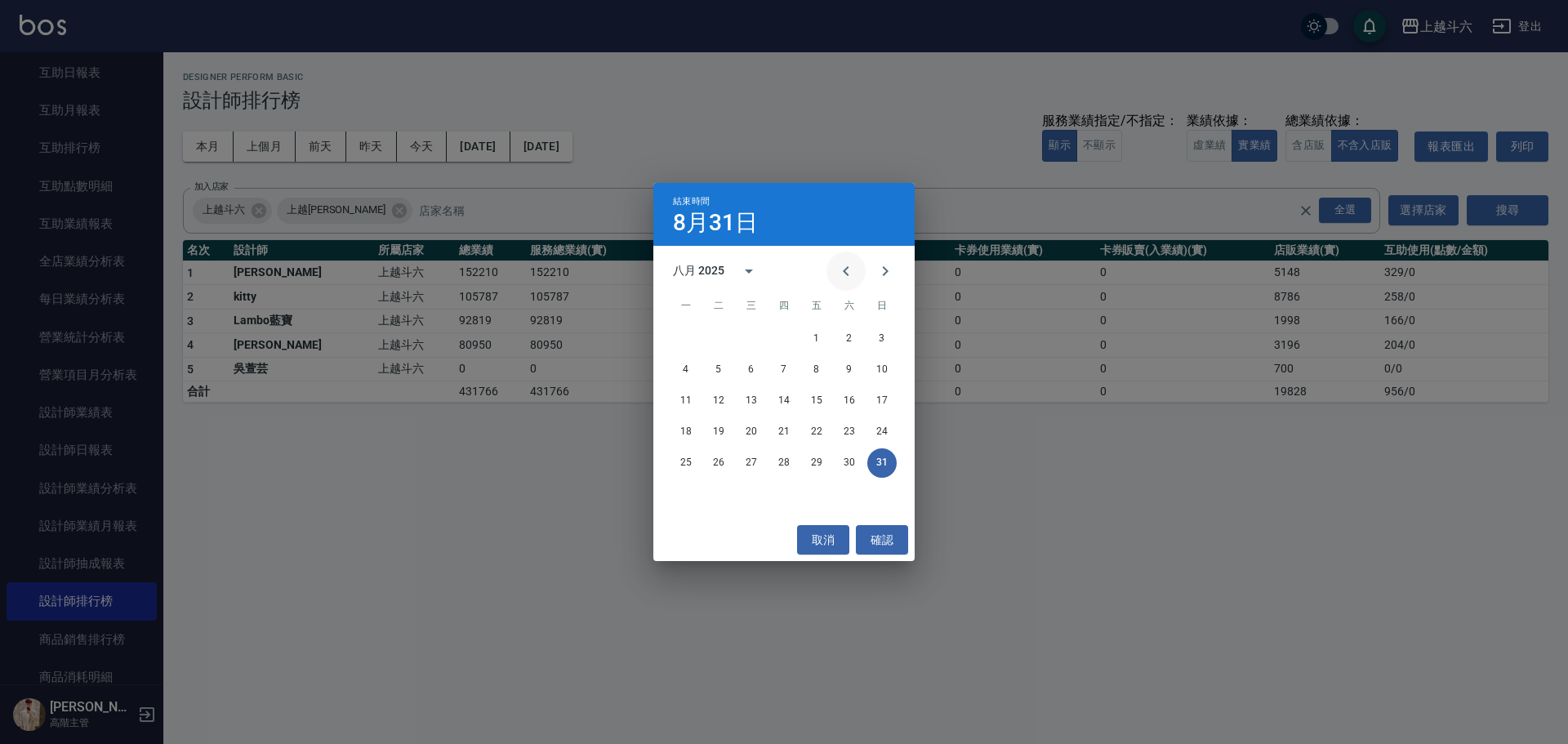
click at [848, 272] on icon "Previous month" at bounding box center [846, 271] width 19 height 19
click at [786, 460] on button "31" at bounding box center [784, 463] width 29 height 29
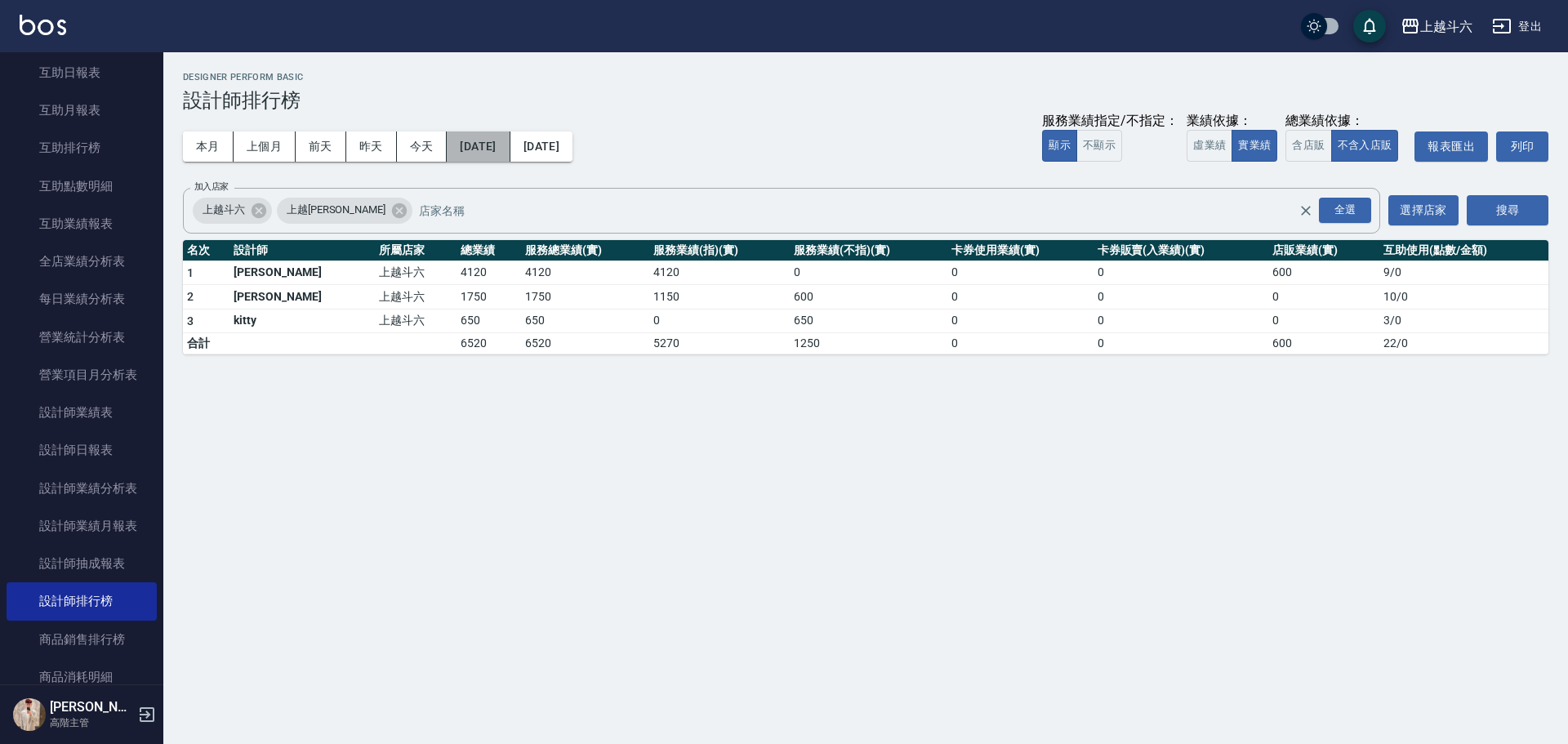
click at [509, 156] on button "[DATE]" at bounding box center [478, 146] width 63 height 30
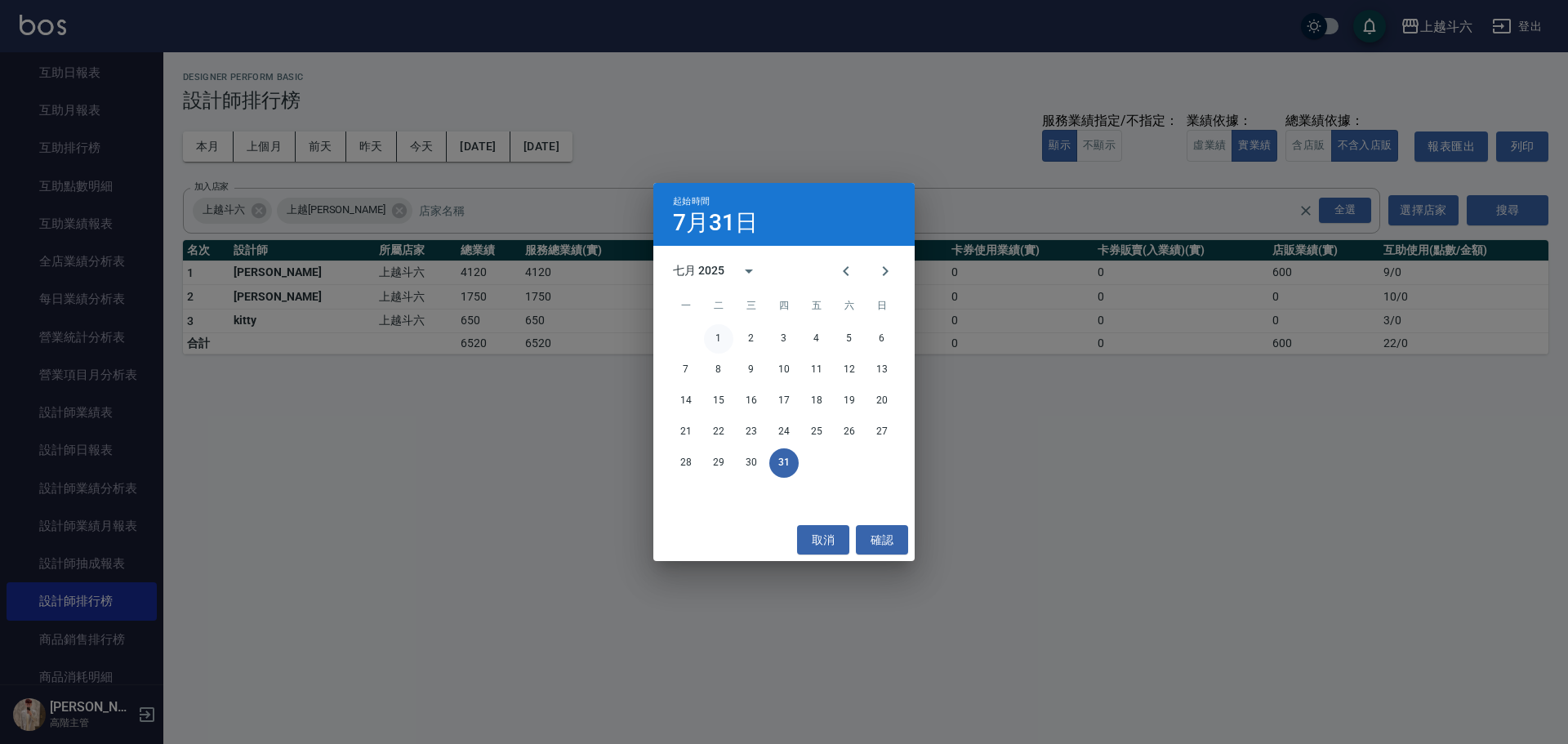
click at [719, 338] on button "1" at bounding box center [719, 339] width 29 height 29
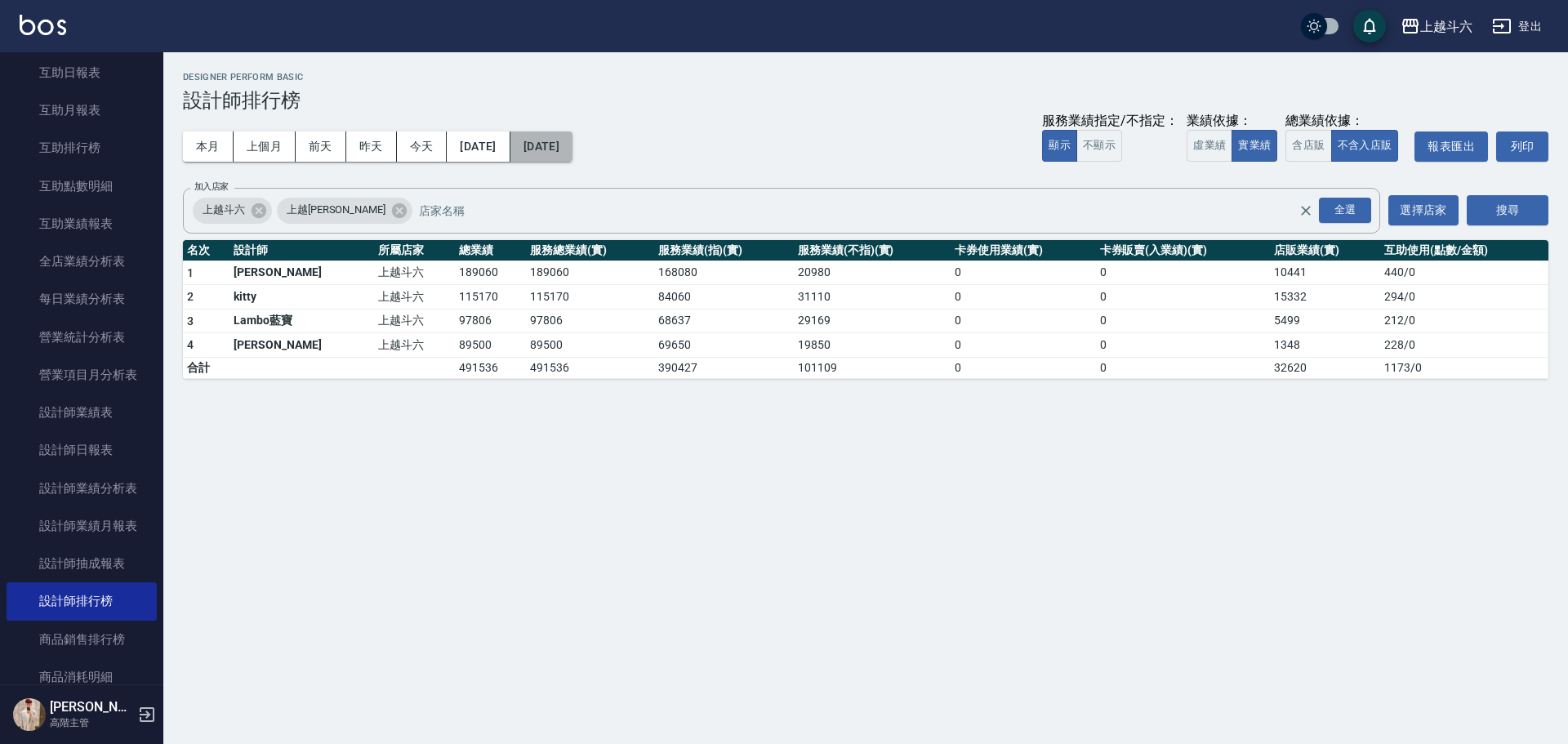
click at [572, 148] on button "[DATE]" at bounding box center [541, 146] width 62 height 30
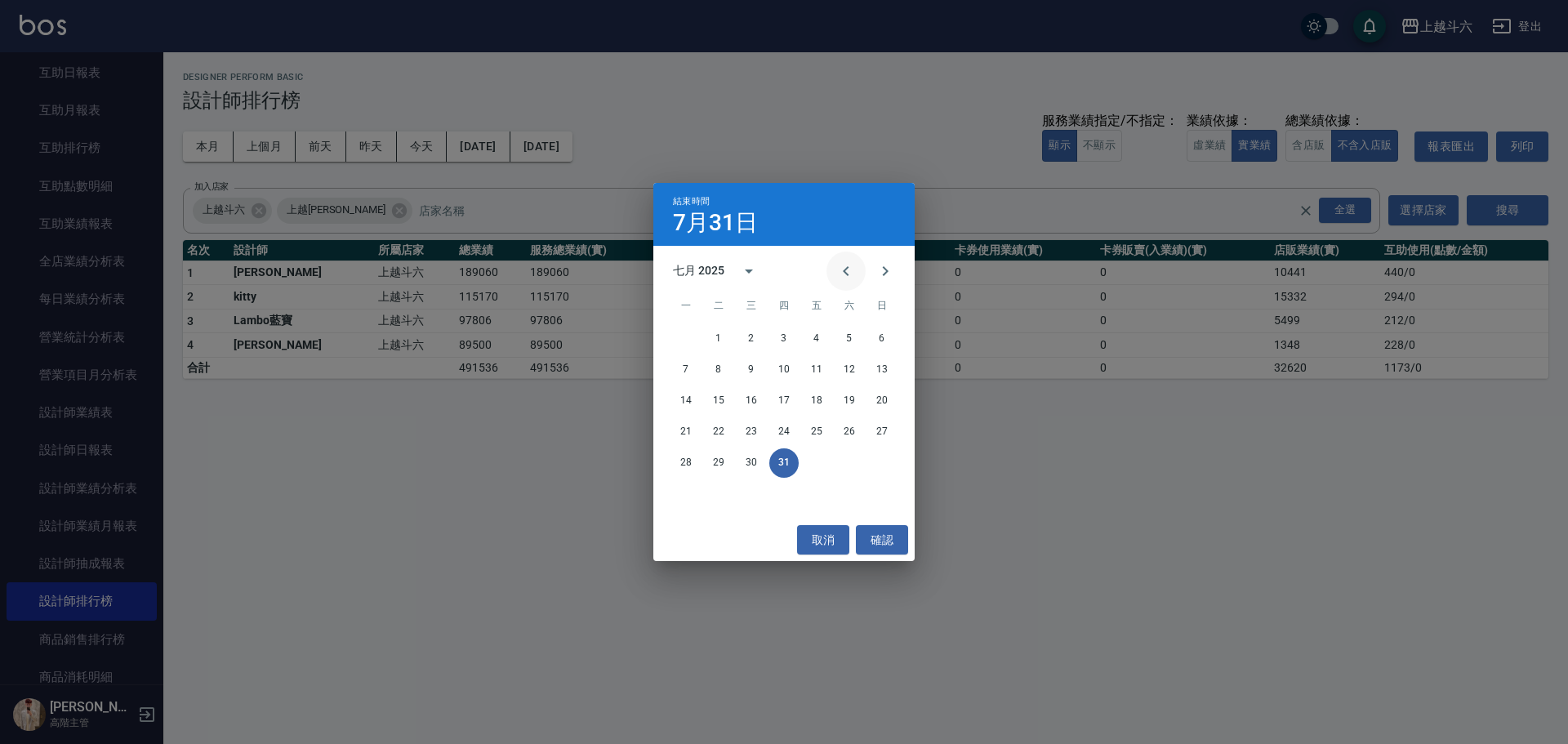
click at [850, 275] on icon "Previous month" at bounding box center [846, 271] width 19 height 19
click at [686, 489] on button "30" at bounding box center [686, 494] width 29 height 29
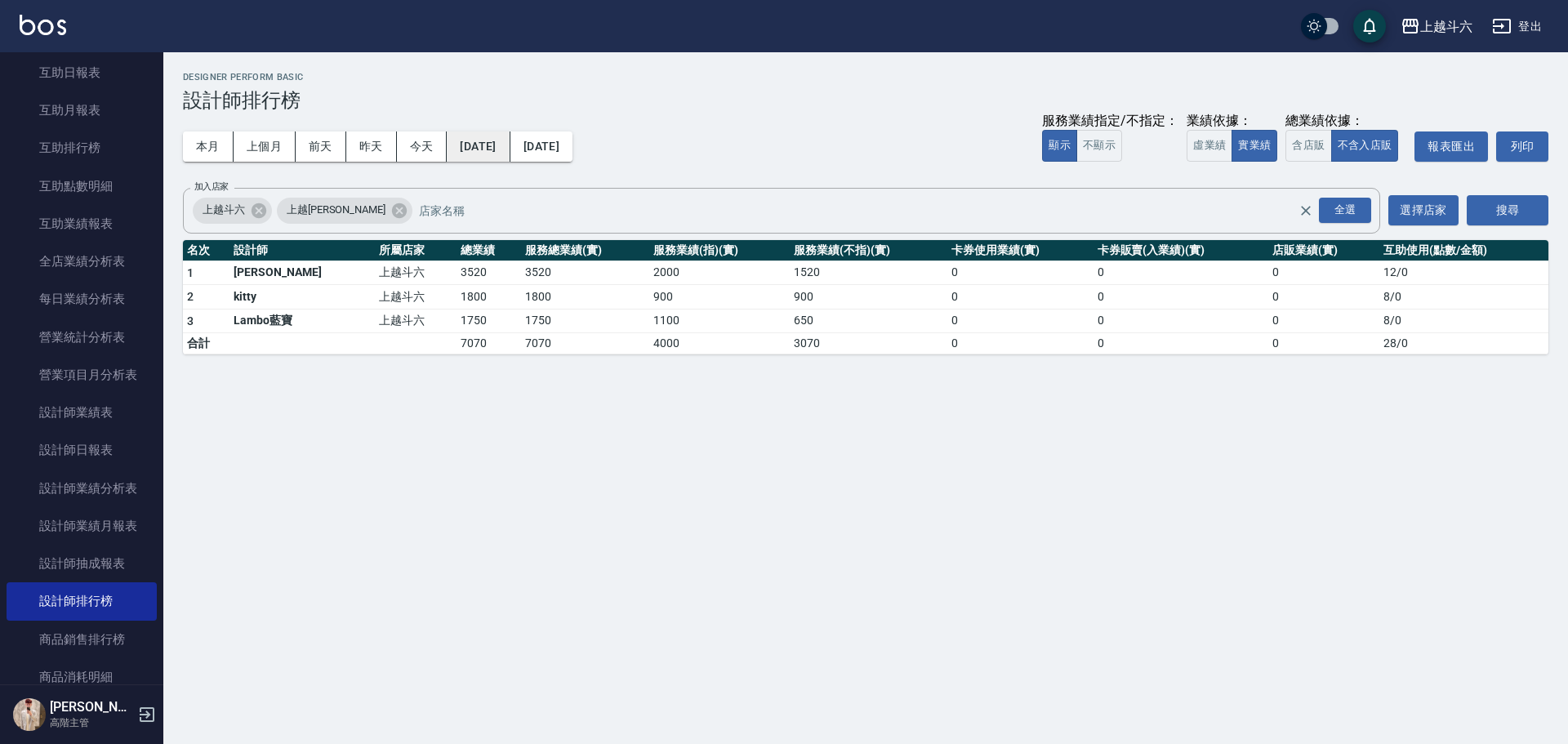
click at [509, 141] on button "[DATE]" at bounding box center [478, 146] width 63 height 30
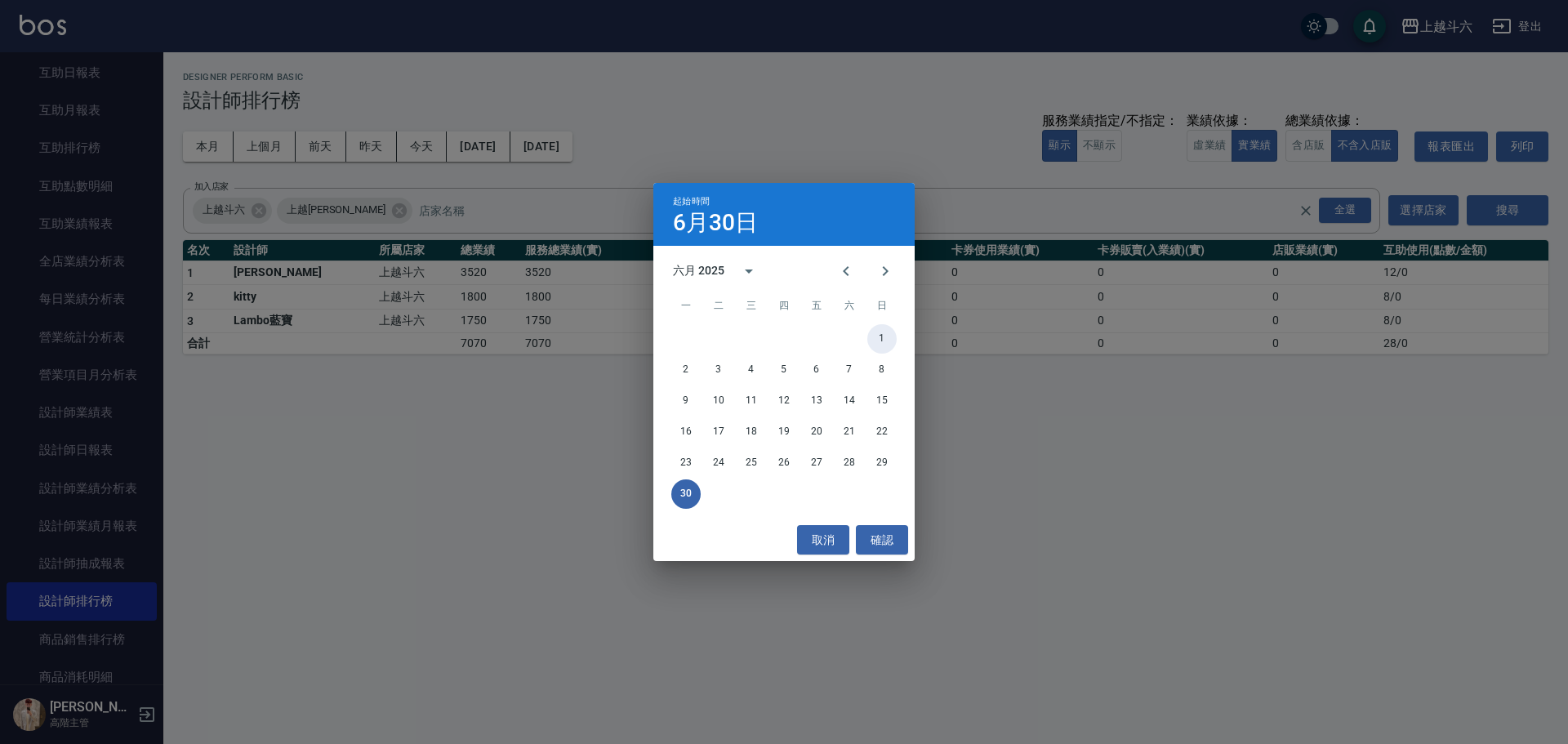
click at [882, 341] on button "1" at bounding box center [881, 339] width 29 height 29
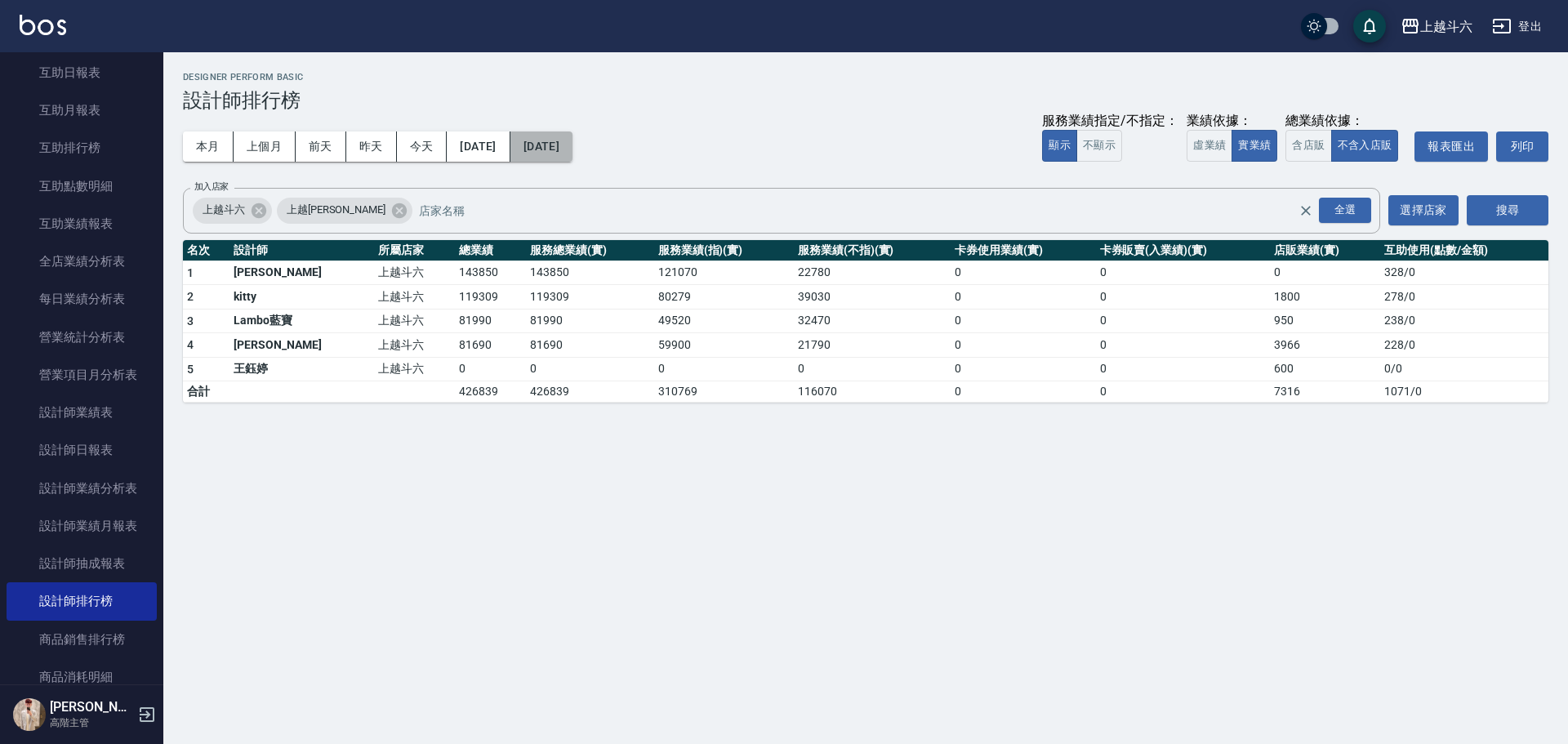
click at [572, 140] on button "[DATE]" at bounding box center [541, 146] width 62 height 30
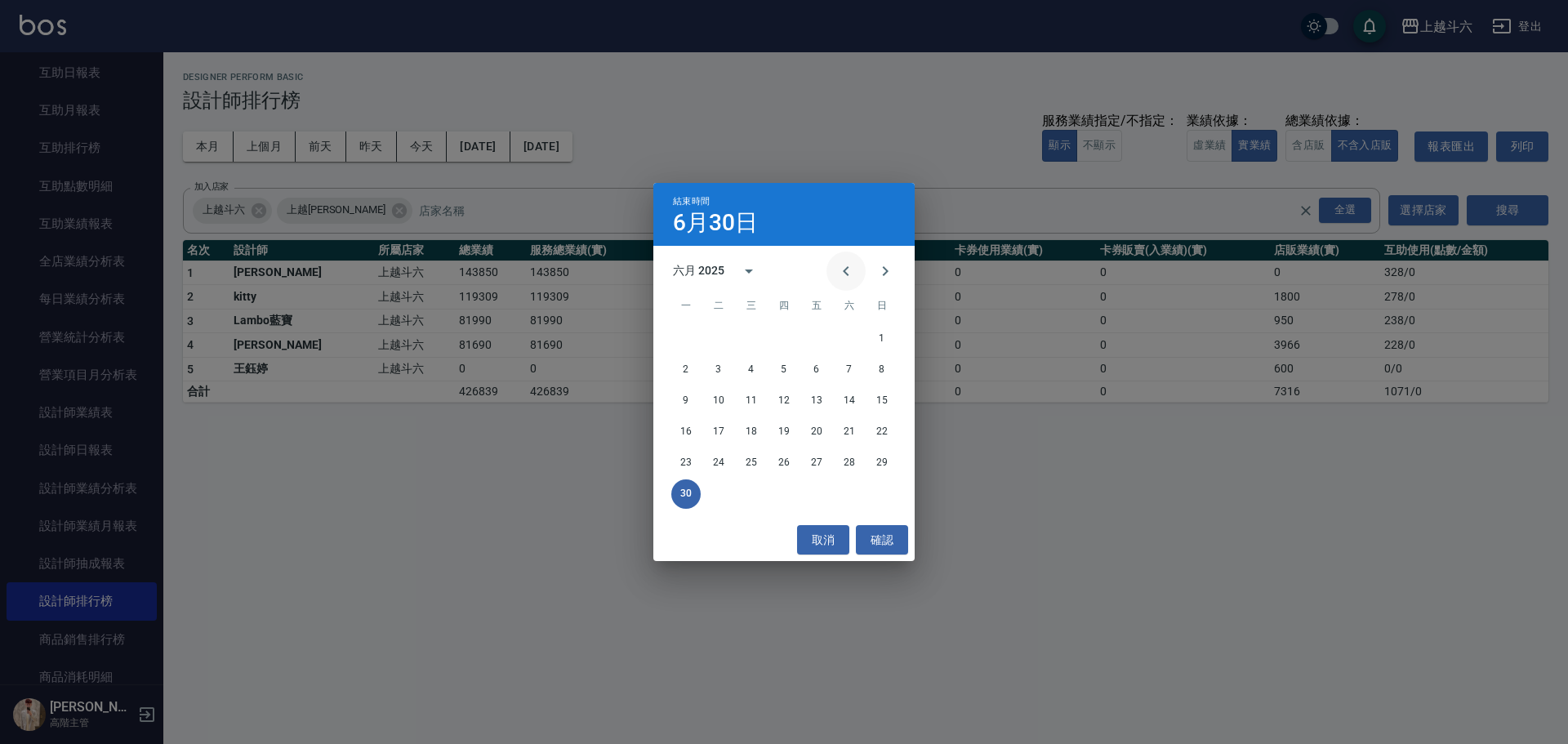
click at [850, 271] on icon "Previous month" at bounding box center [846, 271] width 19 height 19
drag, startPoint x: 845, startPoint y: 463, endPoint x: 571, endPoint y: 227, distance: 361.6
click at [844, 463] on button "31" at bounding box center [849, 463] width 29 height 29
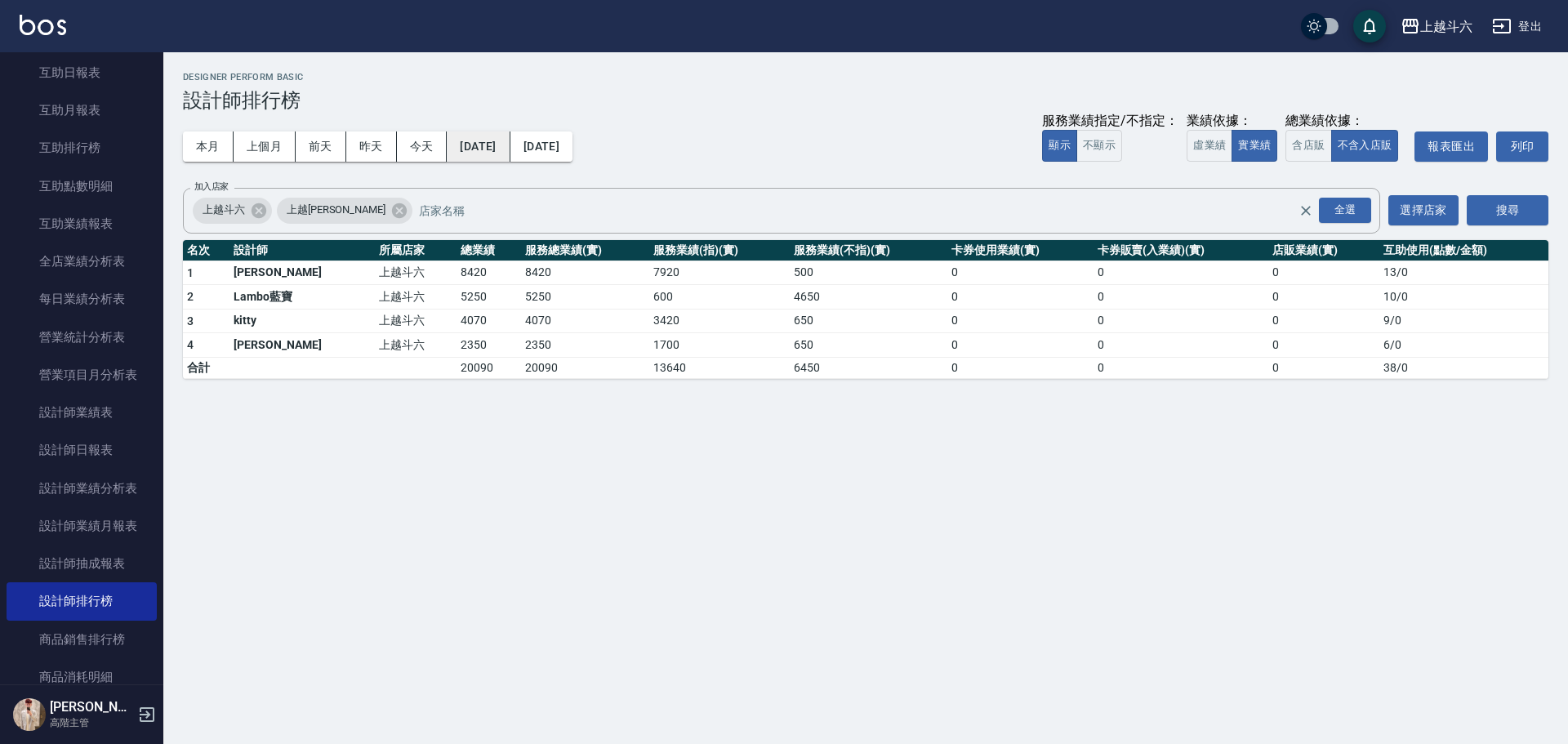
click at [489, 147] on button "[DATE]" at bounding box center [478, 146] width 63 height 30
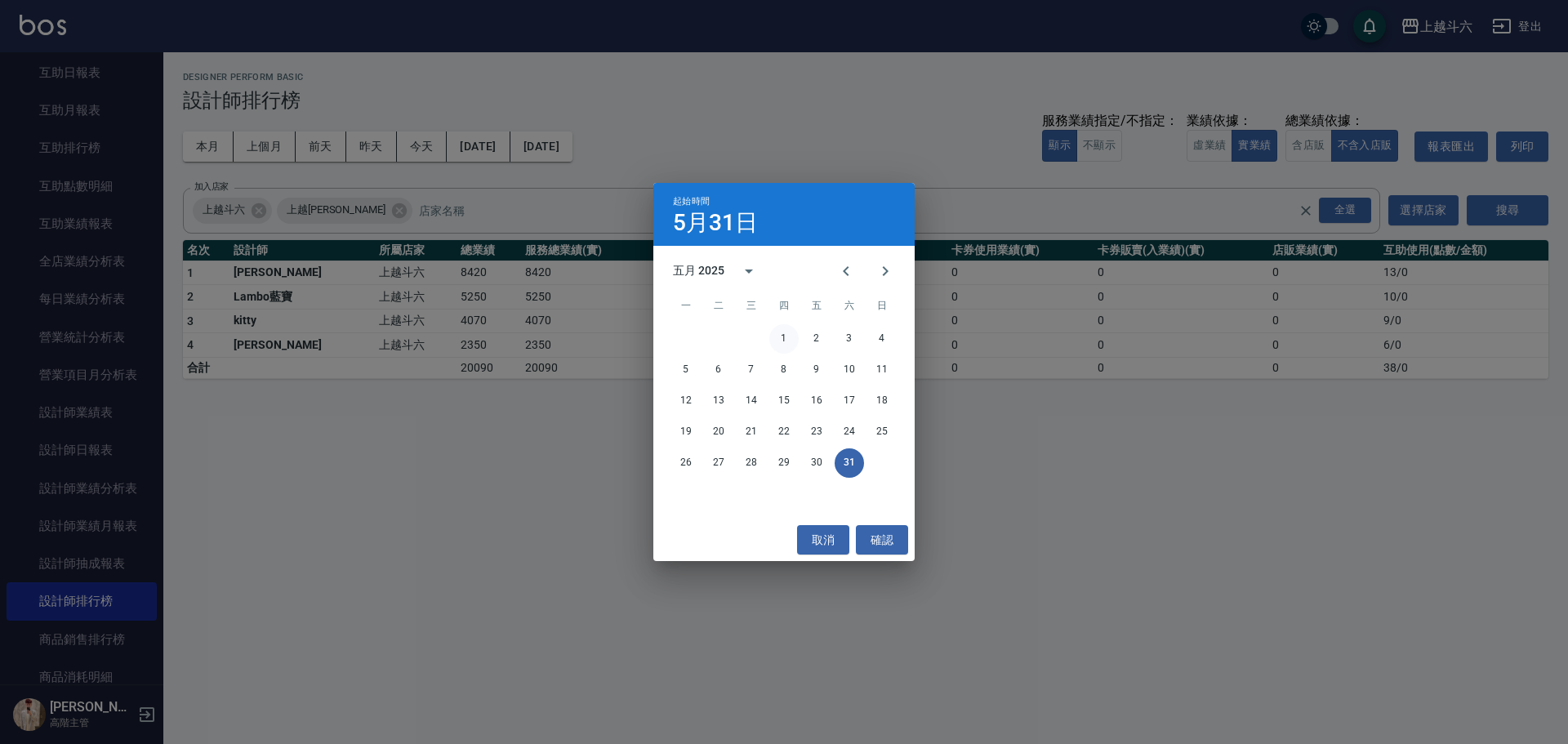
click at [785, 349] on button "1" at bounding box center [784, 339] width 29 height 29
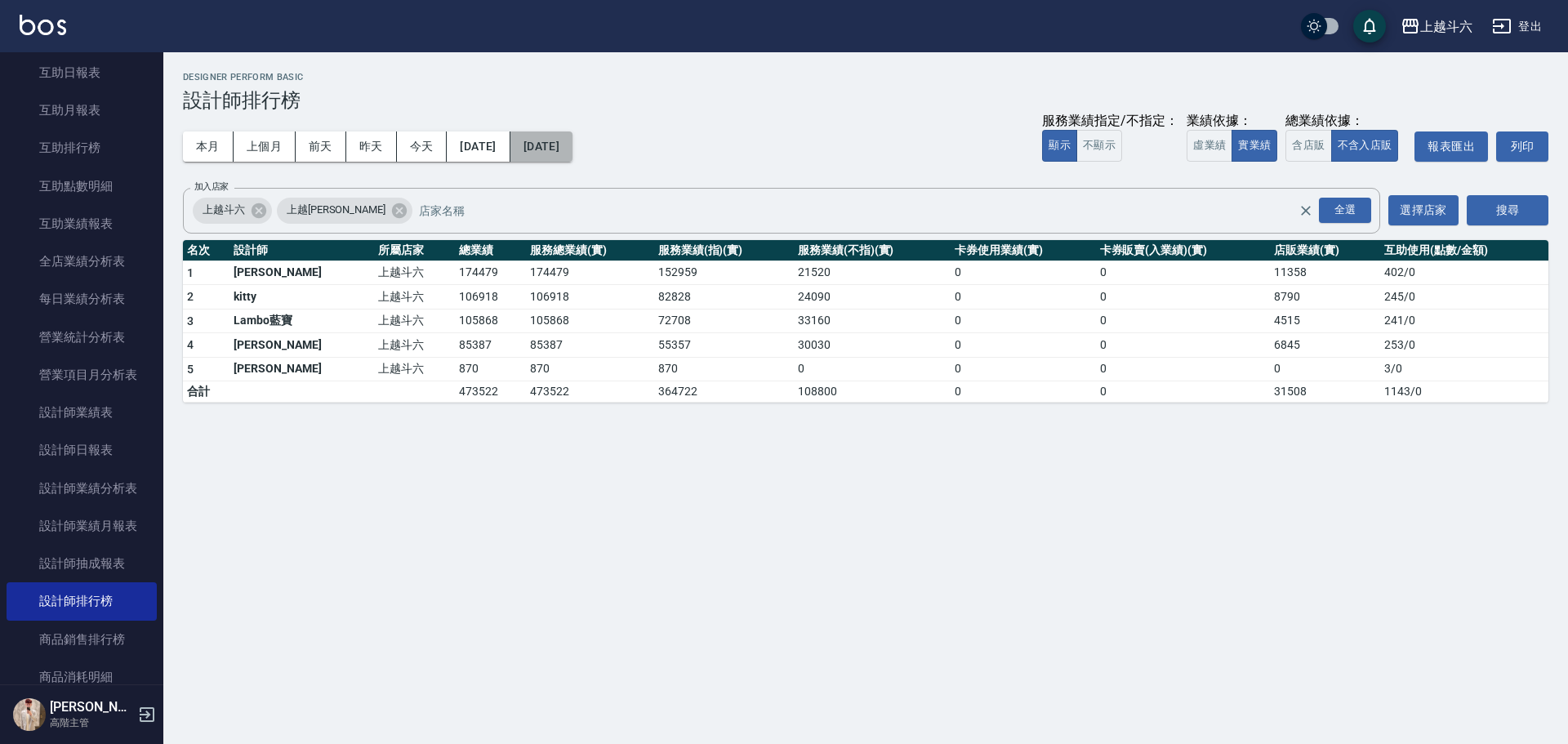
click at [572, 152] on button "[DATE]" at bounding box center [541, 146] width 62 height 30
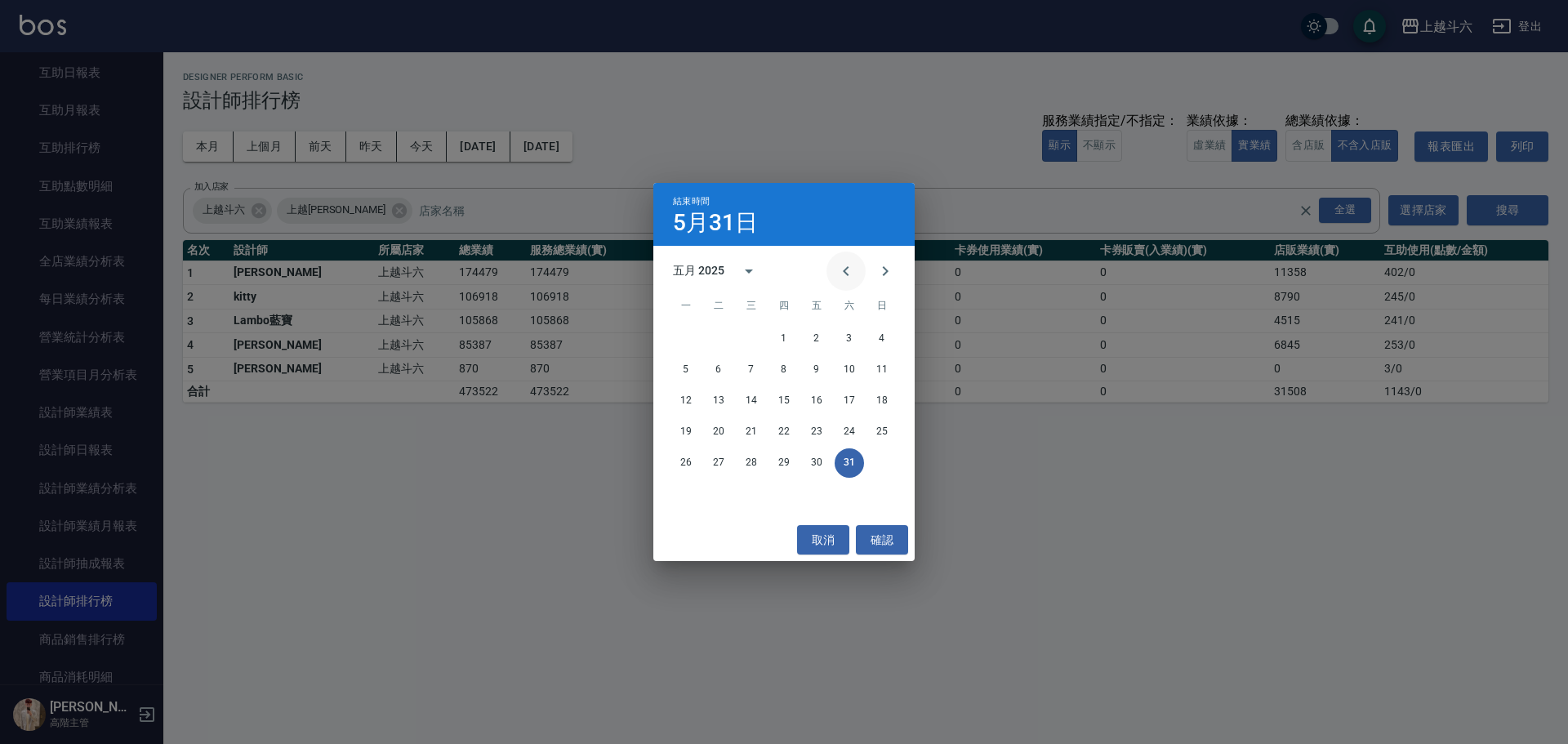
click at [841, 277] on icon "Previous month" at bounding box center [846, 271] width 19 height 19
click at [750, 461] on button "30" at bounding box center [752, 463] width 29 height 29
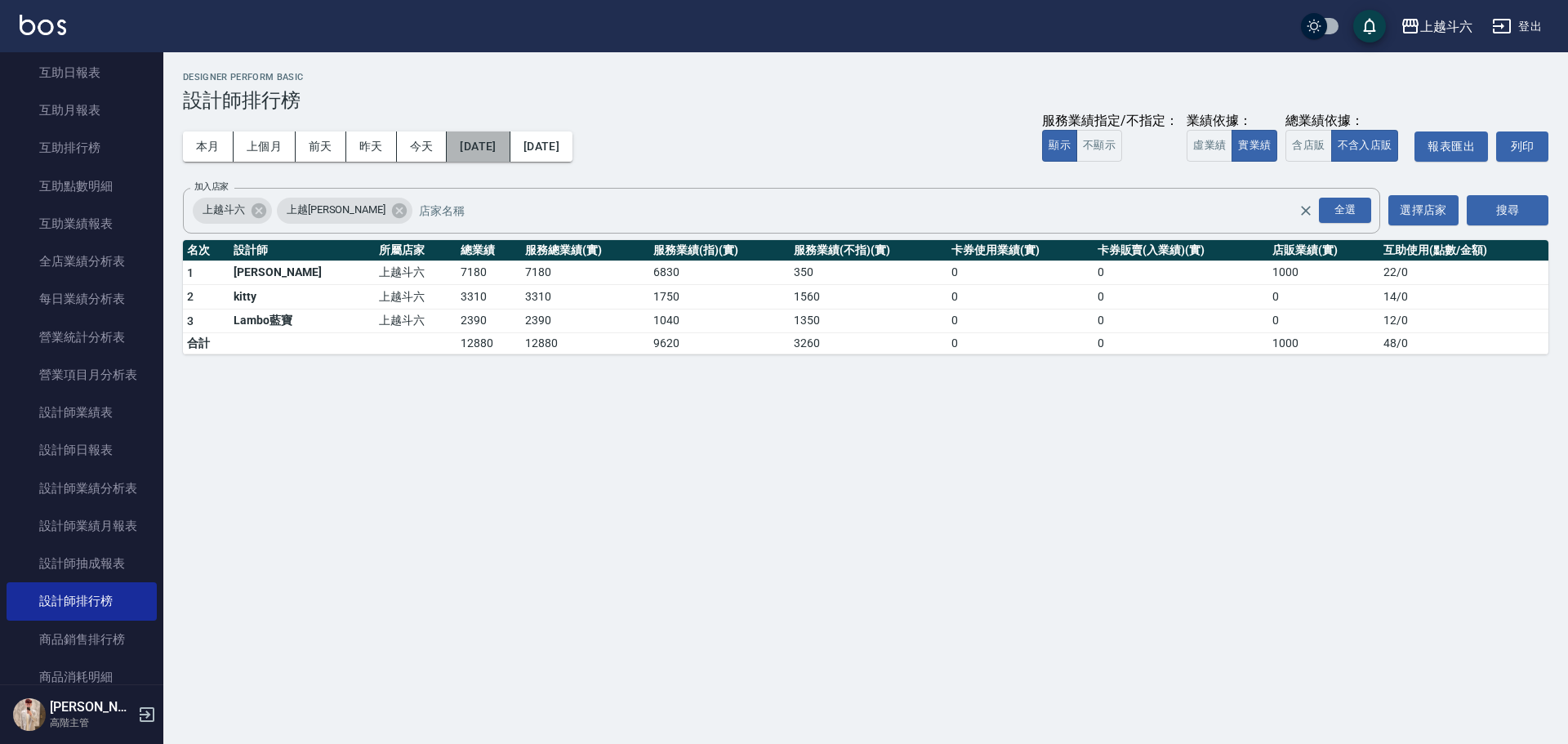
click at [501, 133] on button "[DATE]" at bounding box center [478, 146] width 63 height 30
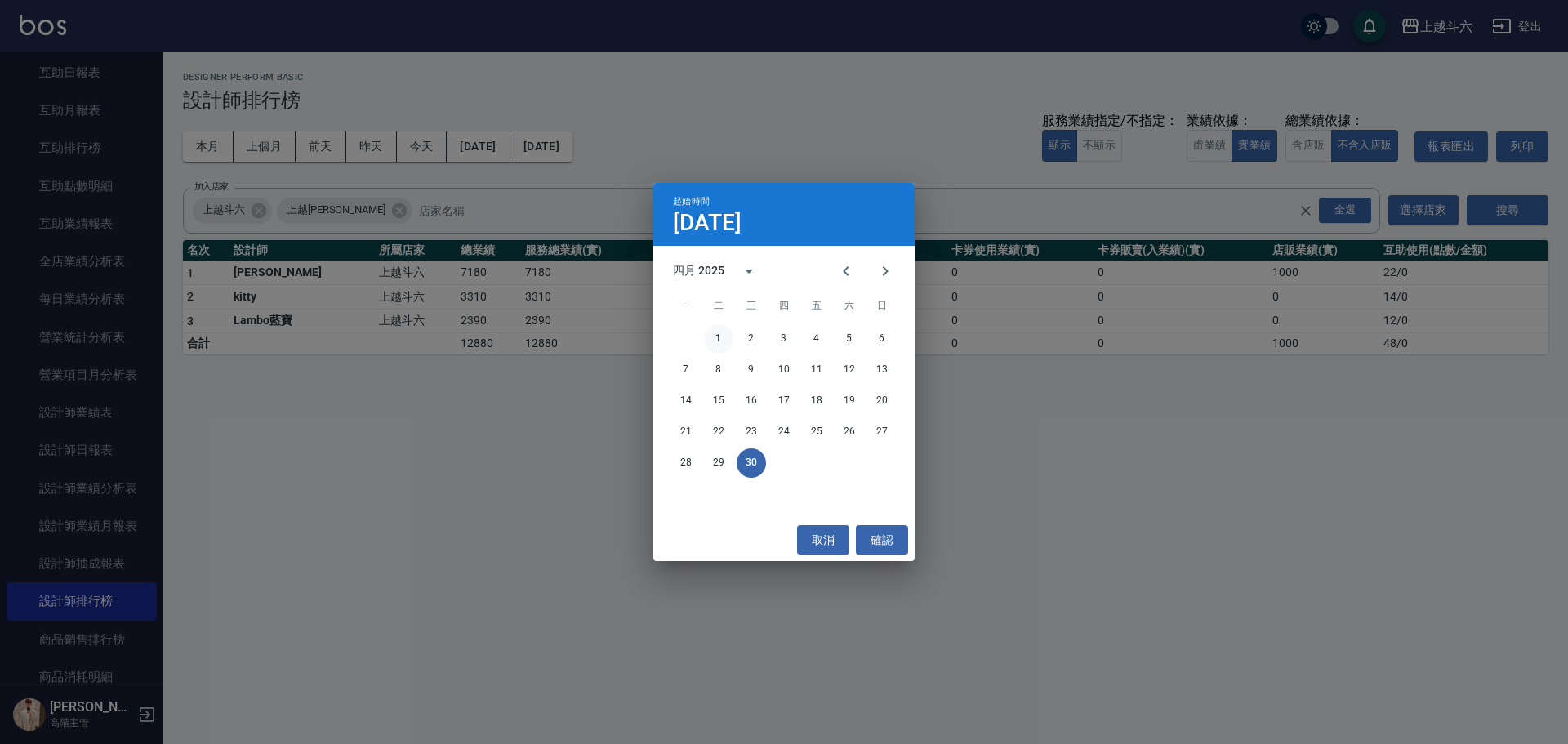
click at [721, 340] on button "1" at bounding box center [719, 339] width 29 height 29
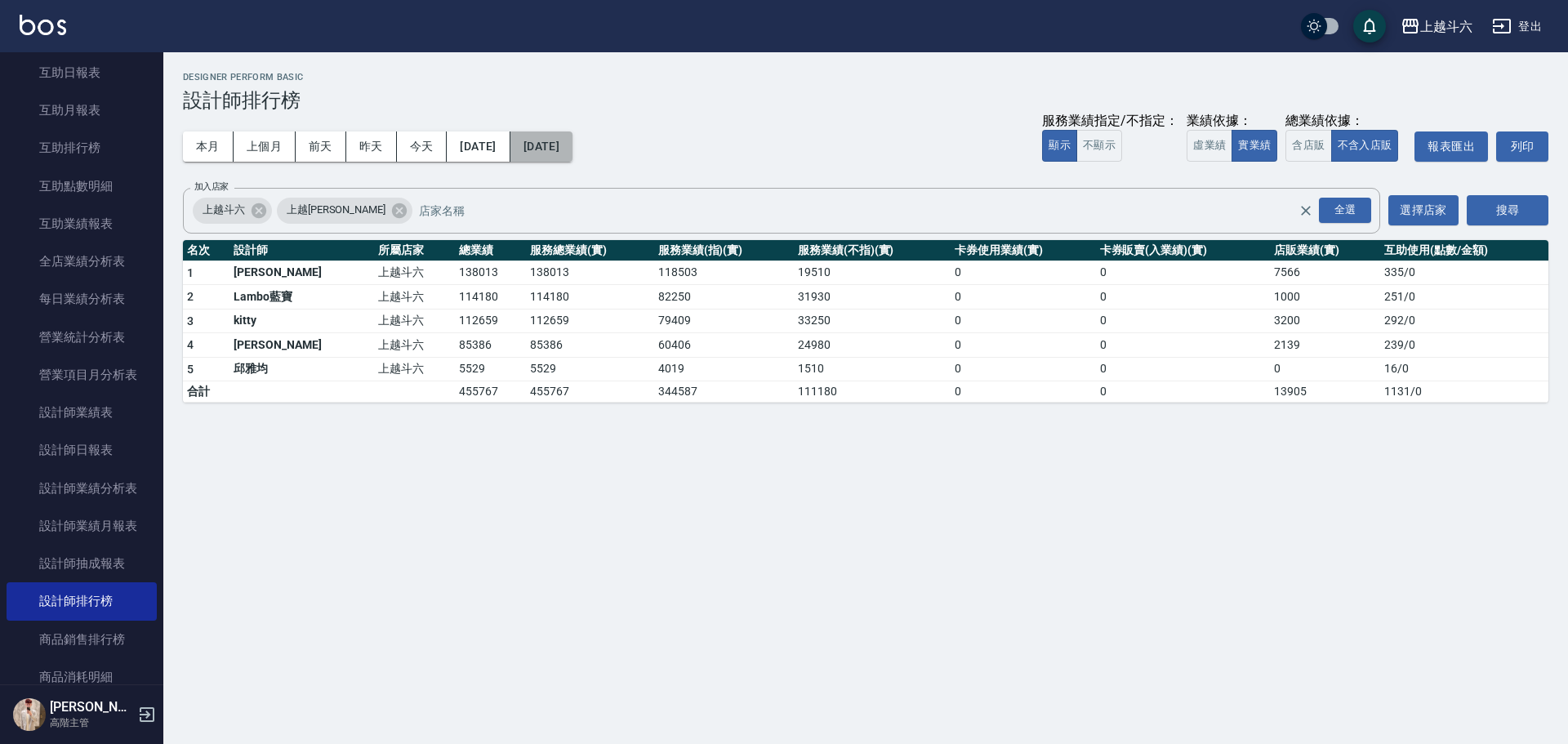
click at [572, 156] on button "[DATE]" at bounding box center [541, 146] width 62 height 30
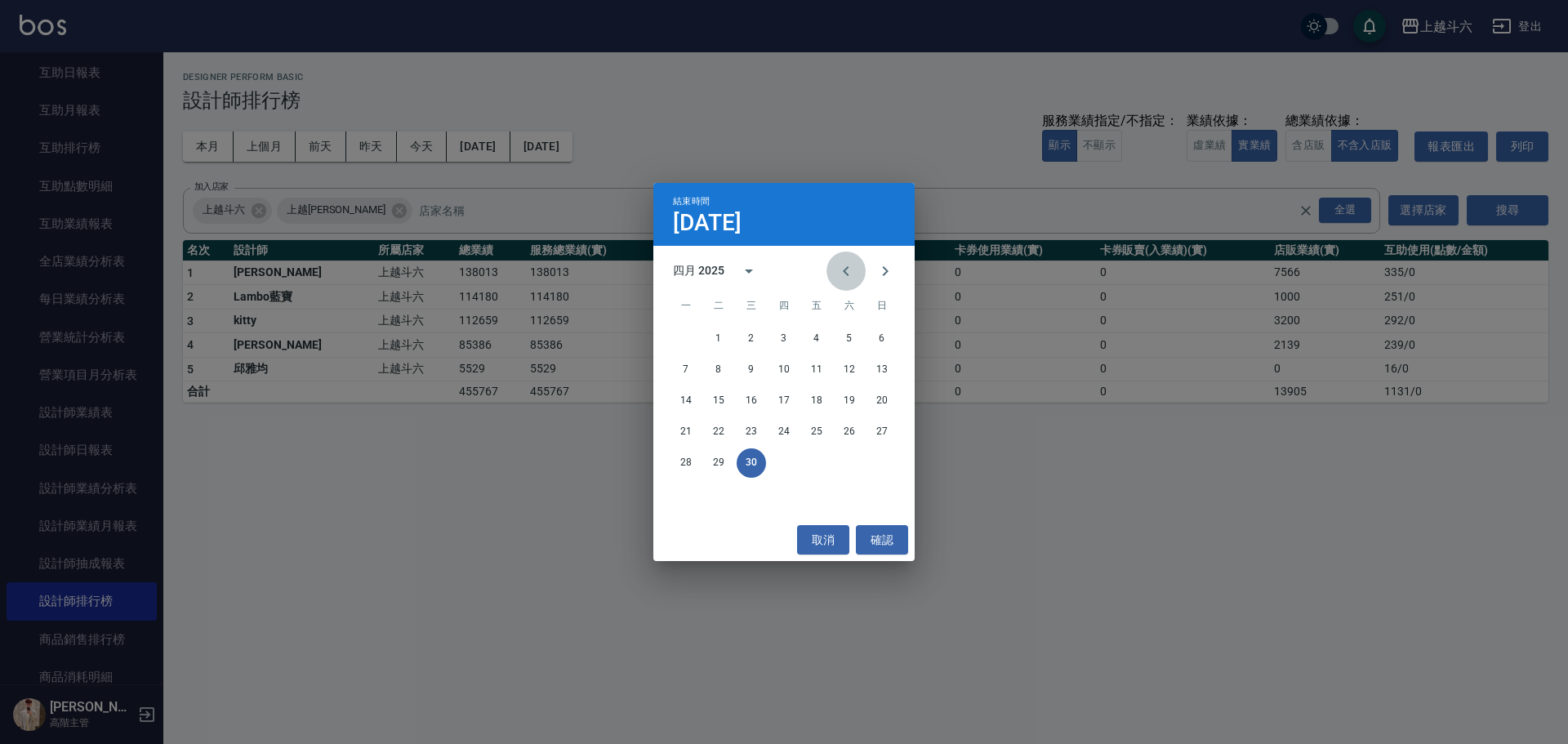
click at [851, 270] on icon "Previous month" at bounding box center [846, 271] width 19 height 19
click at [688, 491] on button "31" at bounding box center [686, 494] width 29 height 29
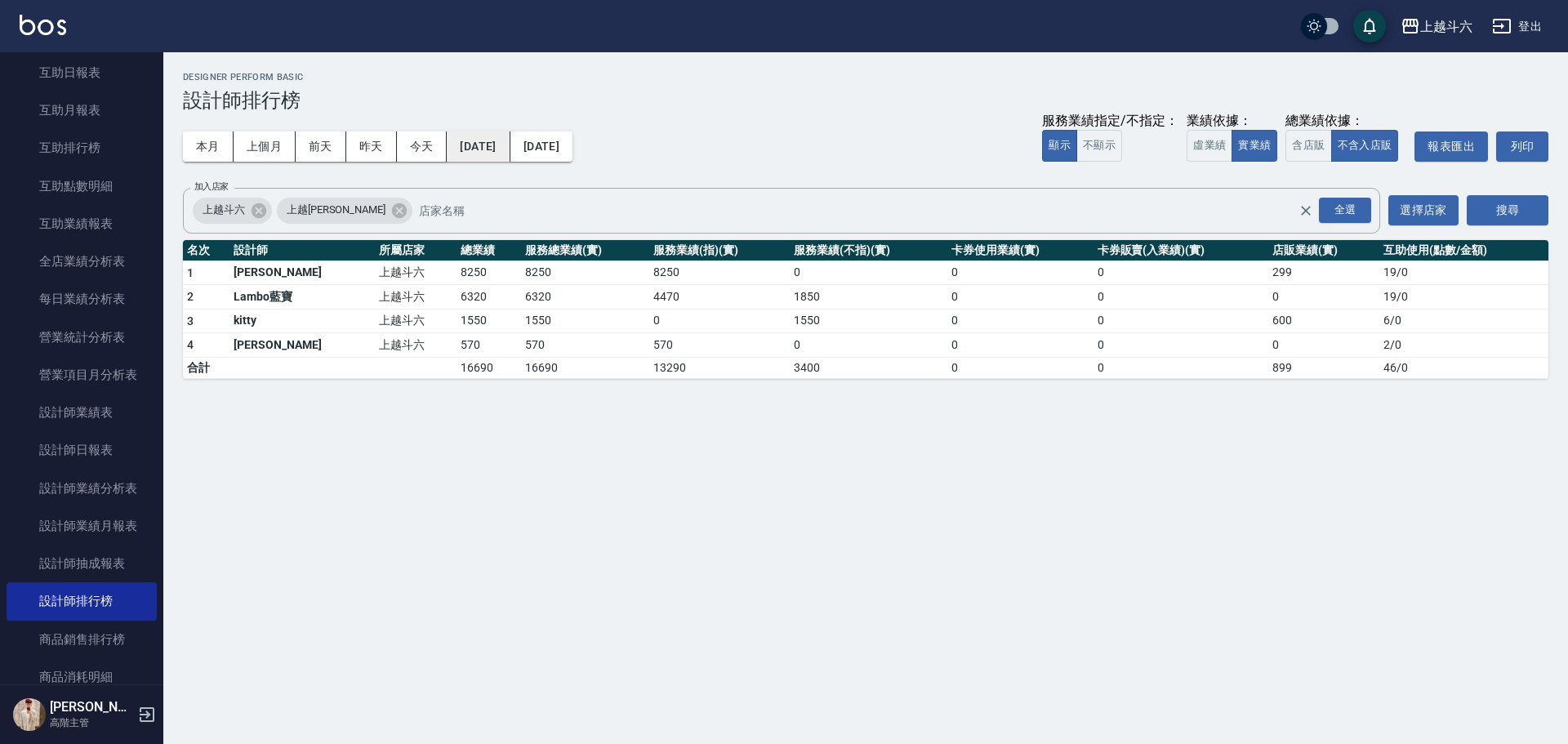
click at [503, 147] on button "[DATE]" at bounding box center [478, 146] width 63 height 30
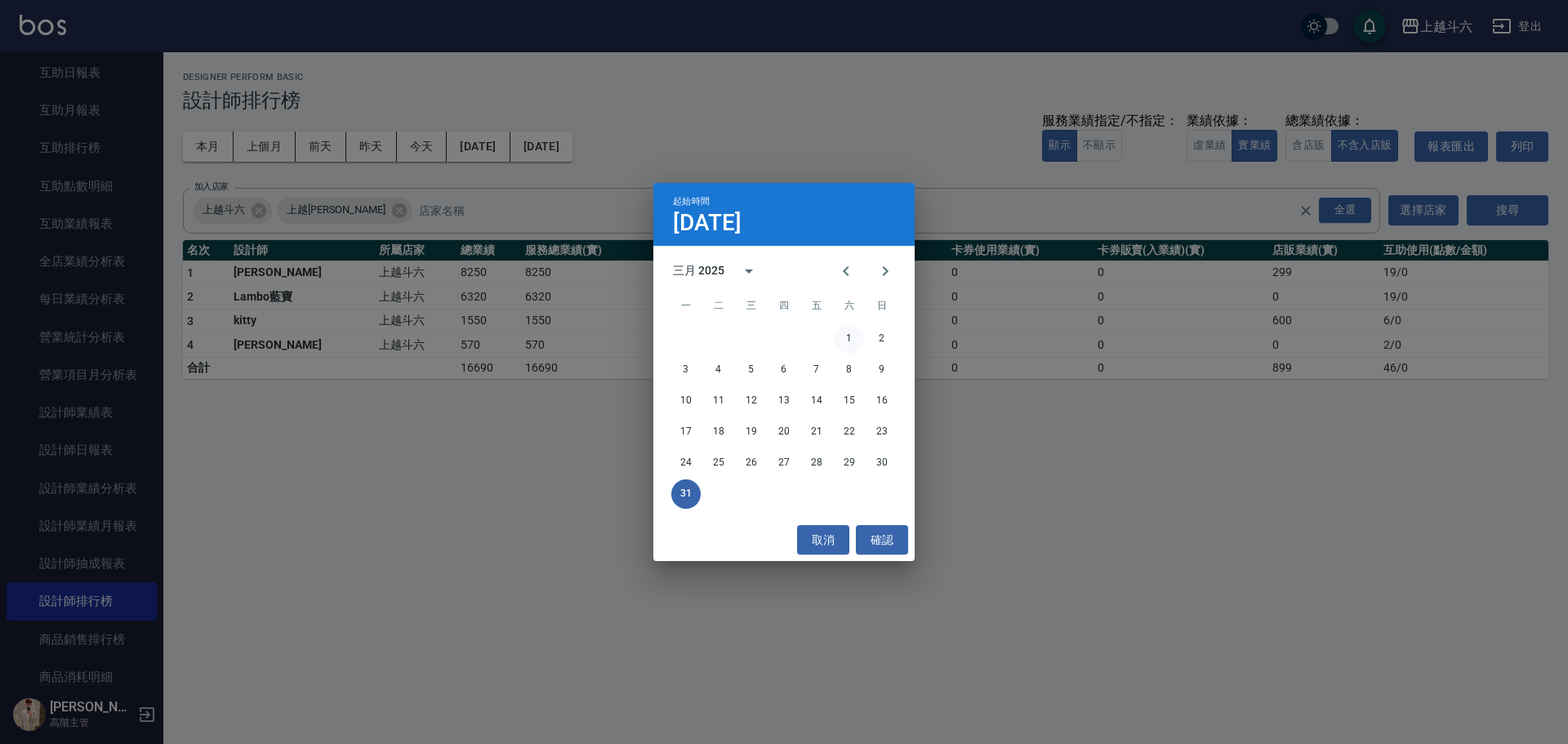
click at [853, 325] on button "1" at bounding box center [849, 339] width 29 height 29
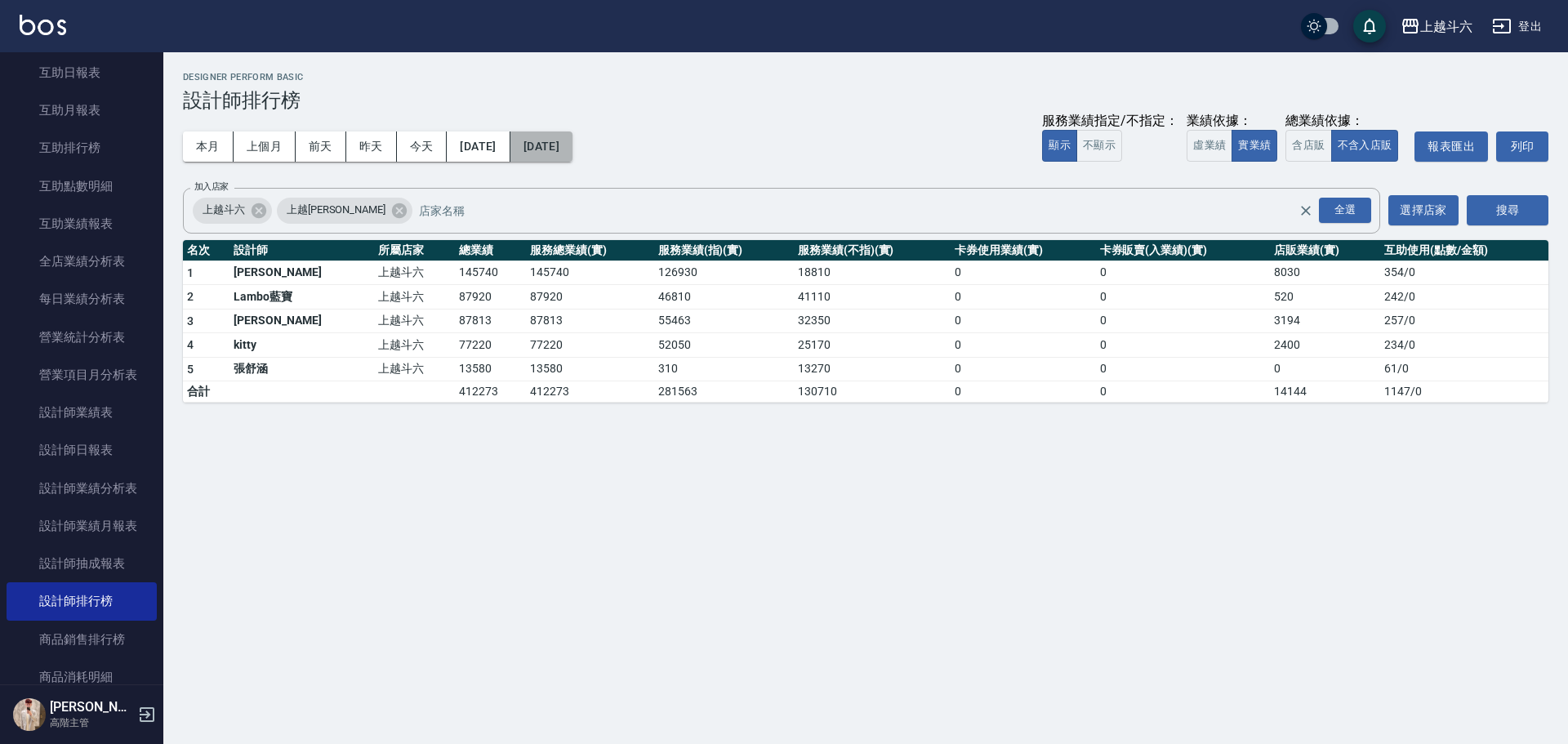
click at [572, 151] on button "[DATE]" at bounding box center [541, 146] width 62 height 30
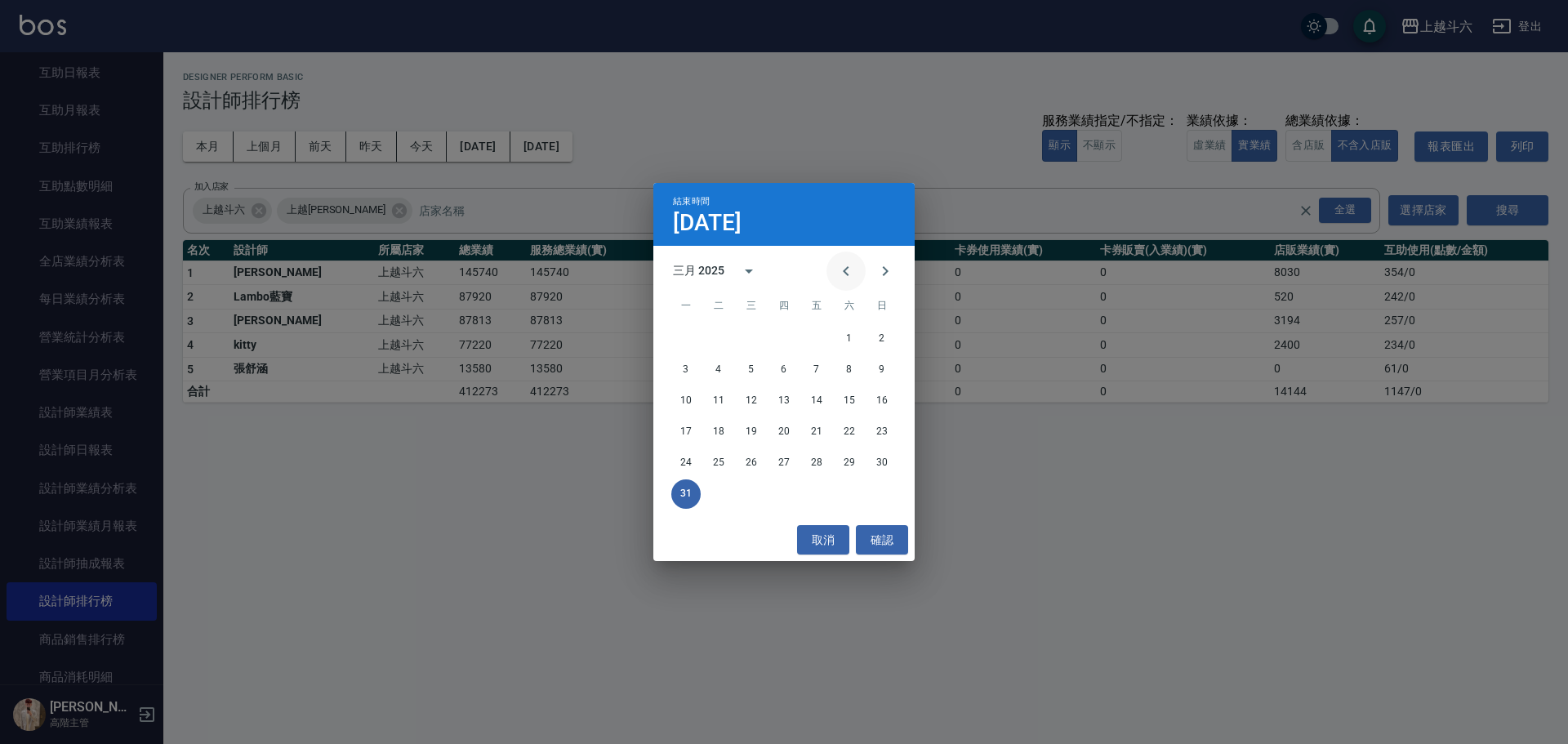
click at [843, 276] on icon "Previous month" at bounding box center [846, 271] width 19 height 19
drag, startPoint x: 815, startPoint y: 469, endPoint x: 803, endPoint y: 441, distance: 30.5
click at [816, 469] on button "28" at bounding box center [816, 463] width 29 height 29
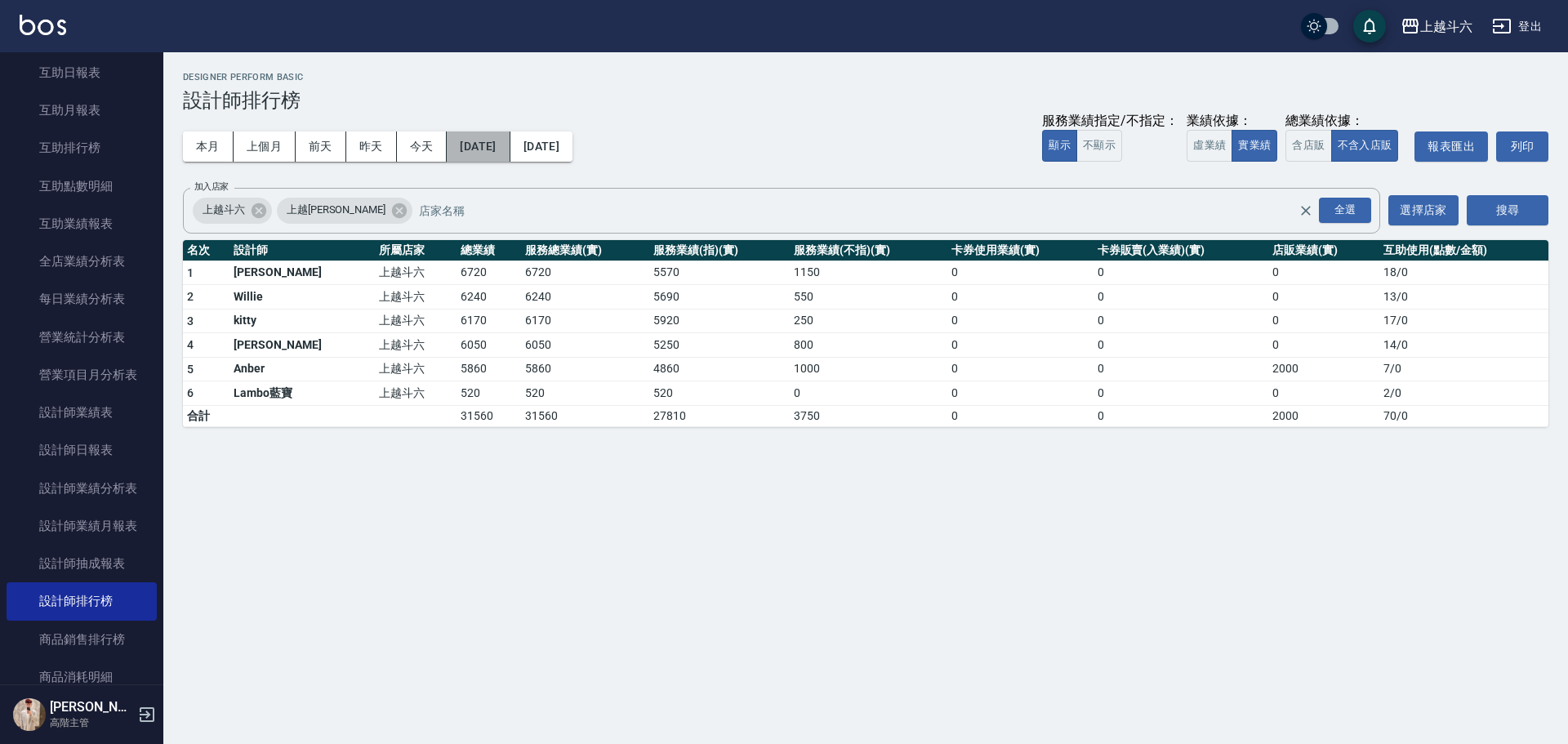
click at [509, 150] on button "[DATE]" at bounding box center [478, 146] width 63 height 30
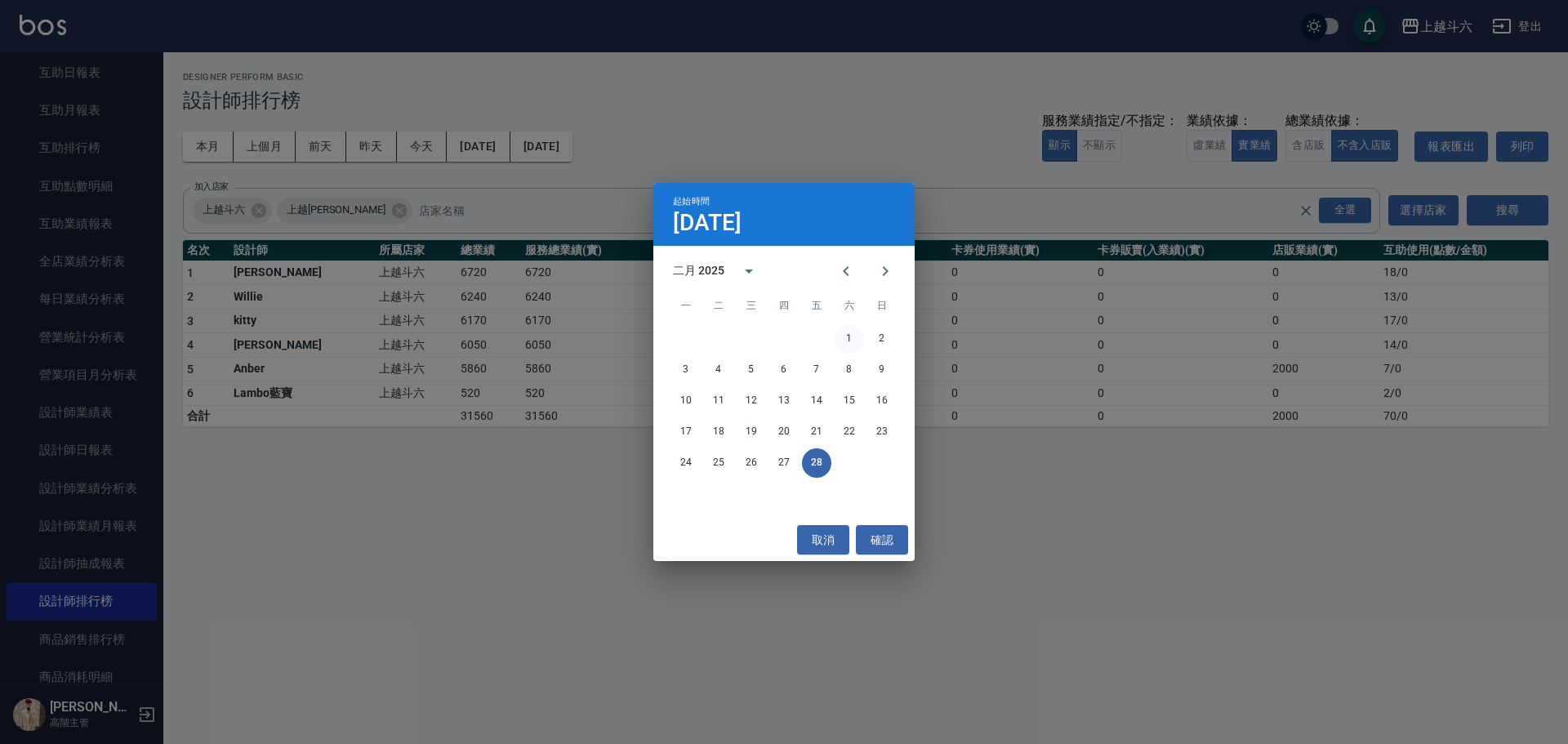
click at [849, 338] on button "1" at bounding box center [849, 339] width 29 height 29
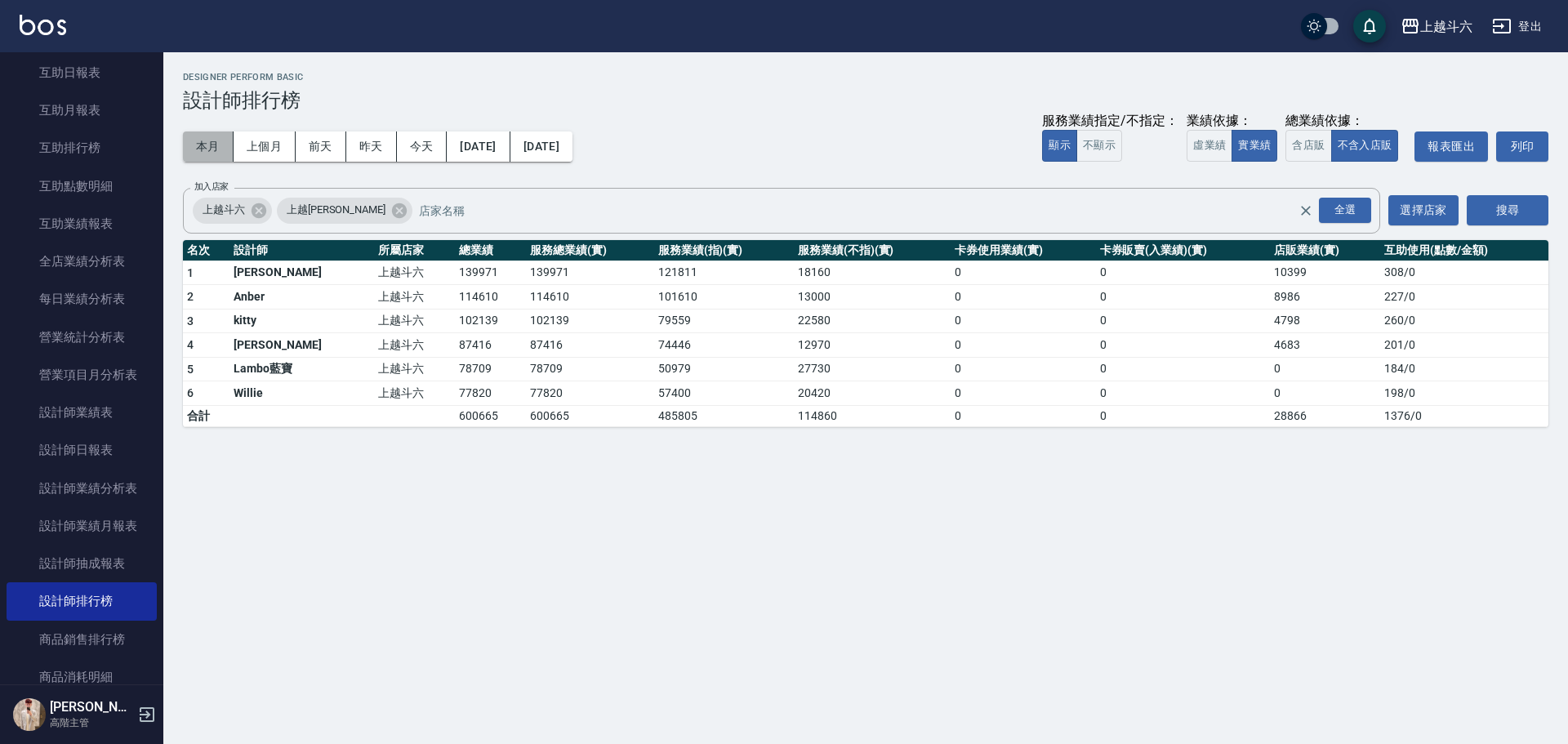
click at [194, 136] on button "本月" at bounding box center [208, 146] width 50 height 30
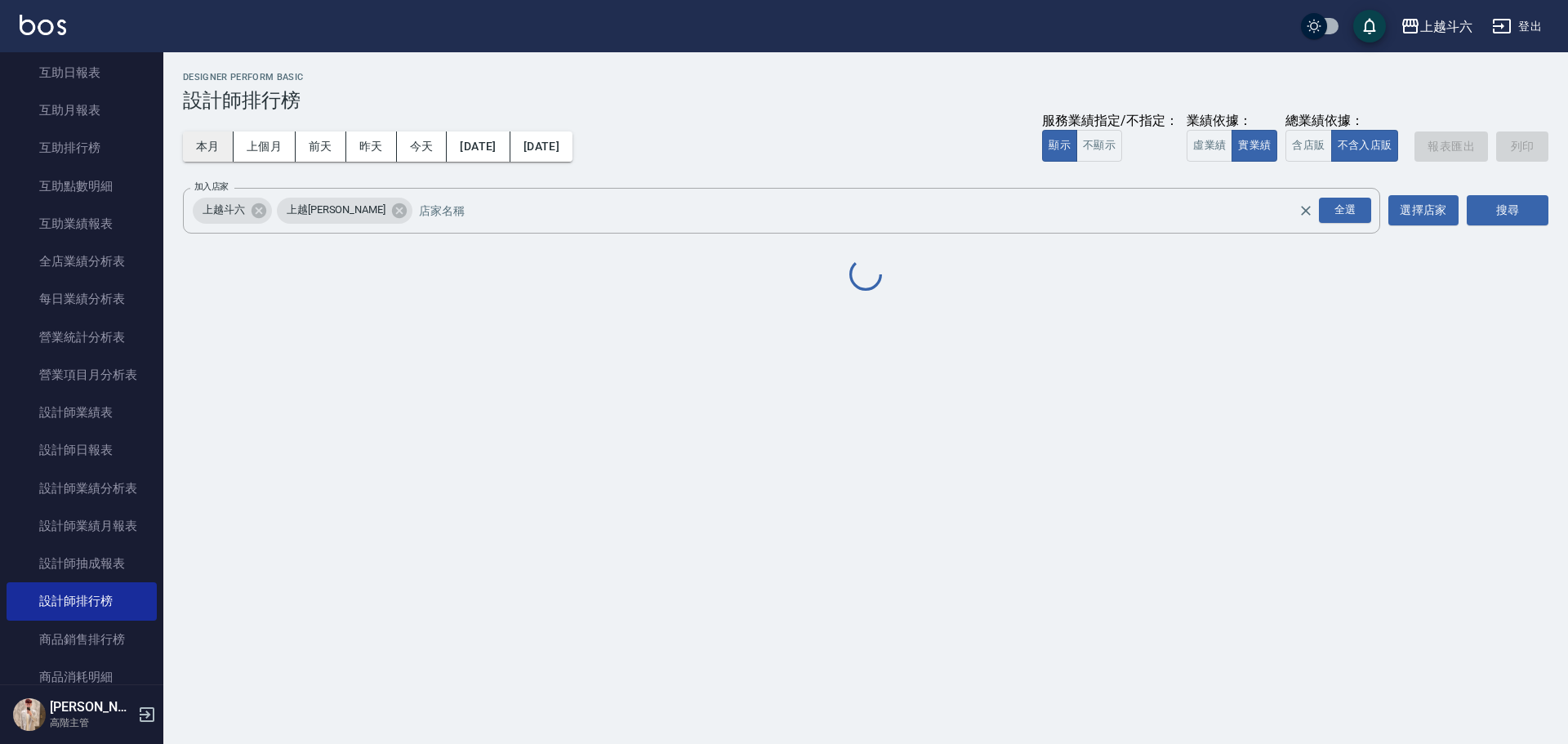
click at [194, 136] on button "本月" at bounding box center [208, 146] width 50 height 30
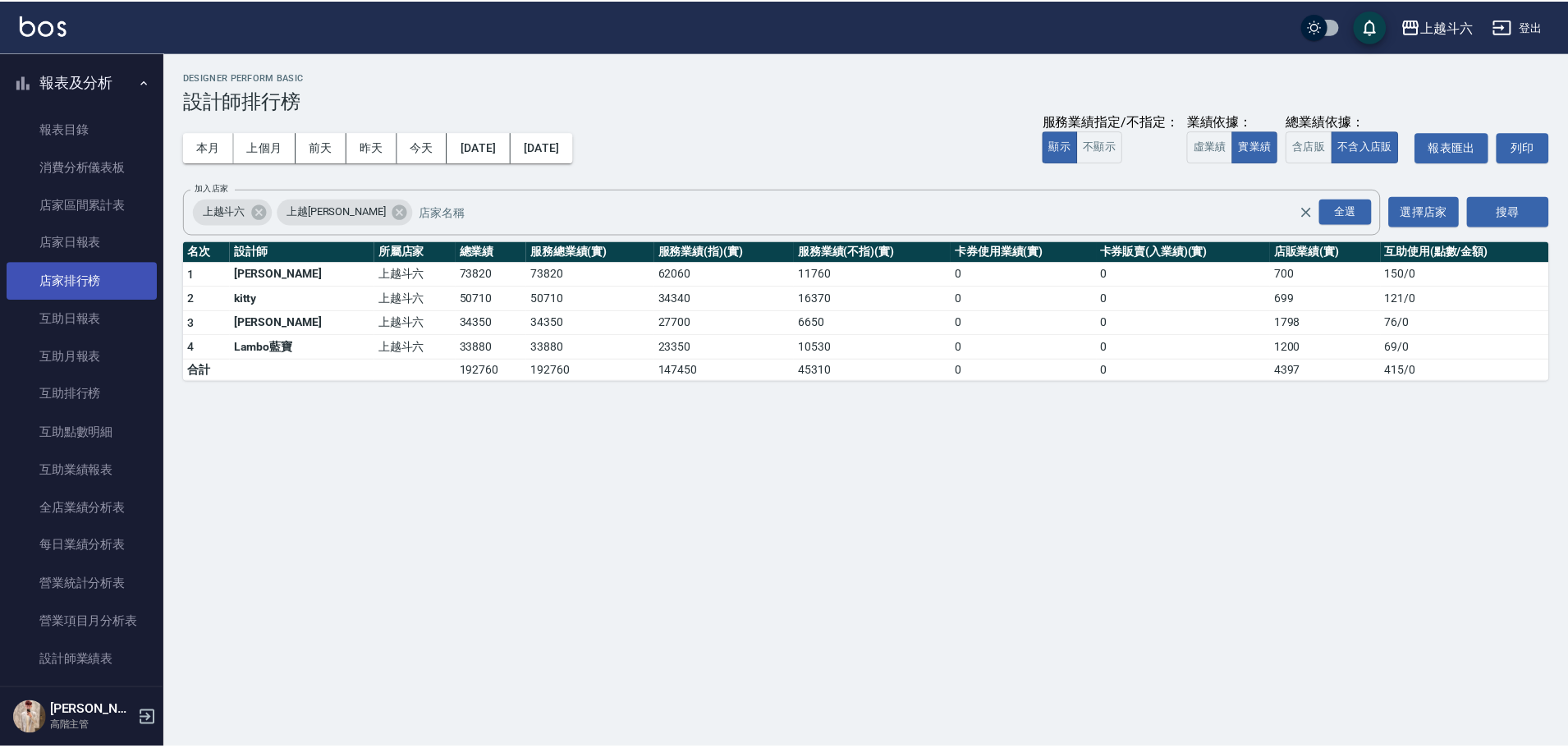
scroll to position [82, 0]
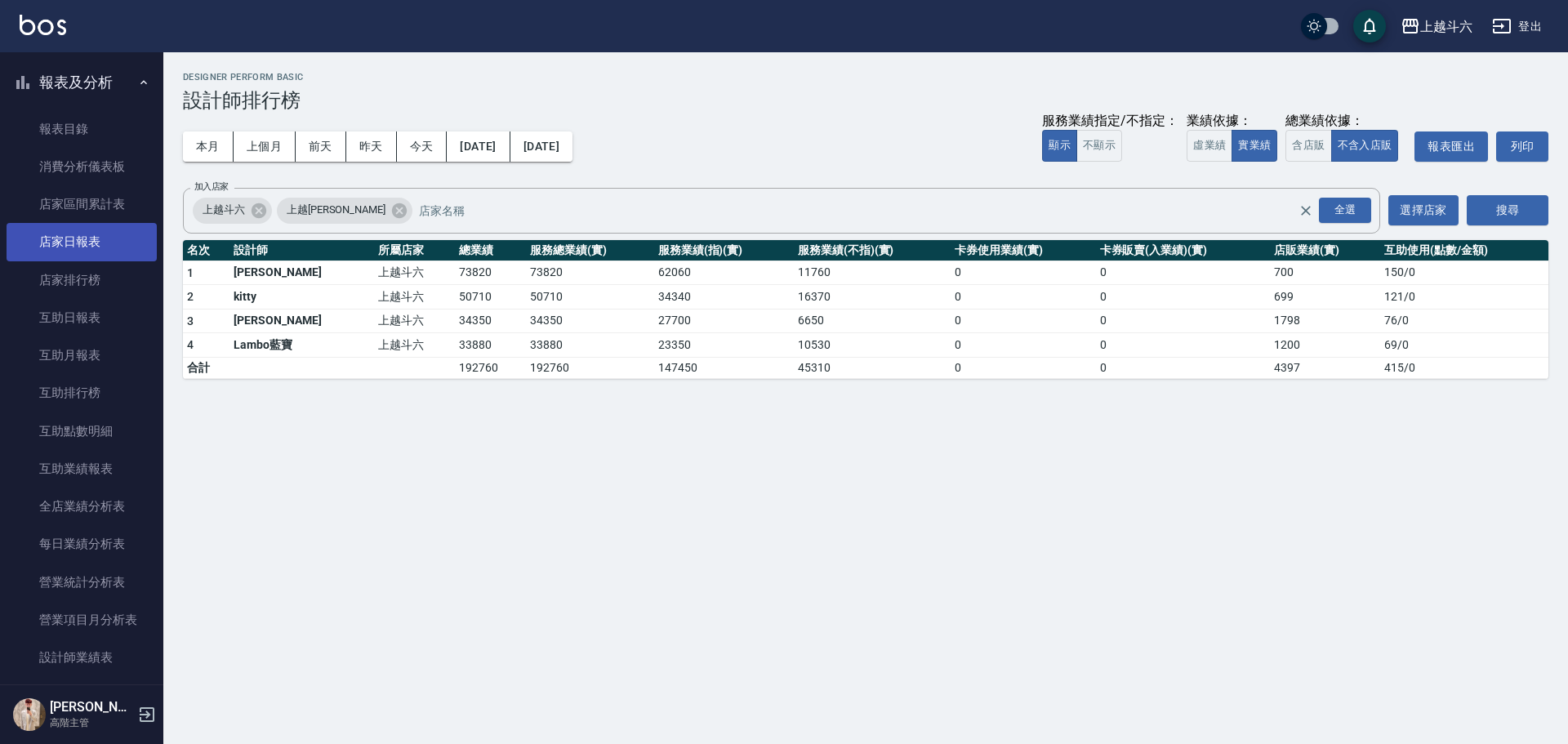
click at [127, 251] on link "店家日報表" at bounding box center [81, 242] width 150 height 38
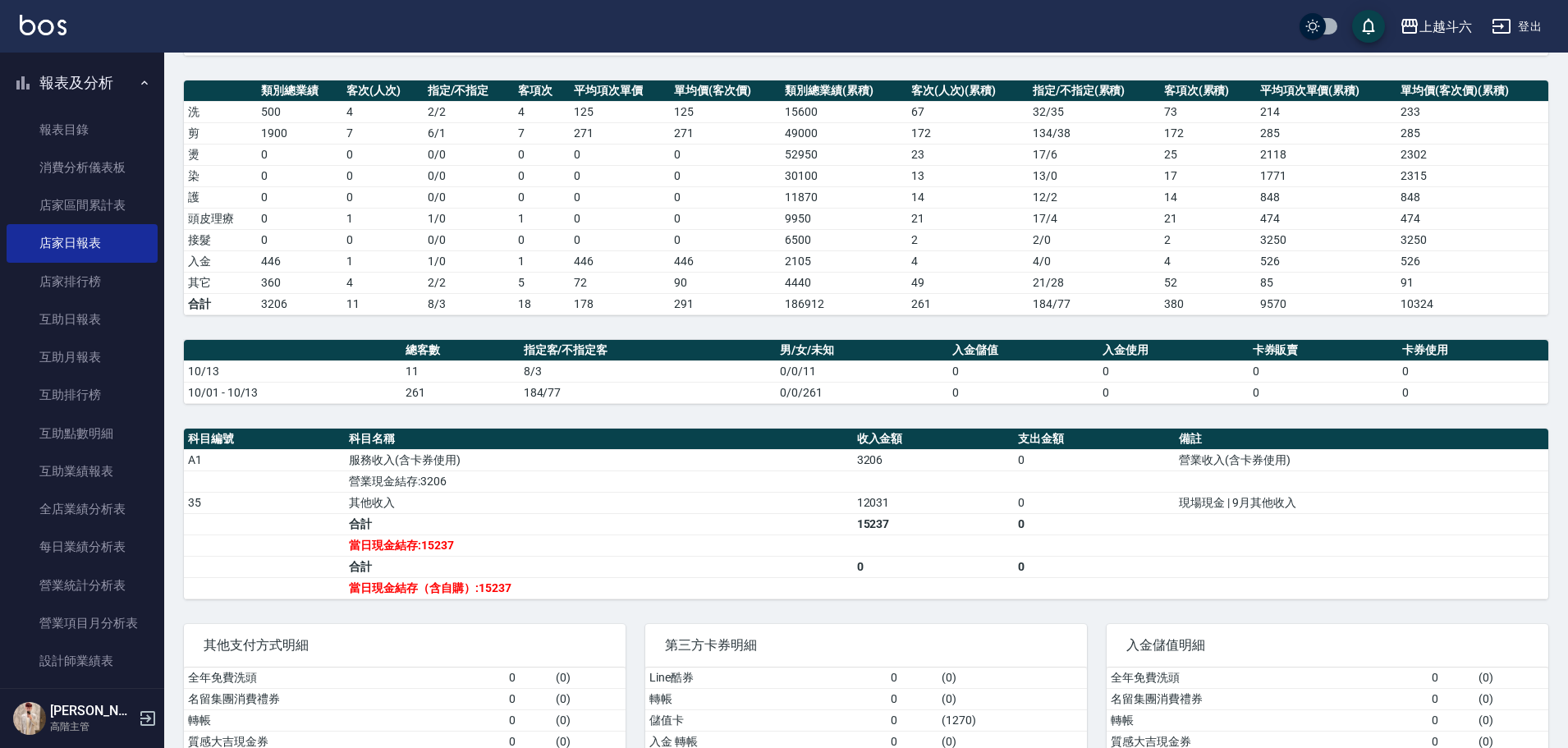
scroll to position [295, 0]
